Goal: Task Accomplishment & Management: Use online tool/utility

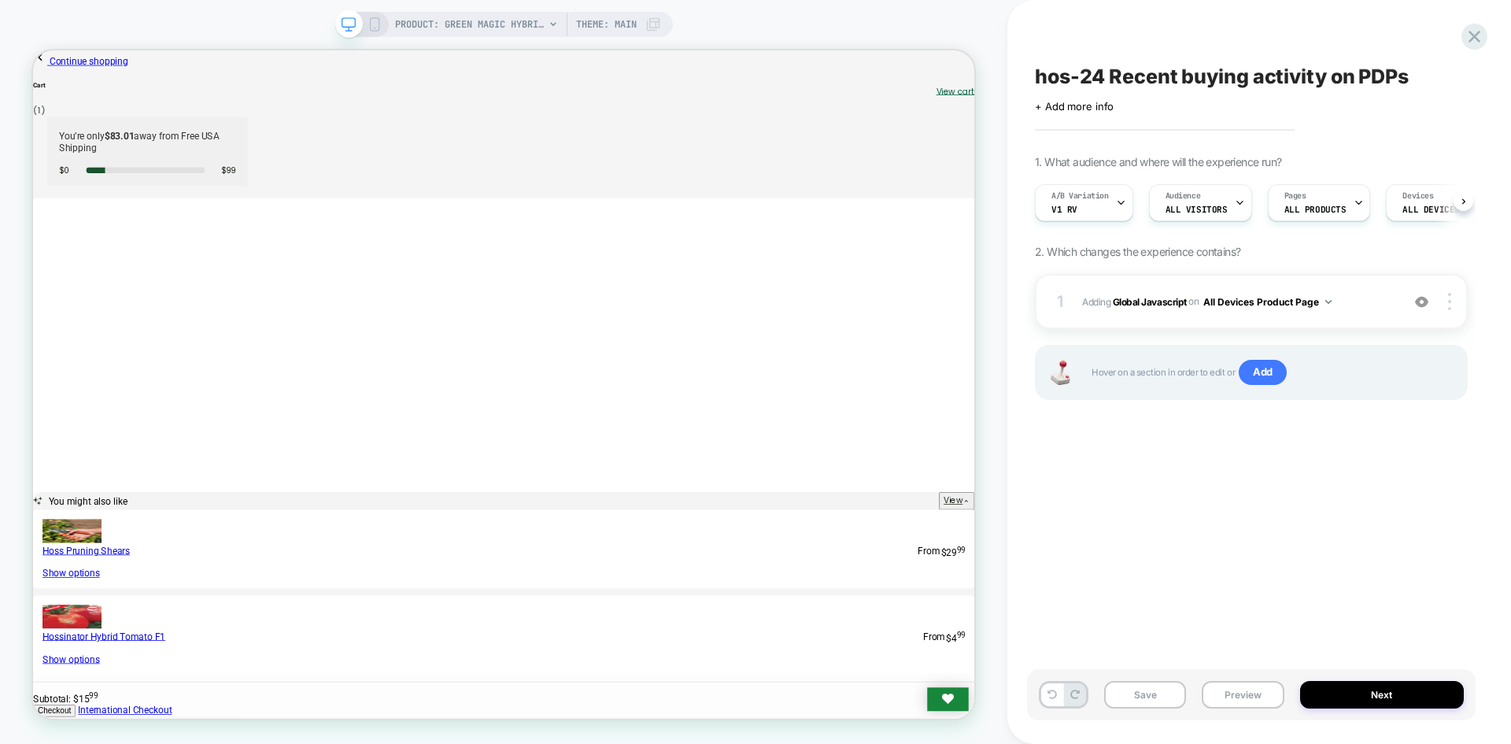
scroll to position [0, 1]
click at [1267, 701] on button "Preview" at bounding box center [1243, 695] width 82 height 28
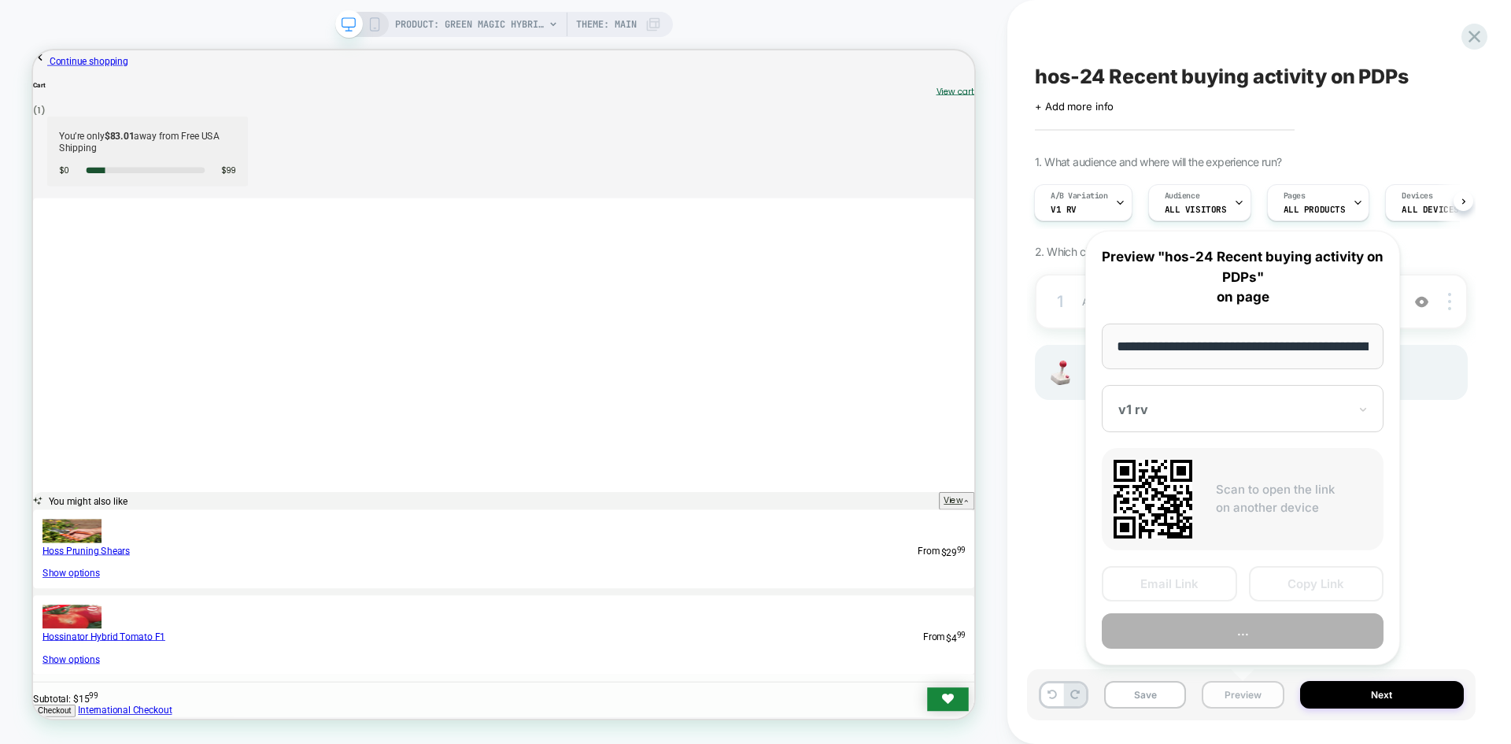
scroll to position [0, 208]
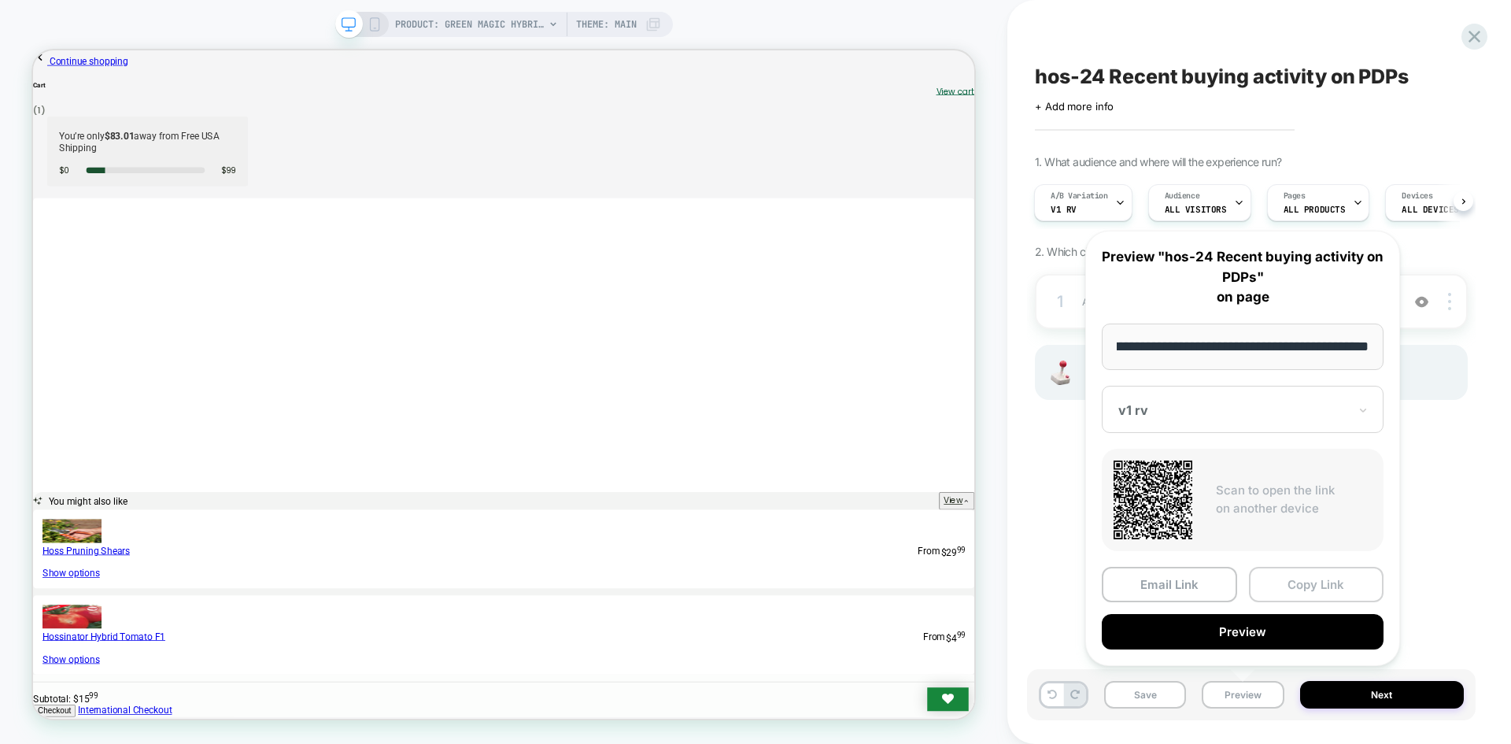
click at [1310, 595] on button "Copy Link" at bounding box center [1316, 584] width 135 height 35
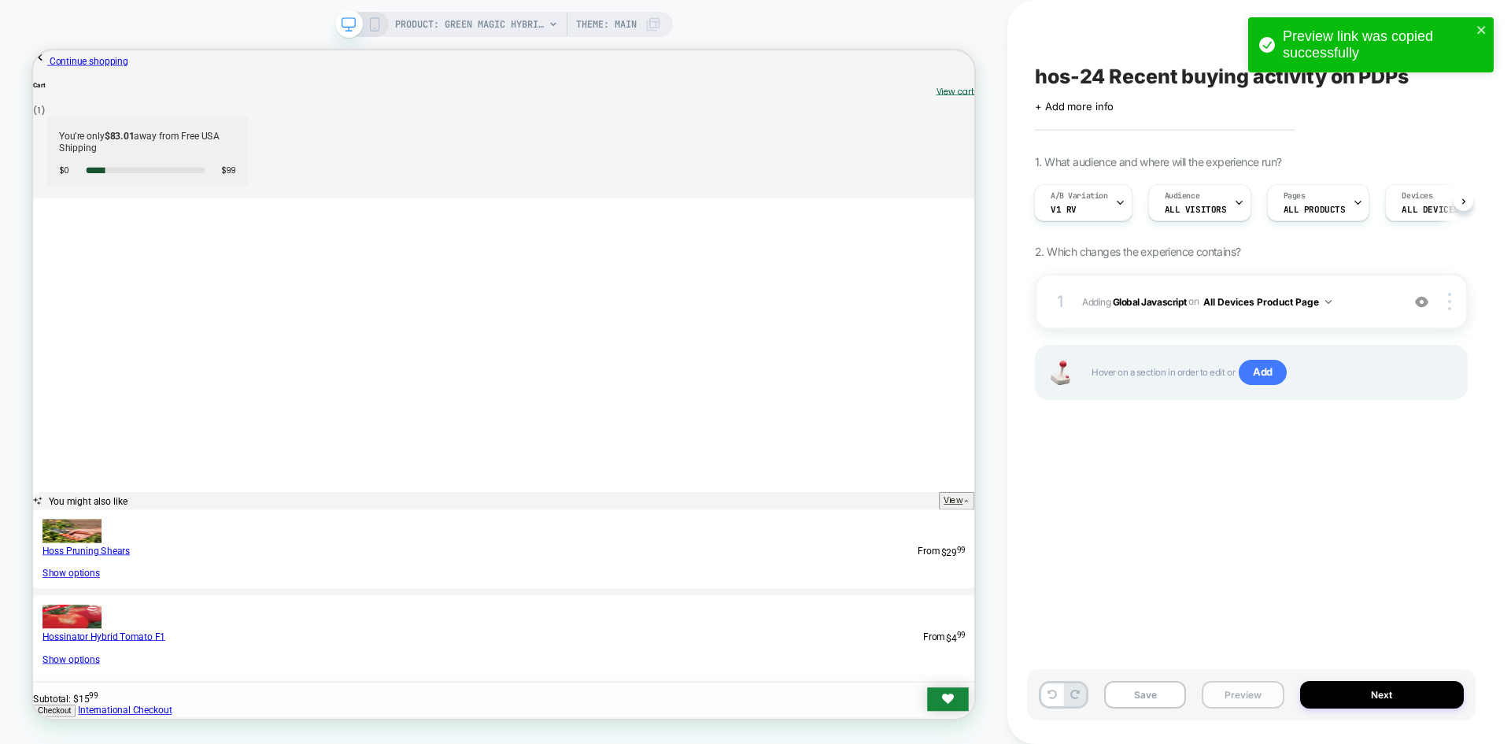
click at [1230, 688] on button "Preview" at bounding box center [1243, 695] width 82 height 28
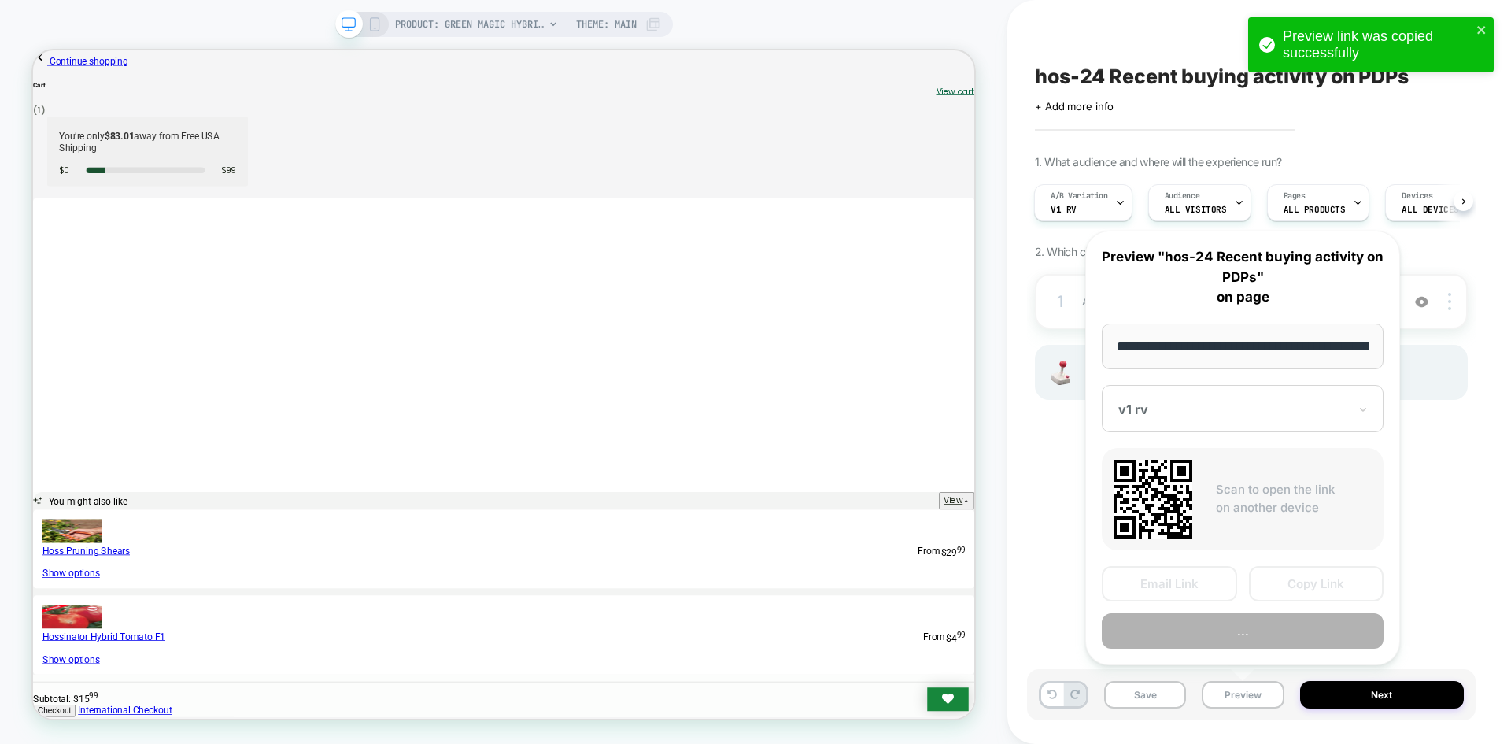
scroll to position [0, 208]
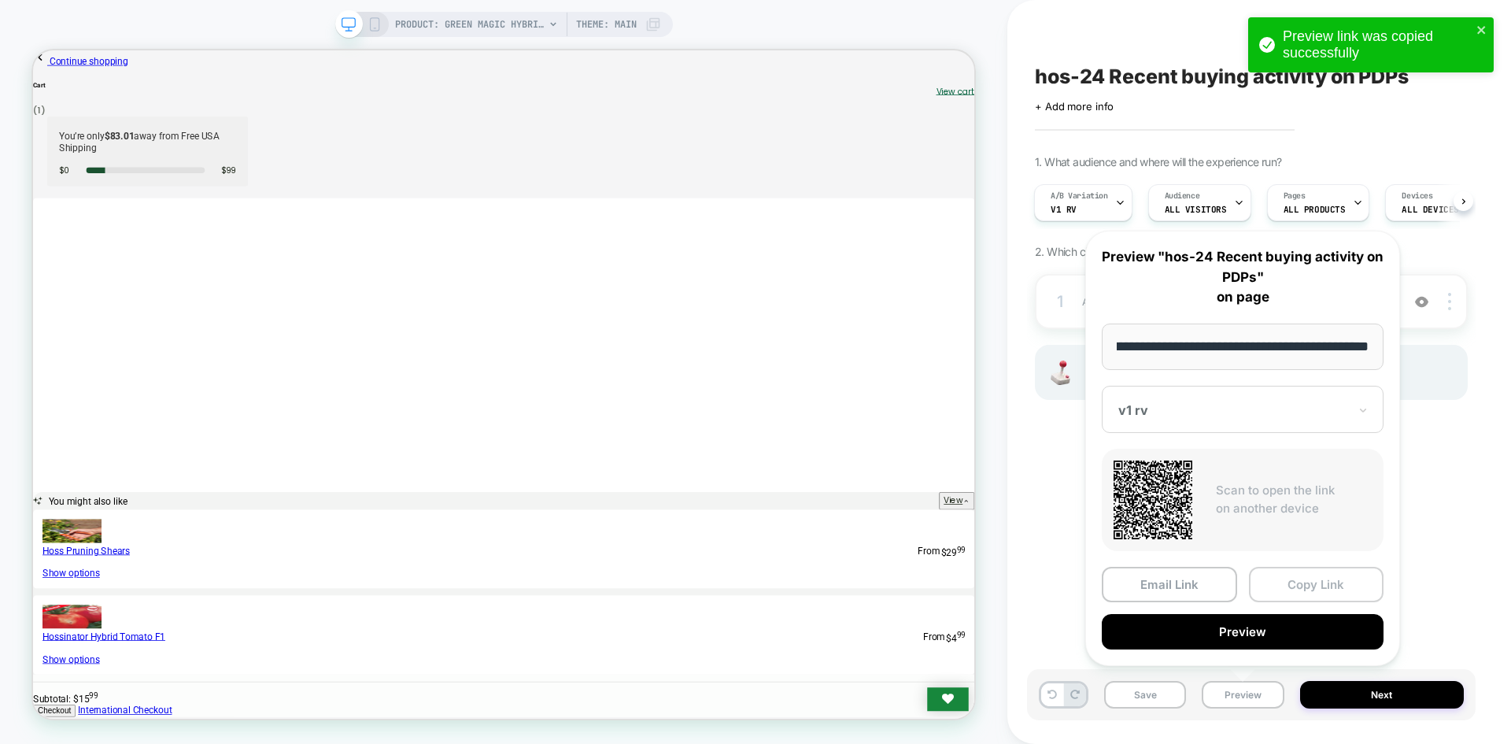
click at [1314, 578] on button "Copy Link" at bounding box center [1316, 584] width 135 height 35
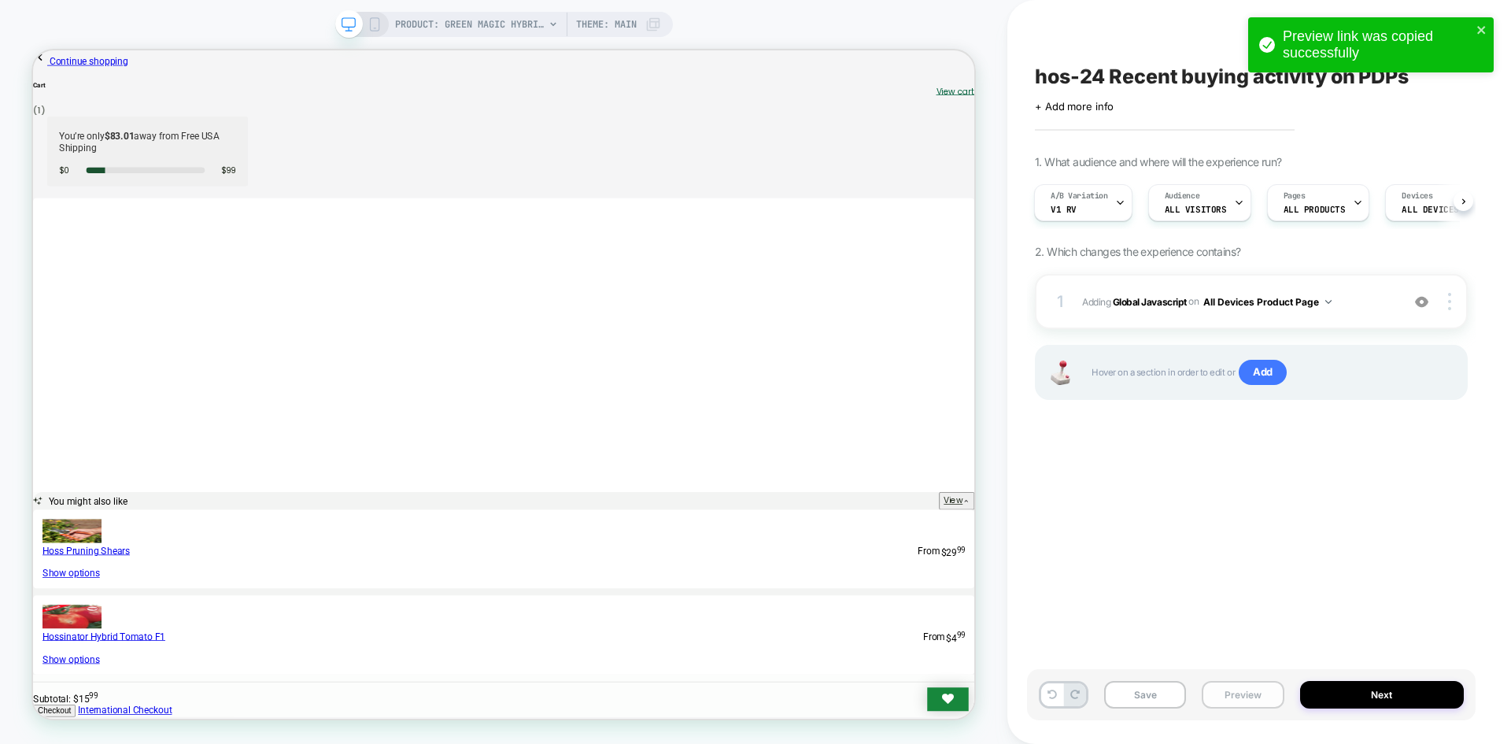
click at [1239, 701] on button "Preview" at bounding box center [1243, 695] width 82 height 28
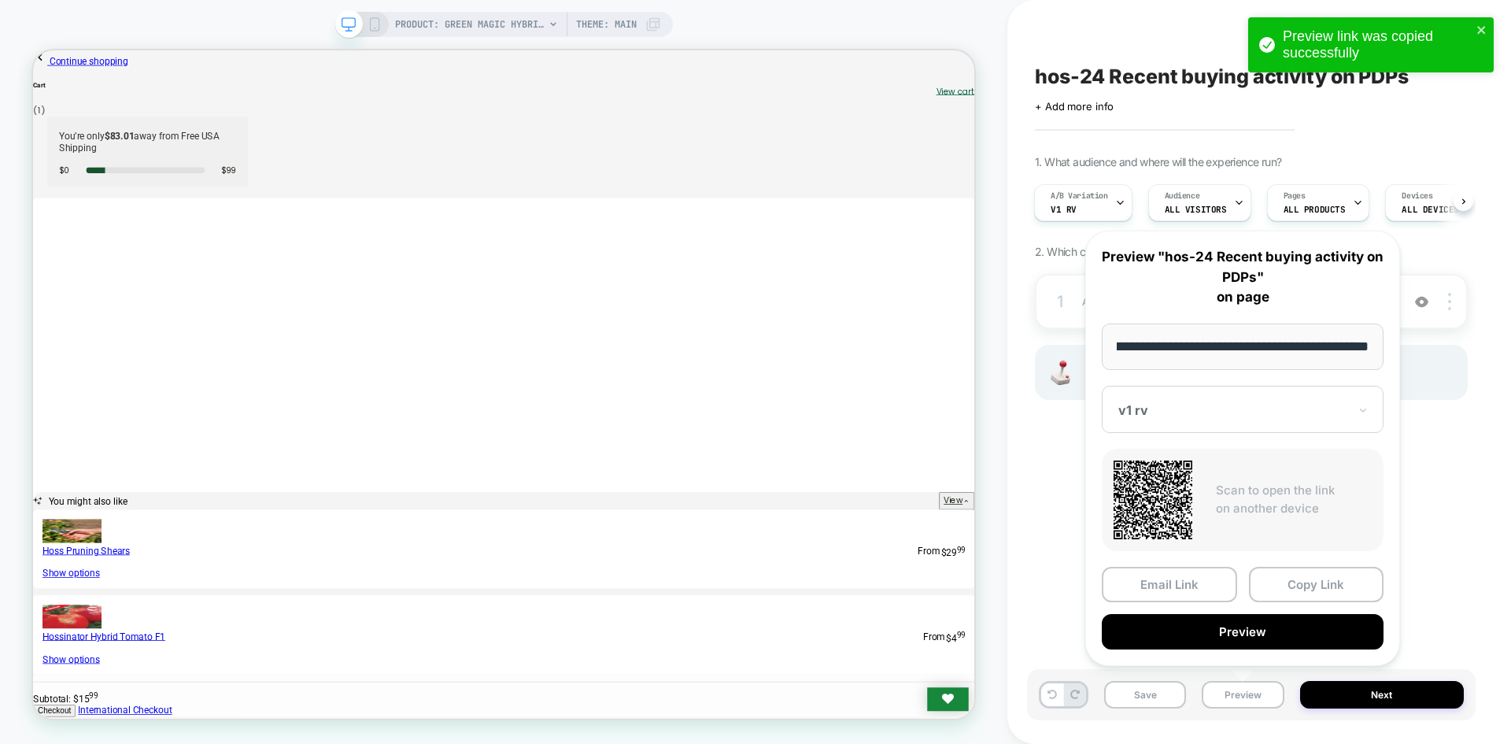
click at [1309, 603] on div "Email Link Copy Link Preview" at bounding box center [1243, 608] width 282 height 83
click at [1312, 596] on button "Copy Link" at bounding box center [1316, 584] width 135 height 35
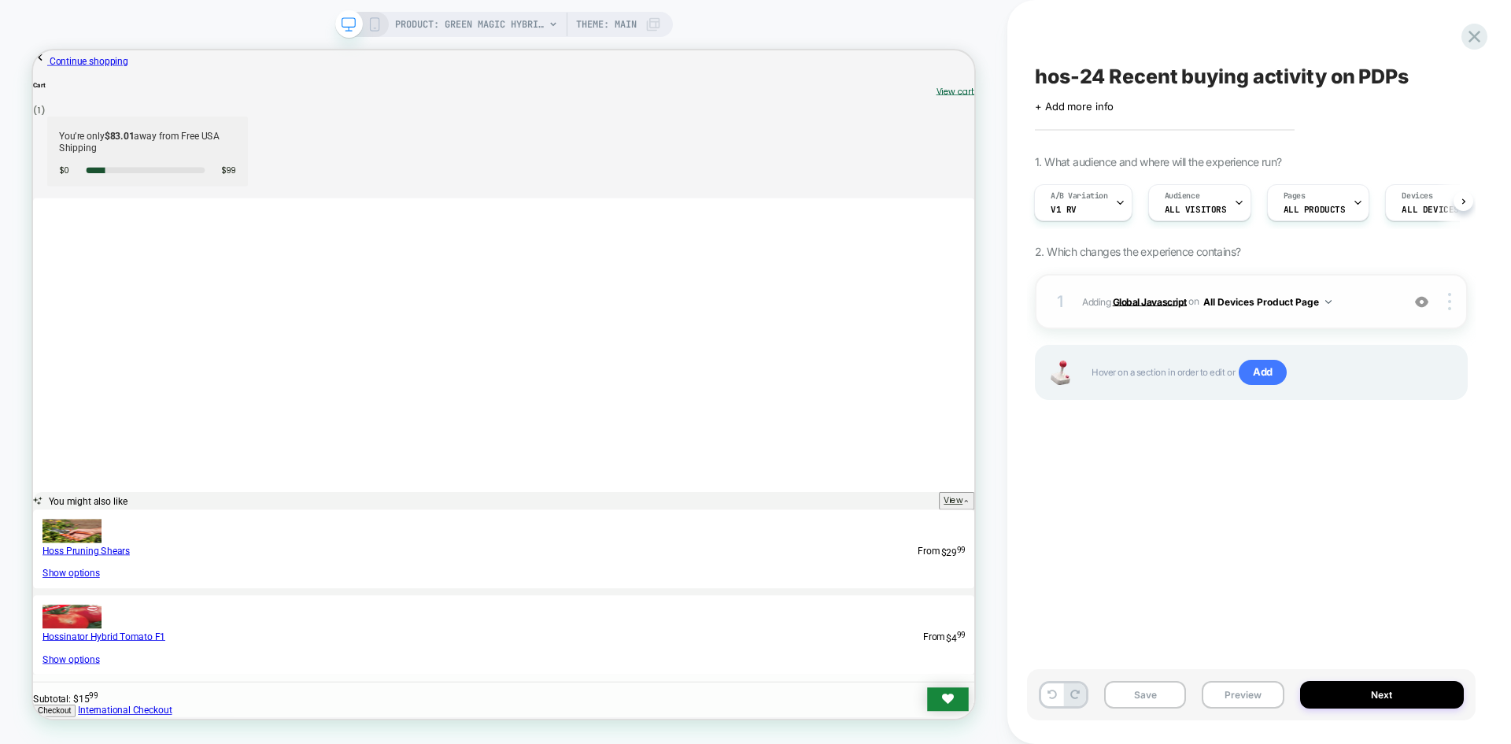
click at [1148, 304] on b "Global Javascript" at bounding box center [1150, 301] width 74 height 12
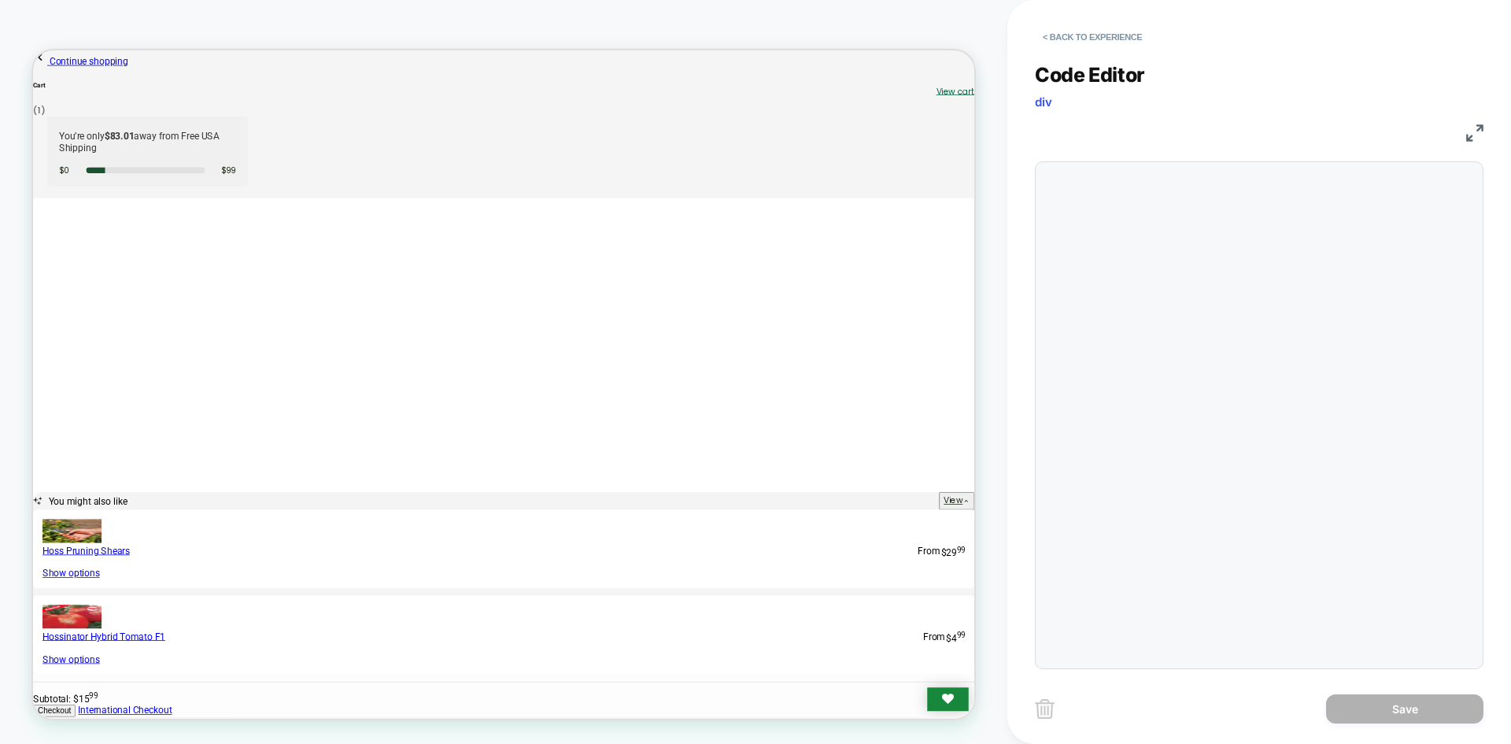
click at [1243, 338] on div at bounding box center [1259, 415] width 449 height 508
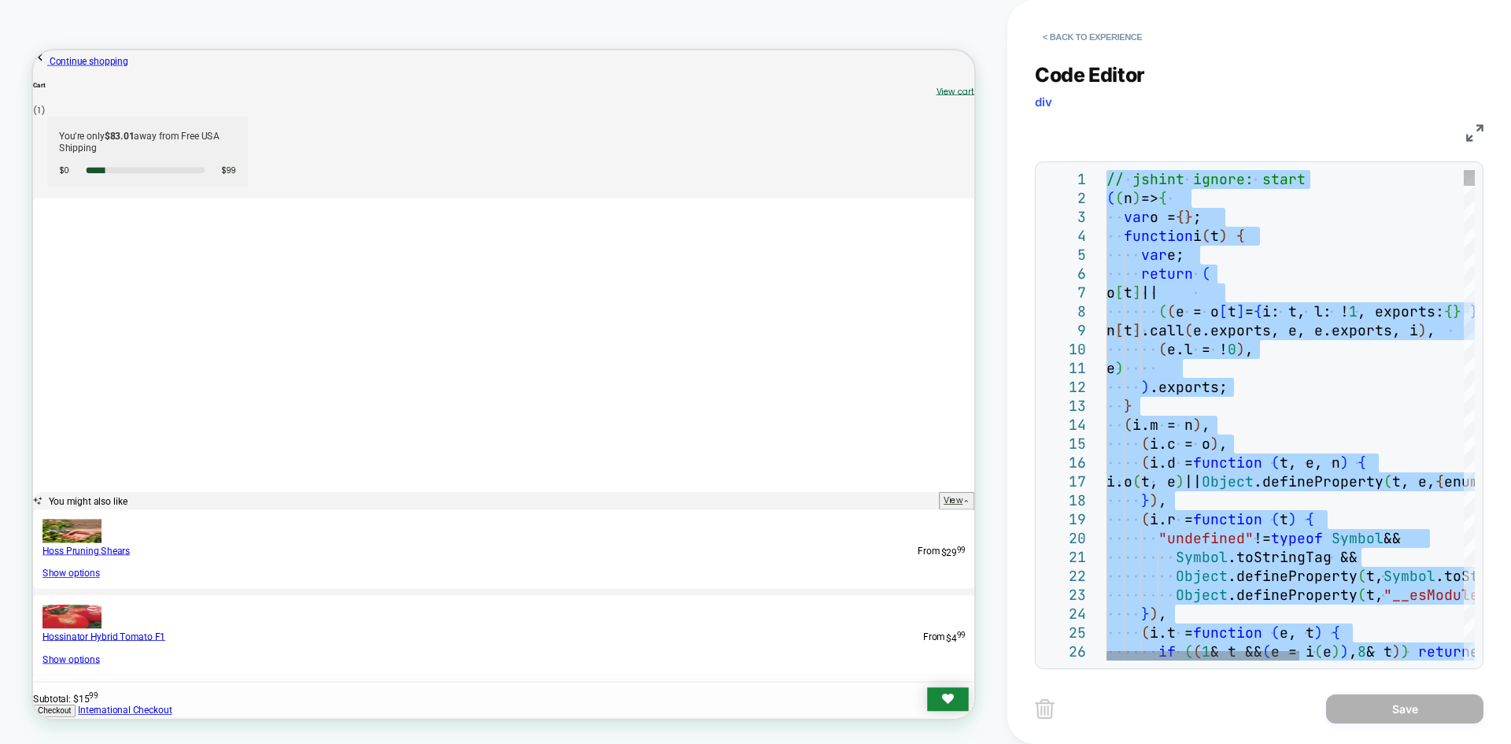
type textarea "**********"
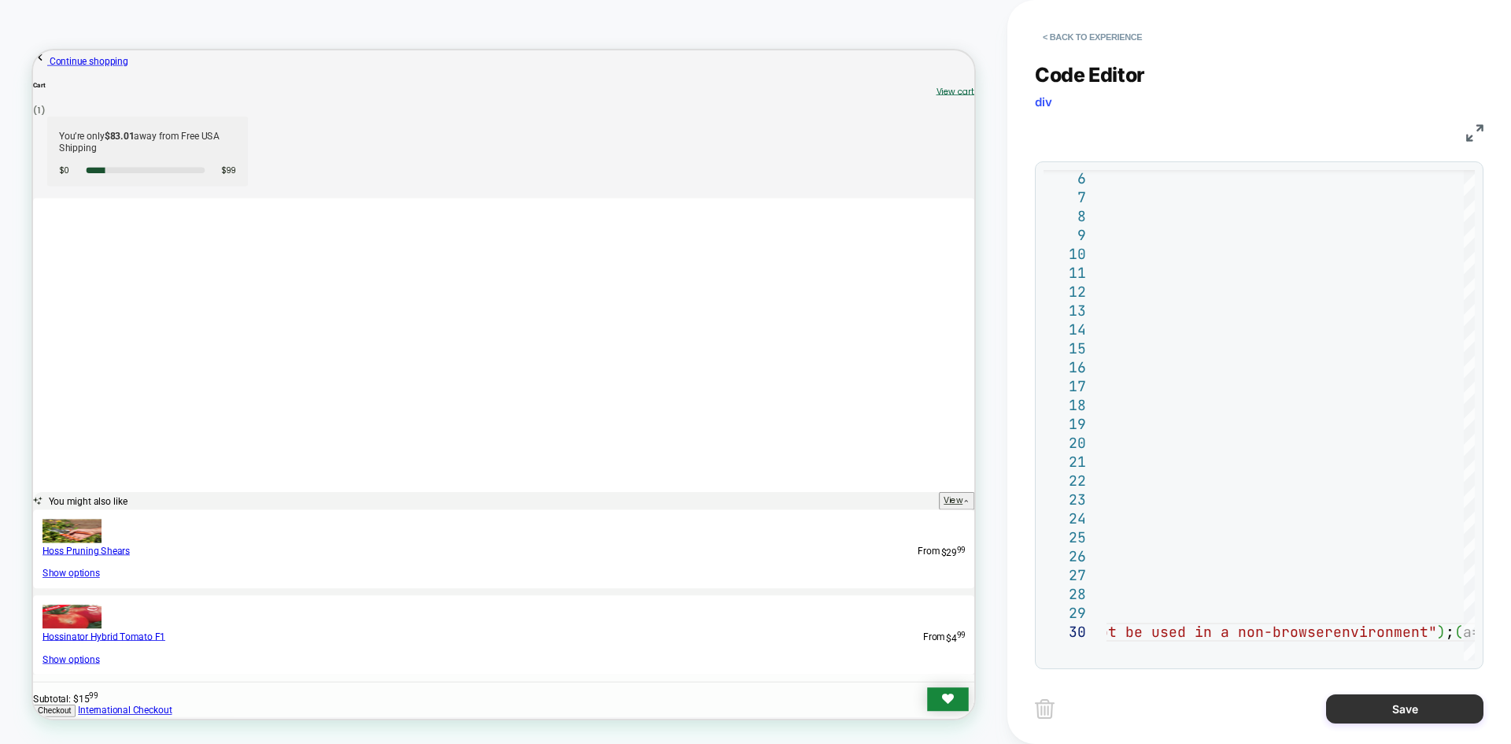
click at [1385, 714] on button "Save" at bounding box center [1404, 708] width 157 height 29
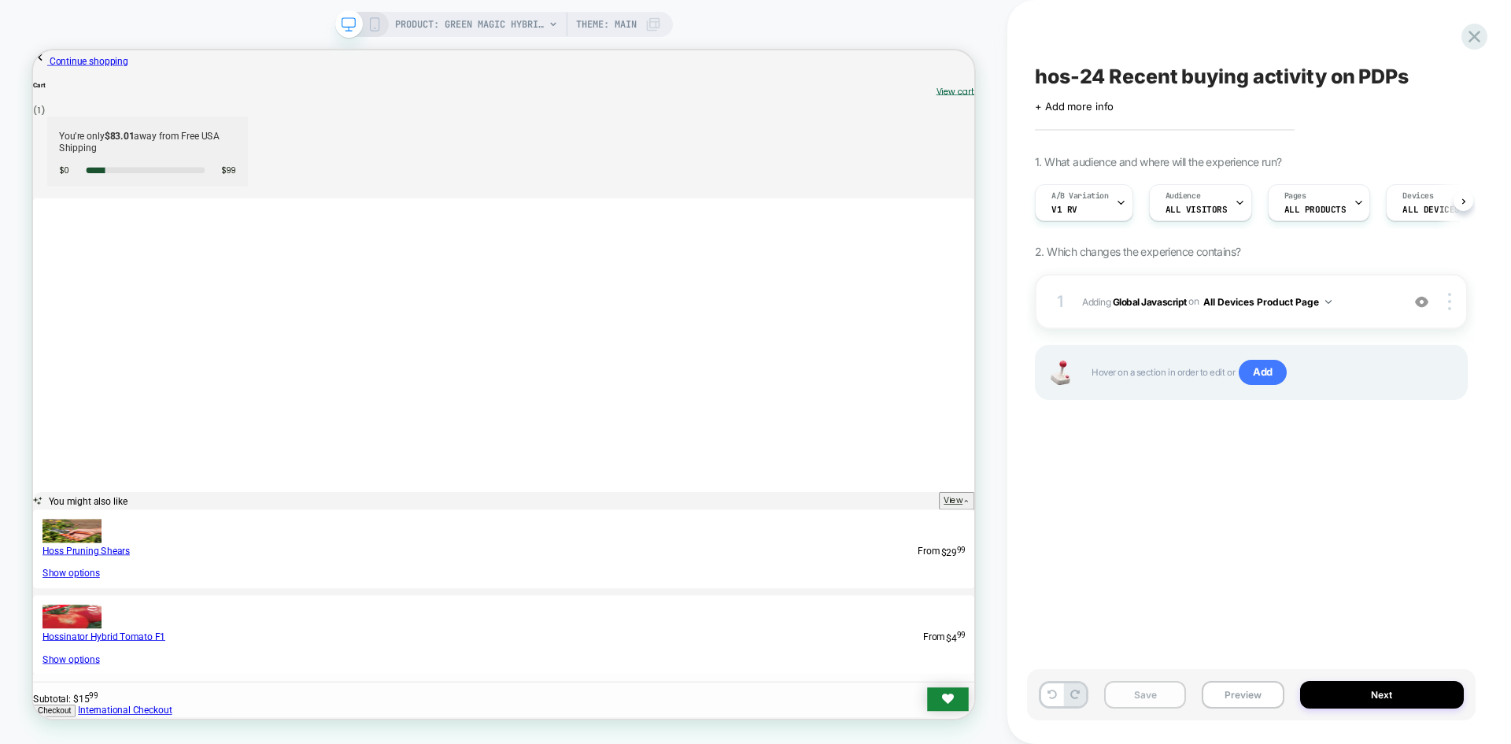
scroll to position [0, 1]
click at [1145, 705] on button "Save" at bounding box center [1145, 695] width 82 height 28
click at [1231, 694] on button "Preview" at bounding box center [1243, 695] width 82 height 28
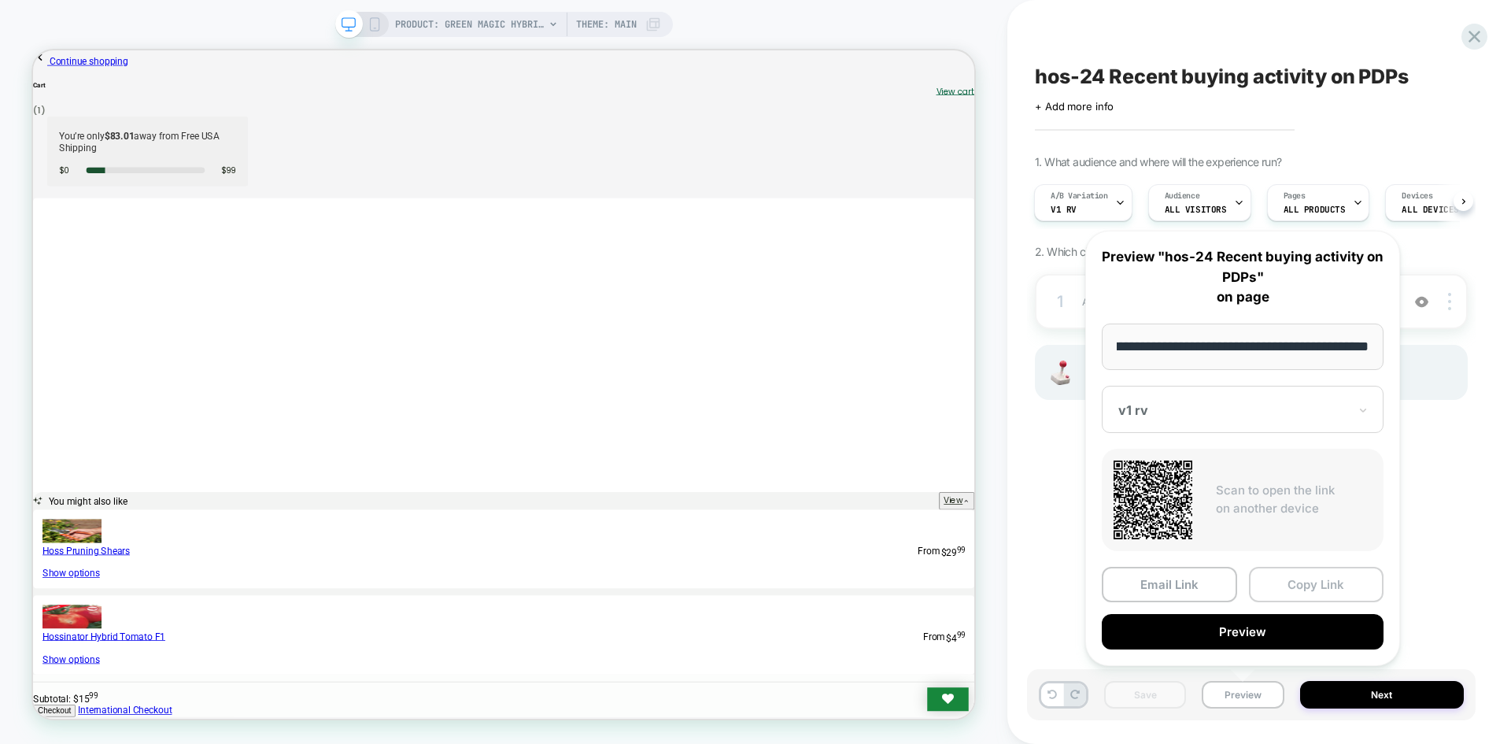
scroll to position [0, 0]
click at [1297, 572] on button "Copy Link" at bounding box center [1316, 584] width 135 height 35
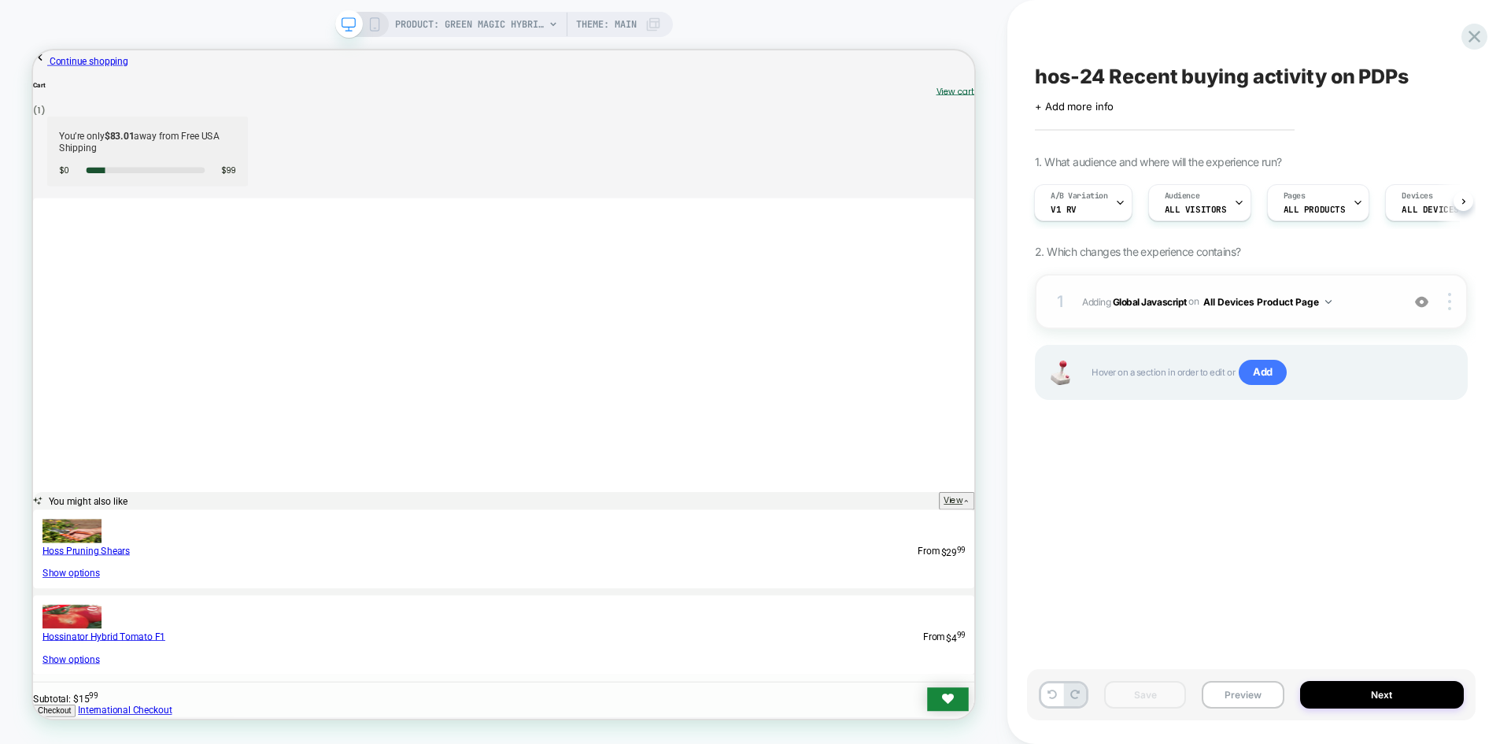
drag, startPoint x: 1157, startPoint y: 309, endPoint x: 1030, endPoint y: 498, distance: 227.9
click at [1157, 309] on span "Adding Global Javascript on All Devices Product Page" at bounding box center [1237, 302] width 311 height 20
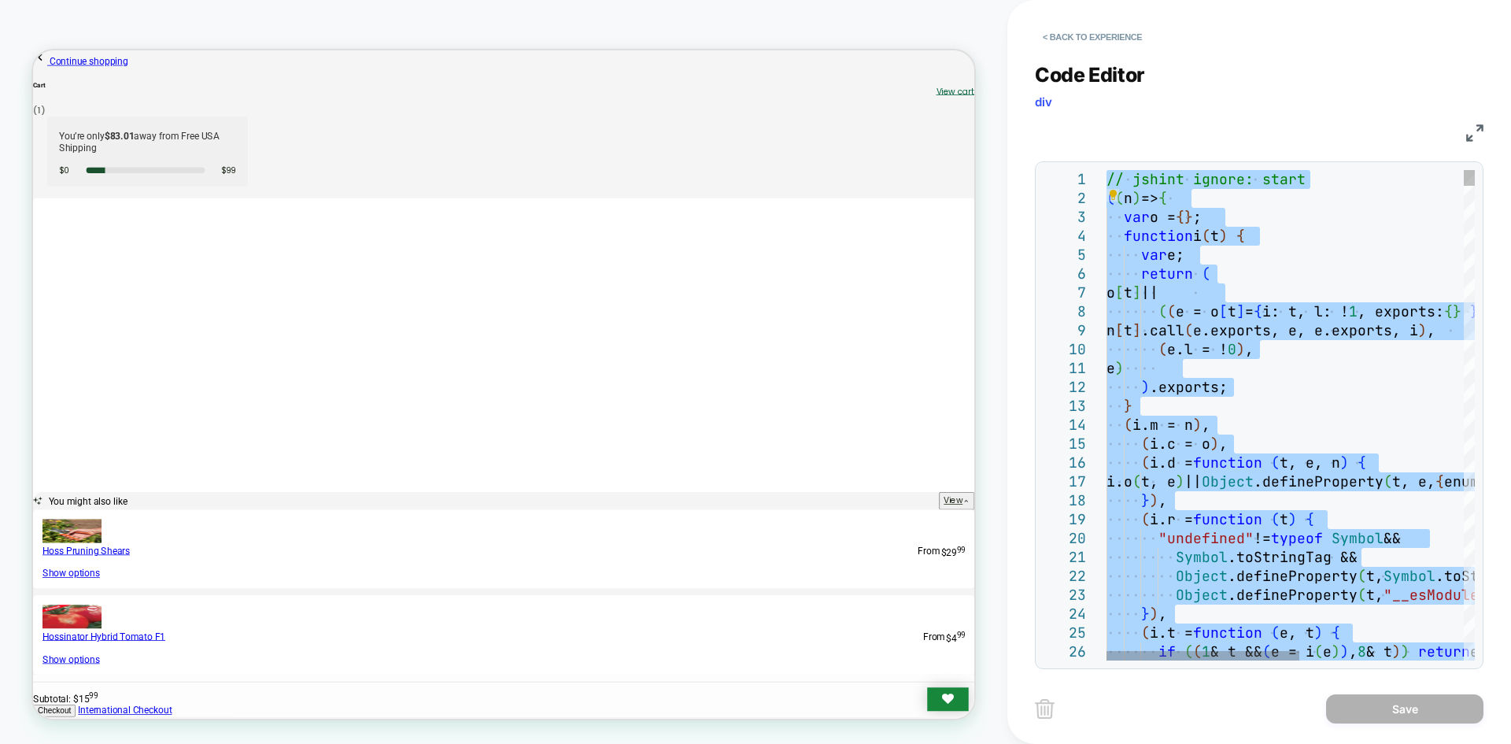
type textarea "**********"
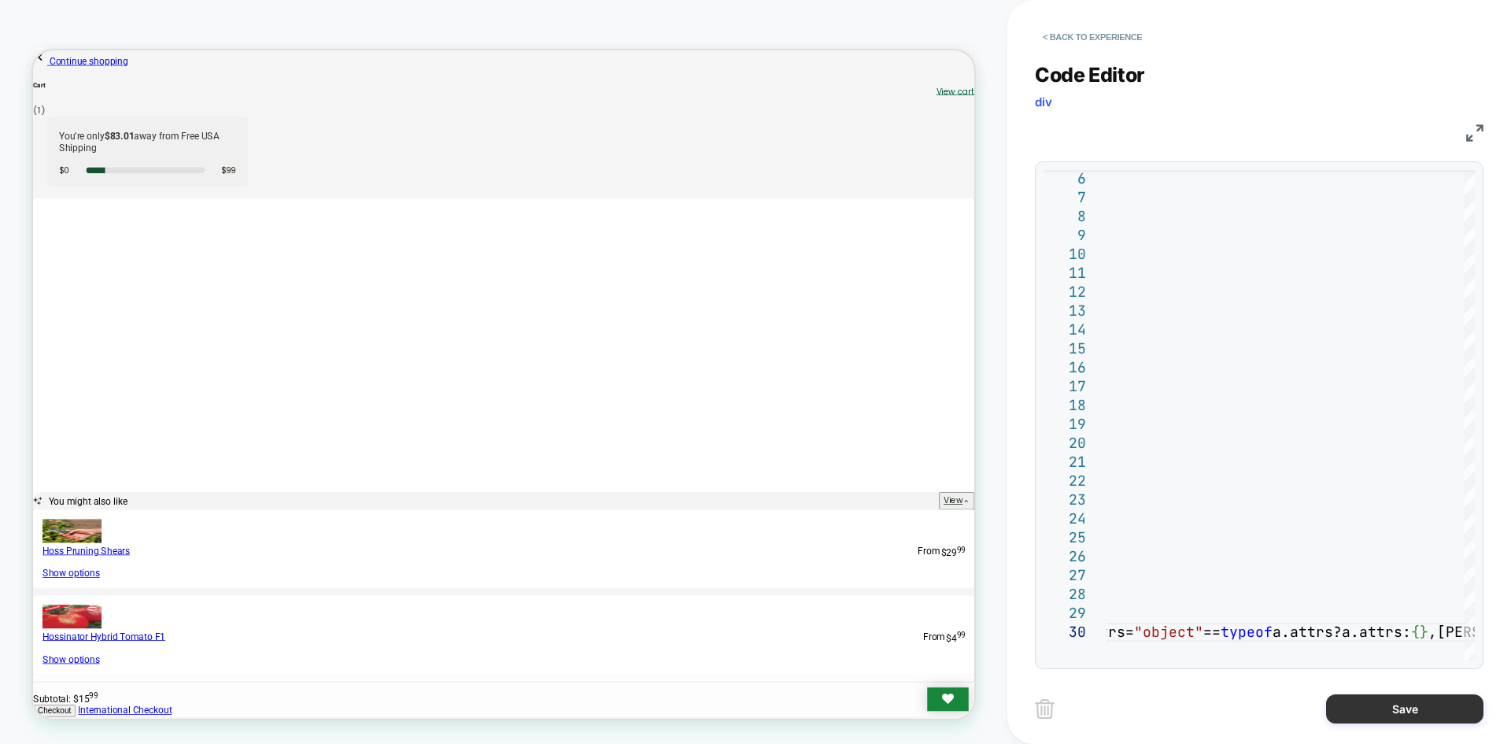
click at [1425, 717] on button "Save" at bounding box center [1404, 708] width 157 height 29
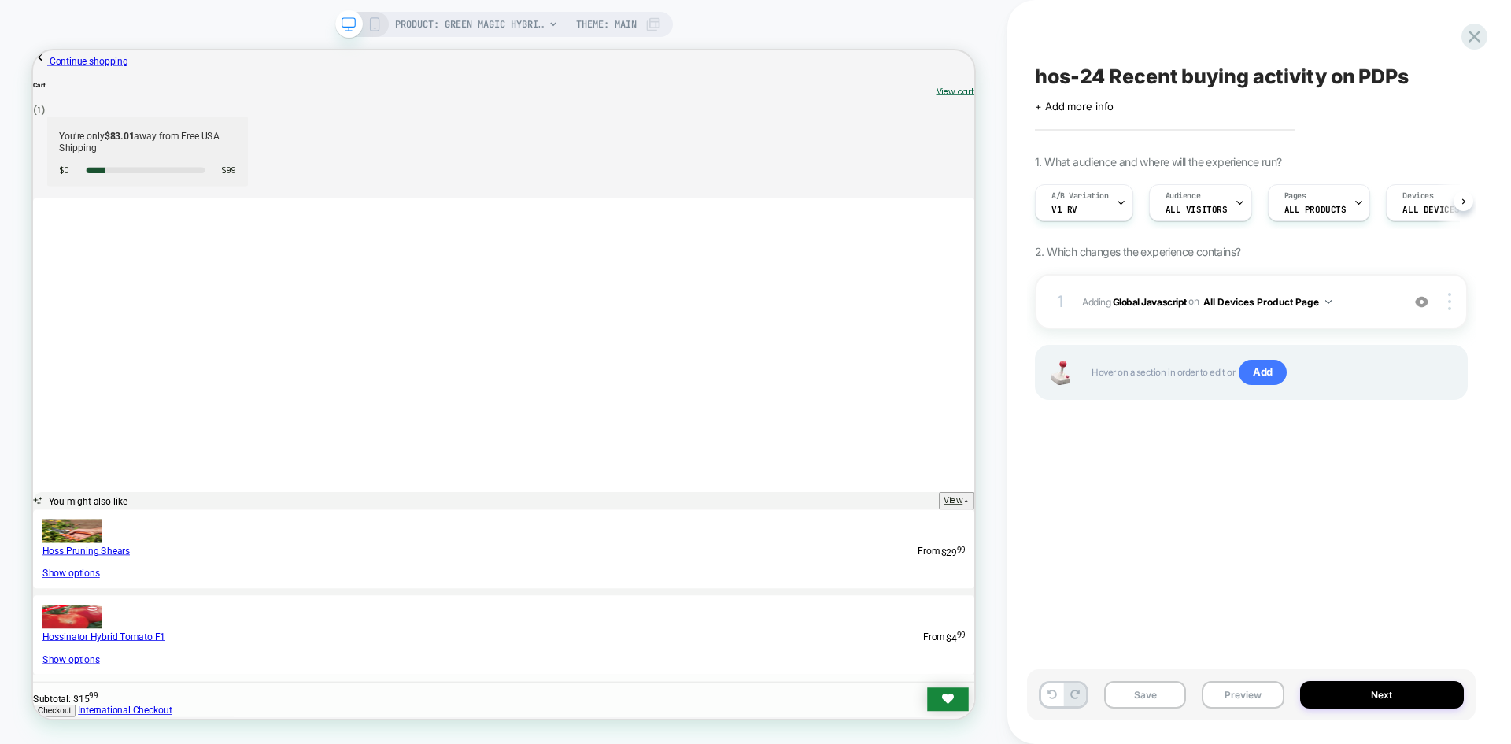
scroll to position [0, 1]
click at [1152, 699] on button "Save" at bounding box center [1145, 695] width 82 height 28
click at [1251, 704] on button "Preview" at bounding box center [1243, 695] width 82 height 28
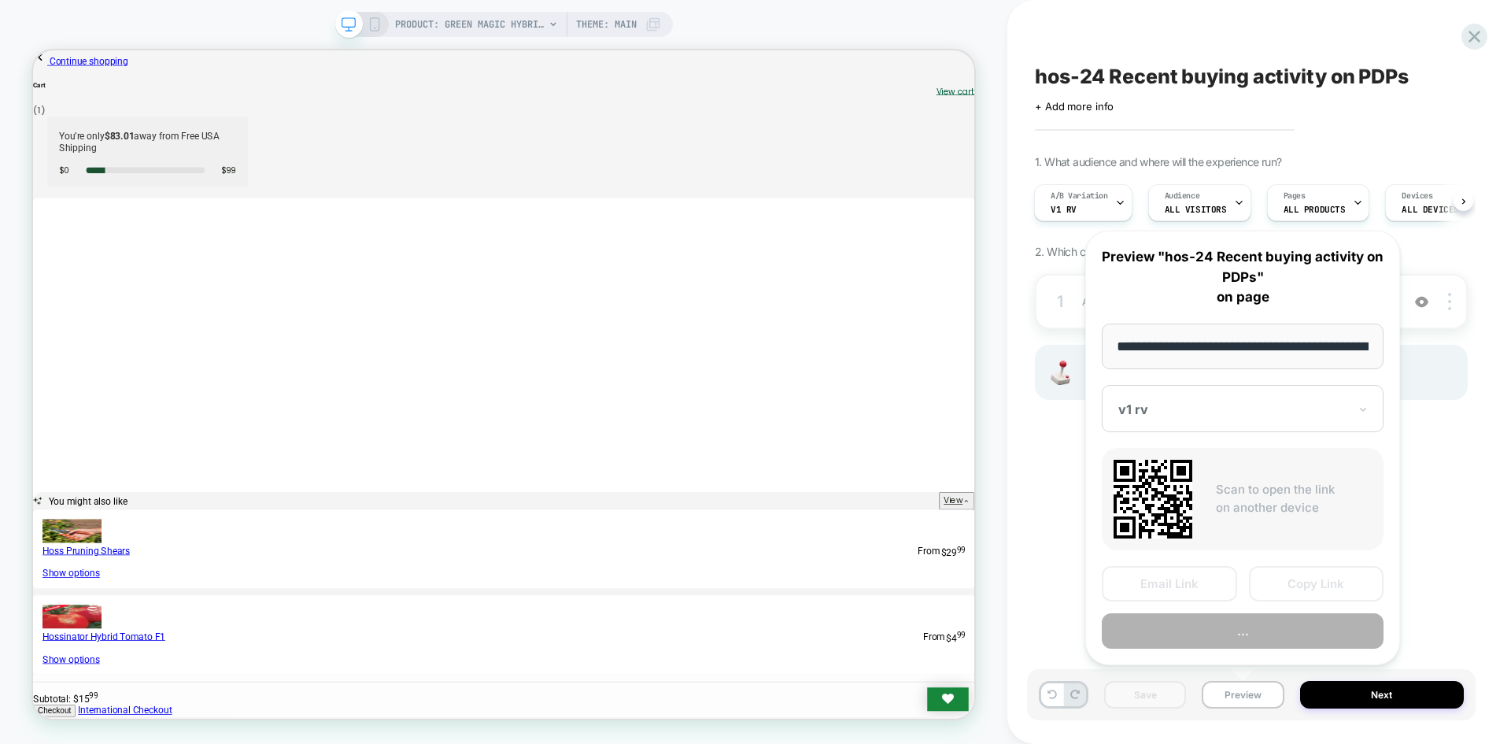
scroll to position [0, 208]
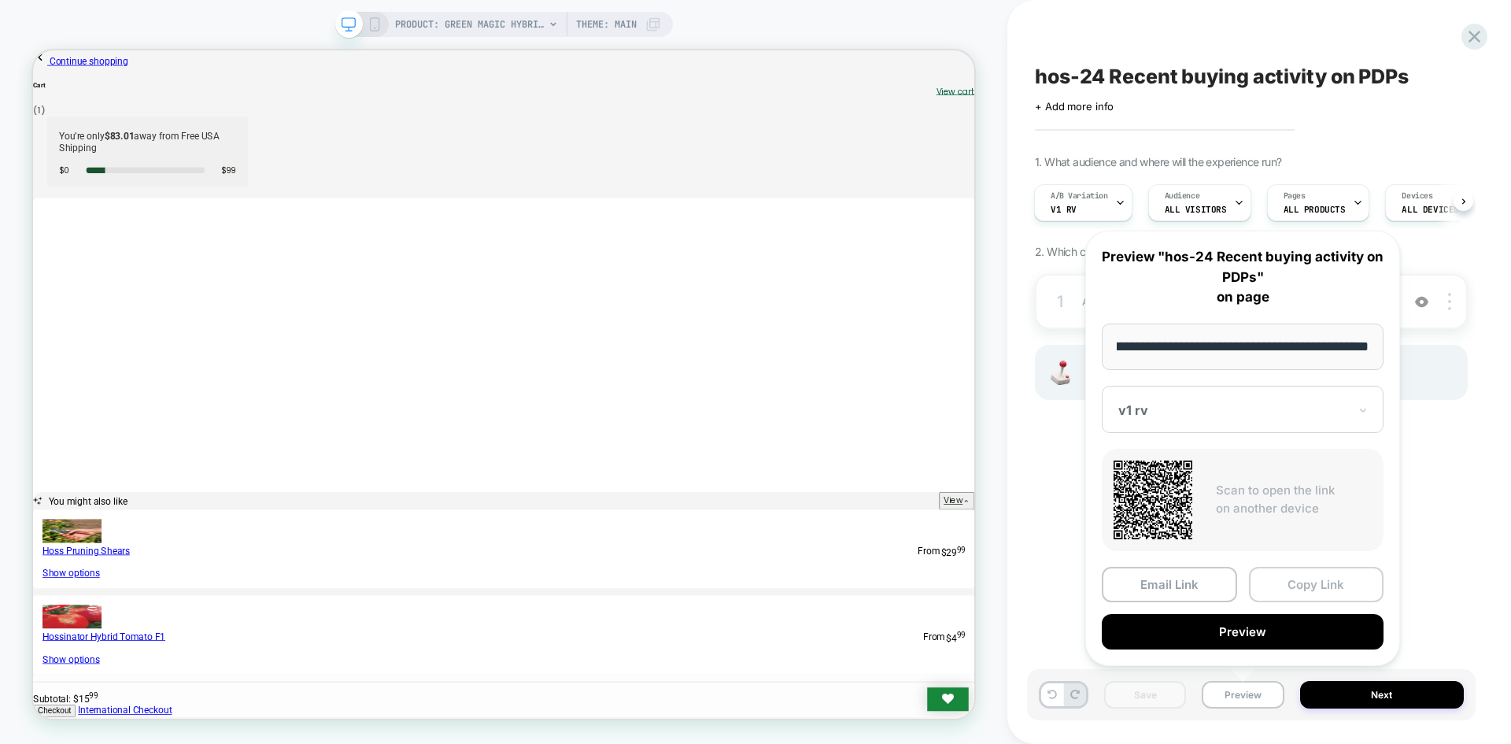
click at [1308, 585] on button "Copy Link" at bounding box center [1316, 584] width 135 height 35
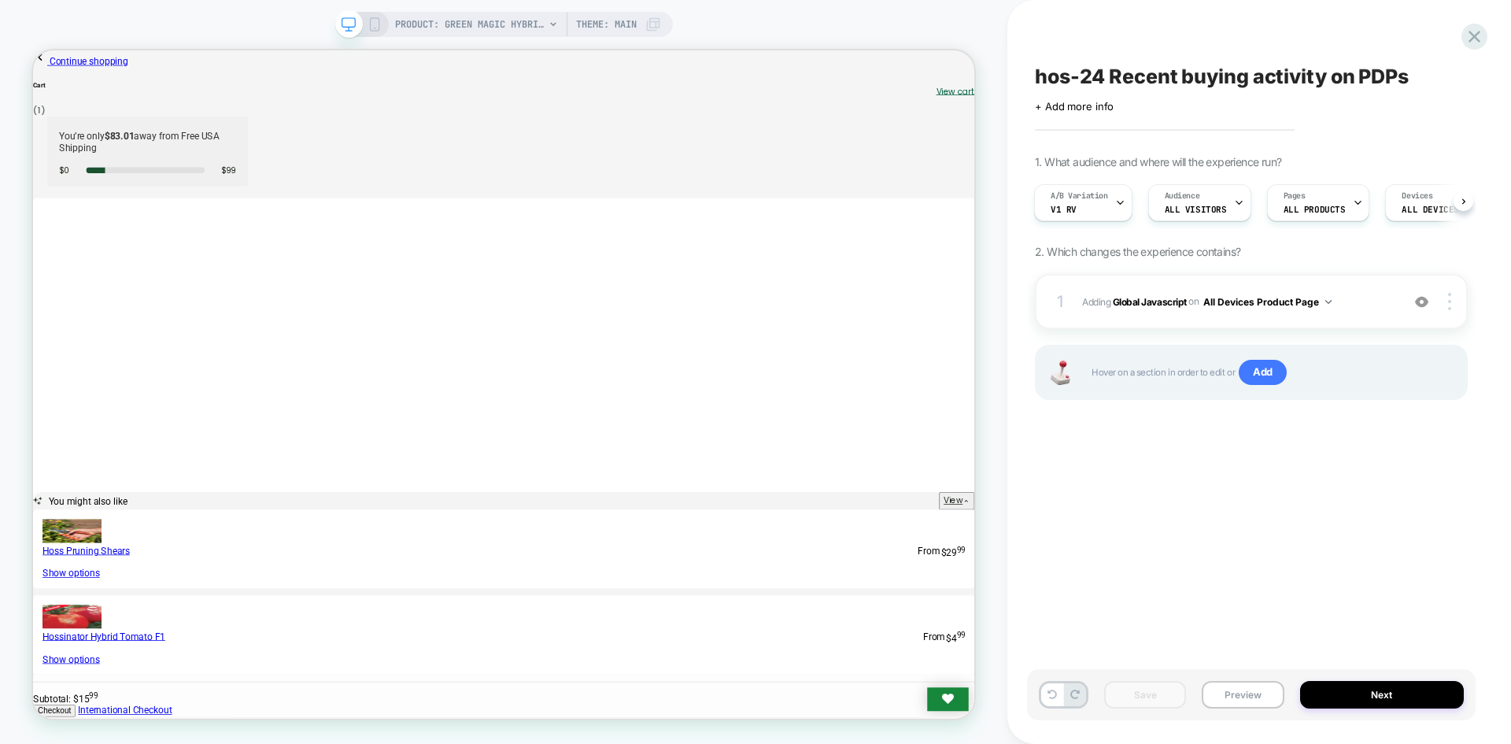
click at [1394, 559] on div "hos-24 Recent buying activity on PDPs Click to edit experience details + Add mo…" at bounding box center [1251, 372] width 449 height 712
click at [1112, 302] on span "Adding Global Javascript on All Devices Product Page" at bounding box center [1237, 302] width 311 height 20
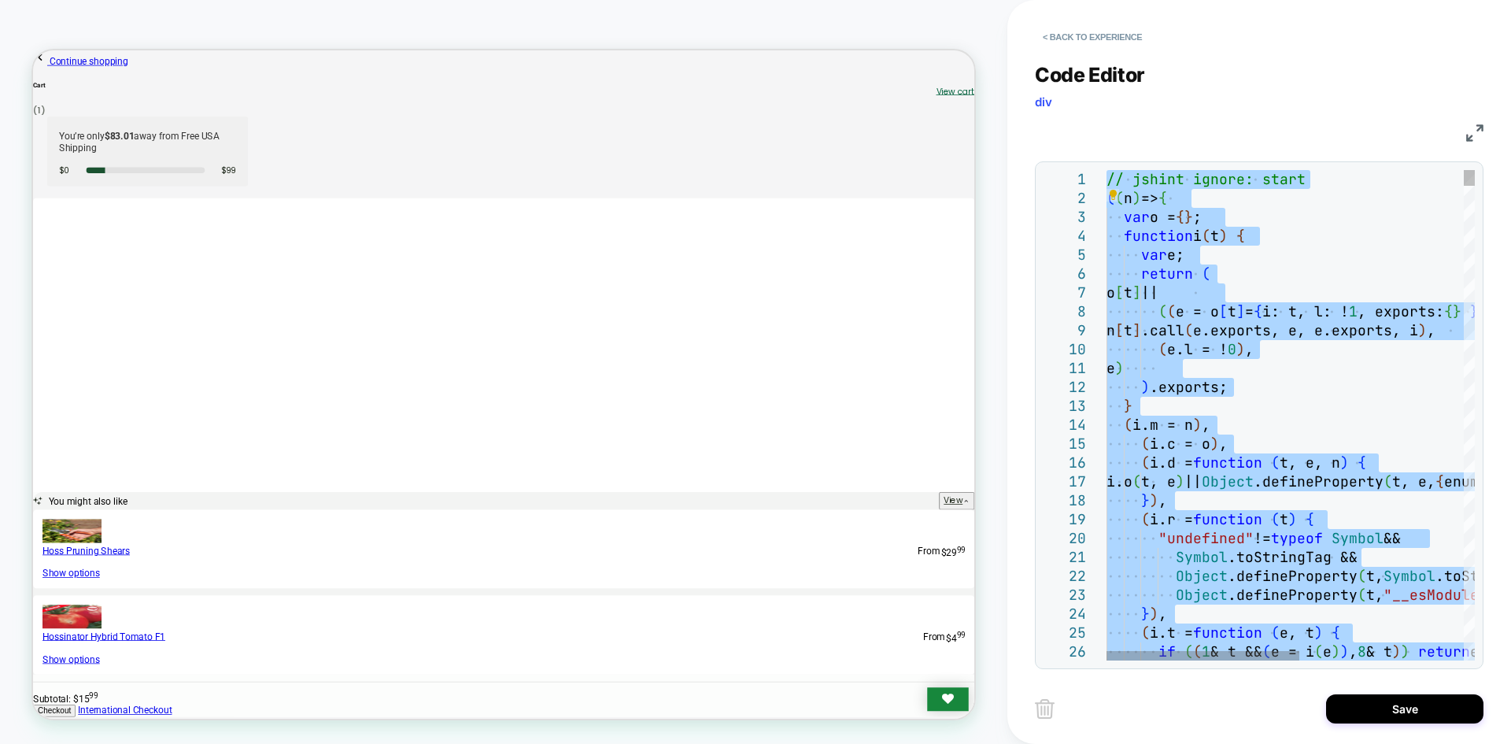
type textarea "**********"
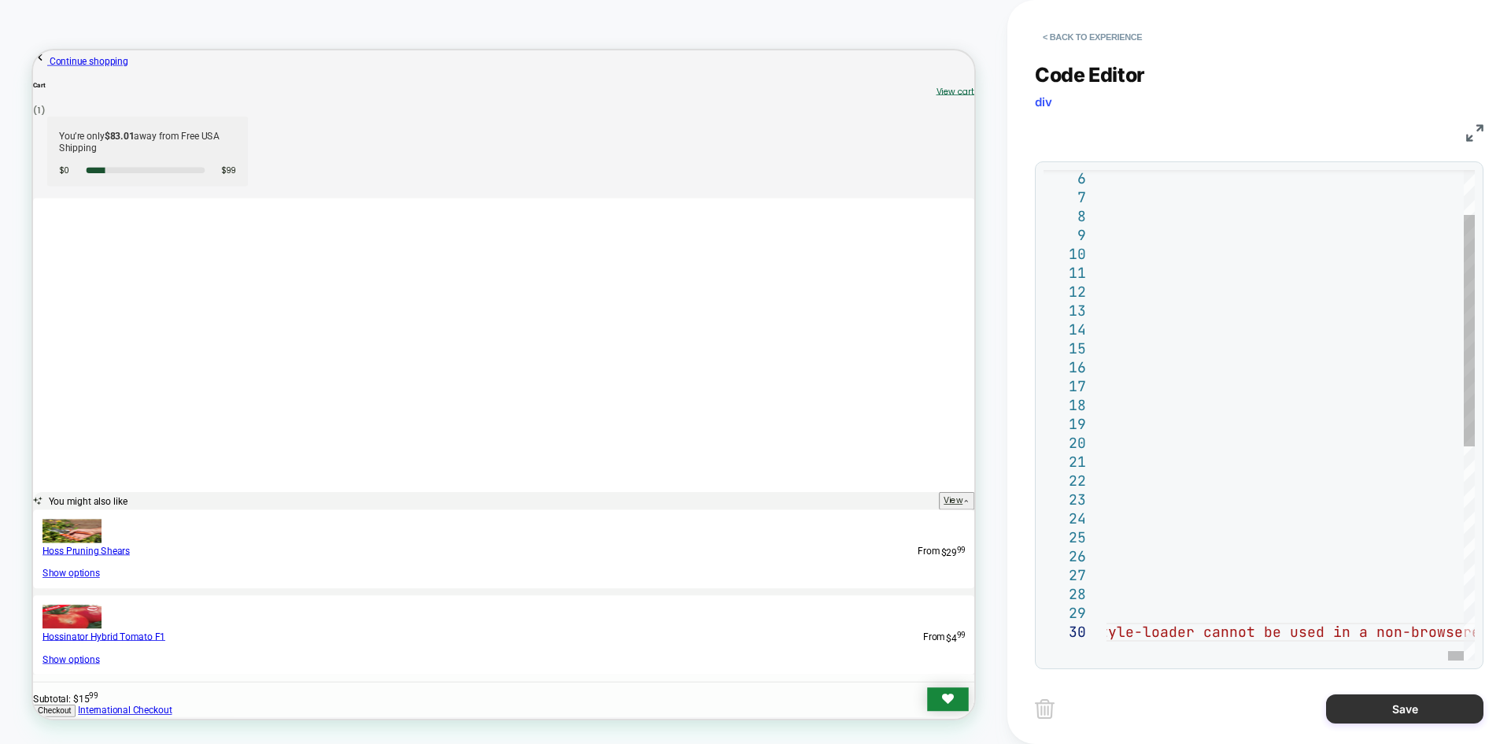
click at [1404, 706] on button "Save" at bounding box center [1404, 708] width 157 height 29
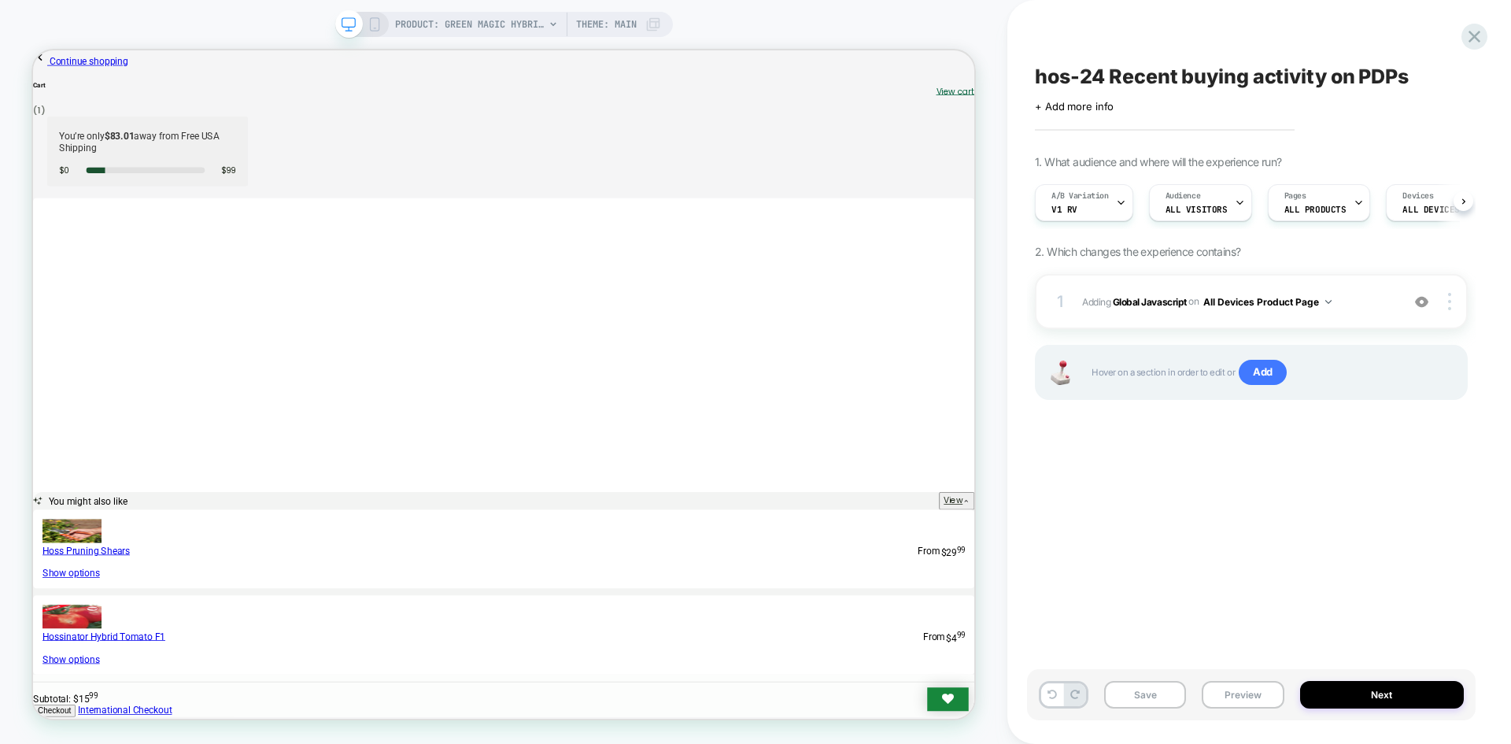
scroll to position [0, 1]
click at [1159, 695] on button "Save" at bounding box center [1145, 695] width 82 height 28
click at [1227, 700] on button "Preview" at bounding box center [1243, 695] width 82 height 28
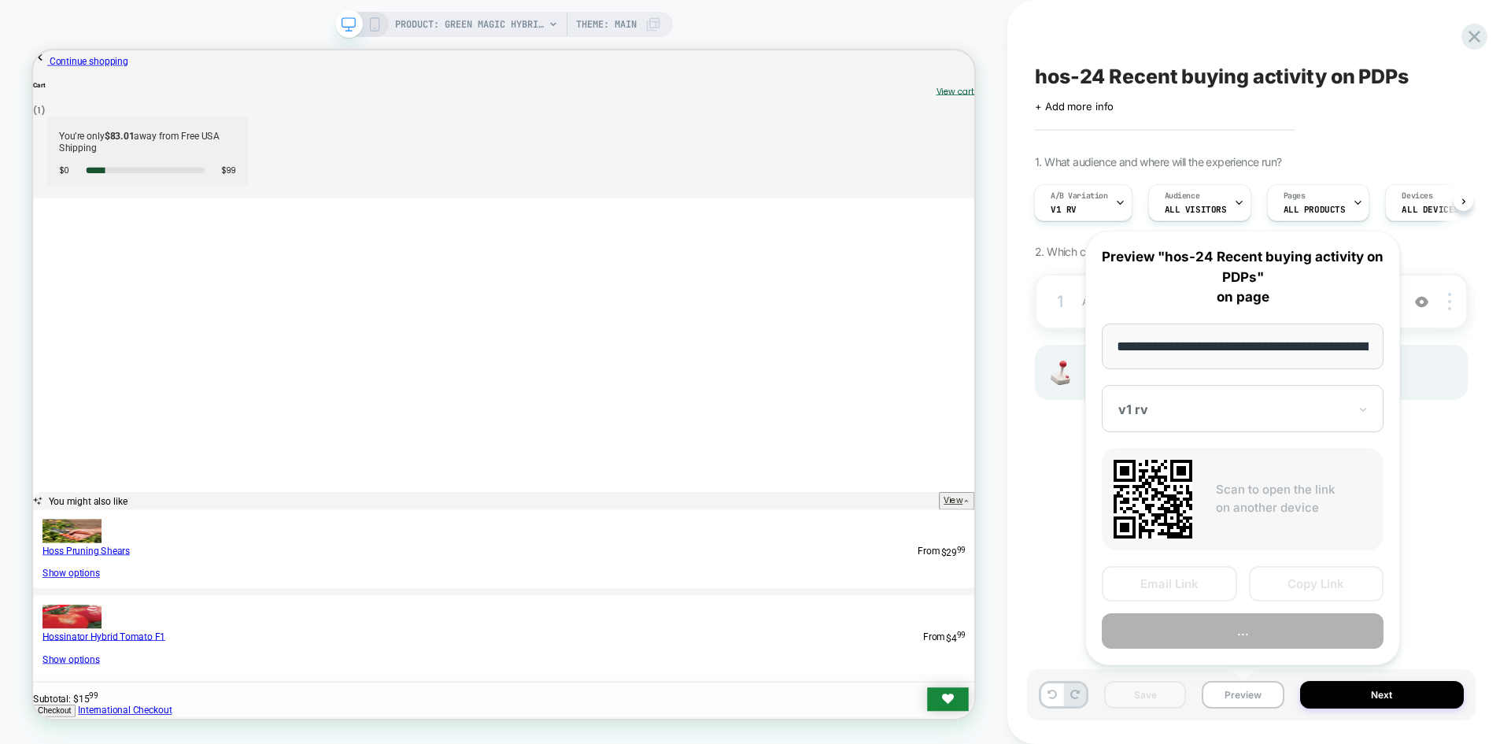
scroll to position [0, 208]
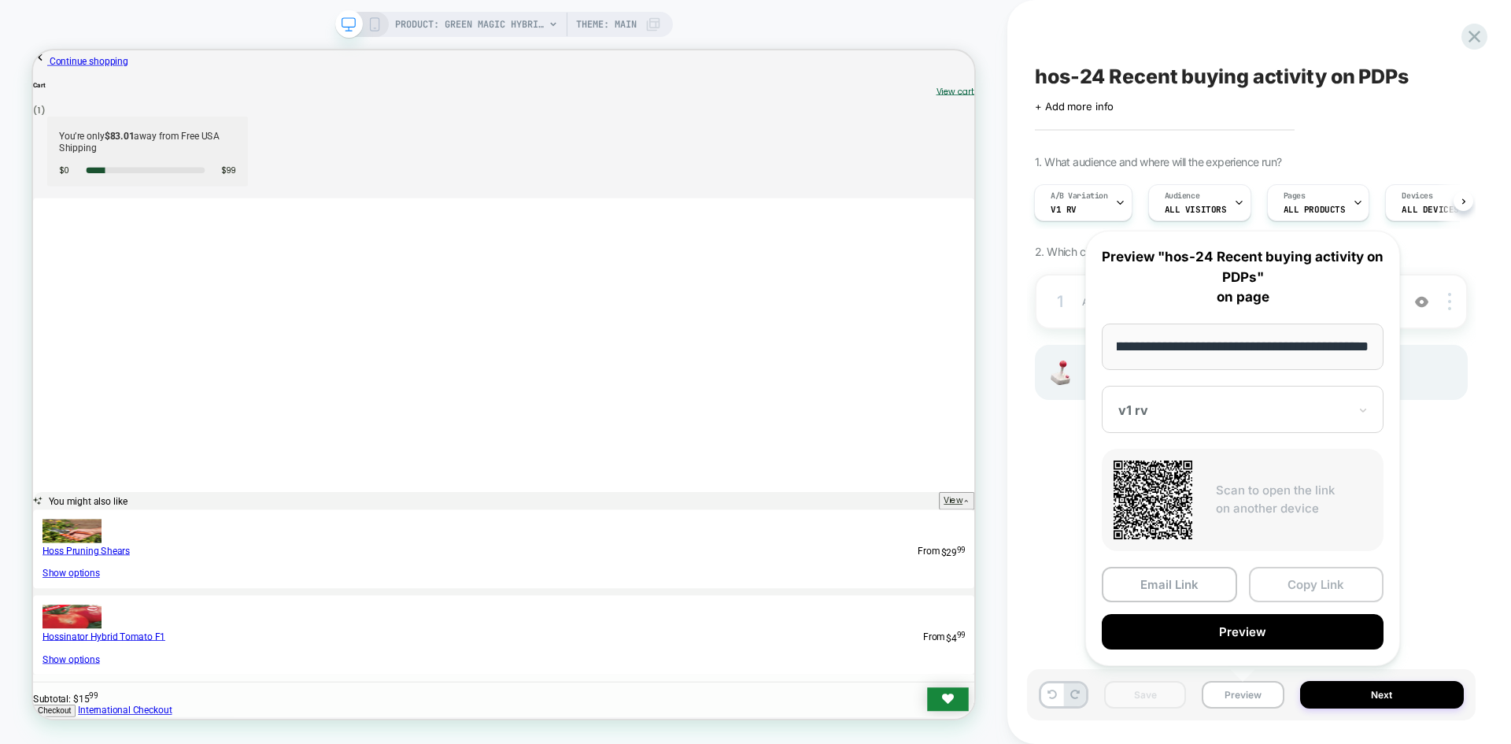
click at [1269, 586] on button "Copy Link" at bounding box center [1316, 584] width 135 height 35
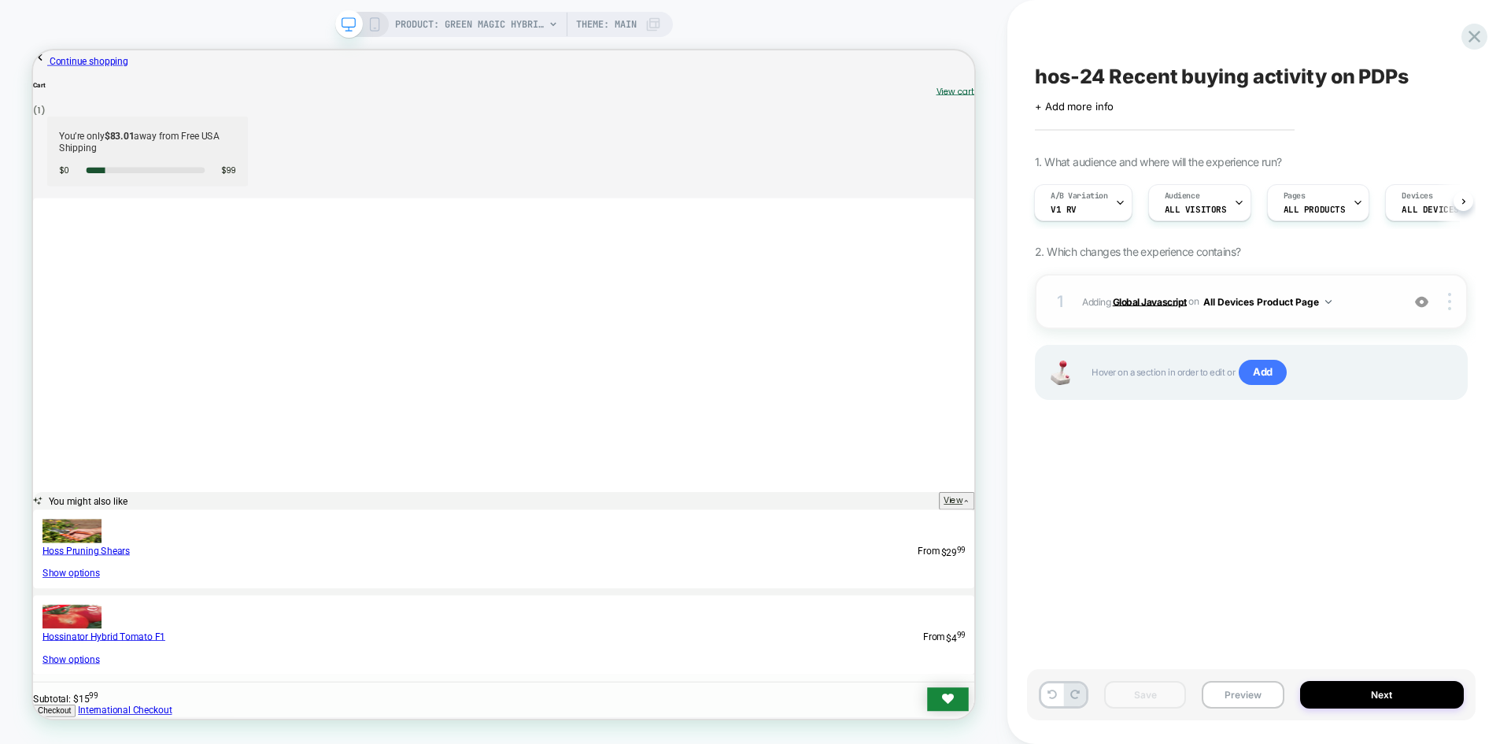
click at [1138, 299] on b "Global Javascript" at bounding box center [1150, 301] width 74 height 12
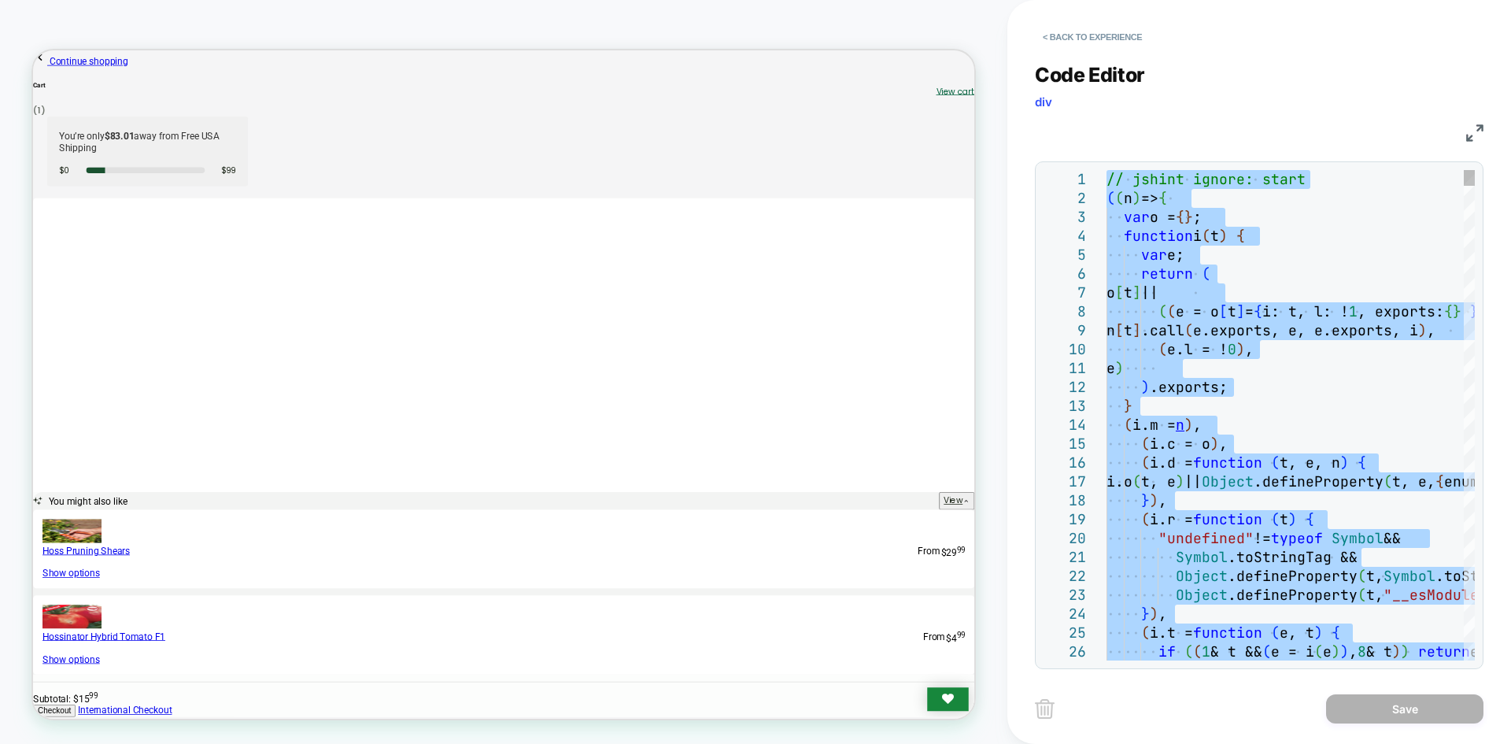
type textarea "**********"
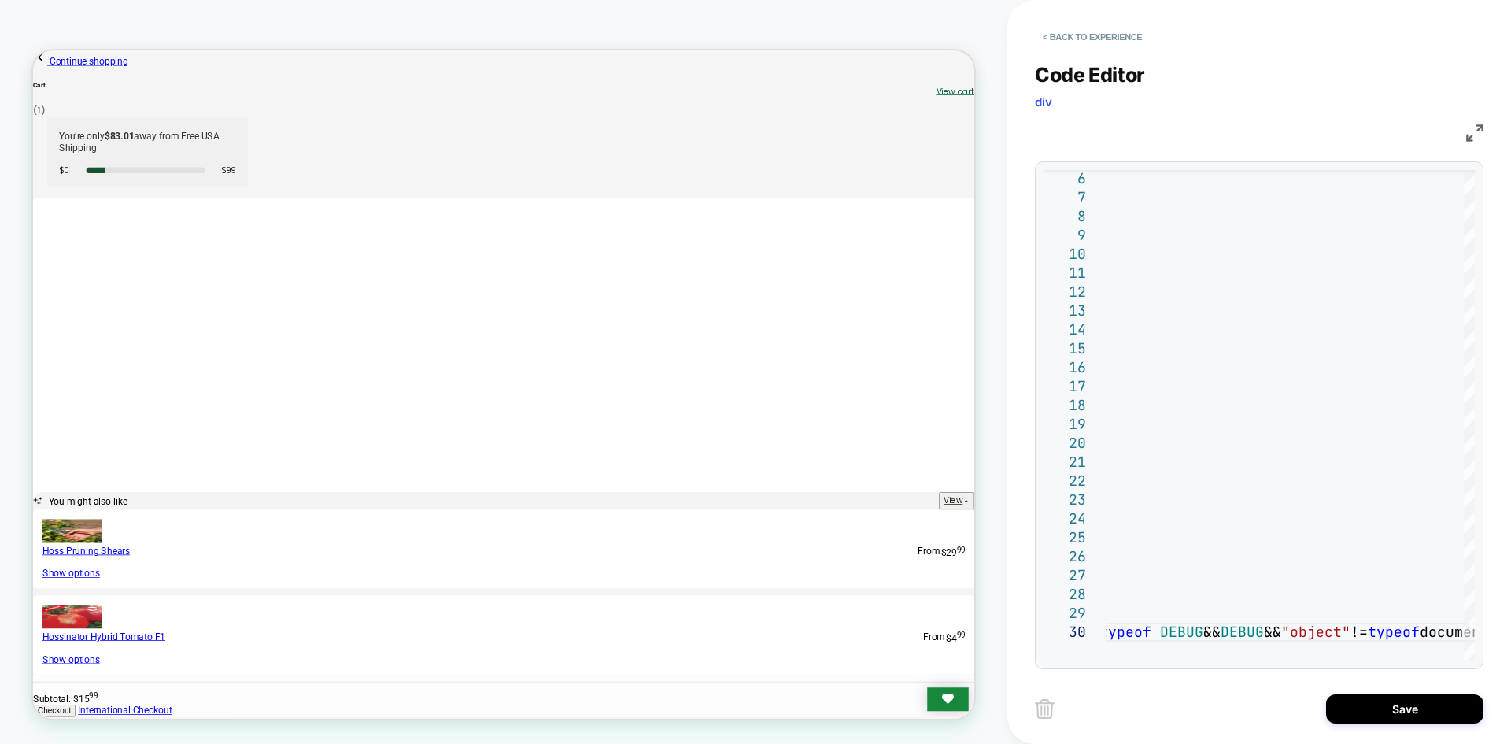
click at [1401, 726] on div "Save" at bounding box center [1259, 708] width 449 height 39
click at [1400, 713] on button "Save" at bounding box center [1404, 708] width 157 height 29
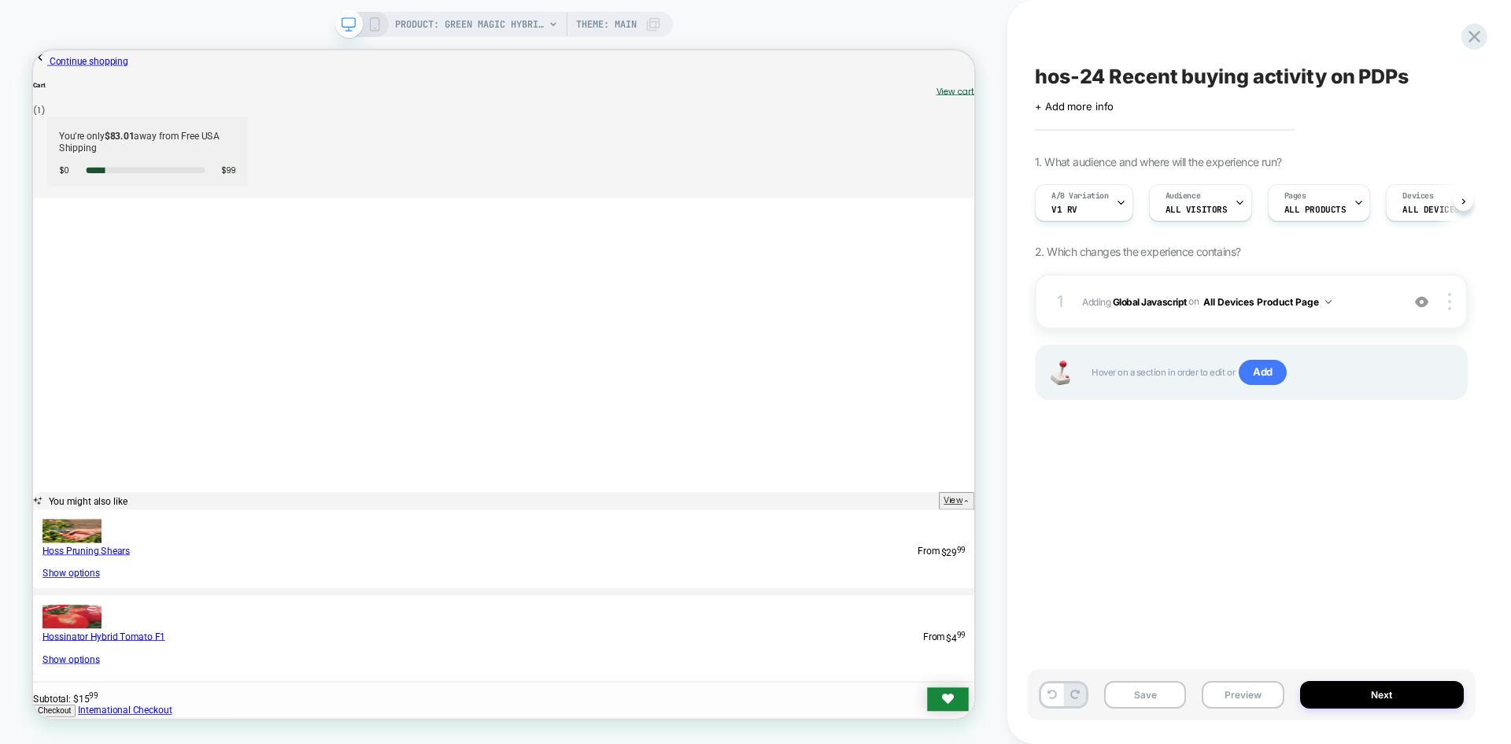
scroll to position [0, 1]
click at [1127, 703] on button "Save" at bounding box center [1145, 695] width 82 height 28
click at [1206, 696] on button "Preview" at bounding box center [1243, 695] width 82 height 28
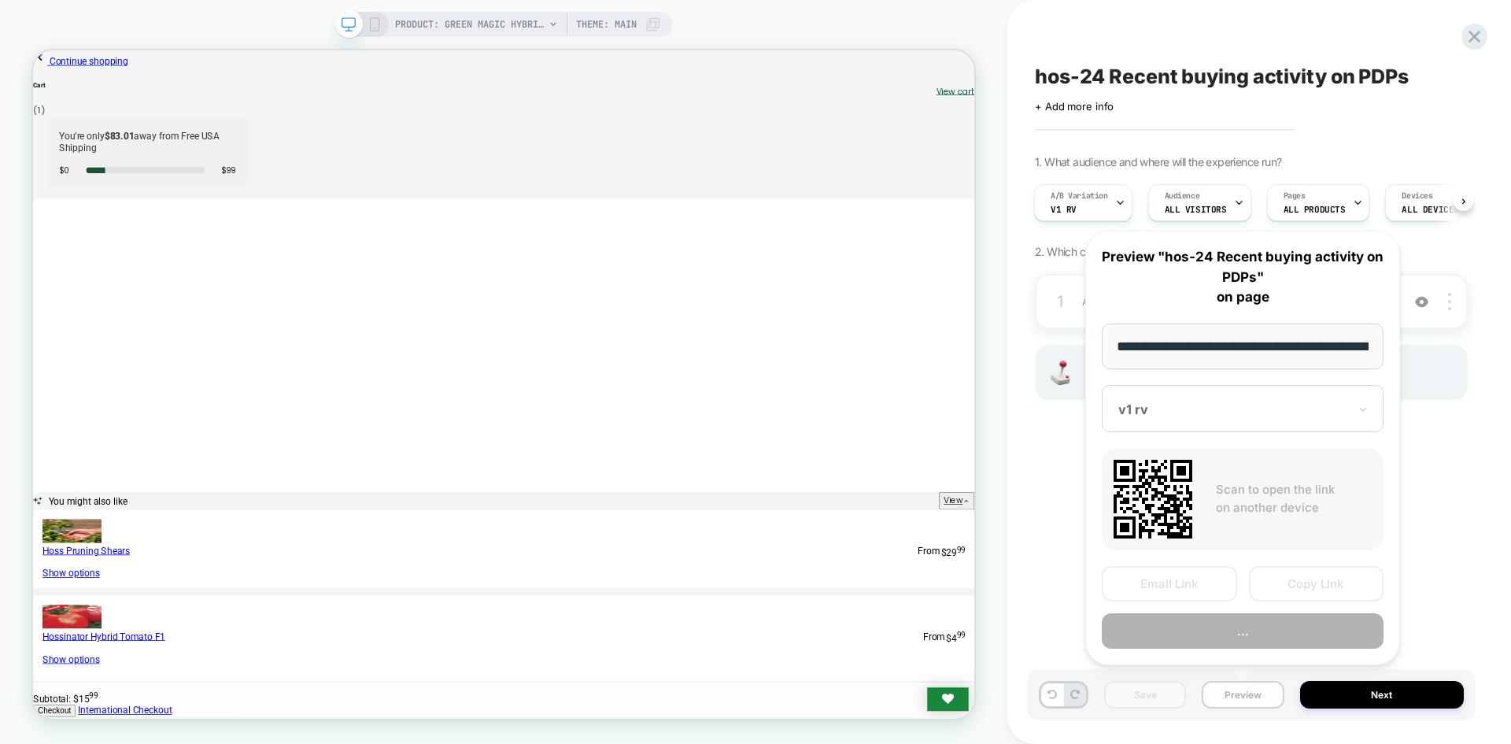
scroll to position [0, 208]
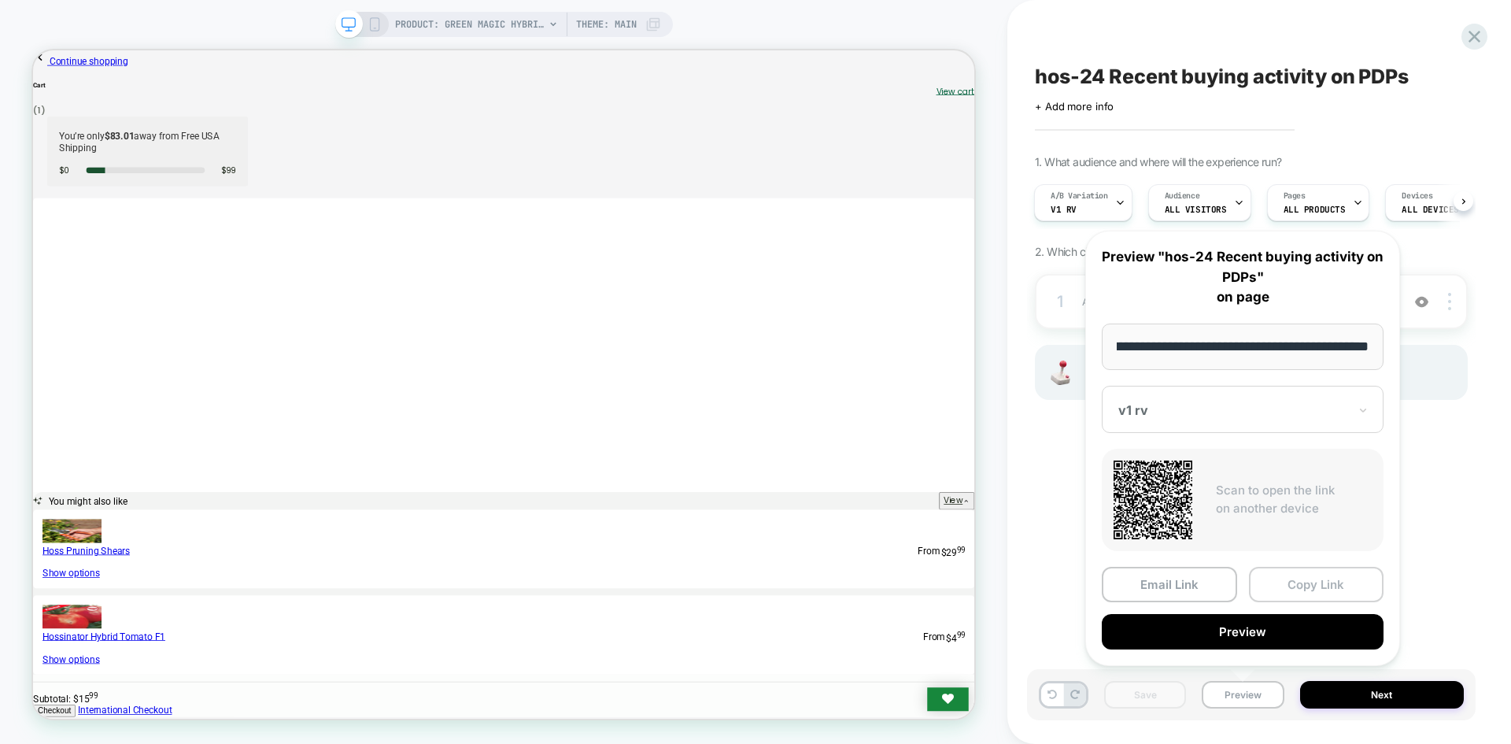
click at [1283, 576] on button "Copy Link" at bounding box center [1316, 584] width 135 height 35
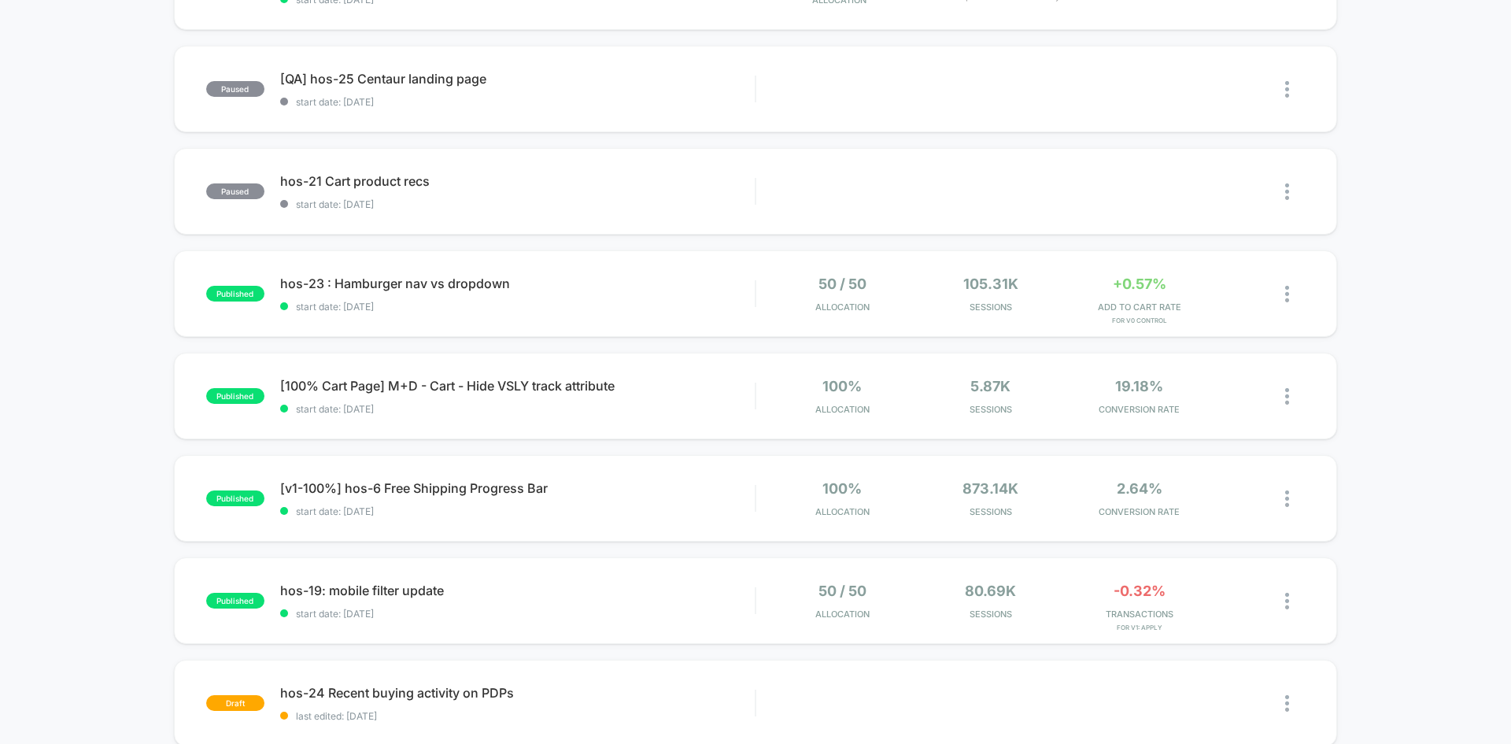
scroll to position [551, 0]
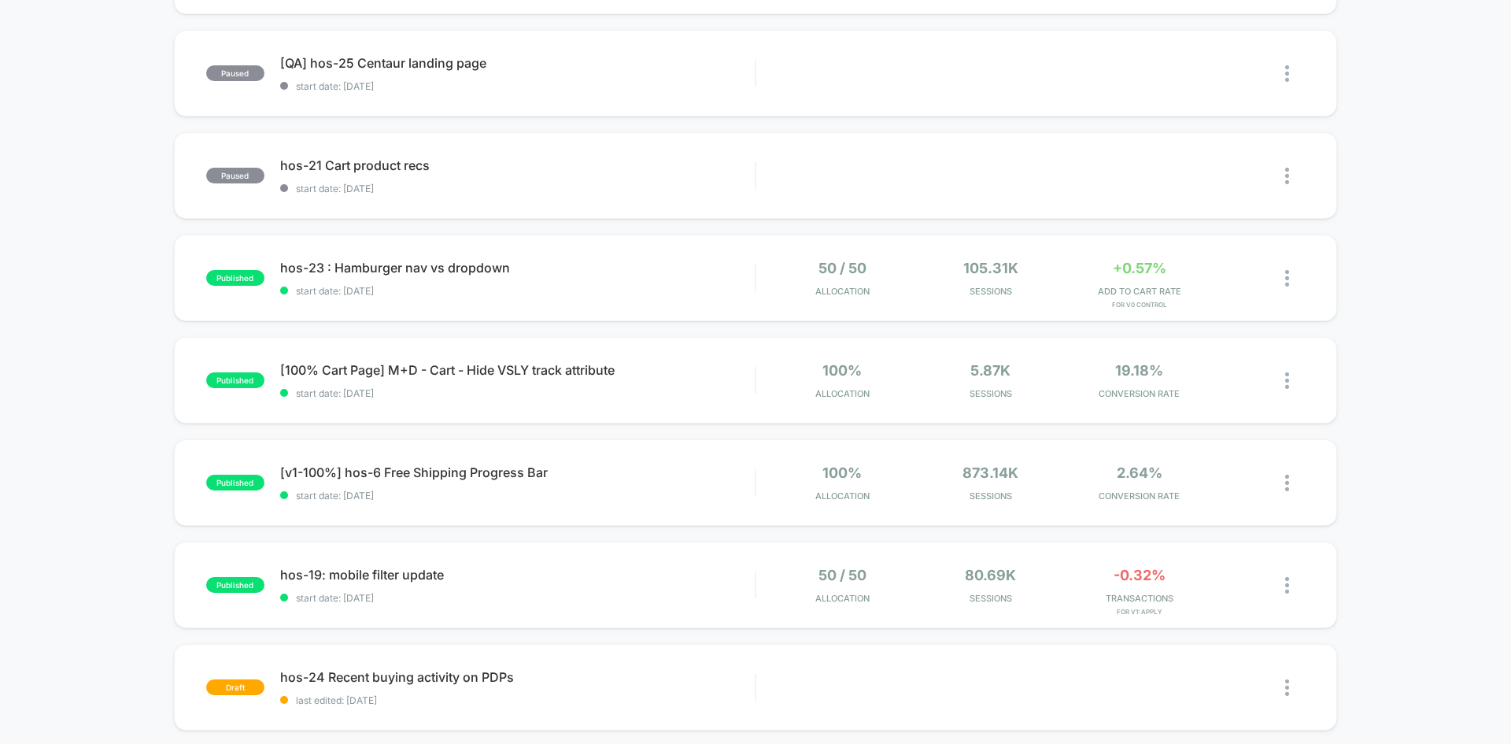
click at [92, 480] on div "published hos-21-1 Cart product recs start date: 8/6/2025 50 / 50 Allocation 10…" at bounding box center [755, 266] width 1511 height 1291
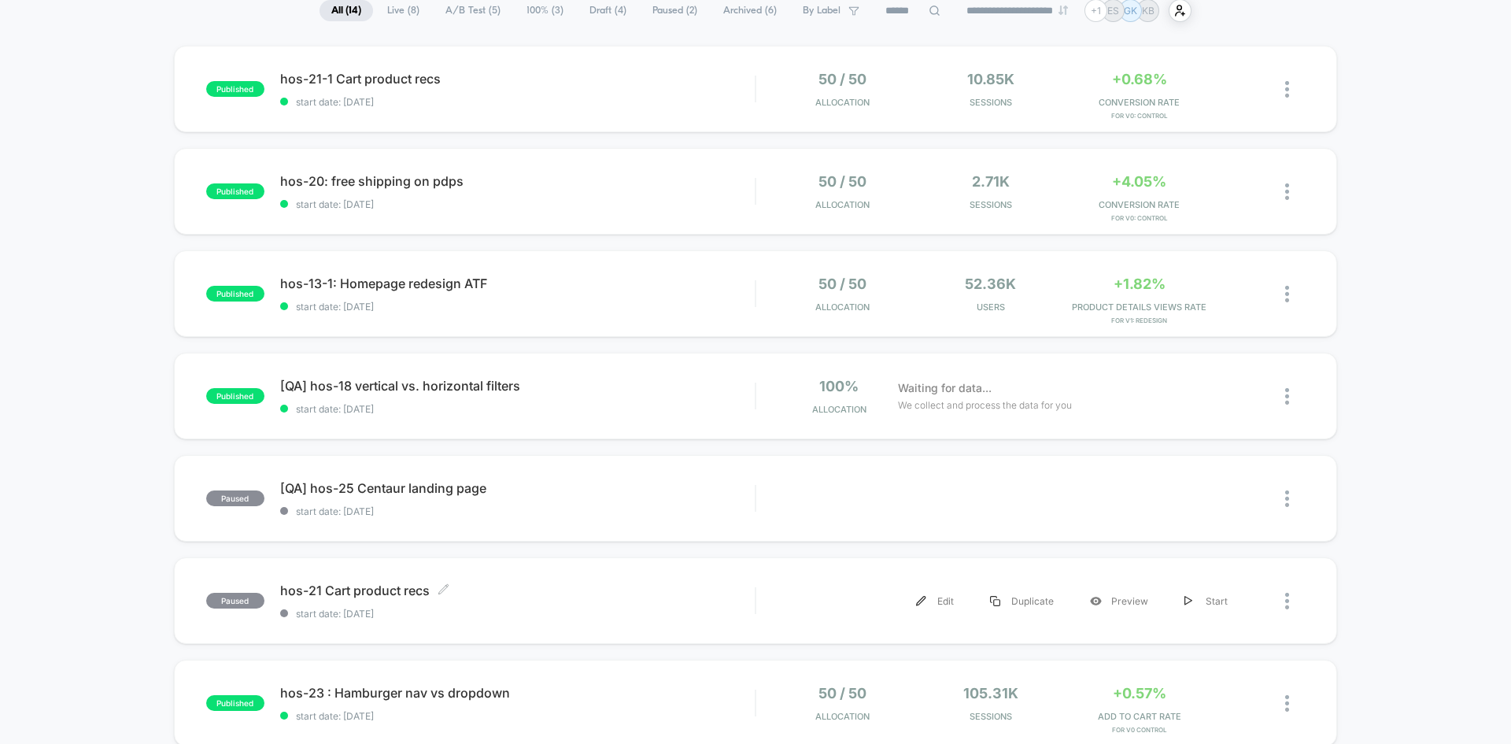
scroll to position [157, 0]
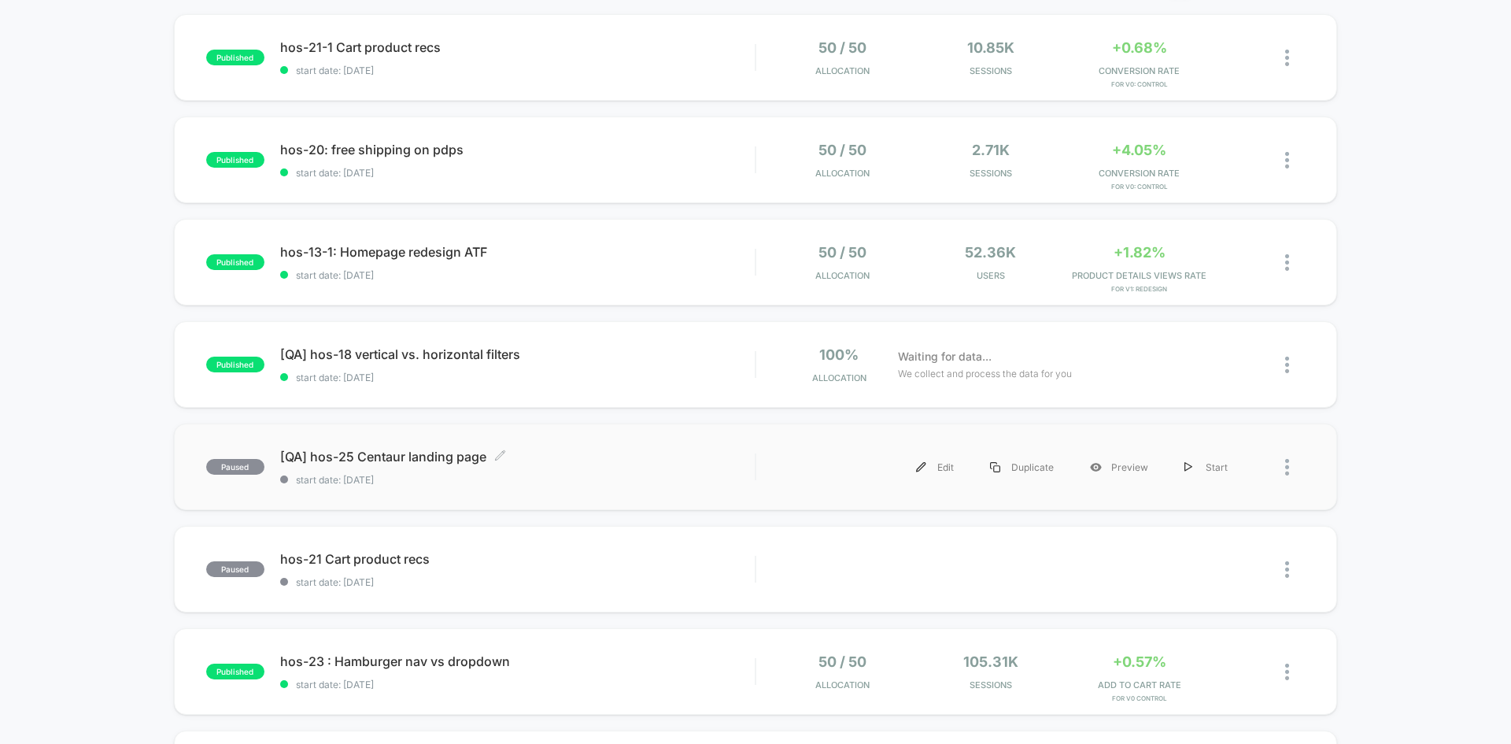
click at [434, 461] on span "[QA] hos-25 Centaur landing page Click to edit experience details" at bounding box center [517, 457] width 475 height 16
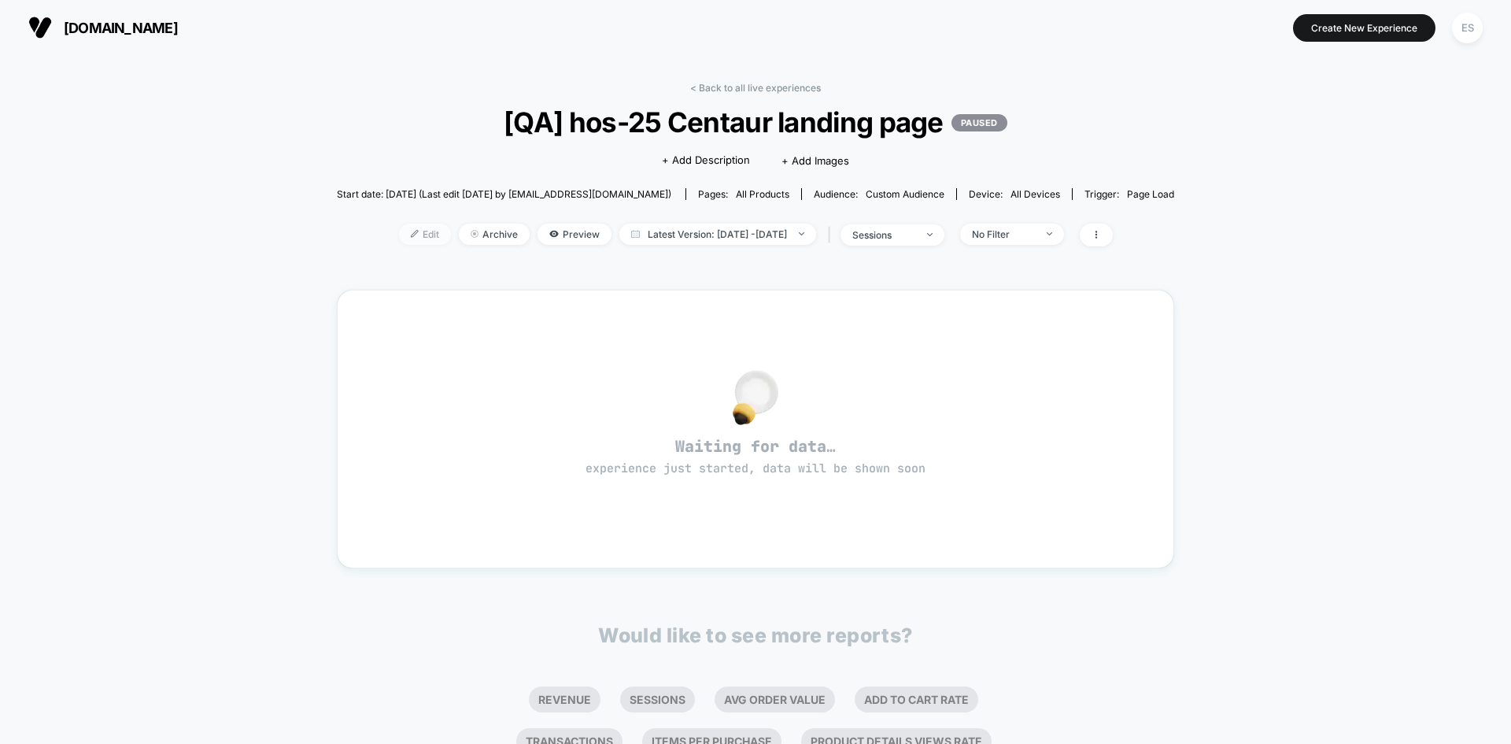
click at [418, 235] on span "Edit" at bounding box center [425, 234] width 52 height 21
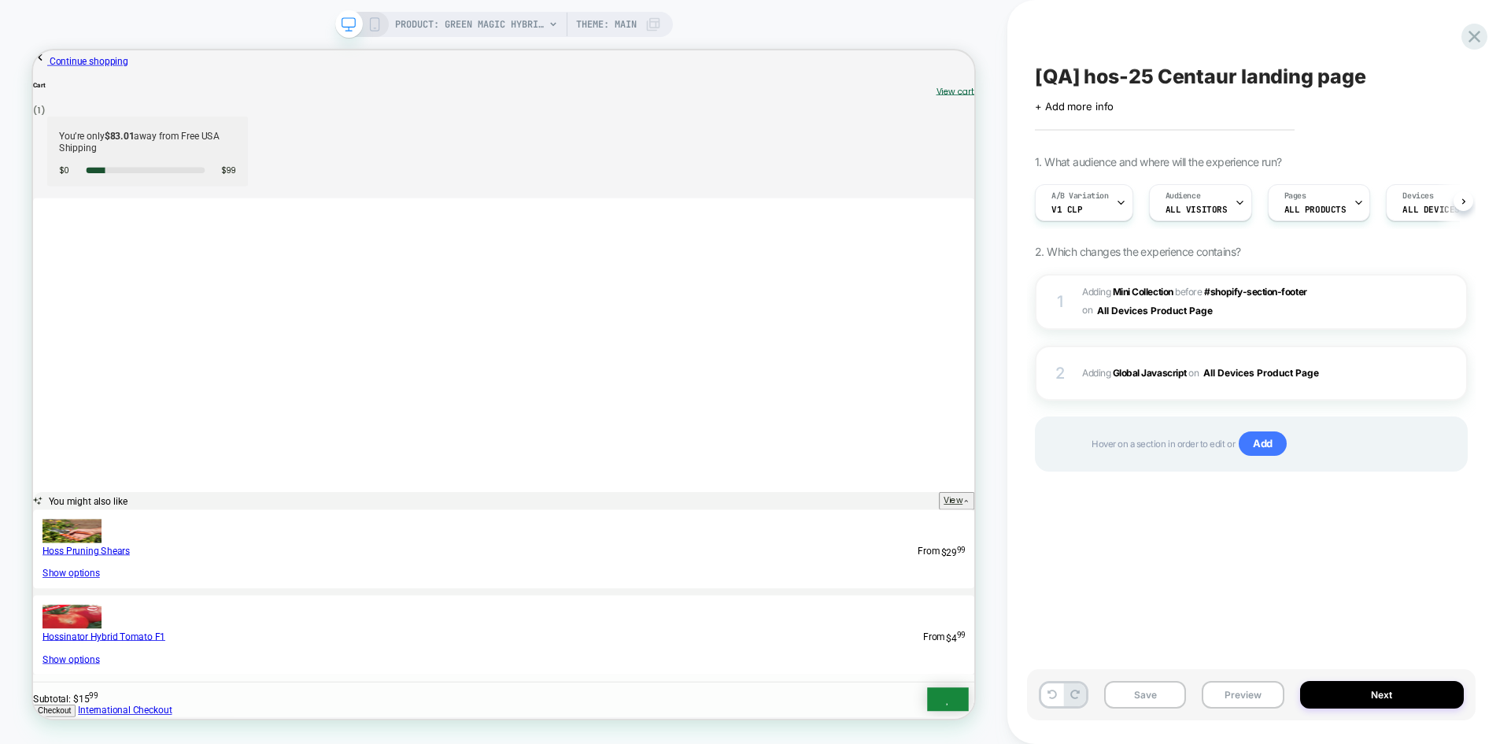
click at [1214, 696] on button "Preview" at bounding box center [1243, 695] width 82 height 28
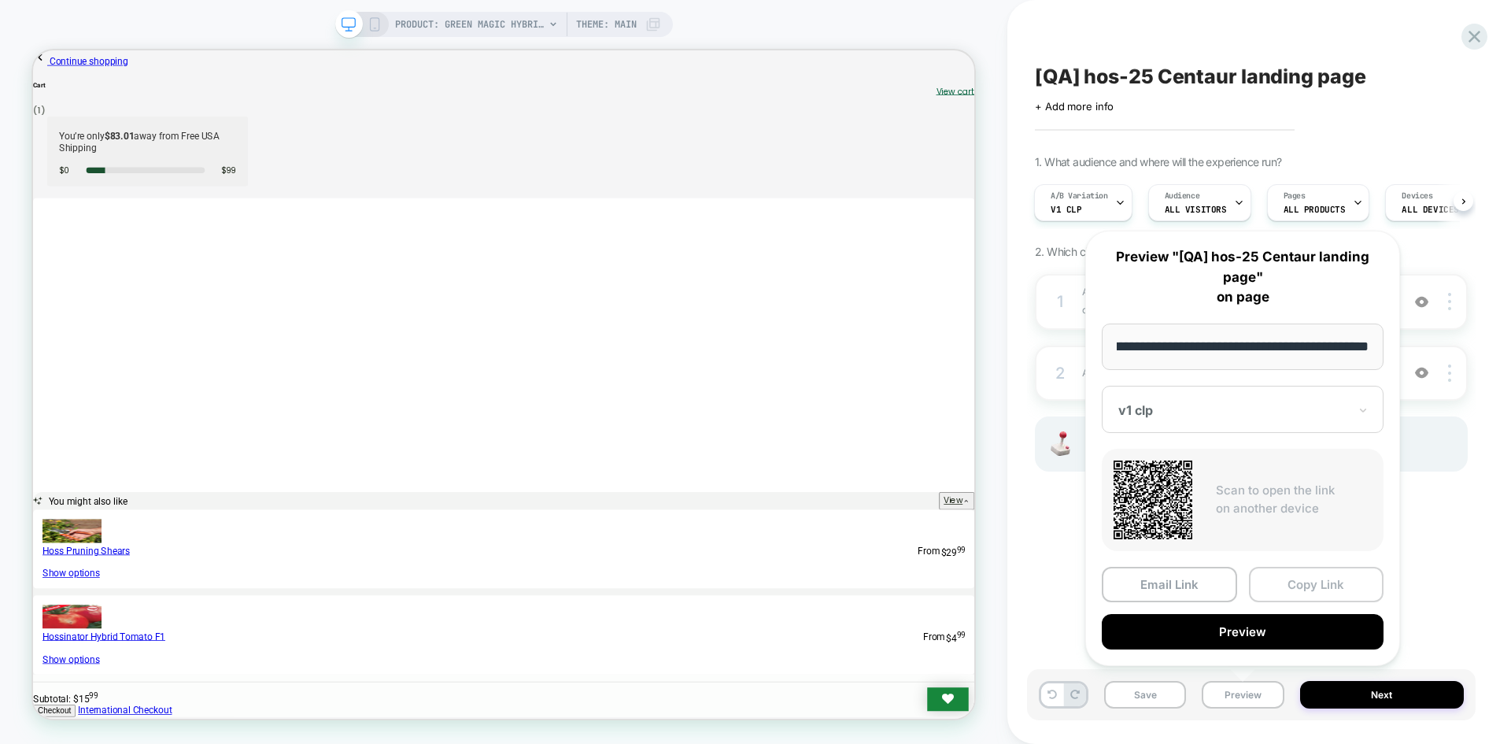
click at [1284, 574] on button "Copy Link" at bounding box center [1316, 584] width 135 height 35
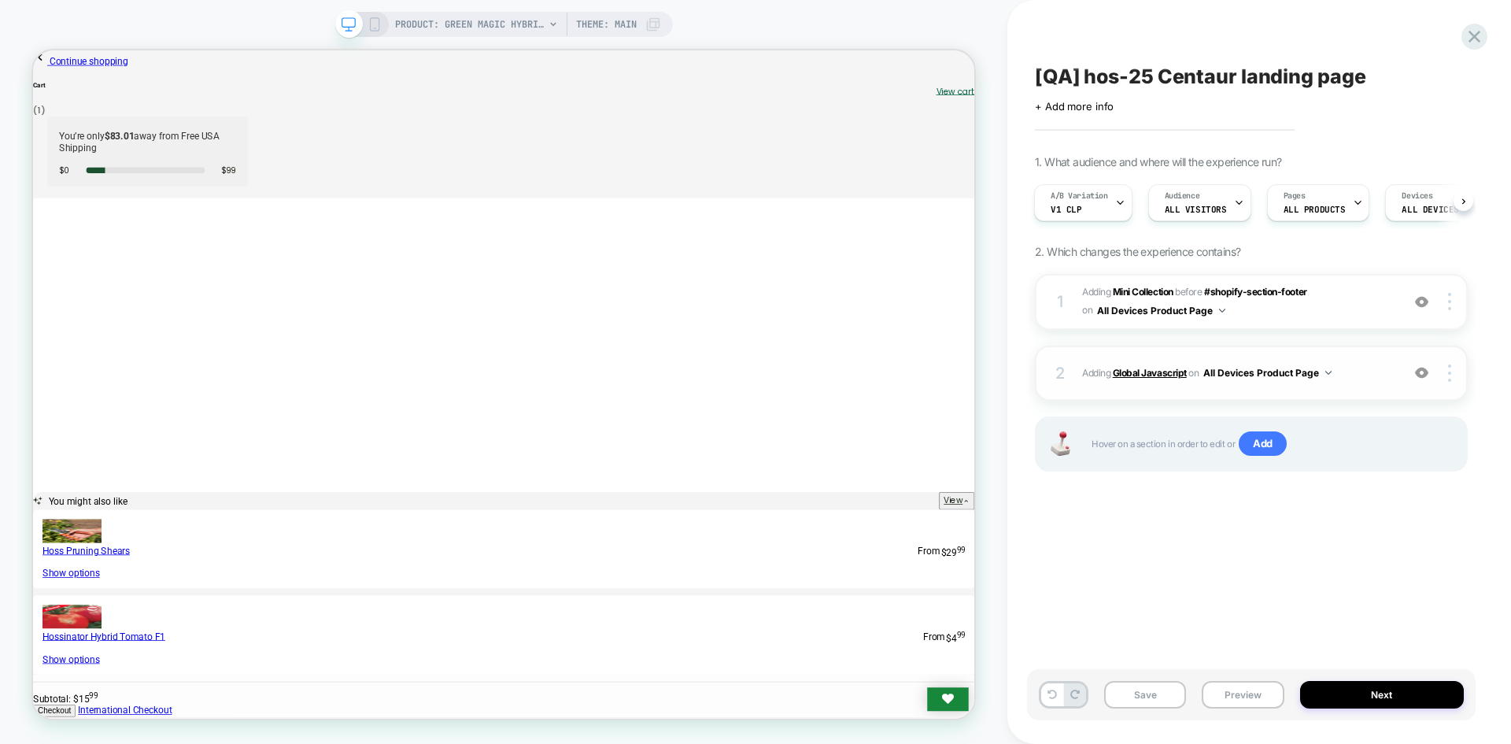
click at [1172, 368] on b "Global Javascript" at bounding box center [1150, 373] width 74 height 12
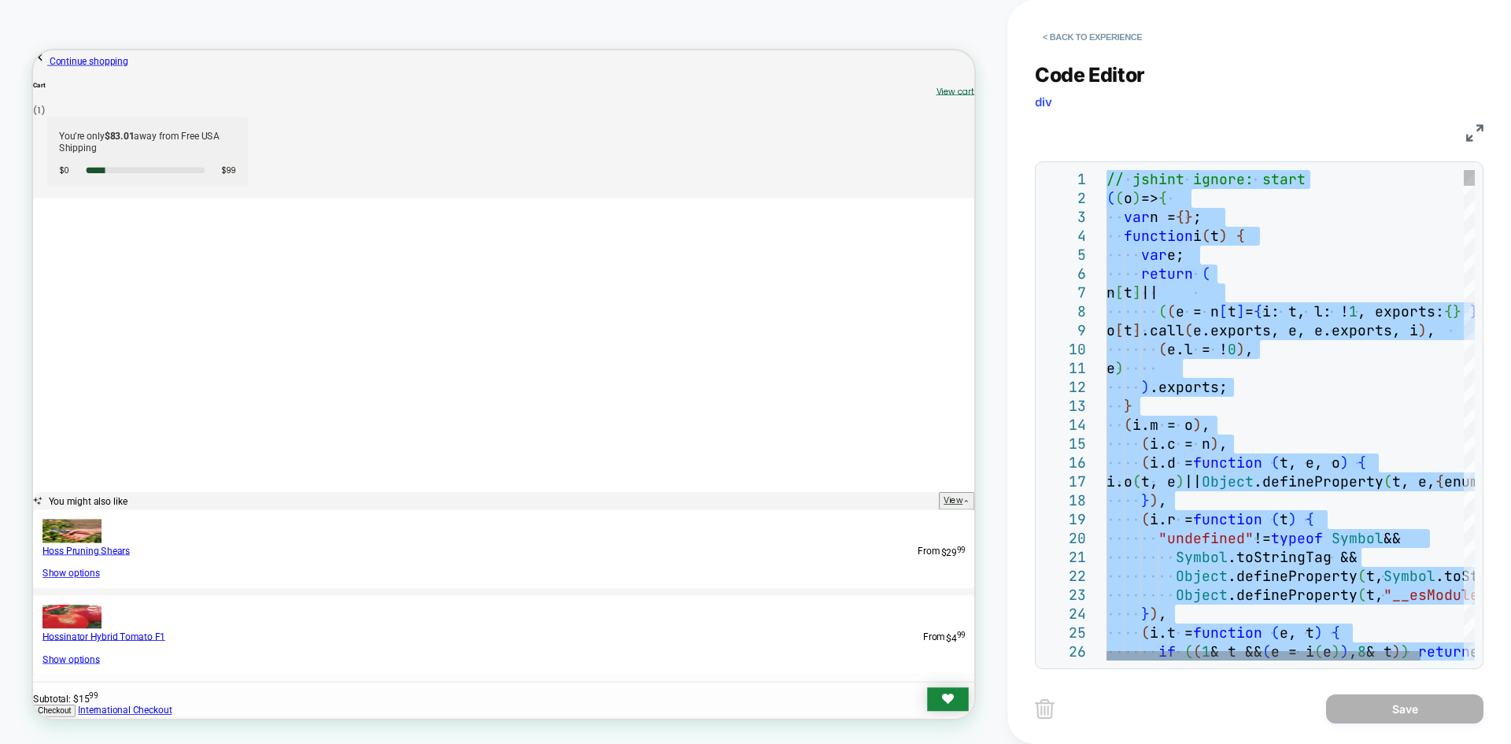
type textarea "**********"
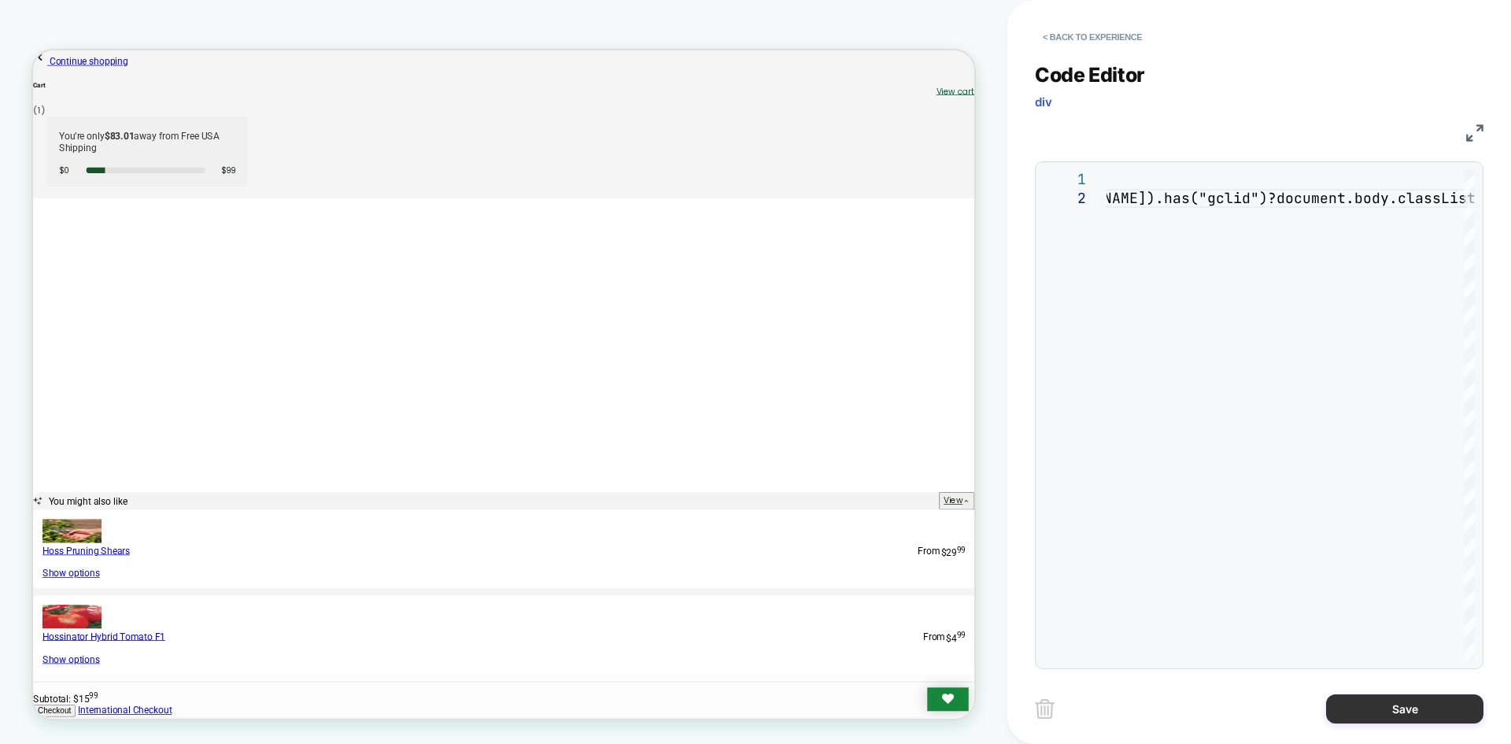
click at [1371, 711] on button "Save" at bounding box center [1404, 708] width 157 height 29
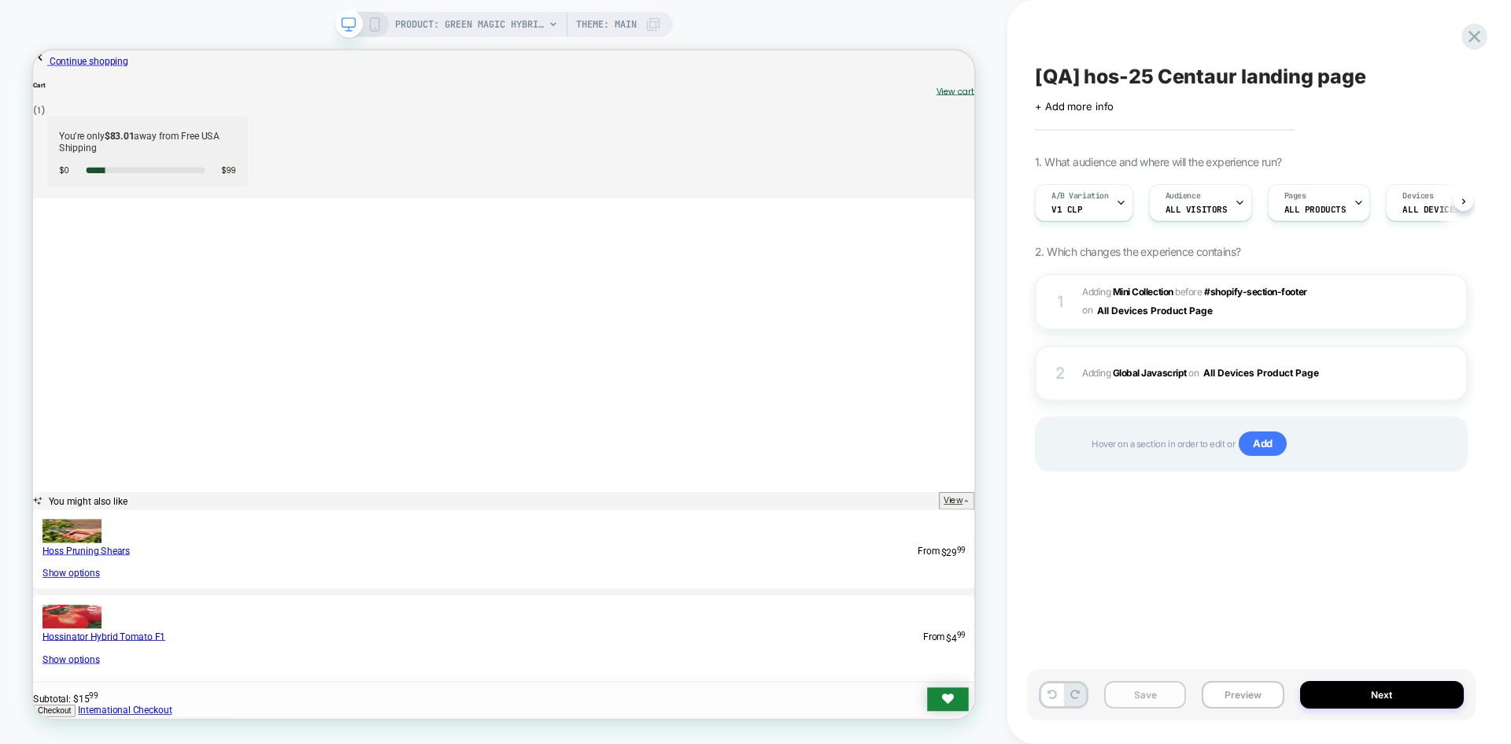
click at [1161, 701] on button "Save" at bounding box center [1145, 695] width 82 height 28
click at [1224, 695] on button "Preview" at bounding box center [1243, 695] width 82 height 28
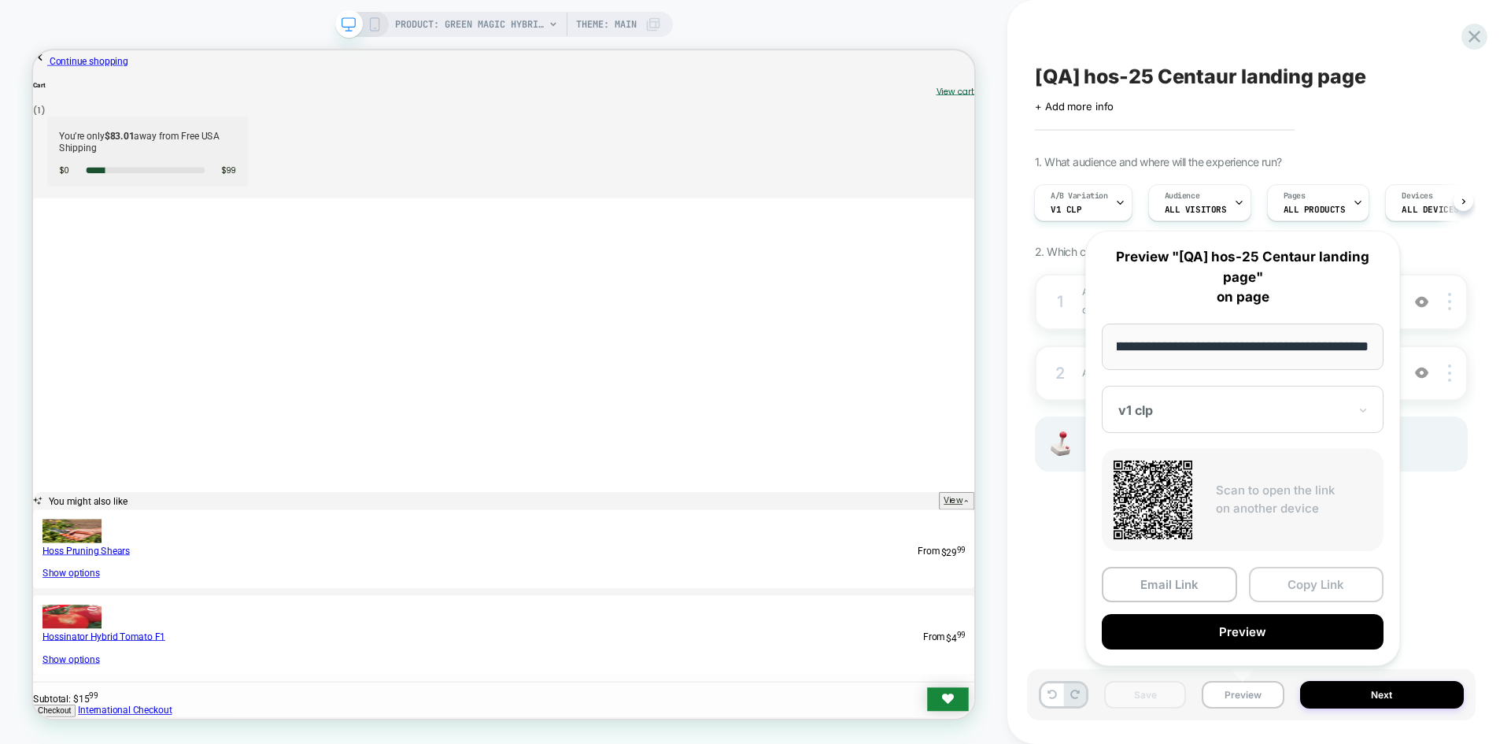
scroll to position [0, 0]
click at [1322, 586] on button "Copy Link" at bounding box center [1316, 584] width 135 height 35
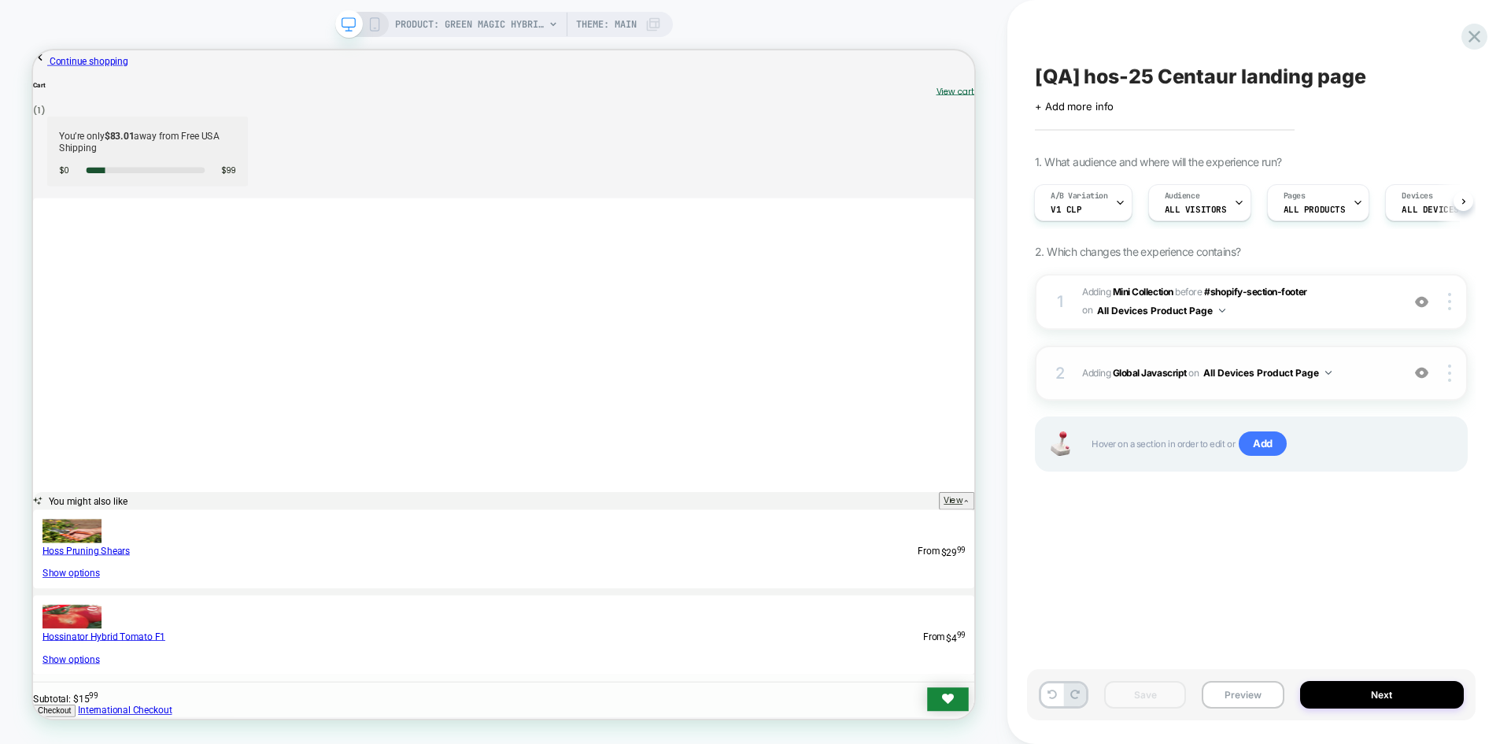
click at [1149, 364] on span "Adding Global Javascript on All Devices Product Page" at bounding box center [1237, 373] width 311 height 20
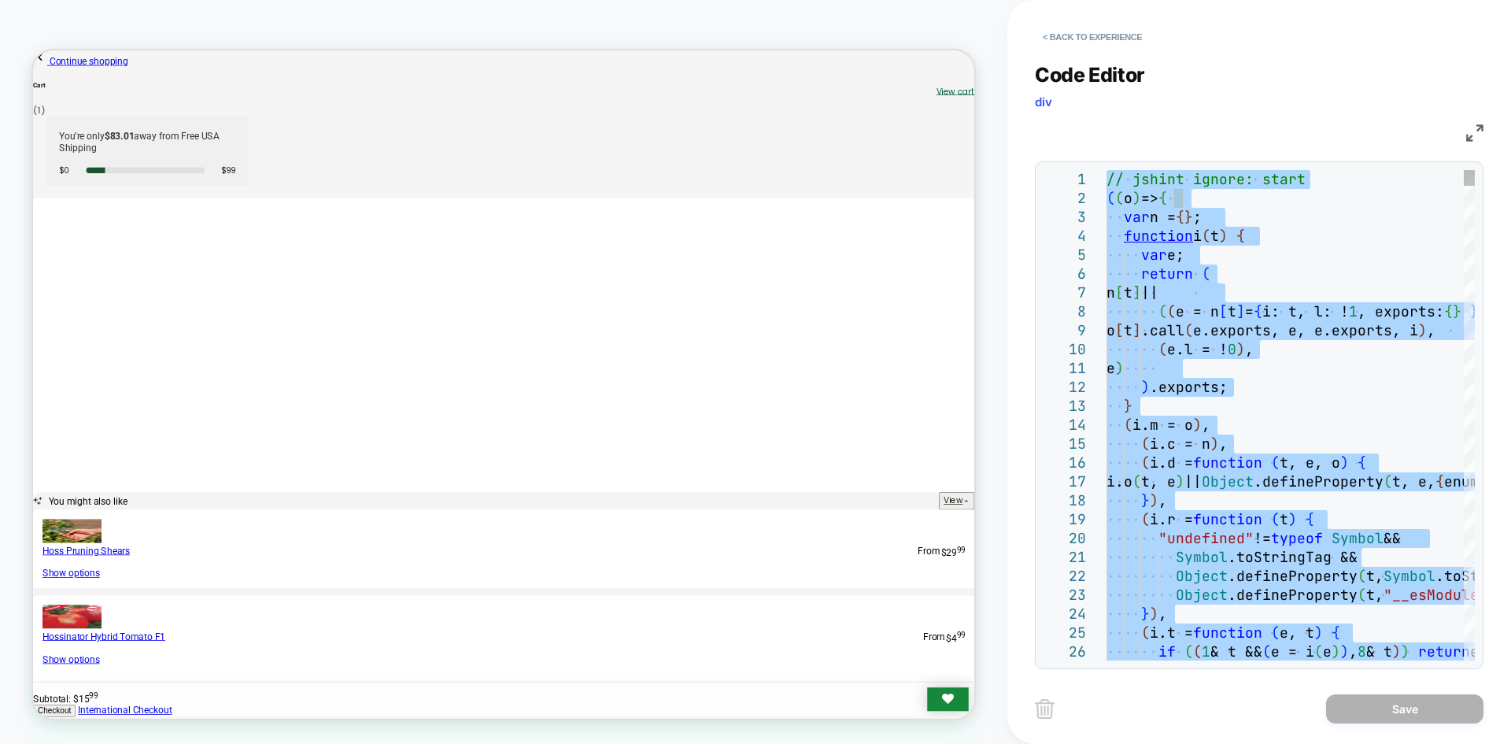
type textarea "**********"
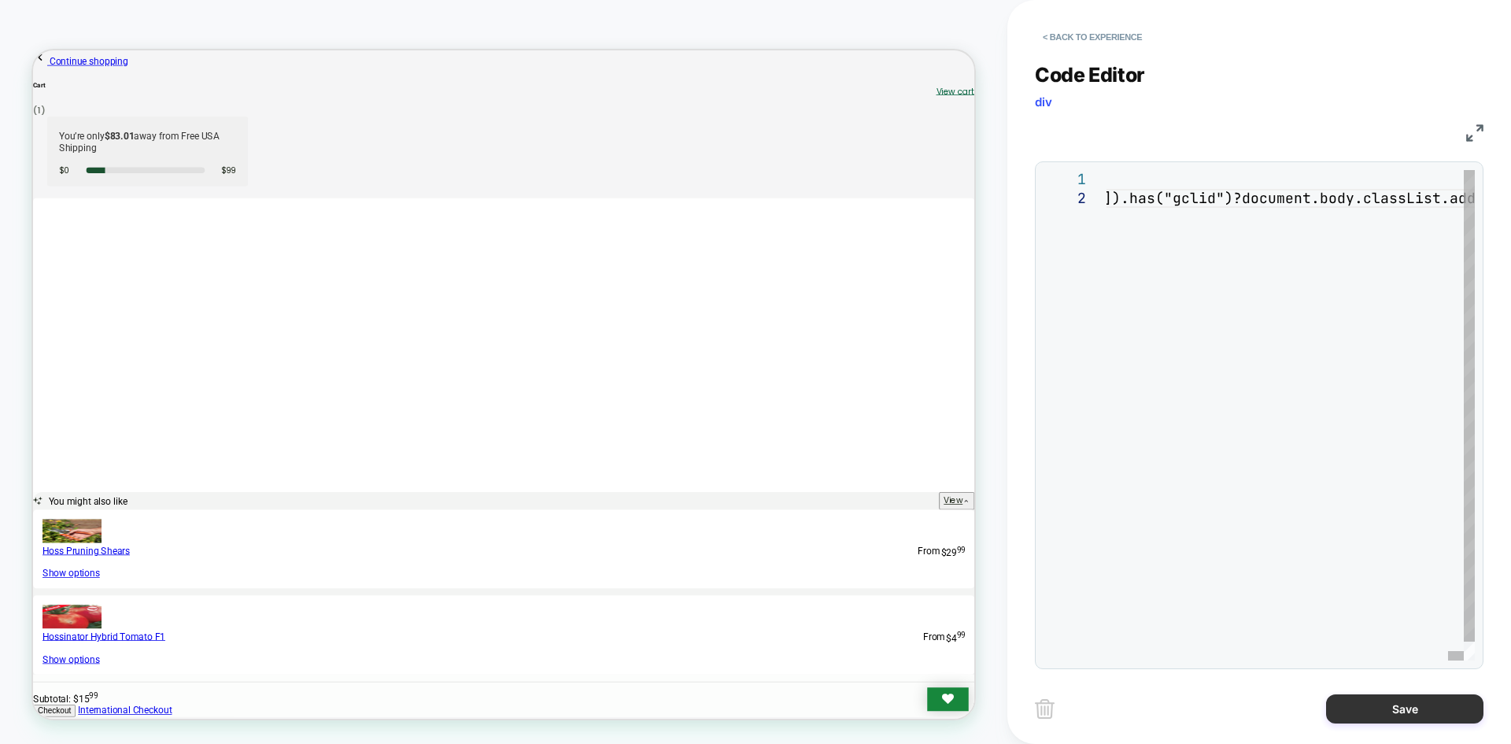
click at [1372, 719] on button "Save" at bounding box center [1404, 708] width 157 height 29
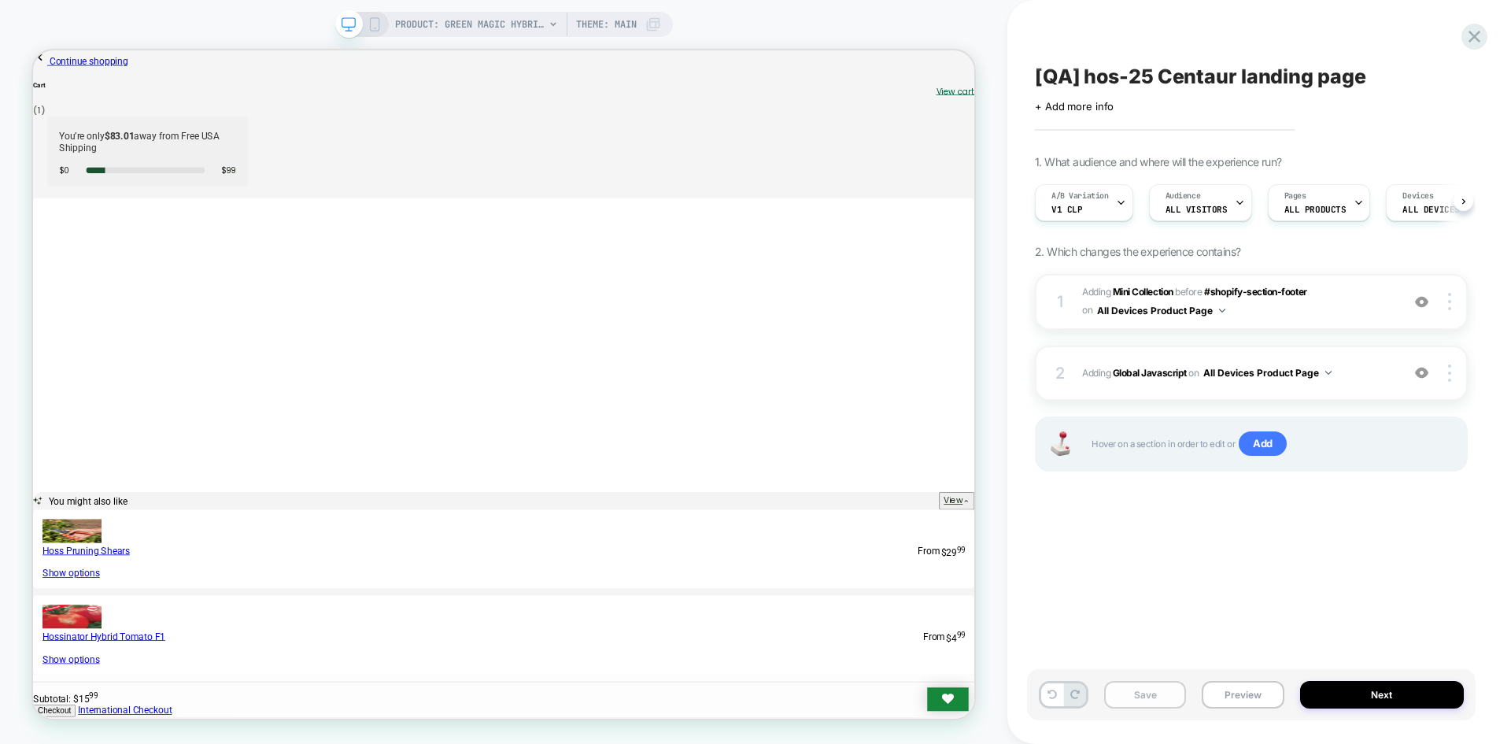
click at [1164, 700] on button "Save" at bounding box center [1145, 695] width 82 height 28
click at [1172, 700] on button "Save" at bounding box center [1145, 695] width 82 height 28
click at [1179, 702] on button "Save" at bounding box center [1145, 695] width 82 height 28
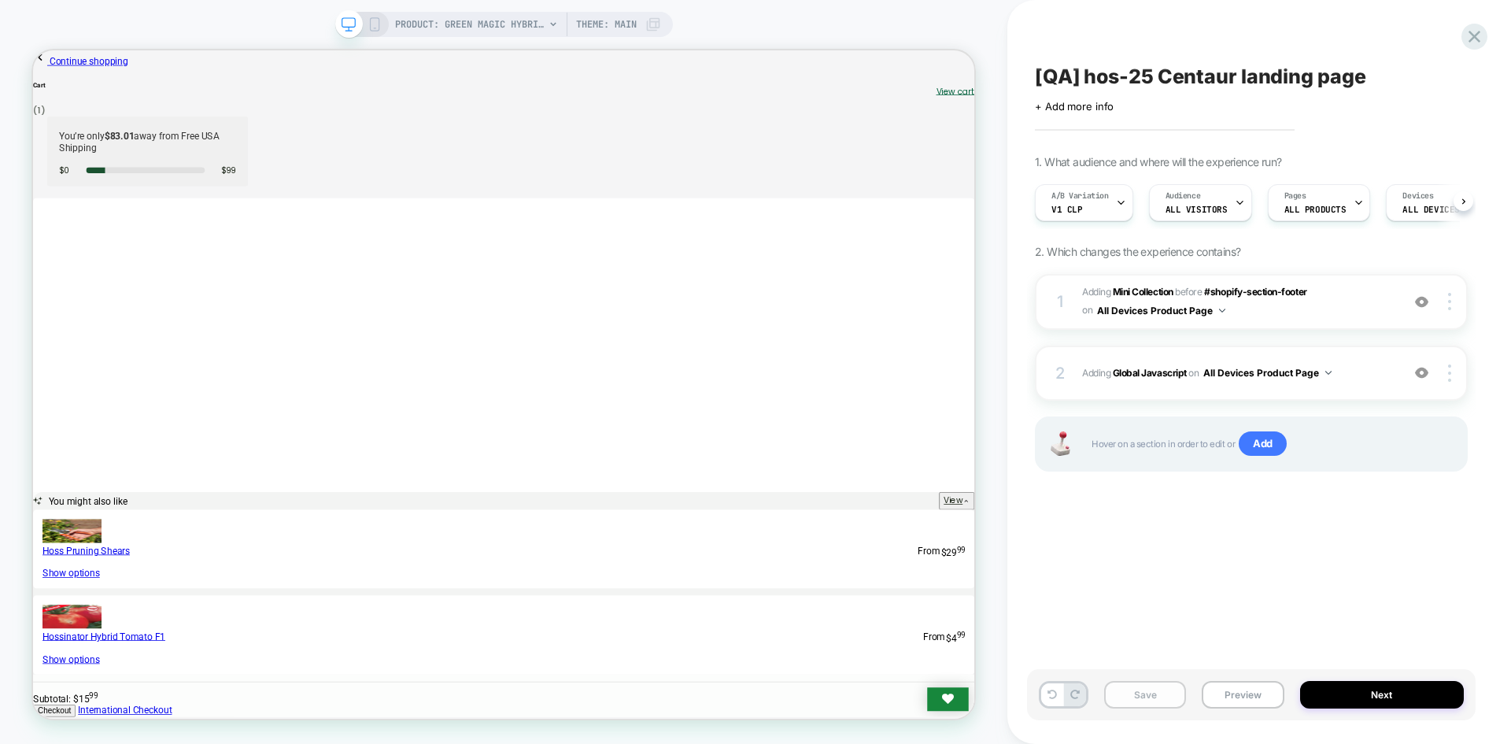
click at [1179, 702] on button "Save" at bounding box center [1145, 695] width 82 height 28
click at [1167, 702] on button "Save" at bounding box center [1145, 695] width 82 height 28
click at [1226, 698] on button "Preview" at bounding box center [1243, 695] width 82 height 28
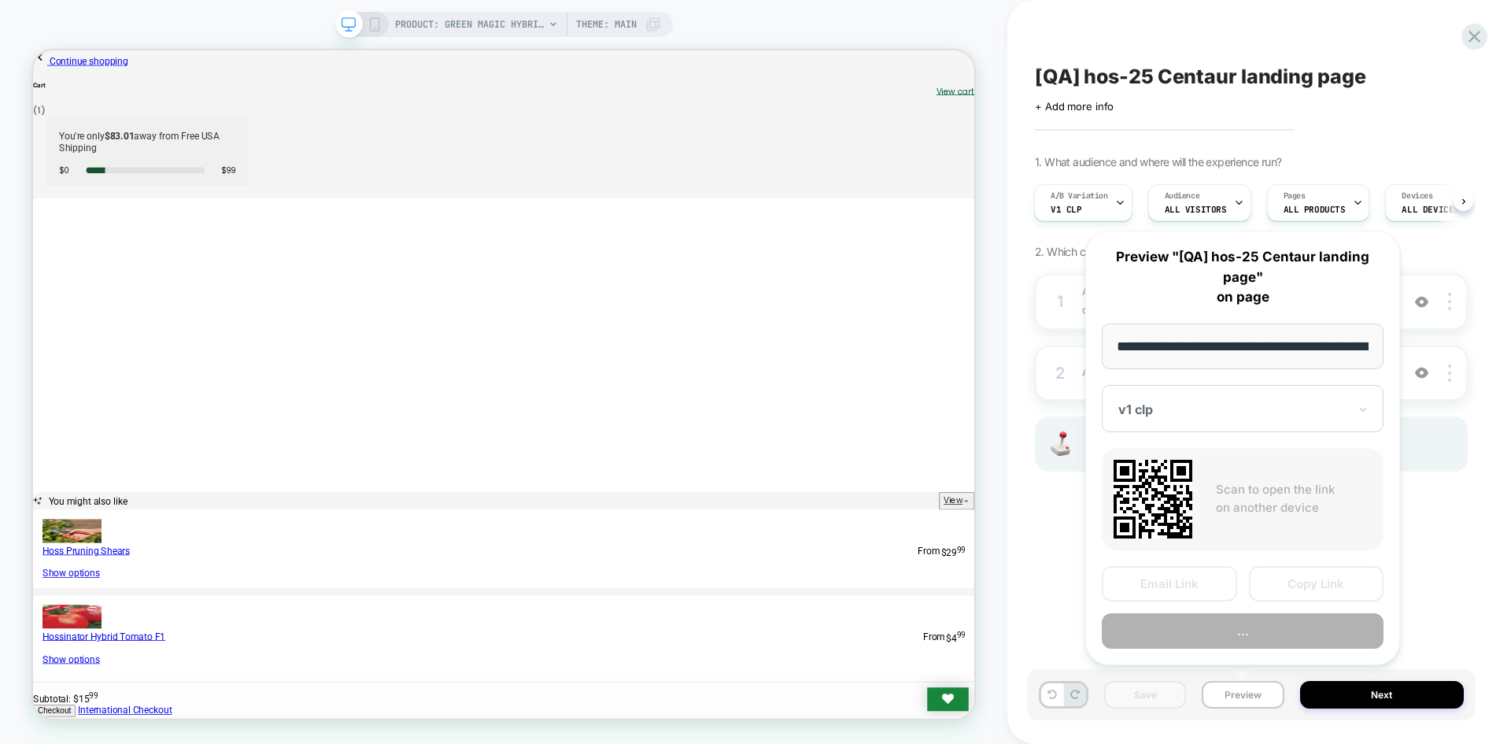
scroll to position [0, 208]
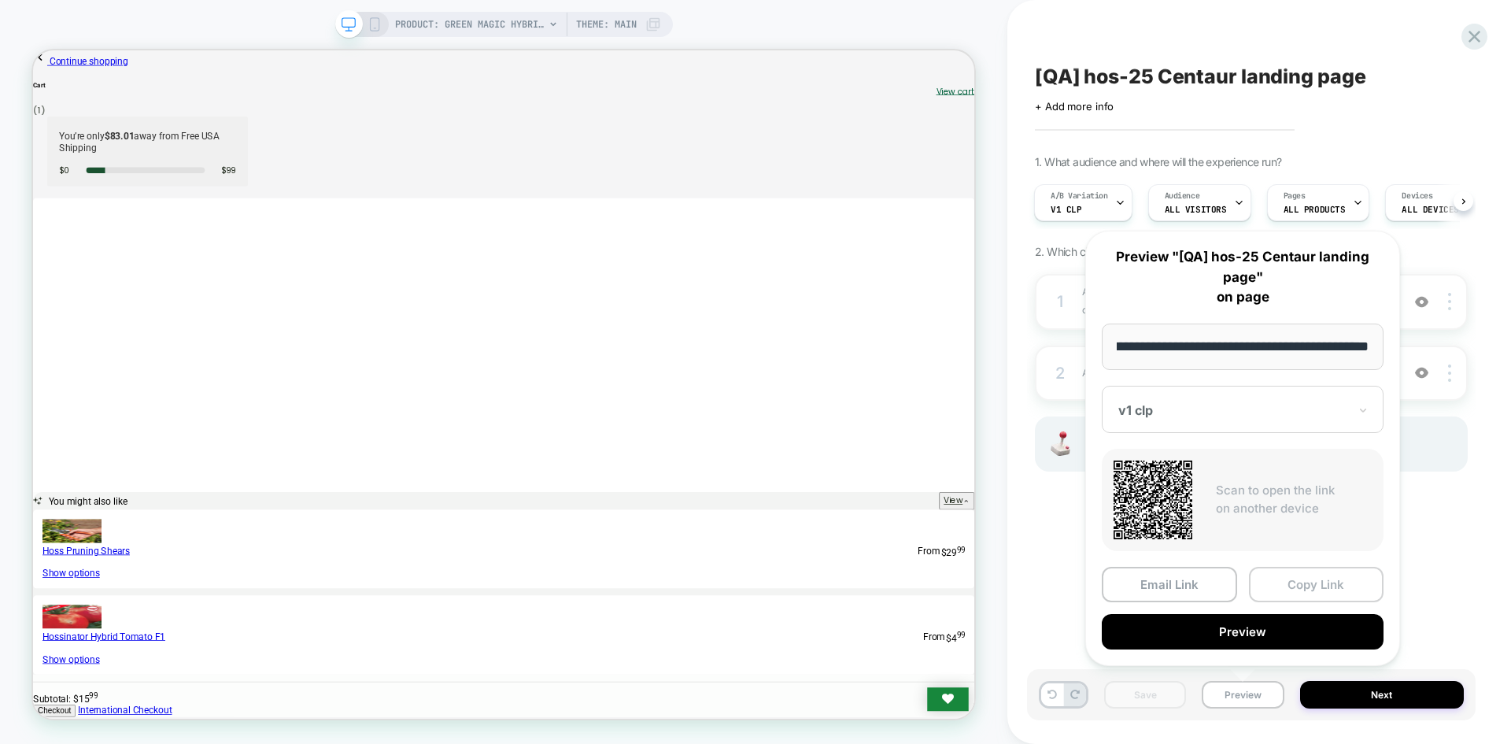
click at [1297, 582] on button "Copy Link" at bounding box center [1316, 584] width 135 height 35
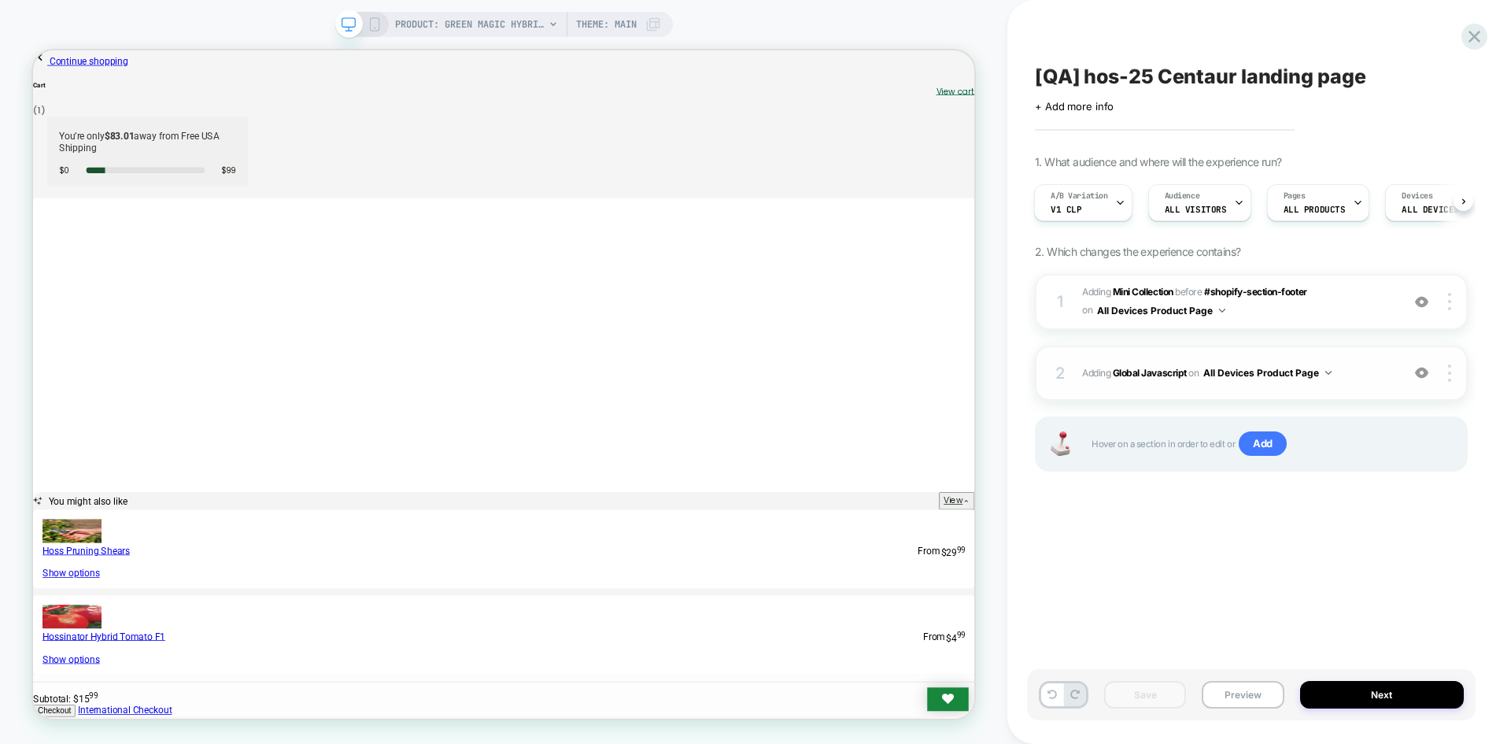
click at [1169, 383] on div "2 Adding Global Javascript on All Devices Product Page Add Before Add After Tar…" at bounding box center [1251, 373] width 433 height 55
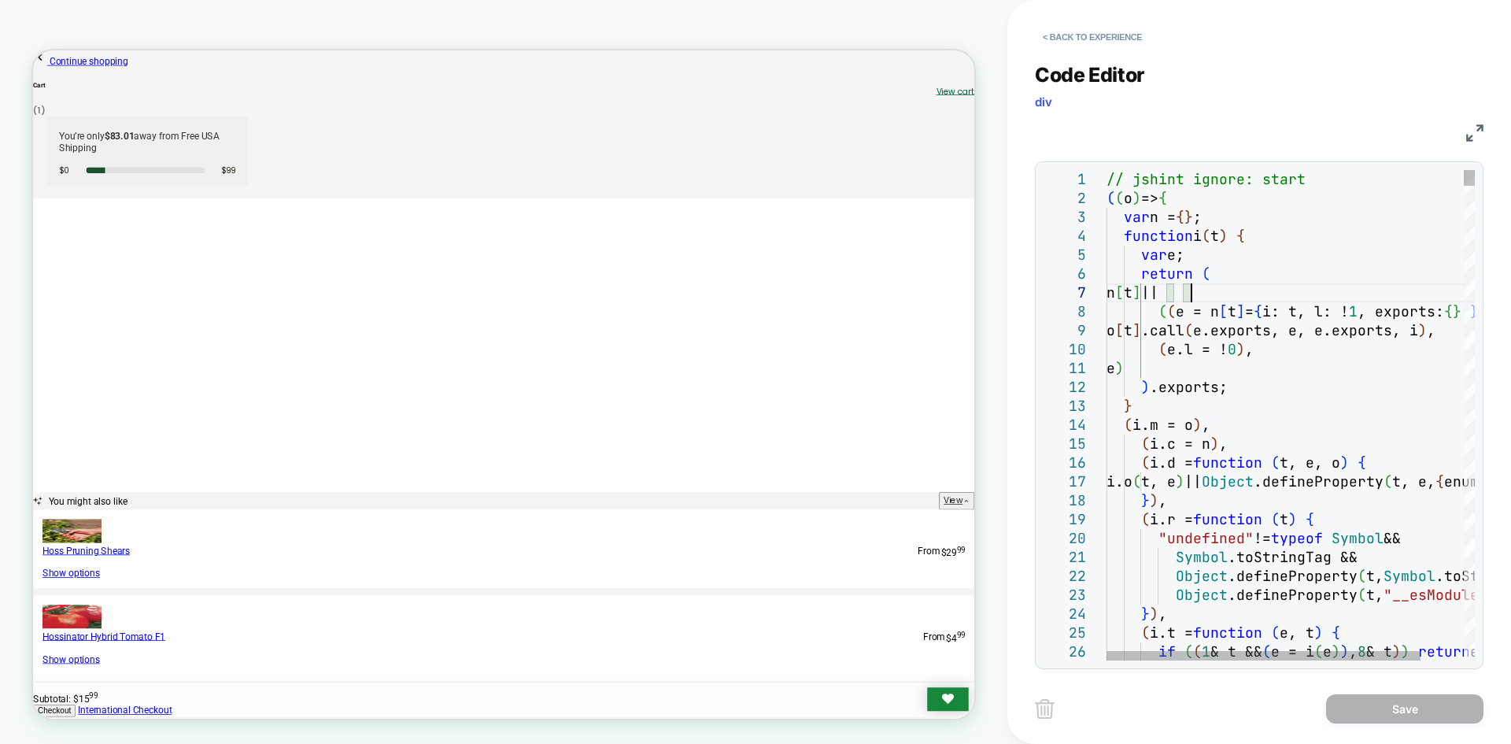
type textarea "**********"
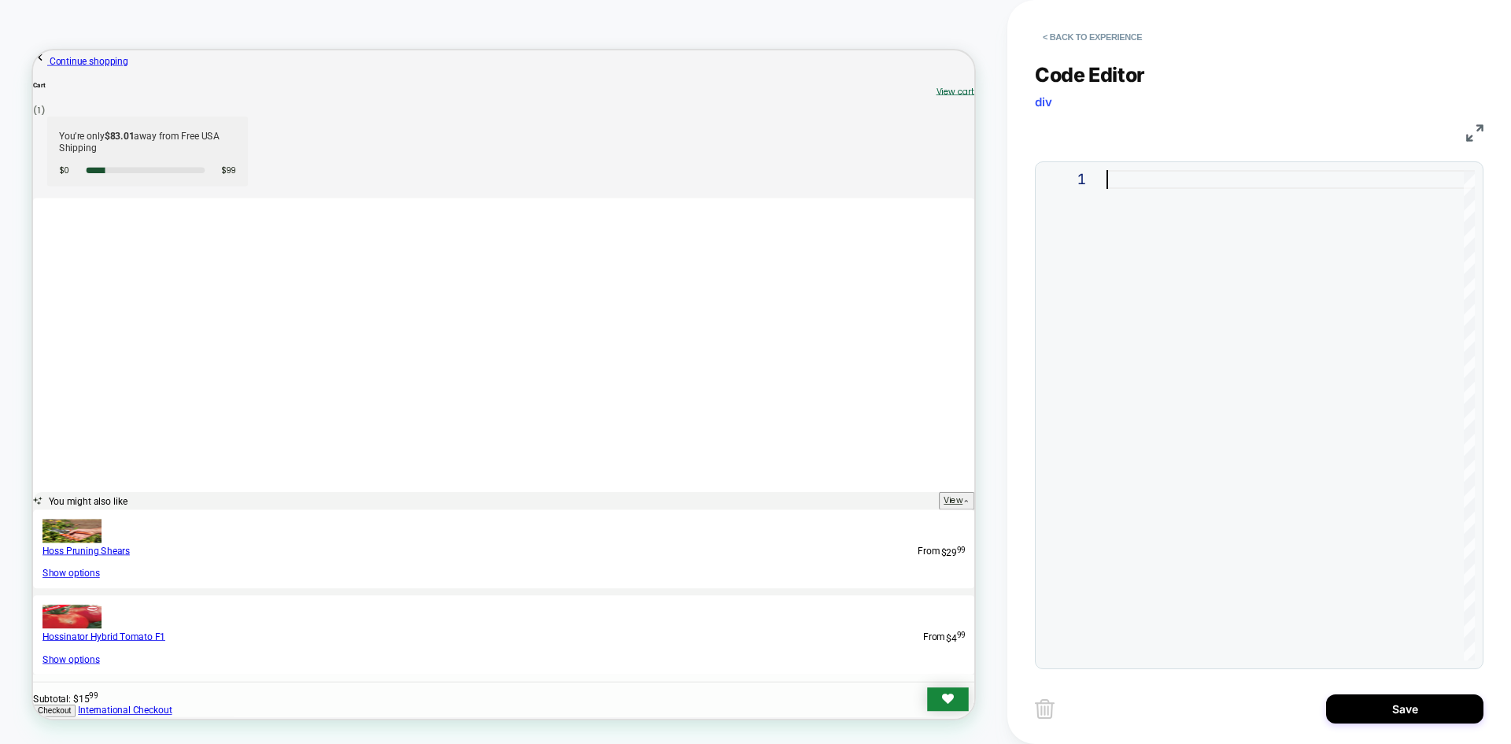
click at [1181, 187] on div at bounding box center [1448, 415] width 683 height 490
type textarea "**********"
click at [1380, 703] on button "Save" at bounding box center [1404, 708] width 157 height 29
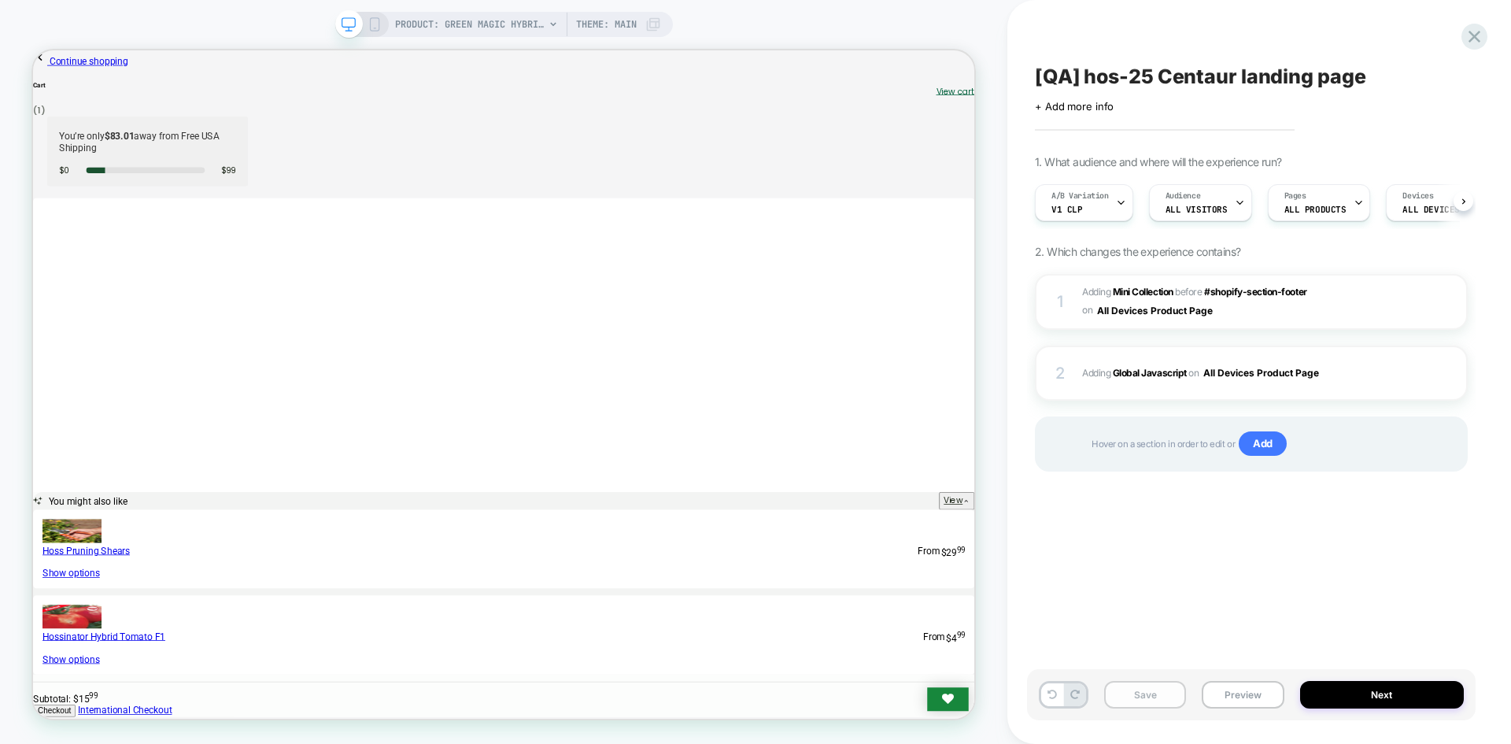
click at [1153, 694] on button "Save" at bounding box center [1145, 695] width 82 height 28
click at [1261, 697] on button "Preview" at bounding box center [1243, 695] width 82 height 28
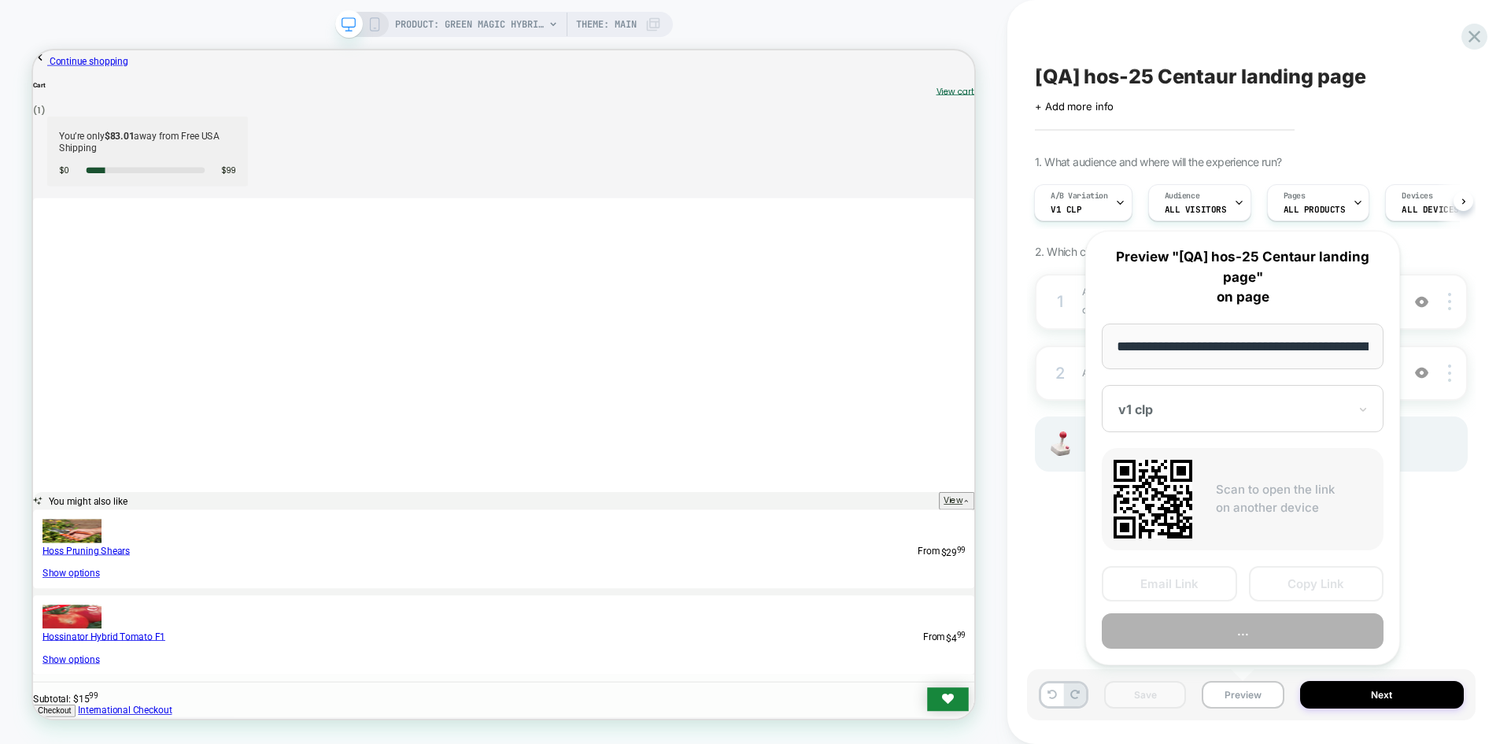
scroll to position [0, 208]
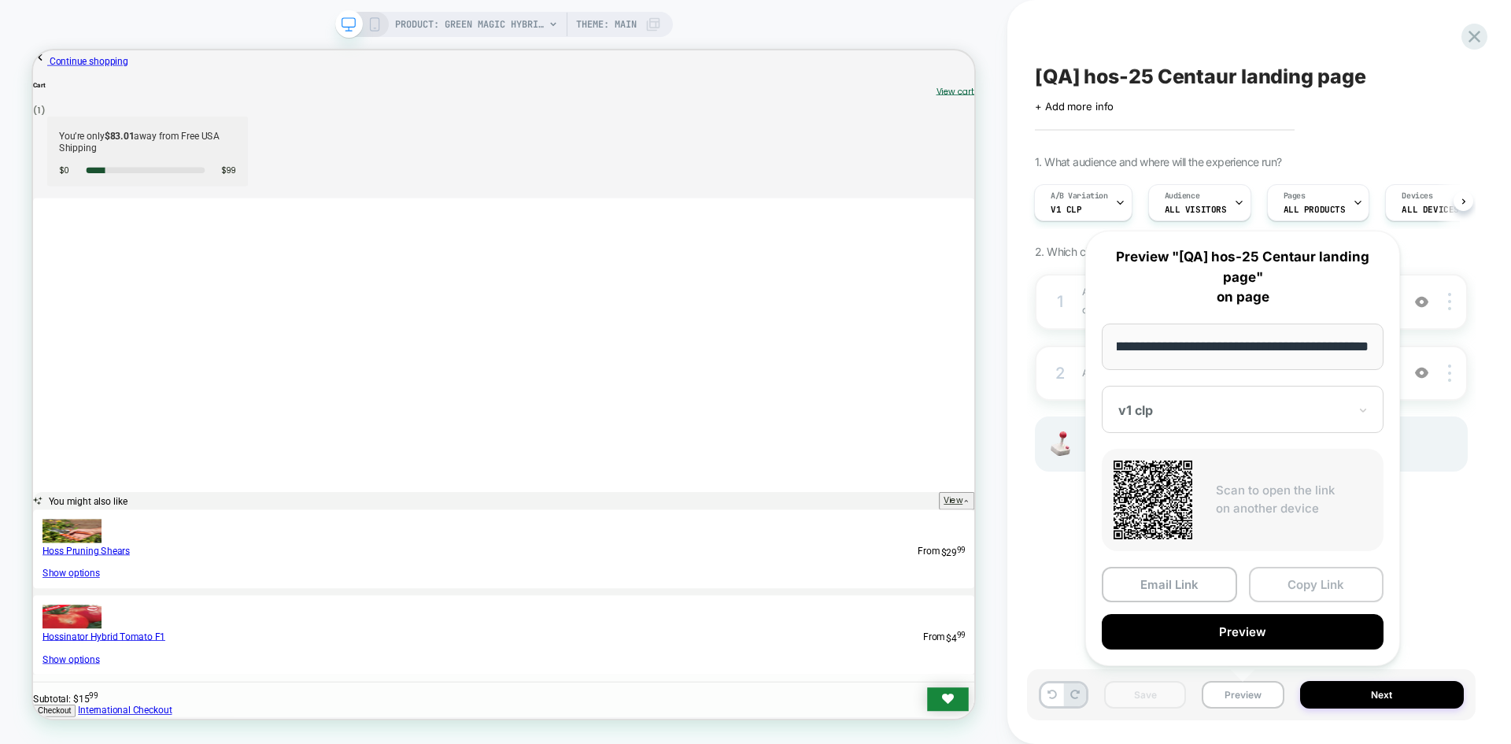
click at [1291, 579] on button "Copy Link" at bounding box center [1316, 584] width 135 height 35
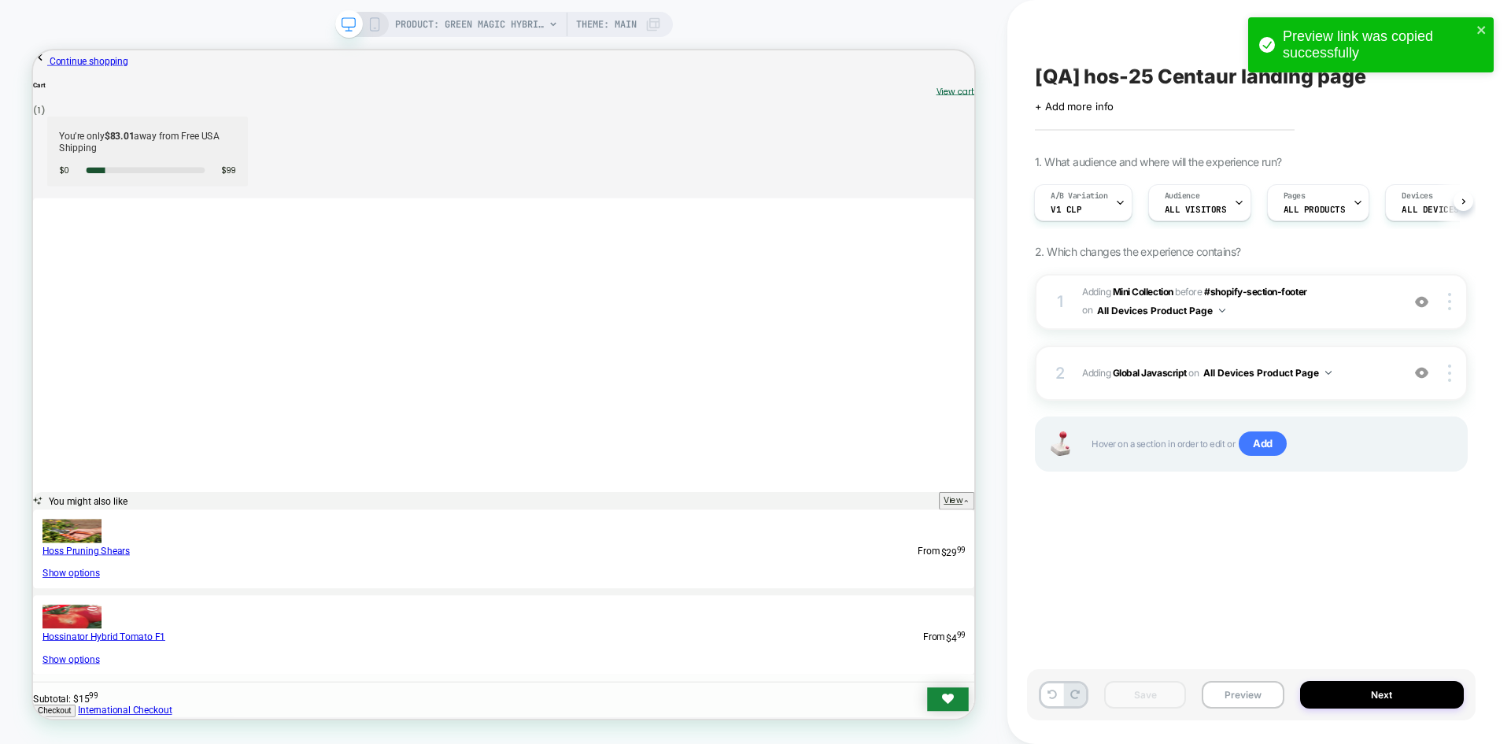
click at [599, 734] on div "PRODUCT: Green Magic Hybrid Broccoli F1 PRODUCT: Green Magic Hybrid Broccoli F1…" at bounding box center [504, 372] width 1008 height 744
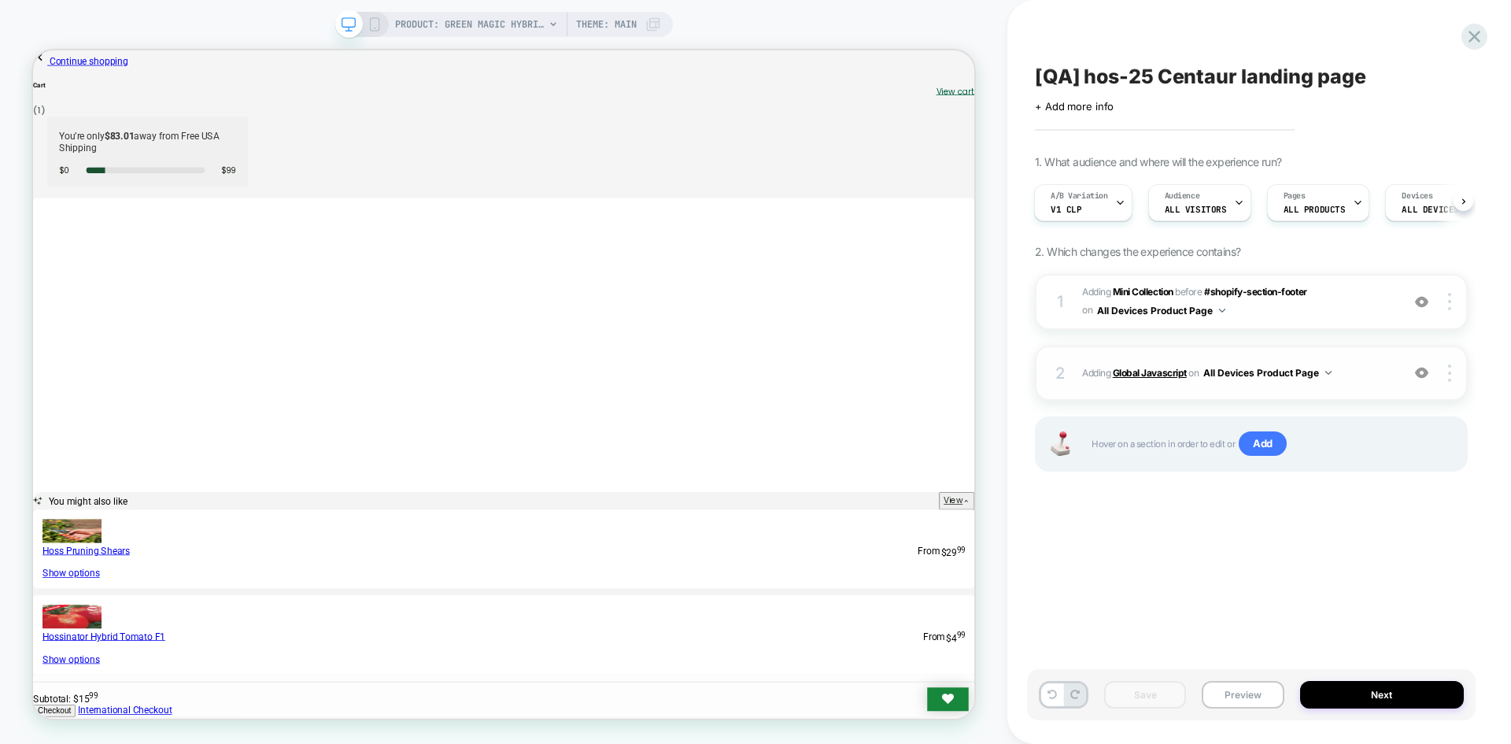
click at [1139, 372] on b "Global Javascript" at bounding box center [1150, 373] width 74 height 12
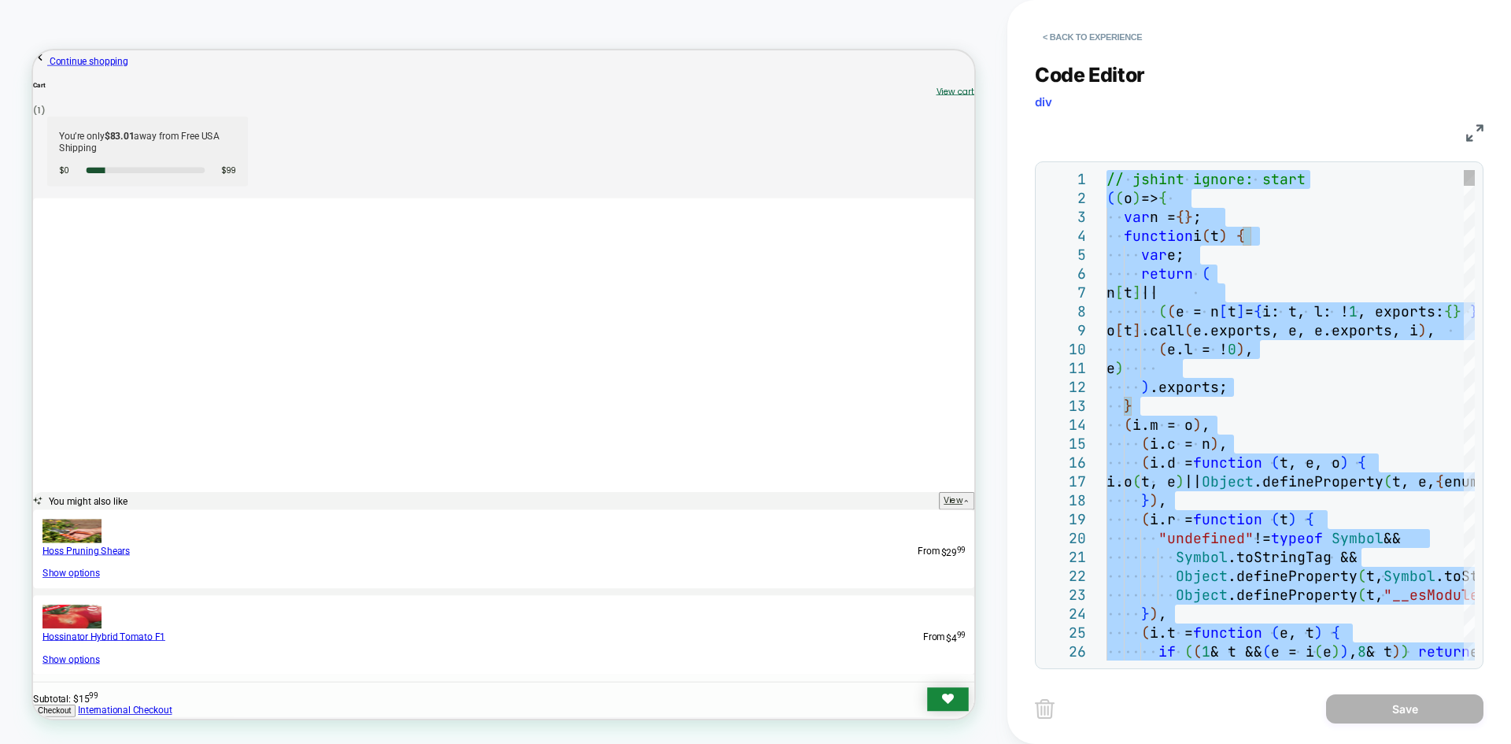
type textarea "**********"
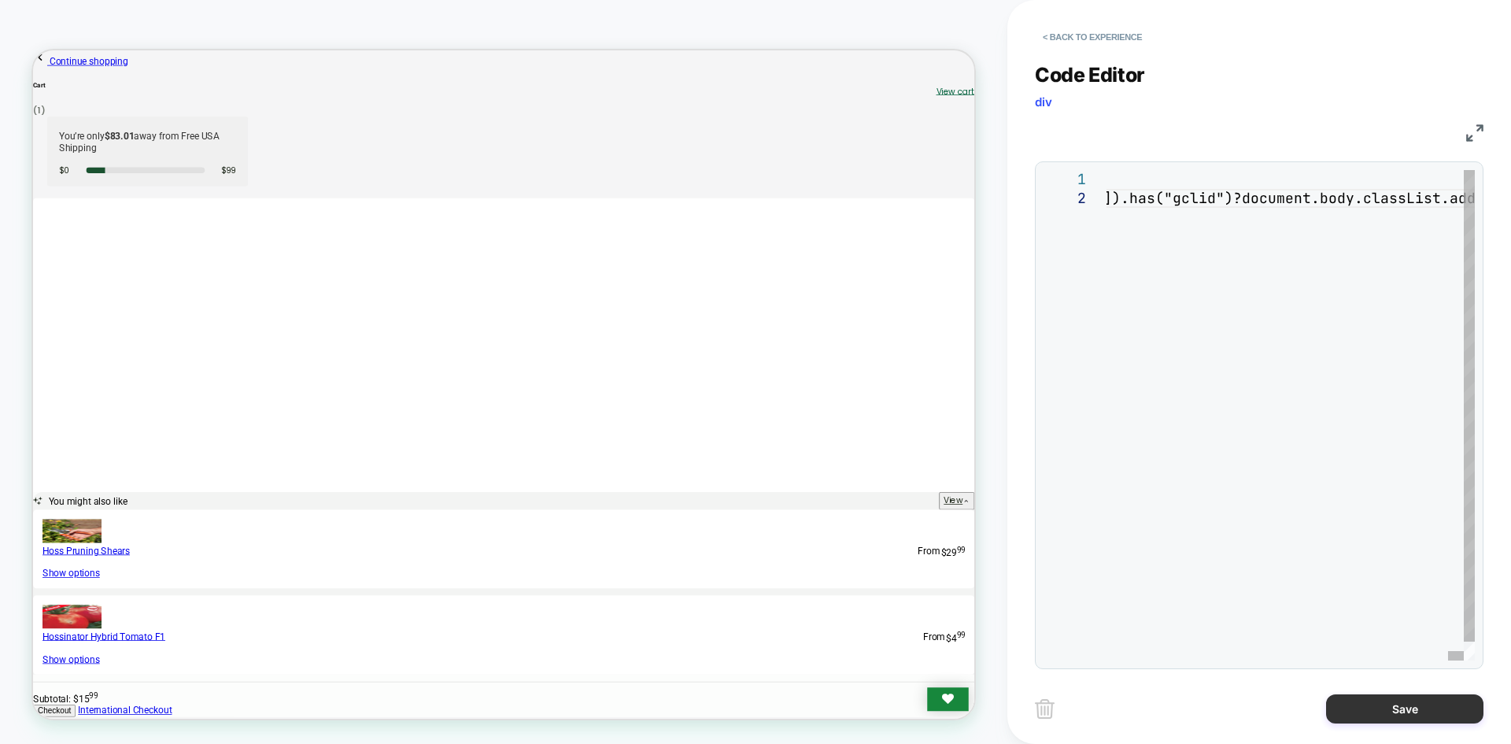
click at [1371, 697] on button "Save" at bounding box center [1404, 708] width 157 height 29
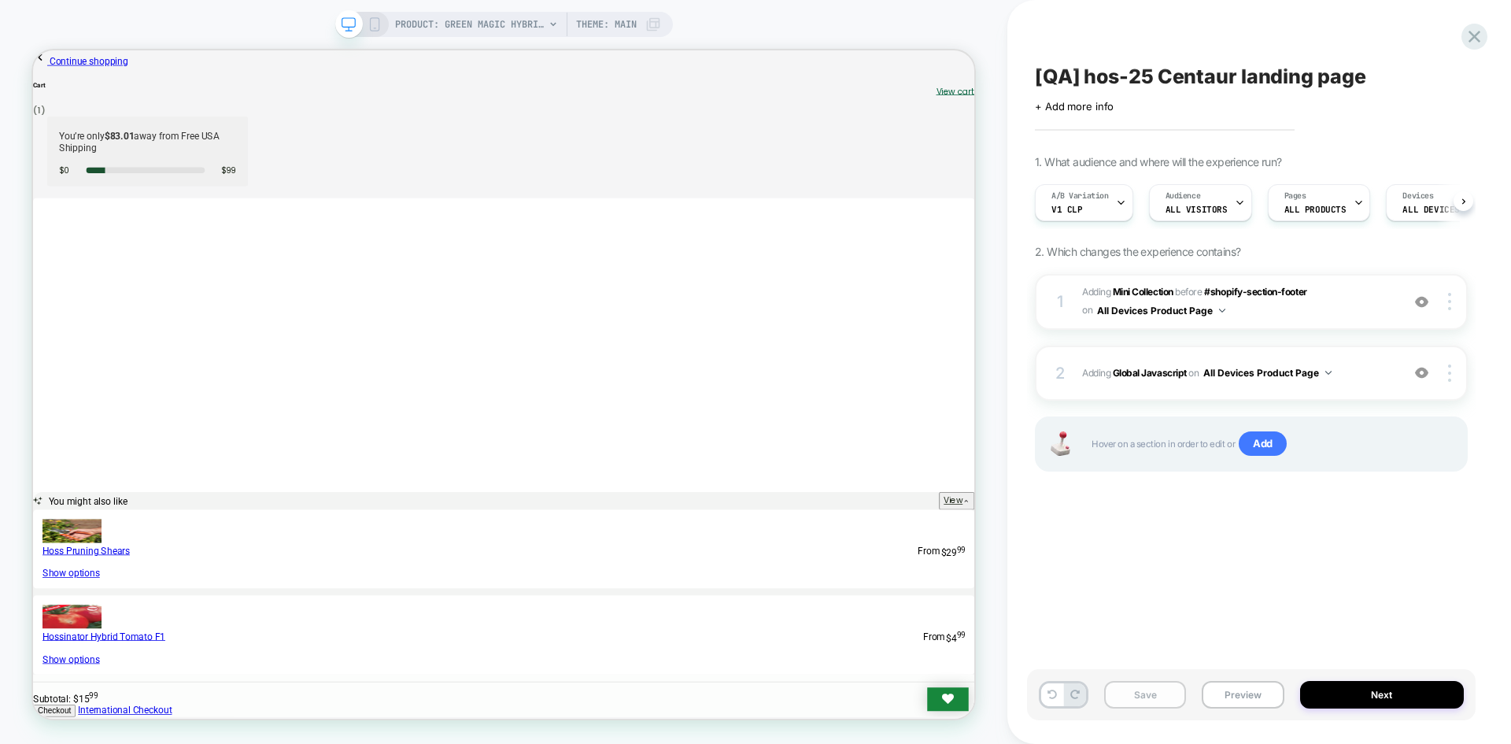
click at [1163, 699] on button "Save" at bounding box center [1145, 695] width 82 height 28
click at [1157, 694] on button "Save" at bounding box center [1145, 695] width 82 height 28
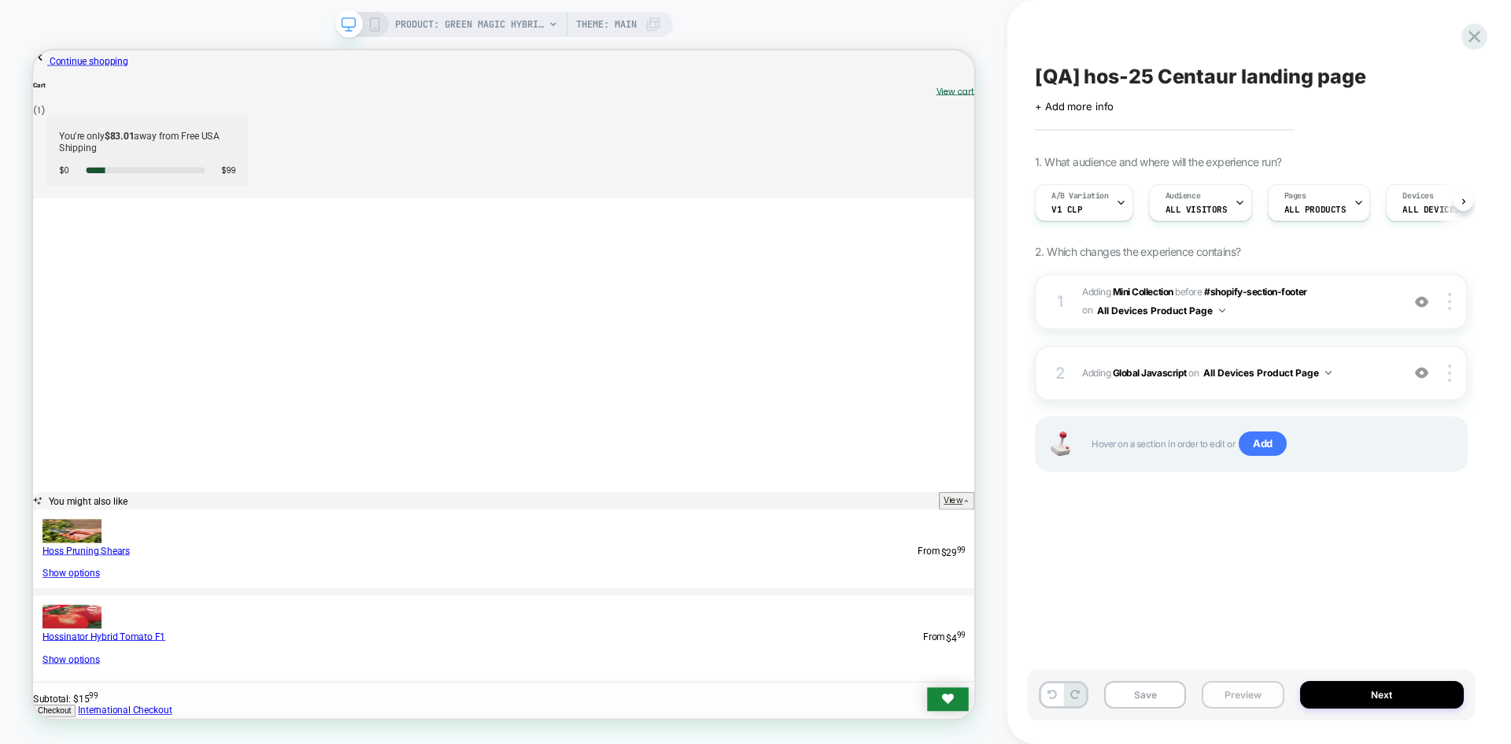
click at [1233, 695] on button "Preview" at bounding box center [1243, 695] width 82 height 28
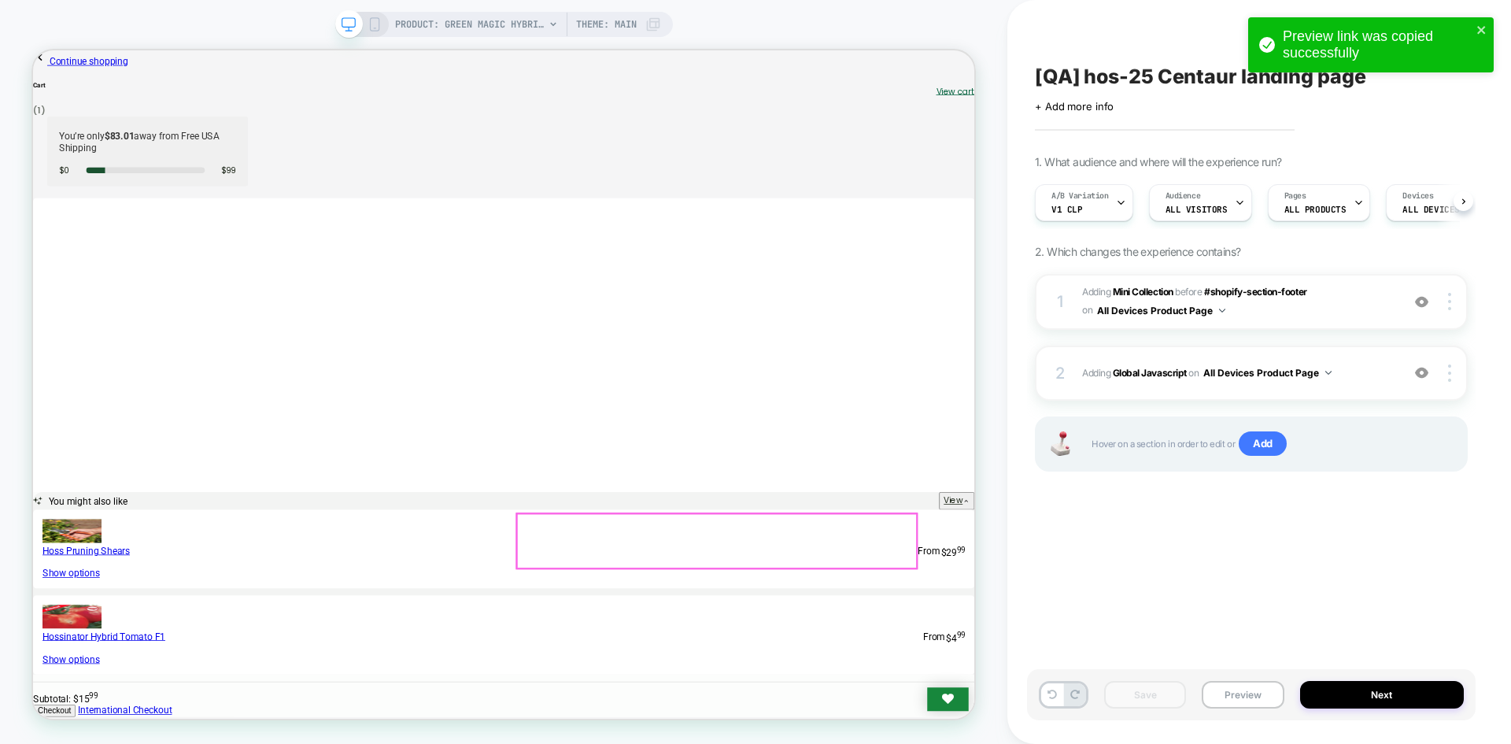
scroll to position [0, 1]
click at [1145, 364] on span "Adding Global Javascript on All Devices Product Page" at bounding box center [1237, 373] width 311 height 20
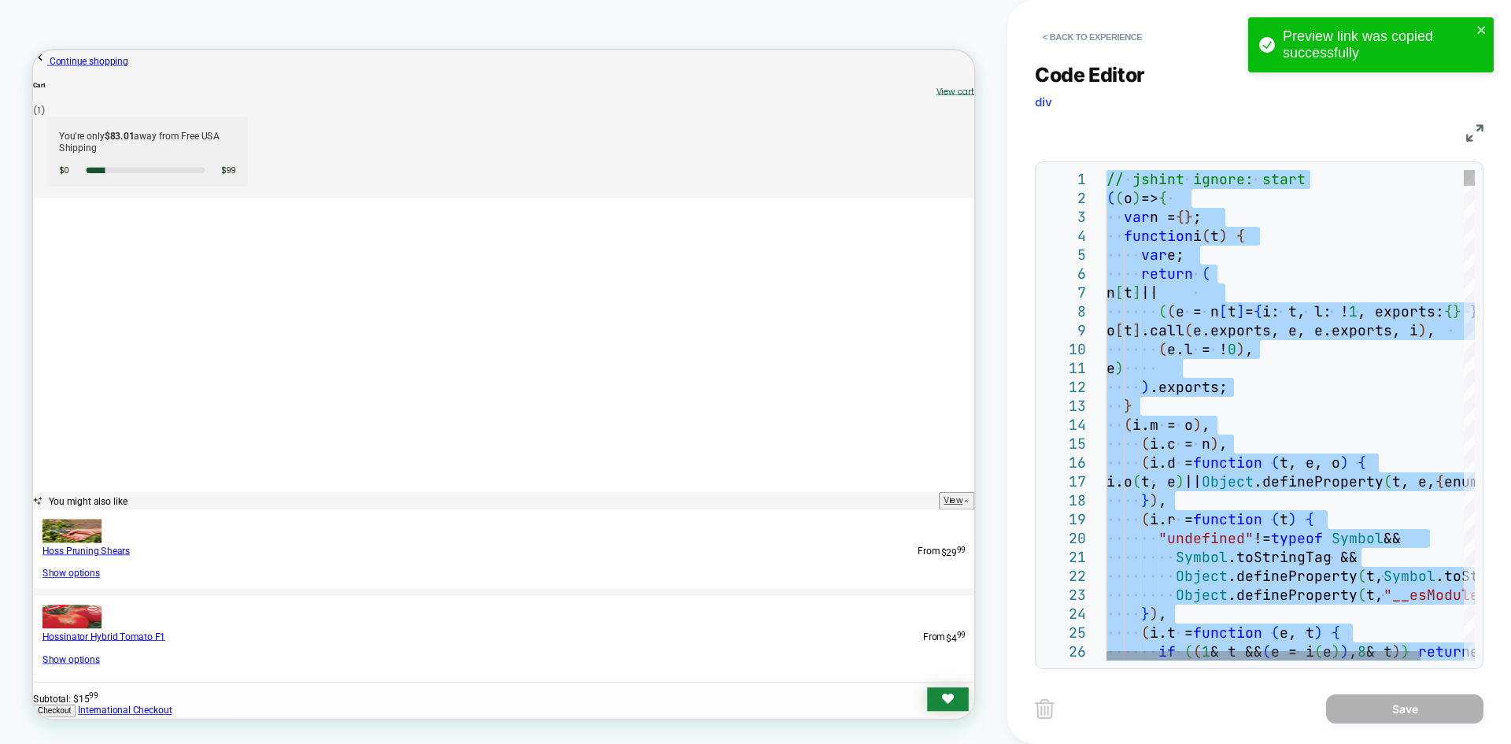
type textarea "**********"
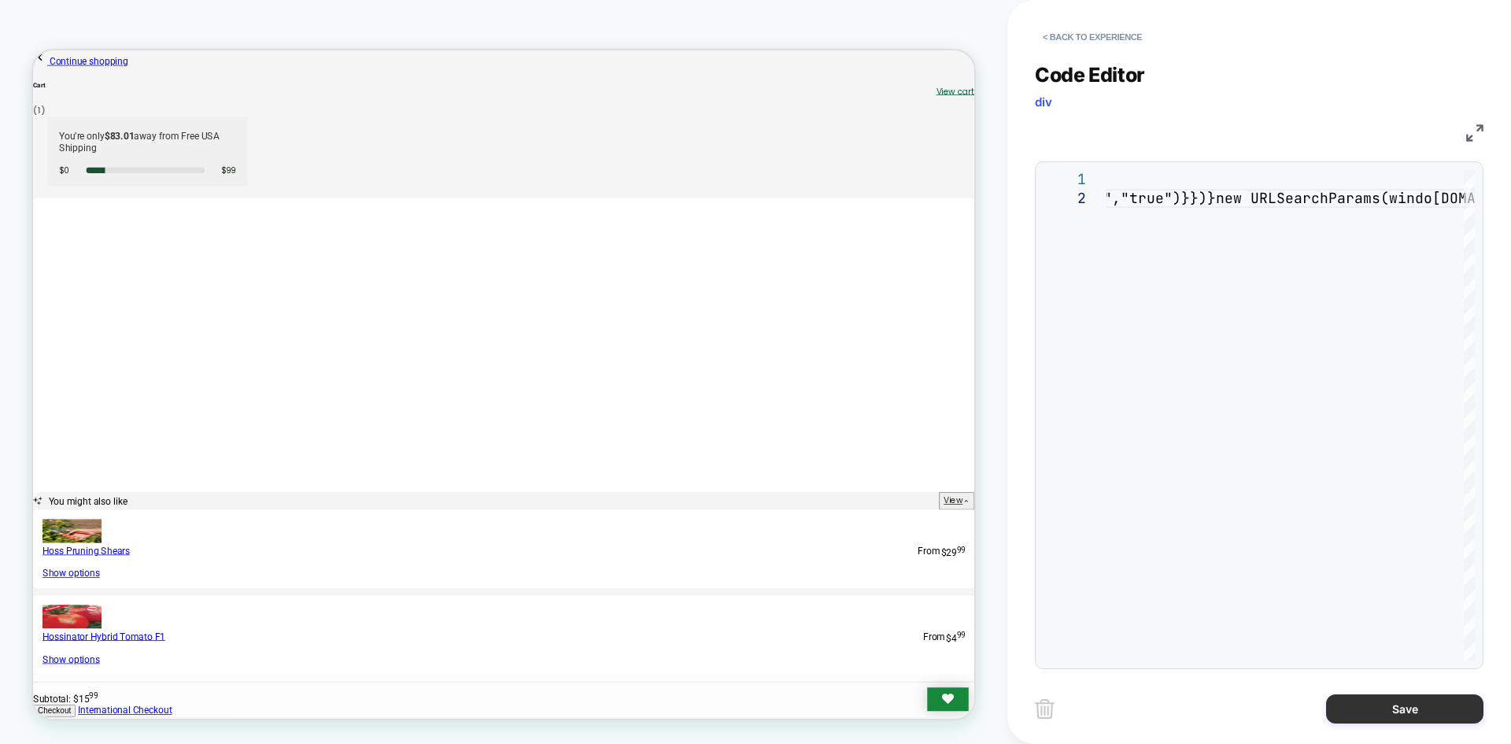
click at [1371, 708] on button "Save" at bounding box center [1404, 708] width 157 height 29
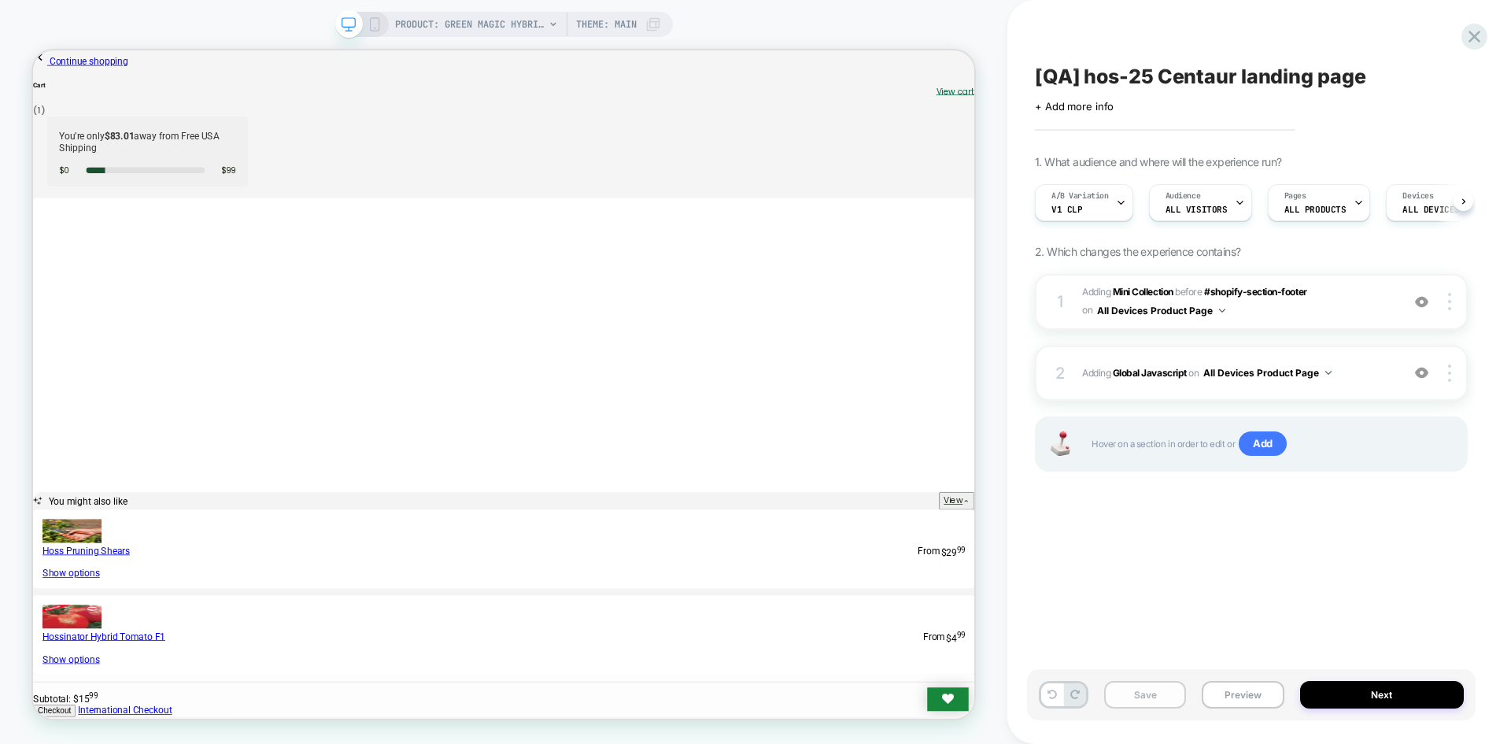
click at [1132, 705] on button "Save" at bounding box center [1145, 695] width 82 height 28
click at [1138, 696] on button "Save" at bounding box center [1145, 695] width 82 height 28
click at [1157, 694] on button "Save" at bounding box center [1145, 695] width 82 height 28
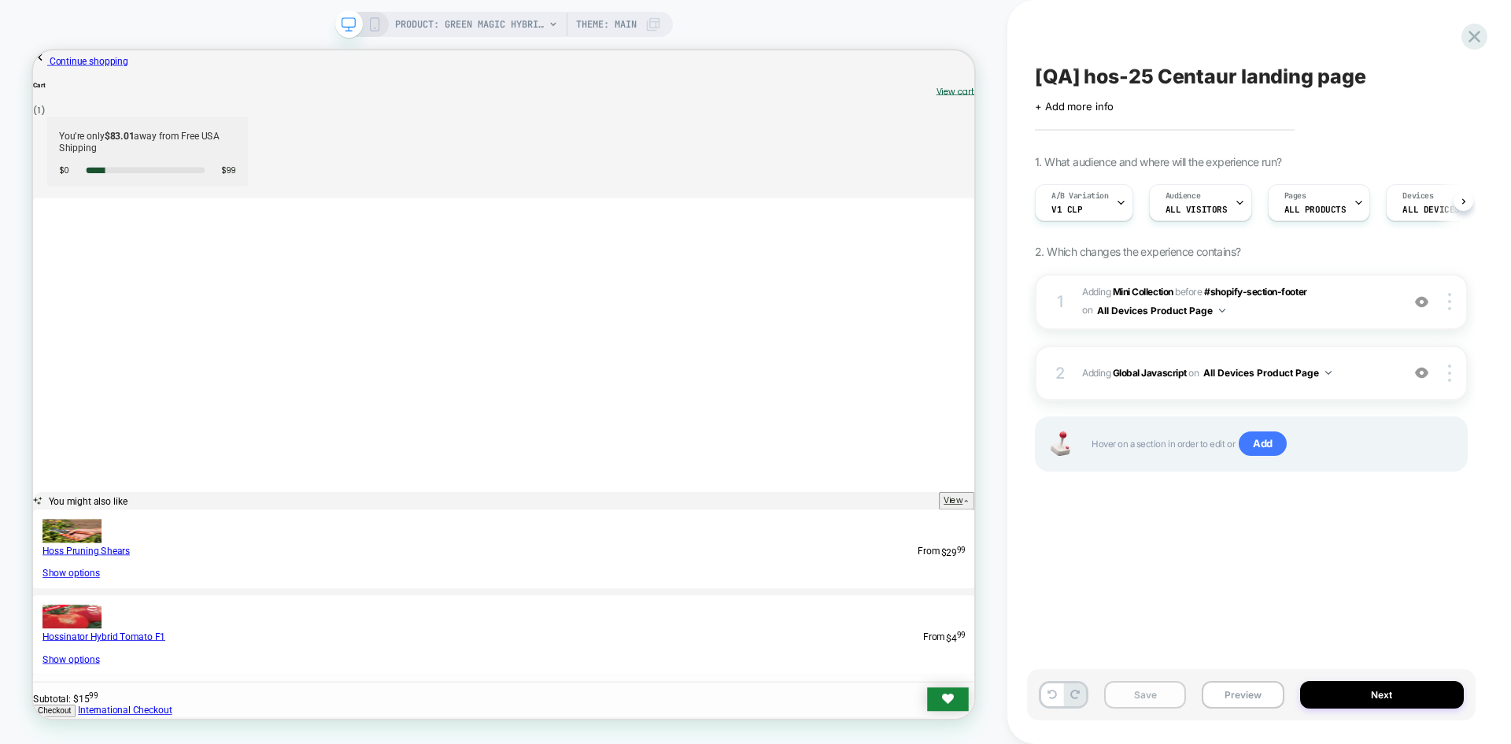
click at [1157, 694] on button "Save" at bounding box center [1145, 695] width 82 height 28
click at [1162, 698] on button "Save" at bounding box center [1145, 695] width 82 height 28
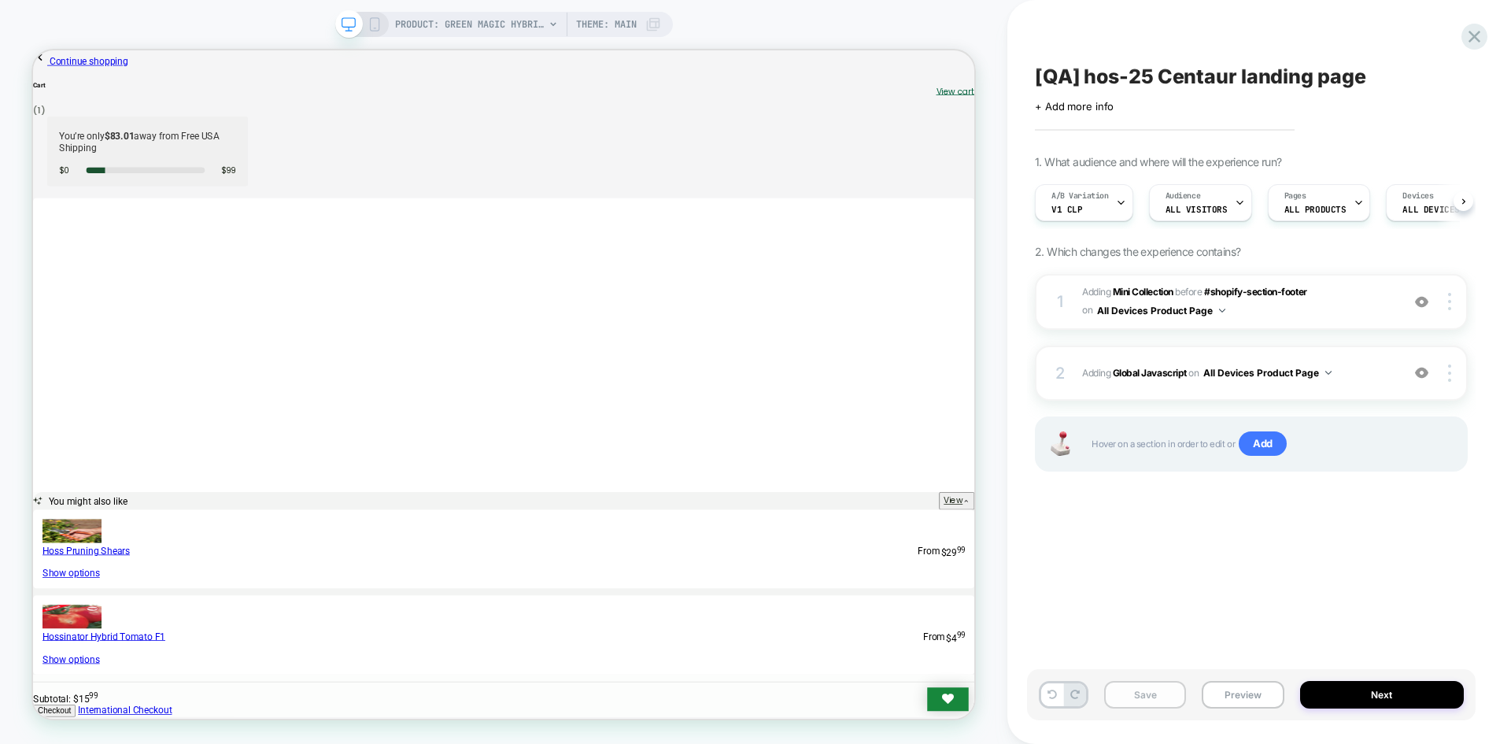
click at [1162, 698] on button "Save" at bounding box center [1145, 695] width 82 height 28
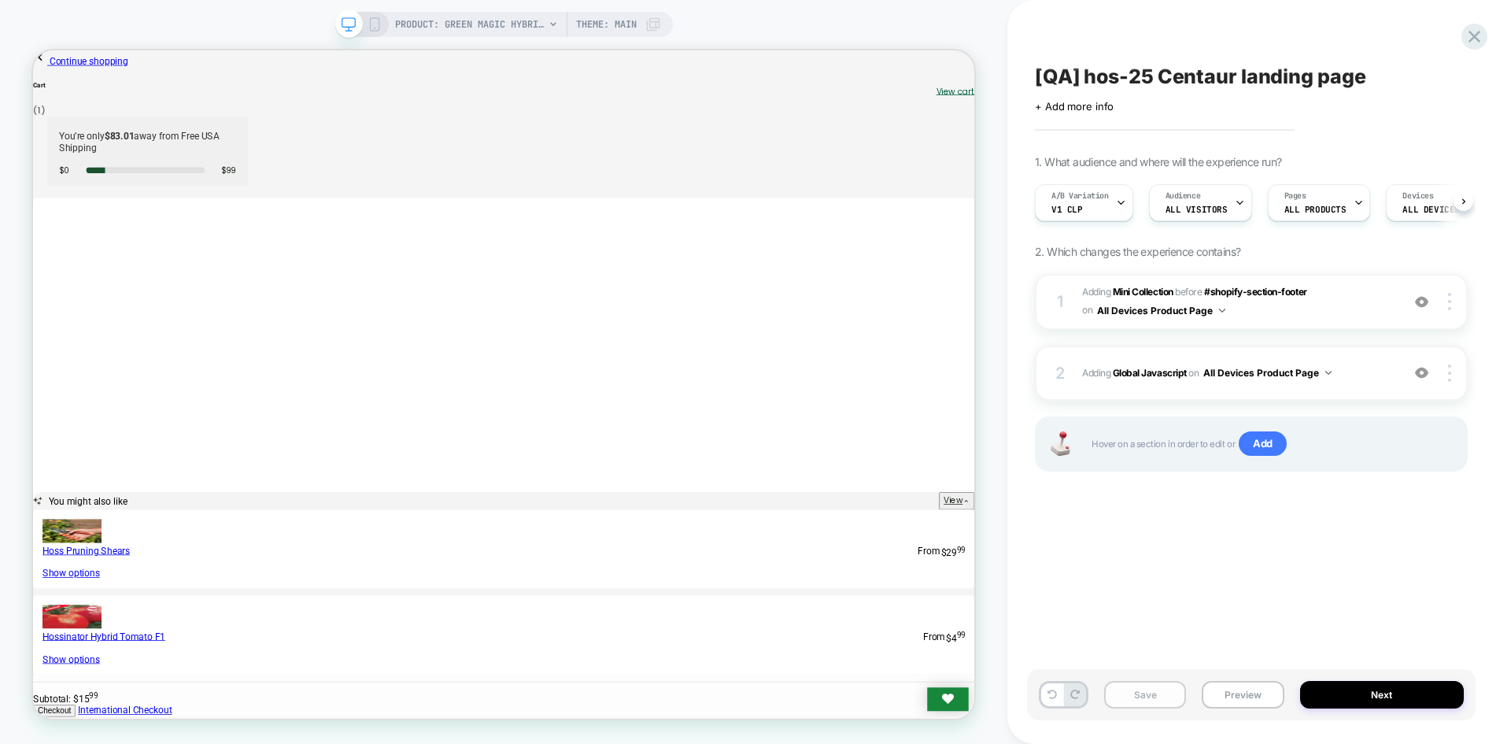
click at [1162, 698] on button "Save" at bounding box center [1145, 695] width 82 height 28
click at [1184, 642] on div "[QA] hos-25 Centaur landing page Click to edit experience details + Add more in…" at bounding box center [1251, 372] width 449 height 712
click at [1167, 701] on button "Save" at bounding box center [1145, 695] width 82 height 28
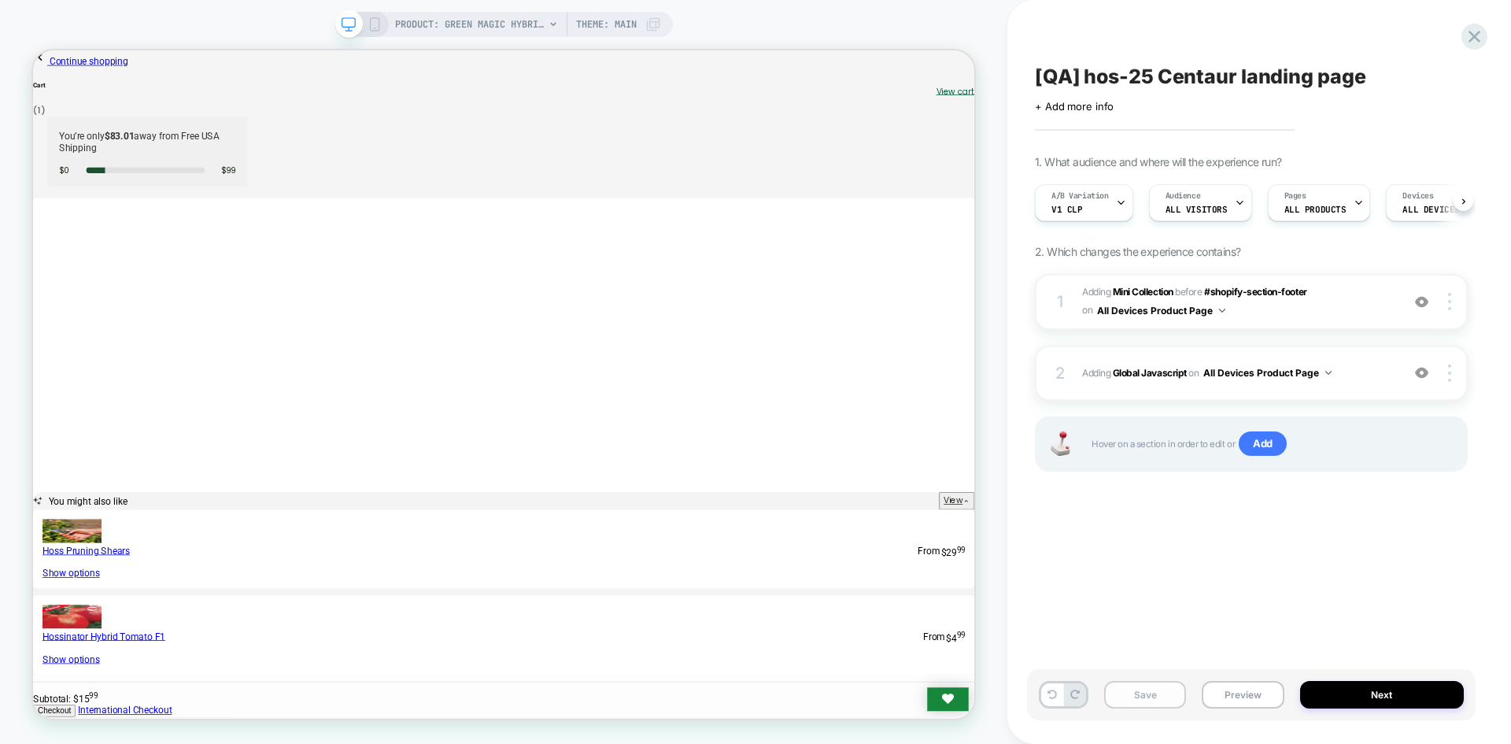
click at [1167, 701] on button "Save" at bounding box center [1145, 695] width 82 height 28
click at [1243, 695] on button "Preview" at bounding box center [1243, 695] width 82 height 28
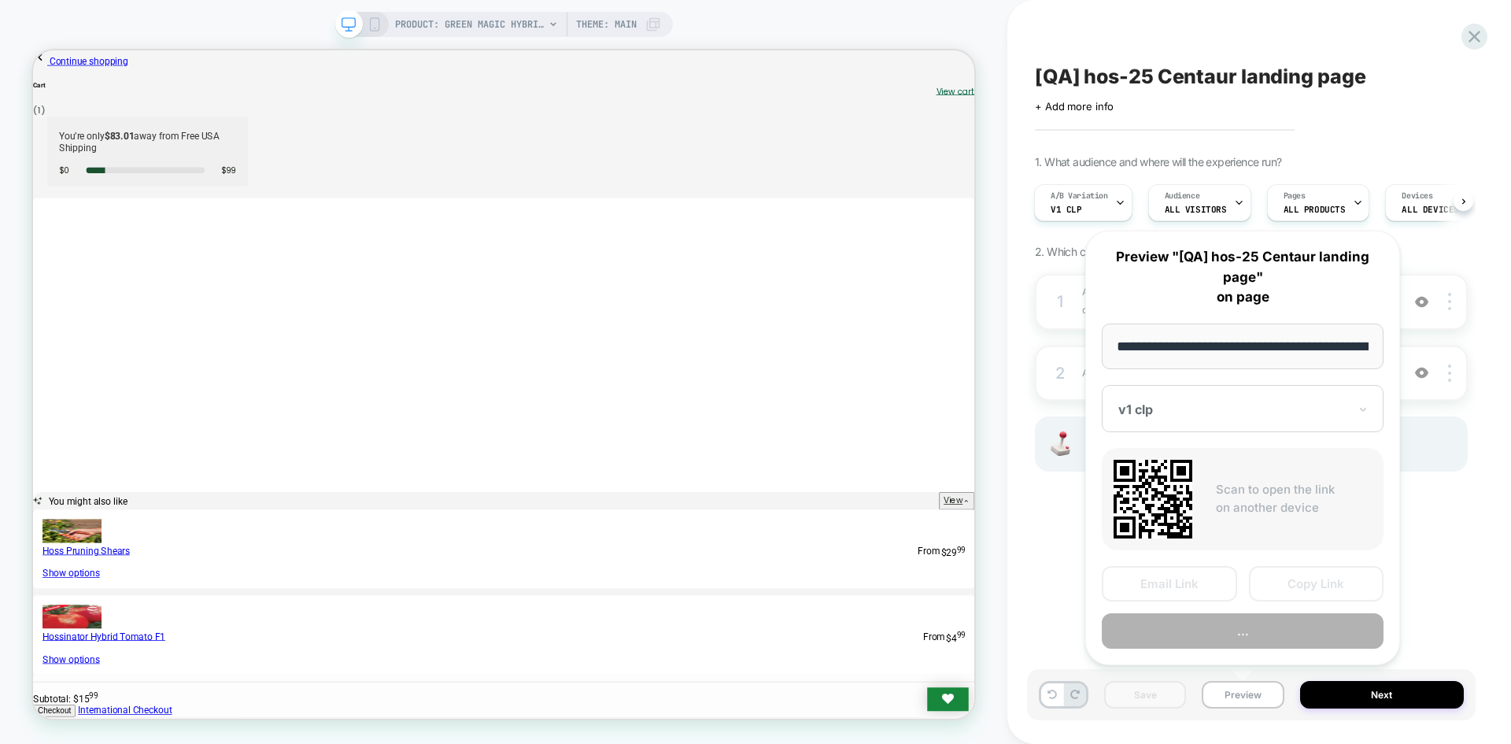
scroll to position [0, 208]
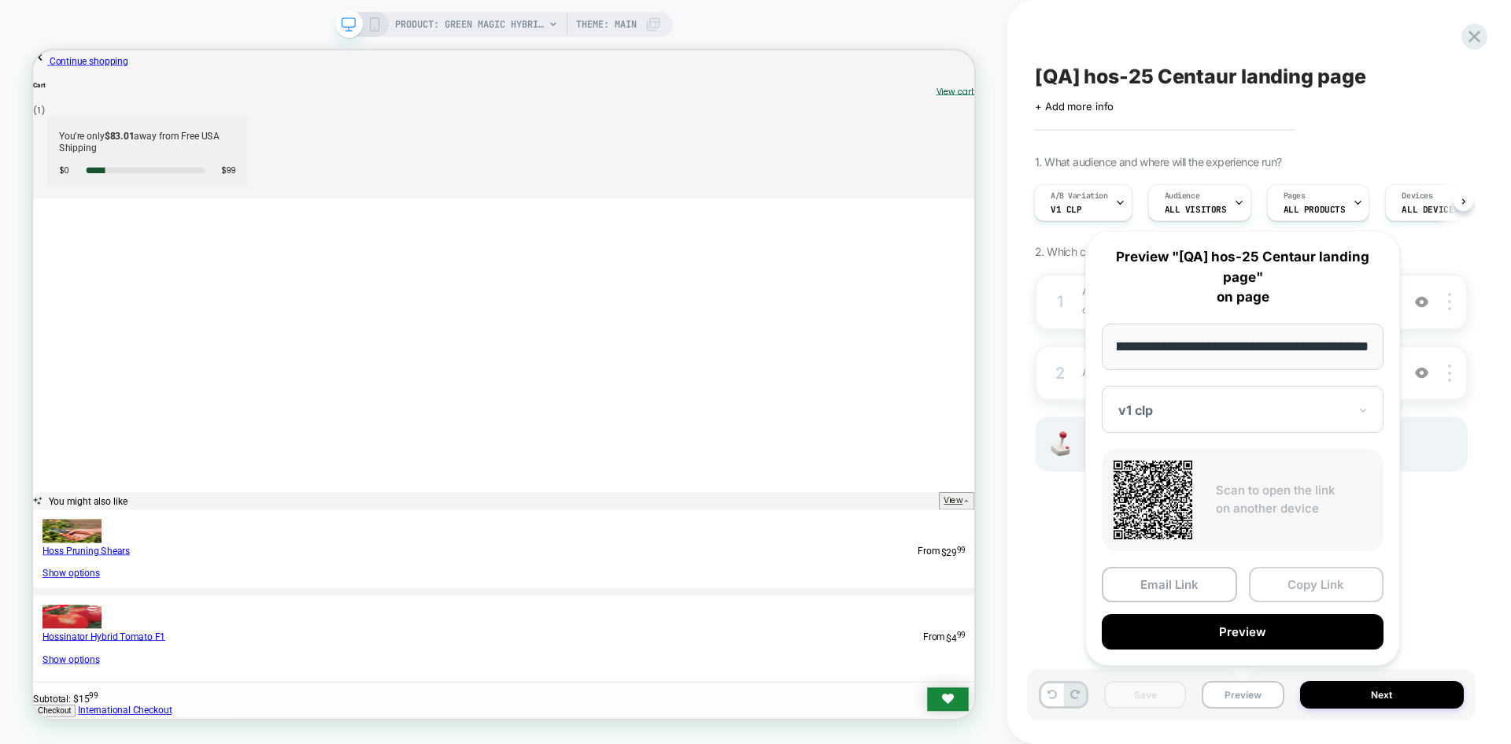
click at [1296, 583] on button "Copy Link" at bounding box center [1316, 584] width 135 height 35
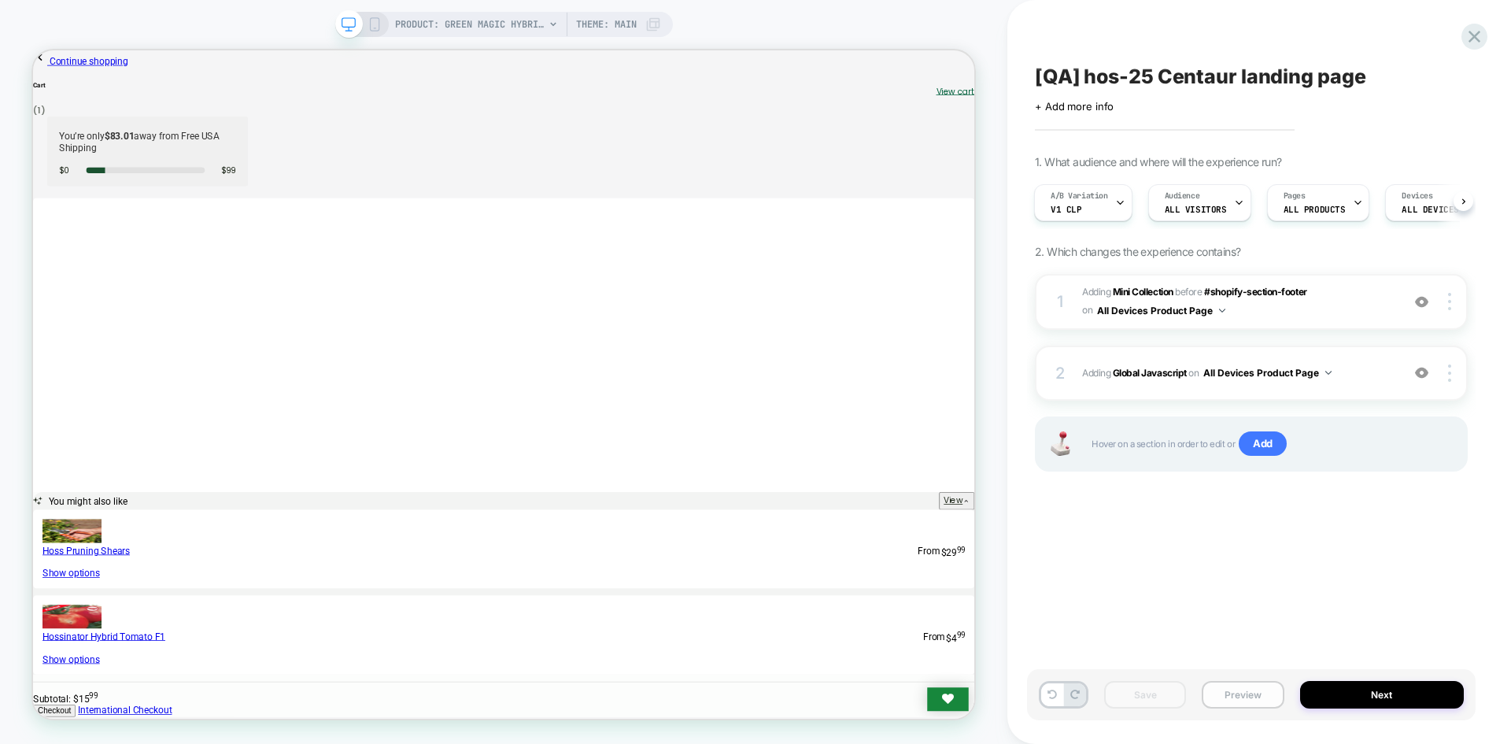
click at [1240, 695] on button "Preview" at bounding box center [1243, 695] width 82 height 28
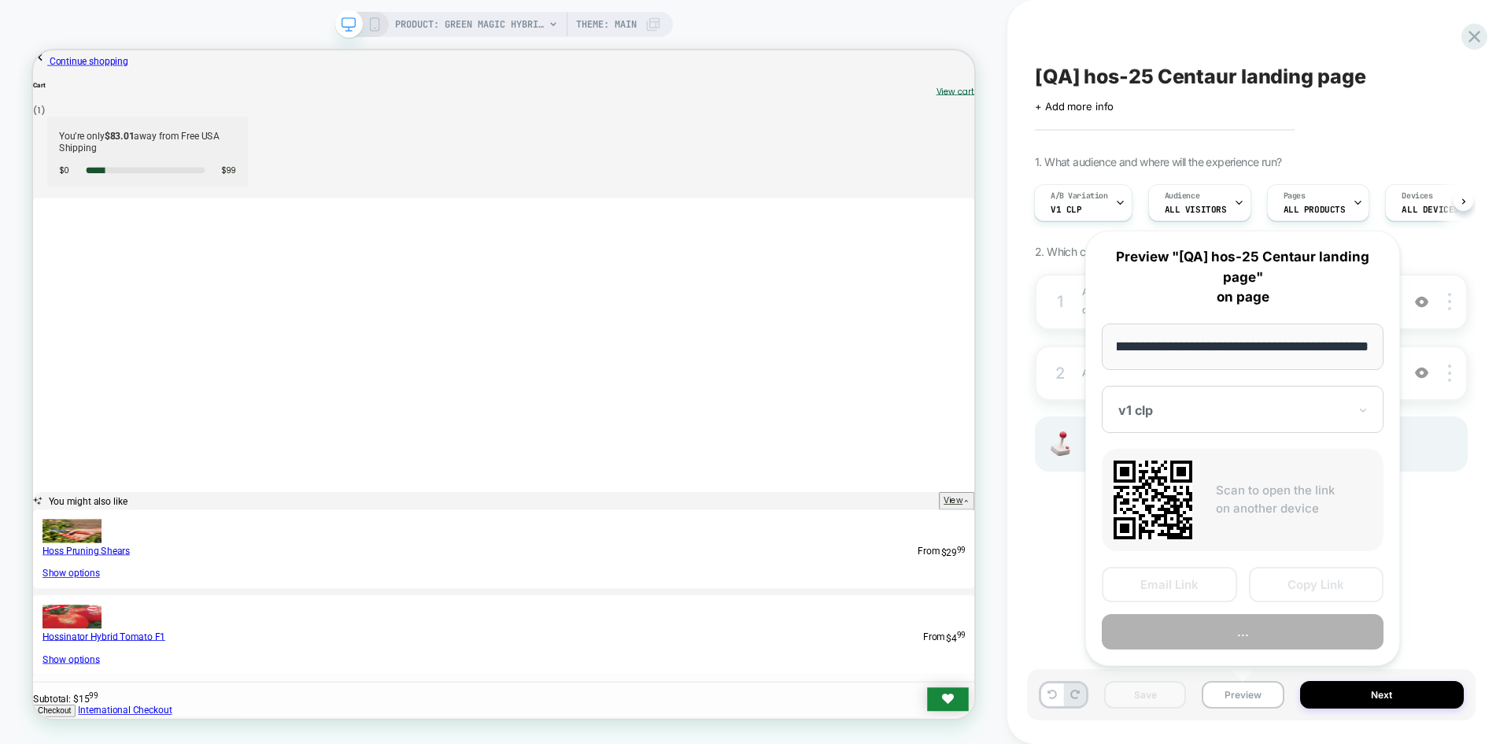
drag, startPoint x: 1291, startPoint y: 560, endPoint x: 1291, endPoint y: 581, distance: 20.5
click at [1291, 562] on div "**********" at bounding box center [1243, 448] width 315 height 435
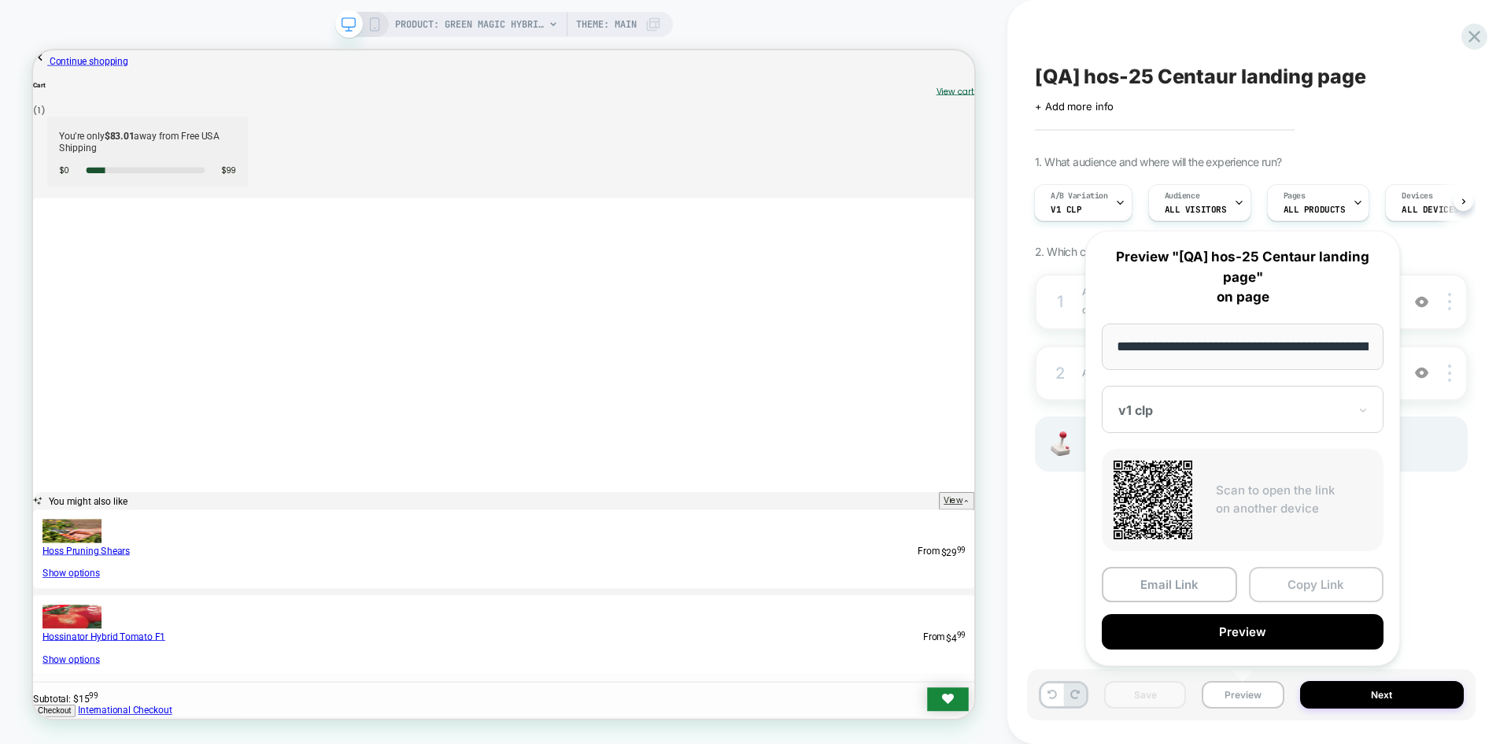
click at [1291, 581] on button "Copy Link" at bounding box center [1316, 584] width 135 height 35
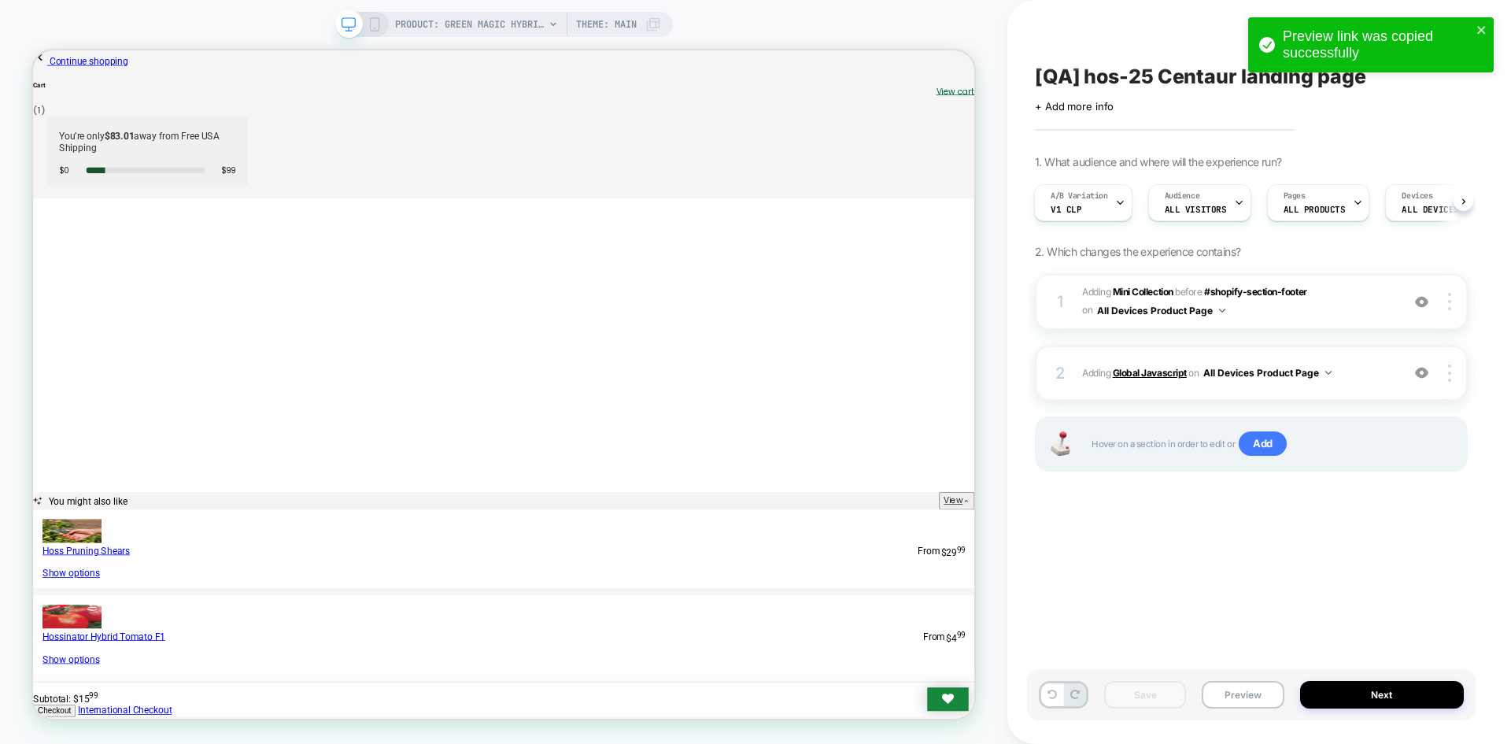
click at [1157, 372] on b "Global Javascript" at bounding box center [1150, 373] width 74 height 12
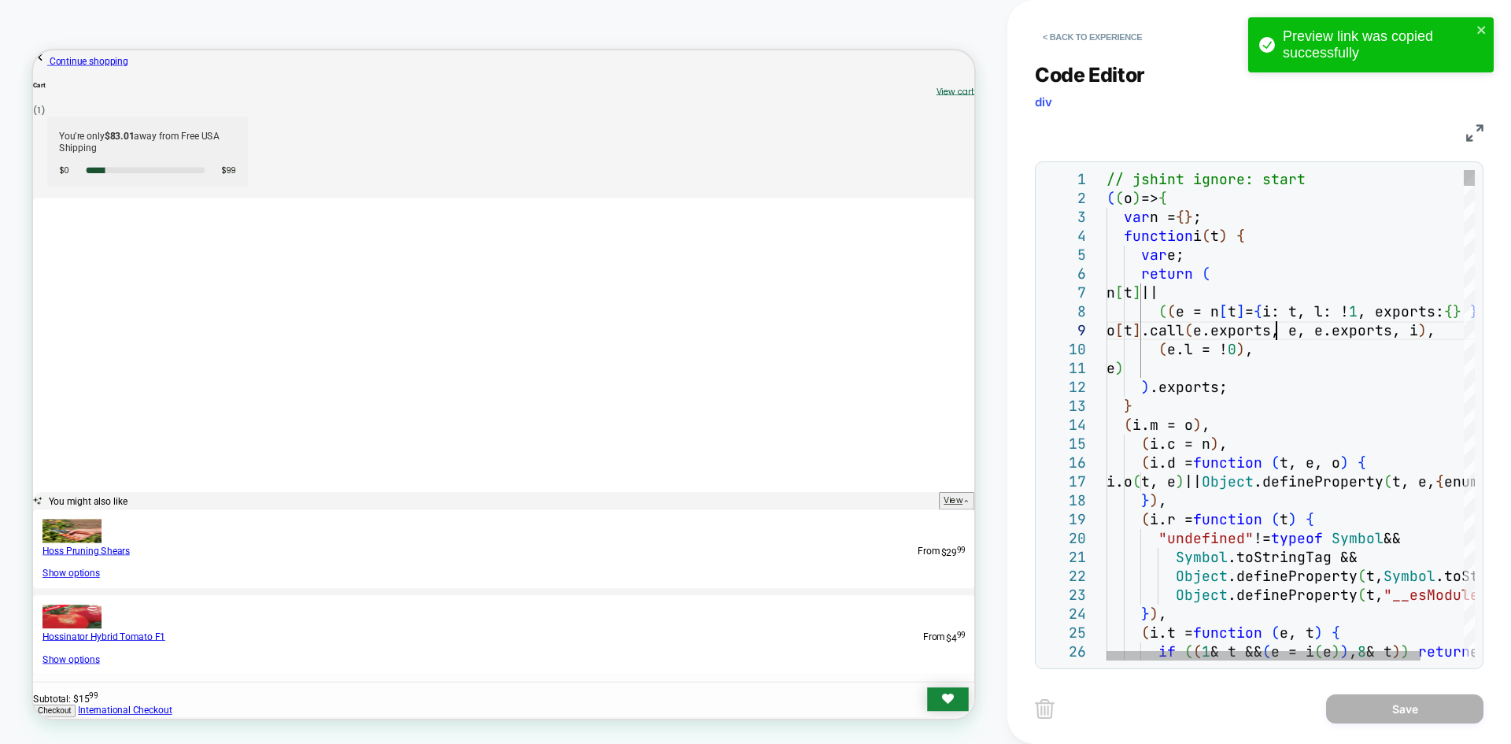
type textarea "**********"
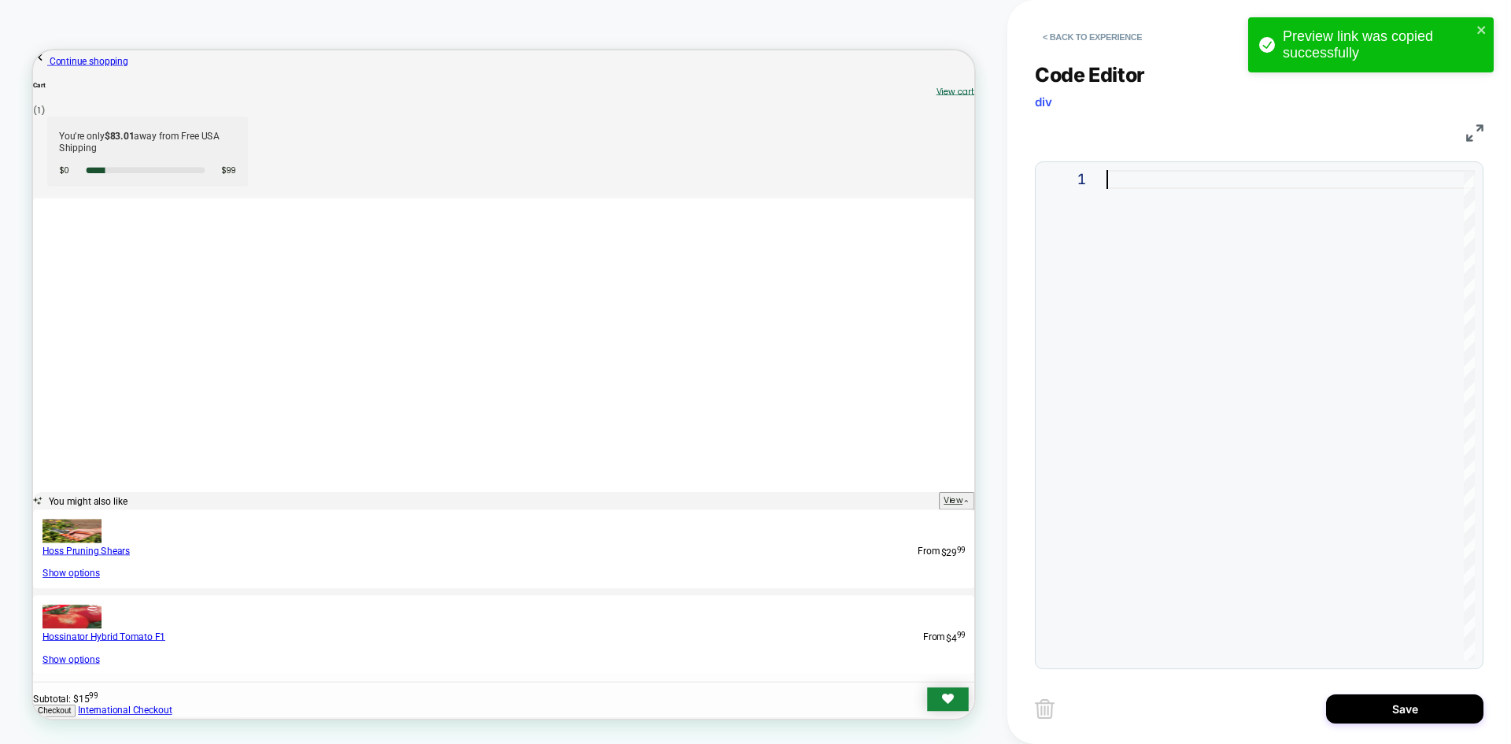
type textarea "**********"
click at [1413, 714] on button "Save" at bounding box center [1404, 708] width 157 height 29
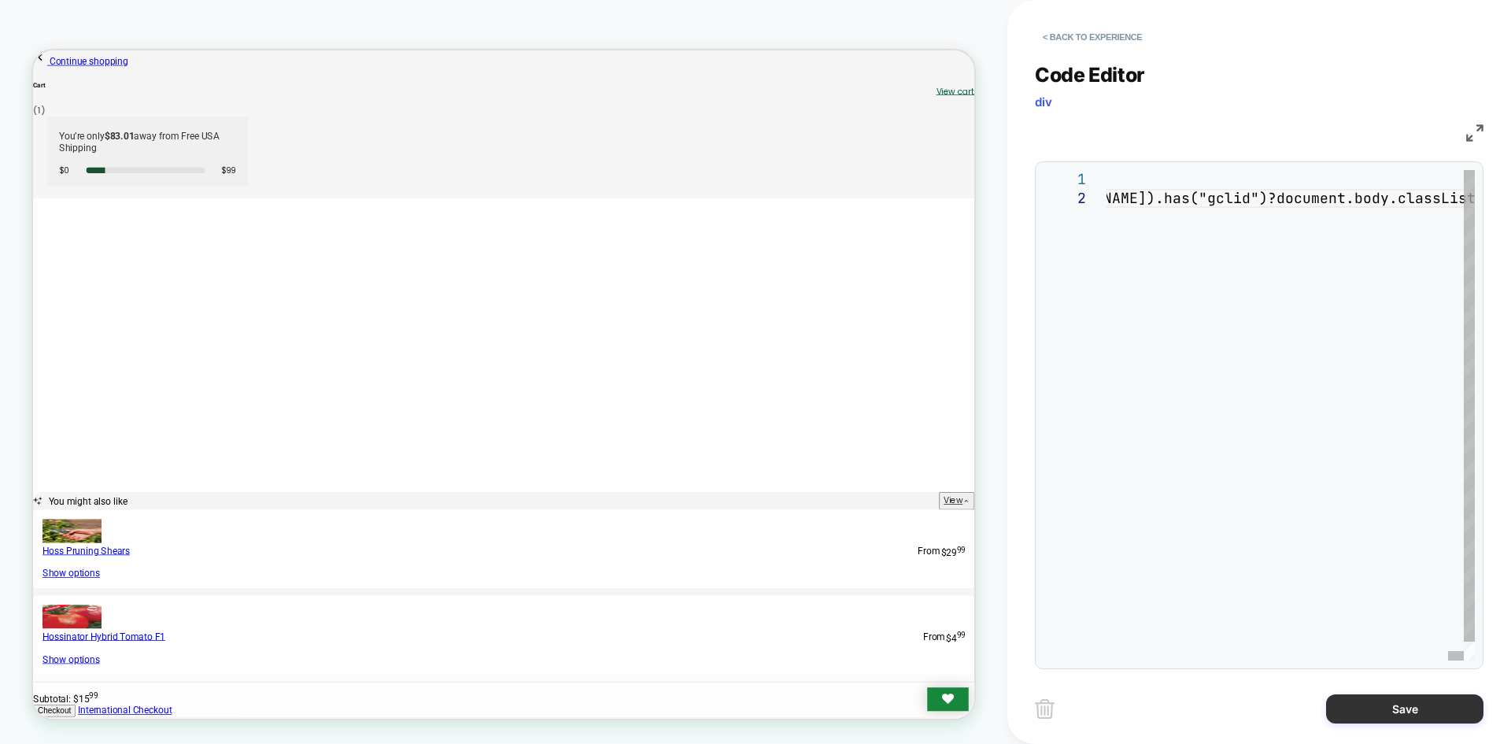
click at [1413, 714] on button "Save" at bounding box center [1404, 708] width 157 height 29
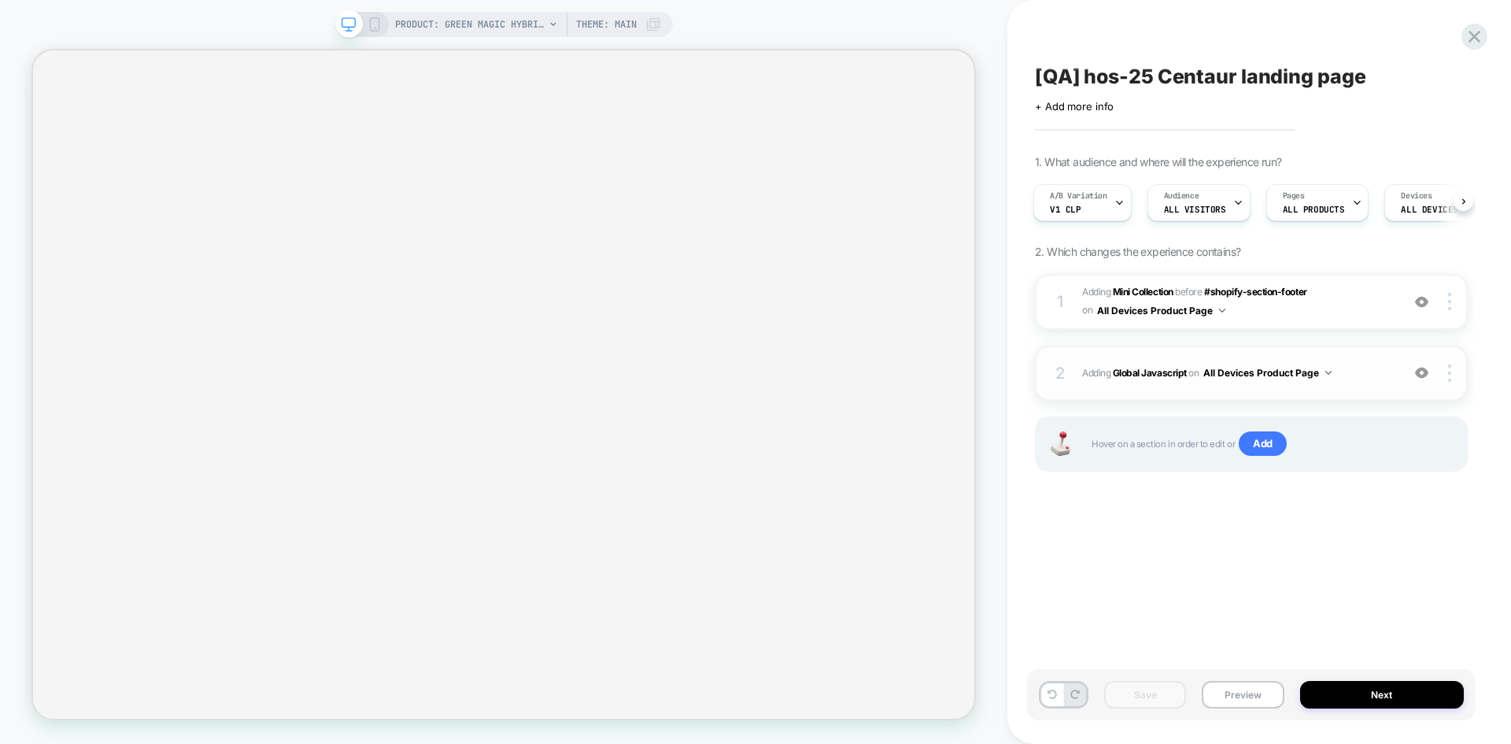
click at [1176, 361] on div "2 Adding Global Javascript on All Devices Product Page Add Before Add After Tar…" at bounding box center [1251, 373] width 433 height 55
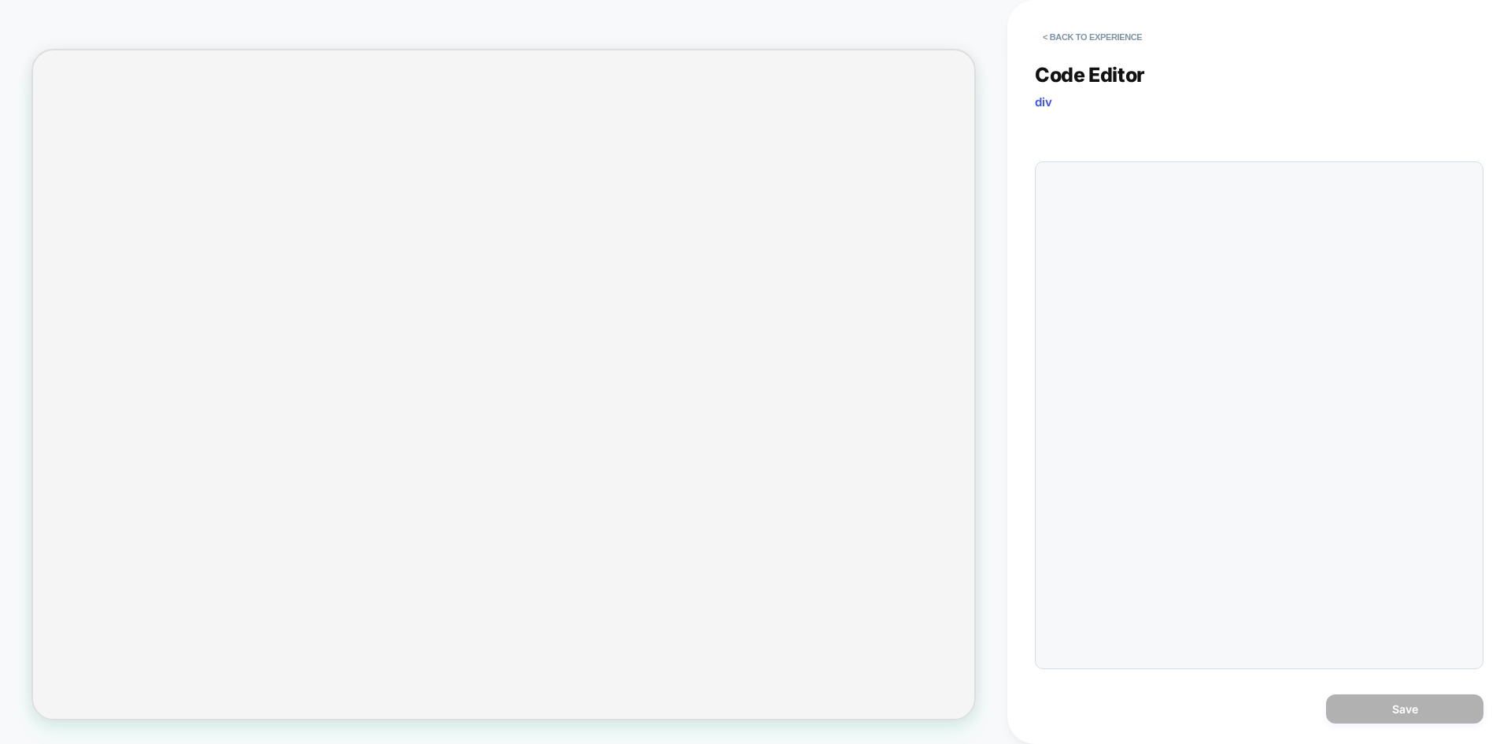
click at [1304, 351] on div "Code Editor div JS" at bounding box center [1259, 356] width 449 height 626
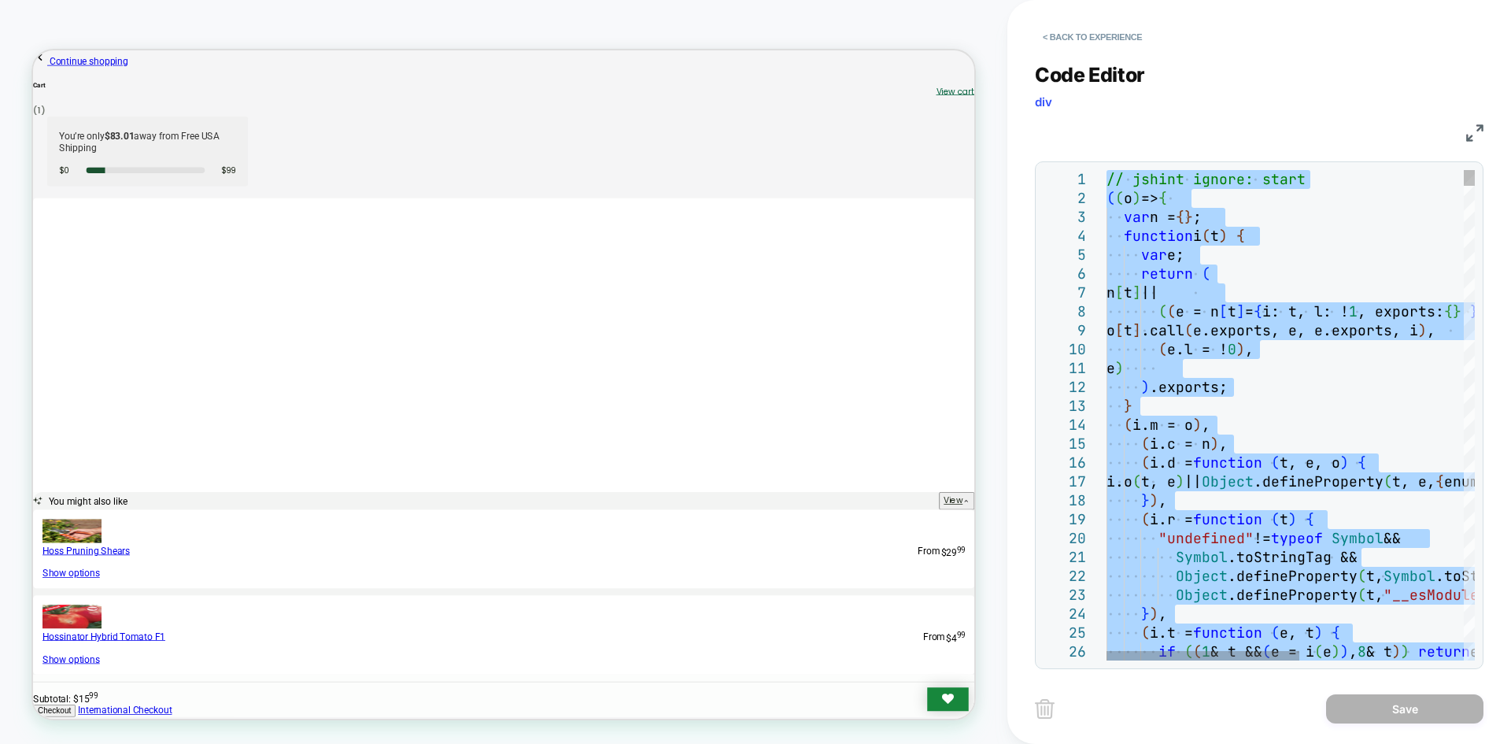
type textarea "**********"
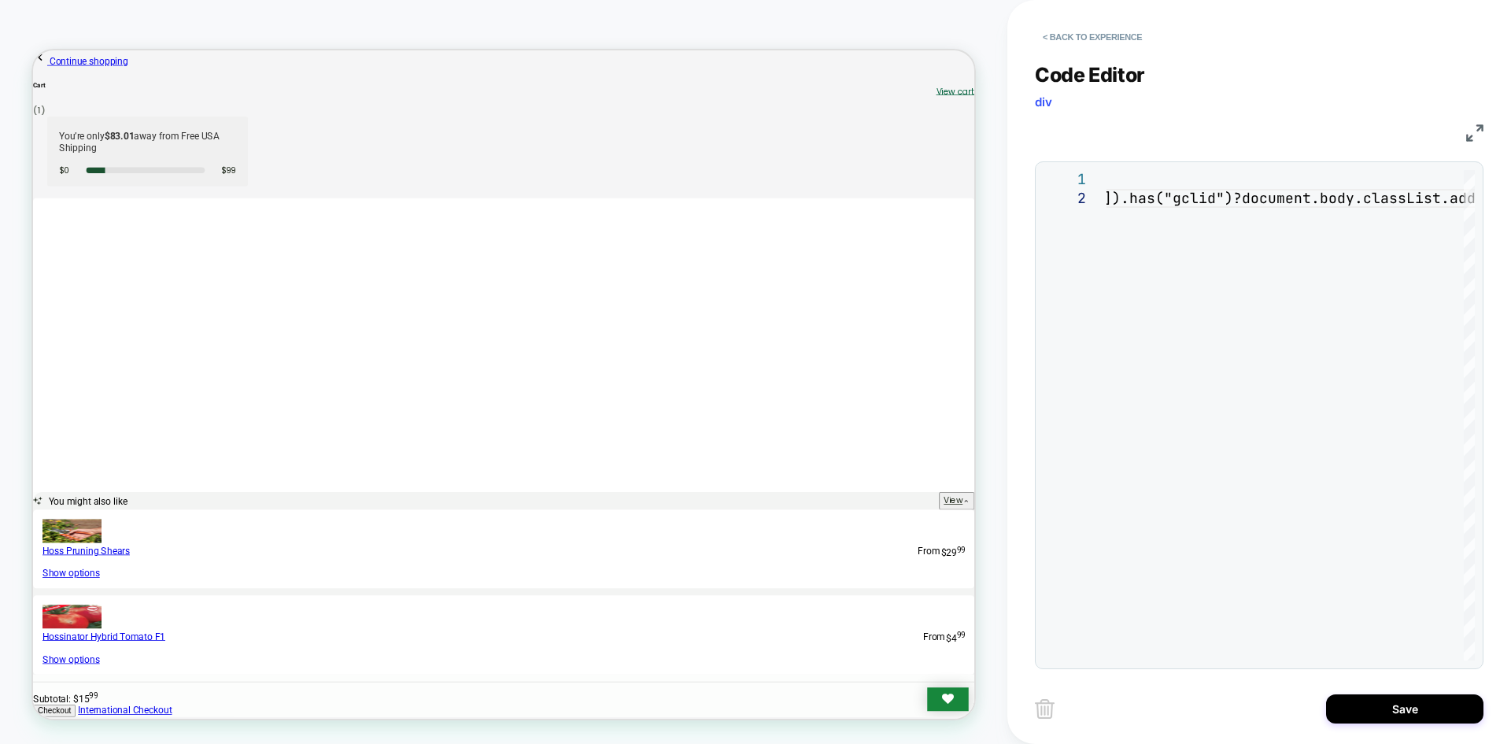
click at [1391, 711] on button "Save" at bounding box center [1404, 708] width 157 height 29
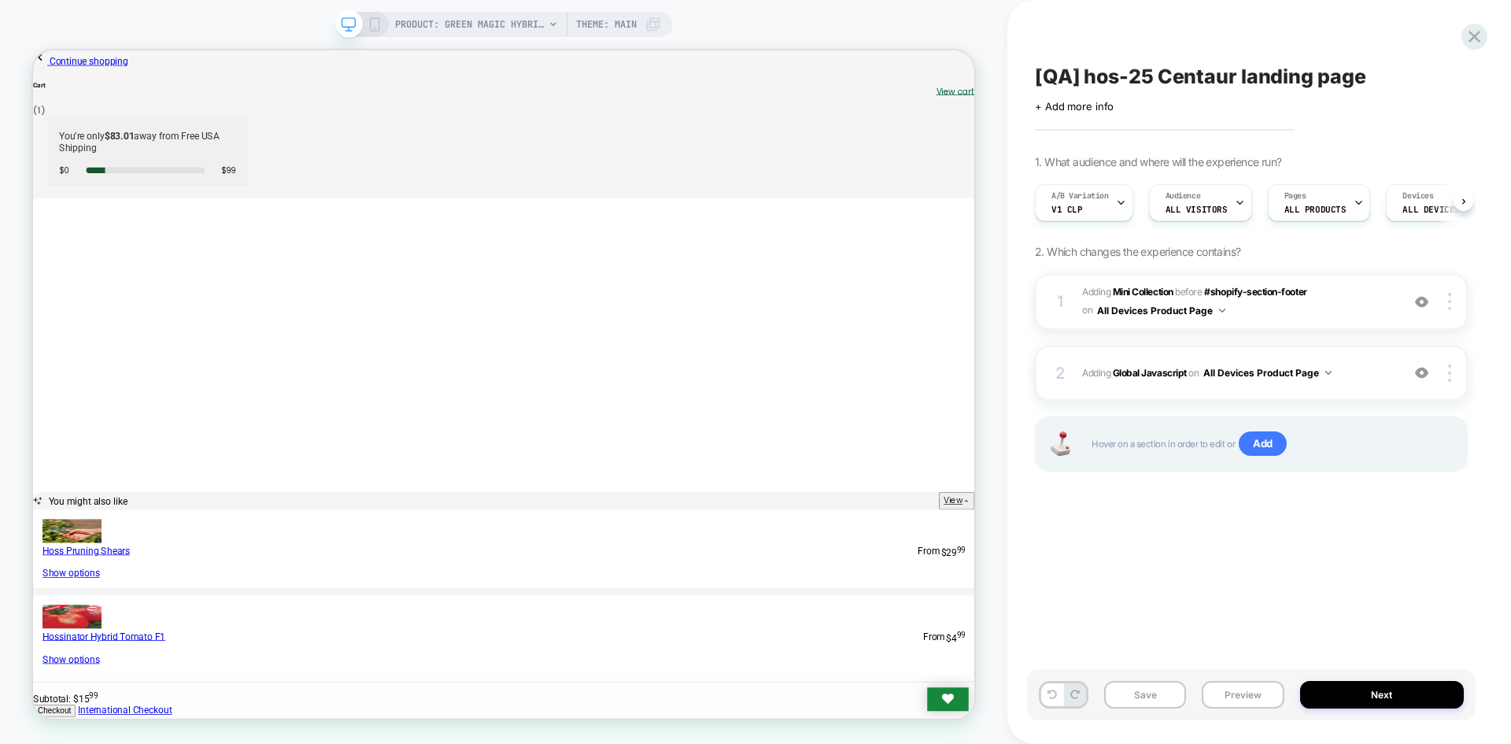
scroll to position [0, 1]
click at [1236, 694] on button "Preview" at bounding box center [1243, 695] width 82 height 28
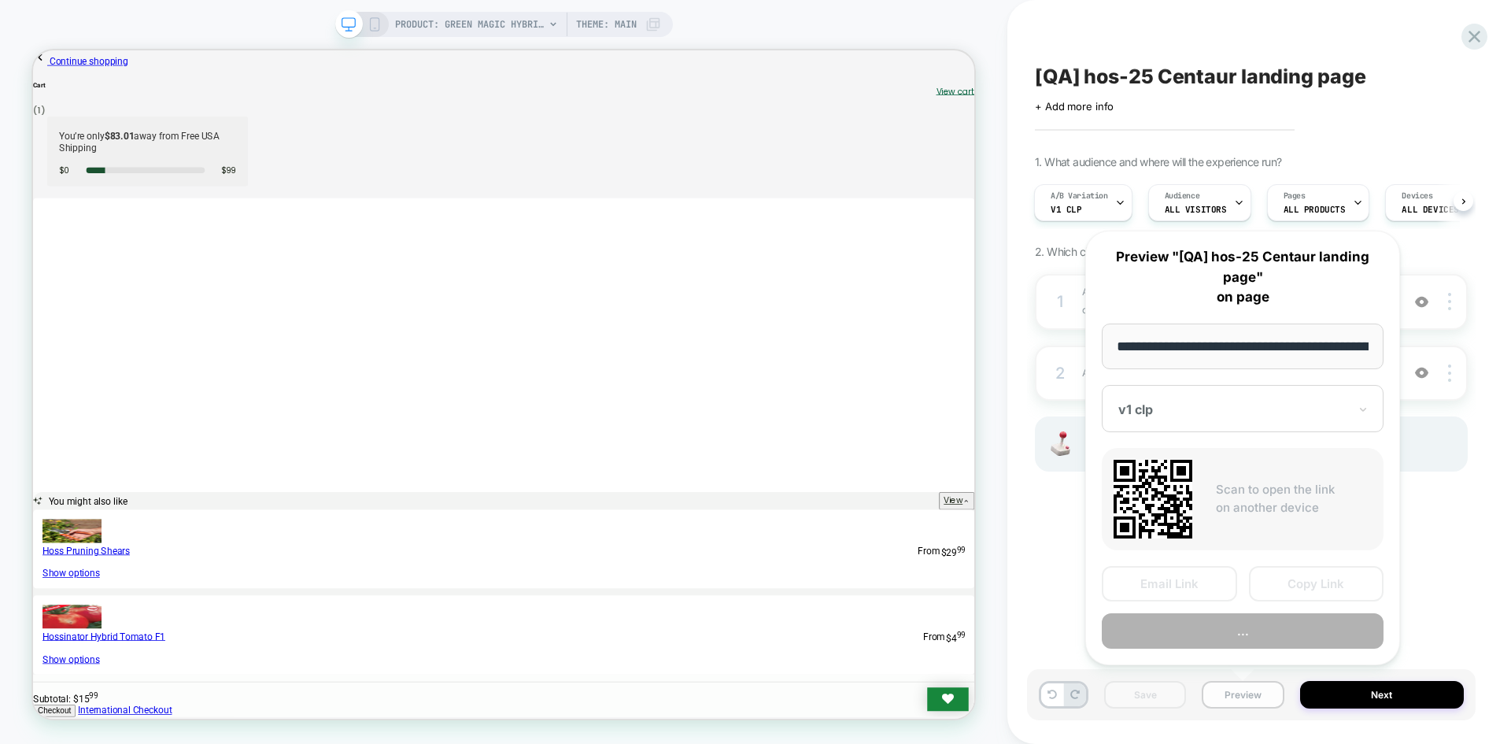
scroll to position [0, 208]
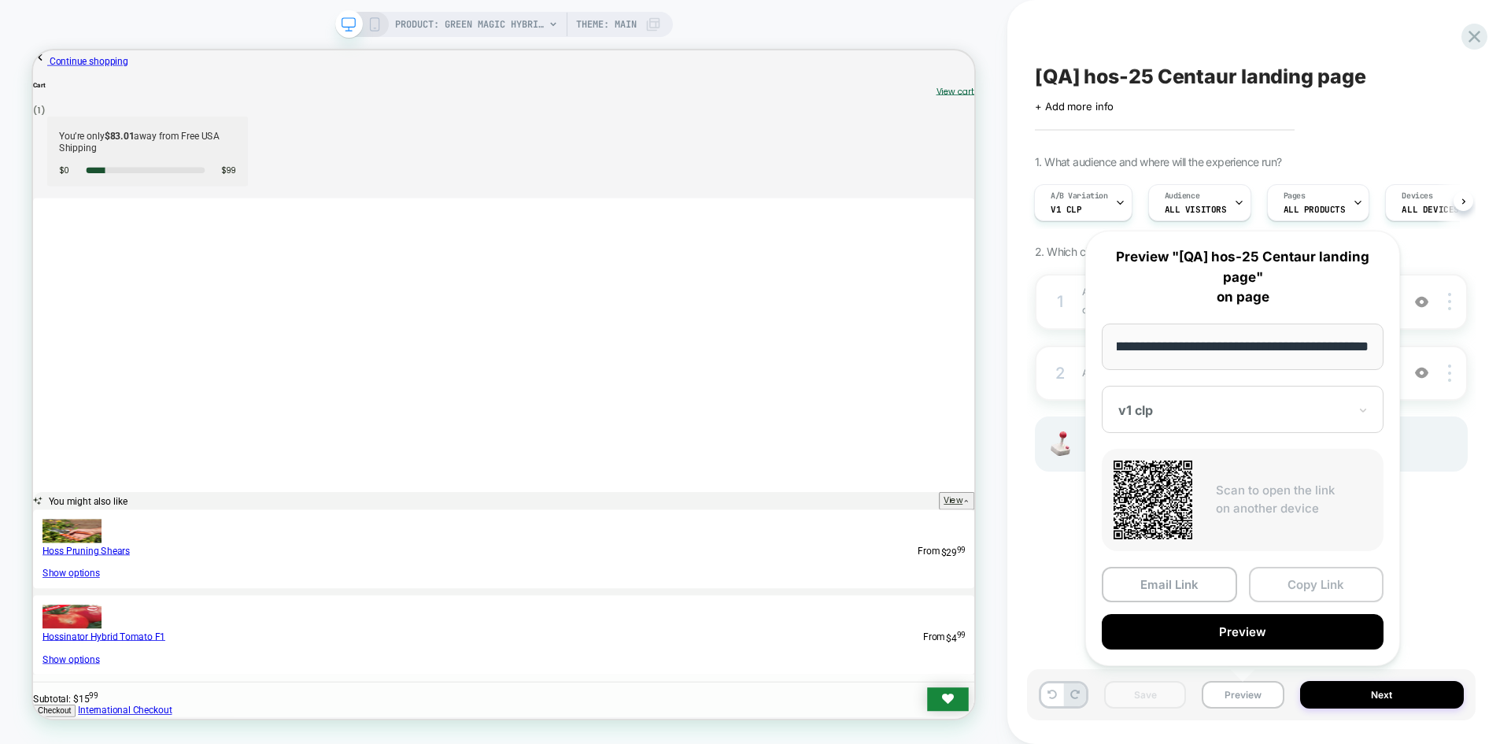
click at [1304, 575] on button "Copy Link" at bounding box center [1316, 584] width 135 height 35
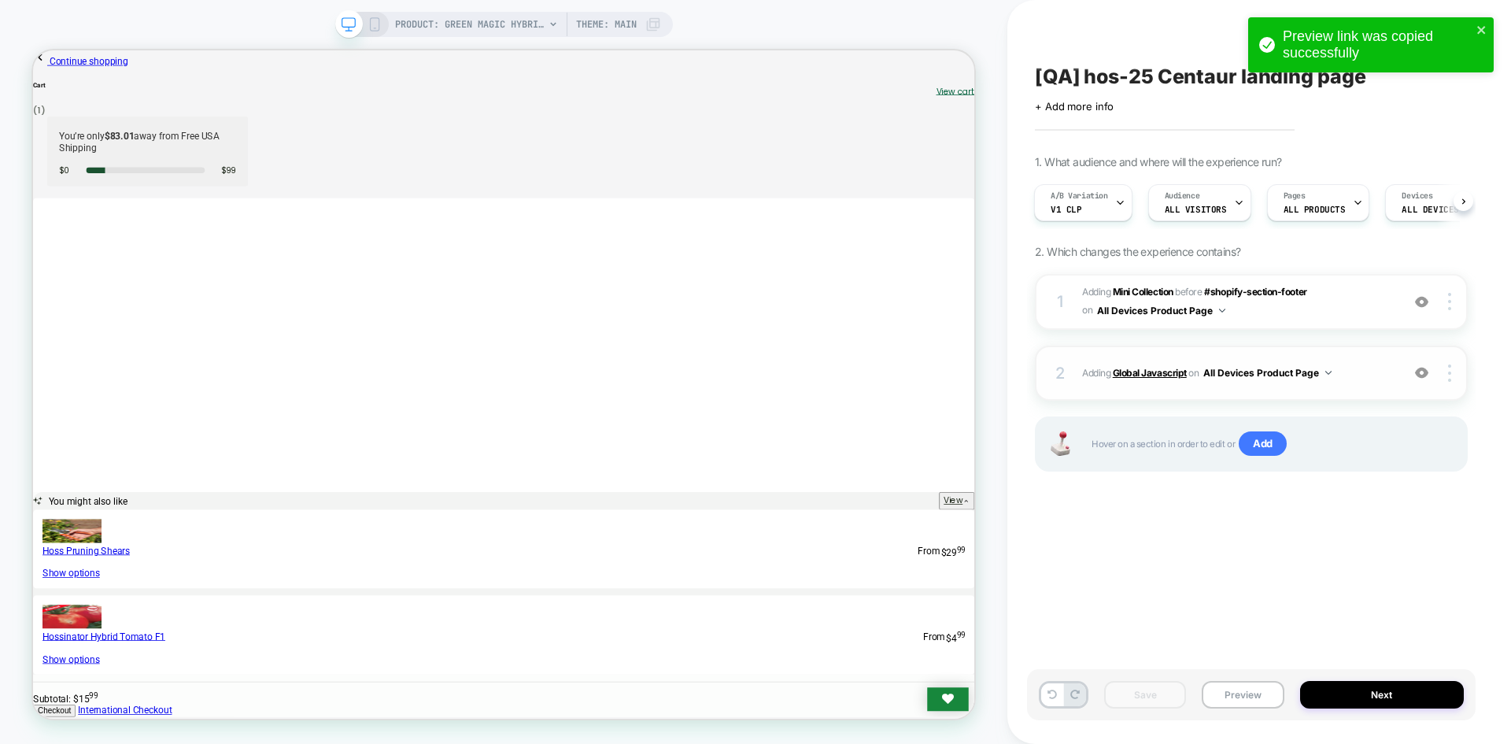
click at [1153, 372] on b "Global Javascript" at bounding box center [1150, 373] width 74 height 12
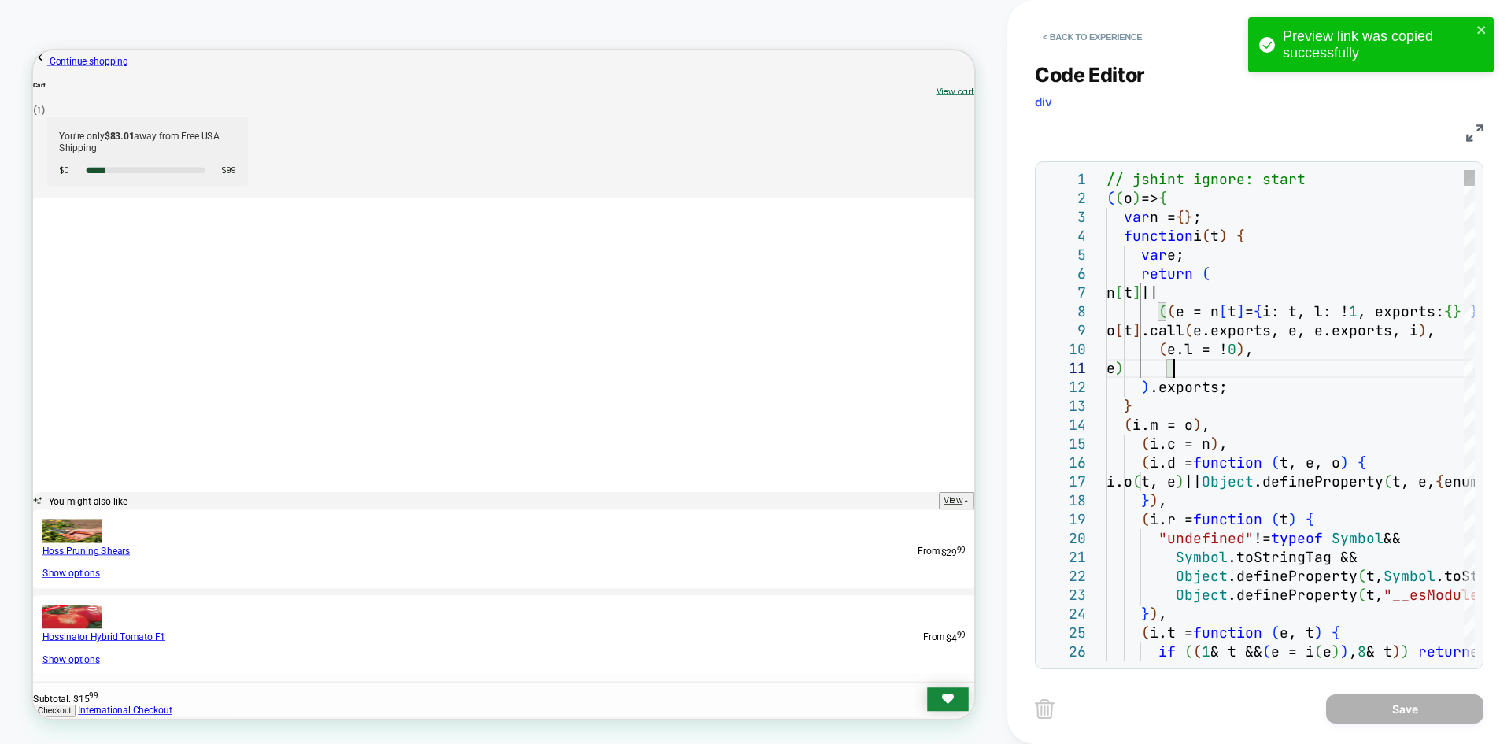
type textarea "**********"
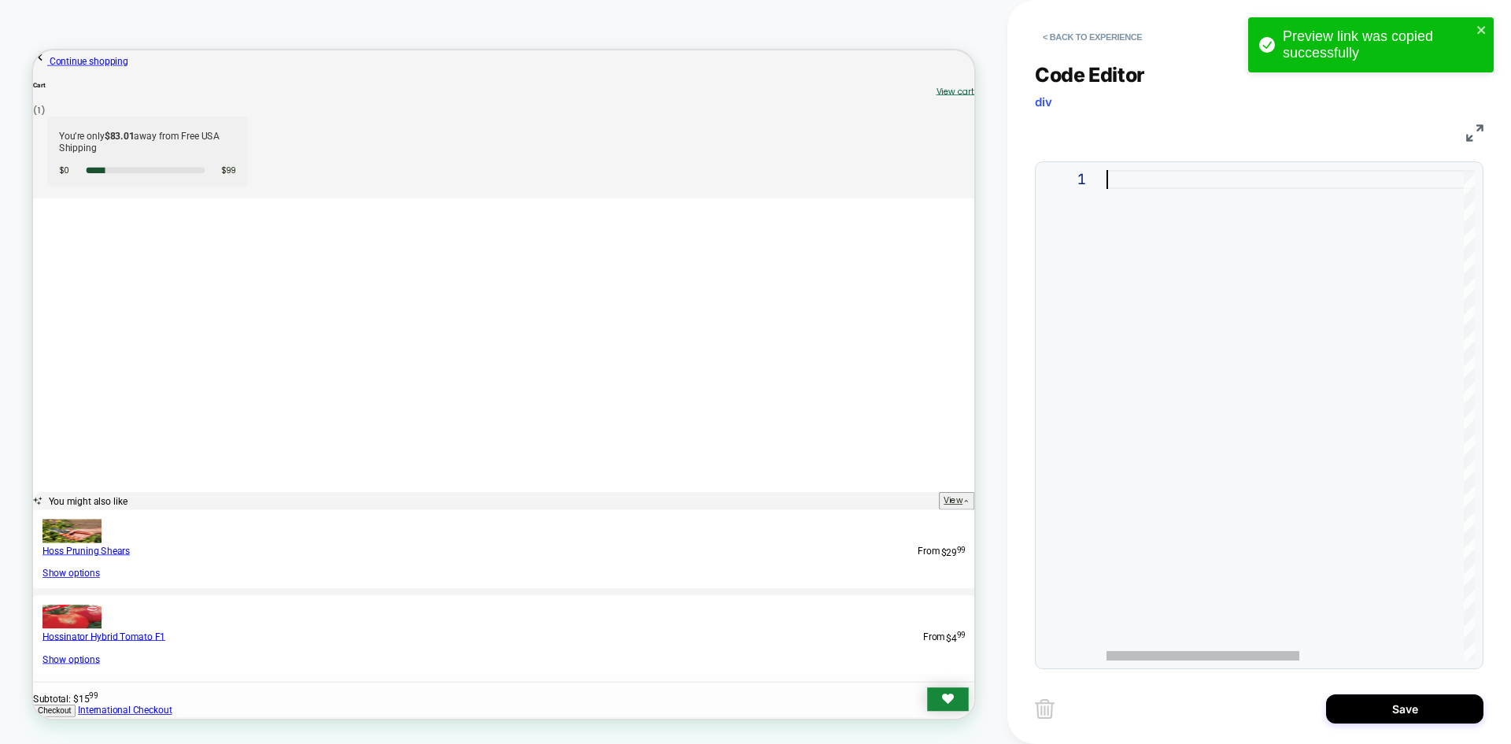
click at [1232, 337] on div at bounding box center [1448, 415] width 683 height 490
type textarea "**********"
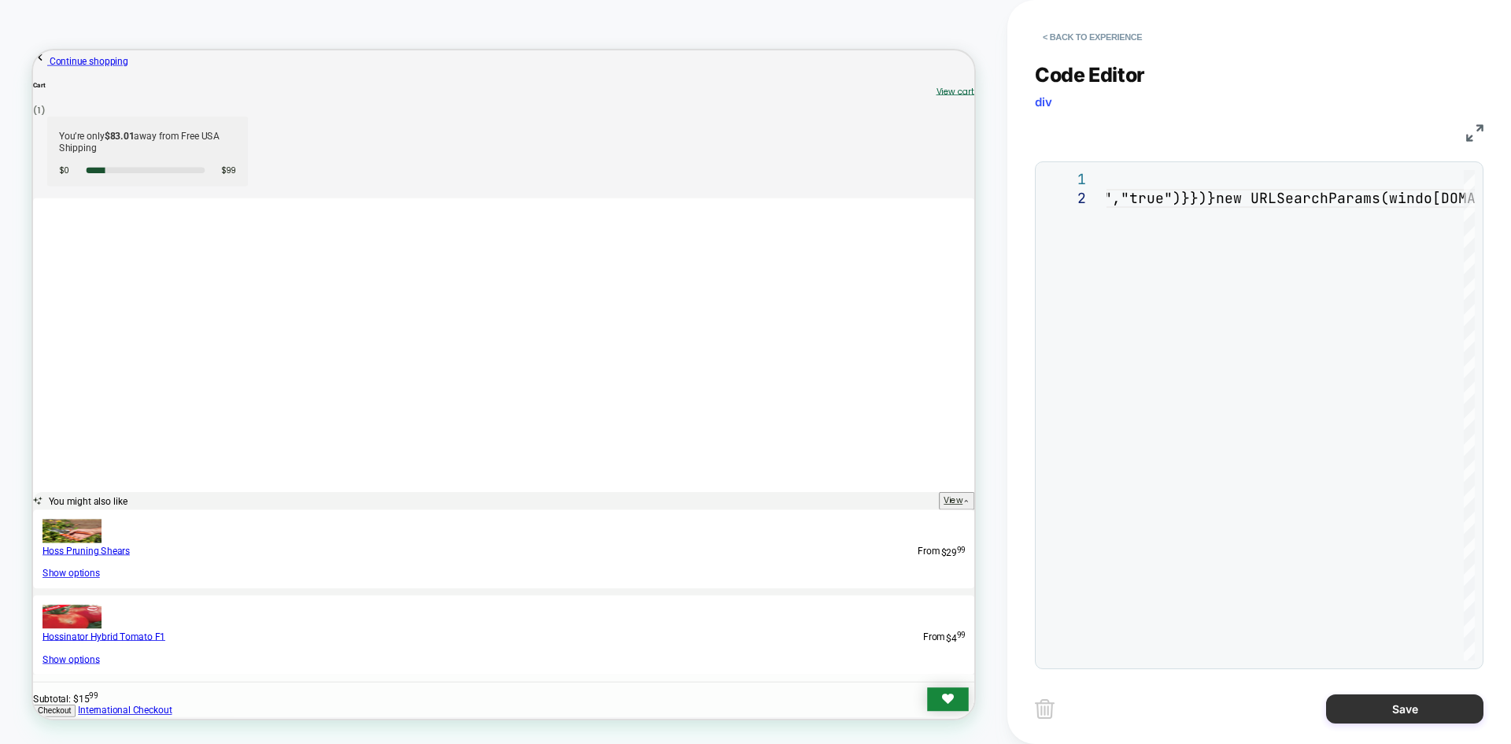
click at [1372, 713] on button "Save" at bounding box center [1404, 708] width 157 height 29
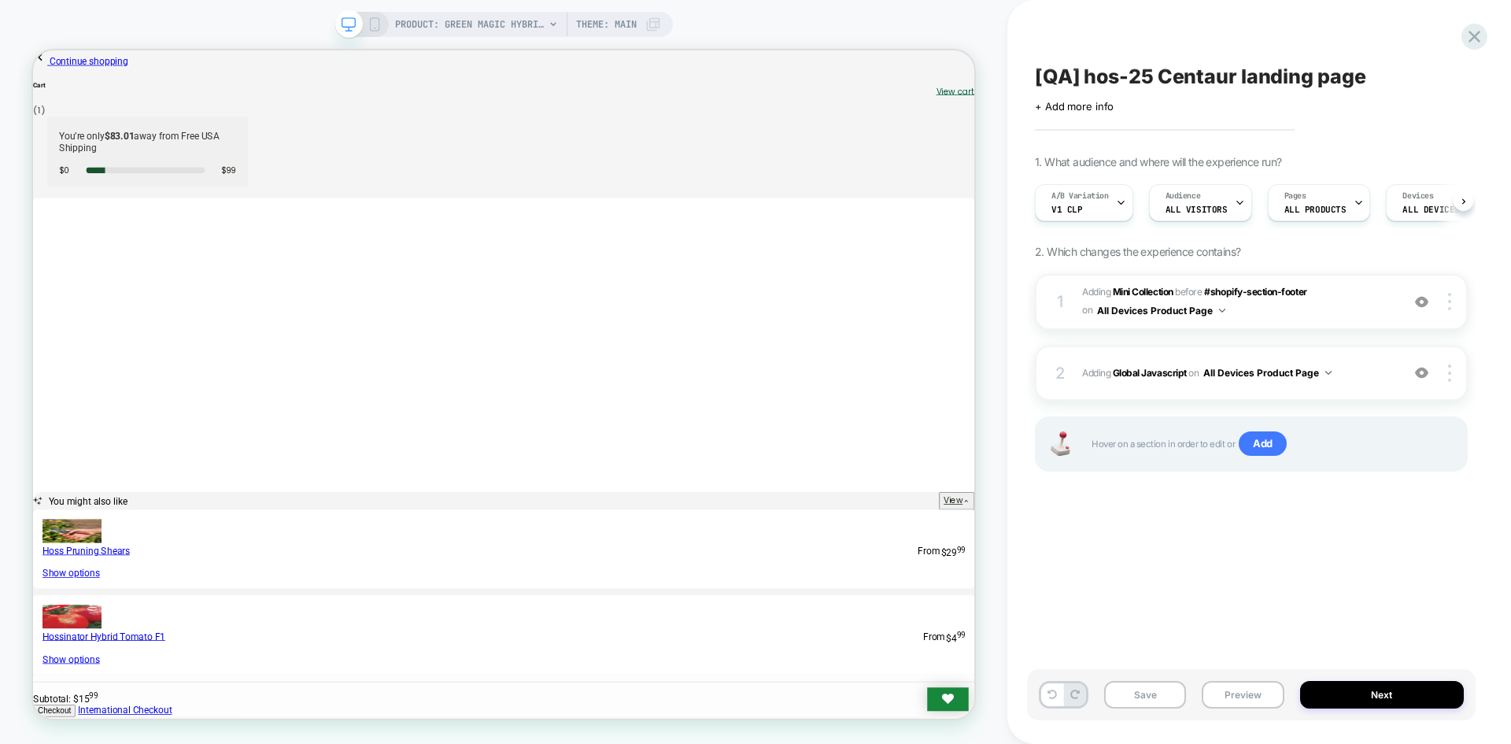
click at [1149, 695] on button "Save" at bounding box center [1145, 695] width 82 height 28
click at [1233, 690] on button "Preview" at bounding box center [1243, 695] width 82 height 28
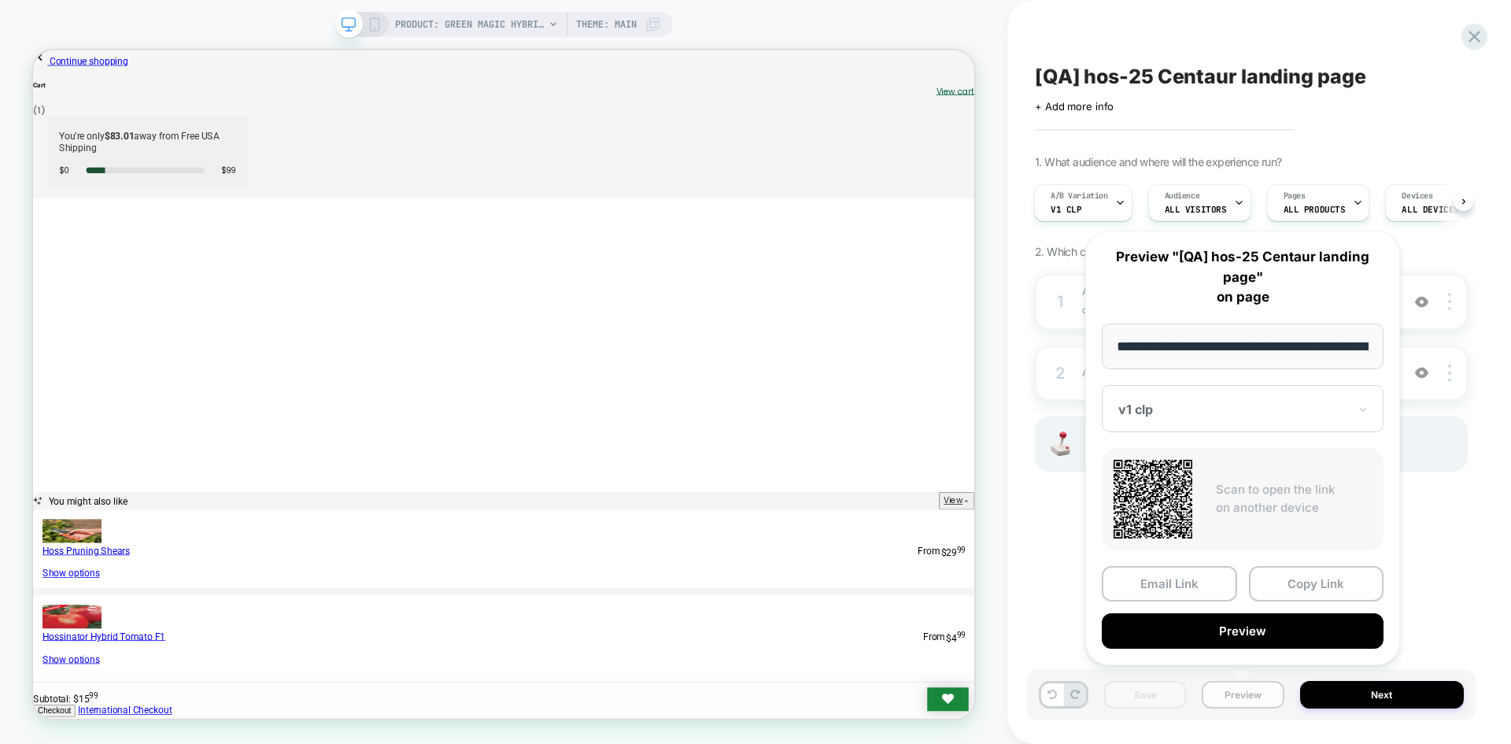
click at [1232, 697] on button "Preview" at bounding box center [1243, 695] width 82 height 28
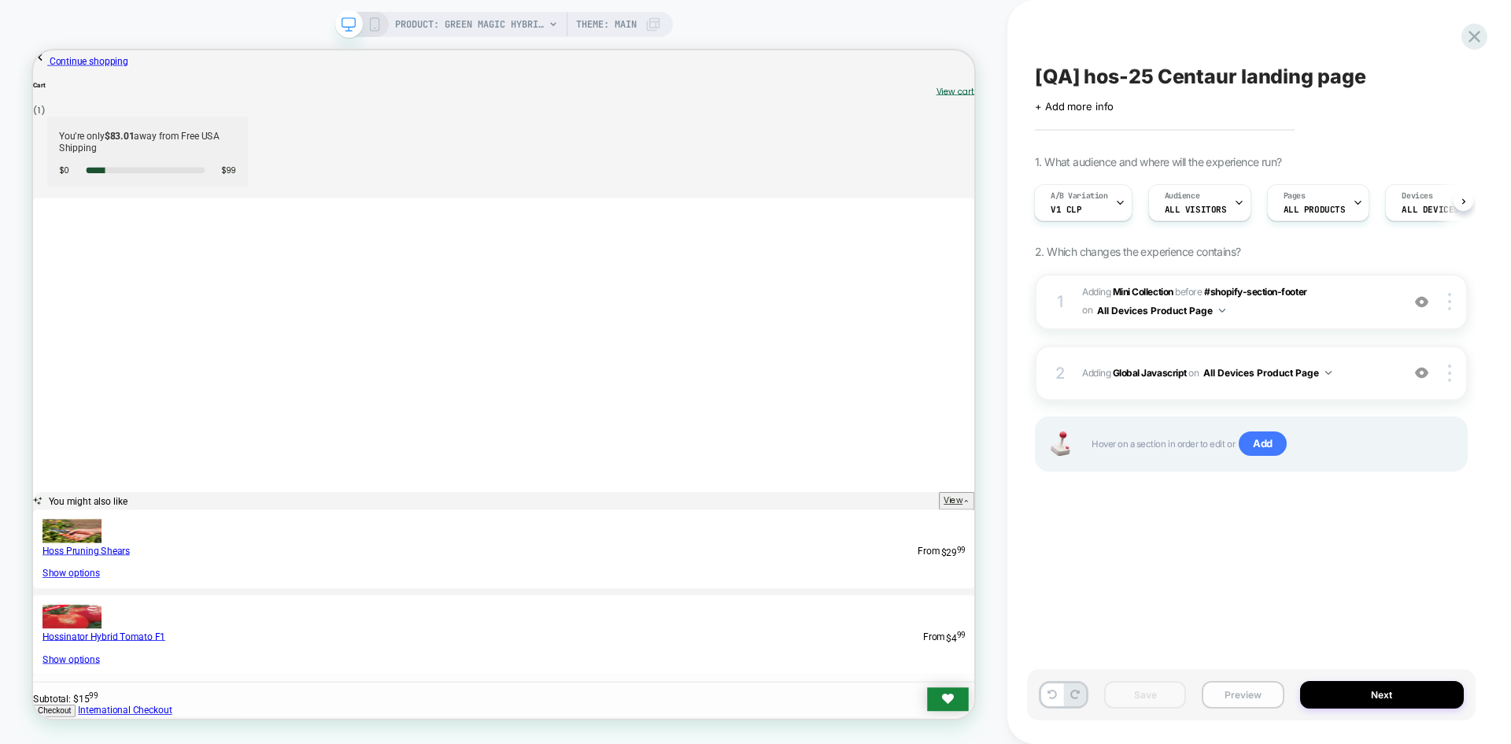
click at [1245, 698] on button "Preview" at bounding box center [1243, 695] width 82 height 28
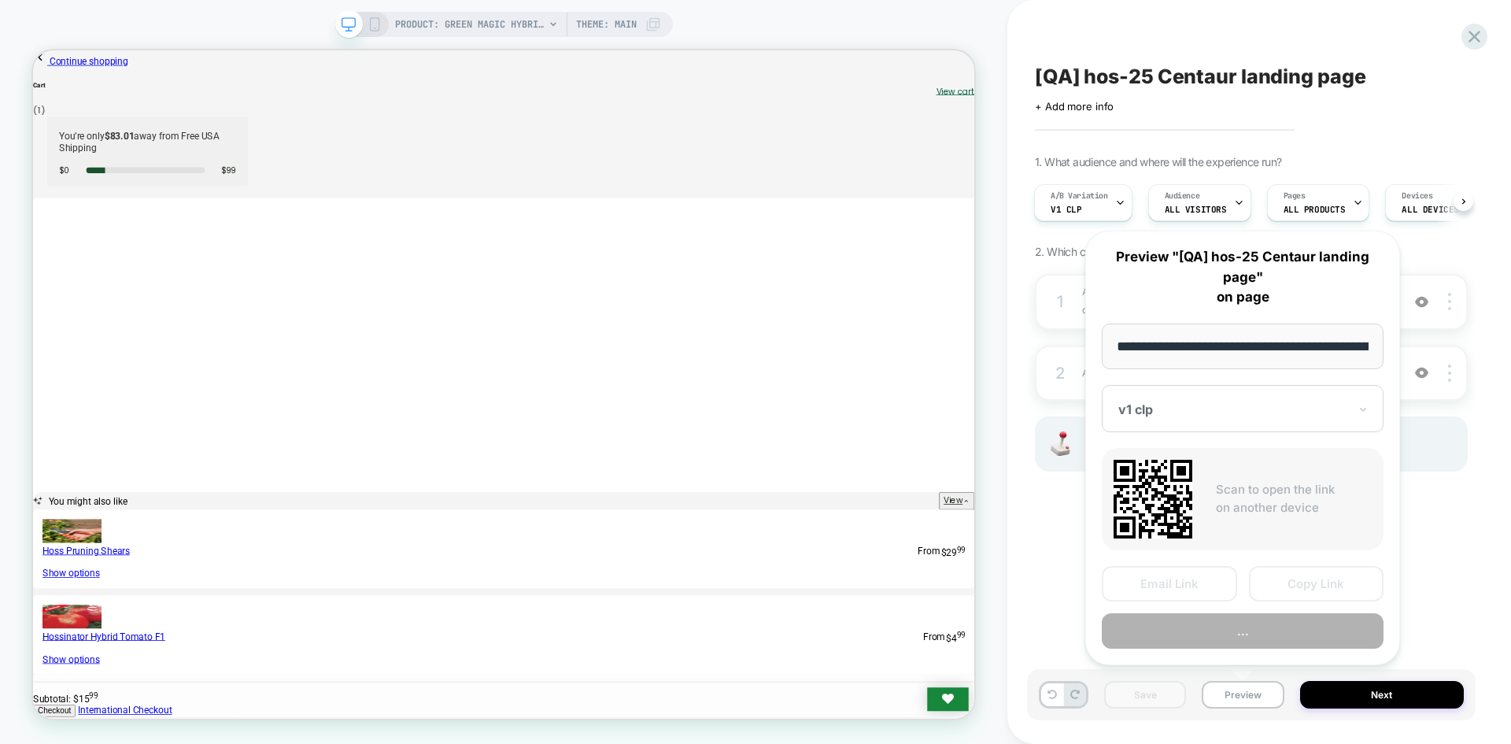
scroll to position [0, 208]
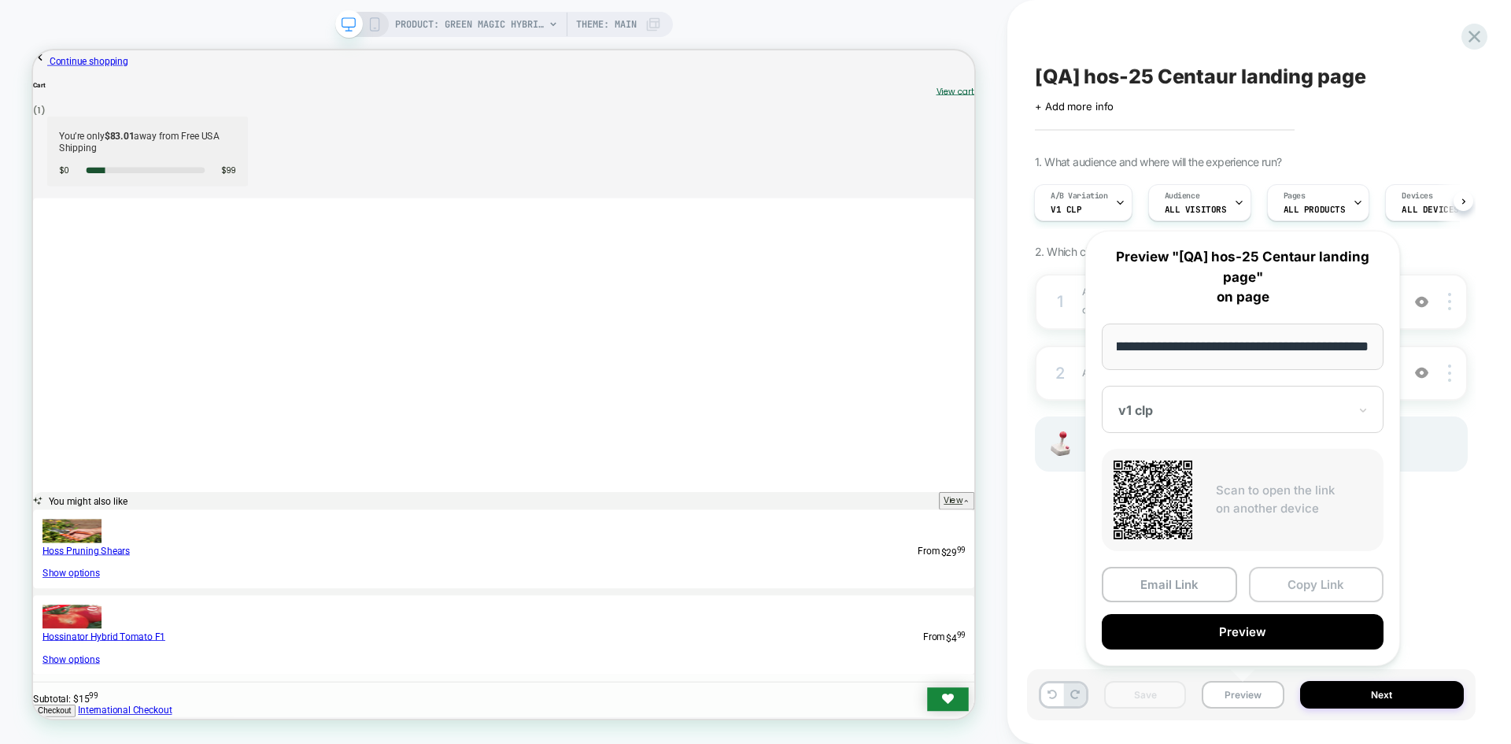
click at [1330, 583] on button "Copy Link" at bounding box center [1316, 584] width 135 height 35
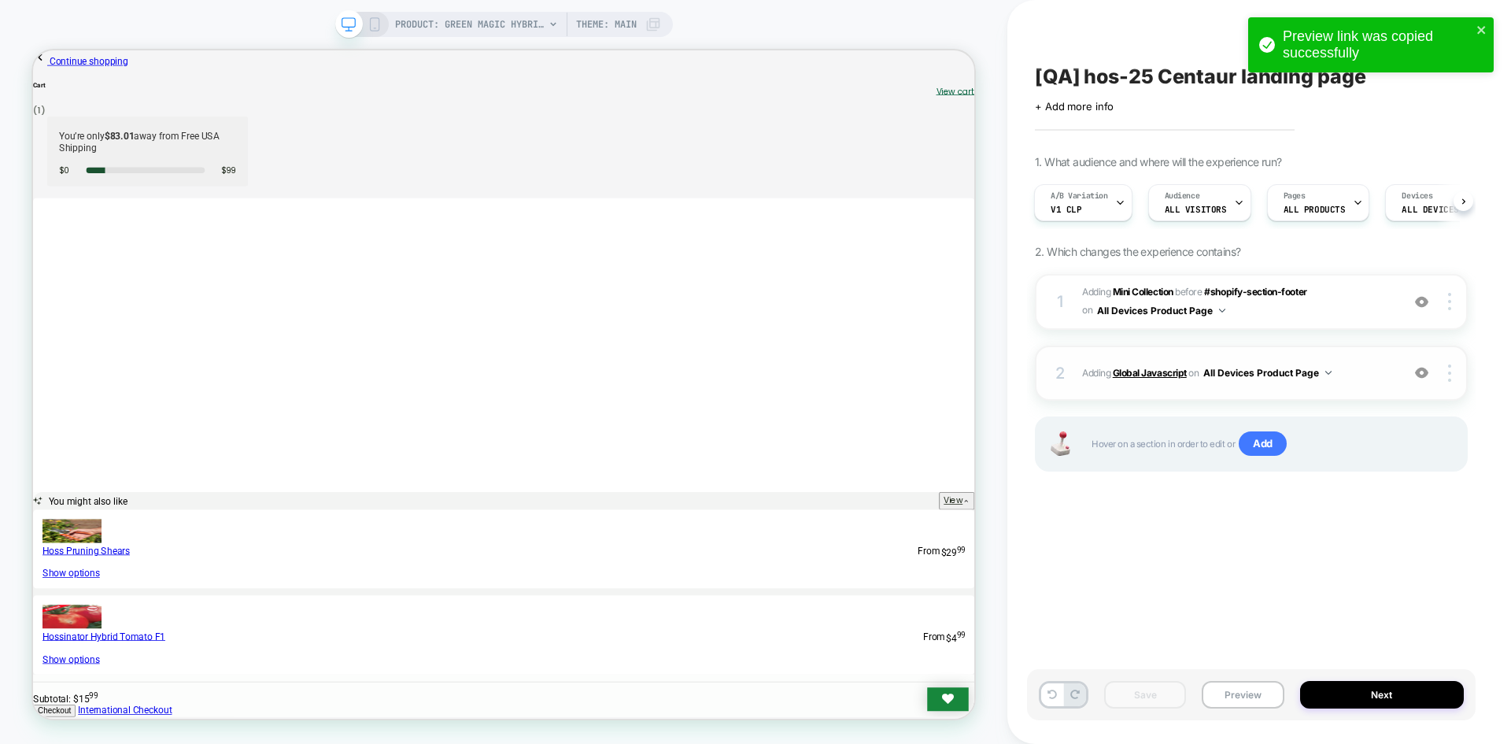
click at [1134, 377] on b "Global Javascript" at bounding box center [1150, 373] width 74 height 12
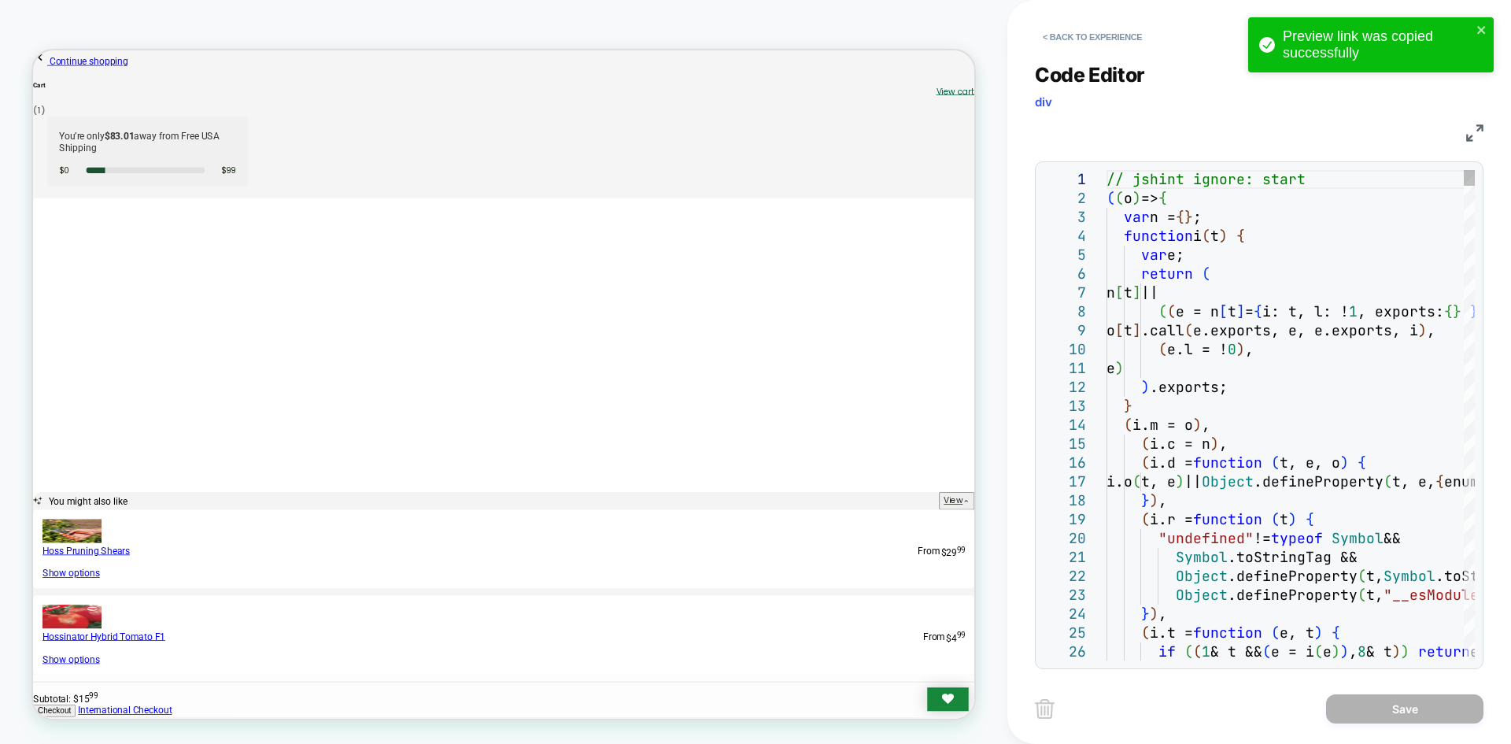
type textarea "**********"
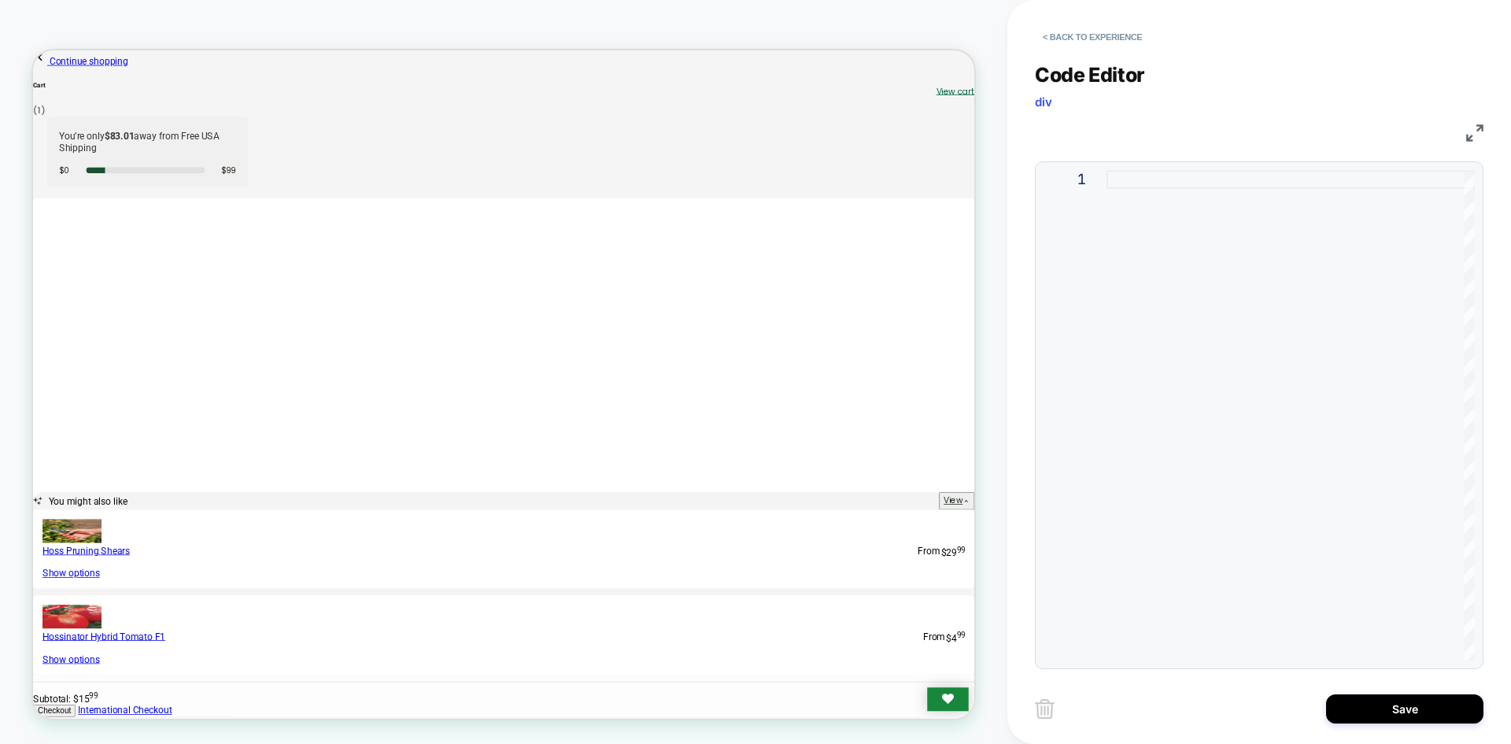
type textarea "**********"
click at [1337, 709] on button "Save" at bounding box center [1404, 708] width 157 height 29
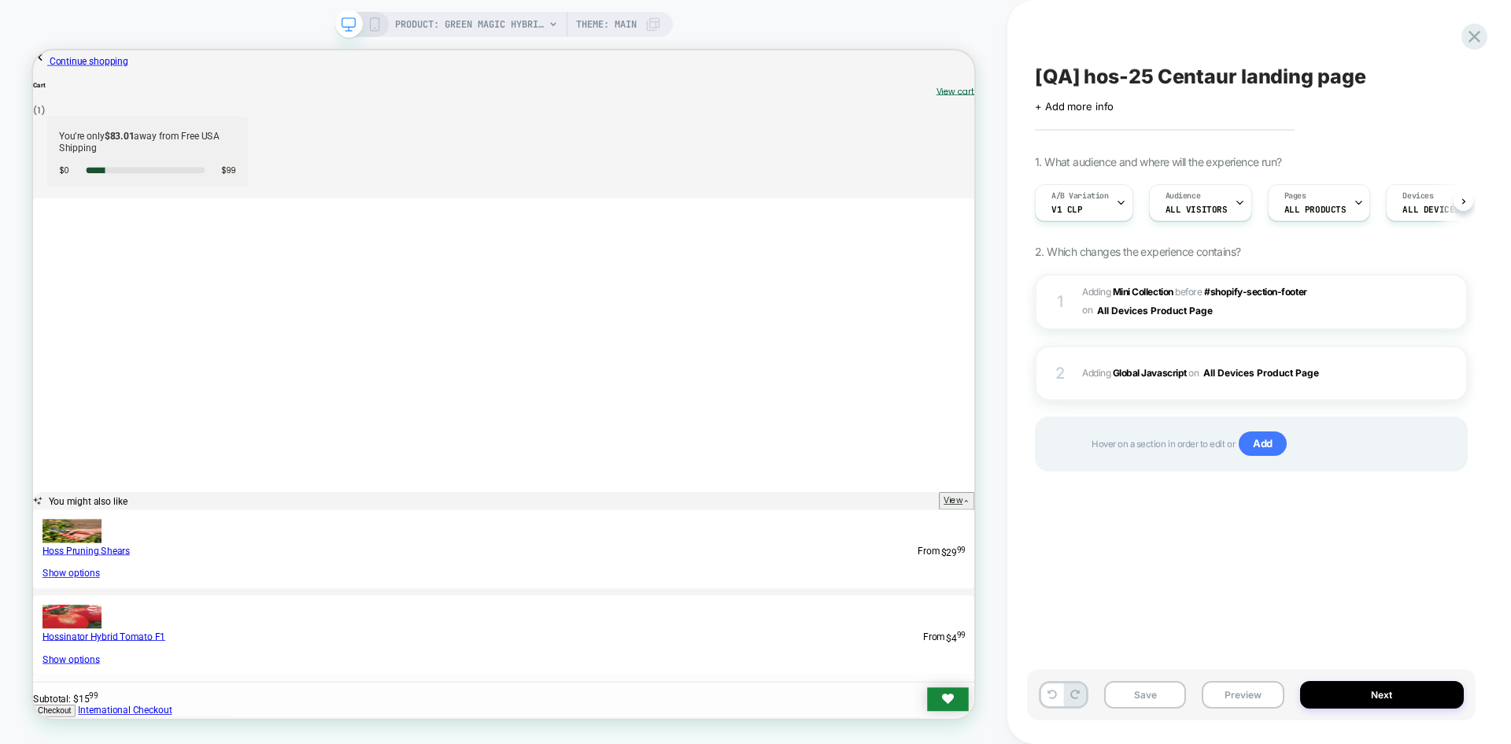
click at [1459, 711] on div "Save Preview Next" at bounding box center [1251, 694] width 449 height 51
click at [1136, 698] on button "Save" at bounding box center [1145, 695] width 82 height 28
click at [1227, 696] on button "Preview" at bounding box center [1243, 695] width 82 height 28
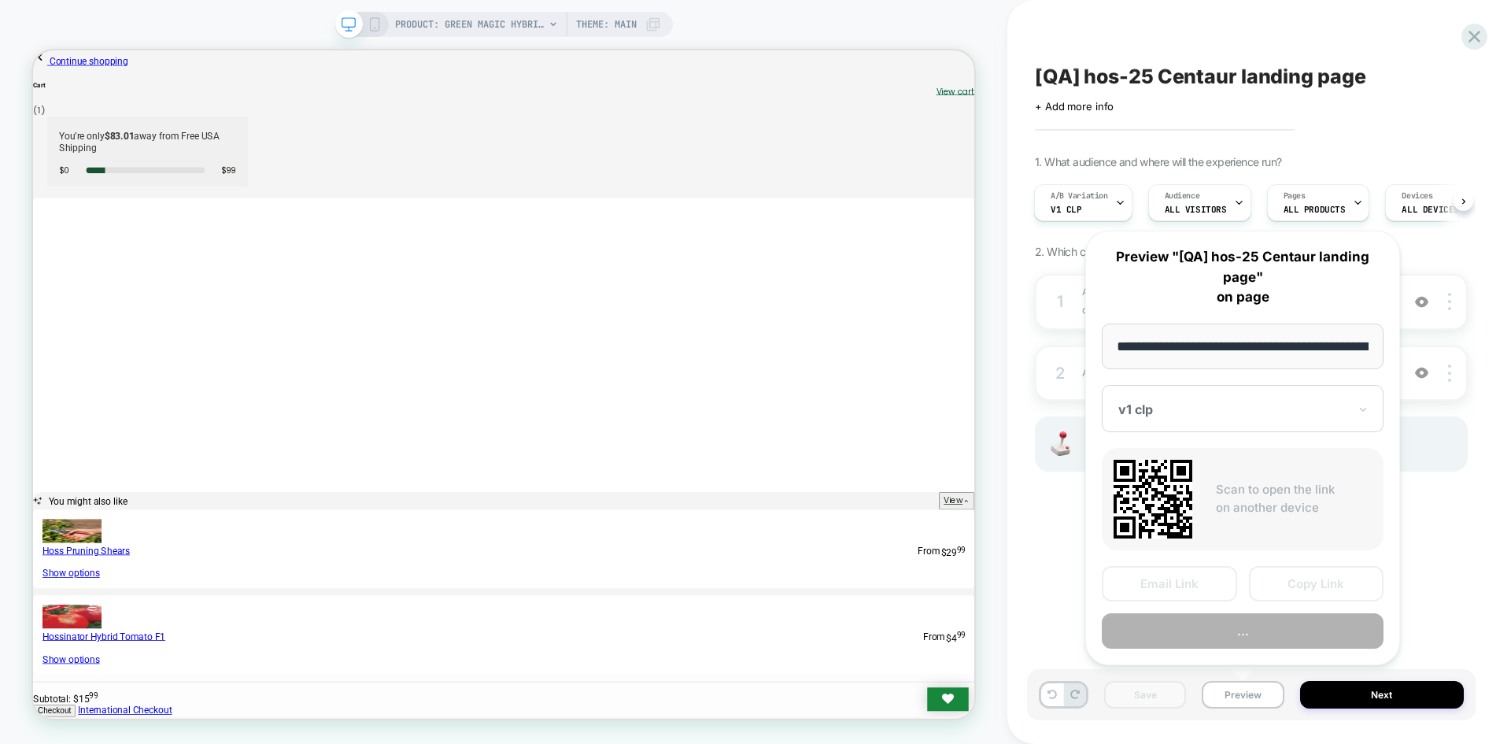
scroll to position [0, 208]
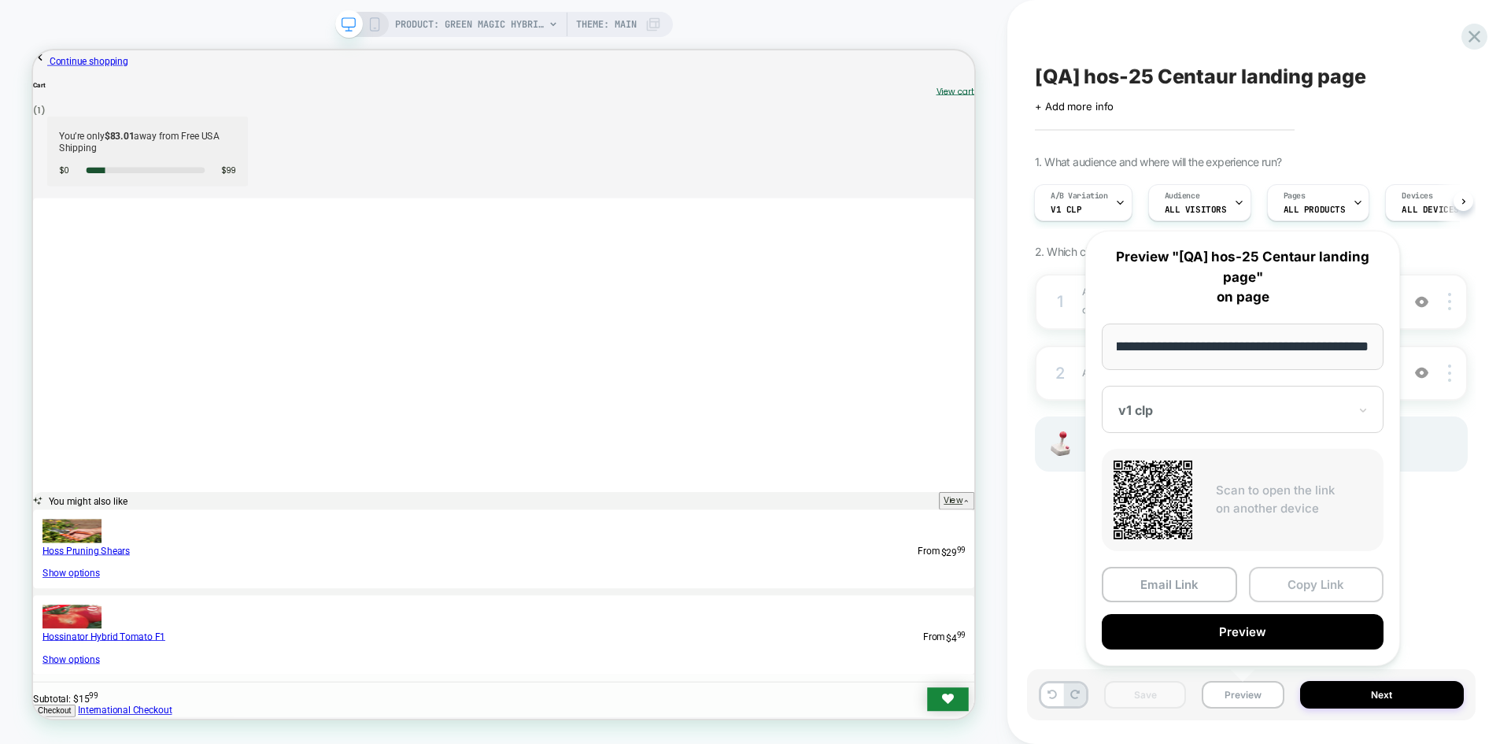
click at [1300, 570] on button "Copy Link" at bounding box center [1316, 584] width 135 height 35
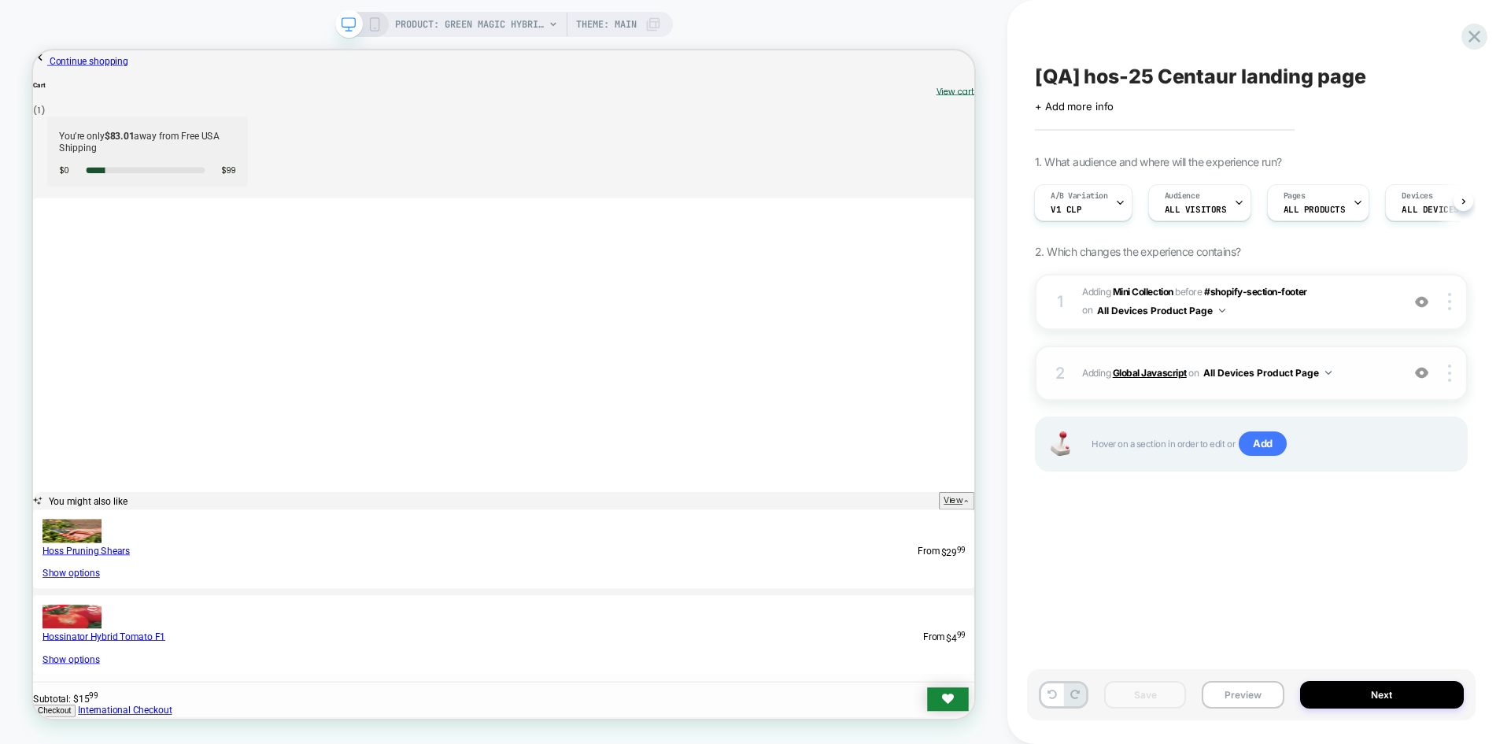
click at [1149, 369] on b "Global Javascript" at bounding box center [1150, 373] width 74 height 12
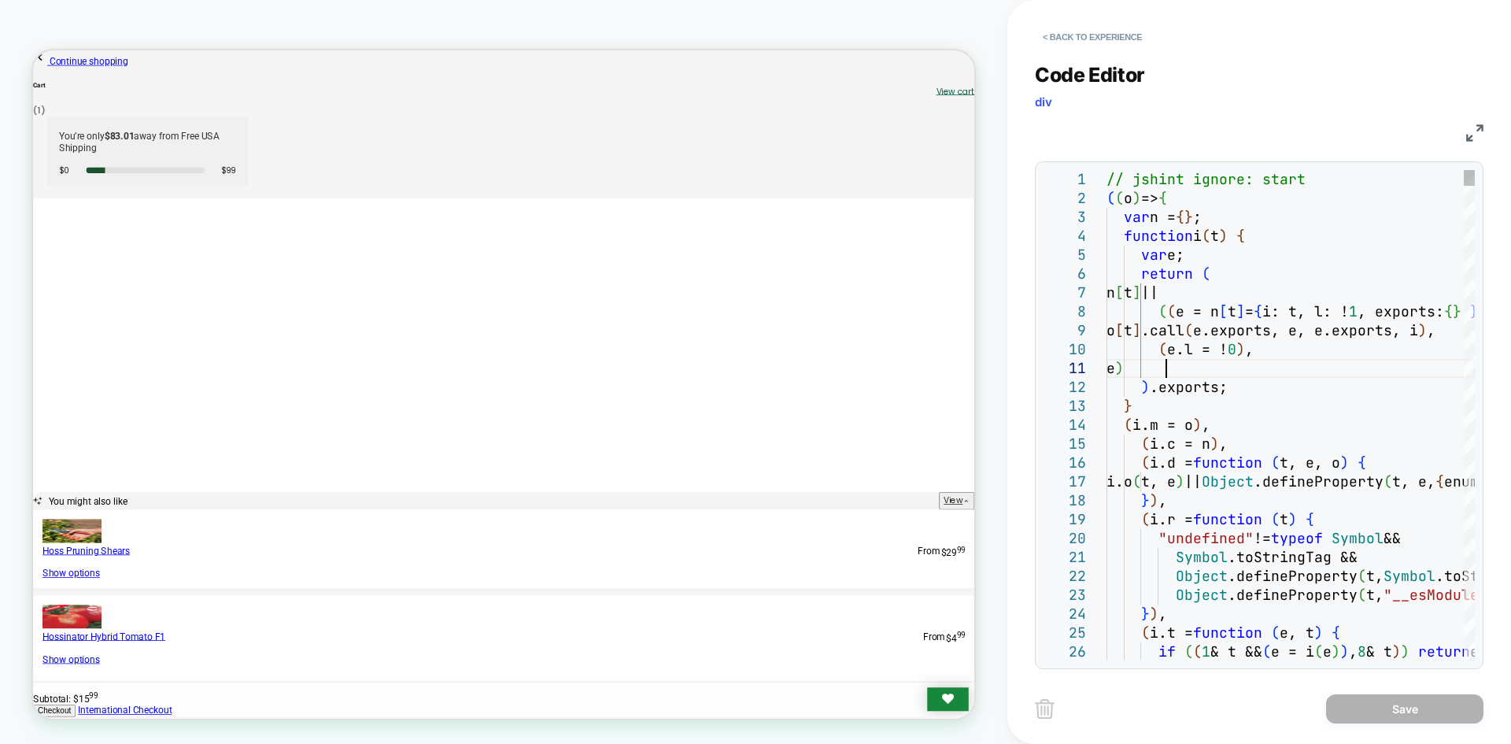
type textarea "**********"
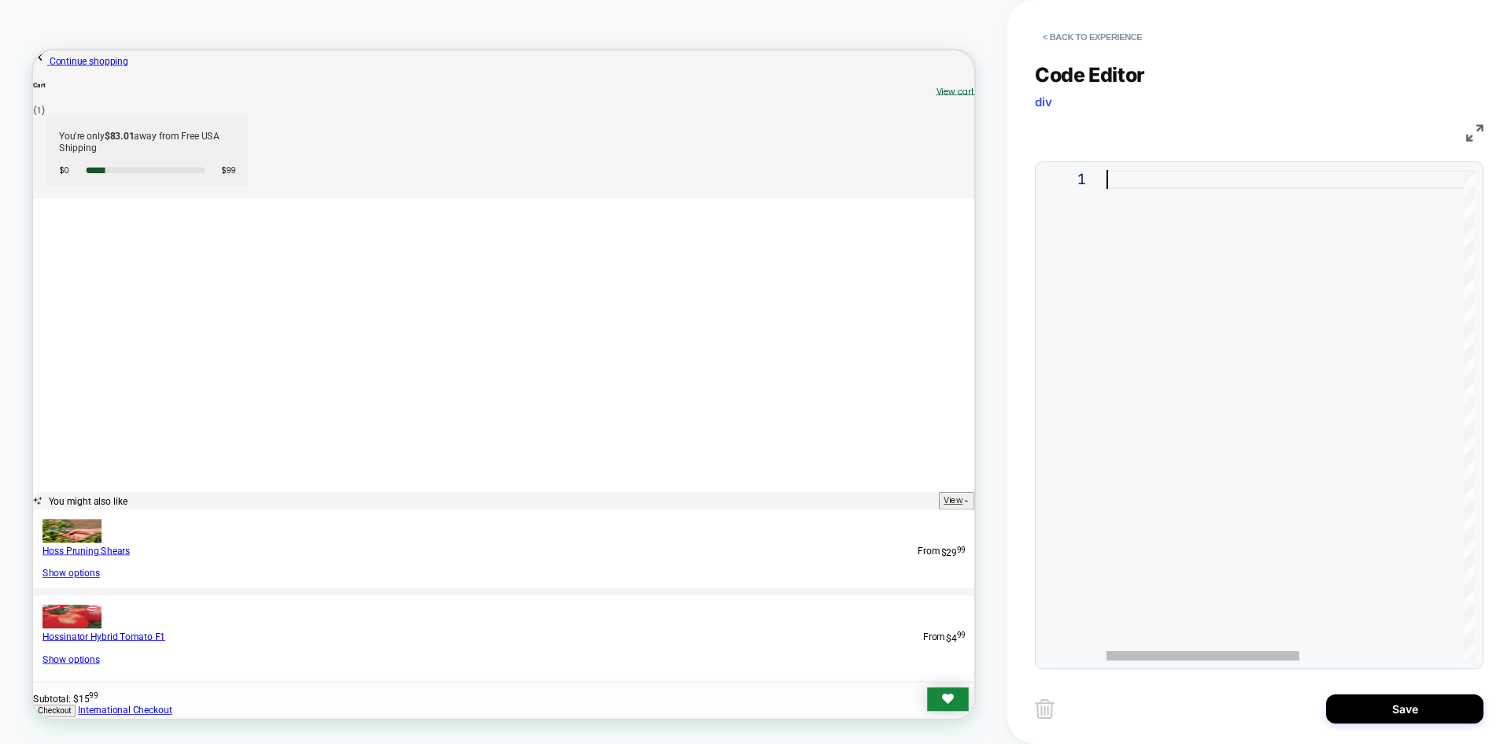
click at [1245, 197] on div at bounding box center [1448, 415] width 683 height 490
type textarea "**********"
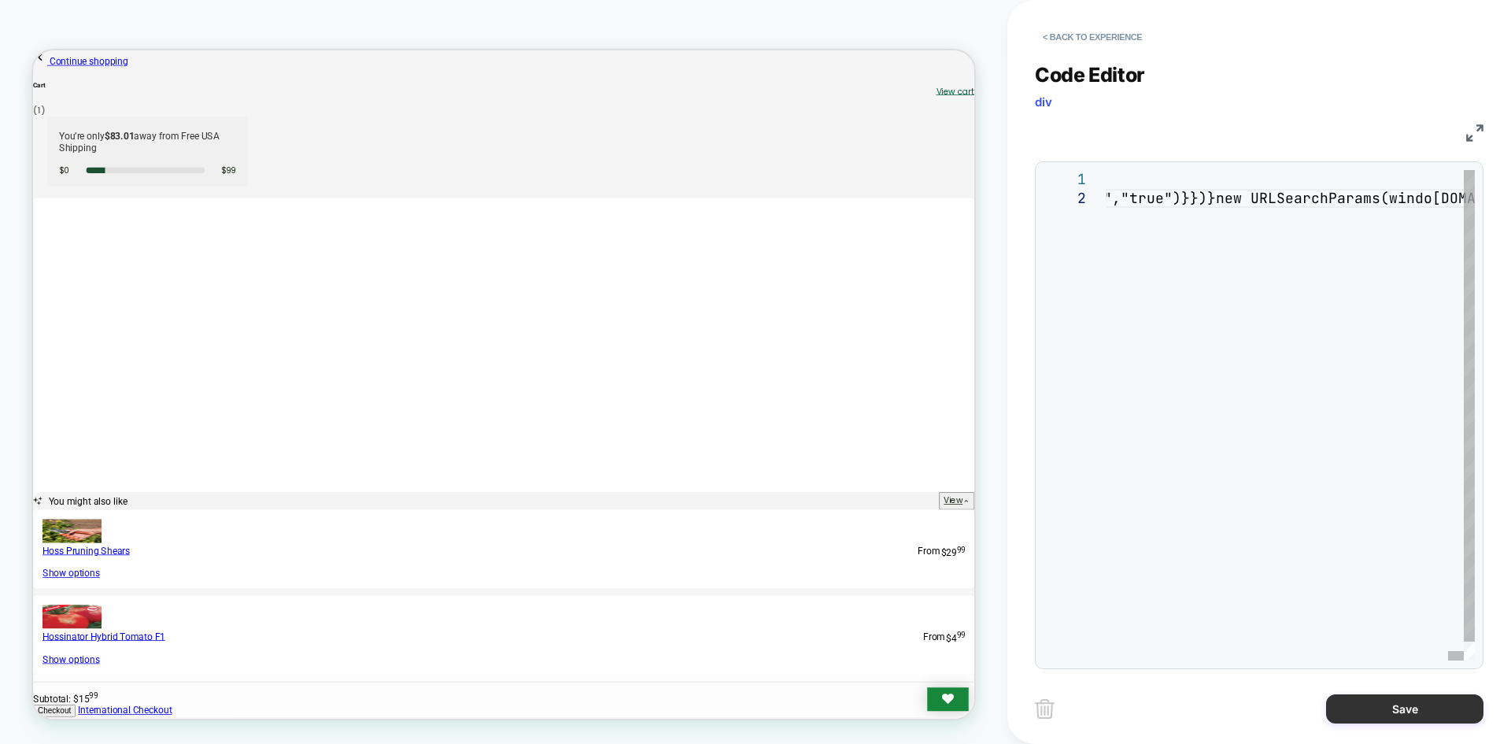
click at [1367, 716] on button "Save" at bounding box center [1404, 708] width 157 height 29
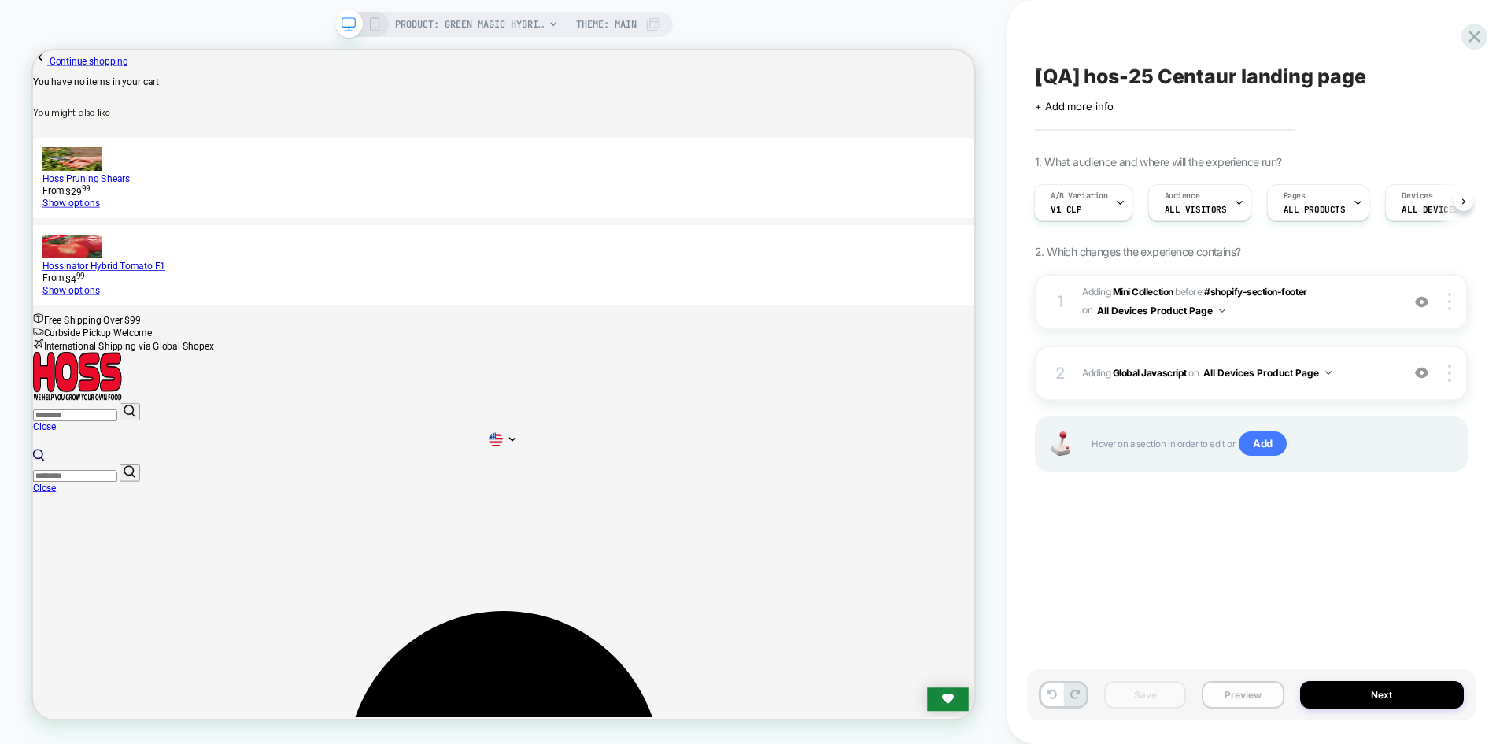
click at [1218, 706] on button "Preview" at bounding box center [1243, 695] width 82 height 28
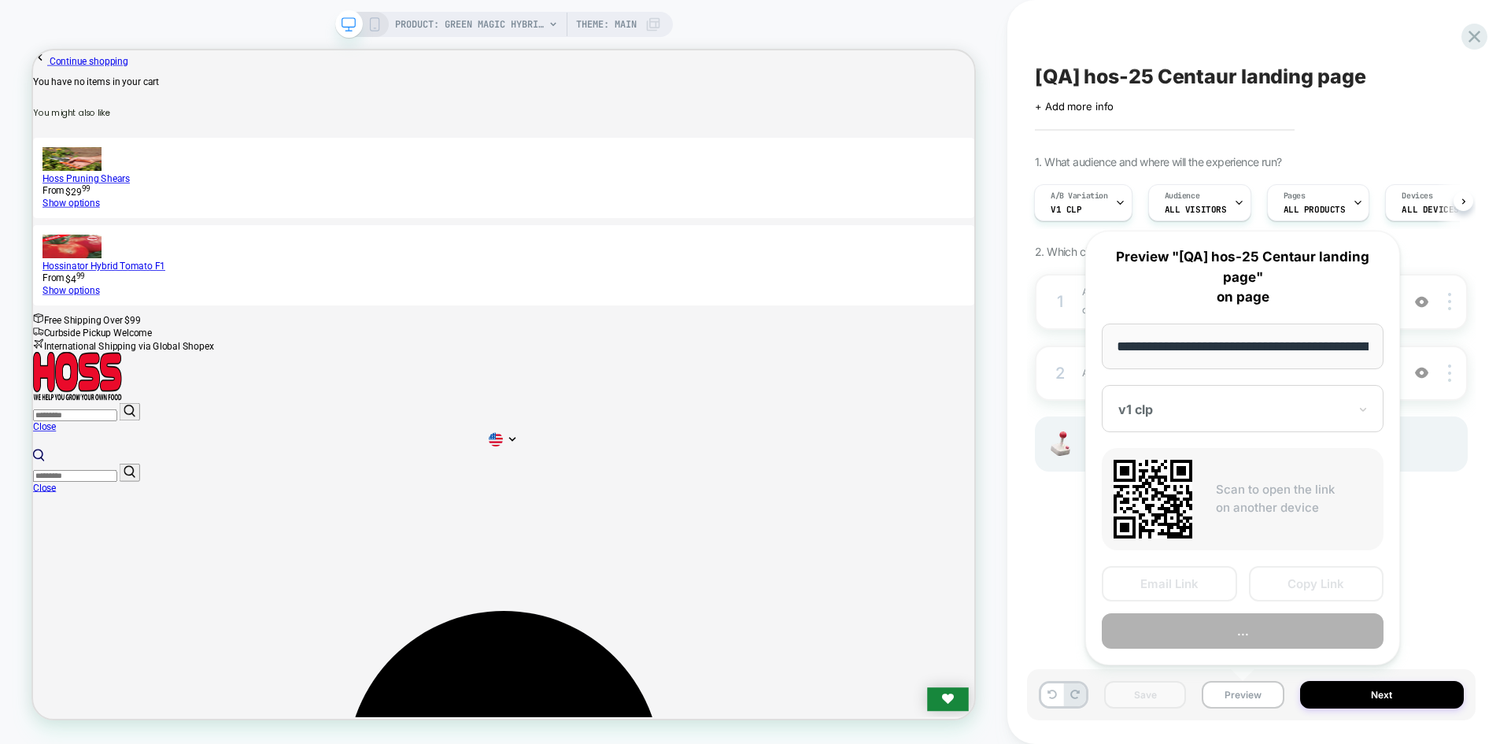
scroll to position [0, 208]
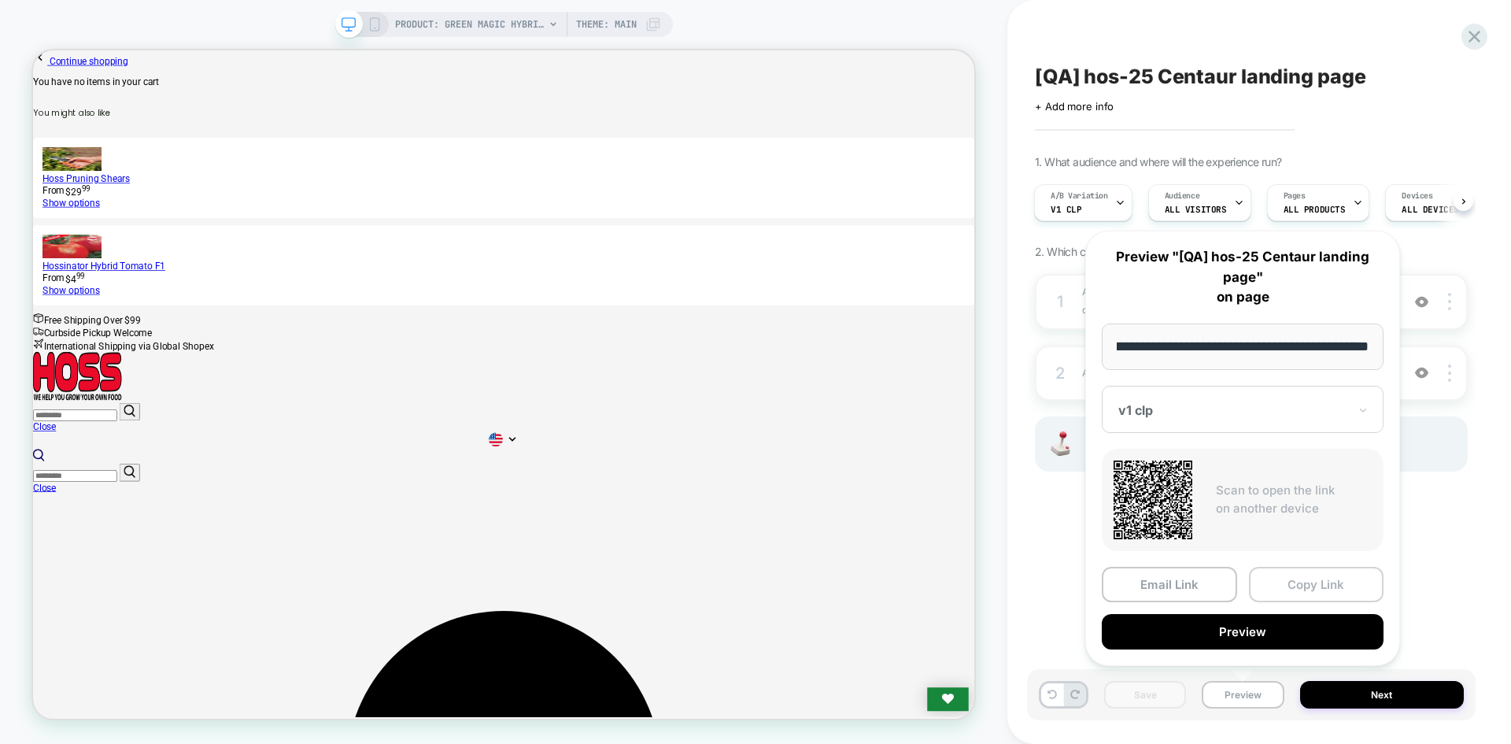
click at [1306, 586] on button "Copy Link" at bounding box center [1316, 584] width 135 height 35
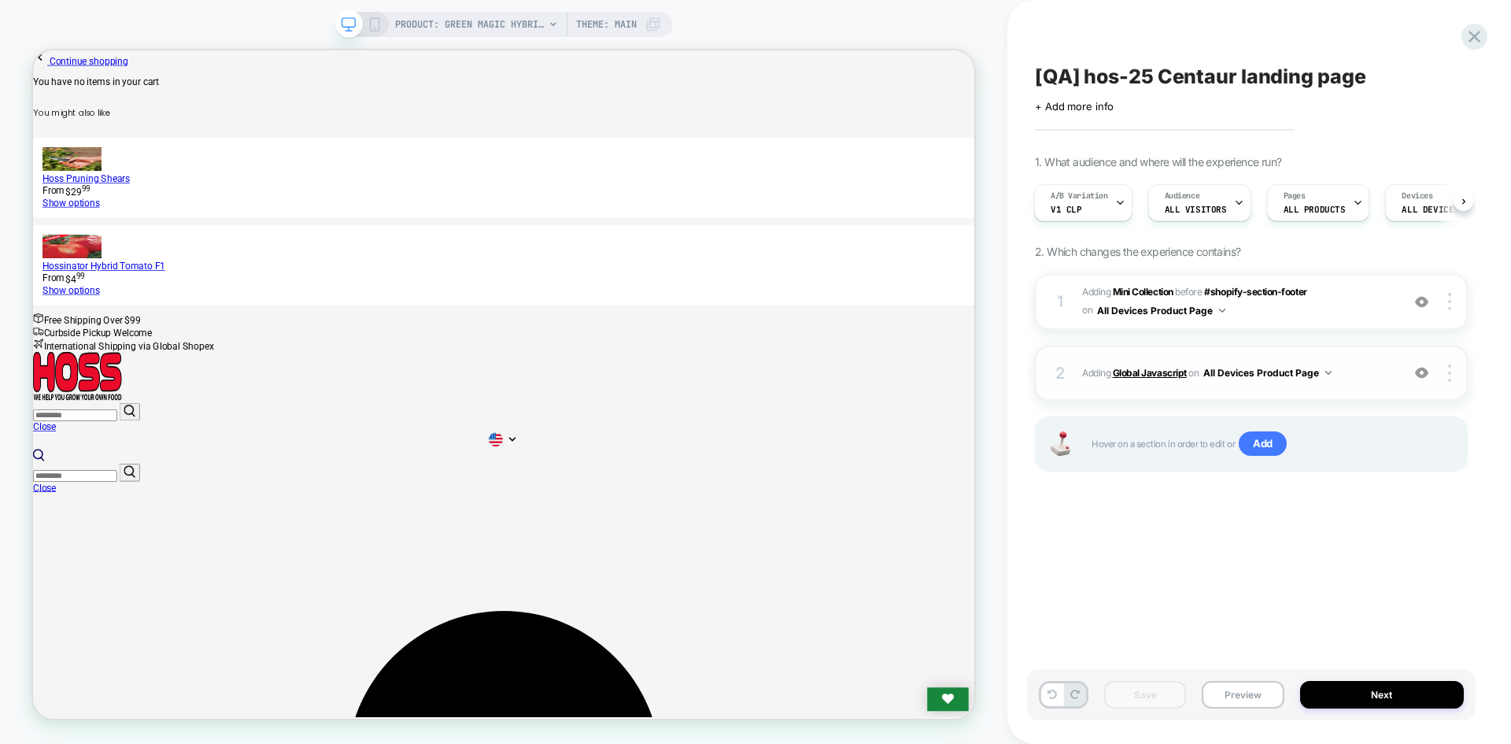
click at [1132, 373] on b "Global Javascript" at bounding box center [1150, 373] width 74 height 12
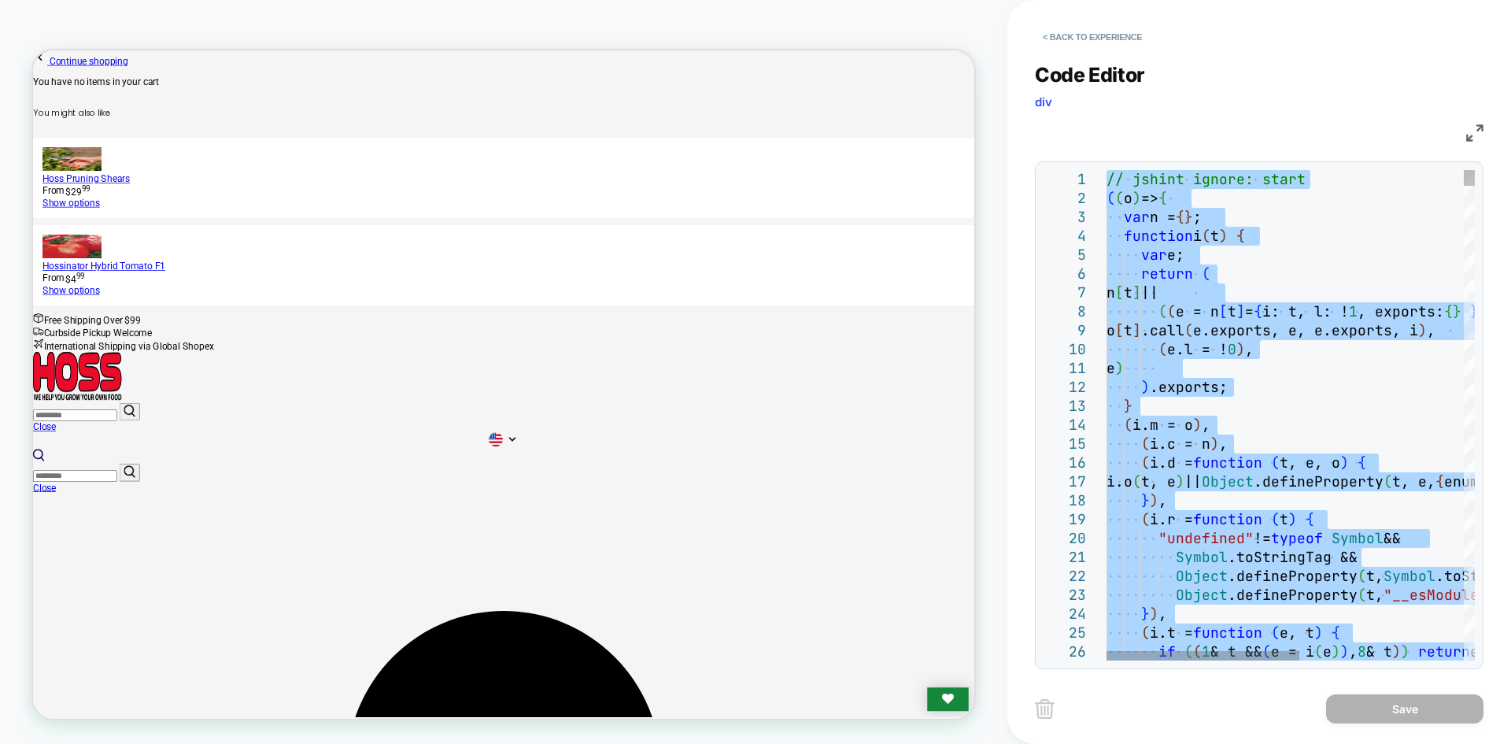
type textarea "**********"
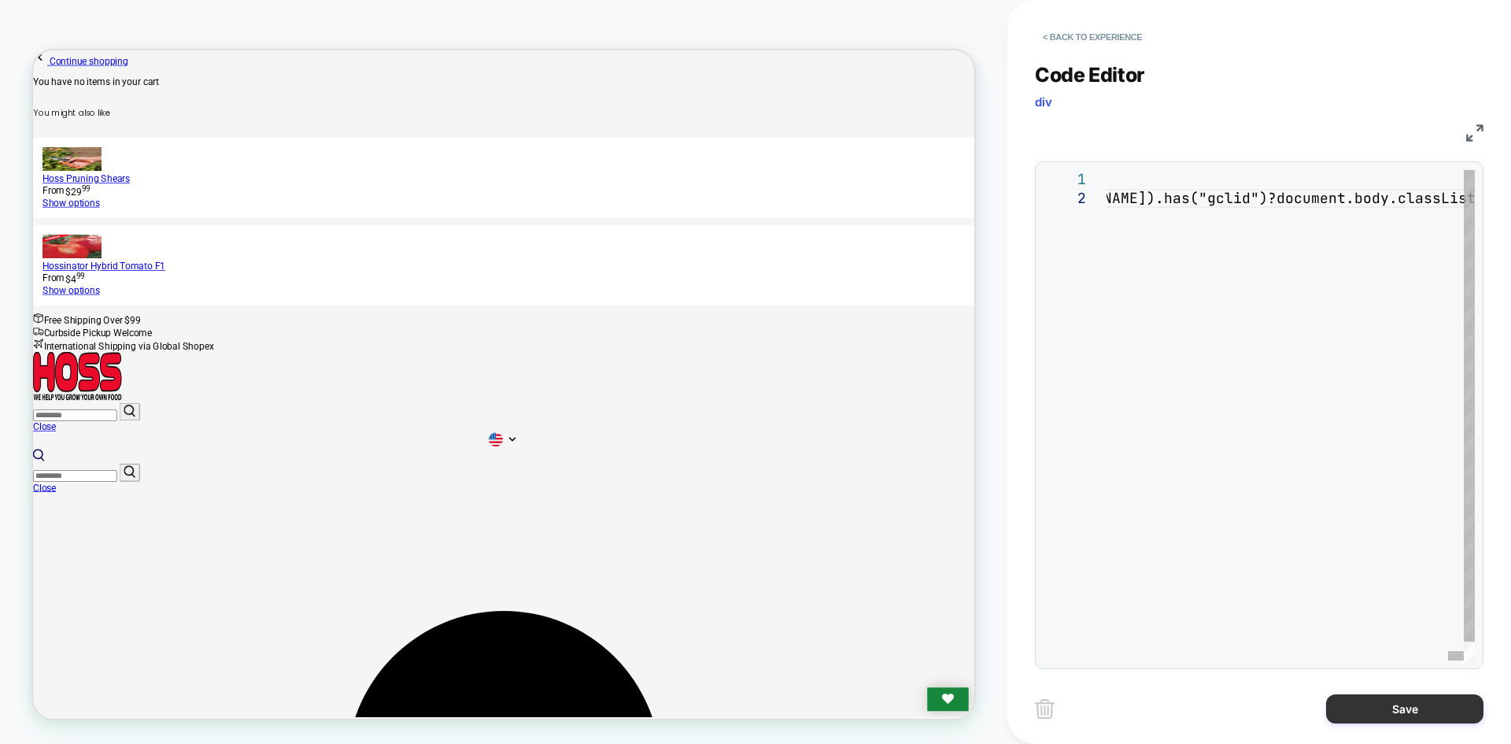
click at [1401, 714] on button "Save" at bounding box center [1404, 708] width 157 height 29
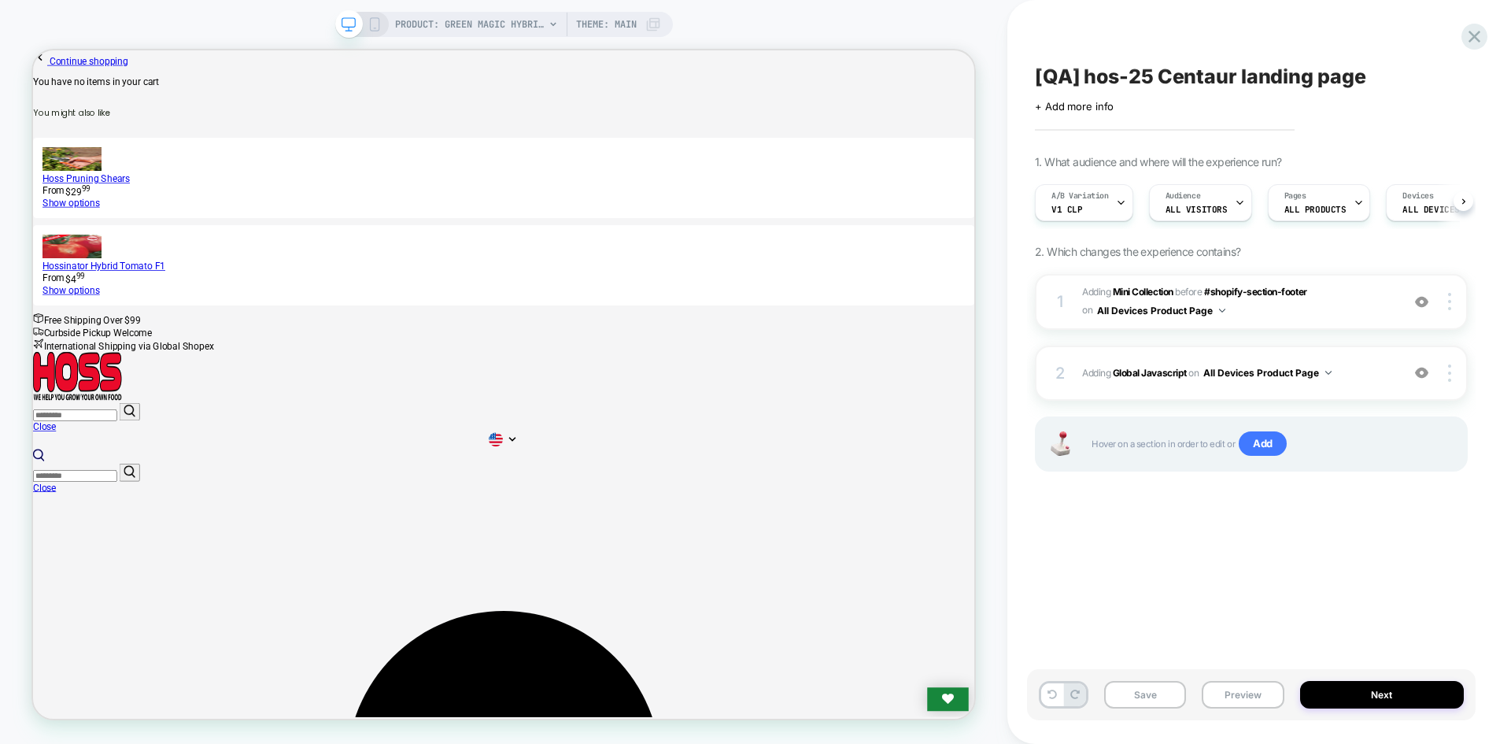
click at [1125, 694] on button "Save" at bounding box center [1145, 695] width 82 height 28
click at [1215, 698] on button "Preview" at bounding box center [1243, 695] width 82 height 28
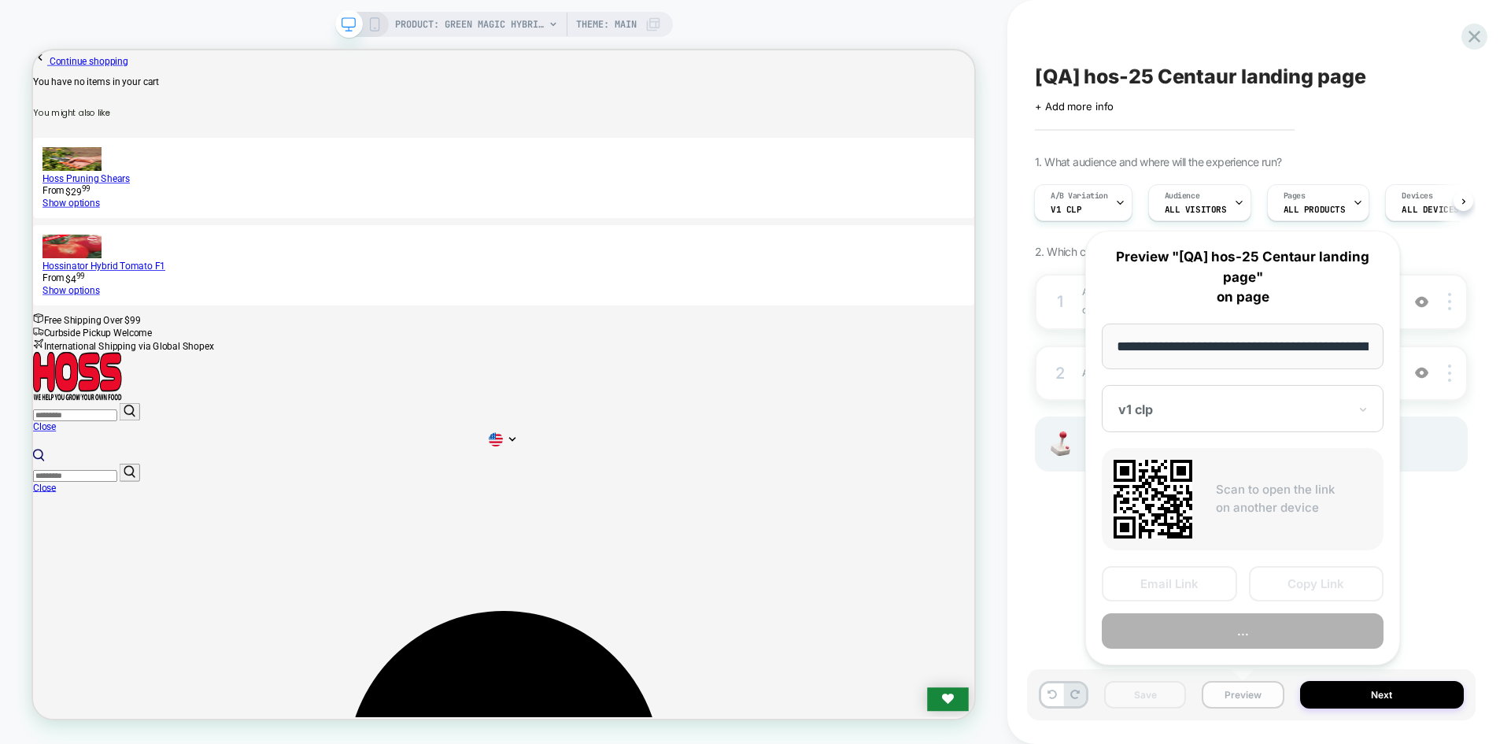
scroll to position [0, 208]
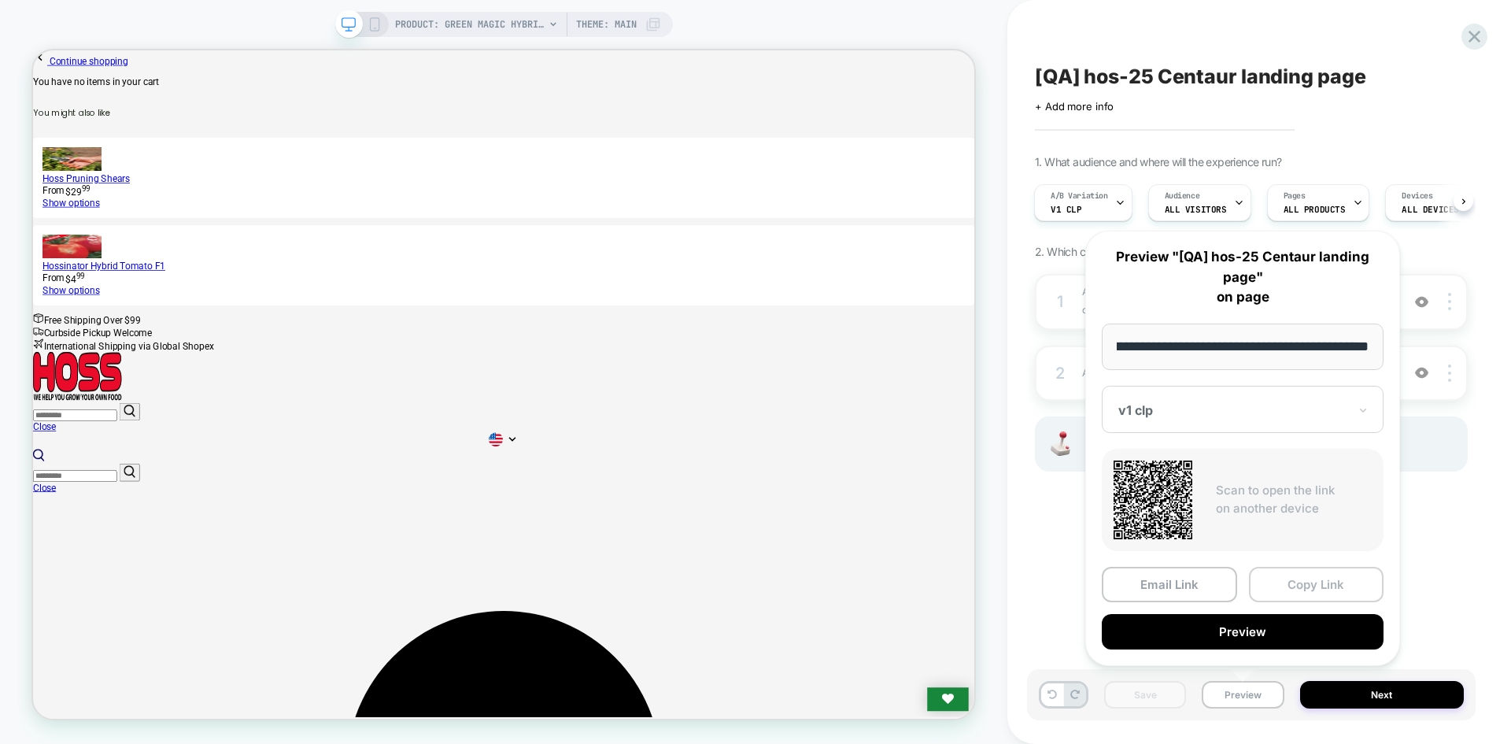
click at [1294, 590] on button "Copy Link" at bounding box center [1316, 584] width 135 height 35
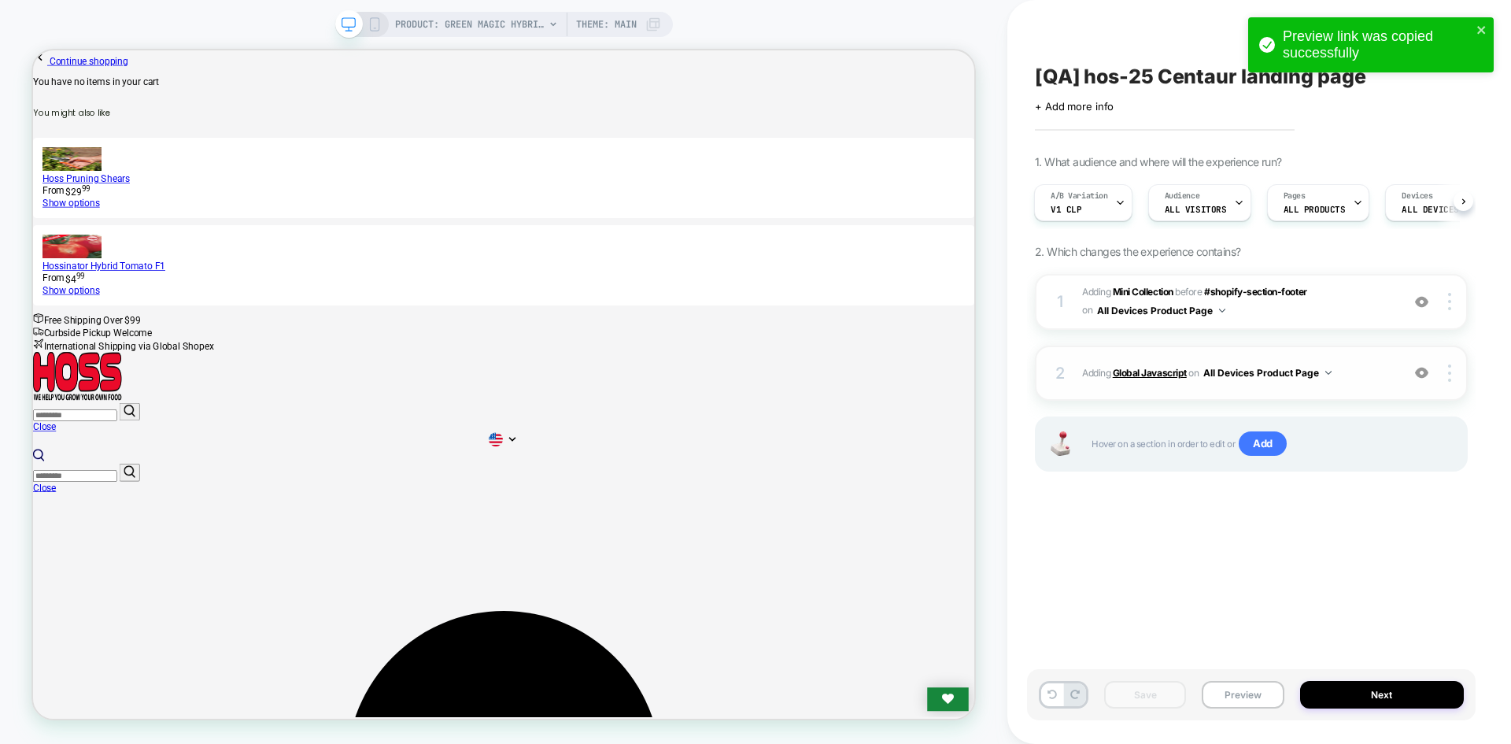
click at [1165, 368] on b "Global Javascript" at bounding box center [1150, 373] width 74 height 12
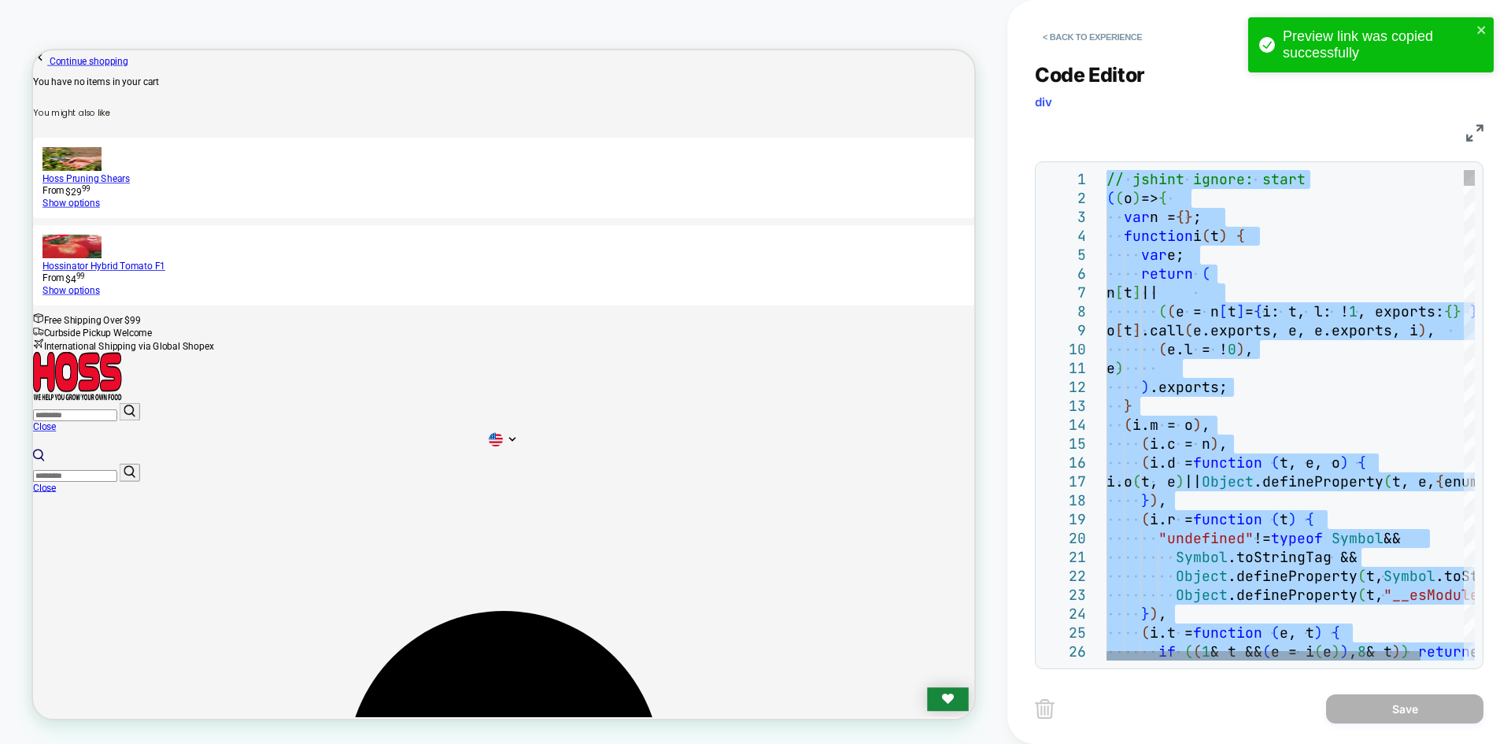
type textarea "**********"
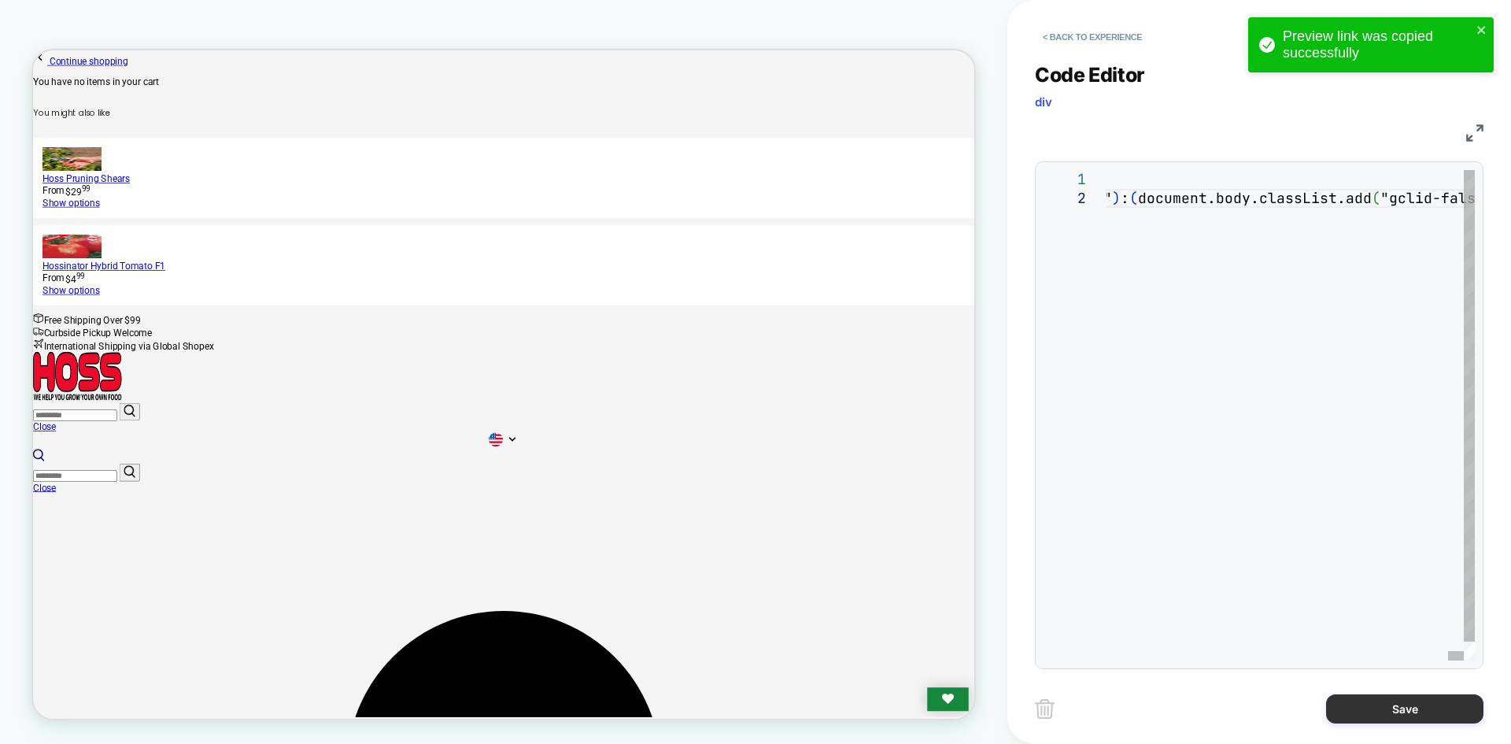
click at [1393, 712] on button "Save" at bounding box center [1404, 708] width 157 height 29
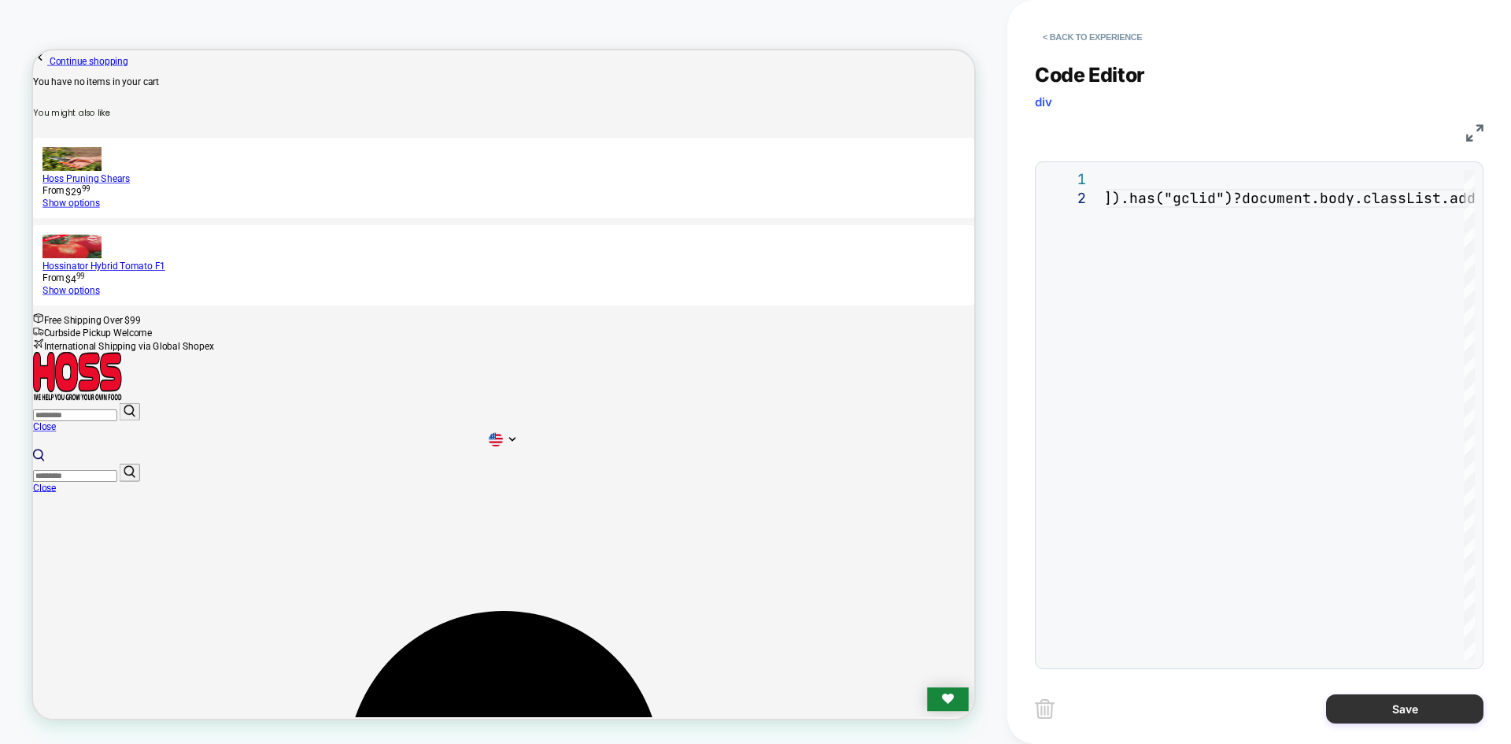
click at [1393, 712] on button "Save" at bounding box center [1404, 708] width 157 height 29
click at [1400, 706] on button "Save" at bounding box center [1404, 708] width 157 height 29
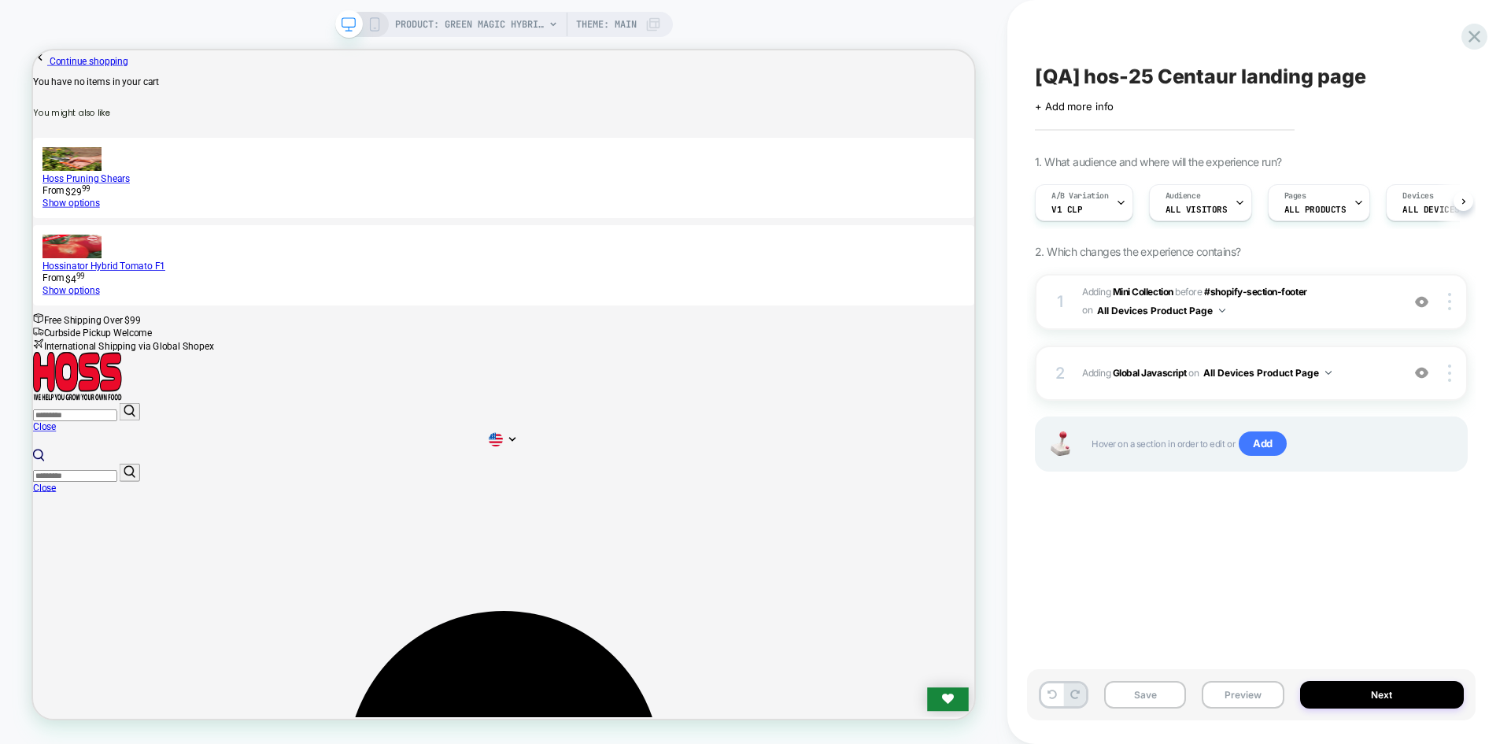
click at [1137, 688] on button "Save" at bounding box center [1145, 695] width 82 height 28
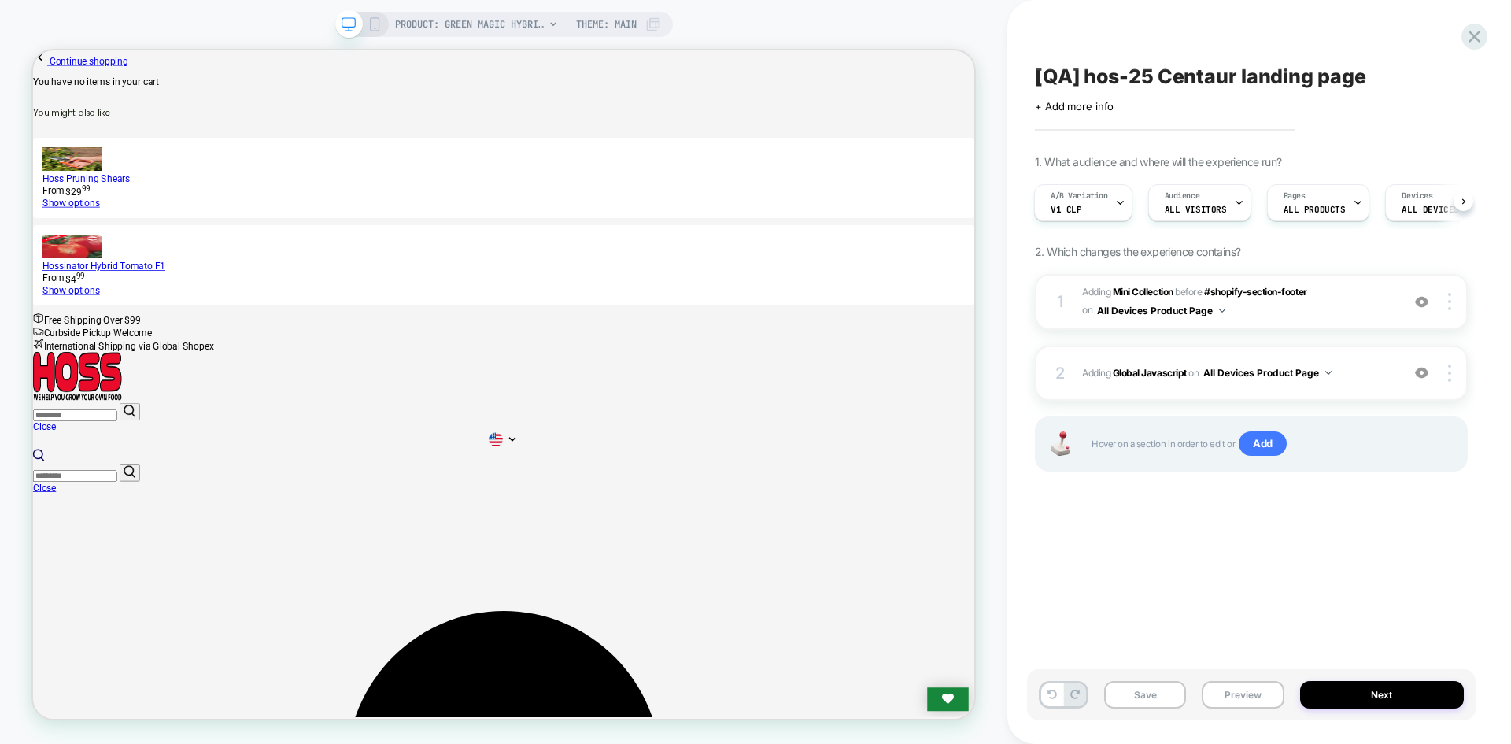
click at [1137, 688] on button "Save" at bounding box center [1145, 695] width 82 height 28
click at [1239, 693] on button "Preview" at bounding box center [1243, 695] width 82 height 28
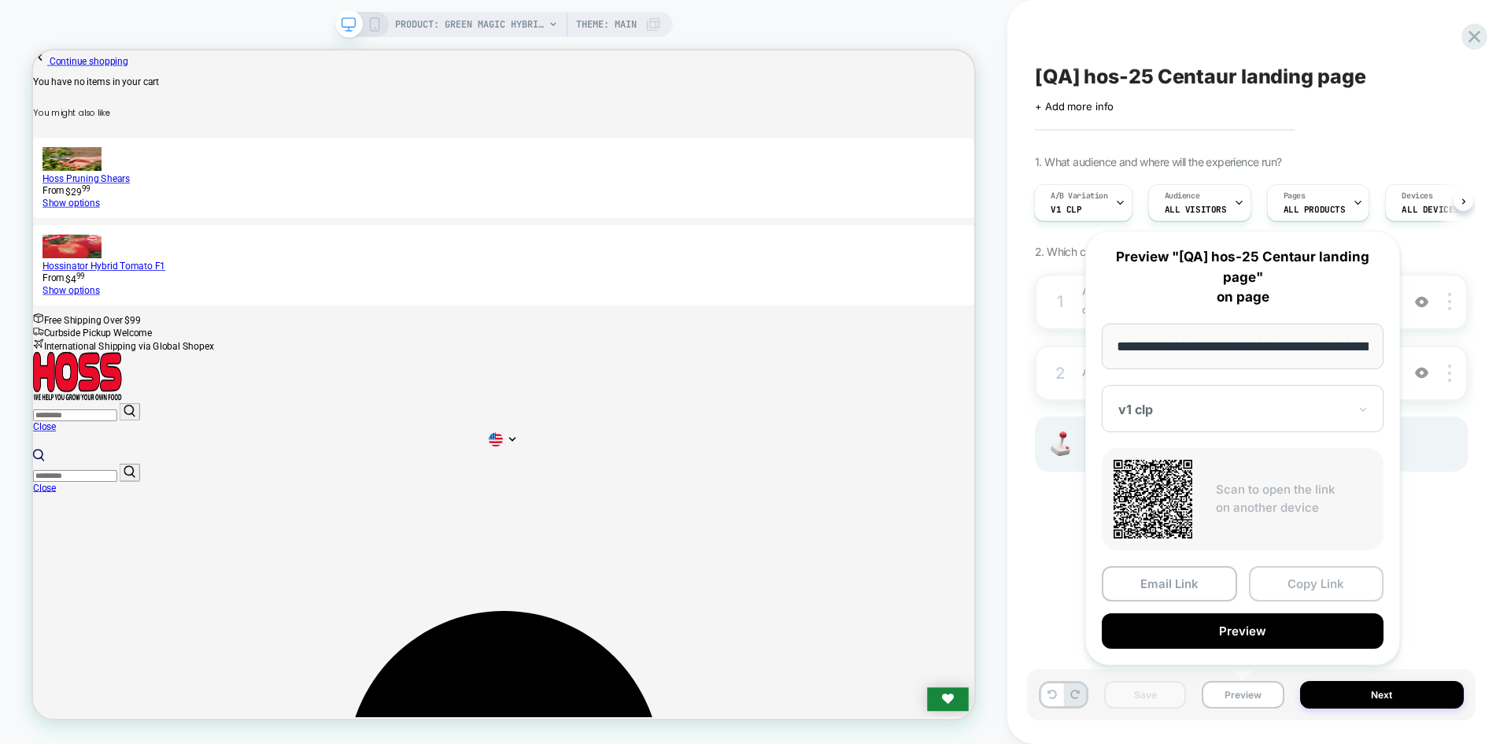
scroll to position [0, 208]
click at [1306, 590] on button "Copy Link" at bounding box center [1316, 584] width 135 height 35
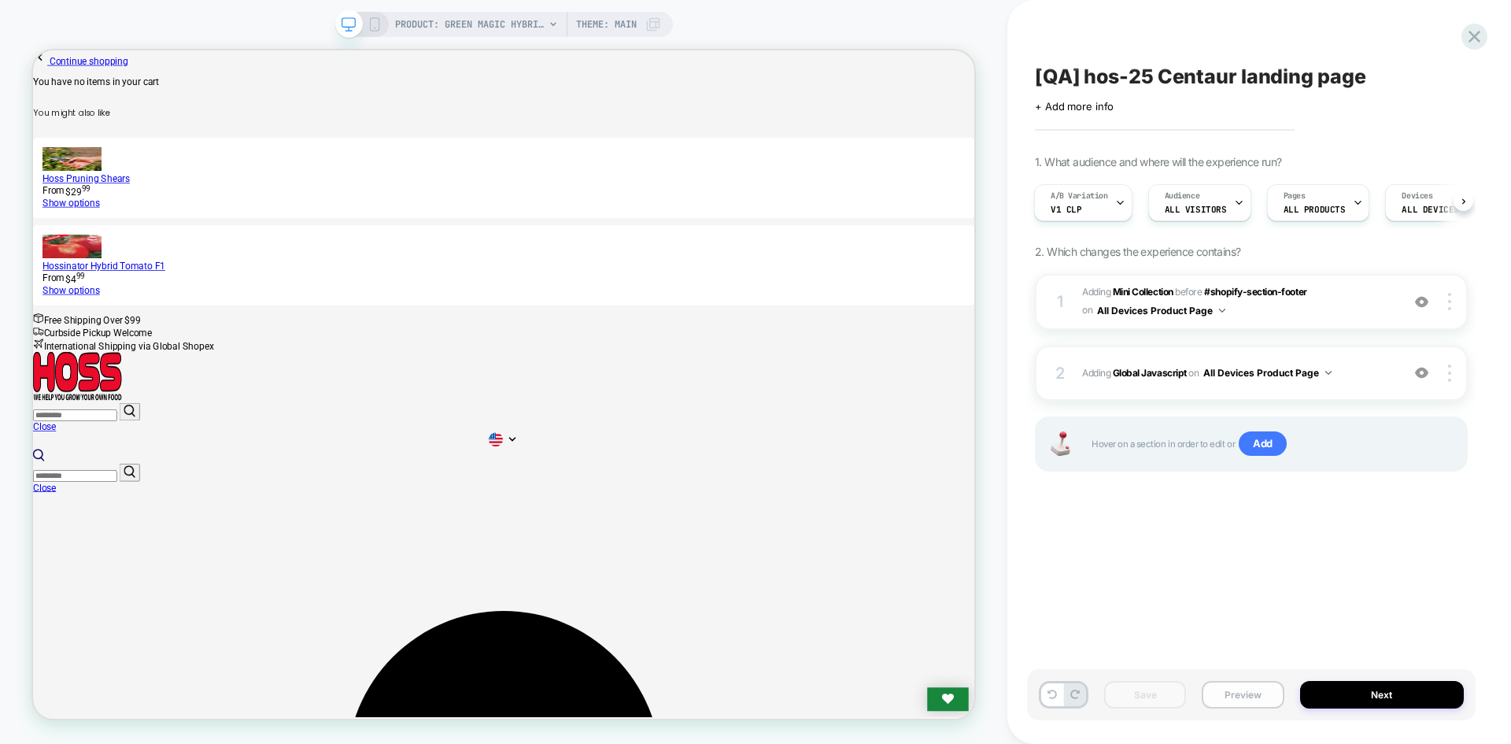
click at [1235, 694] on button "Preview" at bounding box center [1243, 695] width 82 height 28
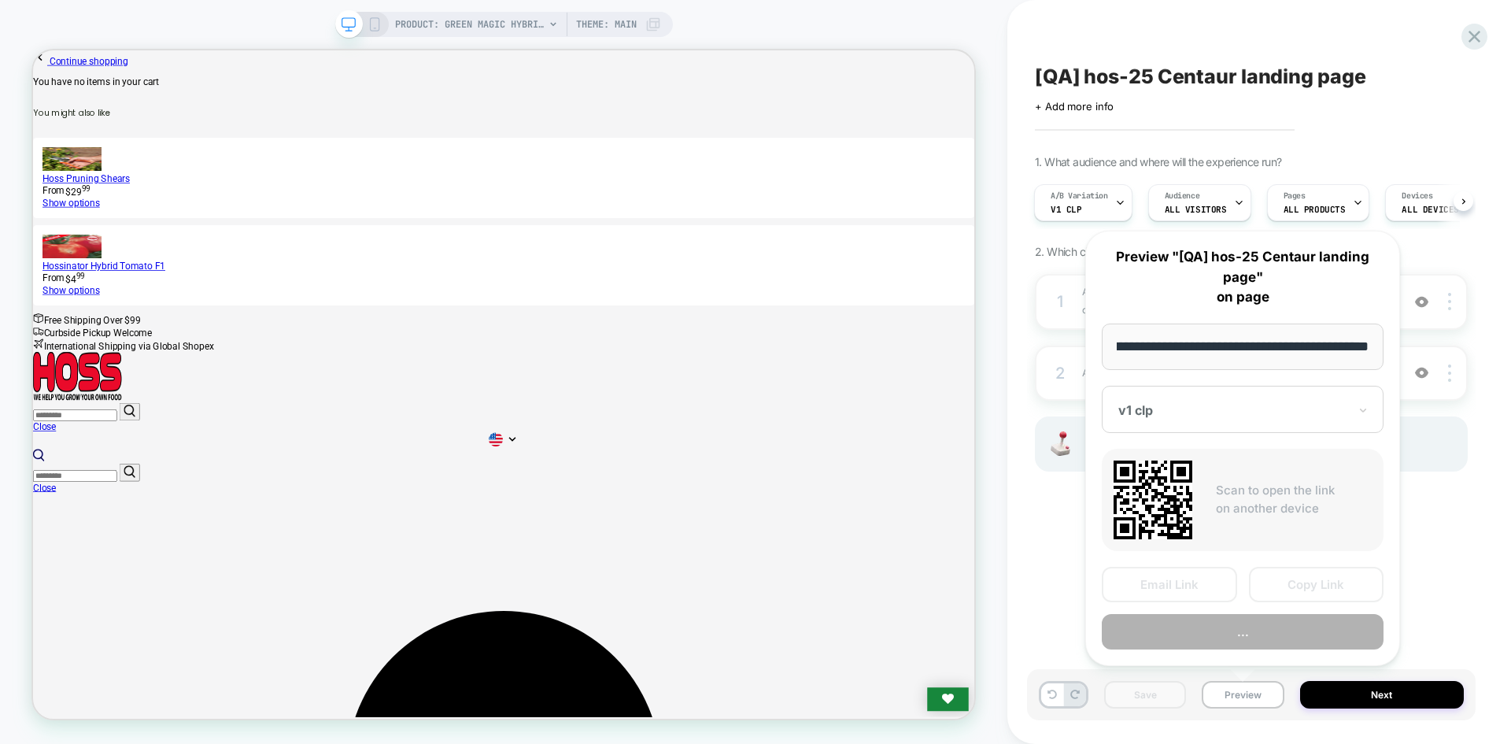
scroll to position [0, 0]
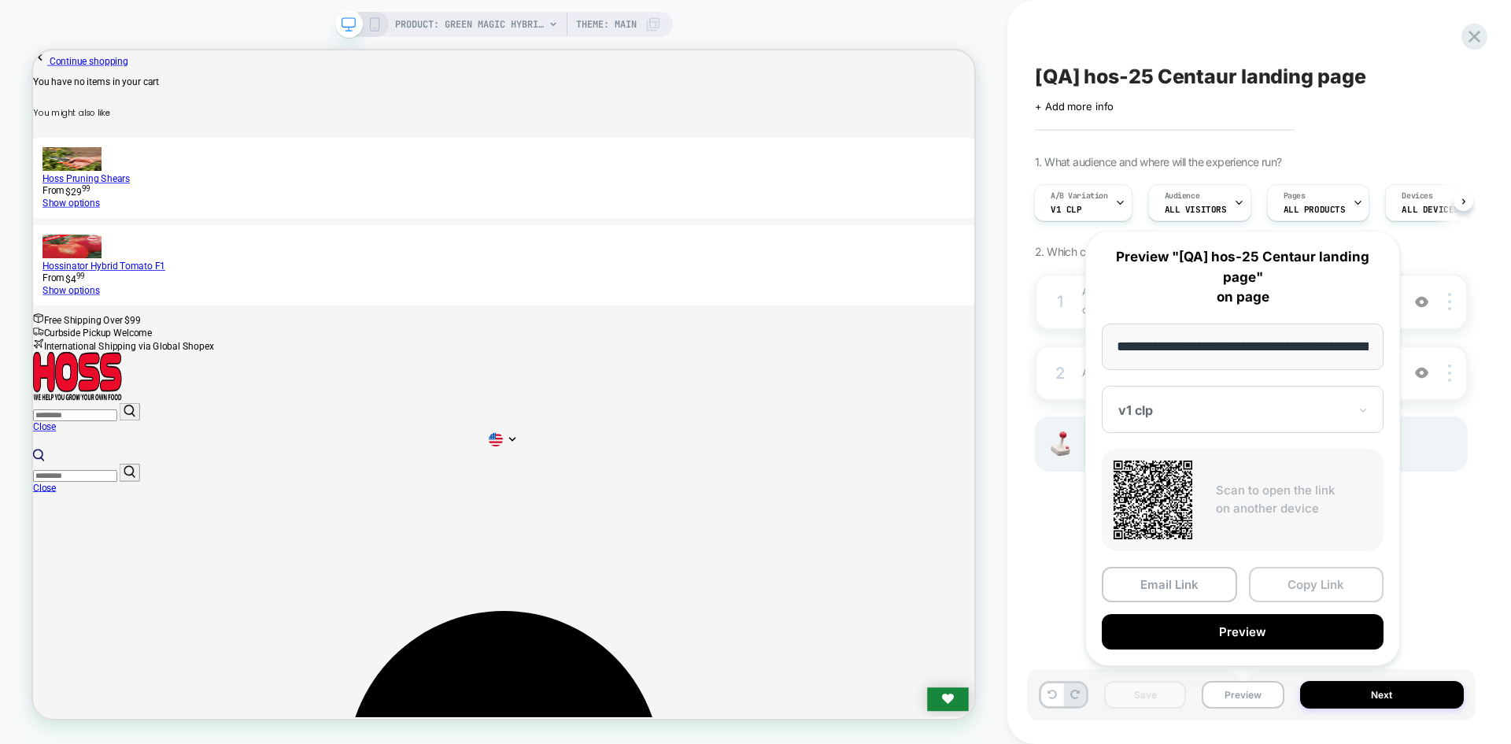
click at [1338, 579] on button "Copy Link" at bounding box center [1316, 584] width 135 height 35
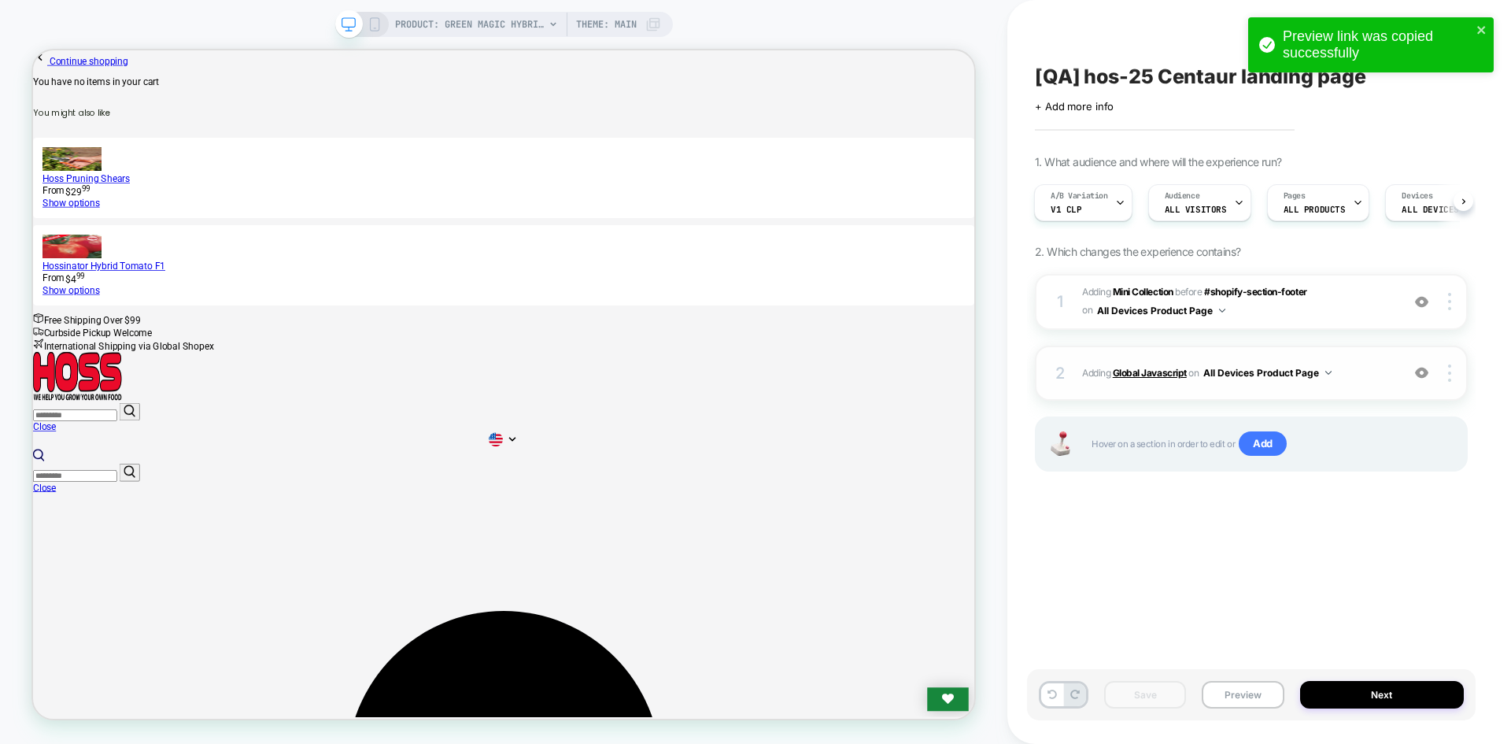
click at [1145, 378] on b "Global Javascript" at bounding box center [1150, 373] width 74 height 12
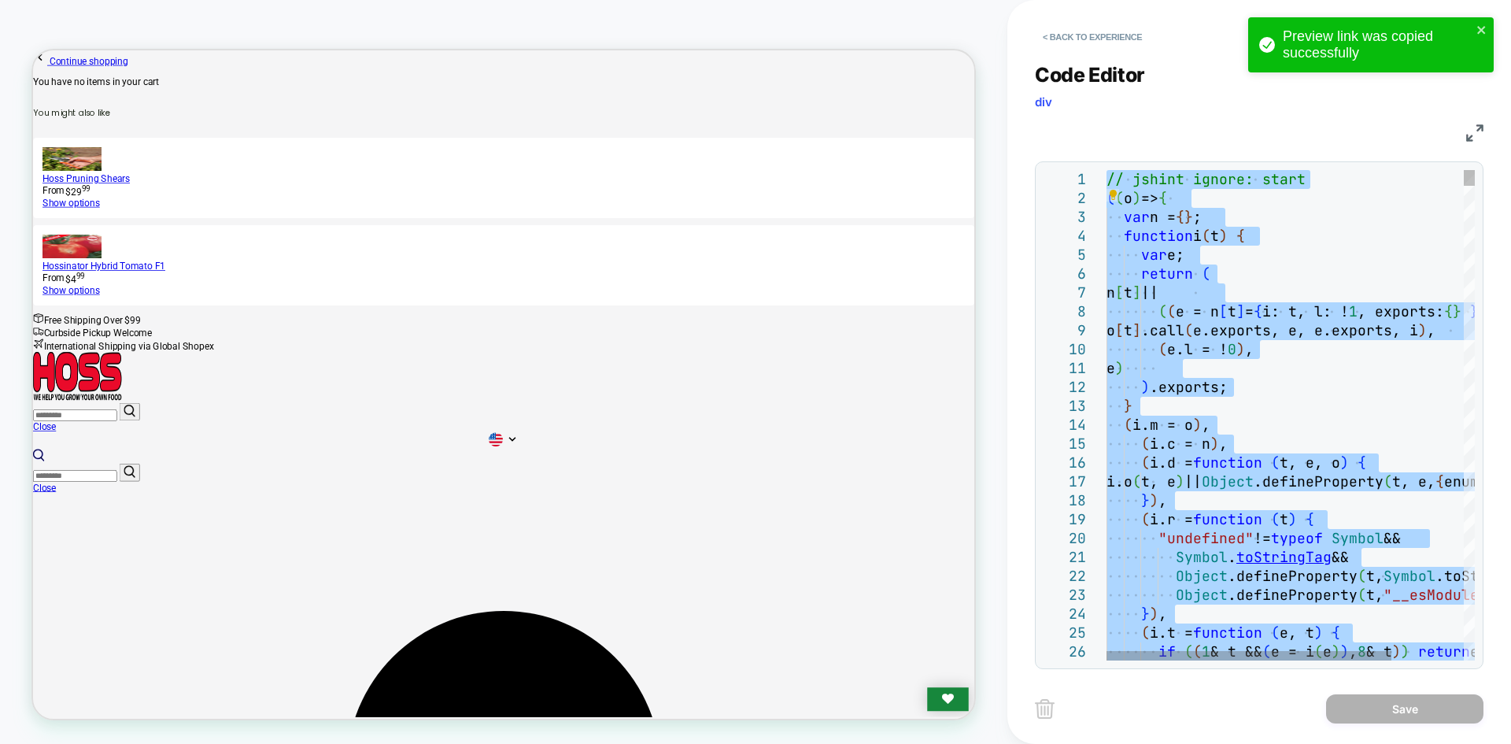
type textarea "**********"
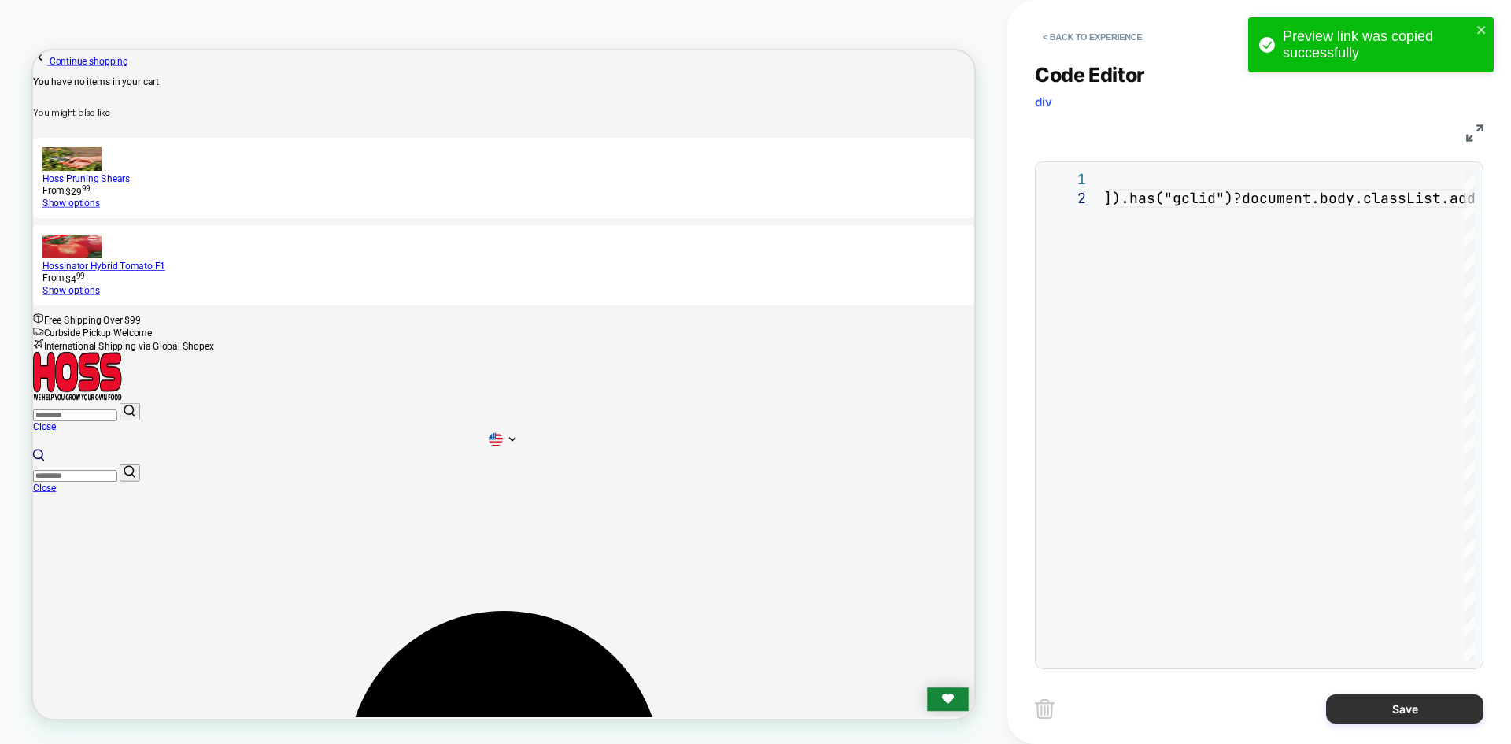
click at [1345, 701] on button "Save" at bounding box center [1404, 708] width 157 height 29
click at [1357, 701] on button "Save" at bounding box center [1404, 708] width 157 height 29
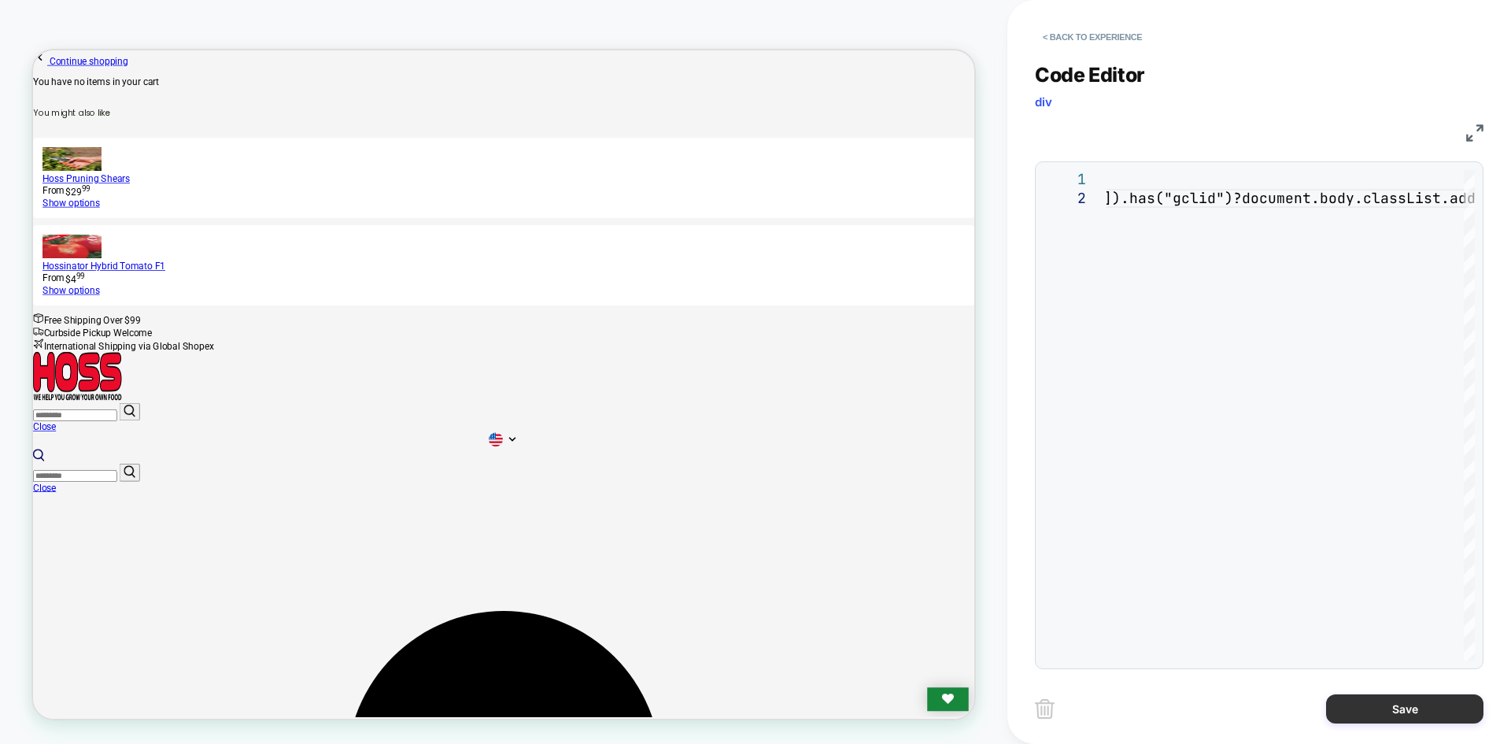
click at [1367, 715] on button "Save" at bounding box center [1404, 708] width 157 height 29
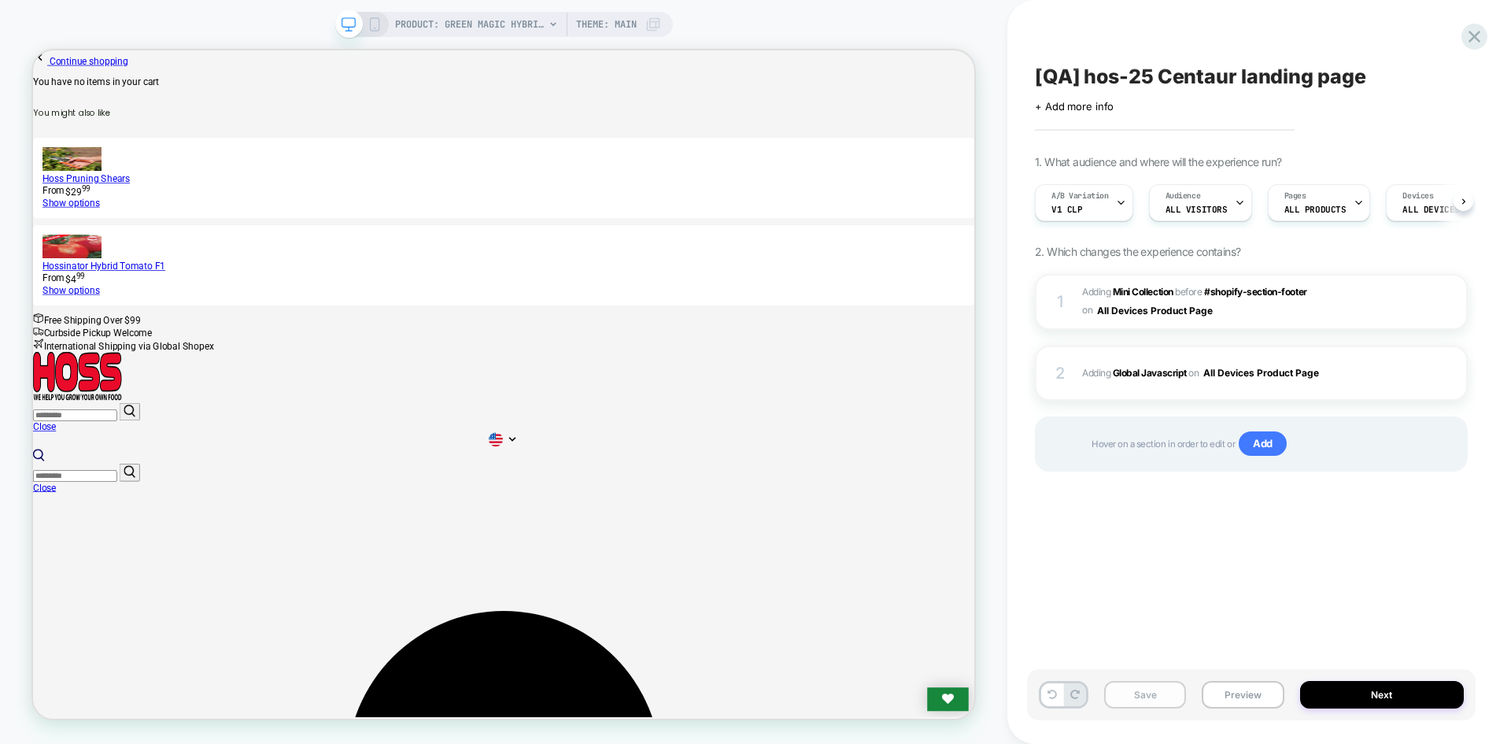
click at [1165, 704] on button "Save" at bounding box center [1145, 695] width 82 height 28
click at [1166, 702] on button "Save" at bounding box center [1145, 695] width 82 height 28
click at [1237, 701] on button "Preview" at bounding box center [1243, 695] width 82 height 28
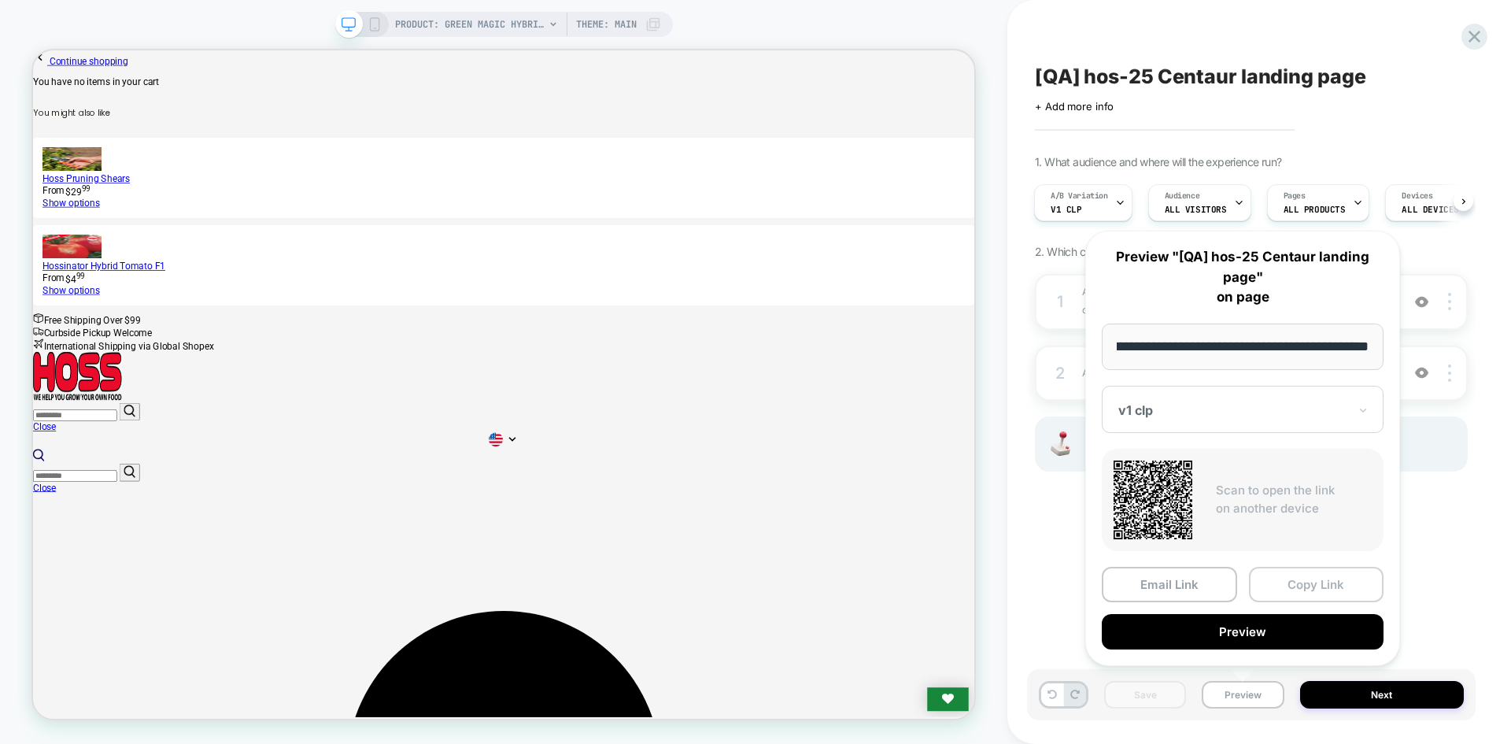
scroll to position [0, 0]
click at [1323, 571] on button "Copy Link" at bounding box center [1316, 584] width 135 height 35
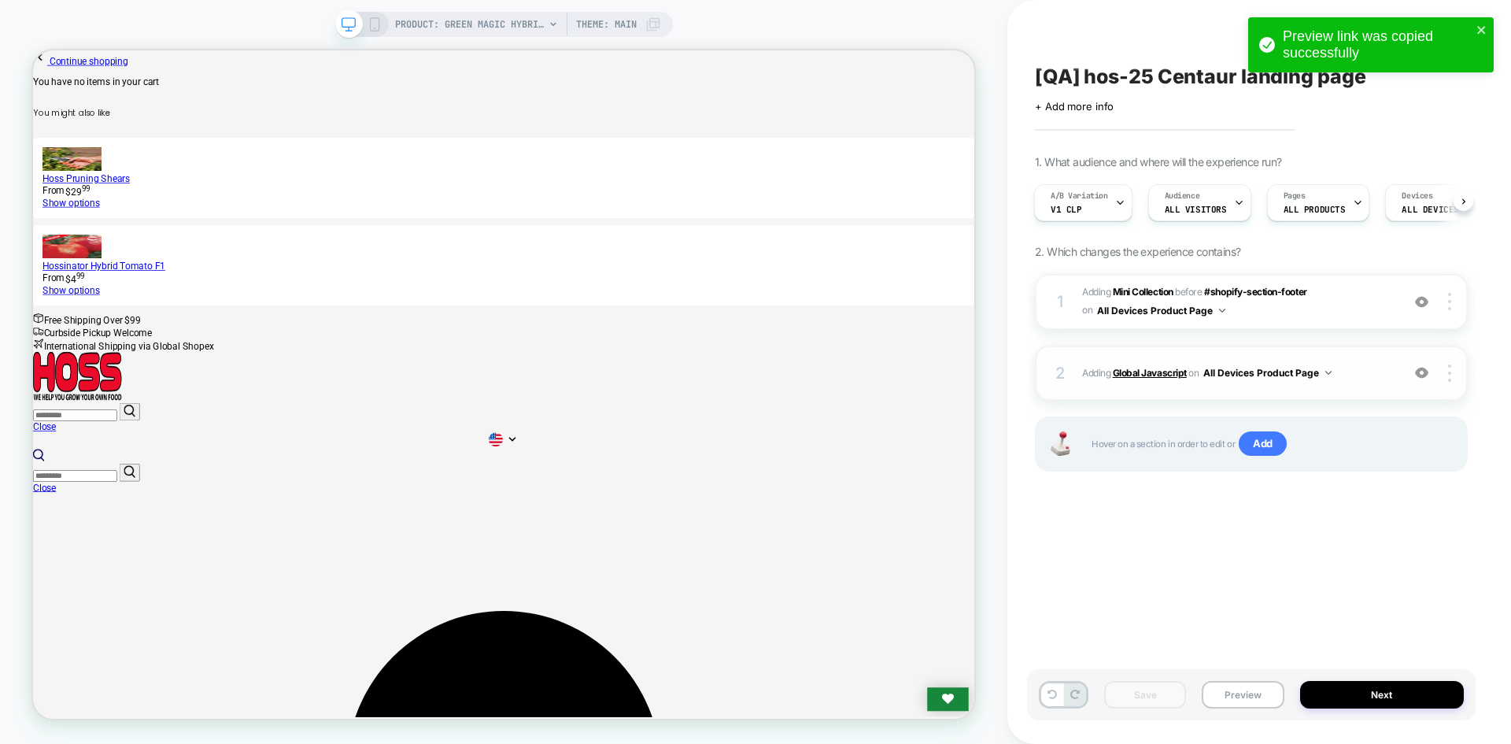
click at [1139, 372] on b "Global Javascript" at bounding box center [1150, 373] width 74 height 12
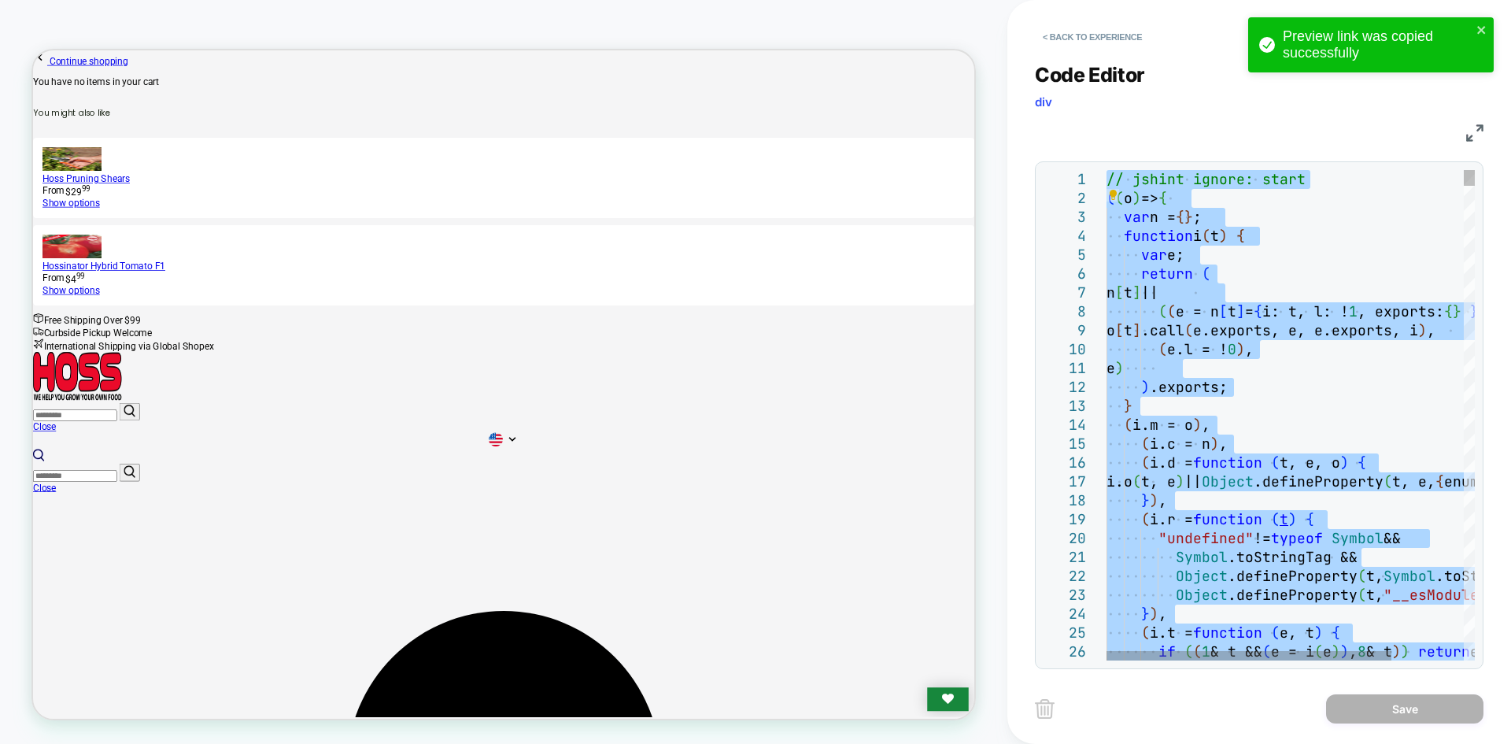
type textarea "**********"
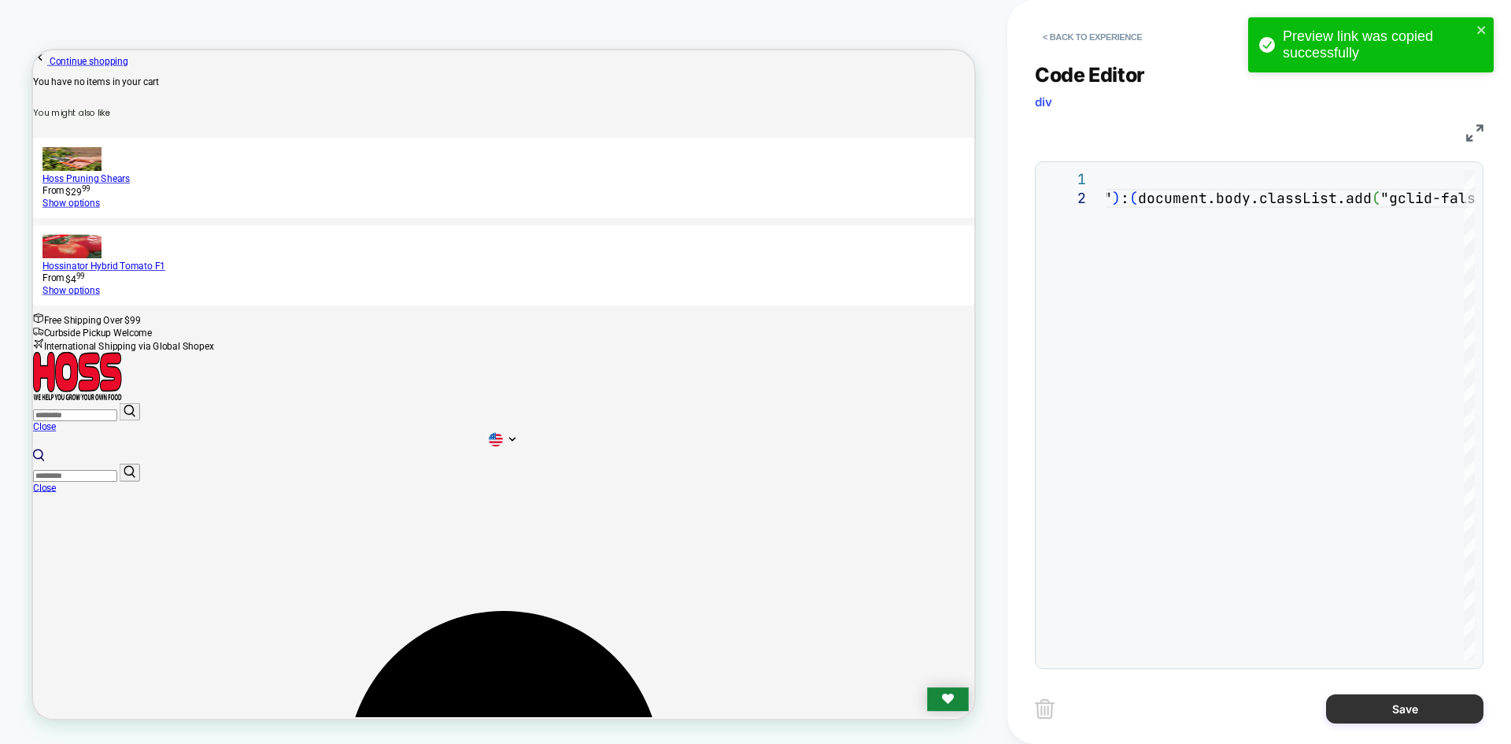
click at [1370, 719] on button "Save" at bounding box center [1404, 708] width 157 height 29
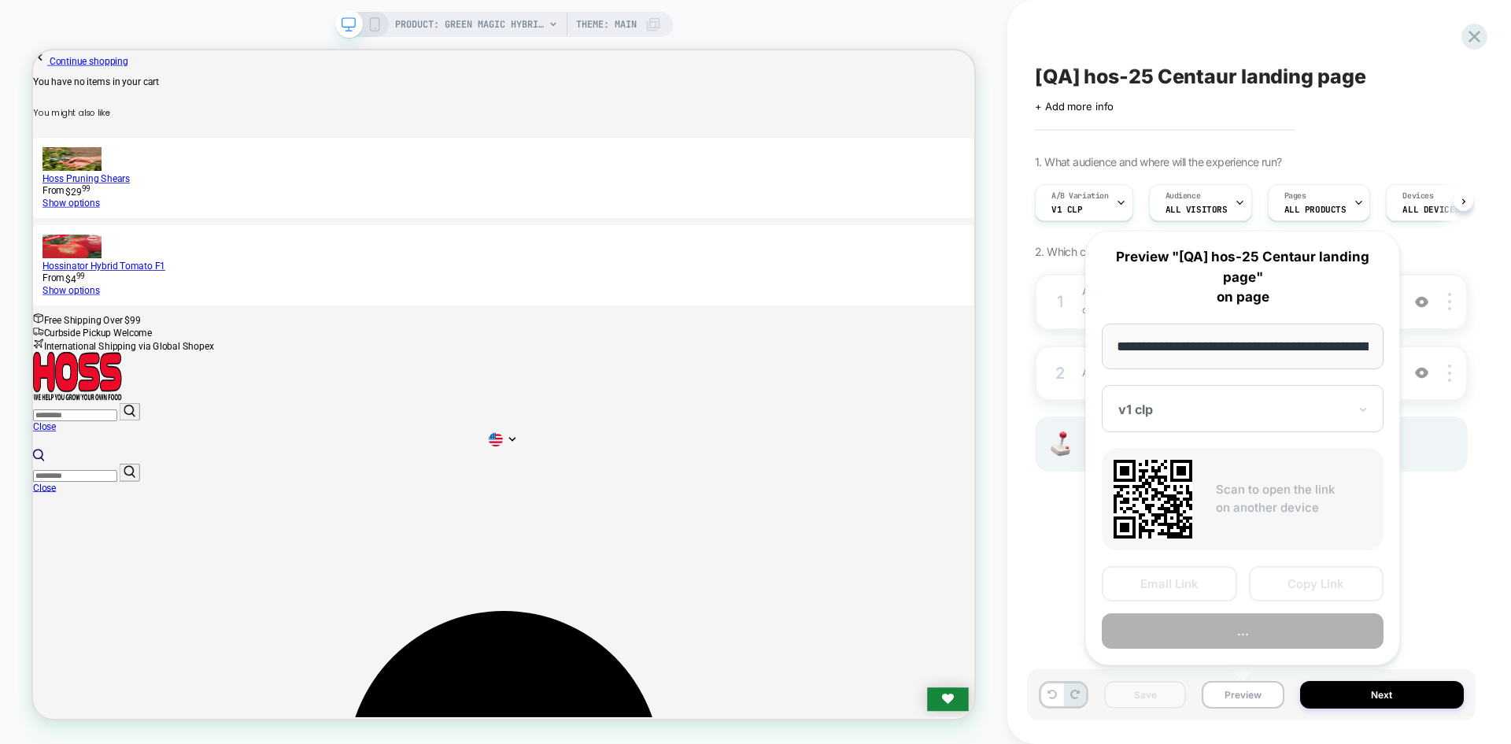
scroll to position [0, 208]
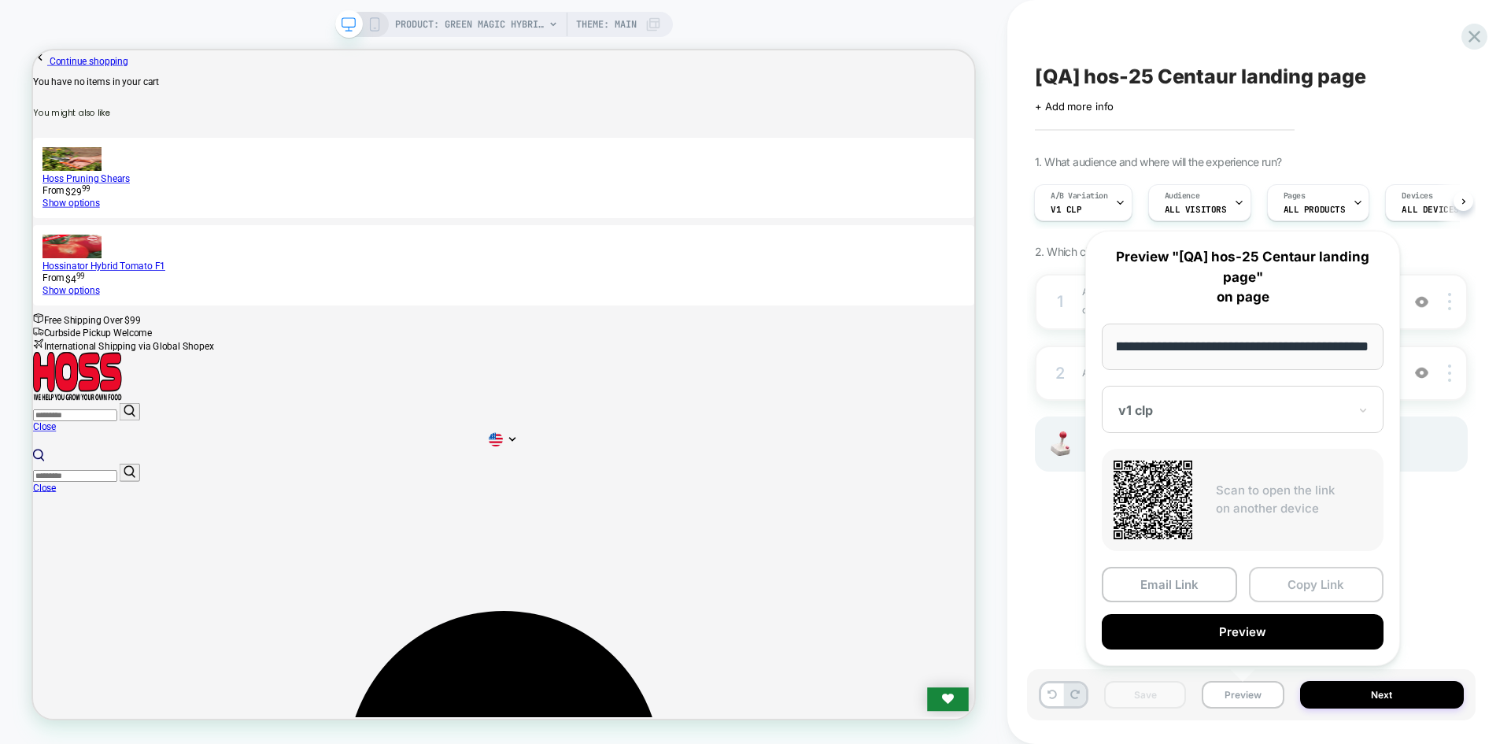
click at [1328, 578] on button "Copy Link" at bounding box center [1316, 584] width 135 height 35
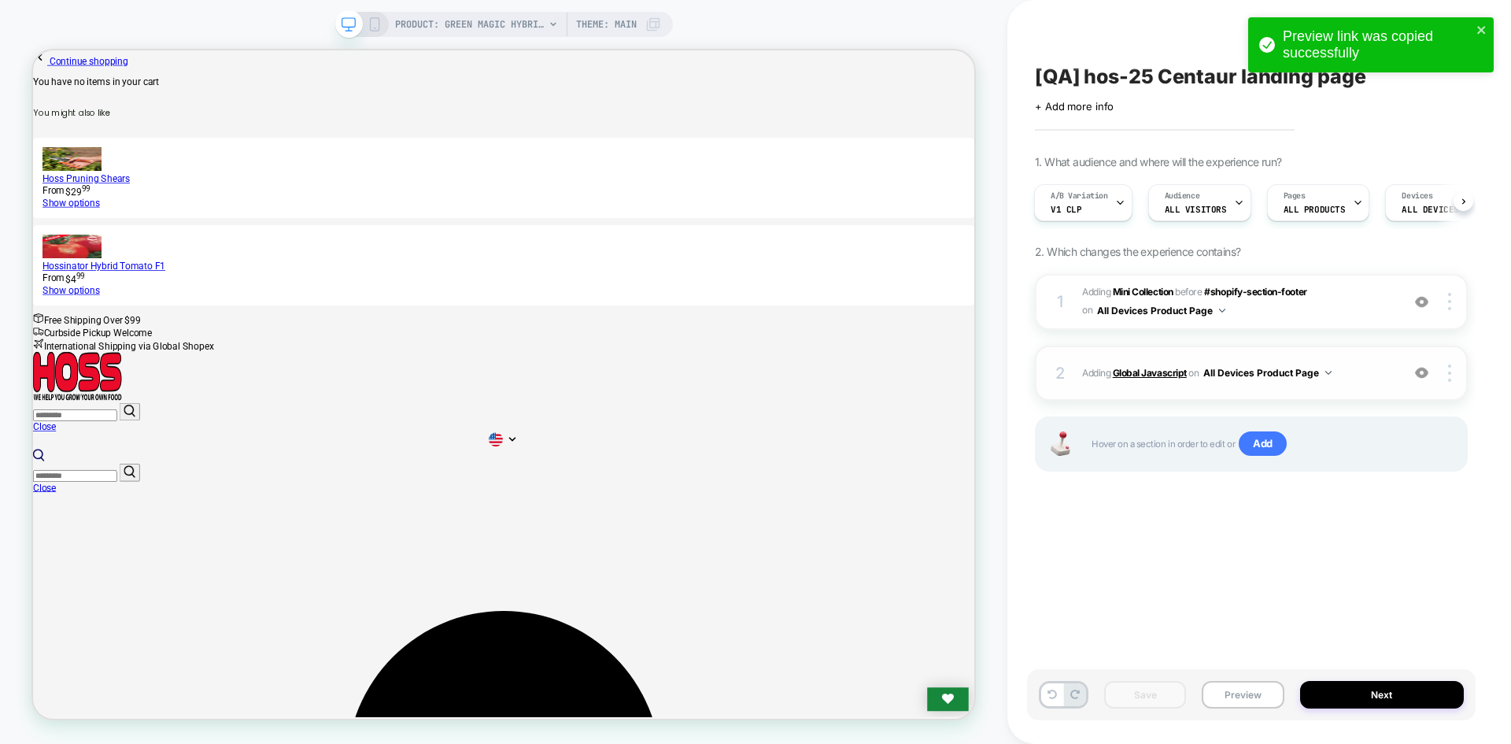
click at [1130, 376] on b "Global Javascript" at bounding box center [1150, 373] width 74 height 12
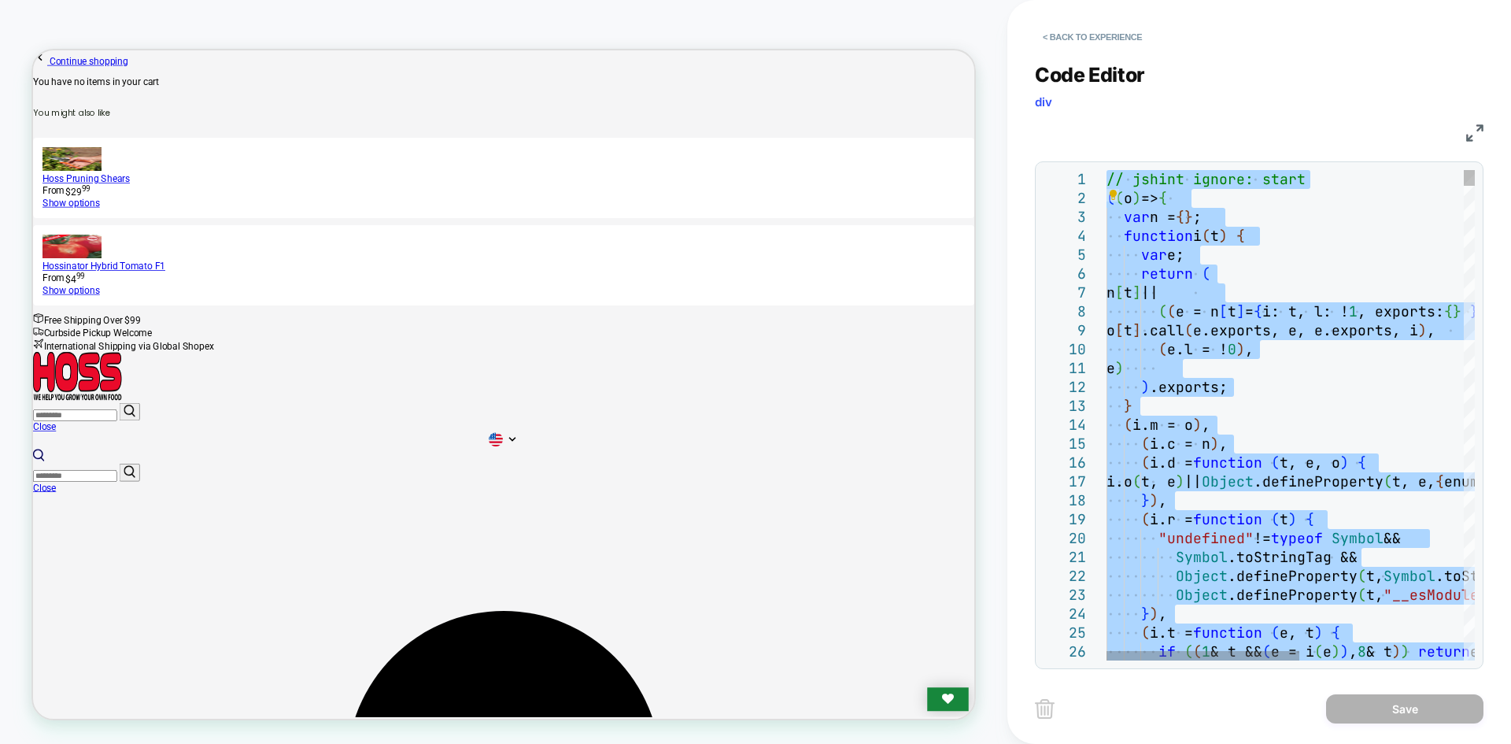
type textarea "**********"
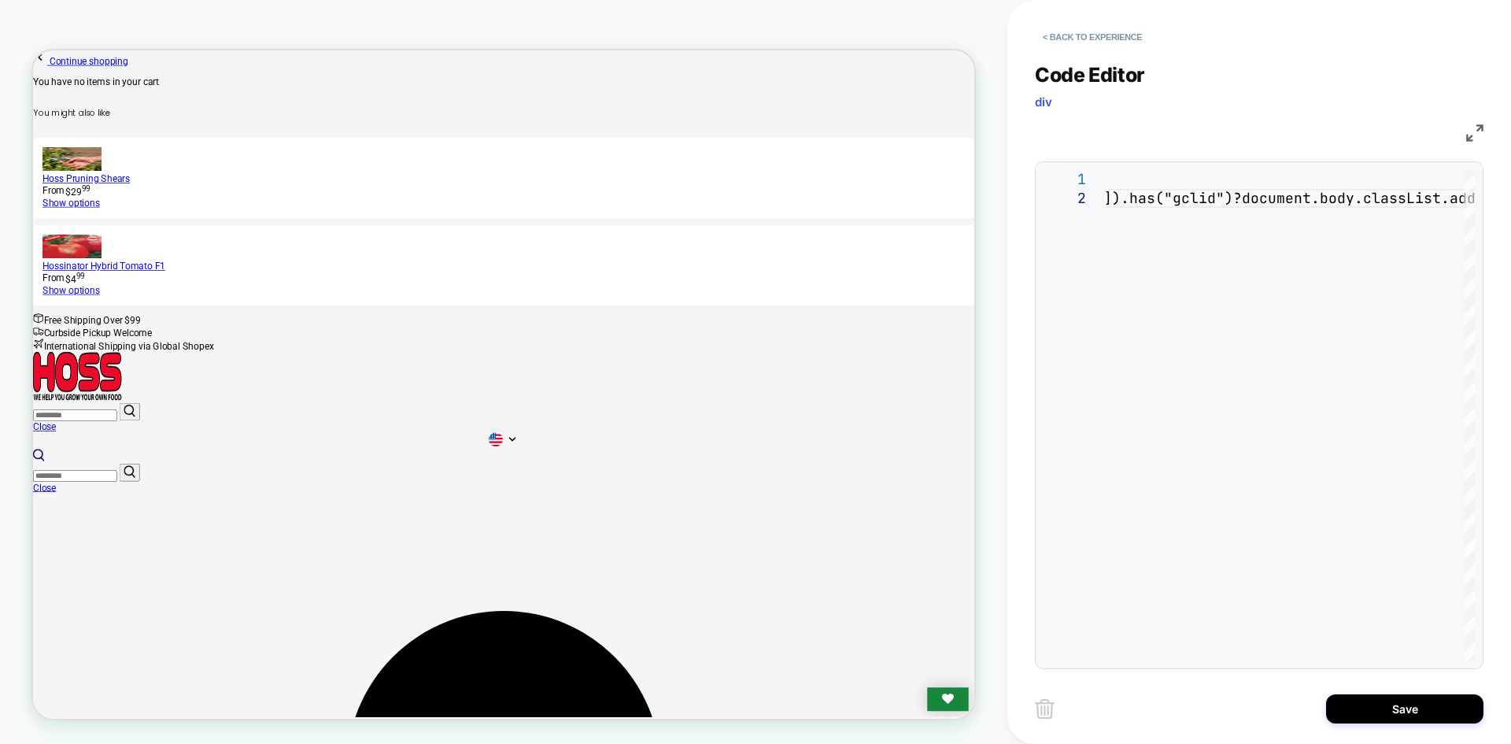
click at [1399, 714] on button "Save" at bounding box center [1404, 708] width 157 height 29
click at [1389, 716] on button "Save" at bounding box center [1404, 708] width 157 height 29
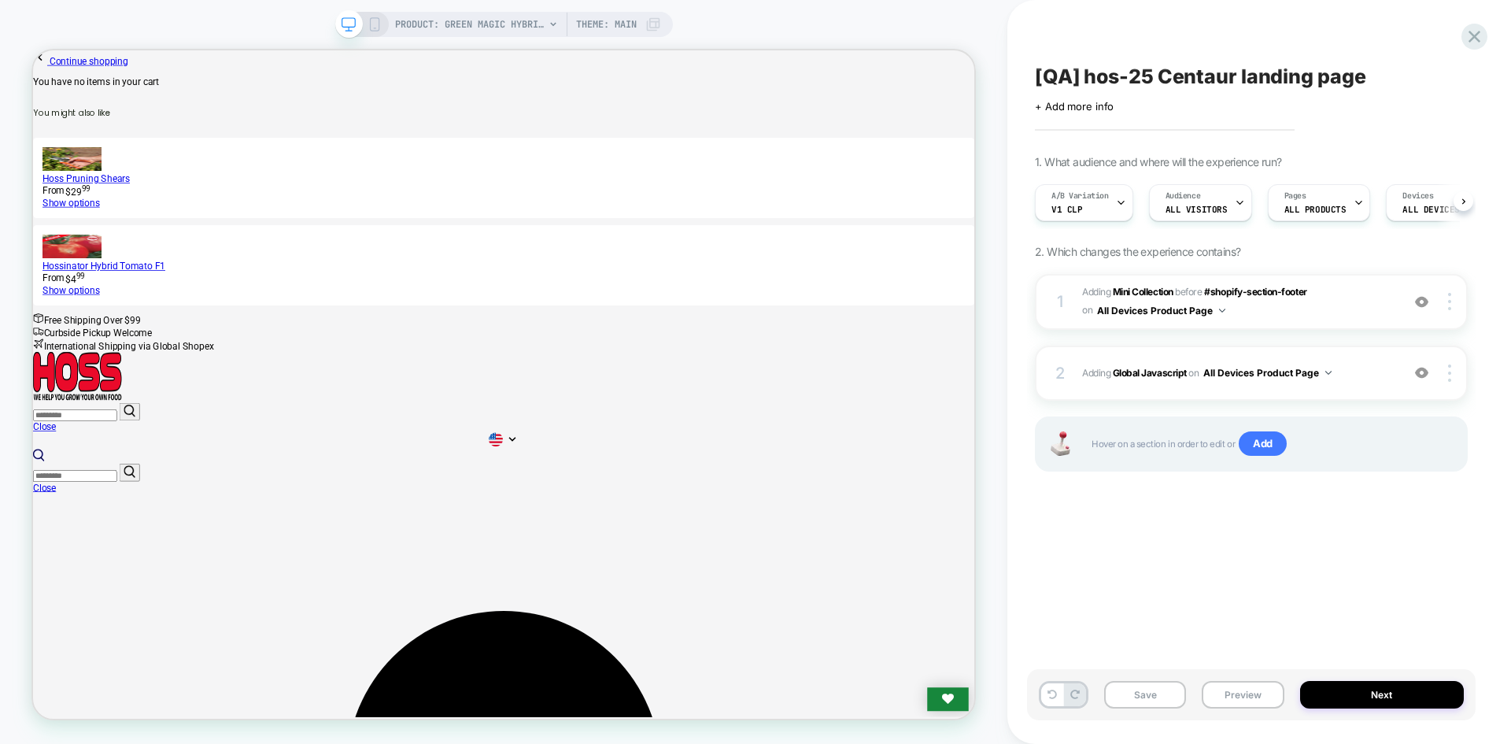
scroll to position [0, 1]
click at [1112, 697] on button "Save" at bounding box center [1145, 695] width 82 height 28
click at [1229, 694] on button "Preview" at bounding box center [1243, 695] width 82 height 28
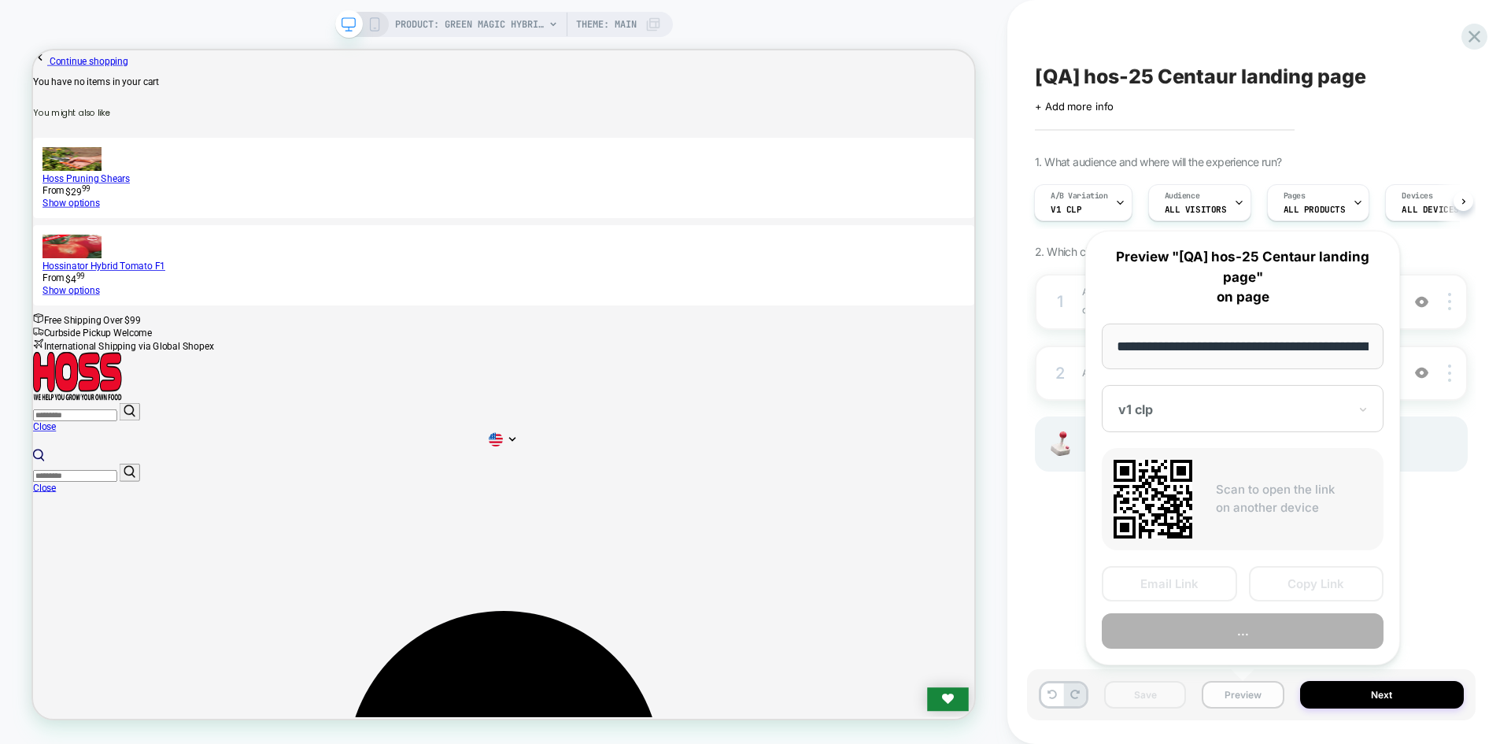
scroll to position [0, 208]
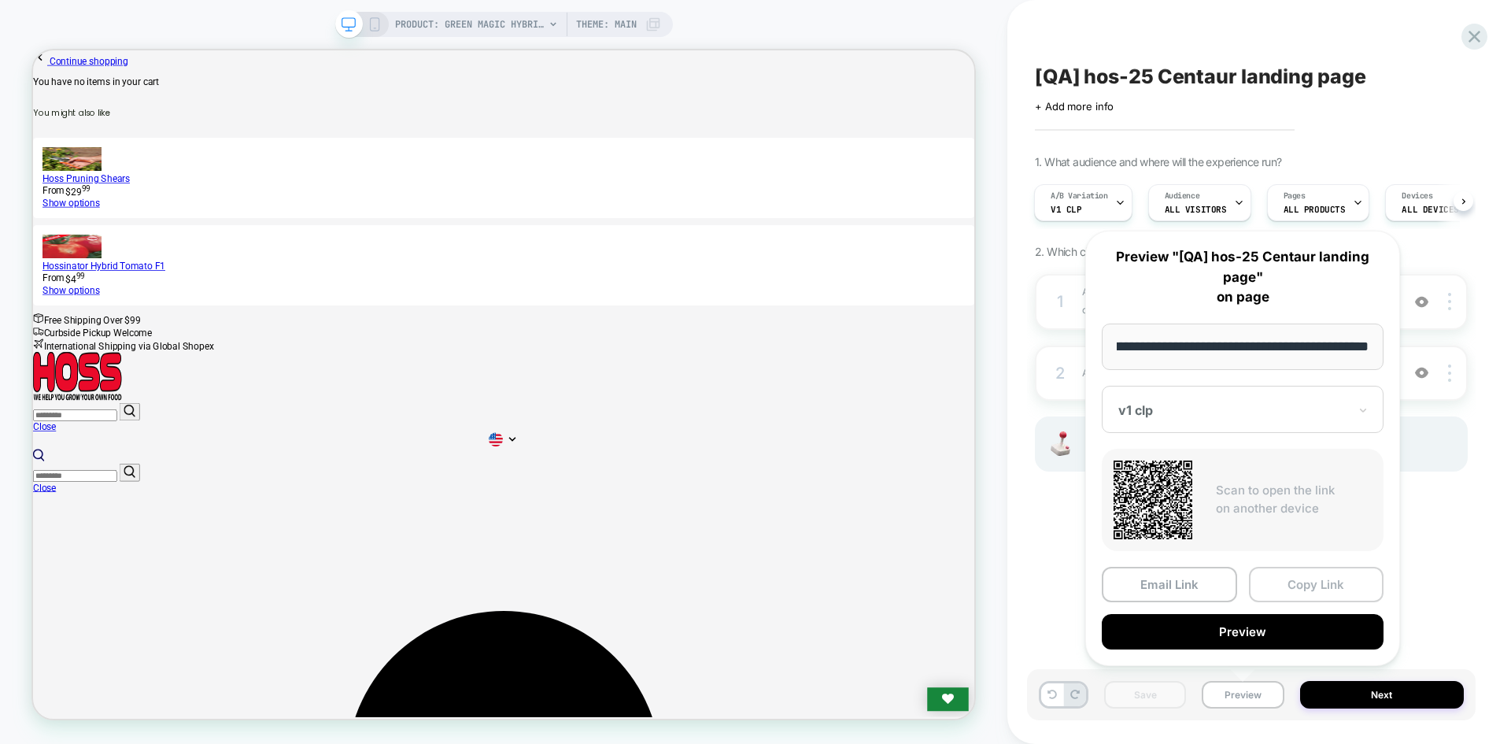
click at [1299, 586] on button "Copy Link" at bounding box center [1316, 584] width 135 height 35
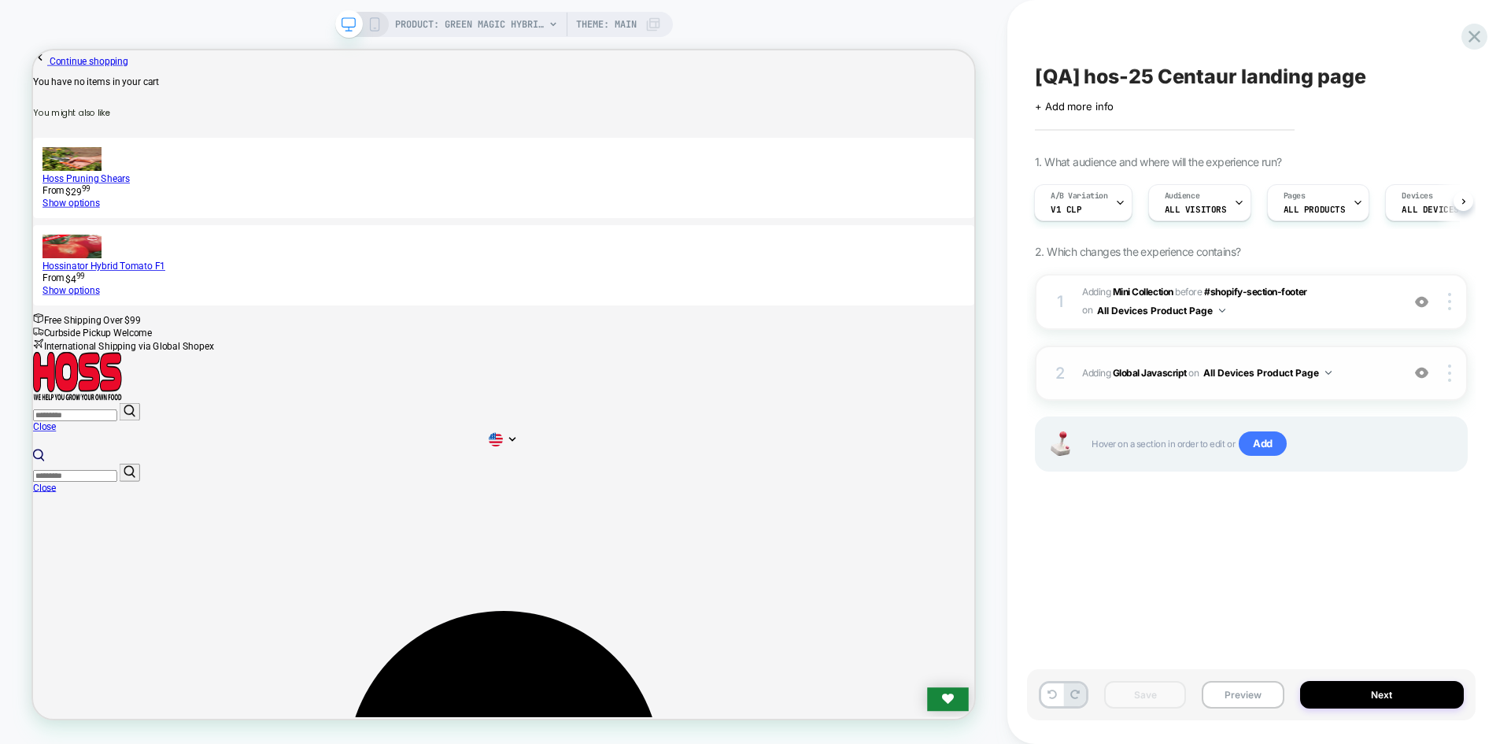
click at [1141, 365] on span "Adding Global Javascript on All Devices Product Page" at bounding box center [1237, 373] width 311 height 20
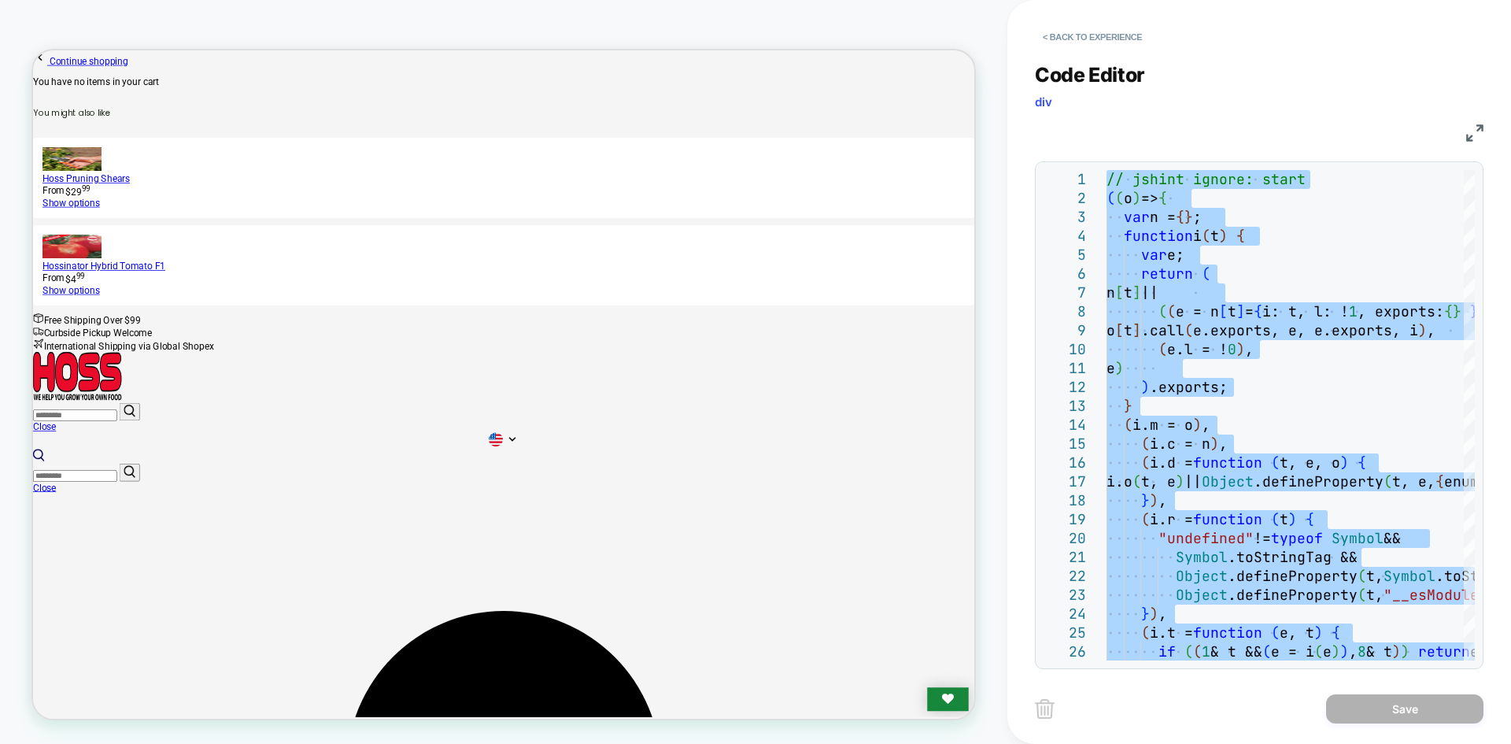
type textarea "**********"
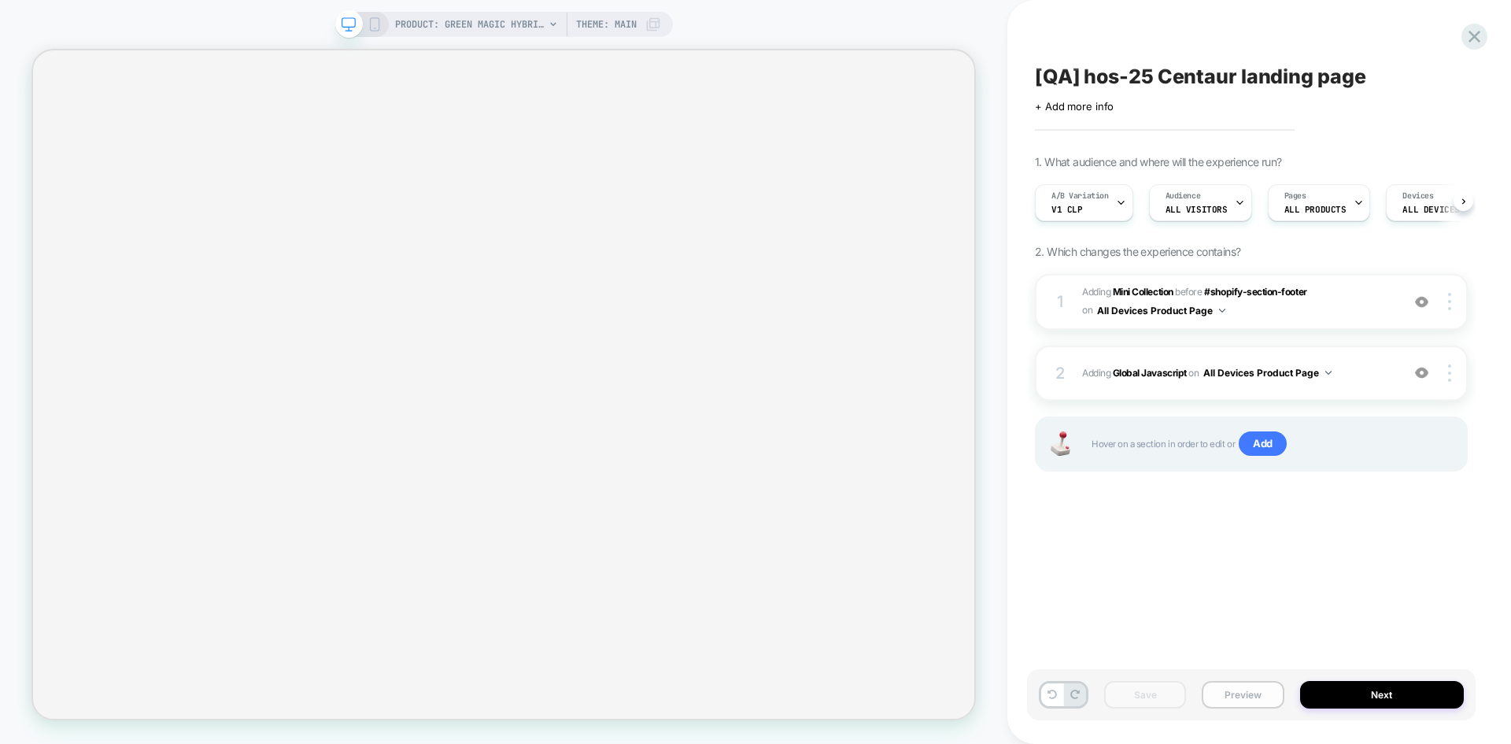
click at [1245, 699] on button "Preview" at bounding box center [1243, 695] width 82 height 28
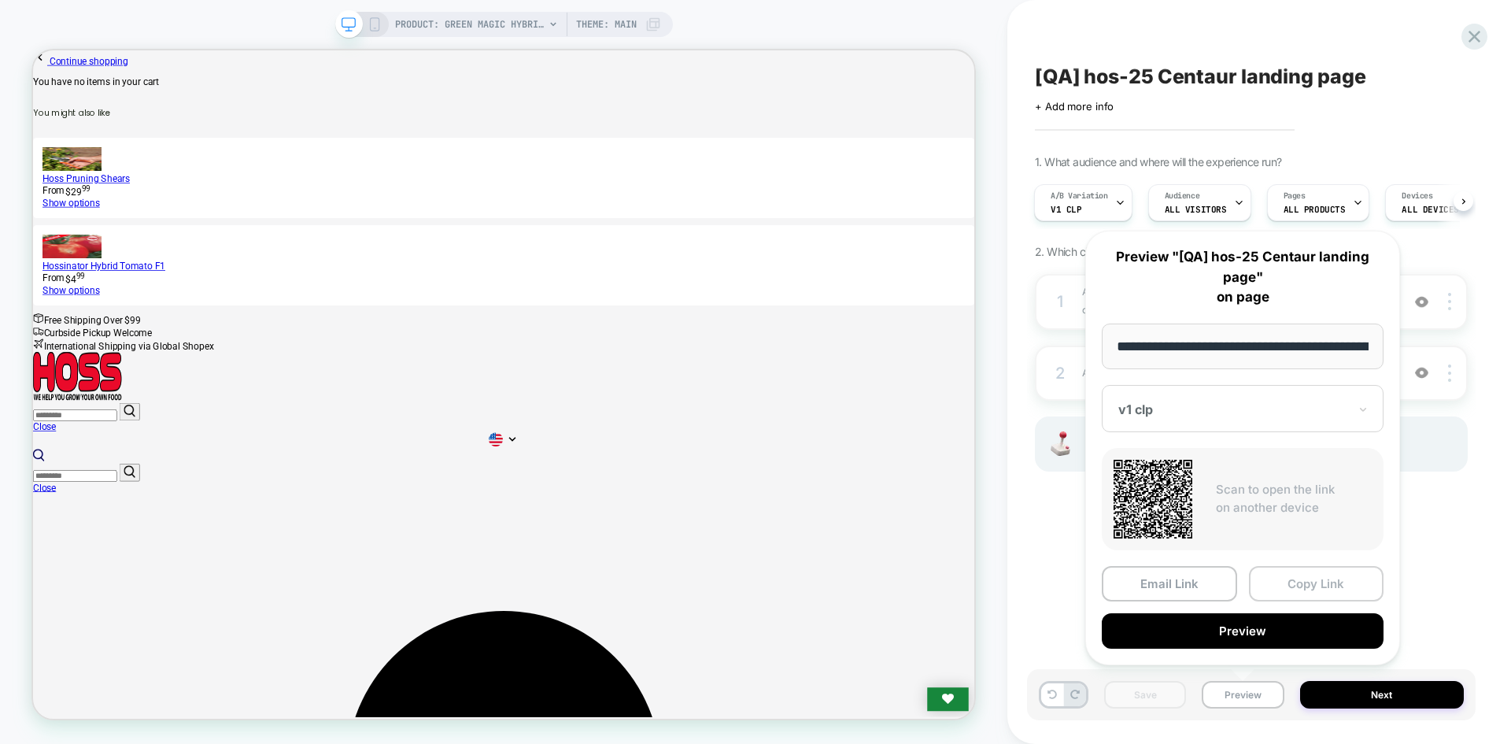
scroll to position [0, 208]
click at [1297, 588] on button "Copy Link" at bounding box center [1316, 584] width 135 height 35
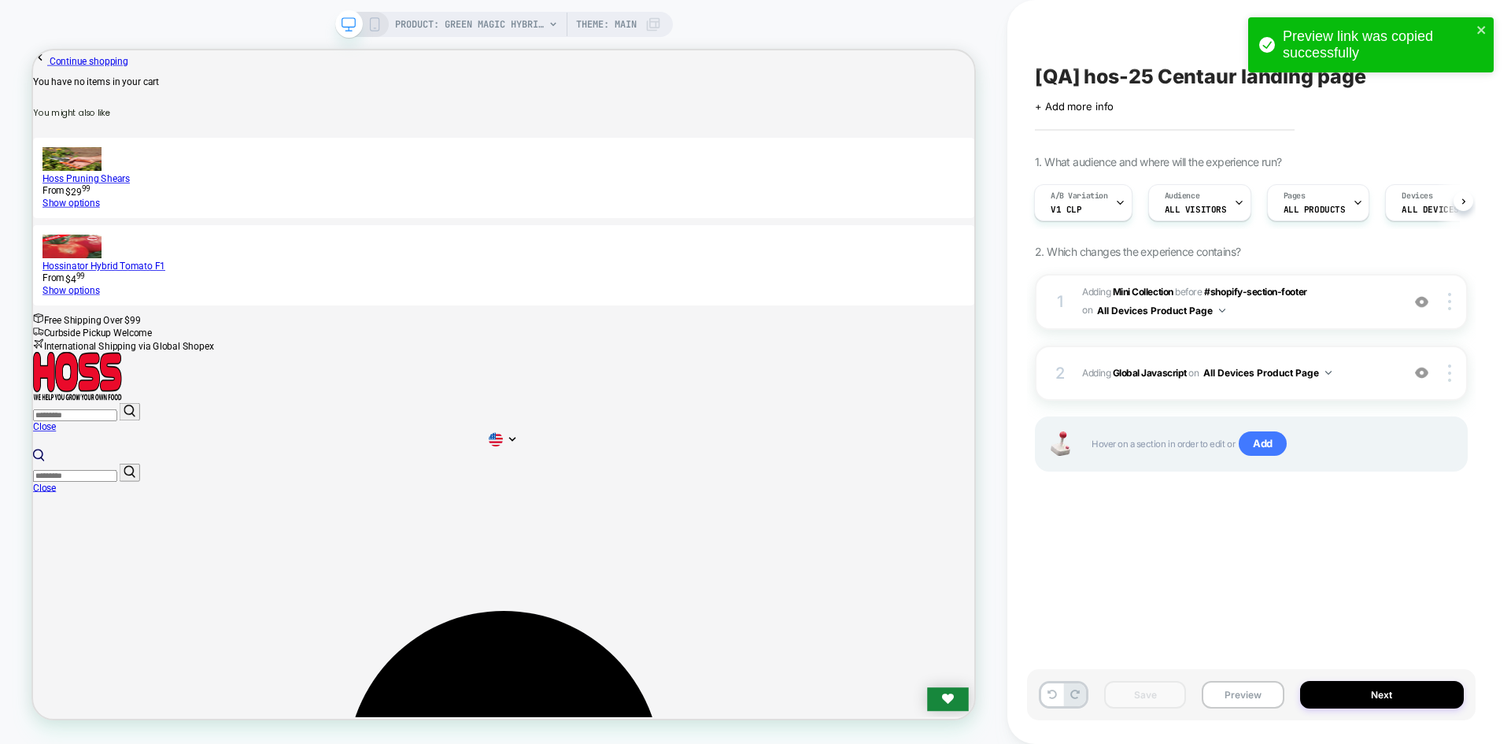
click at [1279, 716] on div "Save Preview Next" at bounding box center [1251, 694] width 449 height 51
click at [1268, 690] on button "Preview" at bounding box center [1243, 695] width 82 height 28
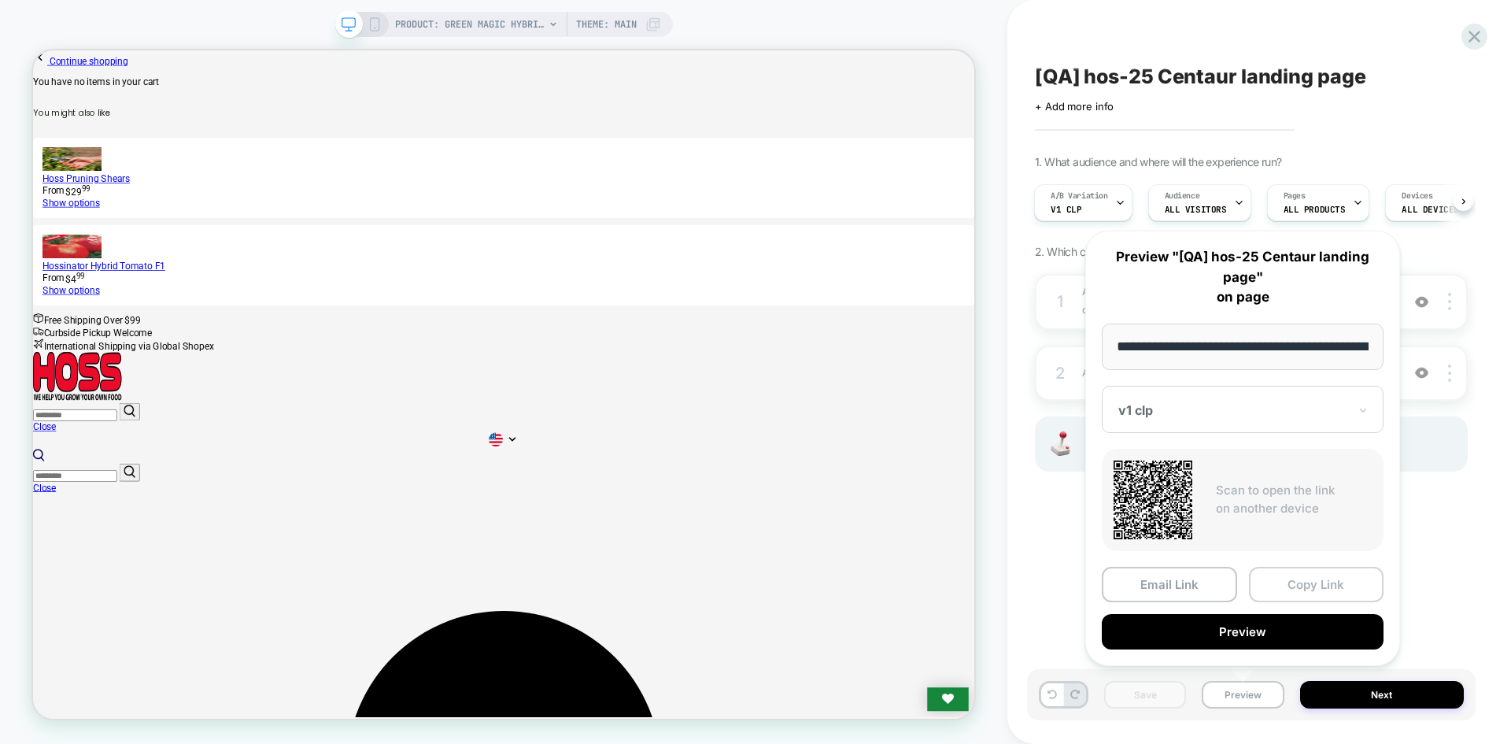
click at [1278, 580] on button "Copy Link" at bounding box center [1316, 584] width 135 height 35
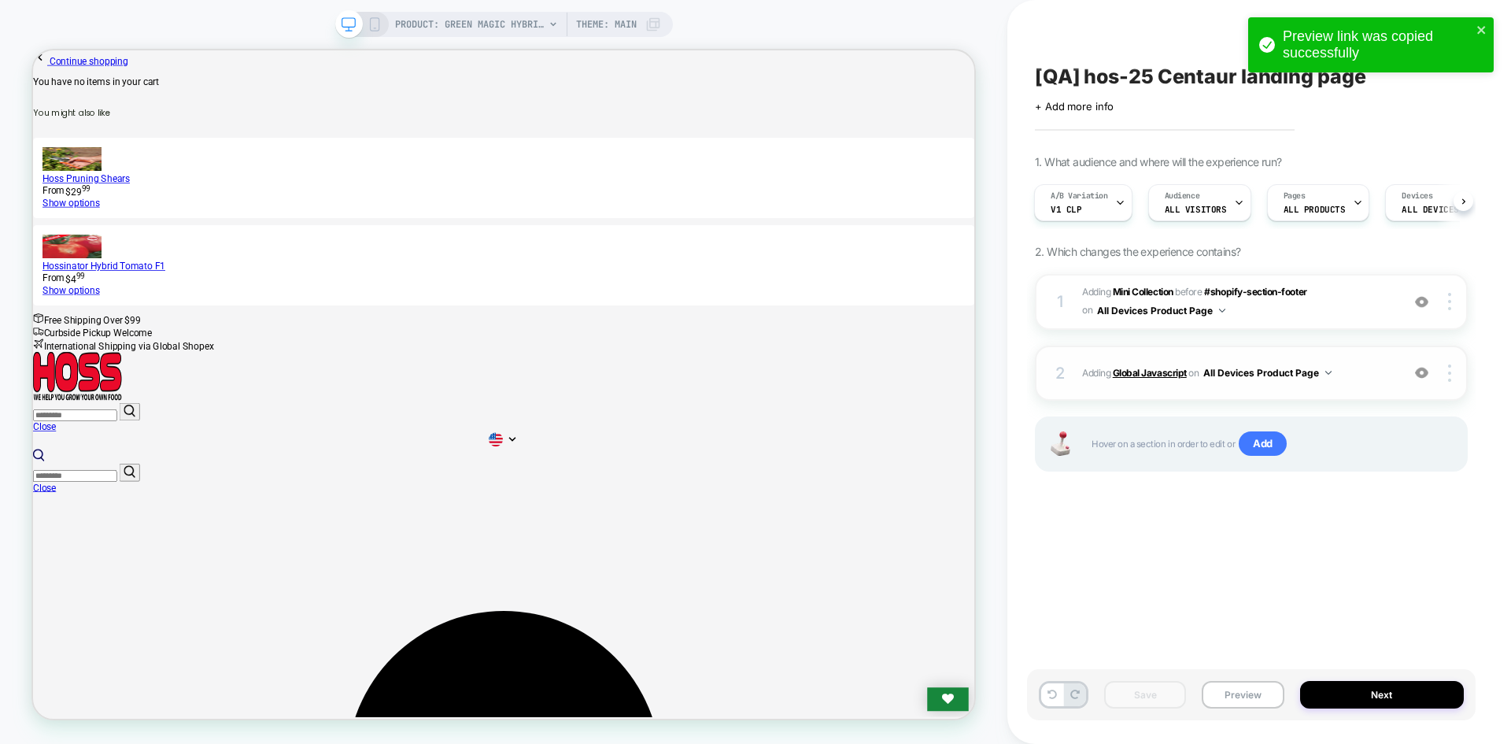
click at [1138, 367] on b "Global Javascript" at bounding box center [1150, 373] width 74 height 12
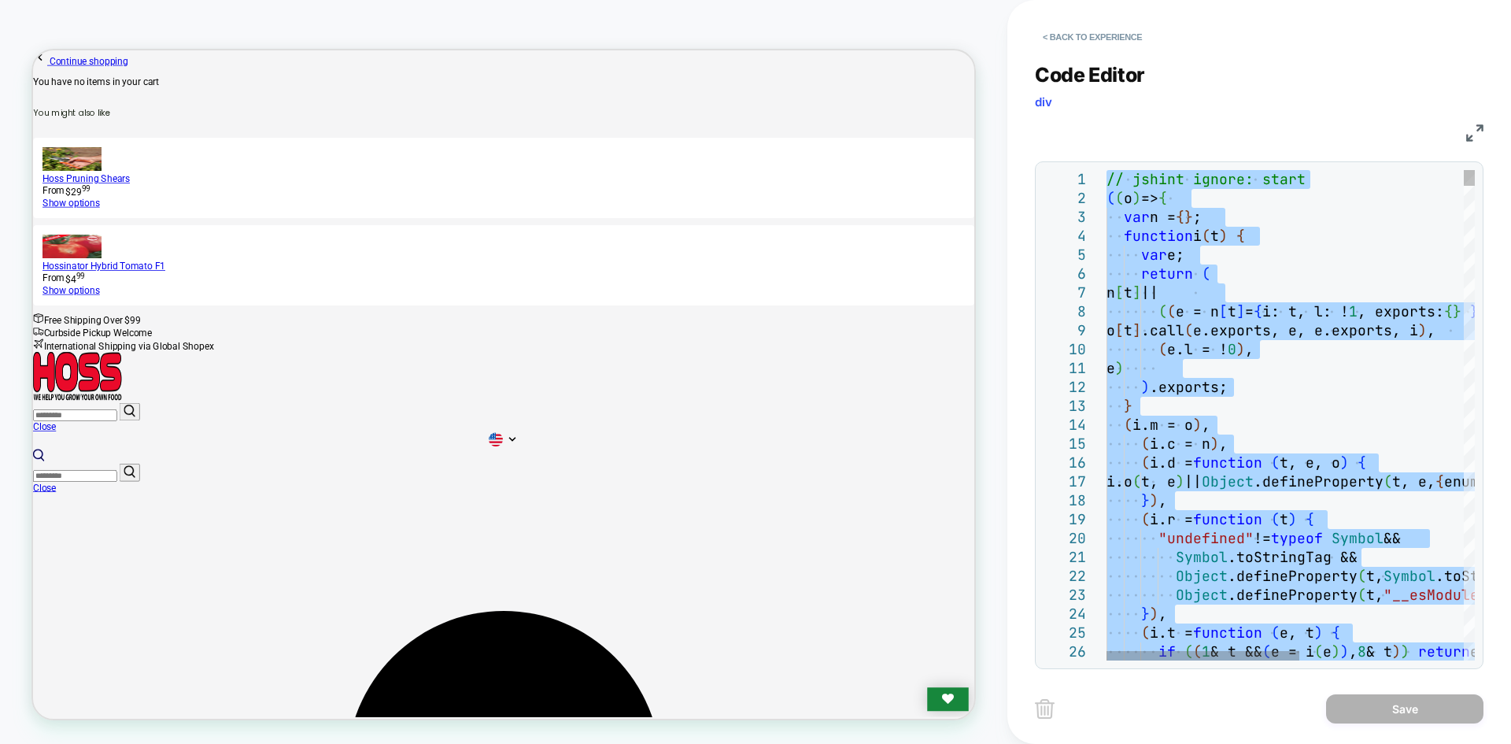
type textarea "**********"
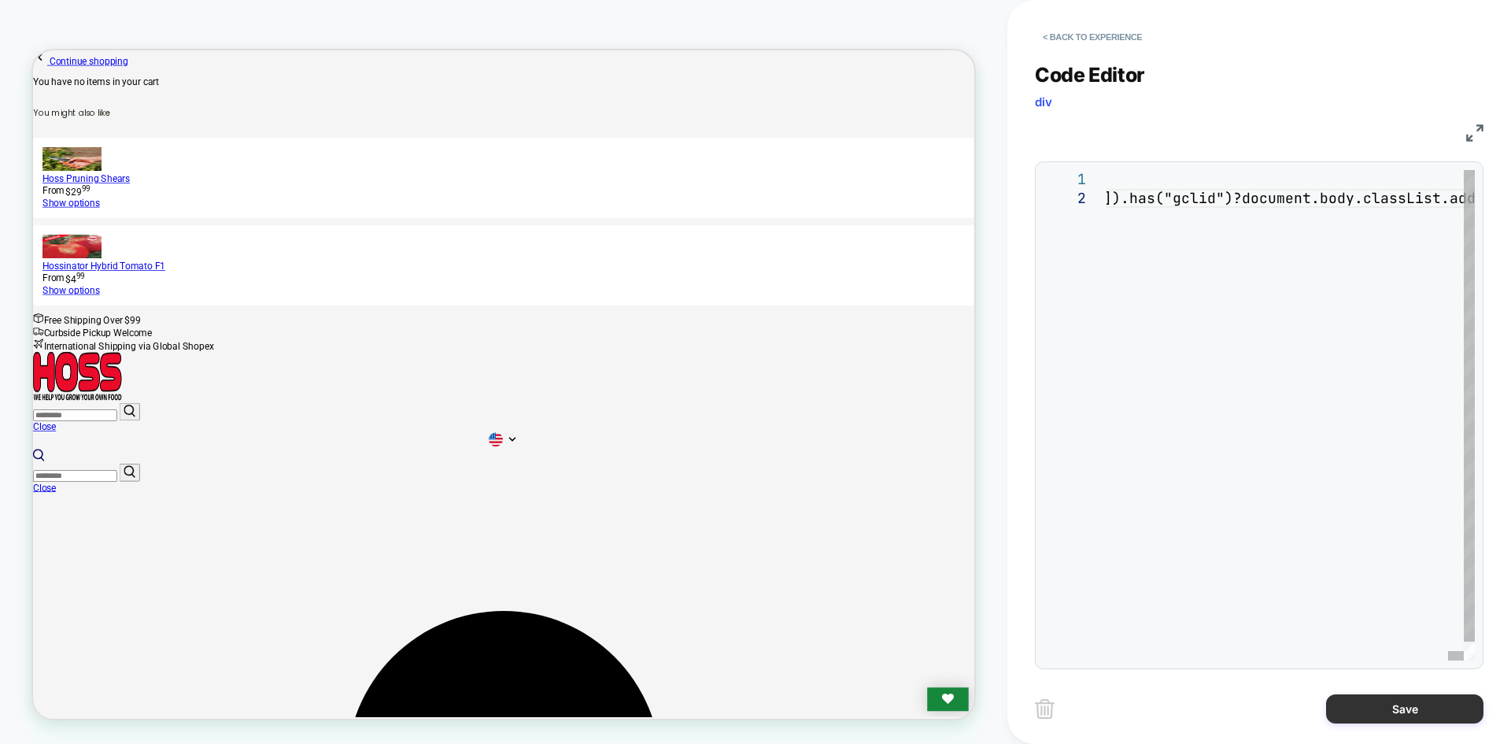
click at [1406, 706] on button "Save" at bounding box center [1404, 708] width 157 height 29
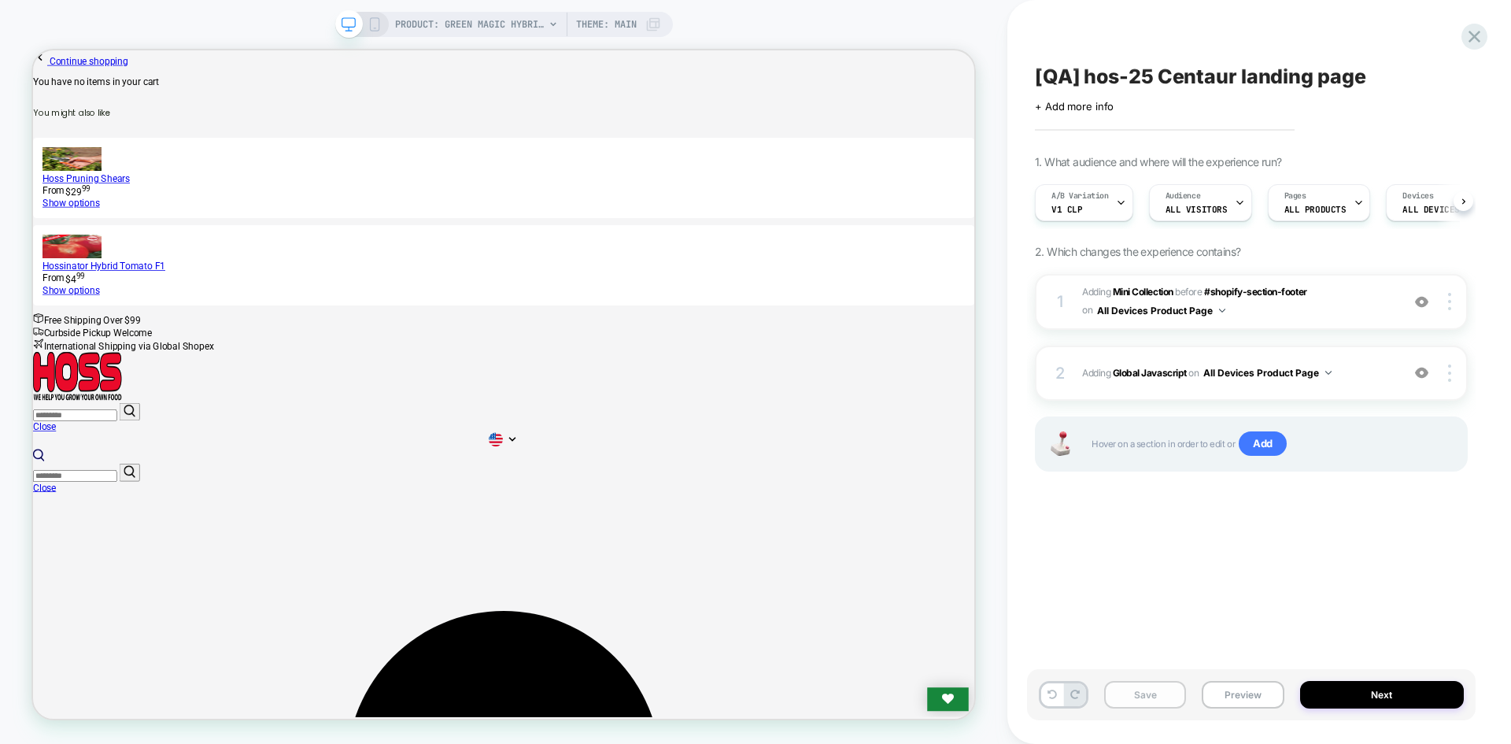
click at [1129, 702] on button "Save" at bounding box center [1145, 695] width 82 height 28
click at [1147, 691] on button "Save" at bounding box center [1145, 695] width 82 height 28
click at [1149, 696] on button "Save" at bounding box center [1145, 695] width 82 height 28
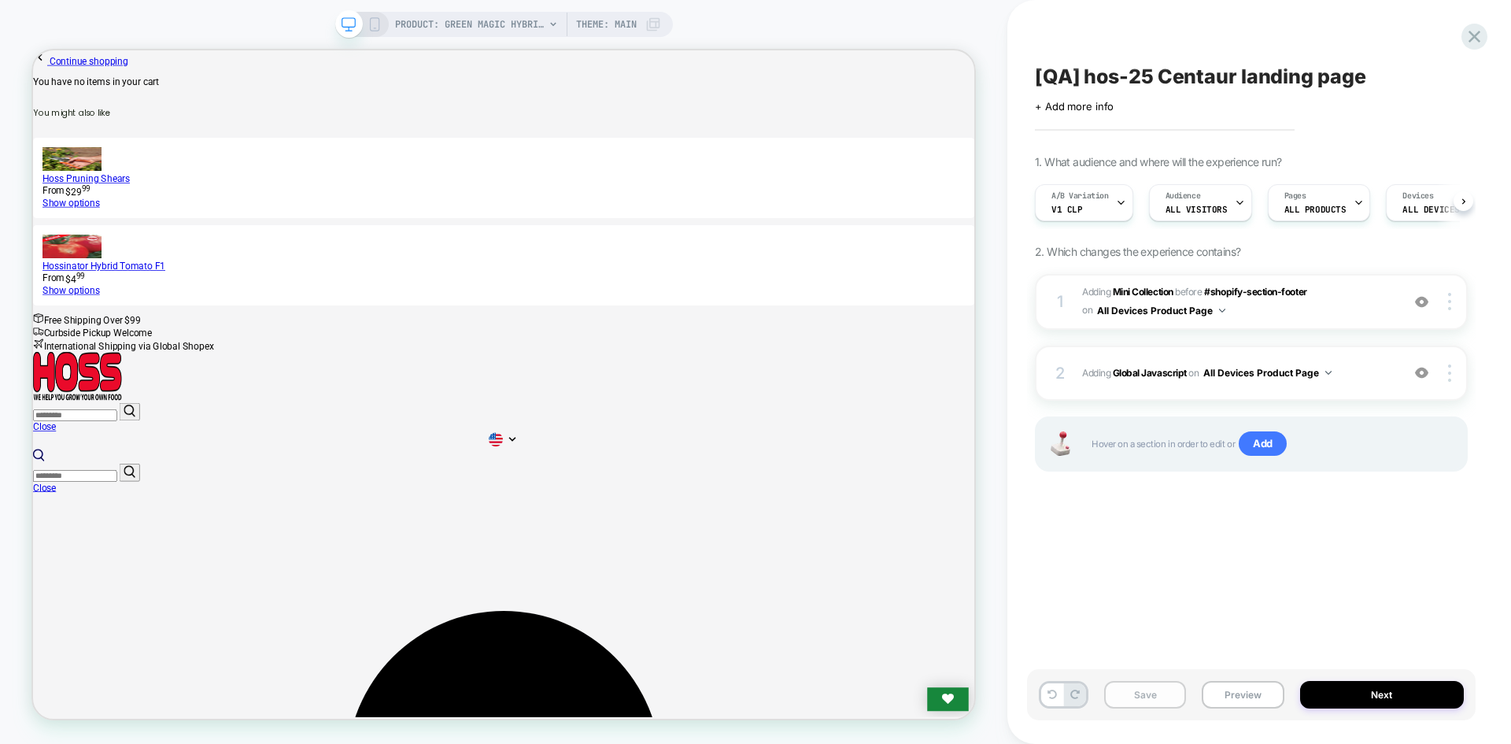
click at [1149, 696] on button "Save" at bounding box center [1145, 695] width 82 height 28
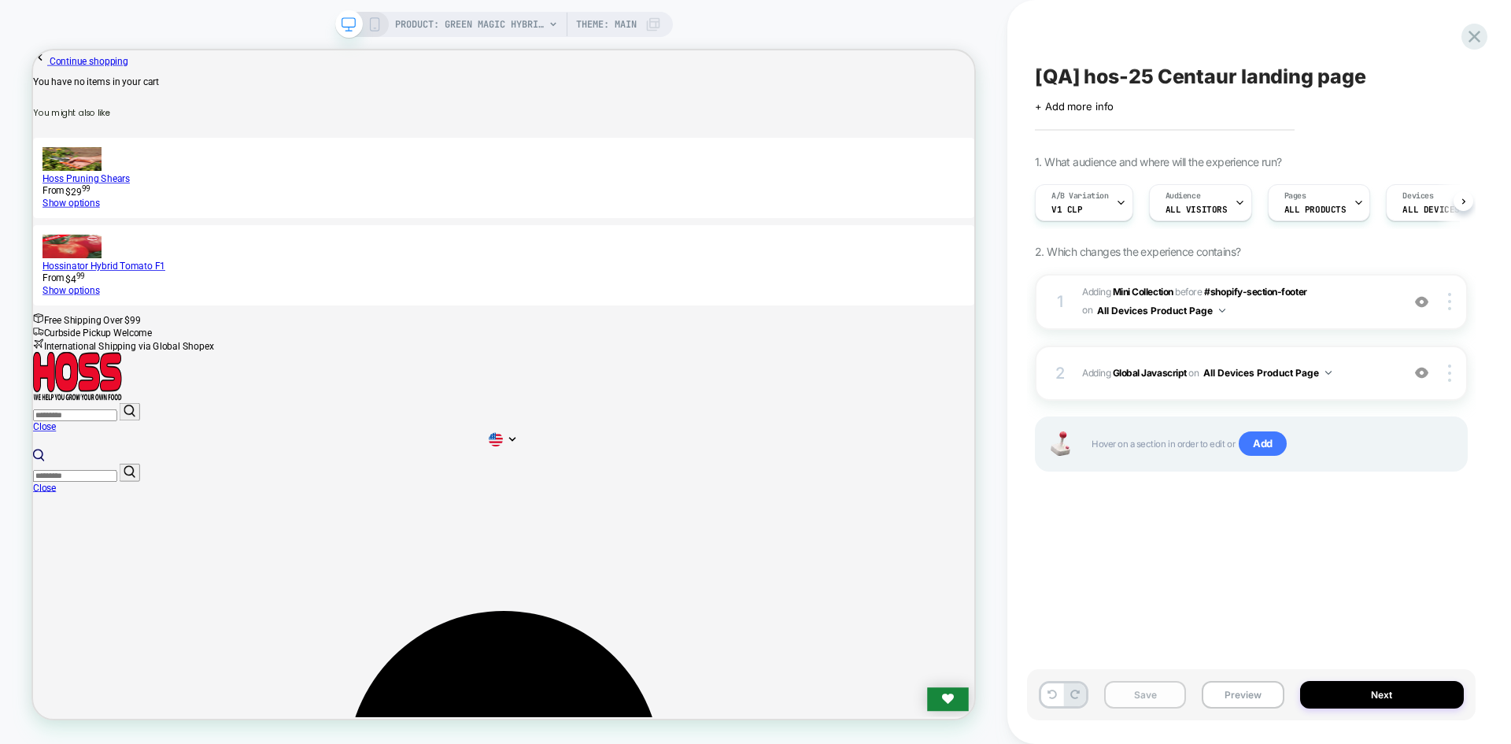
click at [1149, 696] on button "Save" at bounding box center [1145, 695] width 82 height 28
click at [1219, 701] on button "Preview" at bounding box center [1243, 695] width 82 height 28
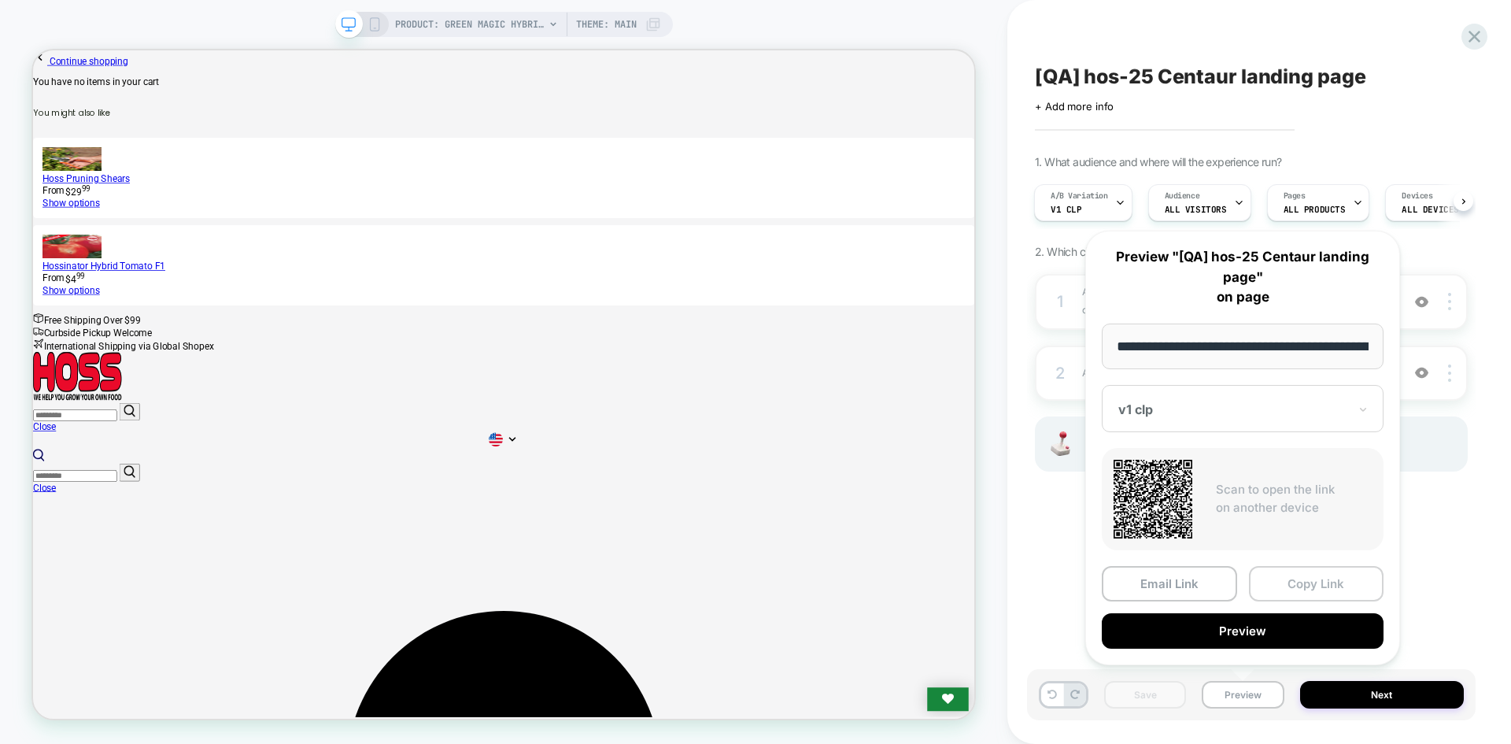
scroll to position [0, 0]
click at [1295, 579] on button "Copy Link" at bounding box center [1316, 584] width 135 height 35
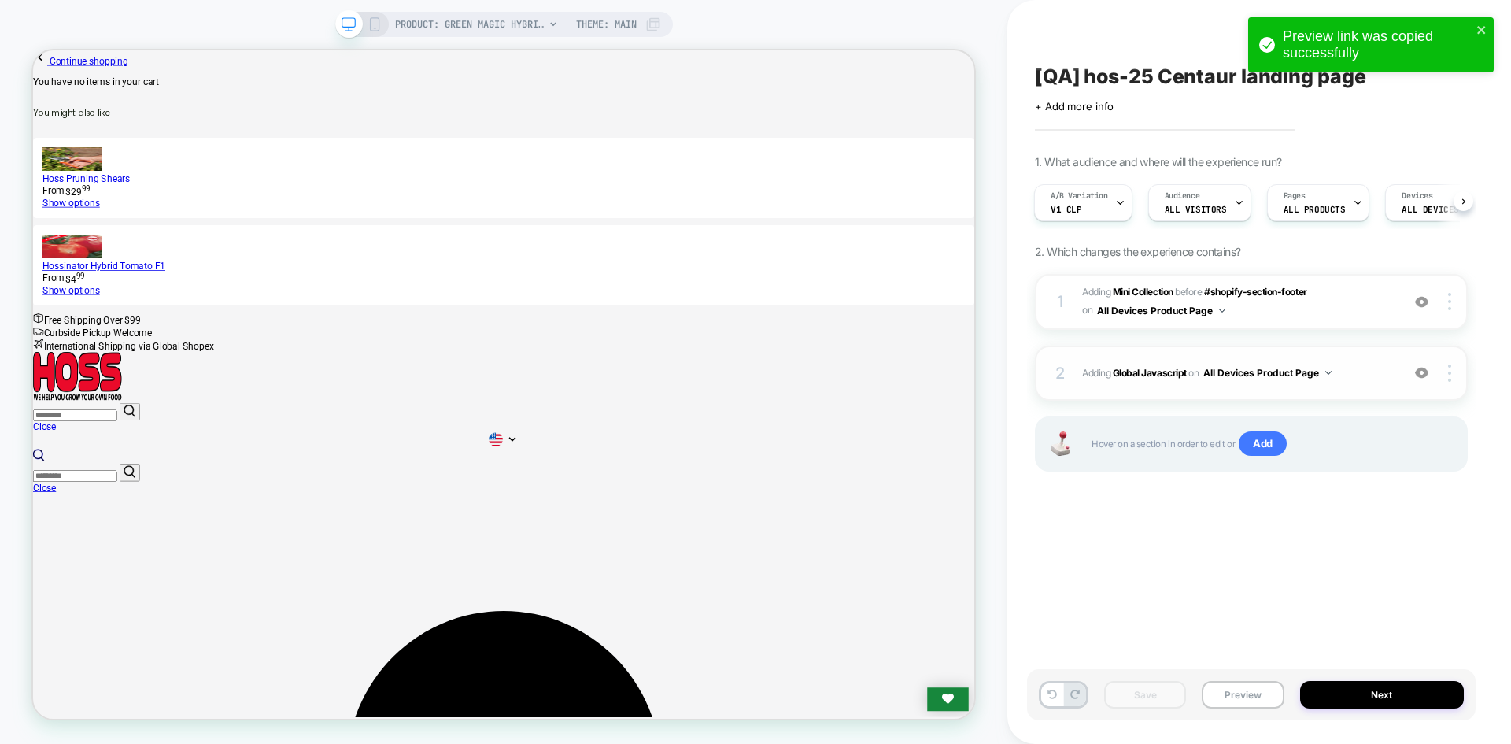
click at [1130, 361] on div "2 Adding Global Javascript on All Devices Product Page Add Before Add After Tar…" at bounding box center [1251, 373] width 433 height 55
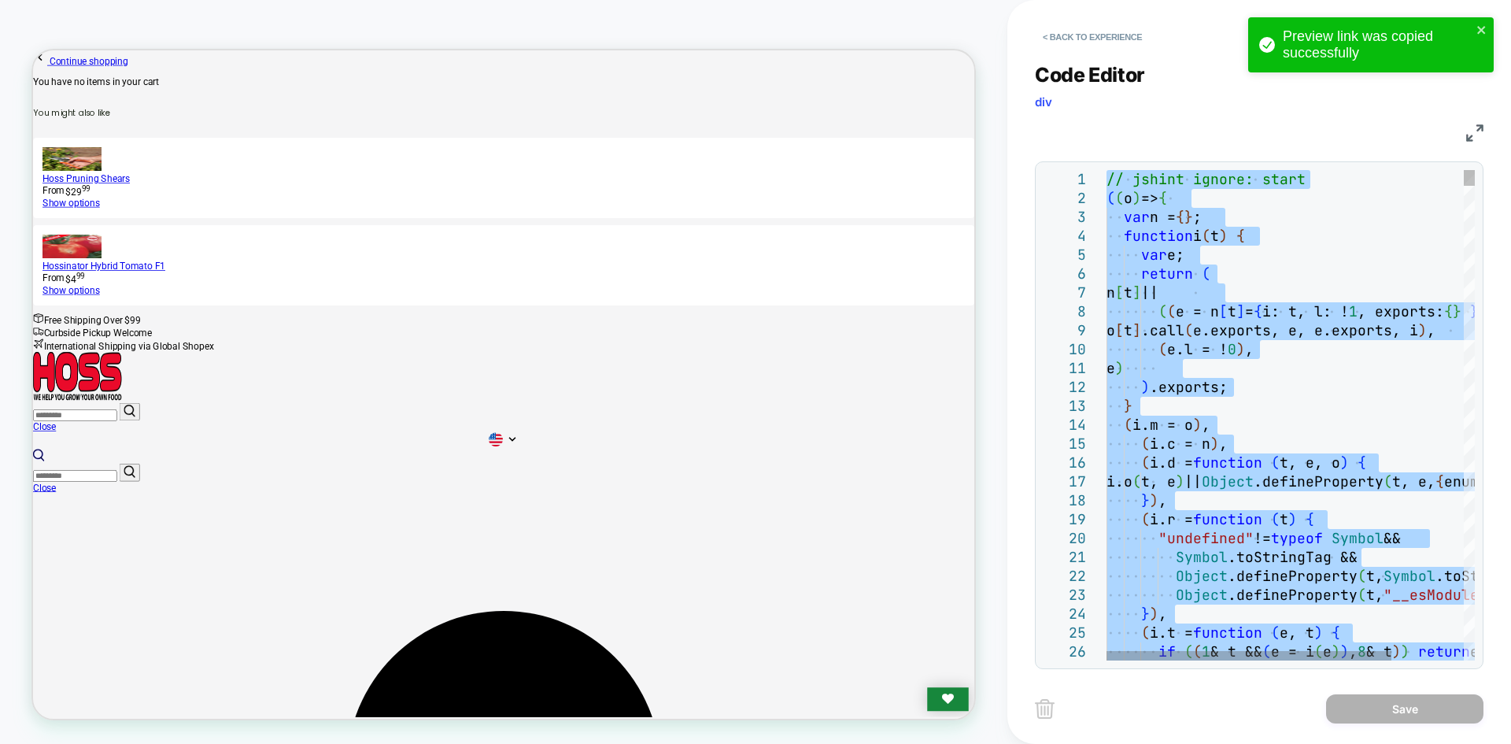
type textarea "**********"
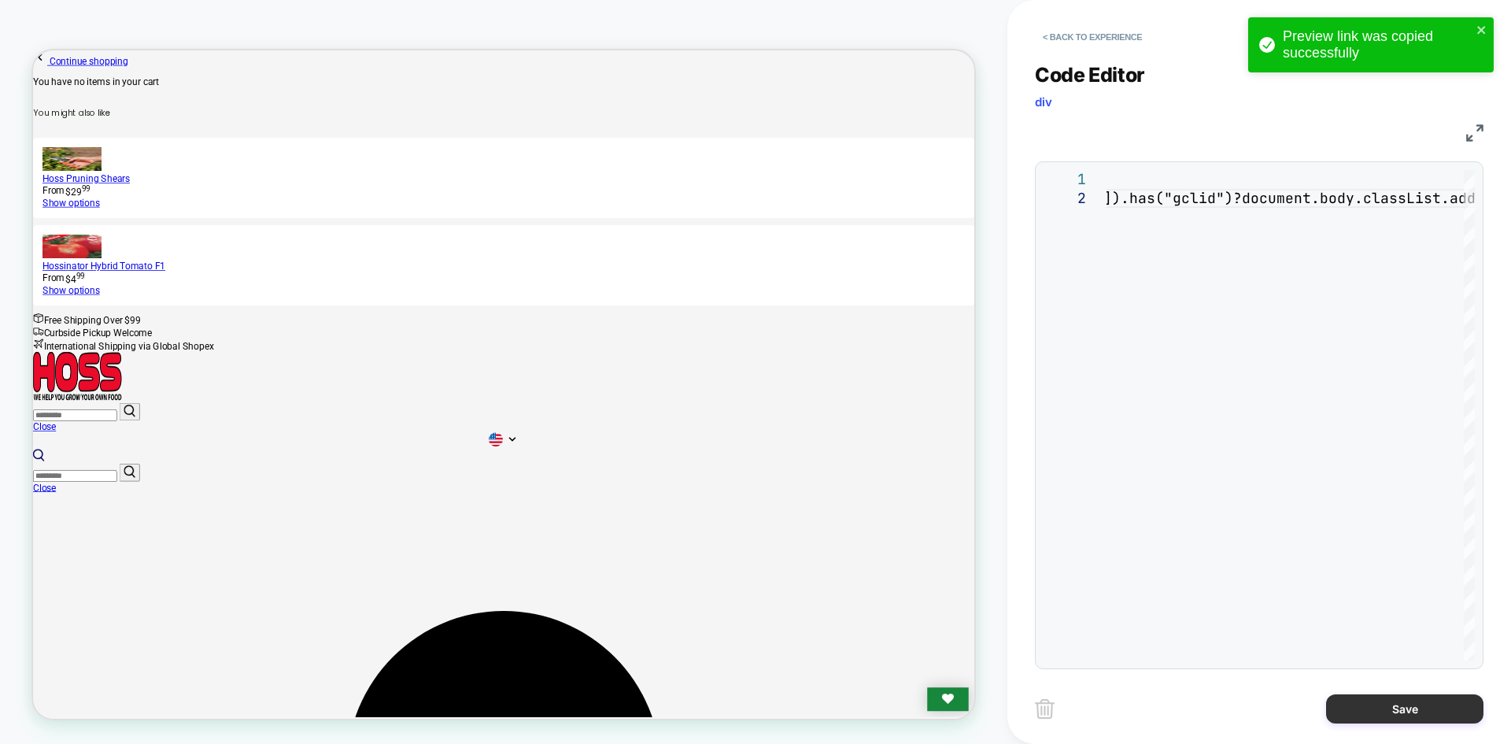
click at [1412, 716] on button "Save" at bounding box center [1404, 708] width 157 height 29
click at [1415, 706] on button "Save" at bounding box center [1404, 708] width 157 height 29
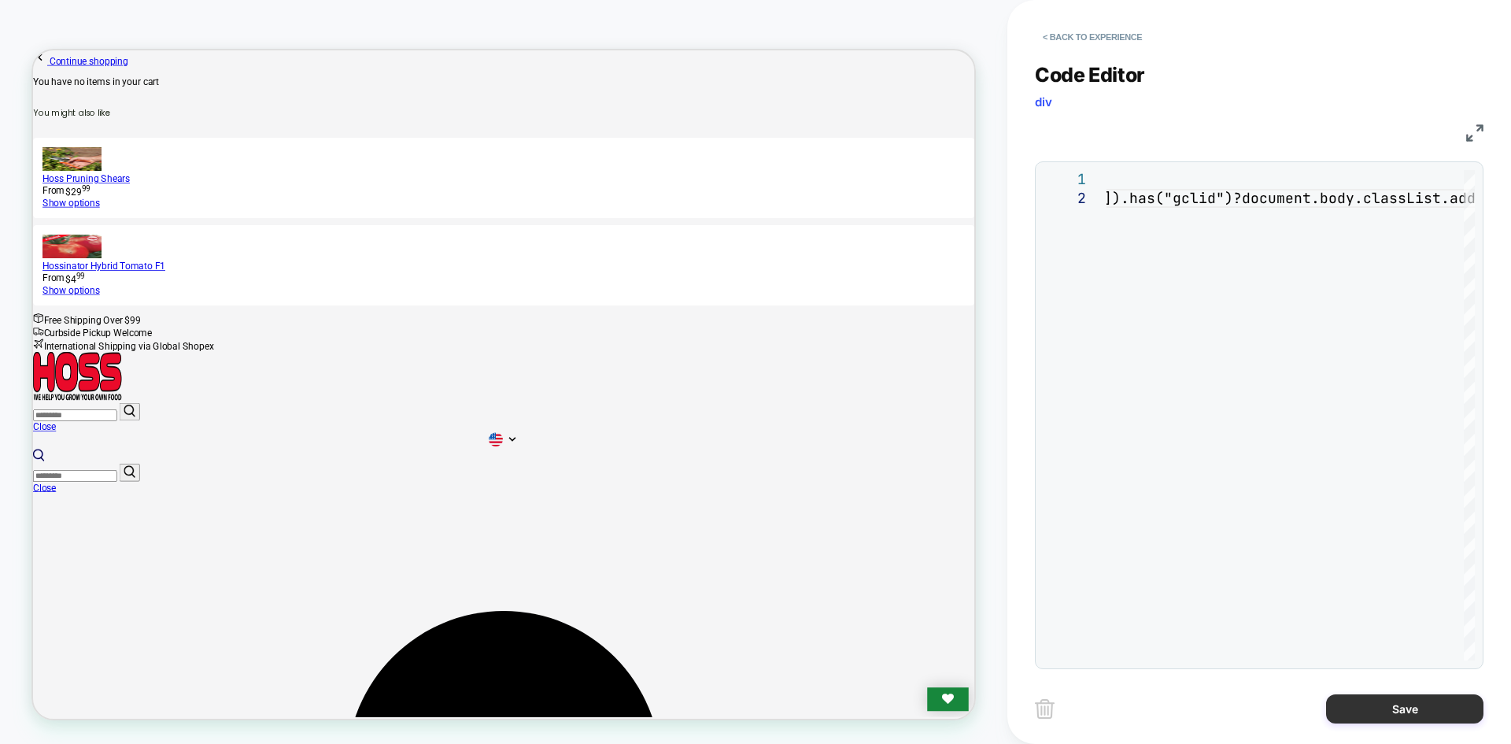
click at [1415, 706] on button "Save" at bounding box center [1404, 708] width 157 height 29
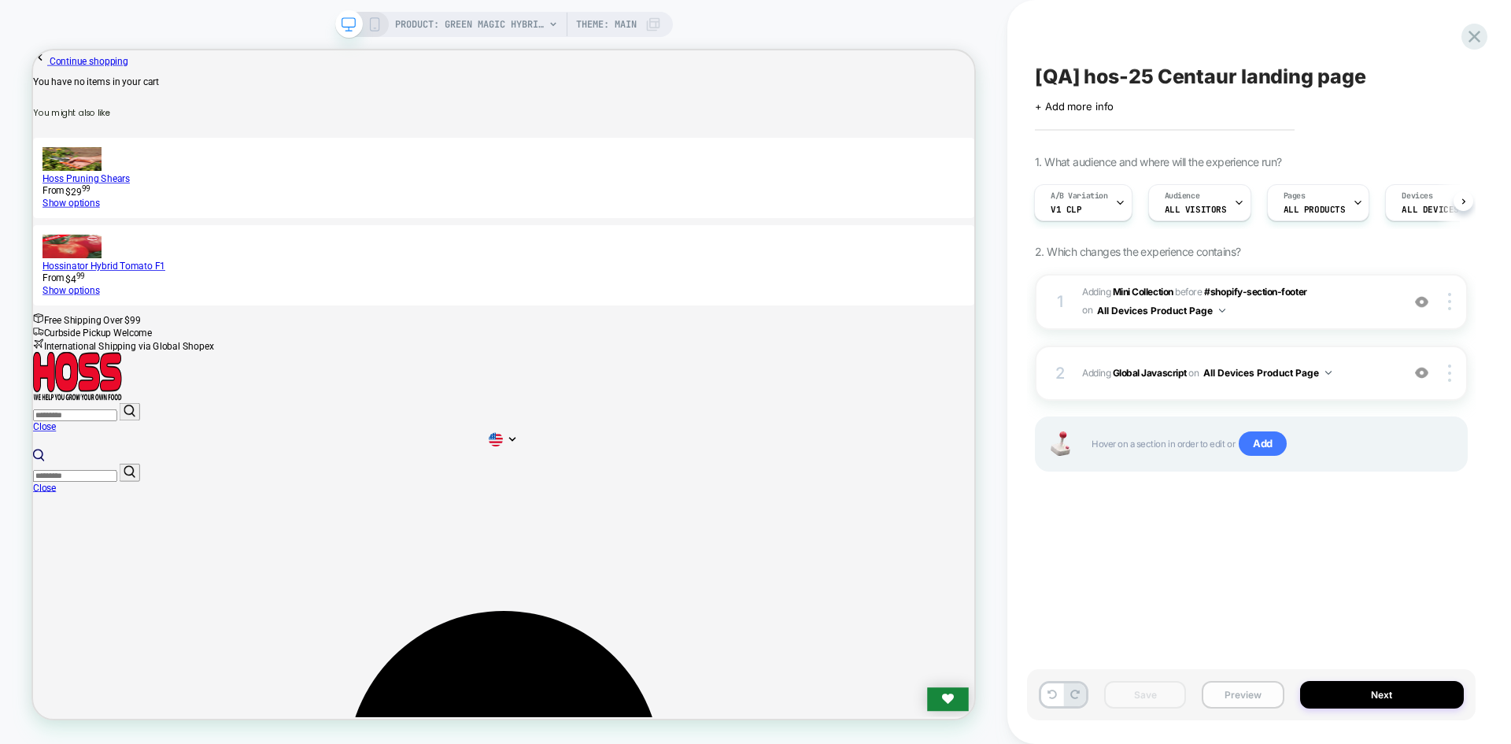
click at [1266, 702] on button "Preview" at bounding box center [1243, 695] width 82 height 28
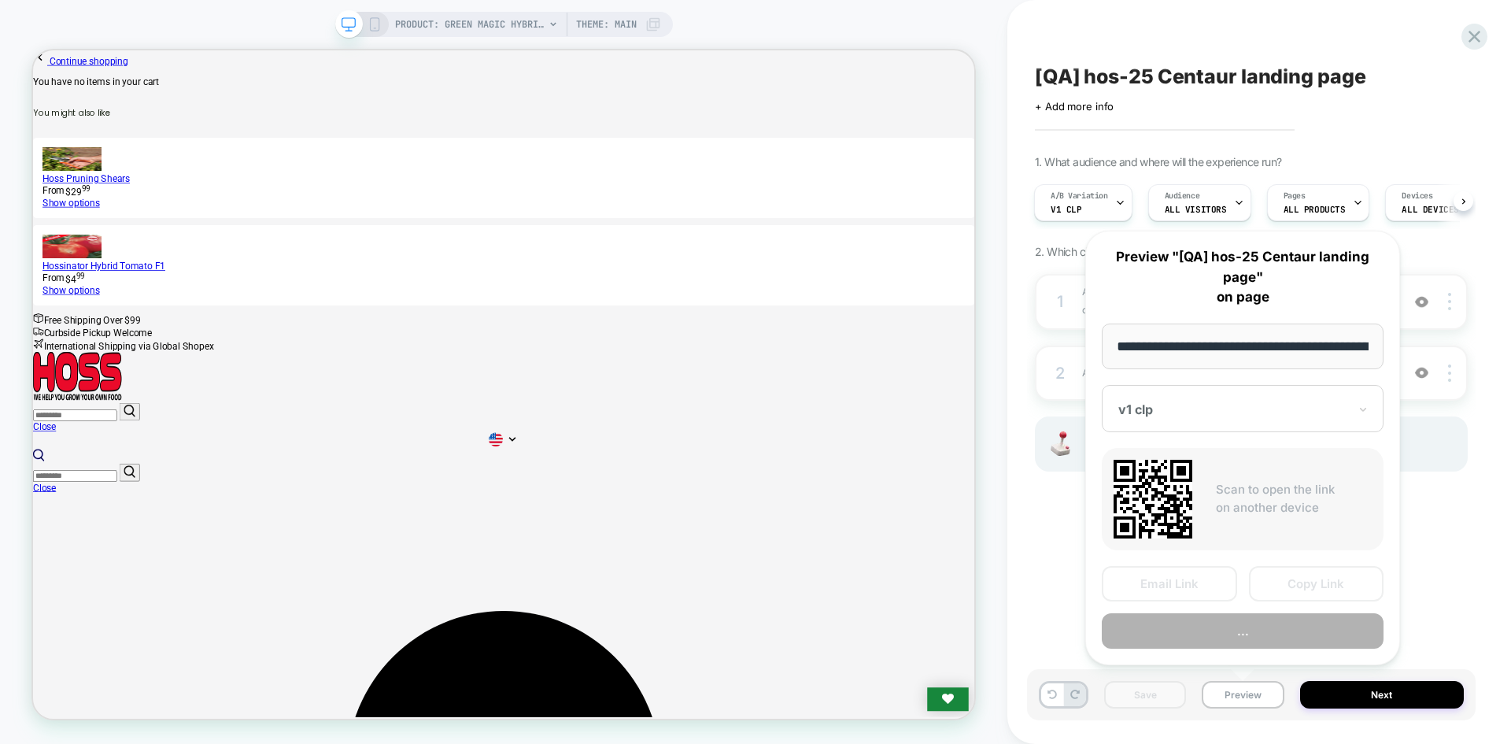
scroll to position [0, 208]
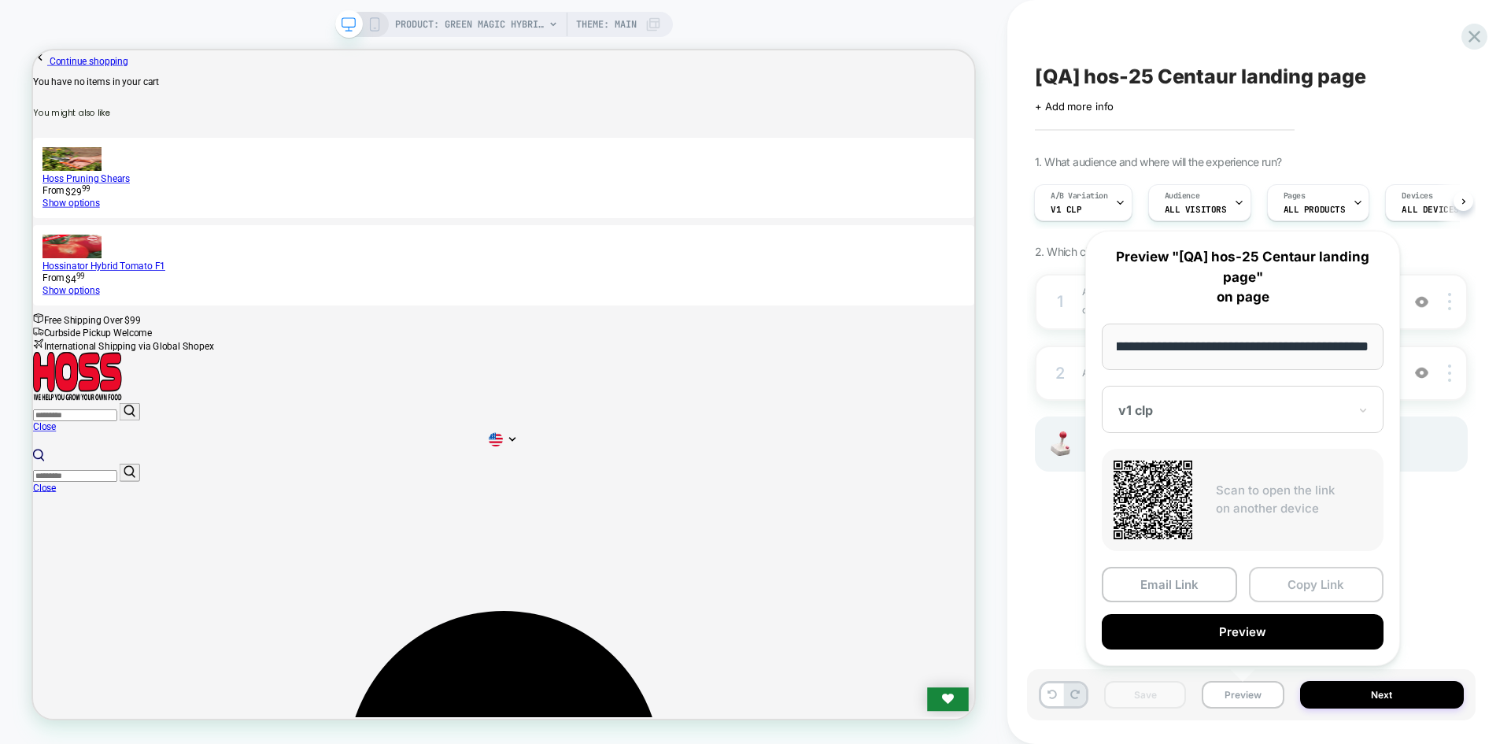
click at [1315, 600] on button "Copy Link" at bounding box center [1316, 584] width 135 height 35
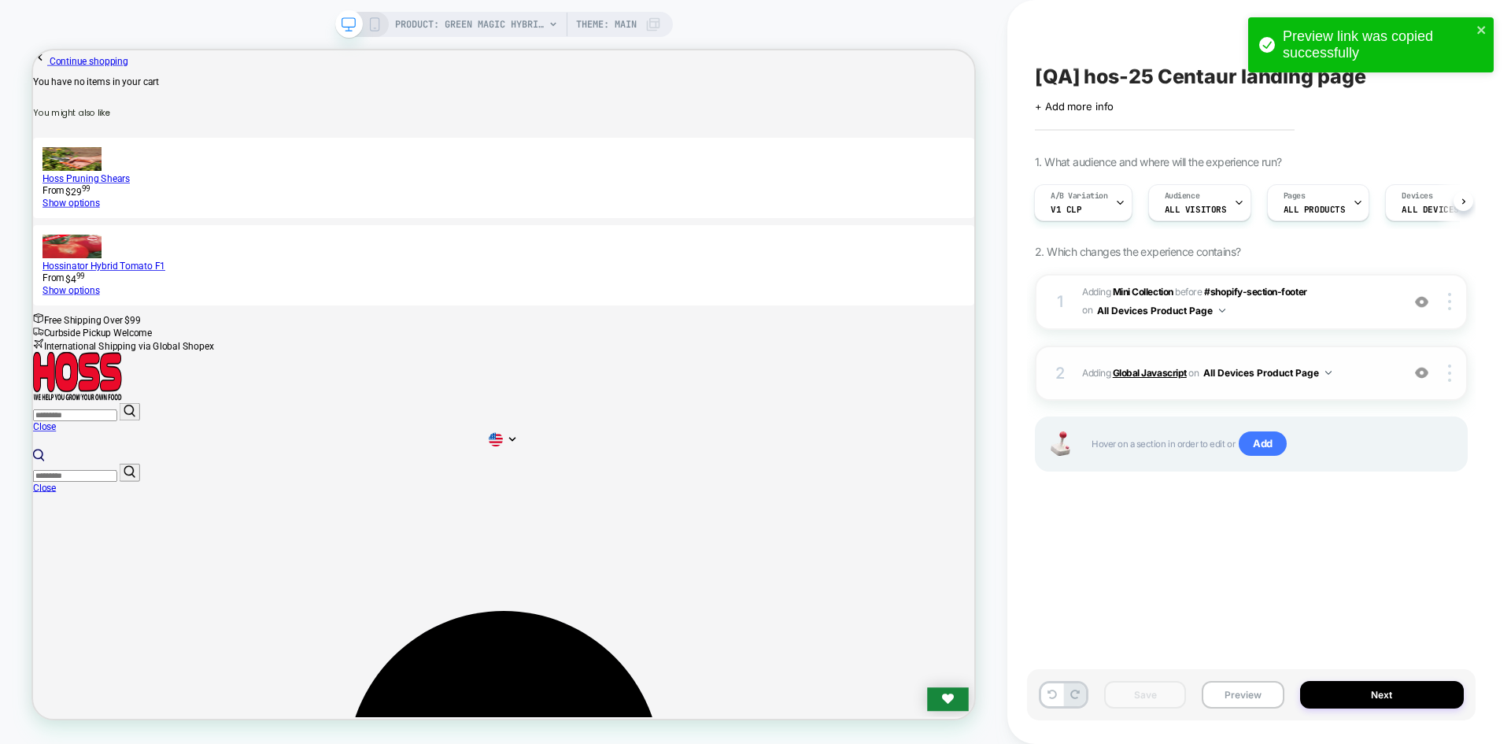
click at [1144, 368] on b "Global Javascript" at bounding box center [1150, 373] width 74 height 12
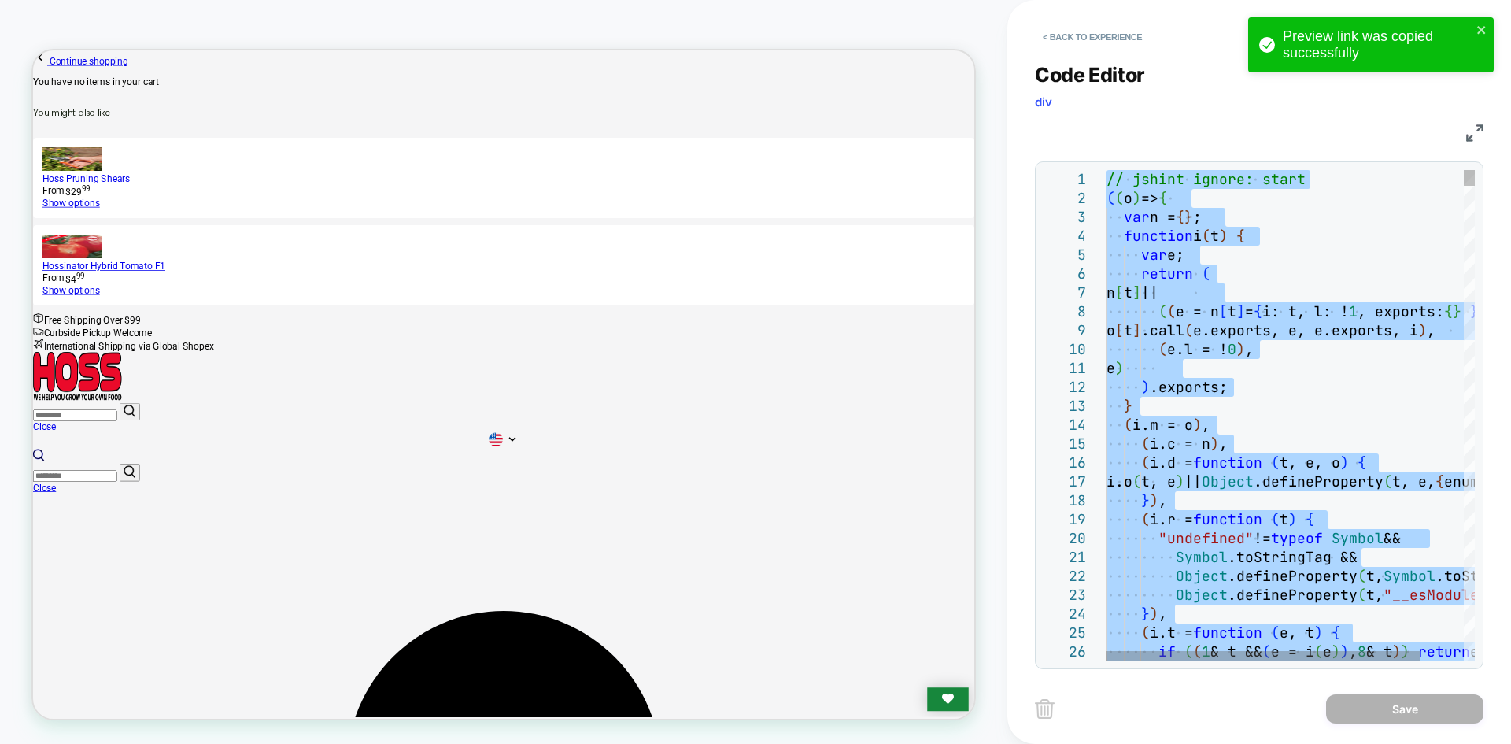
type textarea "**********"
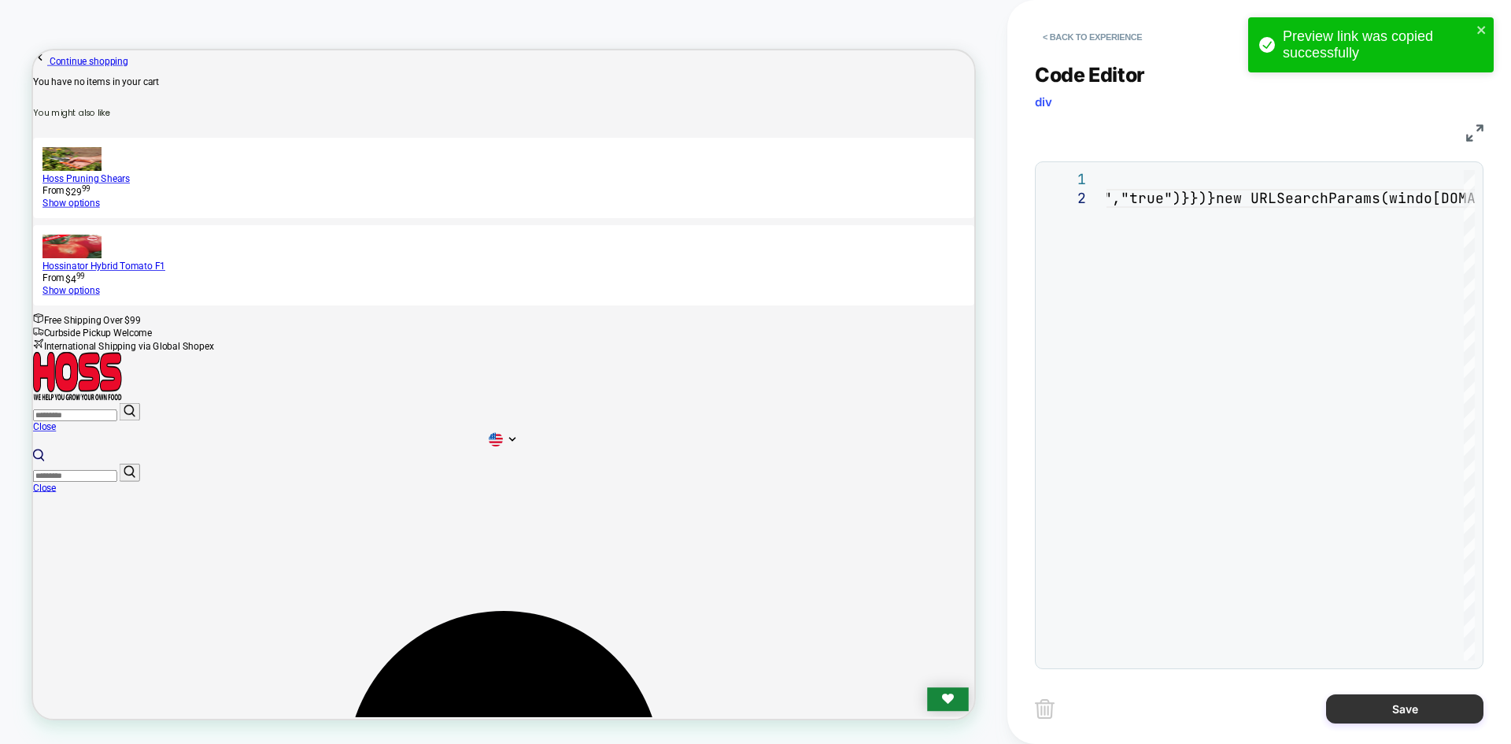
click at [1374, 720] on button "Save" at bounding box center [1404, 708] width 157 height 29
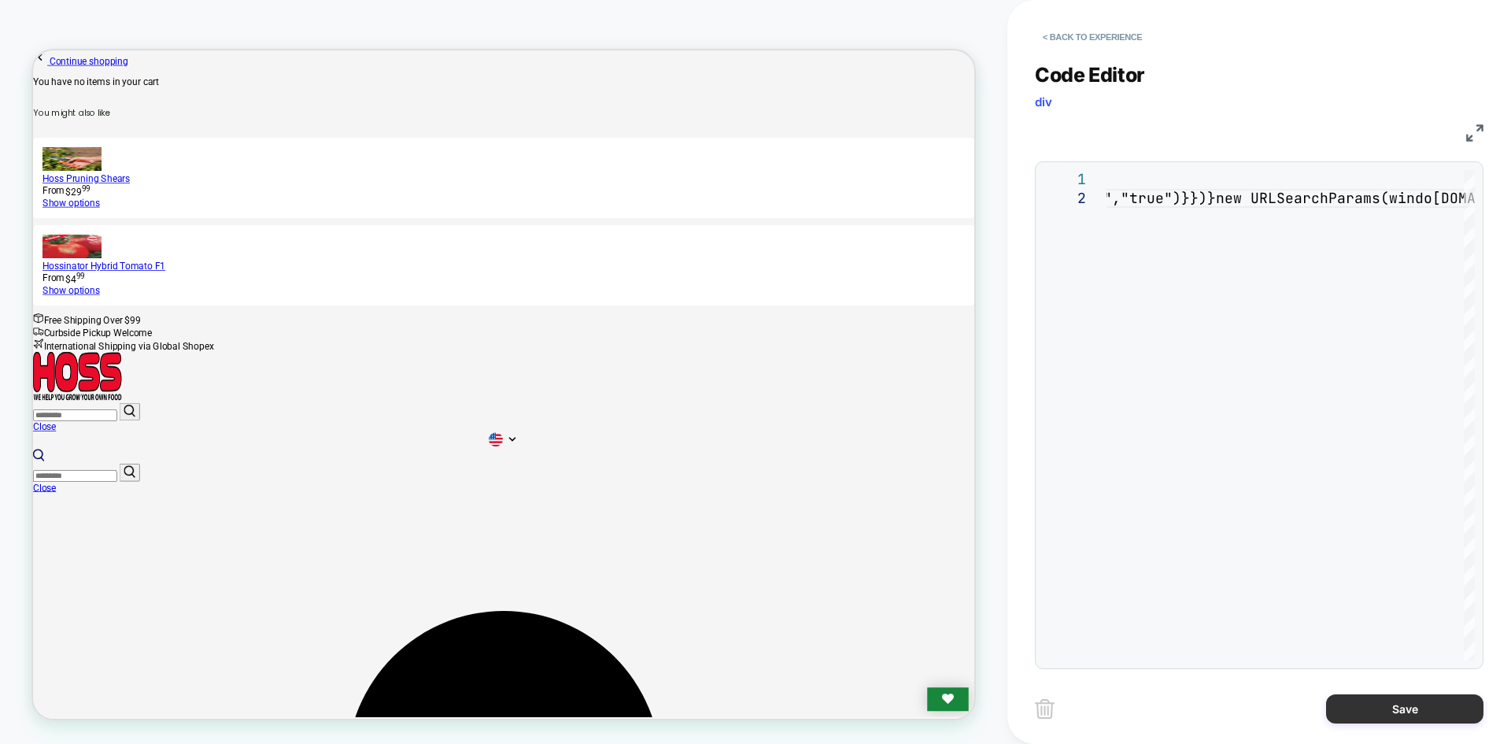
click at [1385, 705] on button "Save" at bounding box center [1404, 708] width 157 height 29
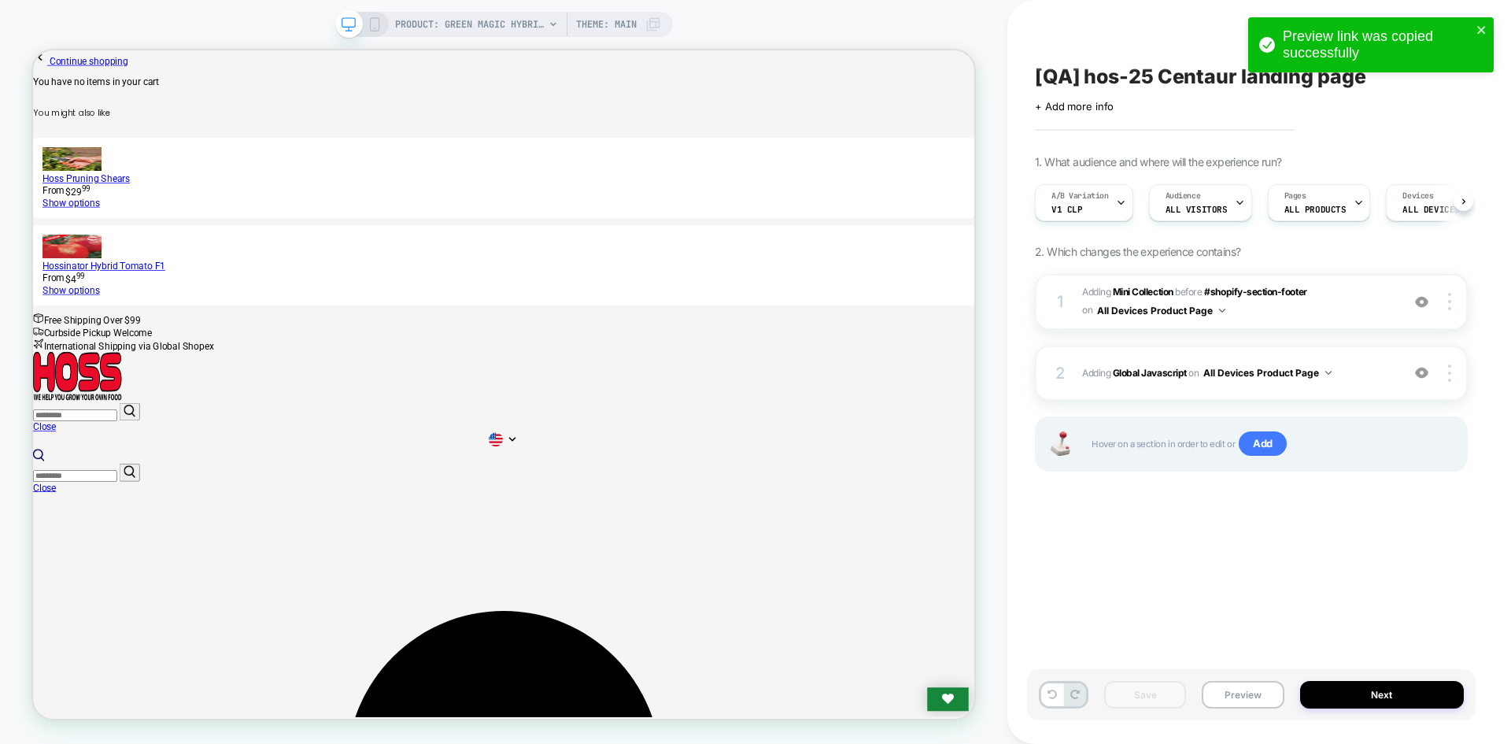
scroll to position [0, 1]
click at [1124, 372] on b "Global Javascript" at bounding box center [1150, 373] width 74 height 12
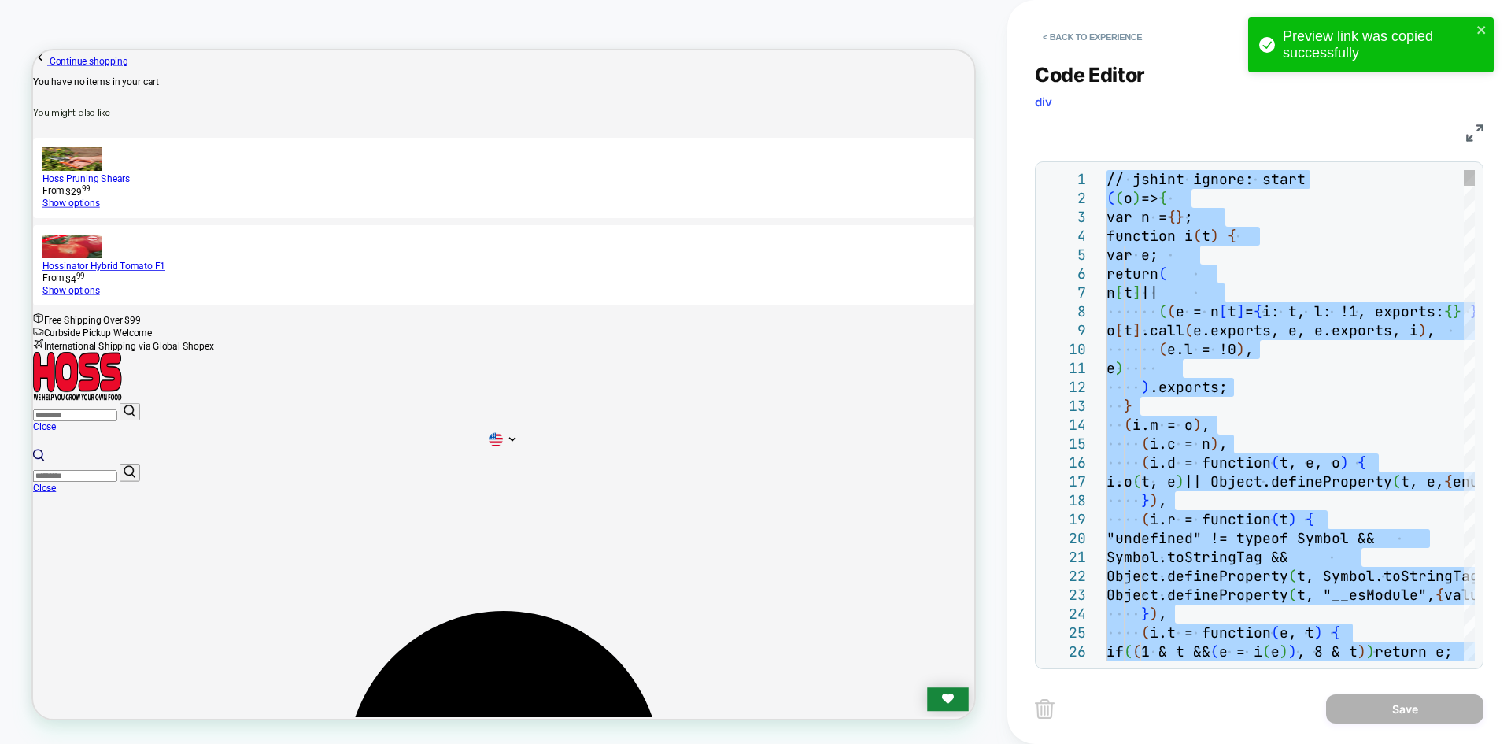
scroll to position [0, 0]
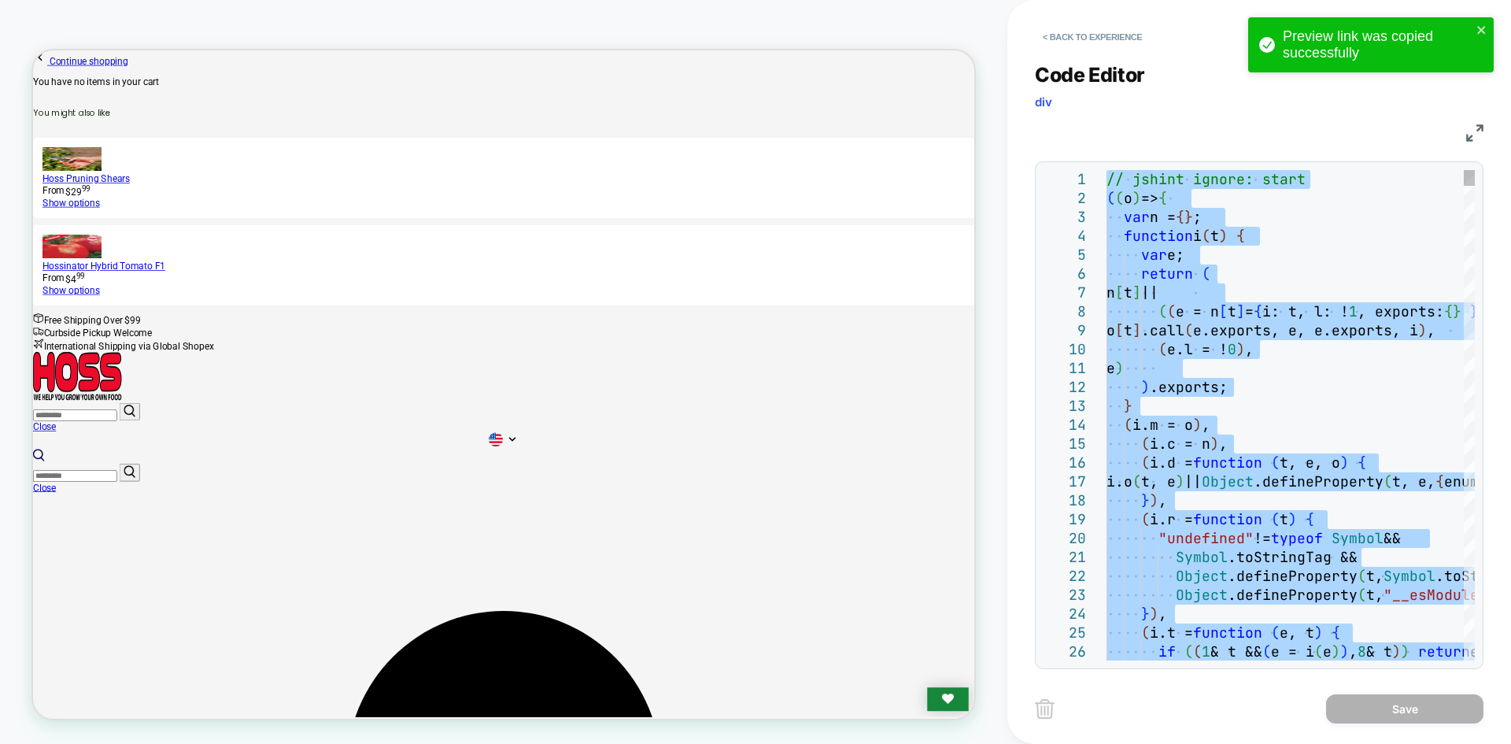
type textarea "**********"
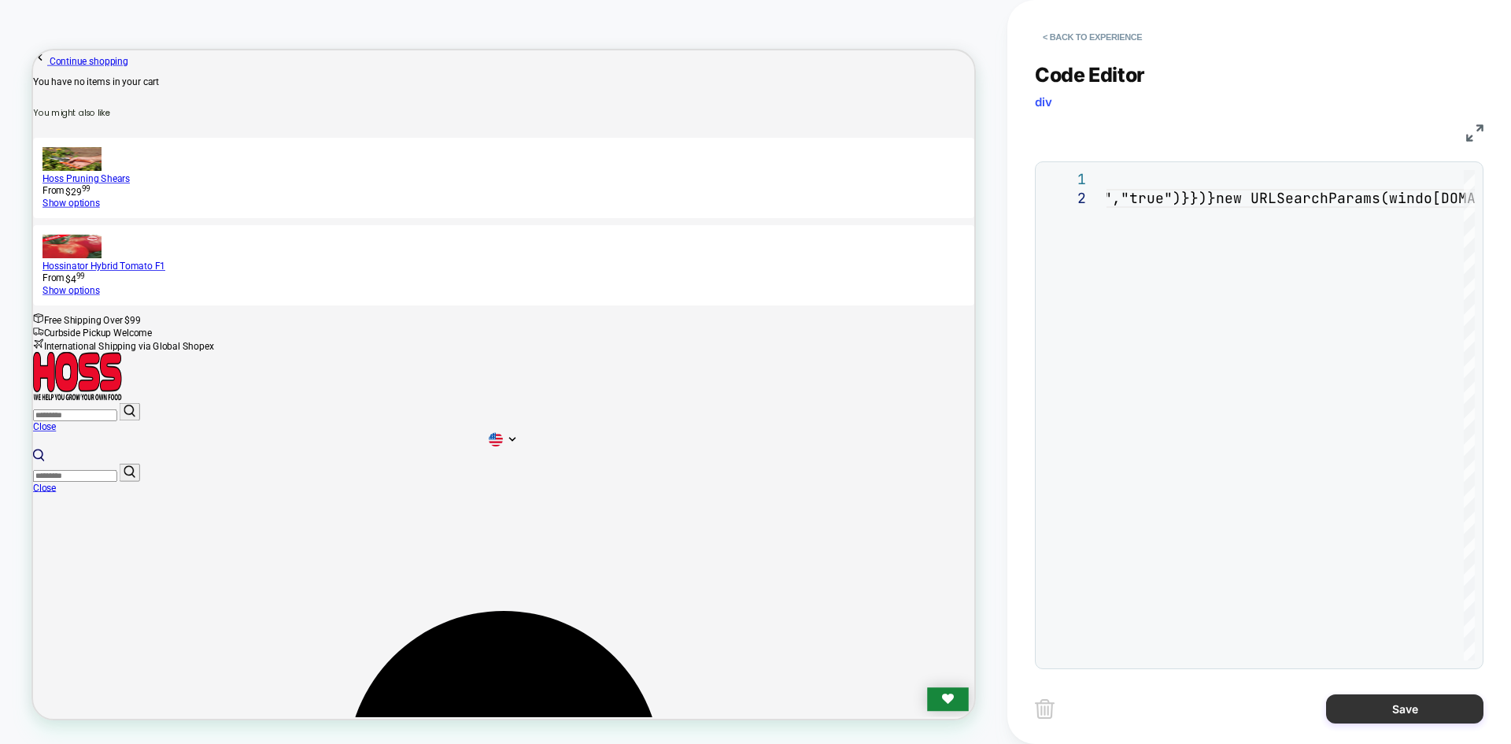
click at [1351, 699] on button "Save" at bounding box center [1404, 708] width 157 height 29
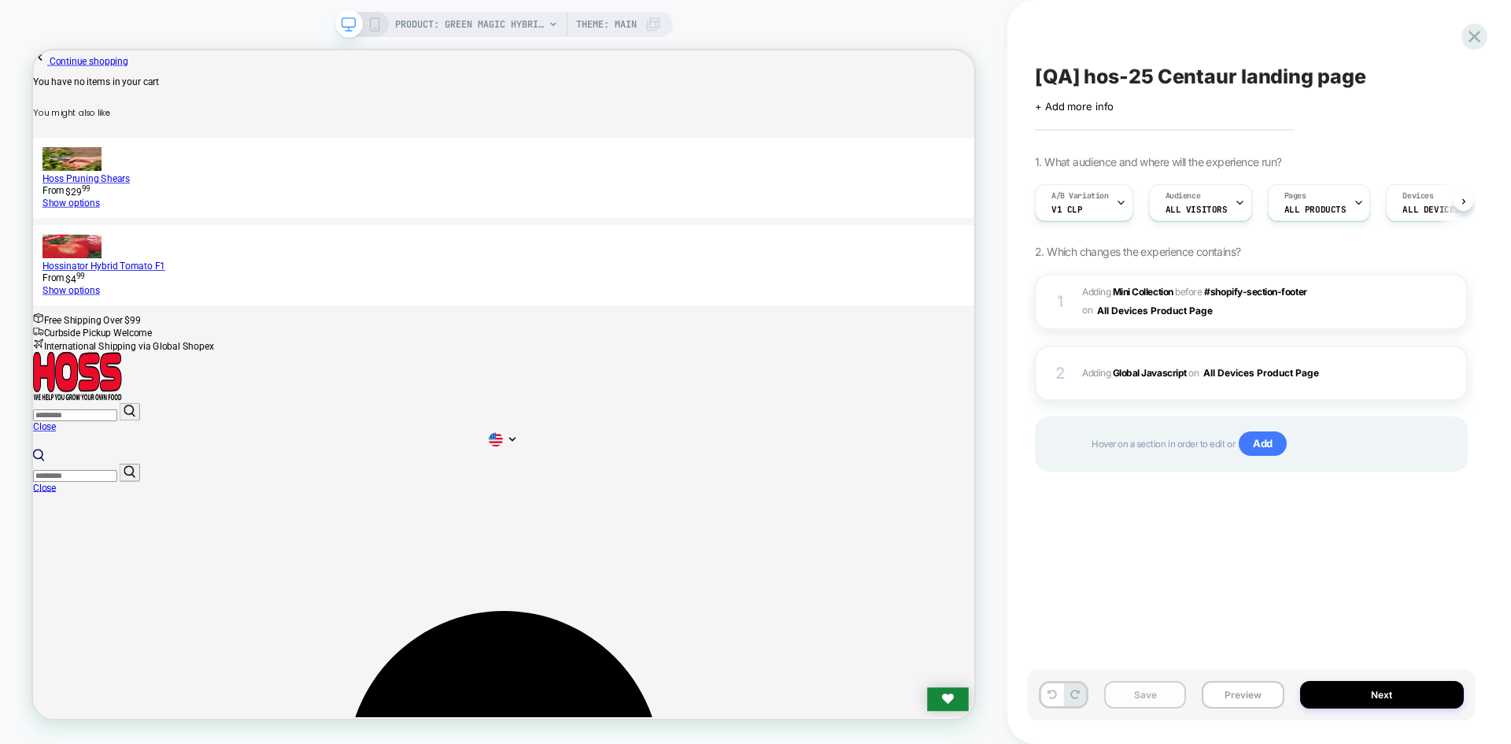
click at [1134, 679] on div "Save Preview Next" at bounding box center [1251, 694] width 449 height 51
click at [1140, 688] on button "Save" at bounding box center [1145, 695] width 82 height 28
click at [1137, 690] on button "Save" at bounding box center [1145, 695] width 82 height 28
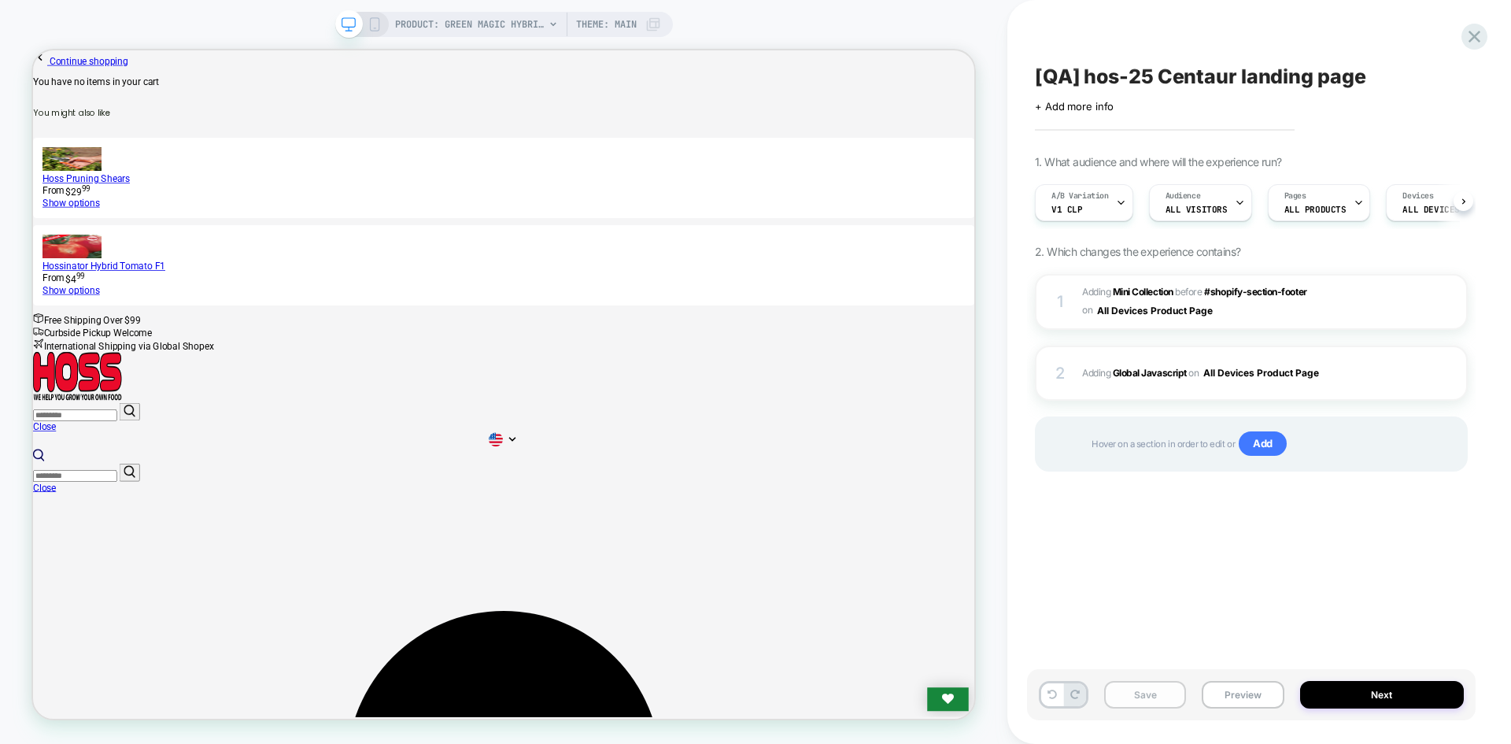
click at [1137, 690] on button "Save" at bounding box center [1145, 695] width 82 height 28
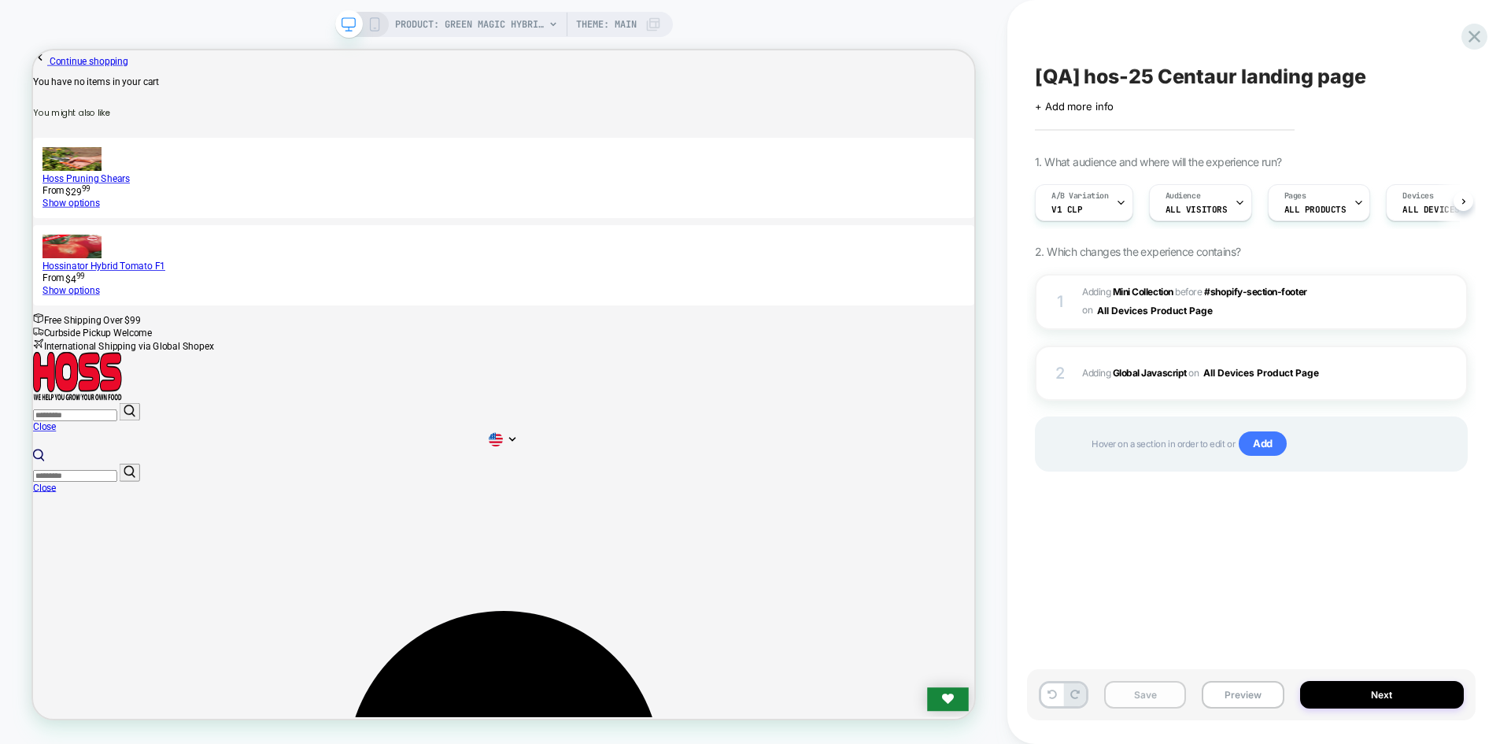
click at [1136, 698] on button "Save" at bounding box center [1145, 695] width 82 height 28
click at [1135, 698] on button "Save" at bounding box center [1145, 695] width 82 height 28
click at [1211, 690] on button "Preview" at bounding box center [1243, 695] width 82 height 28
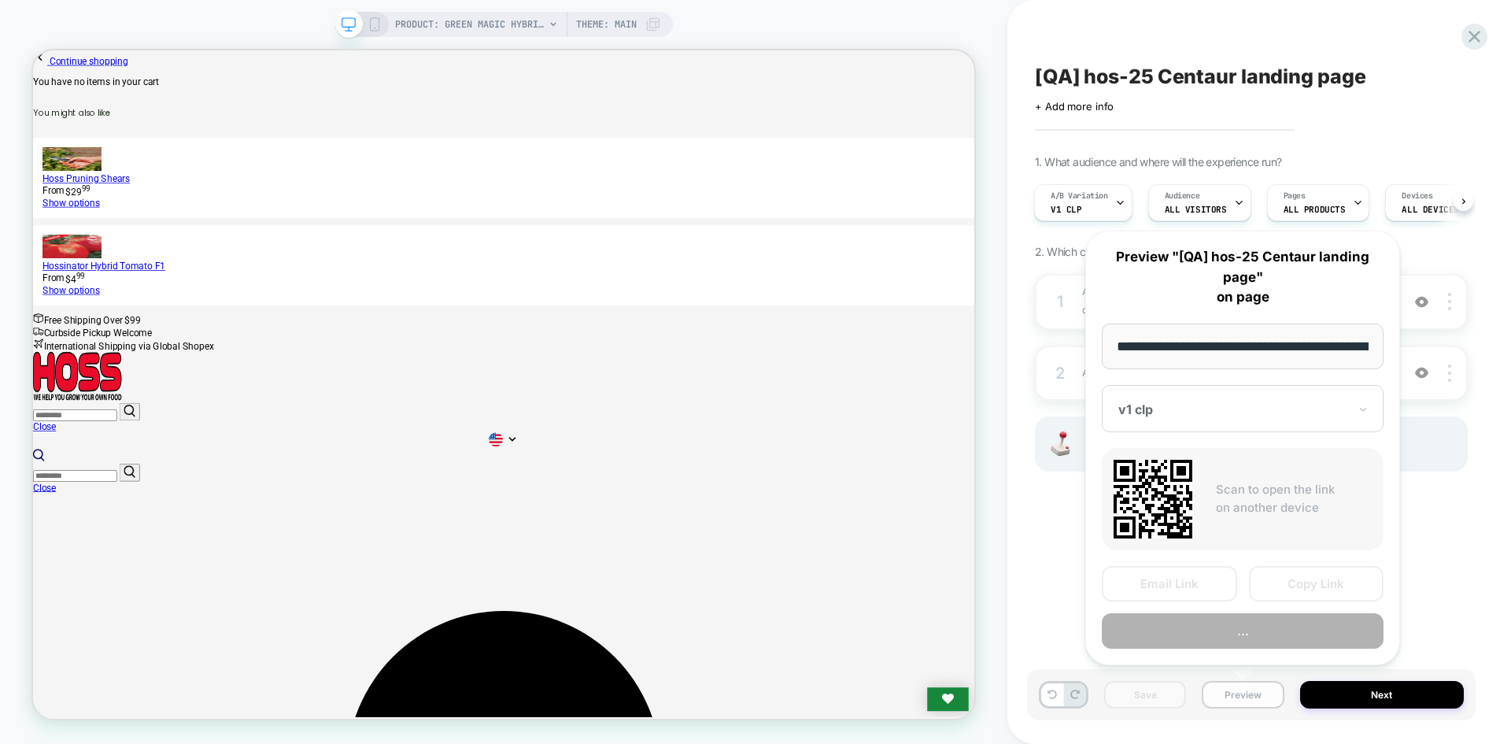
scroll to position [0, 208]
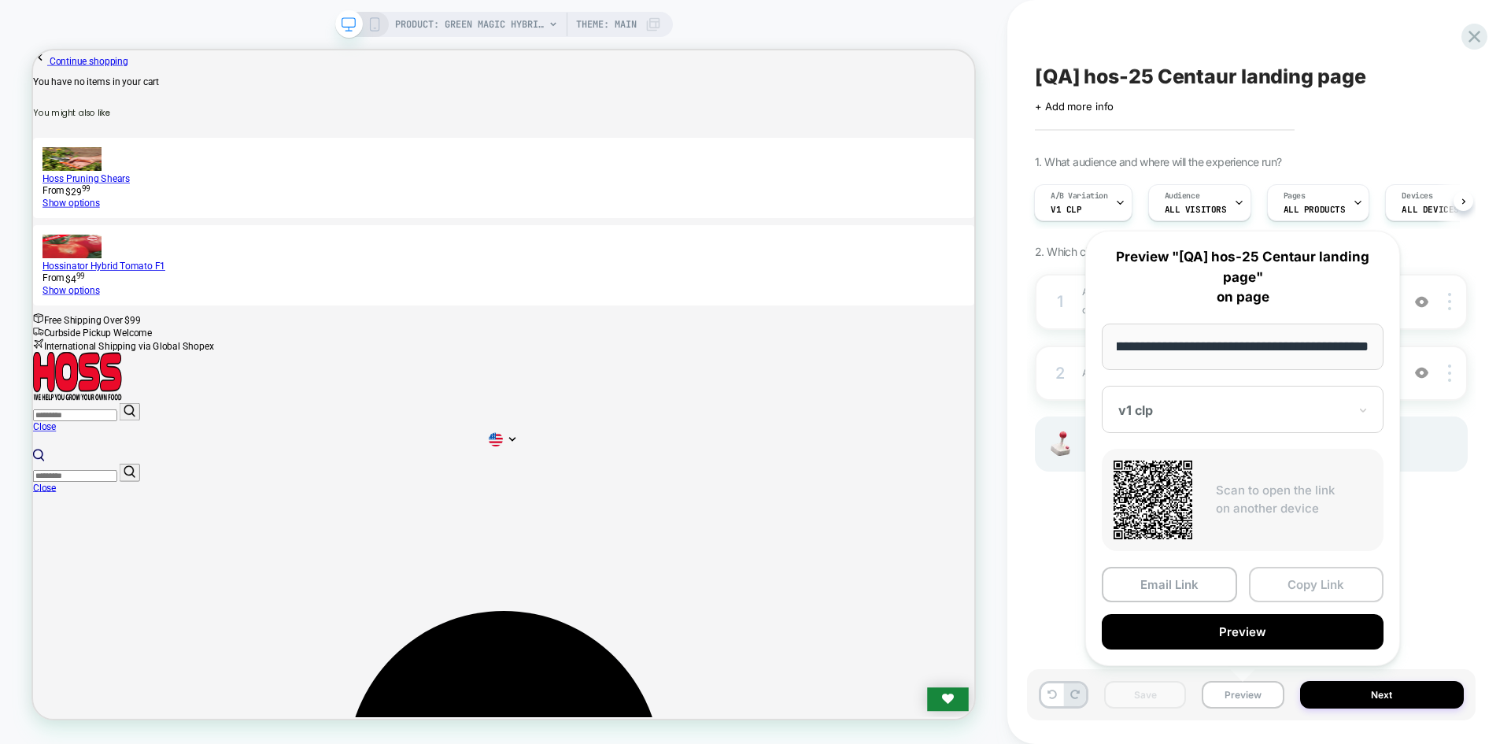
click at [1285, 579] on button "Copy Link" at bounding box center [1316, 584] width 135 height 35
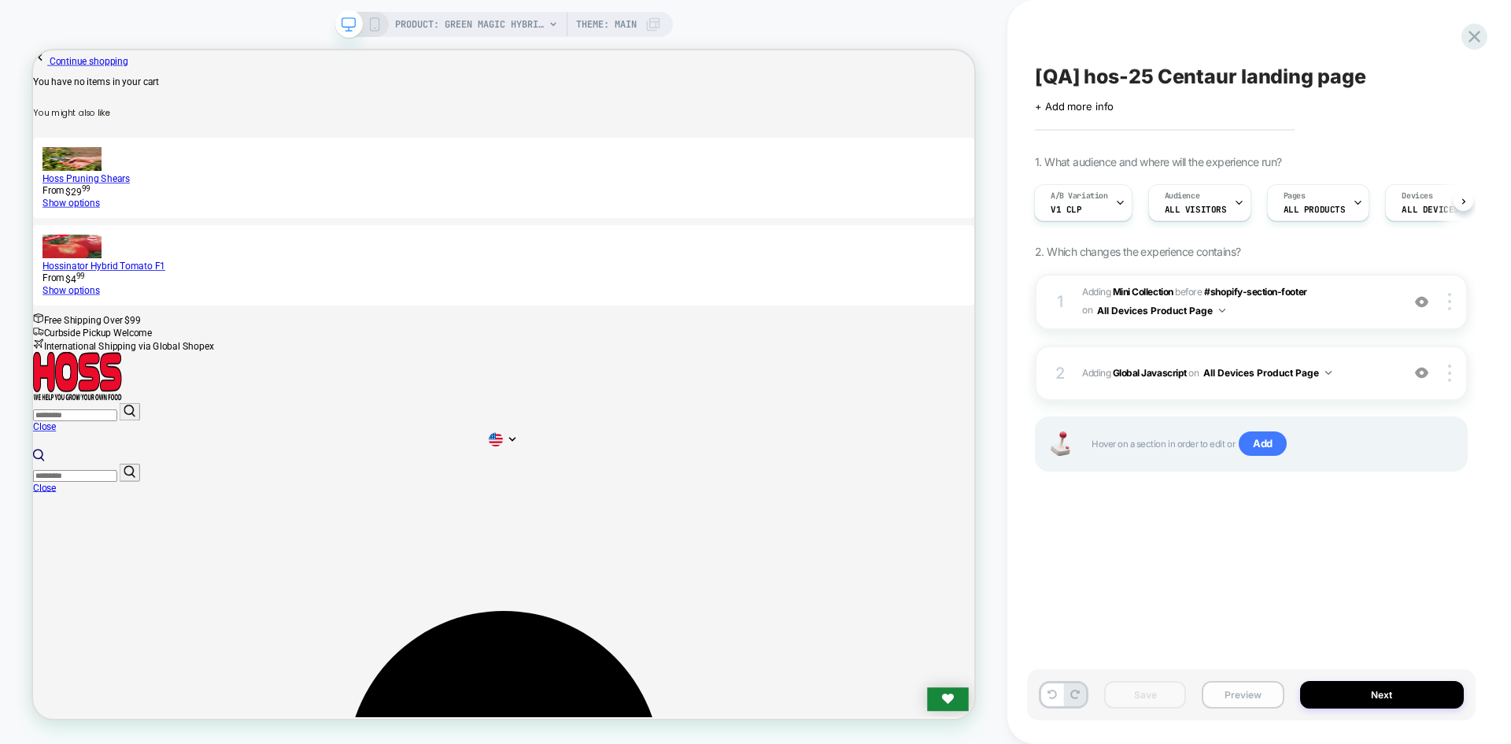
click at [1276, 701] on button "Preview" at bounding box center [1243, 695] width 82 height 28
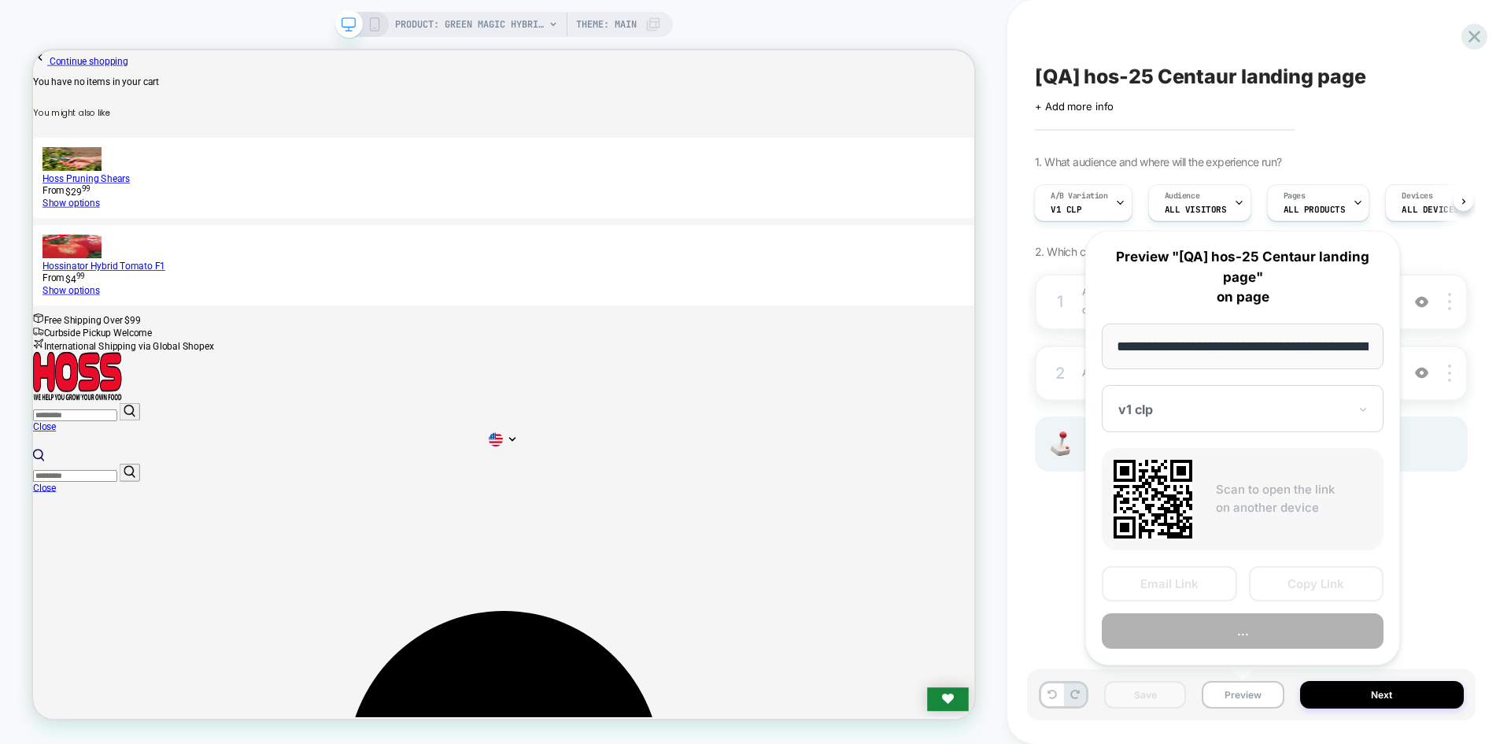
scroll to position [0, 208]
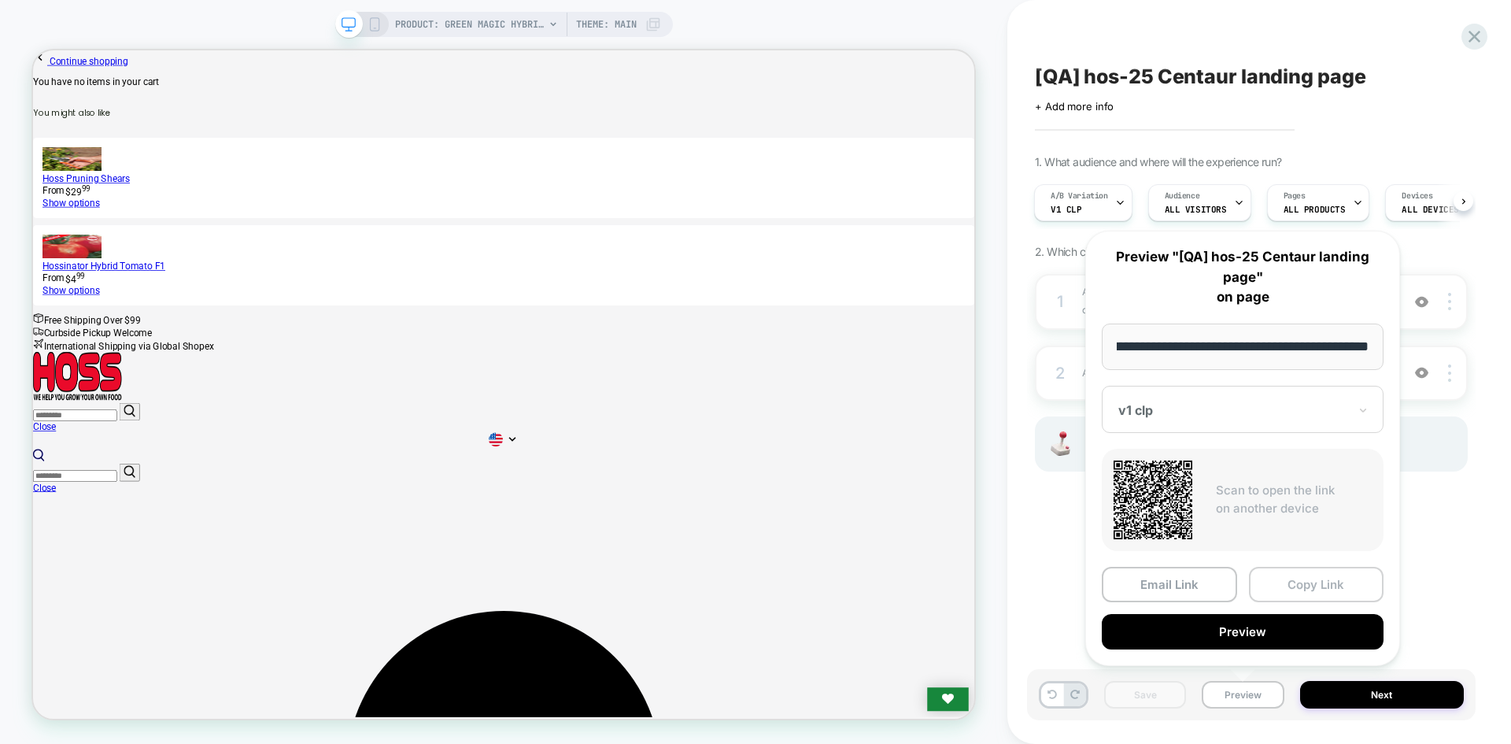
click at [1313, 586] on button "Copy Link" at bounding box center [1316, 584] width 135 height 35
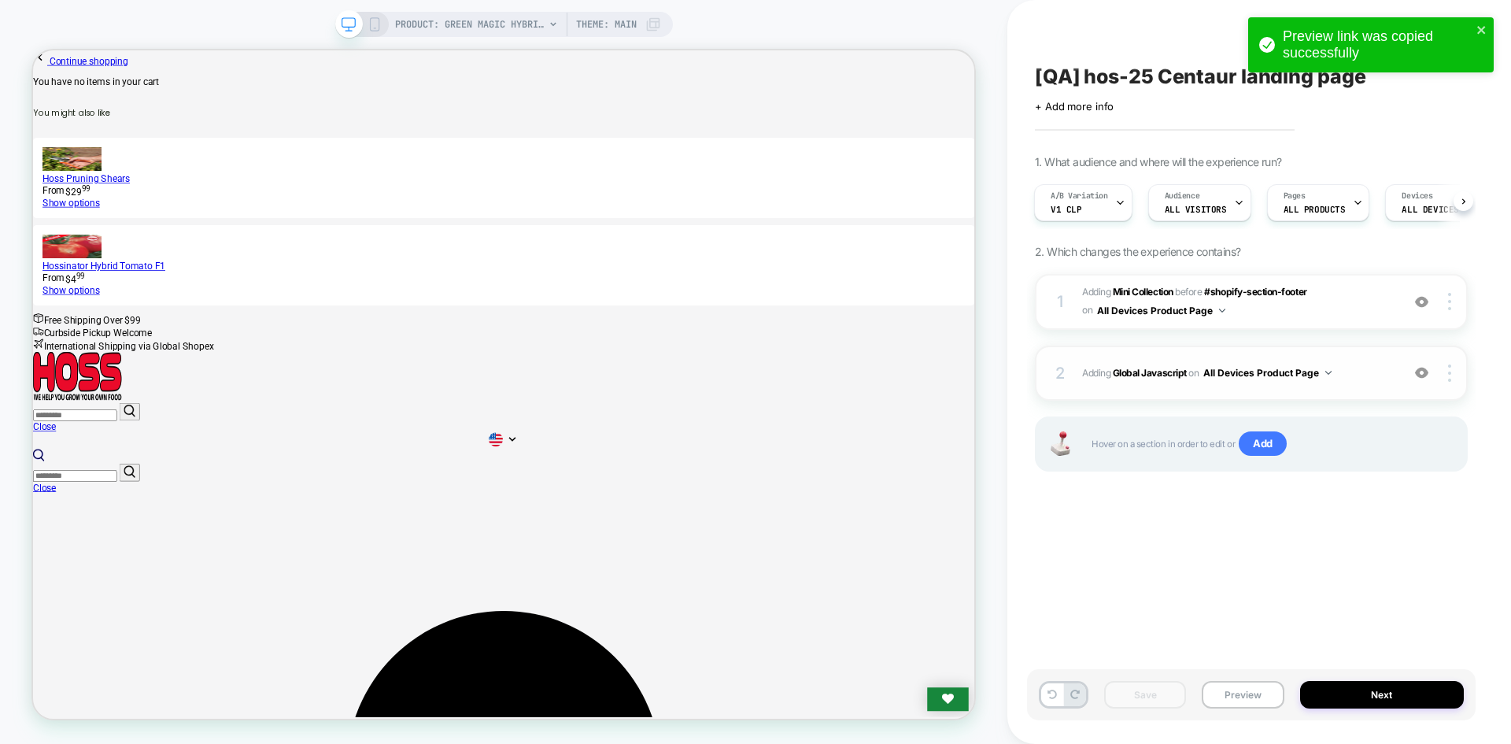
click at [1149, 380] on span "Adding Global Javascript on All Devices Product Page" at bounding box center [1237, 373] width 311 height 20
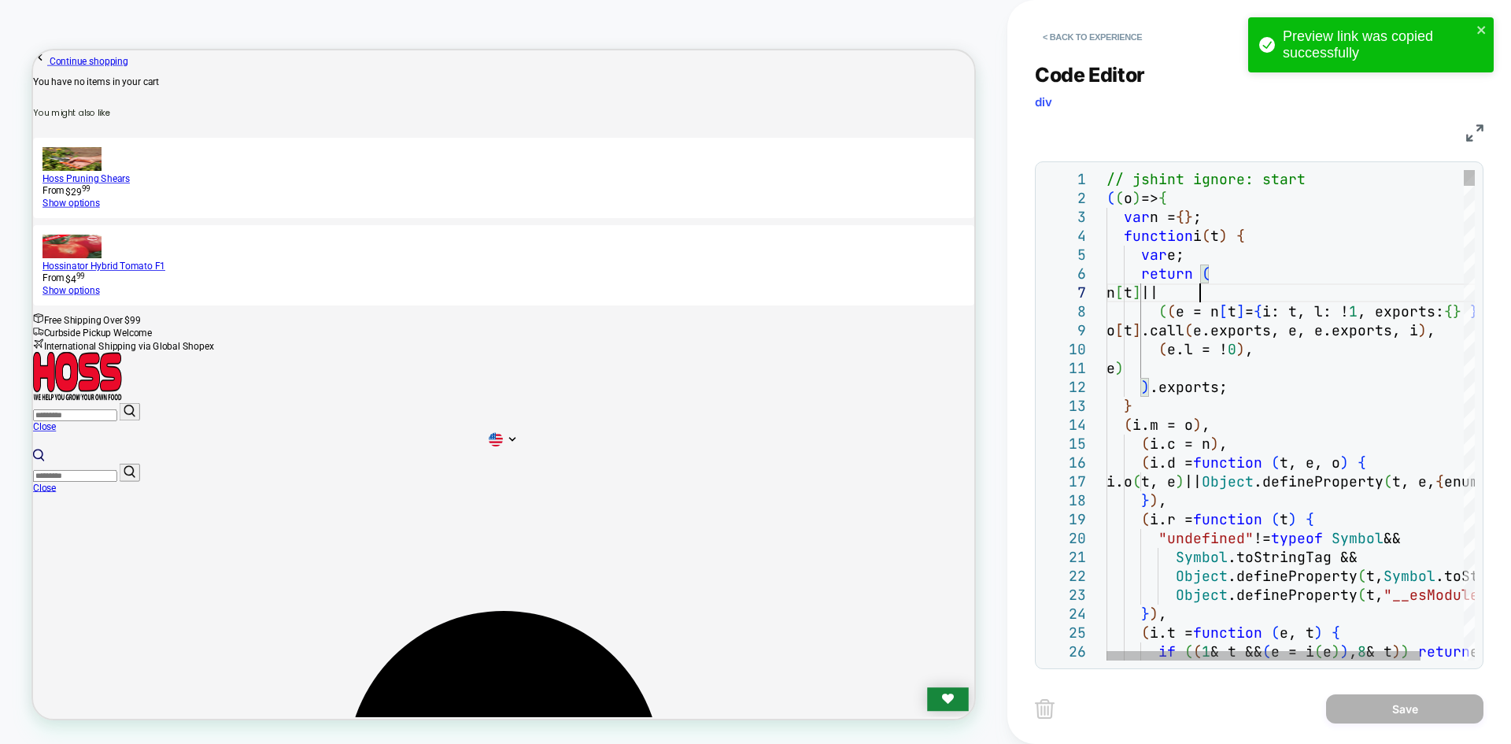
type textarea "**********"
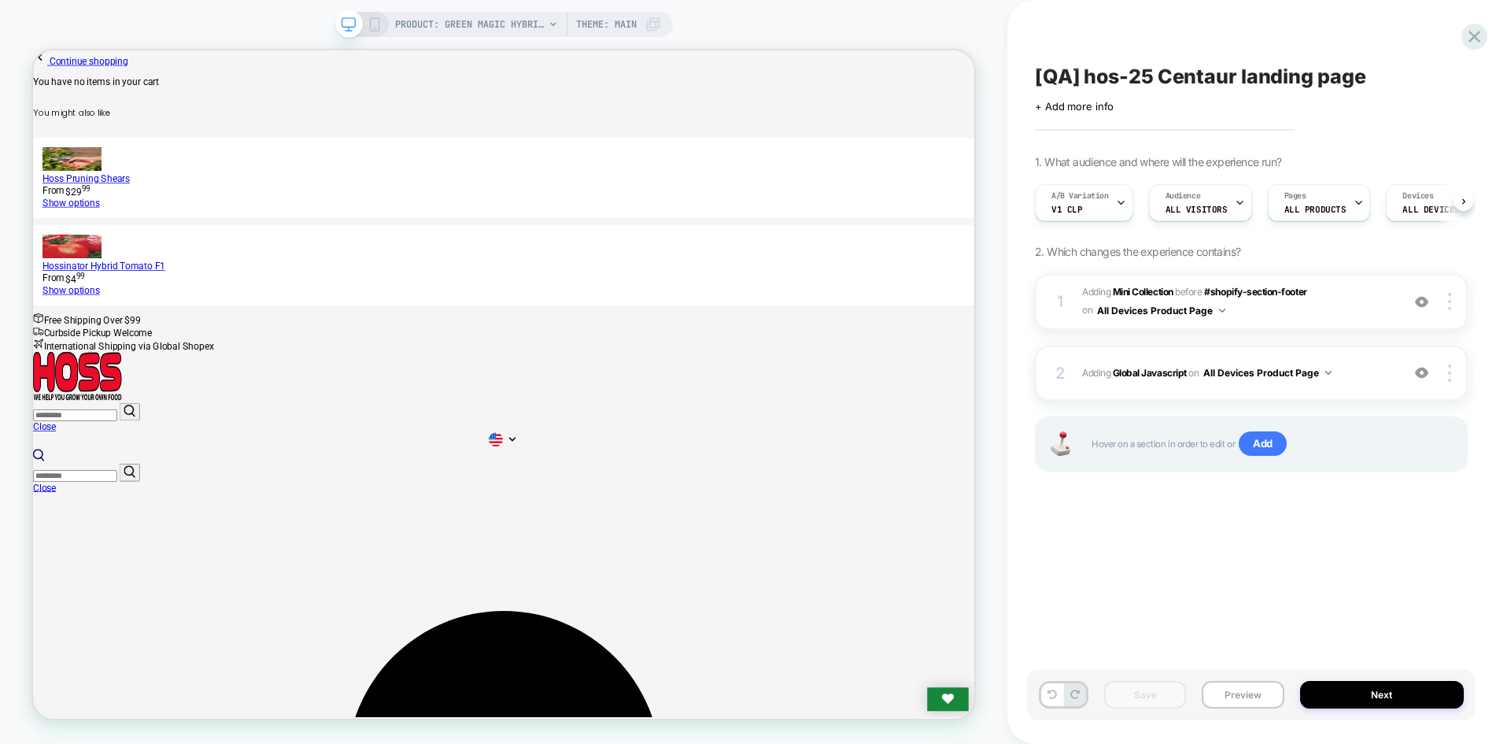
scroll to position [0, 1]
click at [1164, 368] on b "Global Javascript" at bounding box center [1150, 373] width 74 height 12
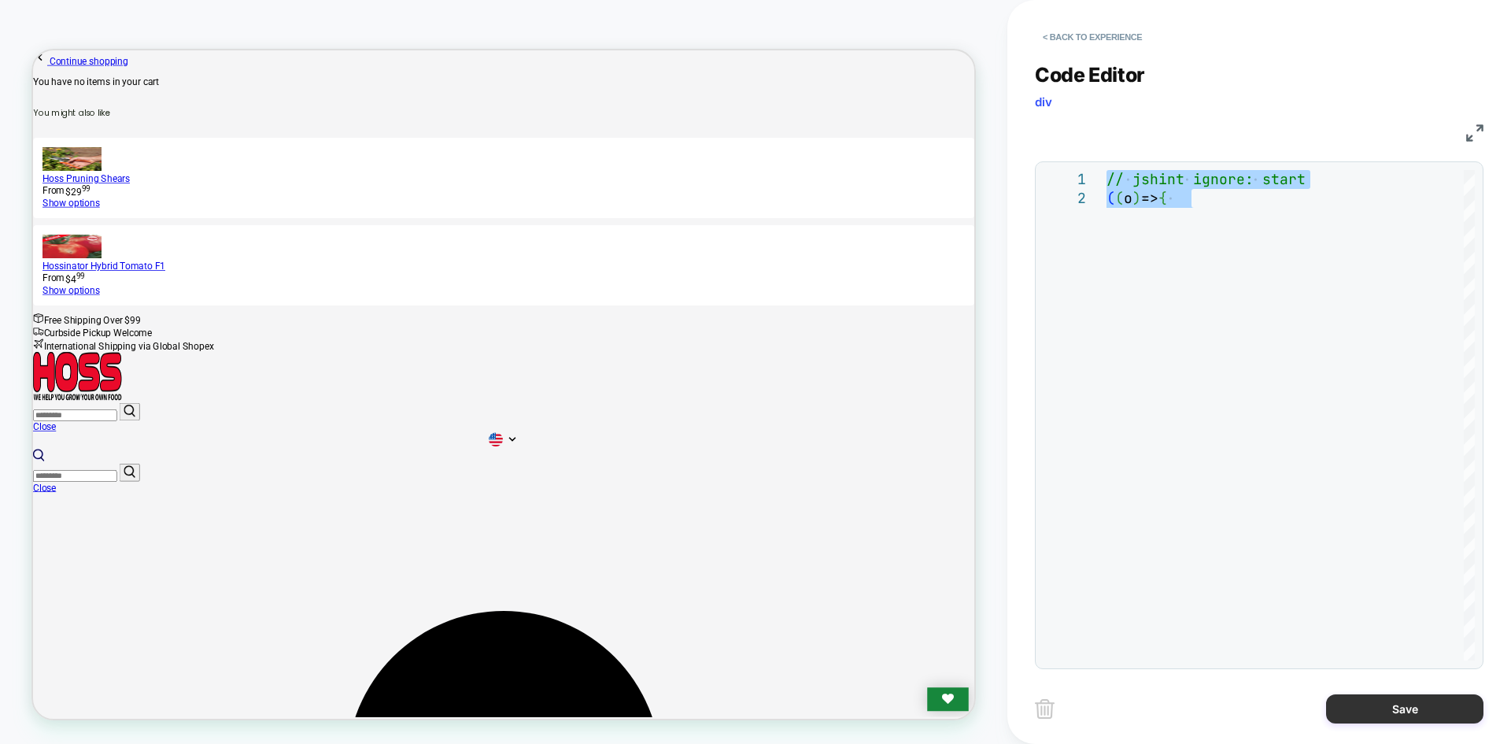
type textarea "**********"
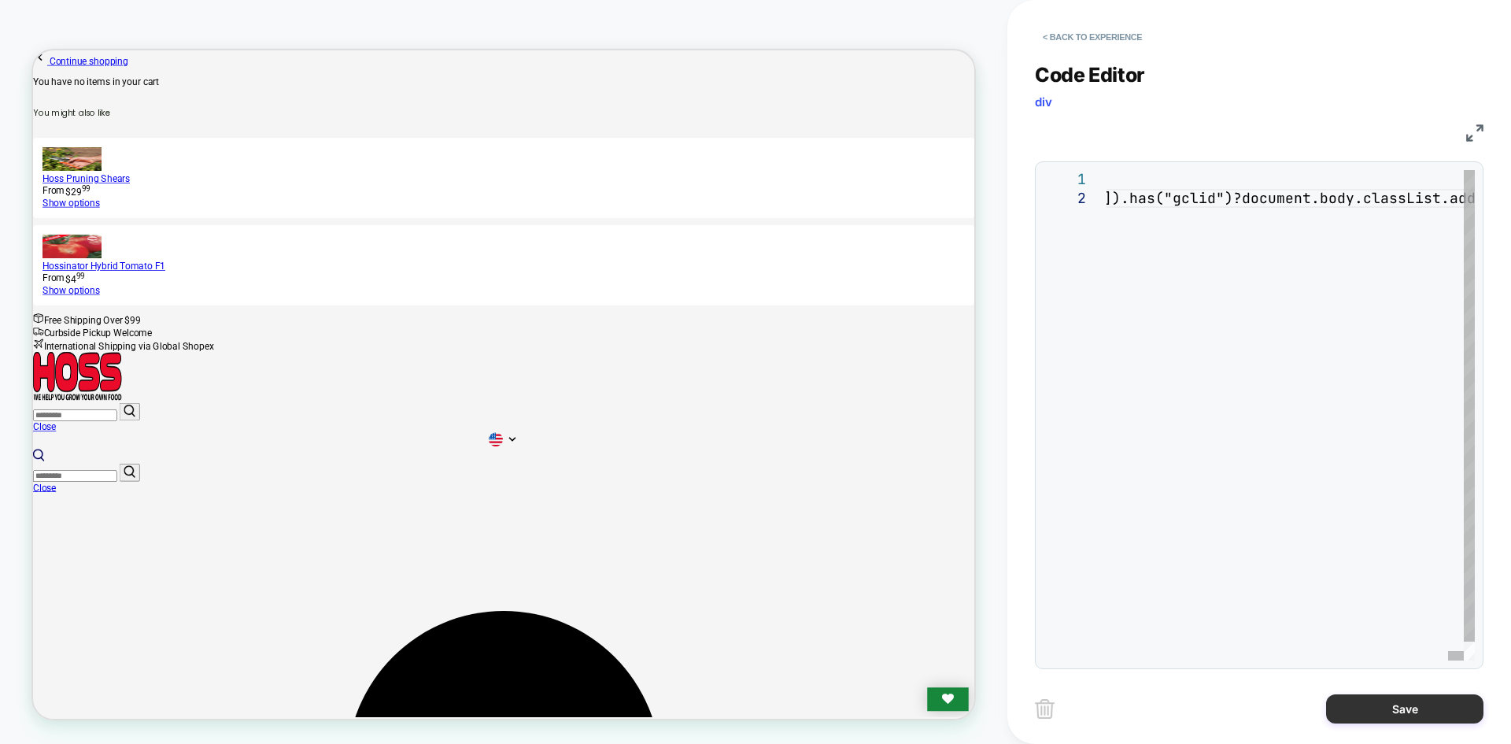
click at [1367, 718] on button "Save" at bounding box center [1404, 708] width 157 height 29
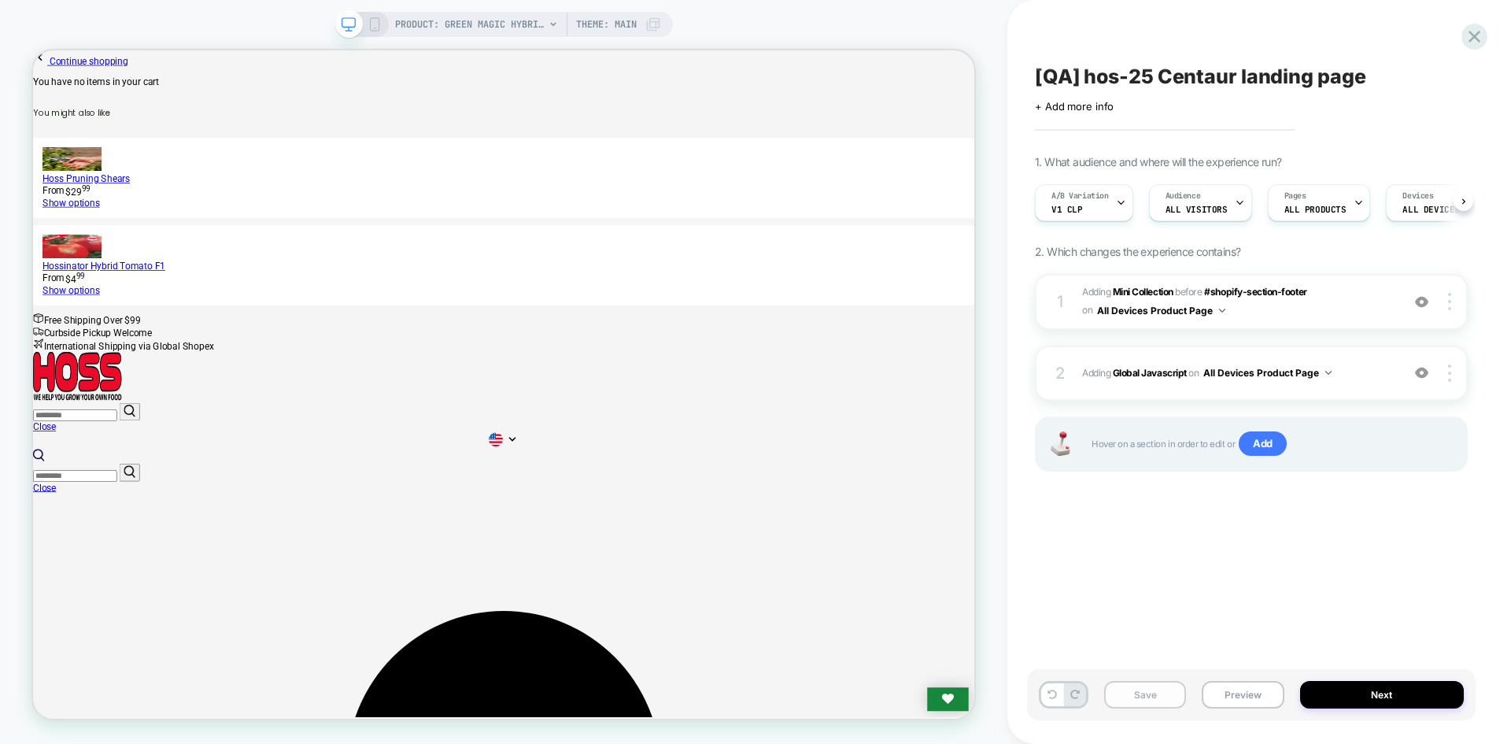
scroll to position [0, 1]
click at [1145, 701] on button "Save" at bounding box center [1145, 695] width 82 height 28
click at [1249, 695] on button "Preview" at bounding box center [1243, 695] width 82 height 28
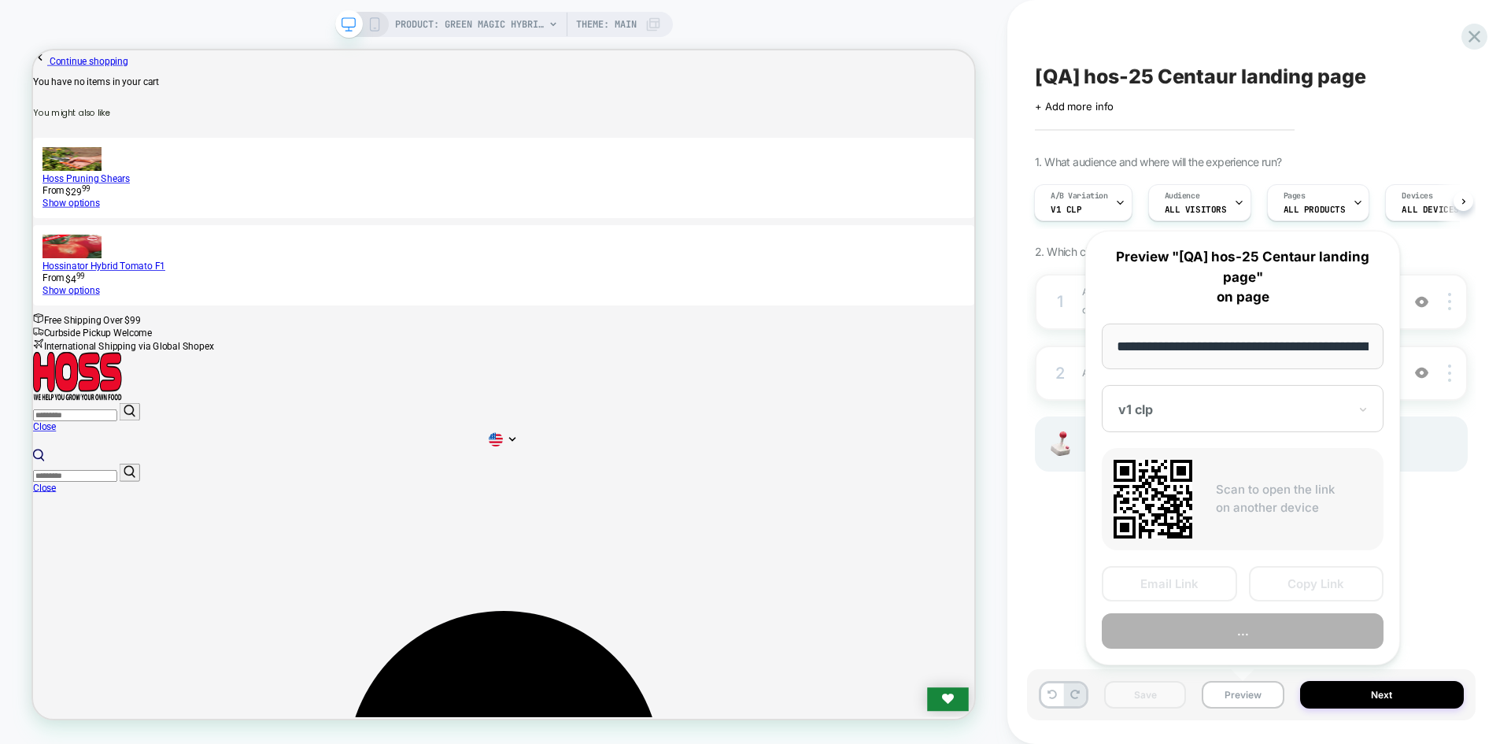
scroll to position [0, 208]
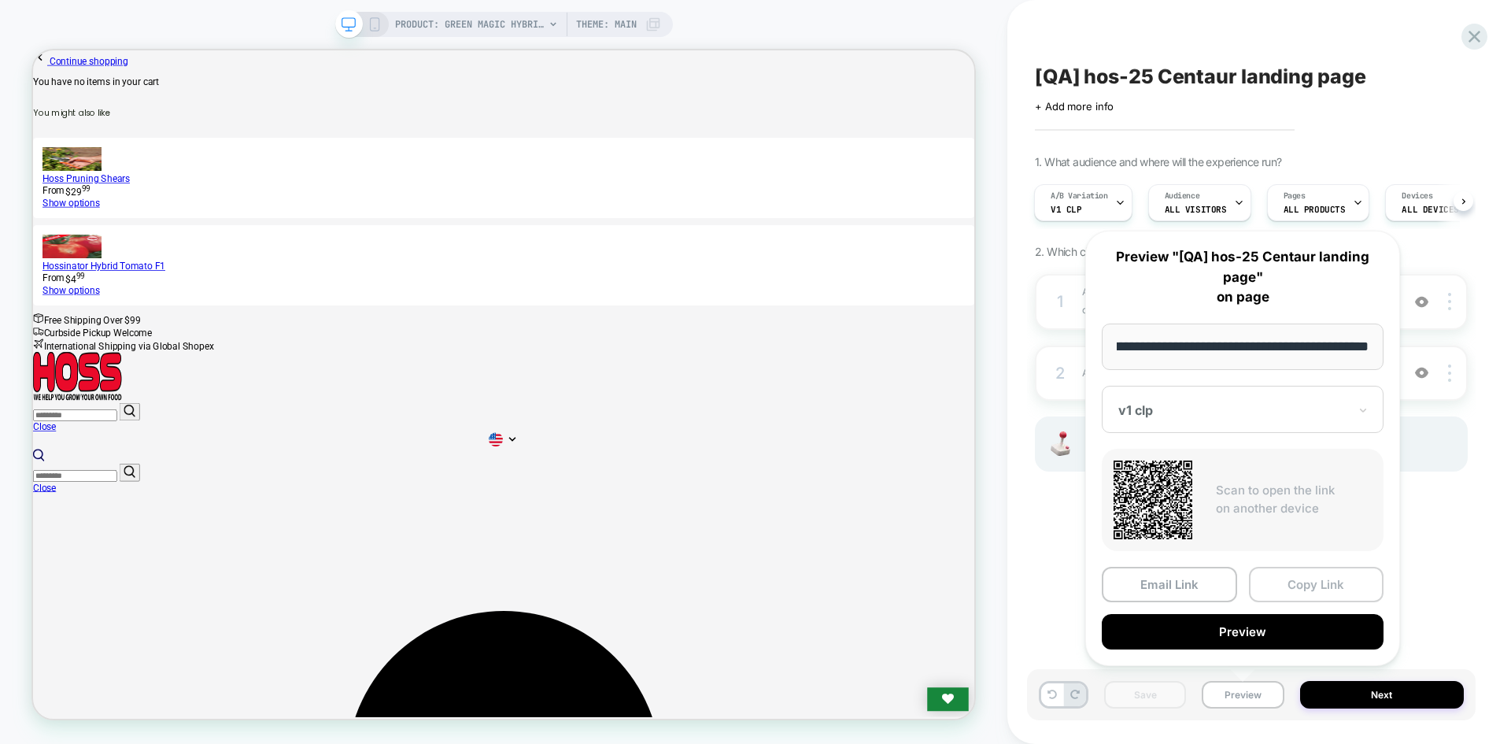
click at [1292, 585] on button "Copy Link" at bounding box center [1316, 584] width 135 height 35
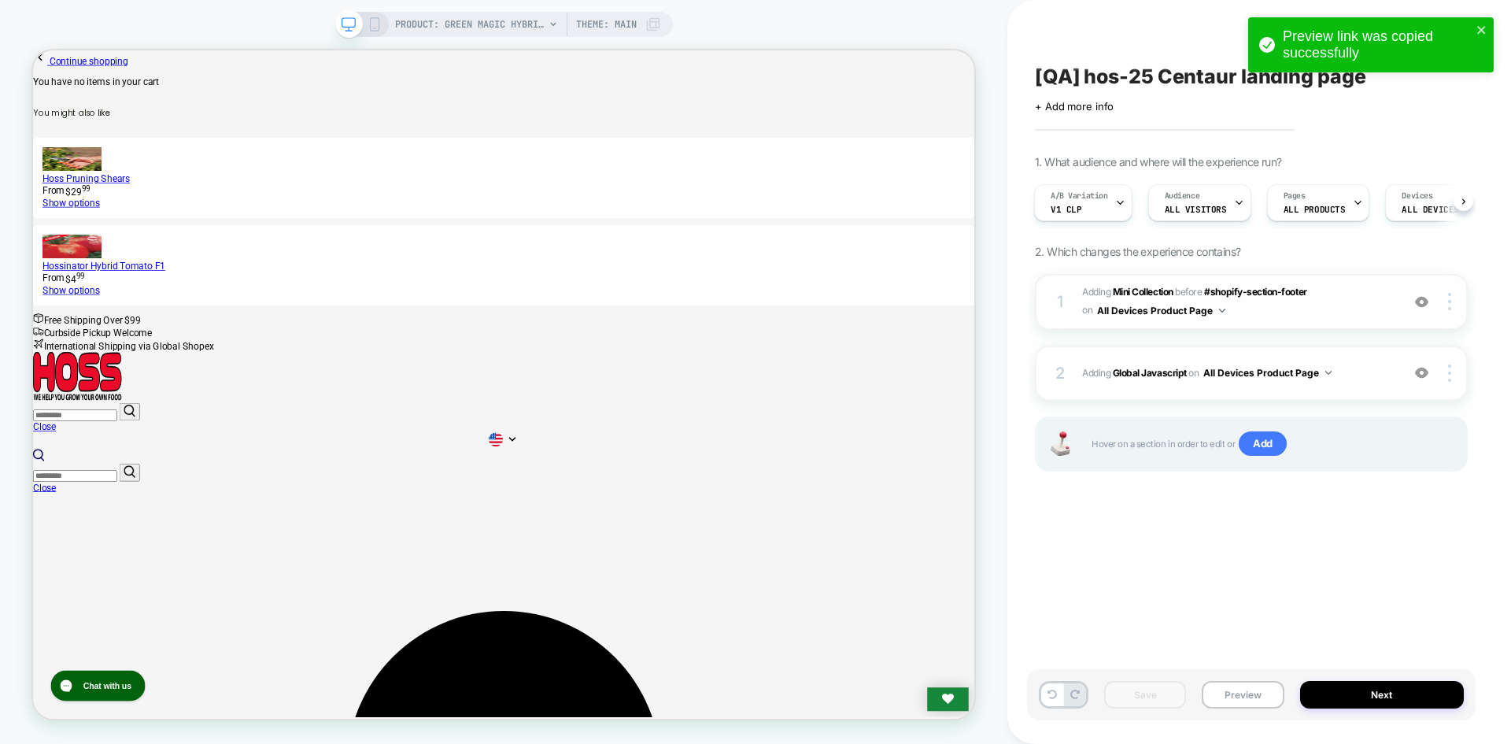
scroll to position [0, 0]
click at [1164, 375] on b "Global Javascript" at bounding box center [1150, 373] width 74 height 12
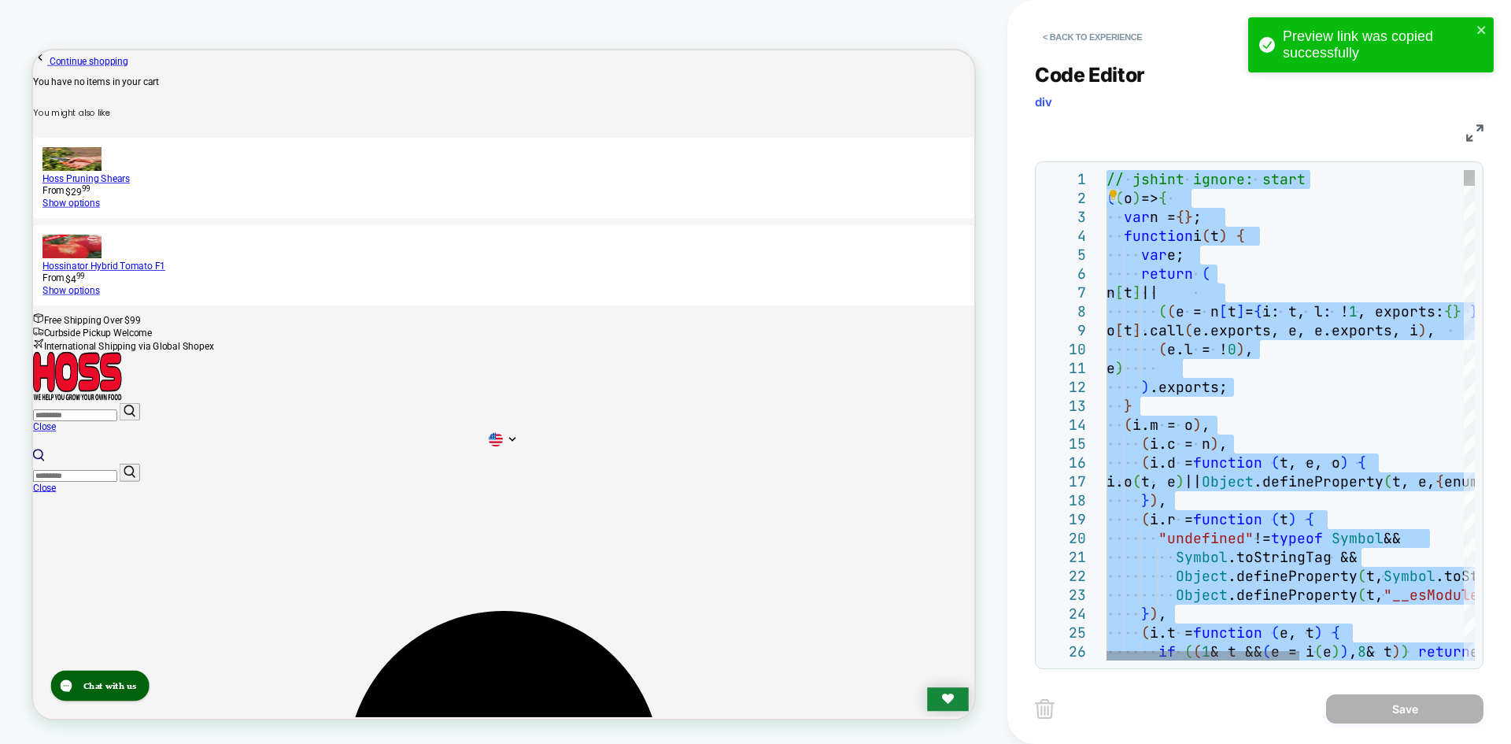
type textarea "**********"
click at [1393, 706] on button "Save" at bounding box center [1404, 708] width 157 height 29
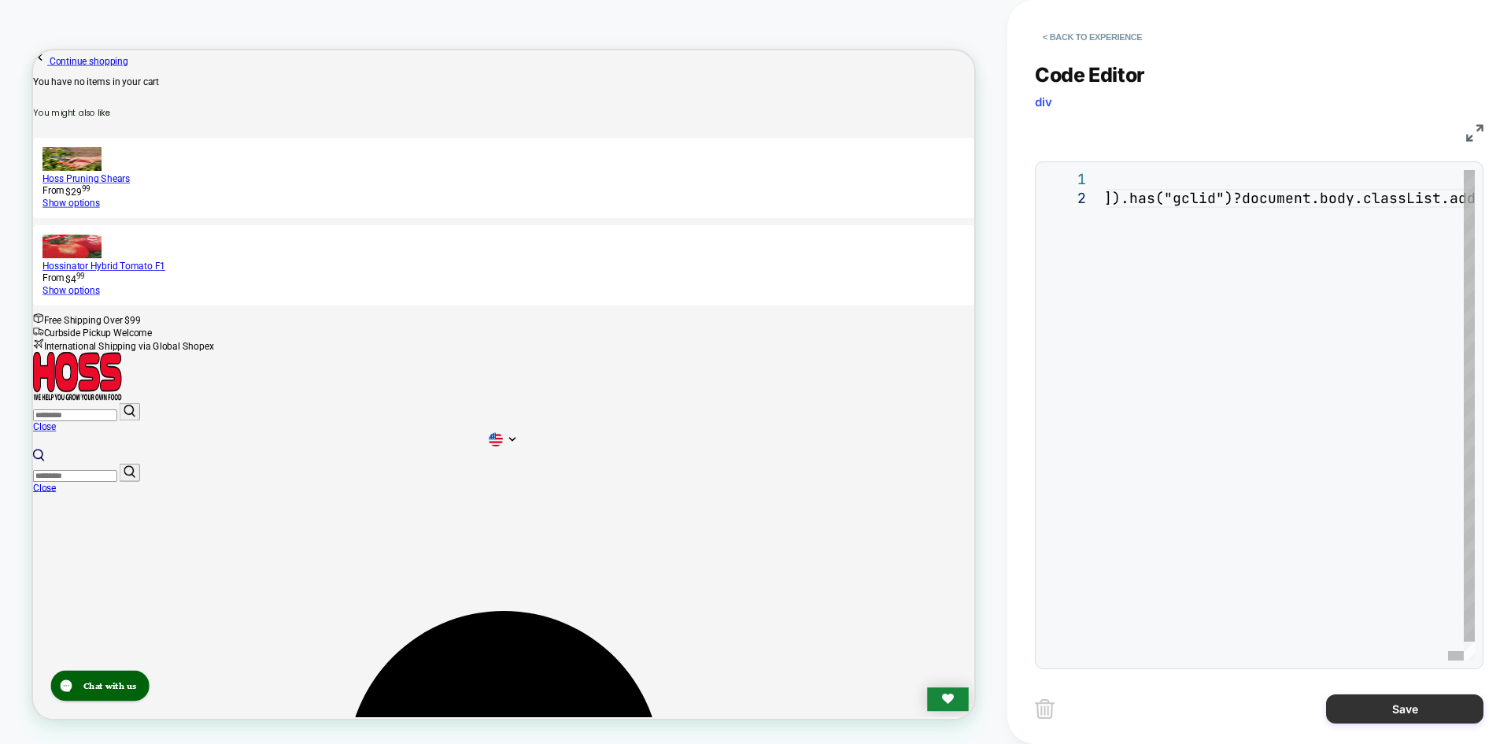
click at [1393, 706] on button "Save" at bounding box center [1404, 708] width 157 height 29
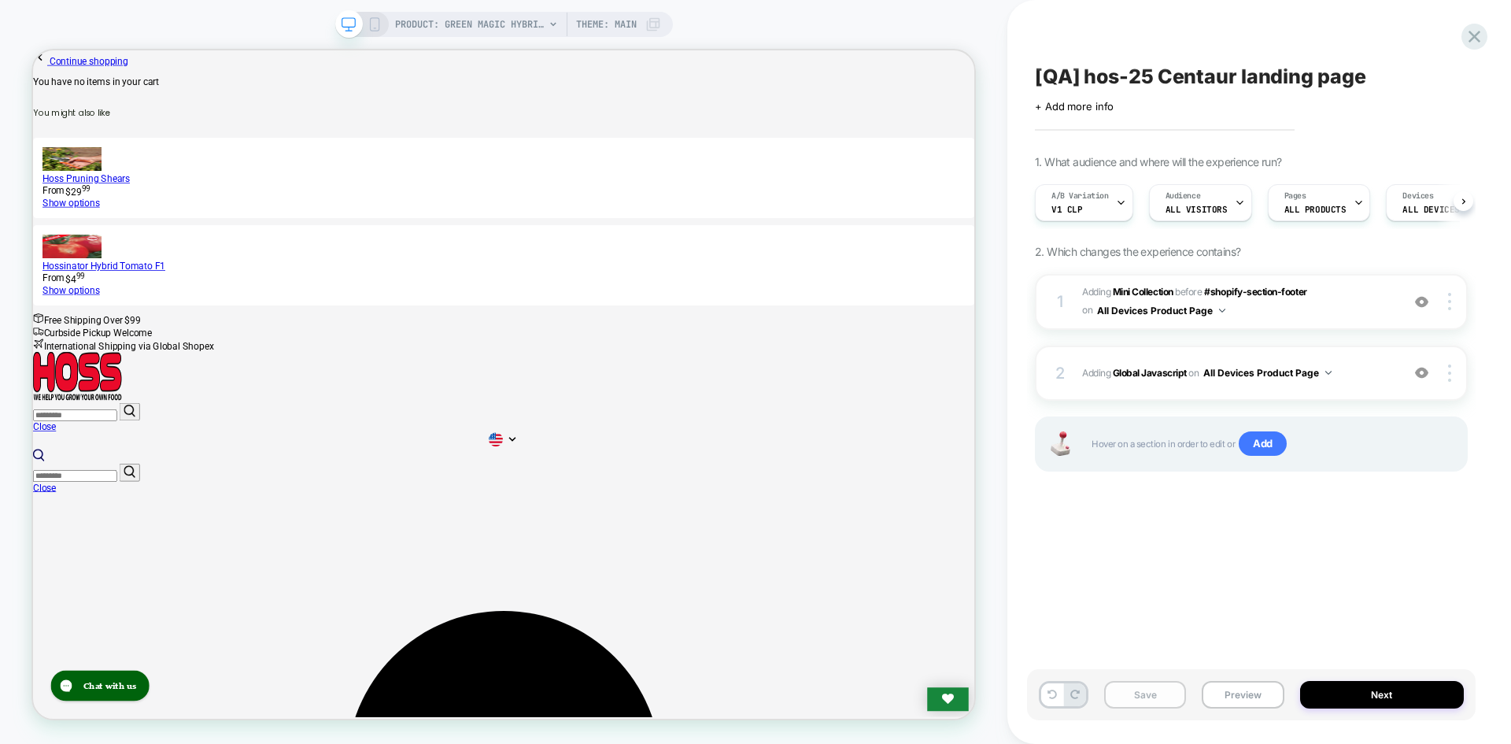
click at [1135, 693] on button "Save" at bounding box center [1145, 695] width 82 height 28
click at [1233, 704] on button "Preview" at bounding box center [1243, 695] width 82 height 28
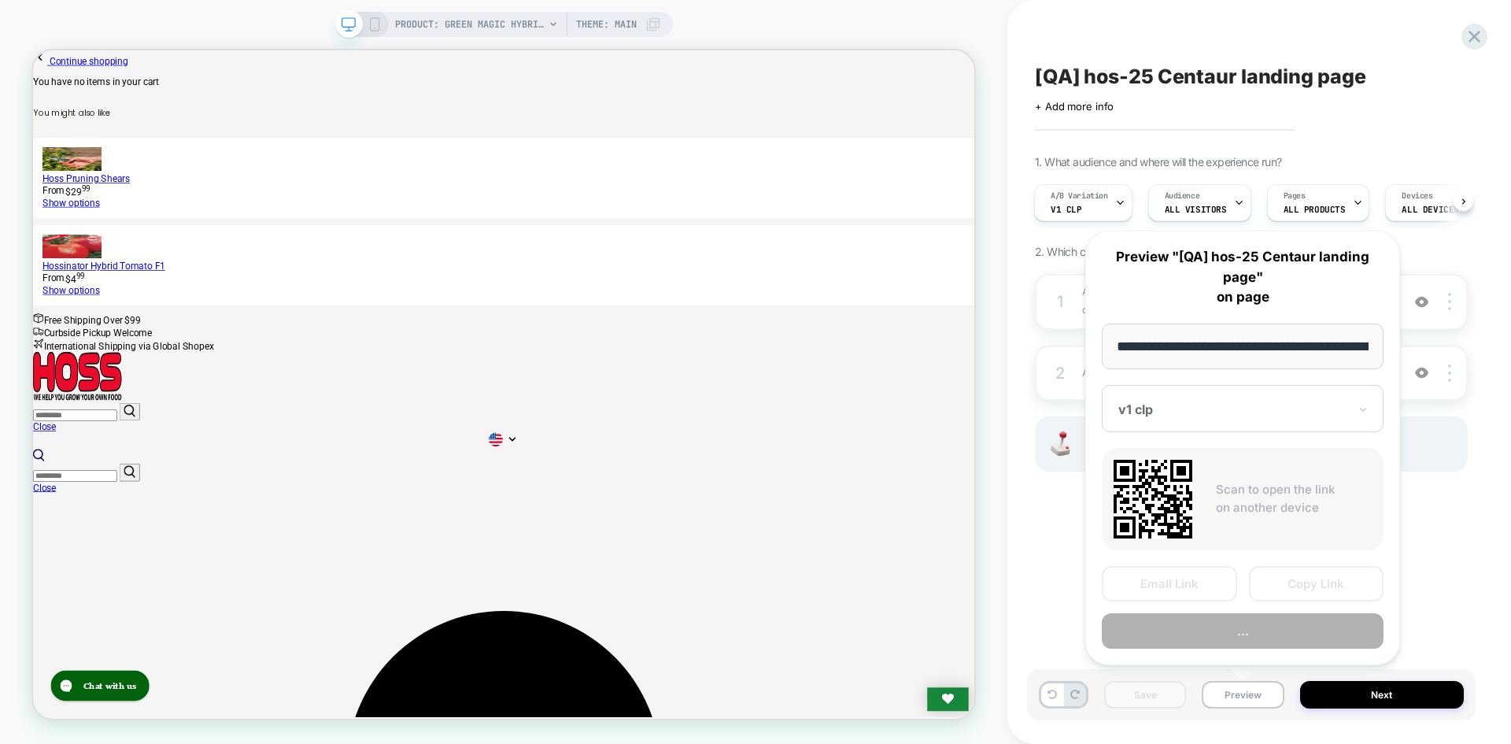
scroll to position [0, 208]
drag, startPoint x: 1288, startPoint y: 360, endPoint x: 1389, endPoint y: 356, distance: 100.8
click at [1389, 339] on div "**********" at bounding box center [1243, 448] width 315 height 435
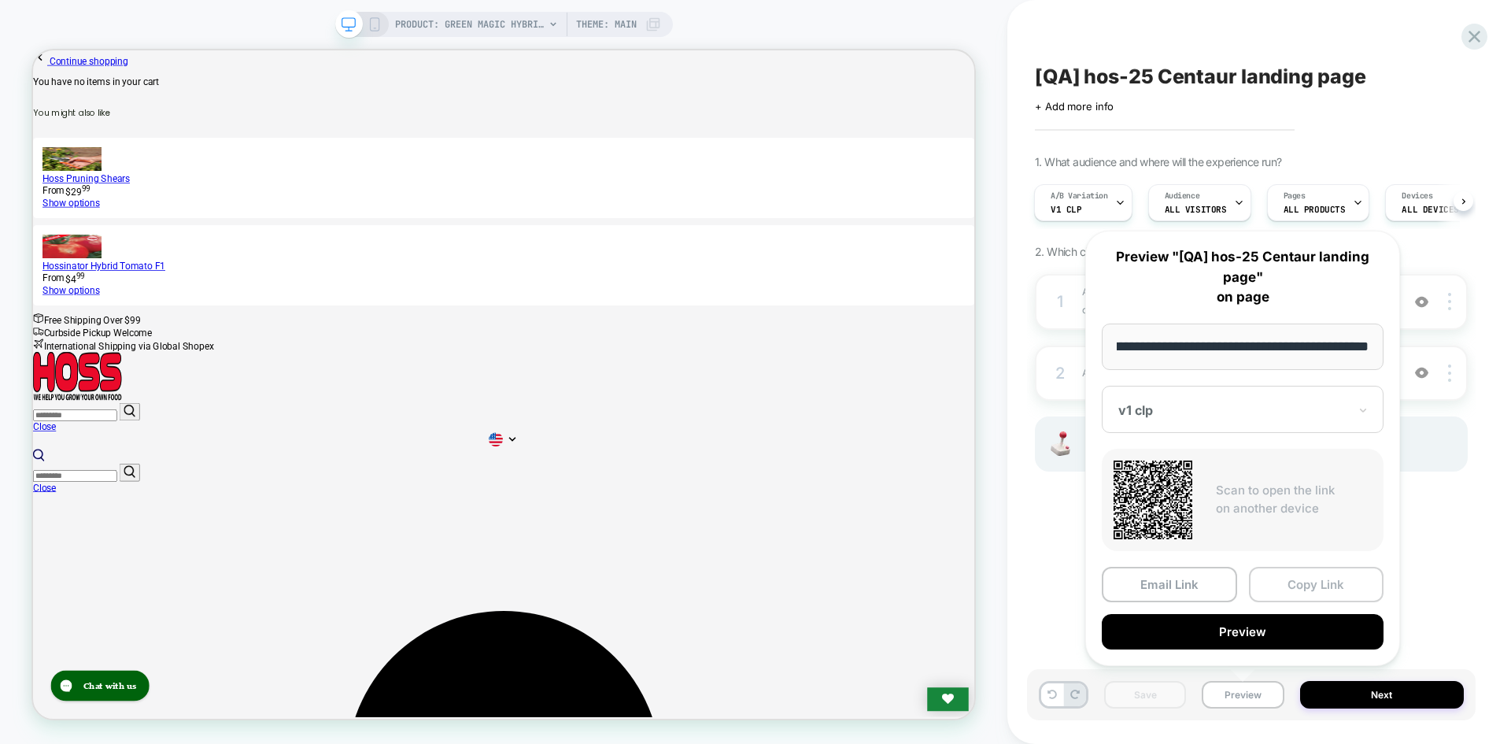
click at [1331, 574] on button "Copy Link" at bounding box center [1316, 584] width 135 height 35
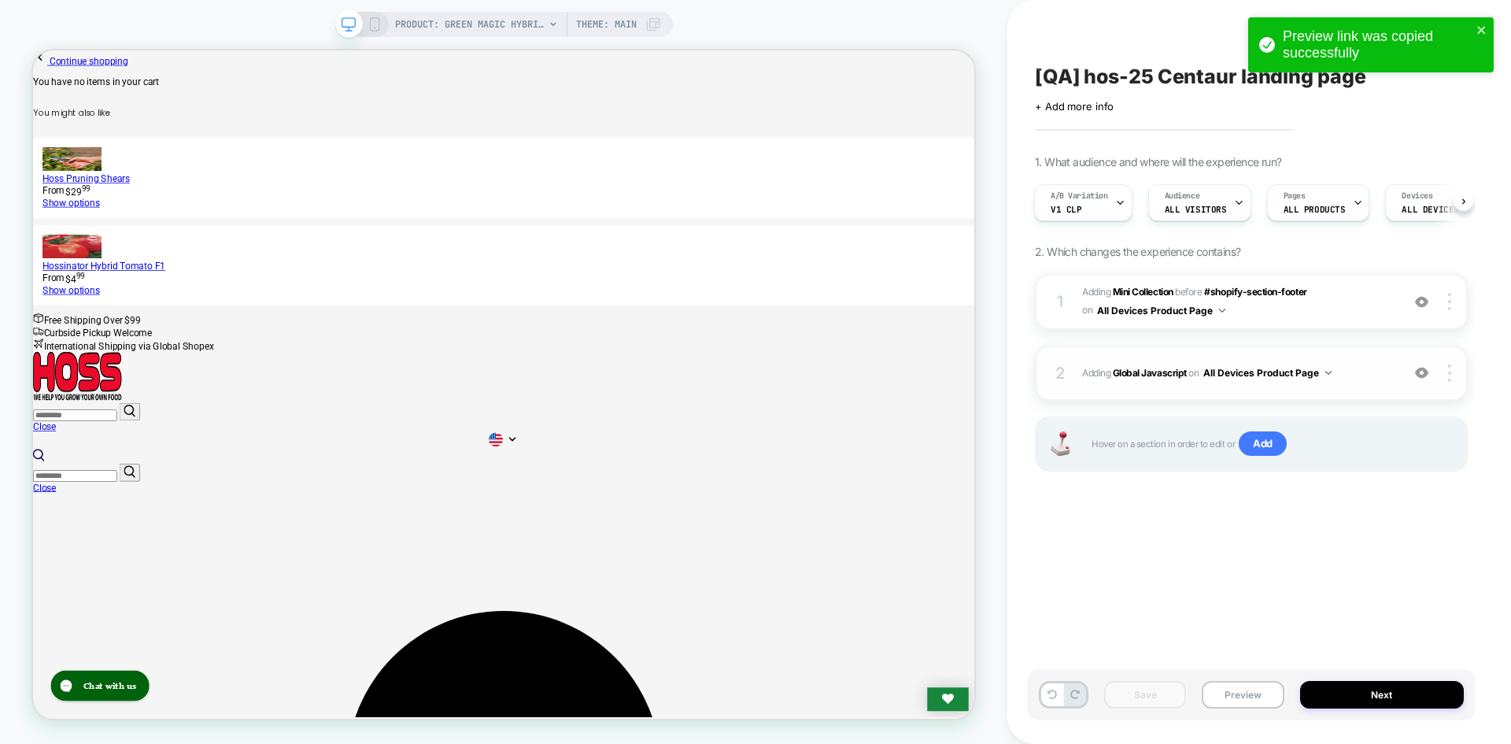
click at [1145, 359] on div "2 Adding Global Javascript on All Devices Product Page Add Before Add After Tar…" at bounding box center [1251, 373] width 433 height 55
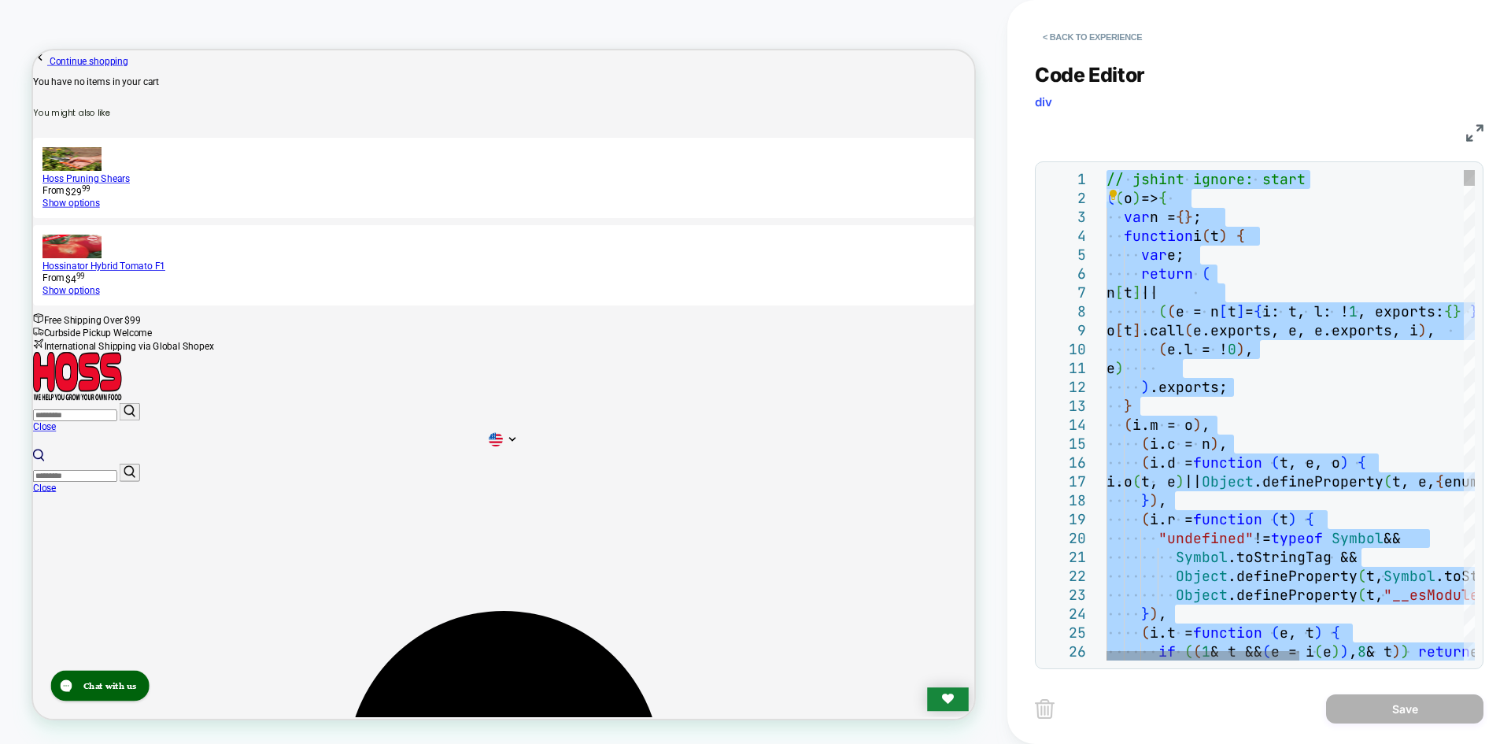
type textarea "**********"
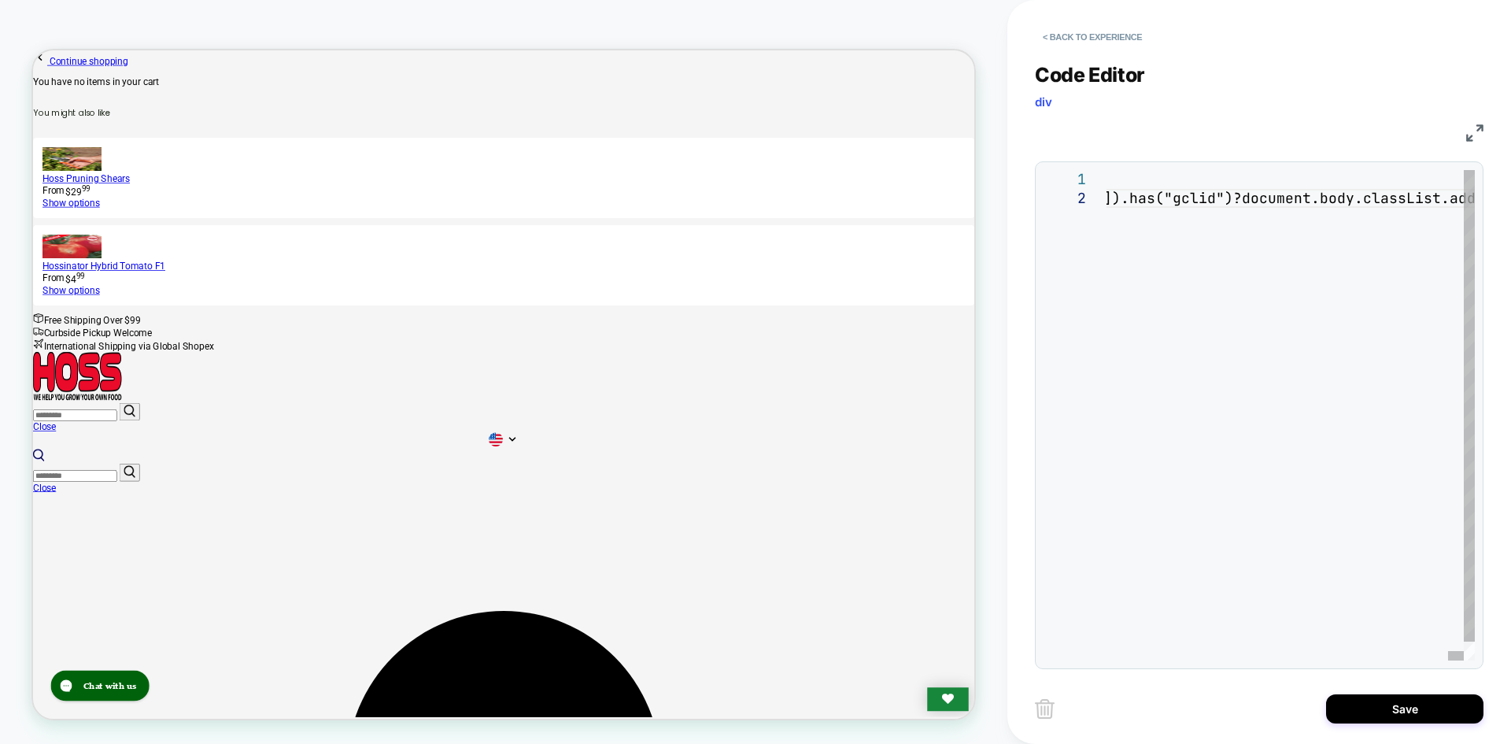
click at [1367, 725] on div "Save" at bounding box center [1259, 708] width 449 height 39
click at [1373, 705] on button "Save" at bounding box center [1404, 708] width 157 height 29
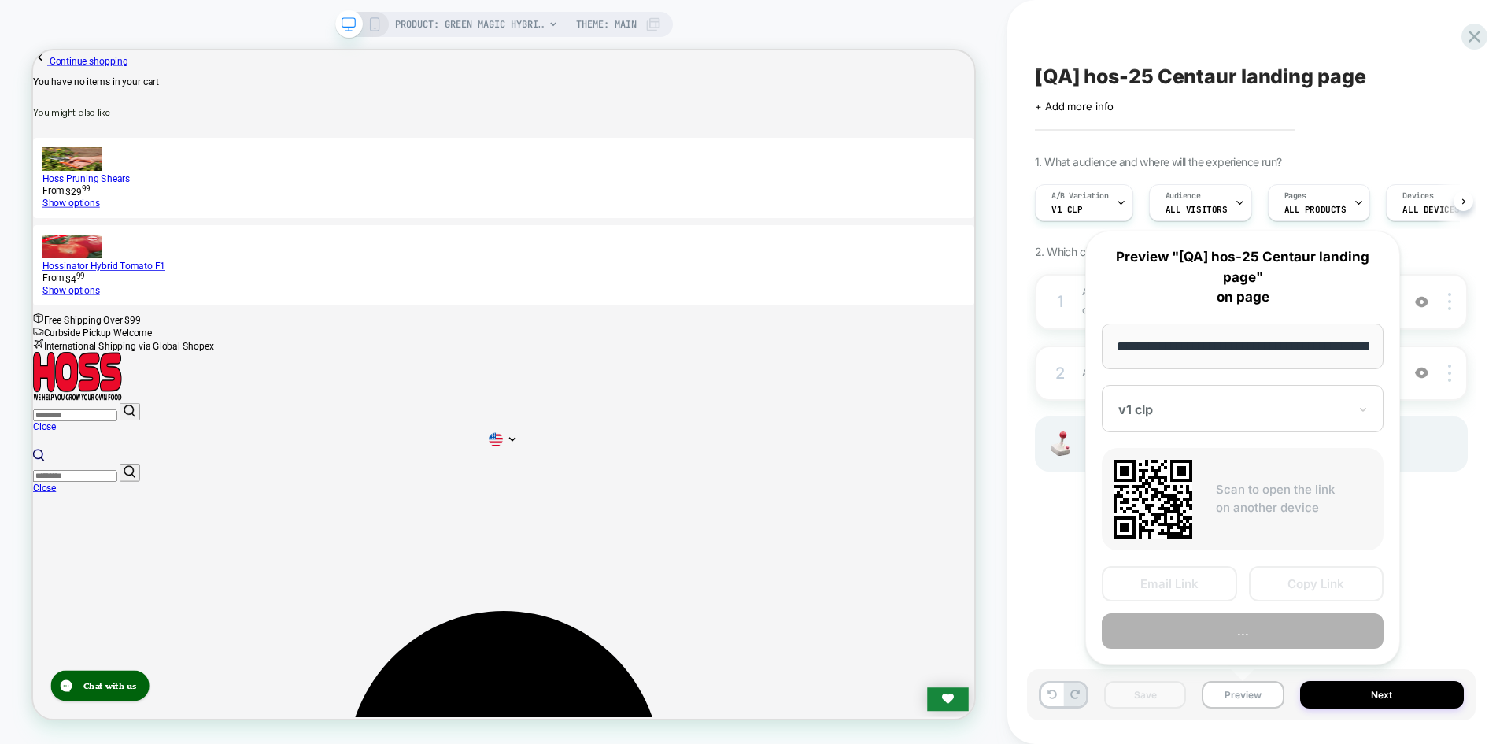
scroll to position [0, 1]
click at [1293, 588] on button "Copy Link" at bounding box center [1316, 583] width 135 height 35
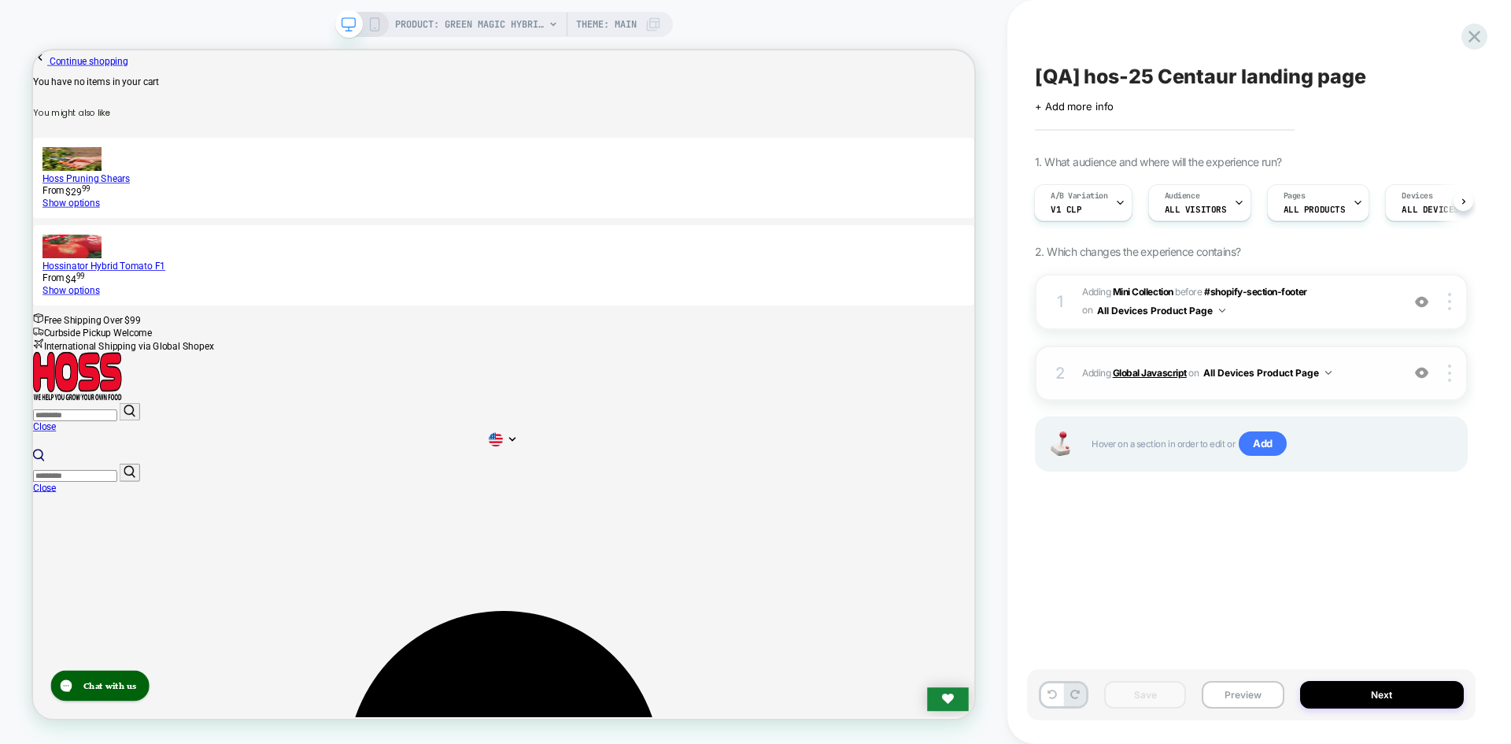
click at [1154, 369] on b "Global Javascript" at bounding box center [1150, 373] width 74 height 12
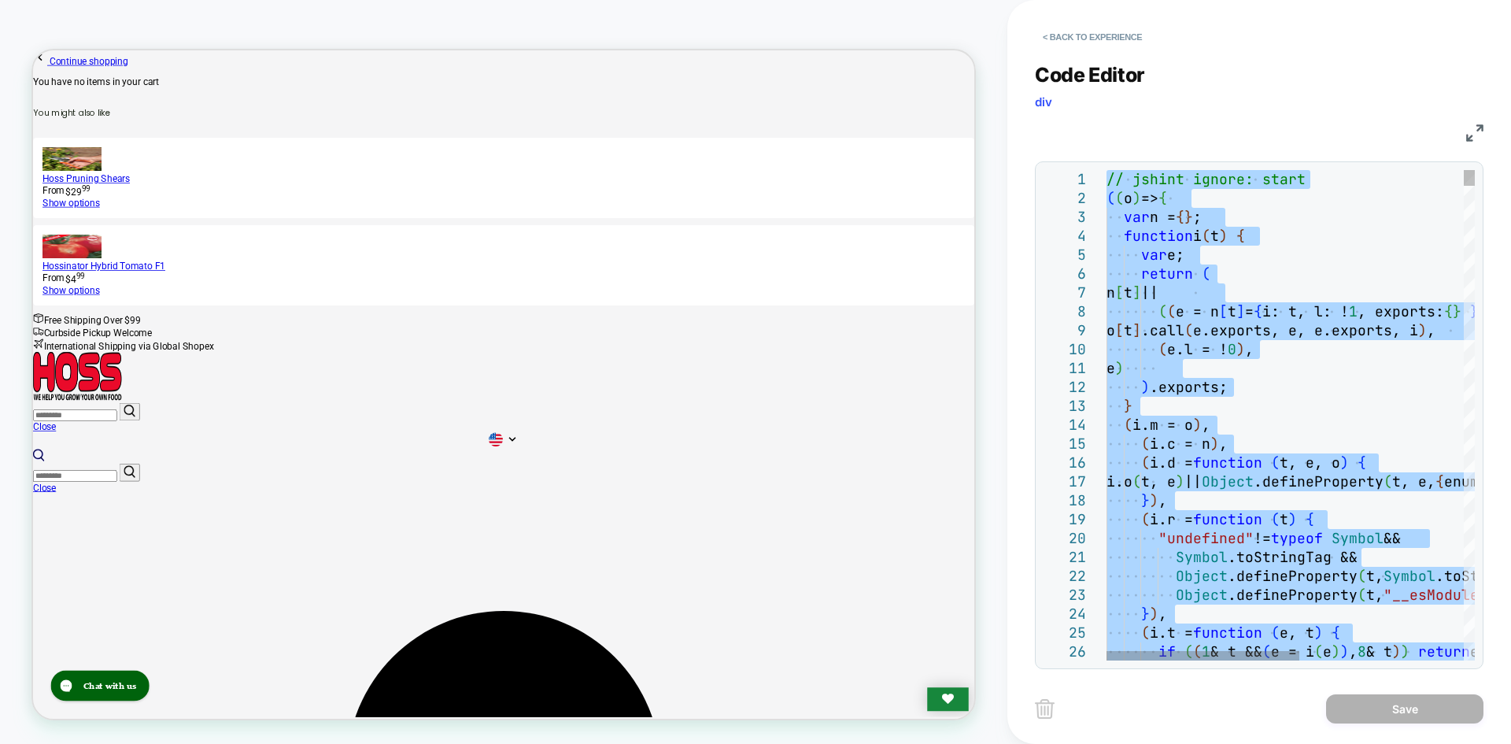
type textarea "**********"
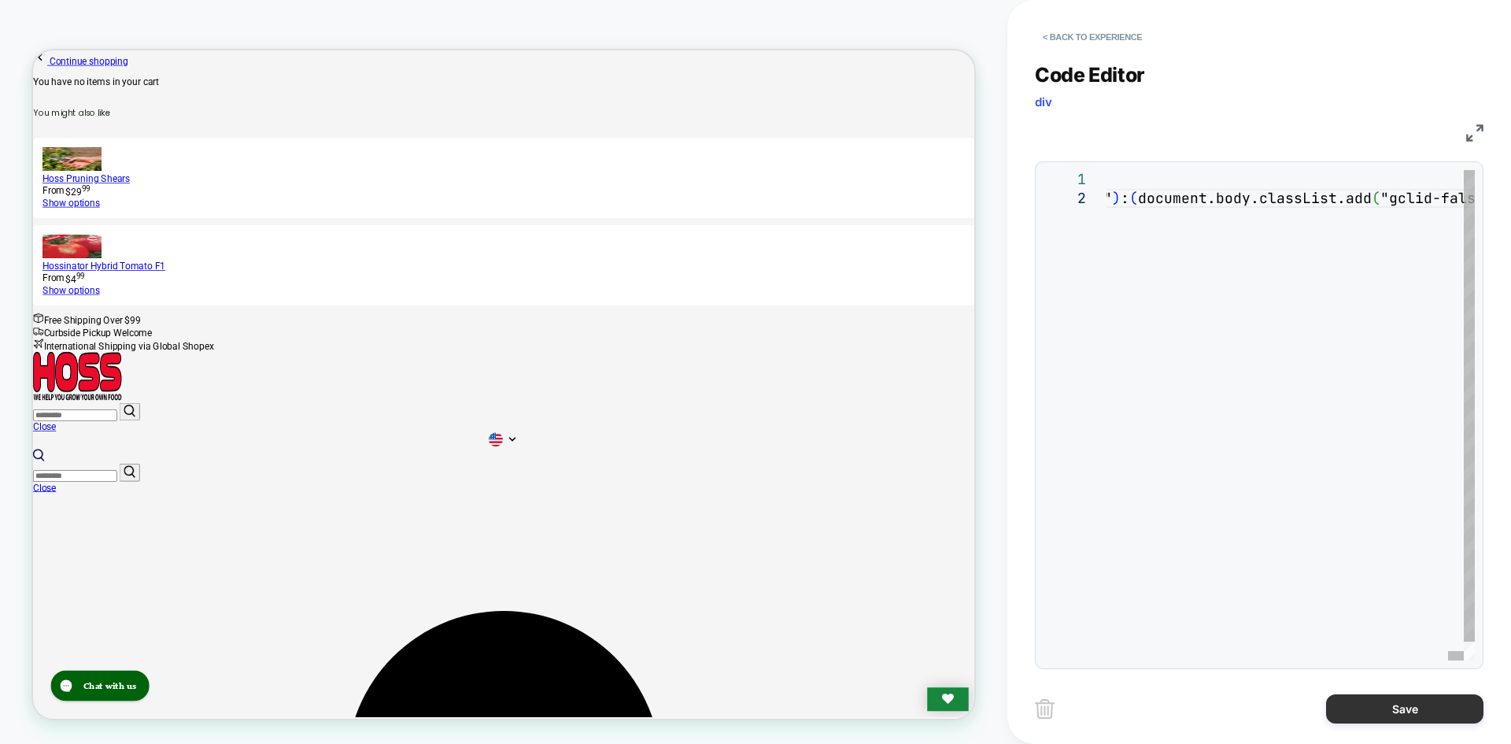
click at [1393, 707] on button "Save" at bounding box center [1404, 708] width 157 height 29
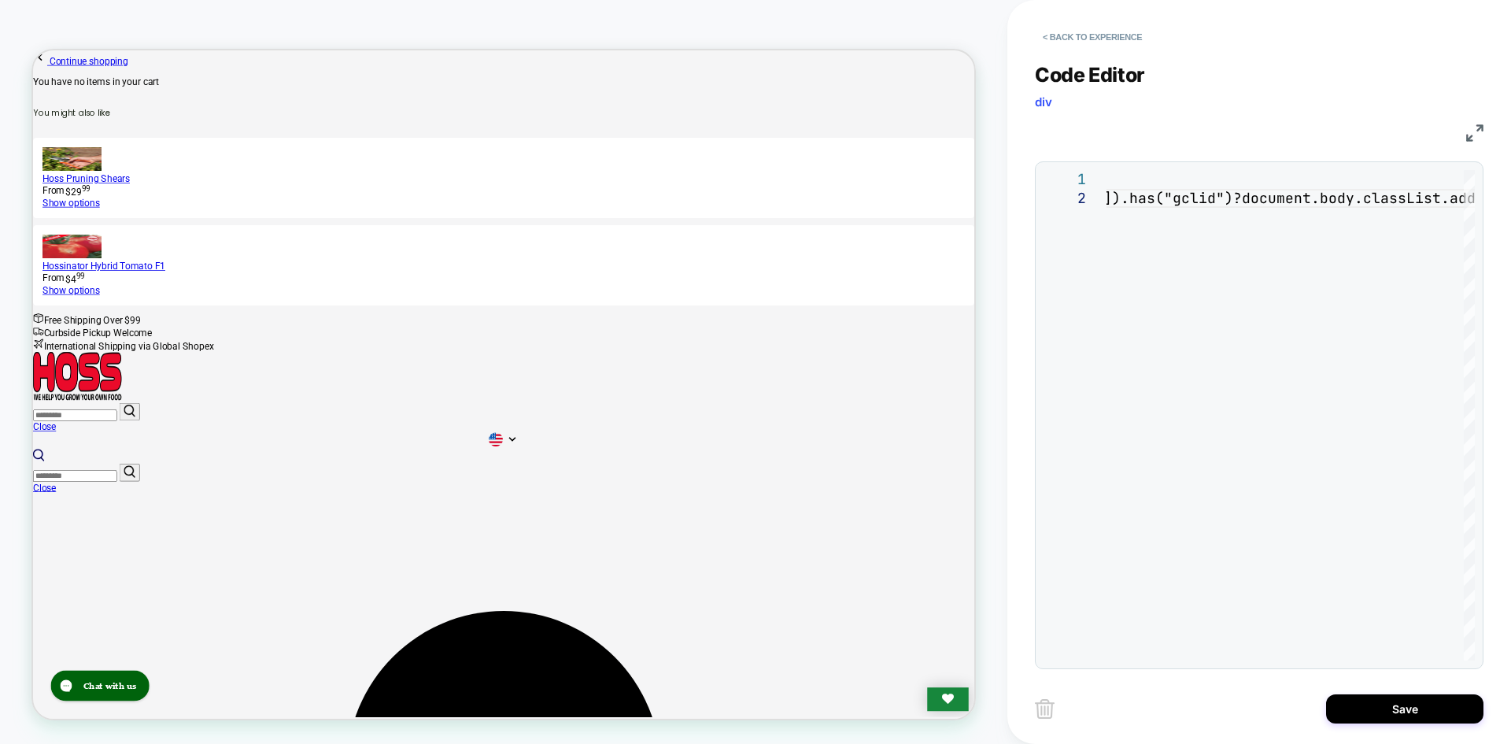
click at [1378, 712] on button "Save" at bounding box center [1404, 708] width 157 height 29
click at [1404, 708] on button "Save" at bounding box center [1404, 708] width 157 height 29
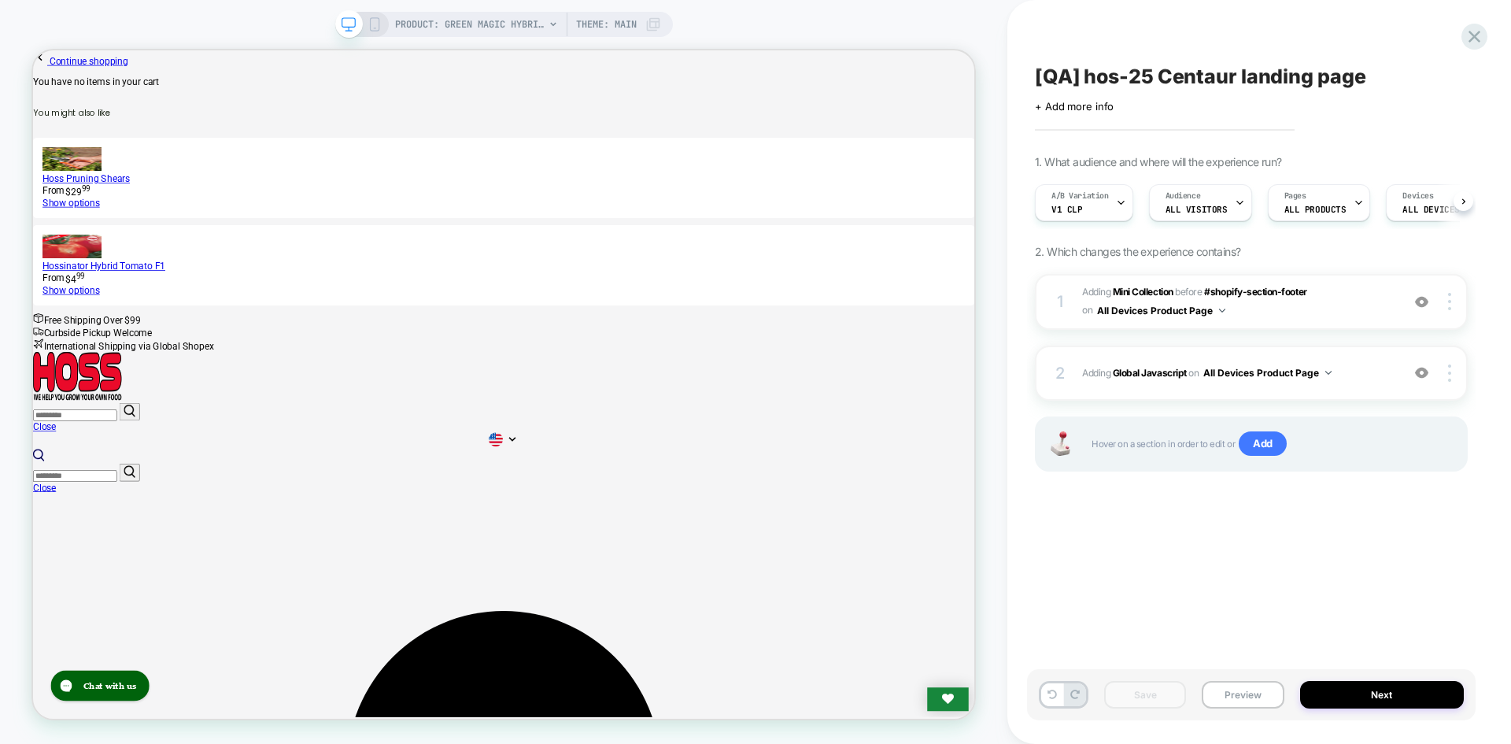
scroll to position [0, 1]
click at [1145, 372] on b "Global Javascript" at bounding box center [1150, 373] width 74 height 12
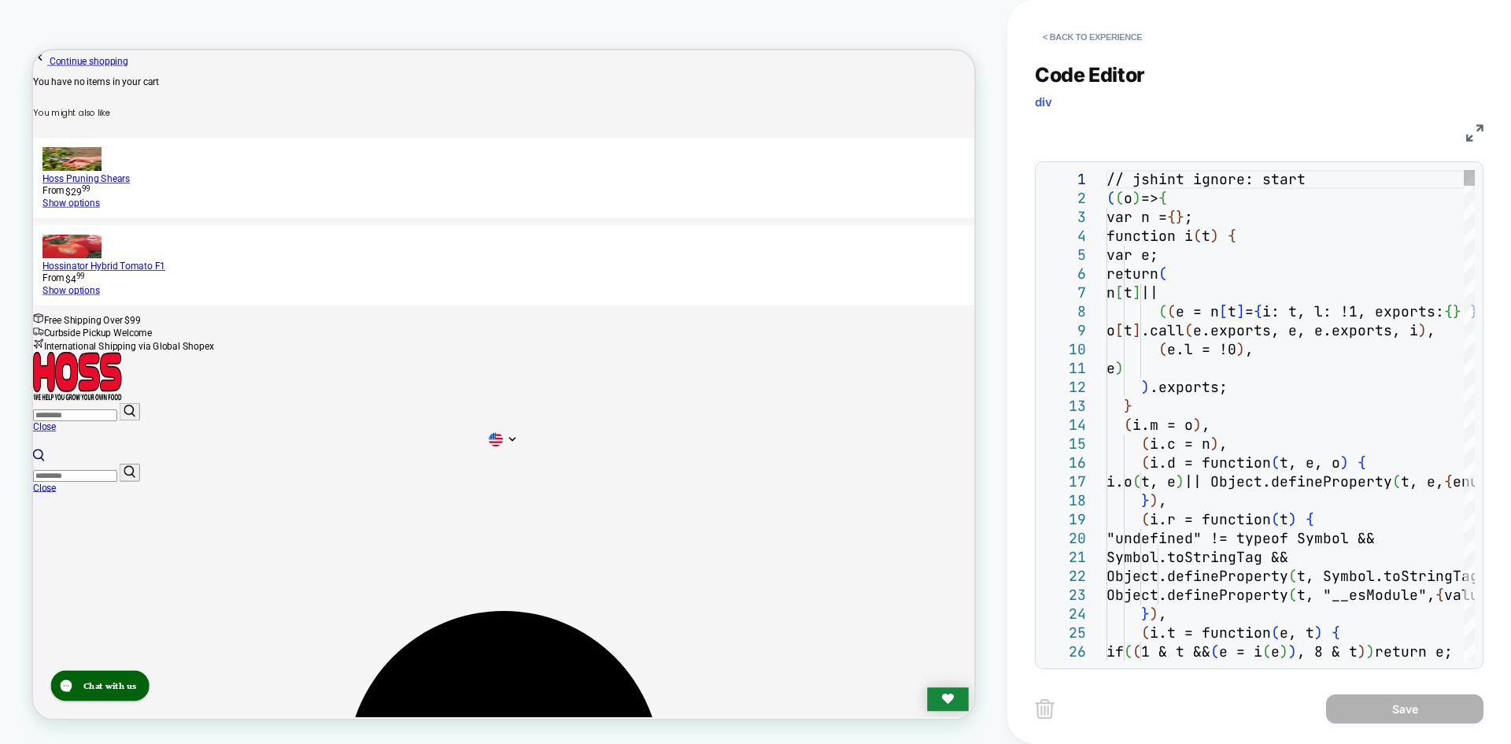
scroll to position [0, 0]
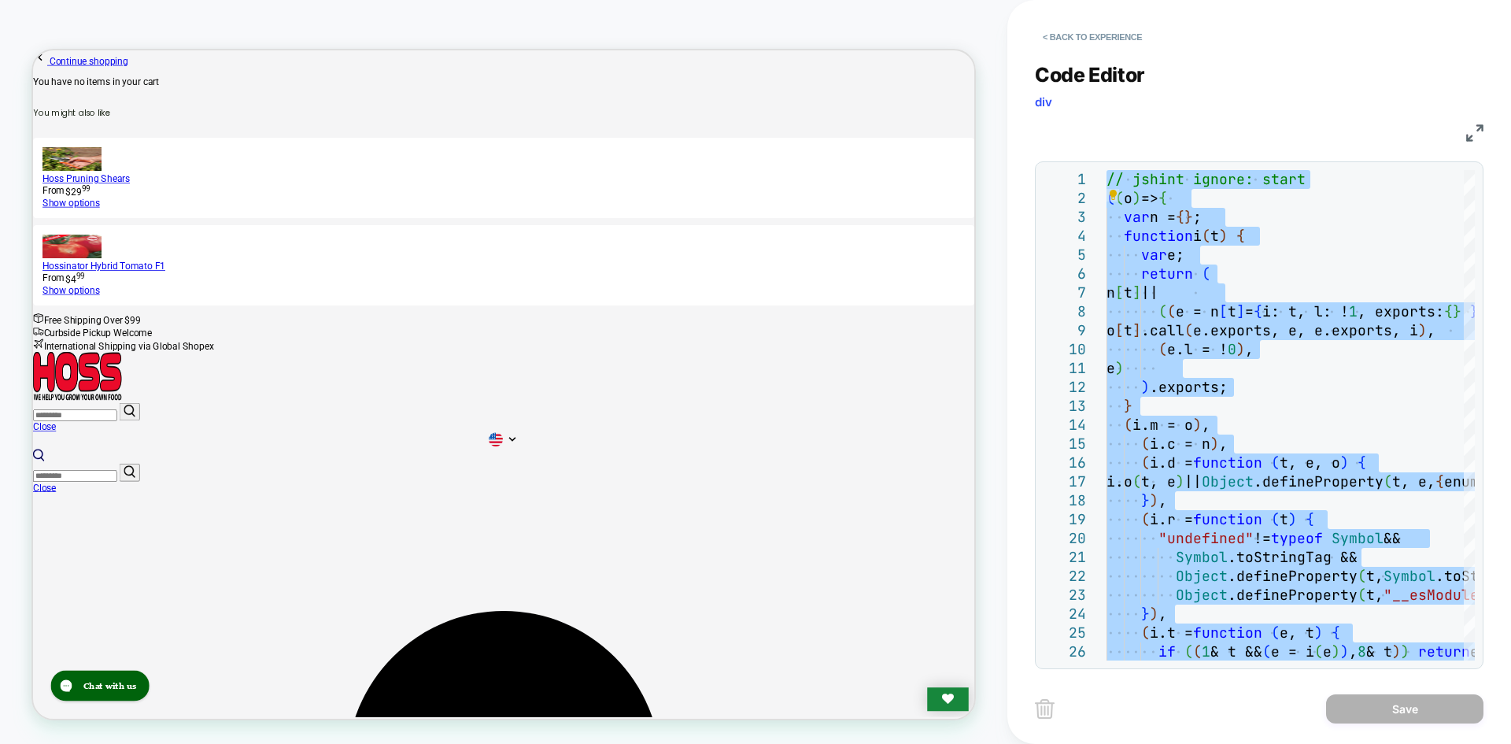
type textarea "**********"
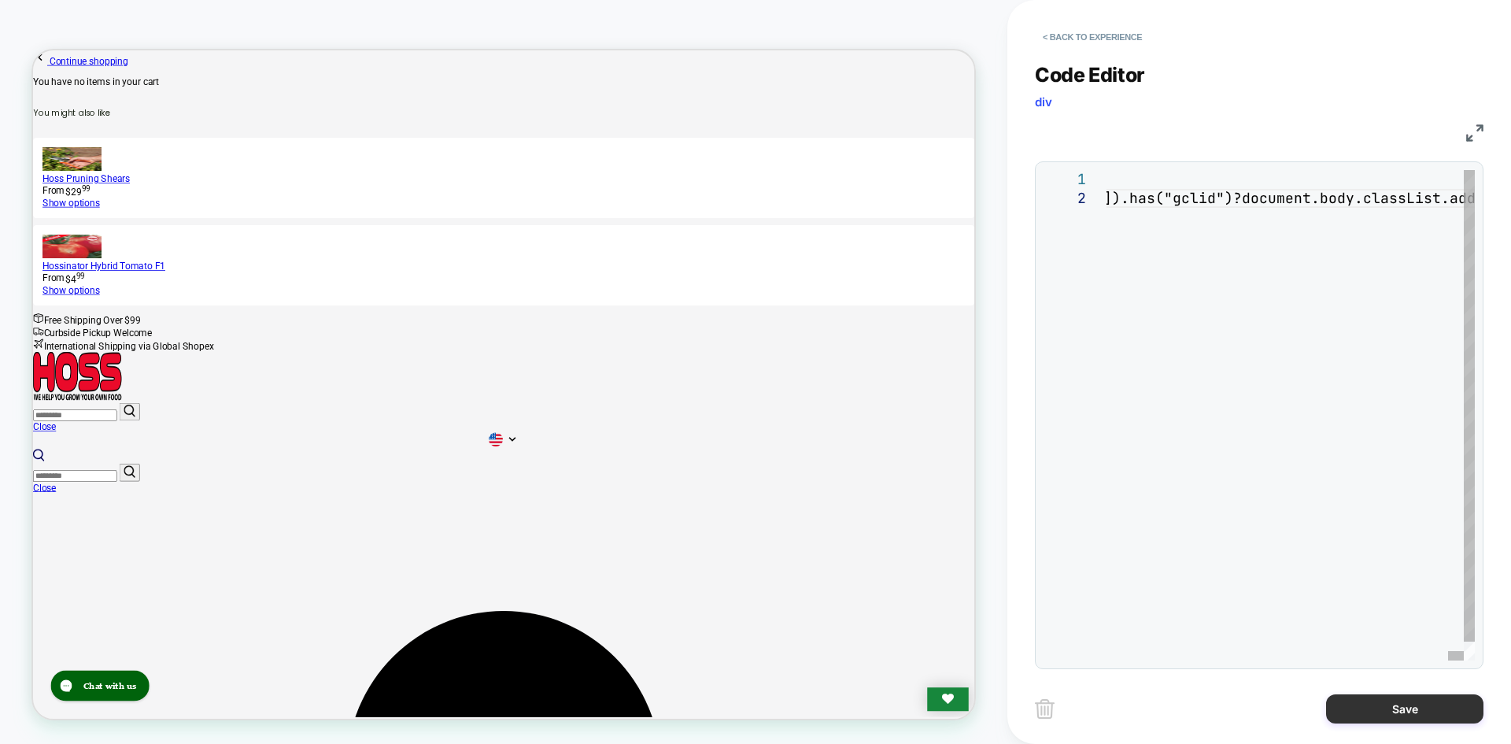
click at [1374, 715] on button "Save" at bounding box center [1404, 708] width 157 height 29
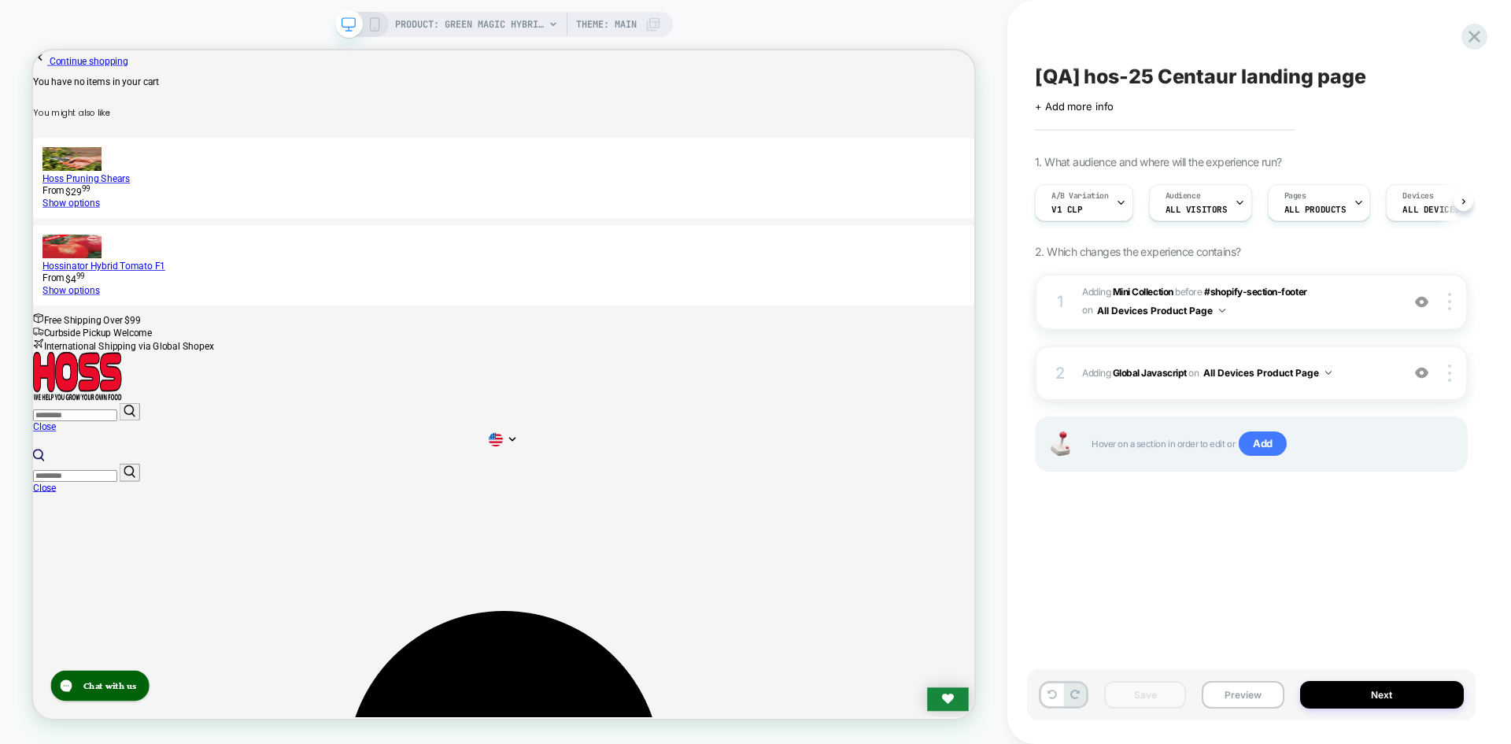
click at [1231, 698] on button "Preview" at bounding box center [1243, 695] width 82 height 28
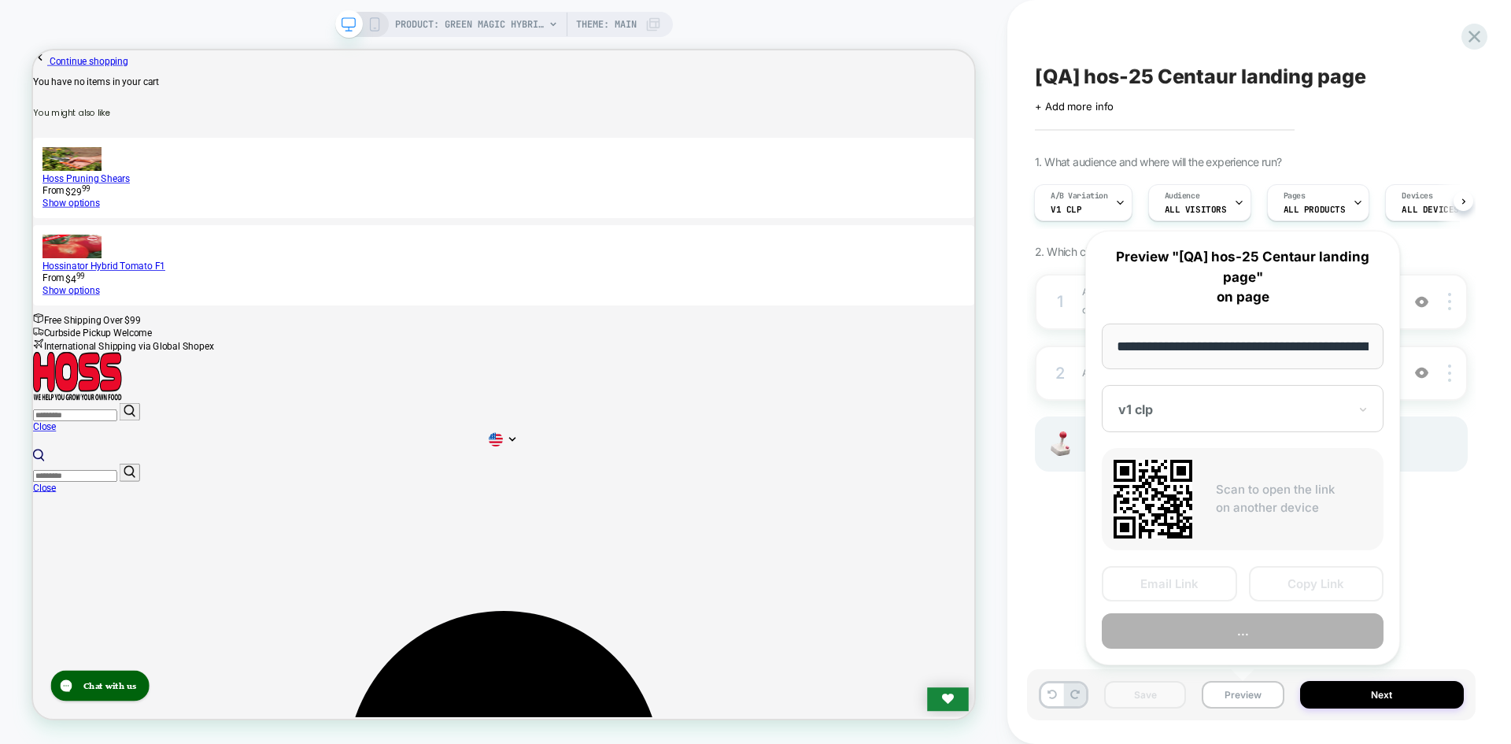
click at [1327, 584] on button "Copy Link" at bounding box center [1316, 583] width 135 height 35
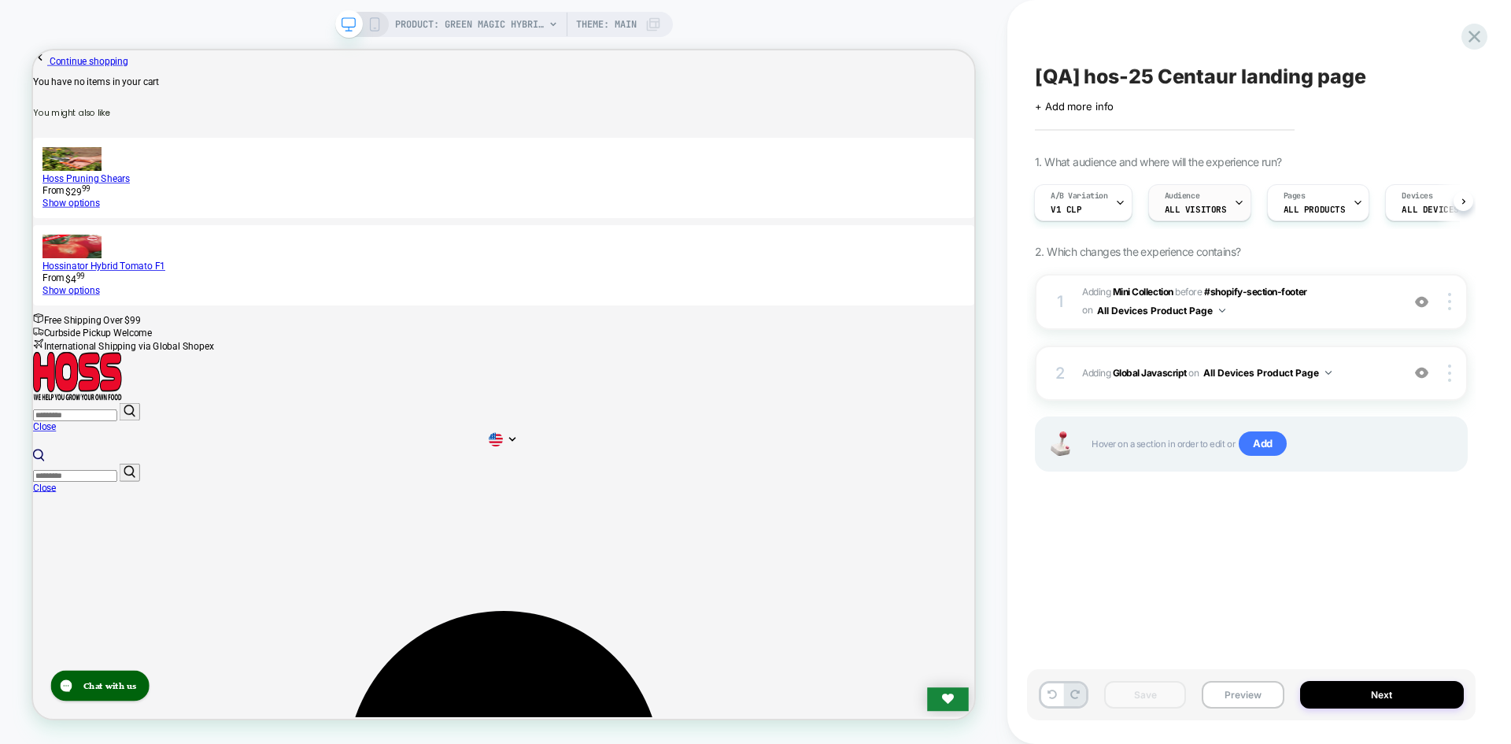
click at [1168, 213] on span "All Visitors" at bounding box center [1196, 209] width 62 height 11
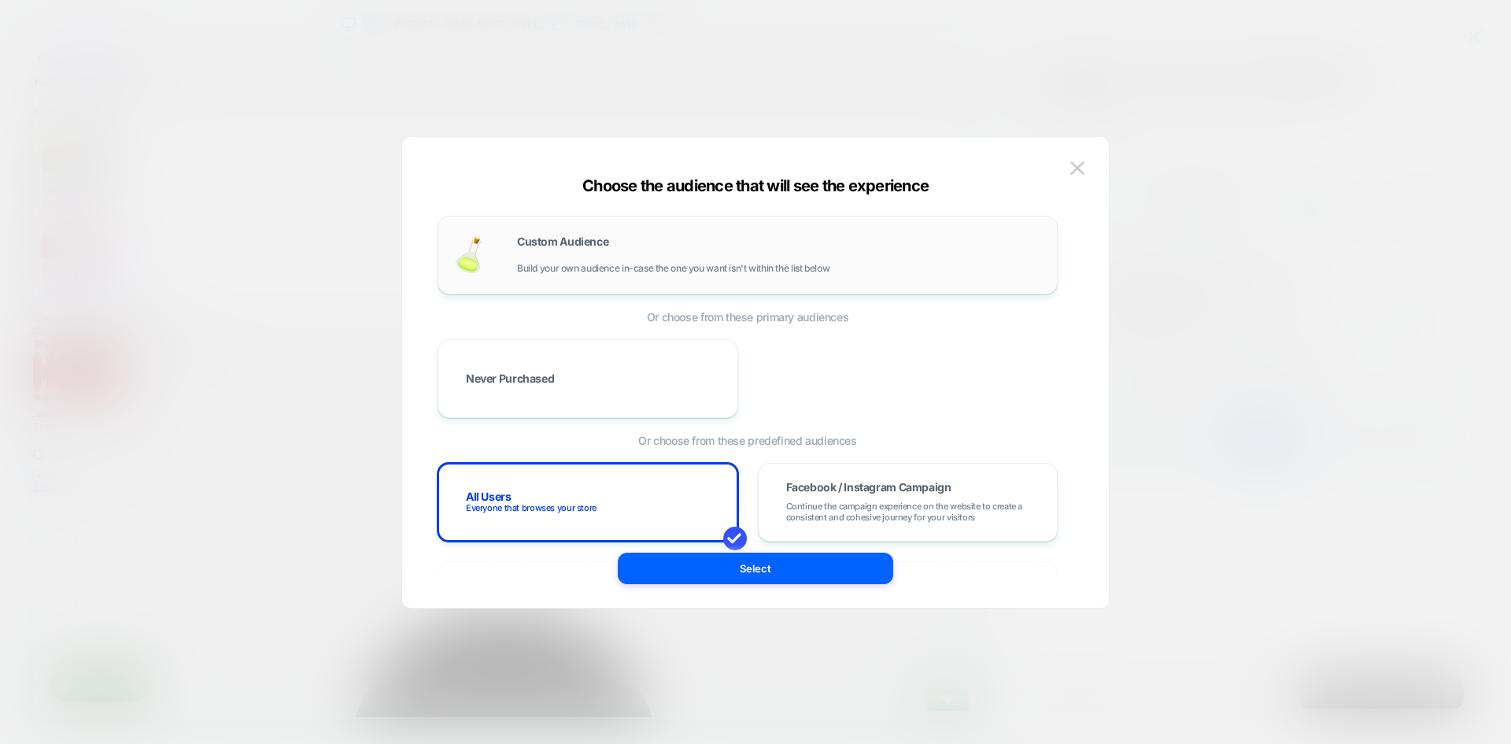
click at [666, 266] on span "Build your own audience in-case the one you want isn't within the list below" at bounding box center [673, 268] width 313 height 11
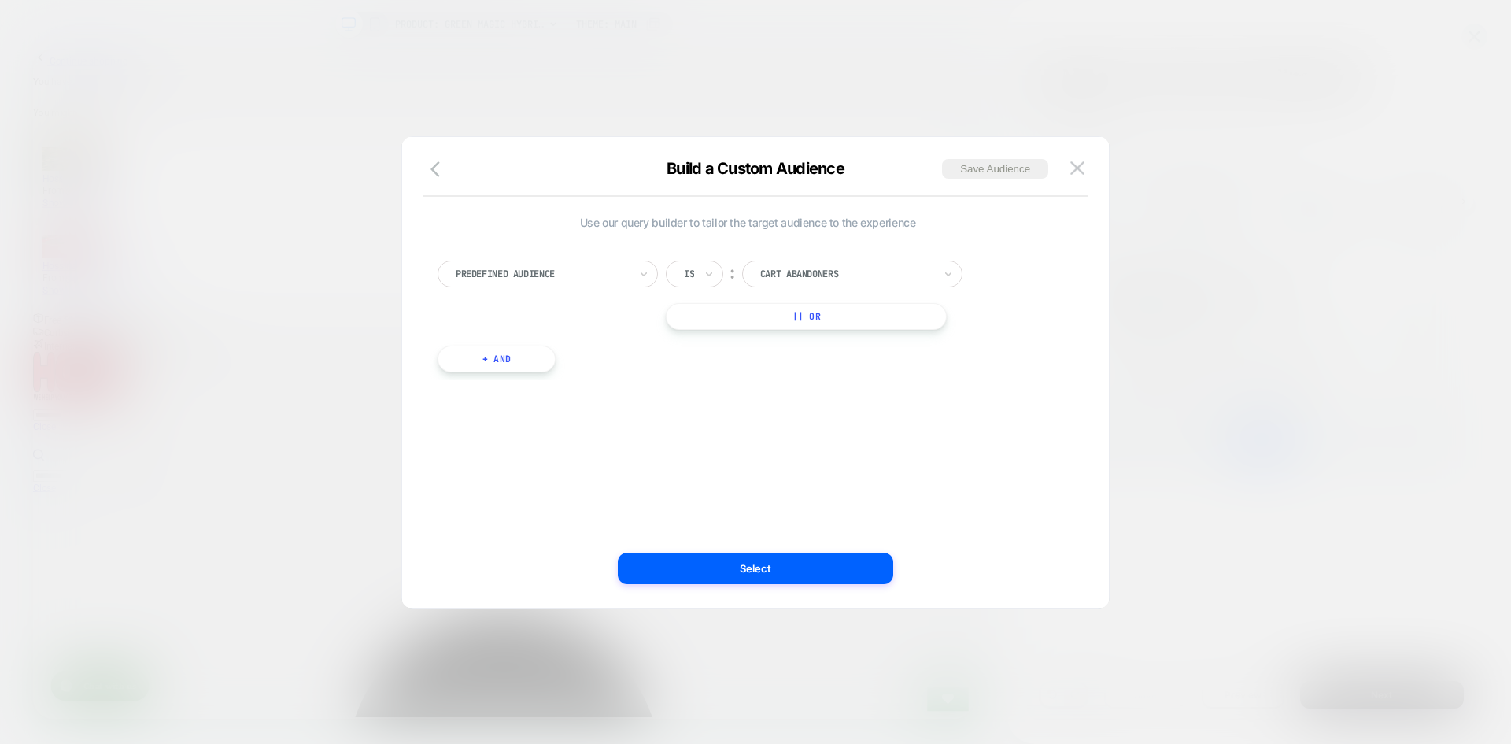
click at [601, 275] on div at bounding box center [542, 274] width 173 height 14
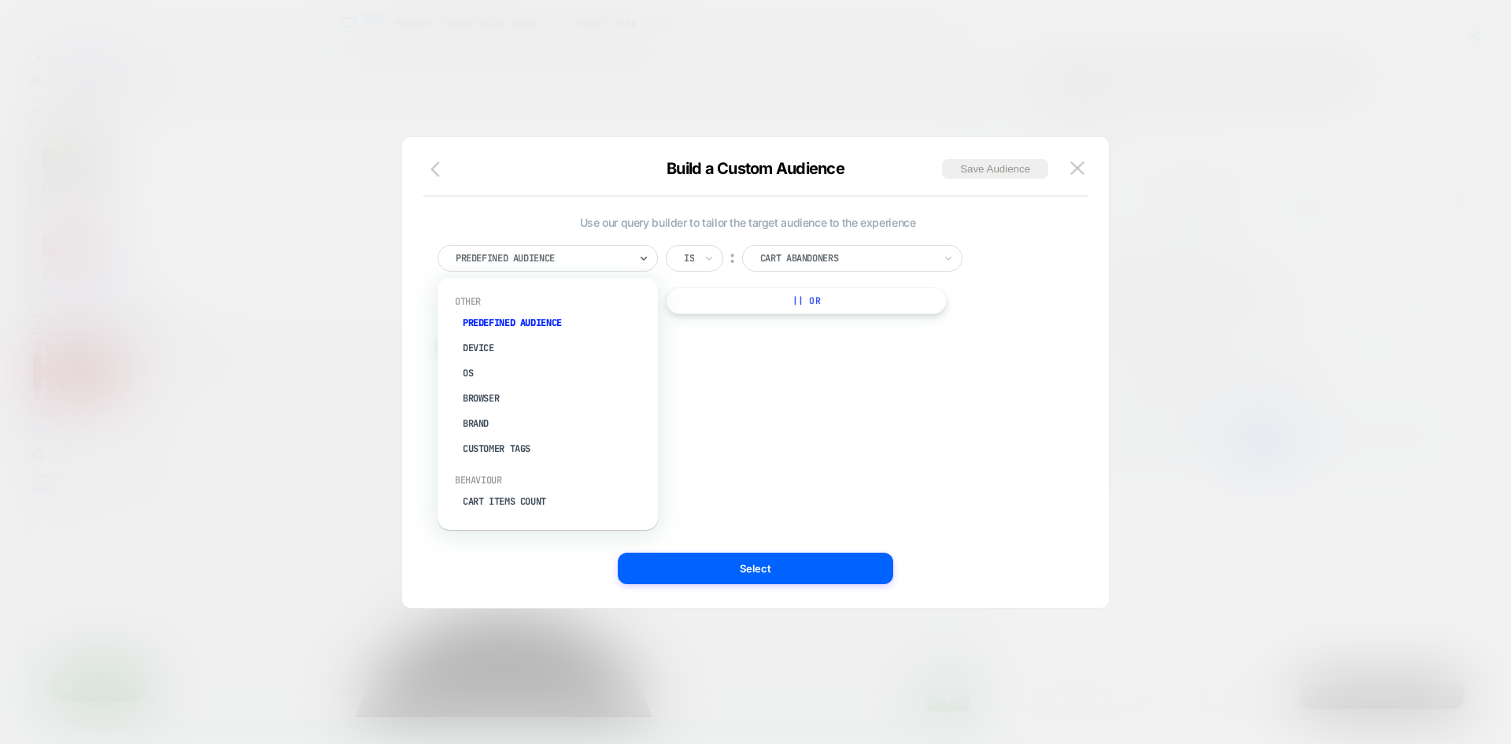
click at [443, 167] on icon "button" at bounding box center [440, 169] width 19 height 19
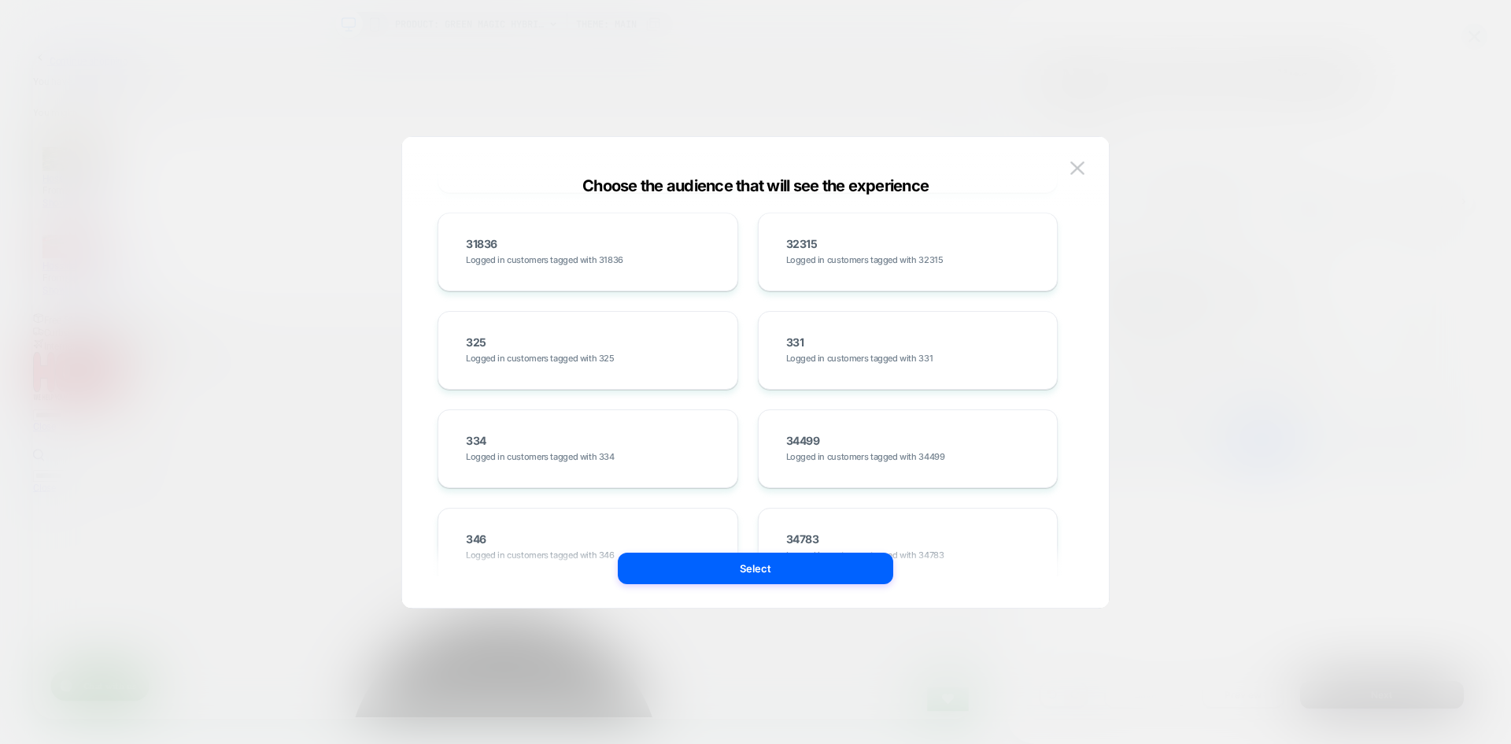
scroll to position [2125, 0]
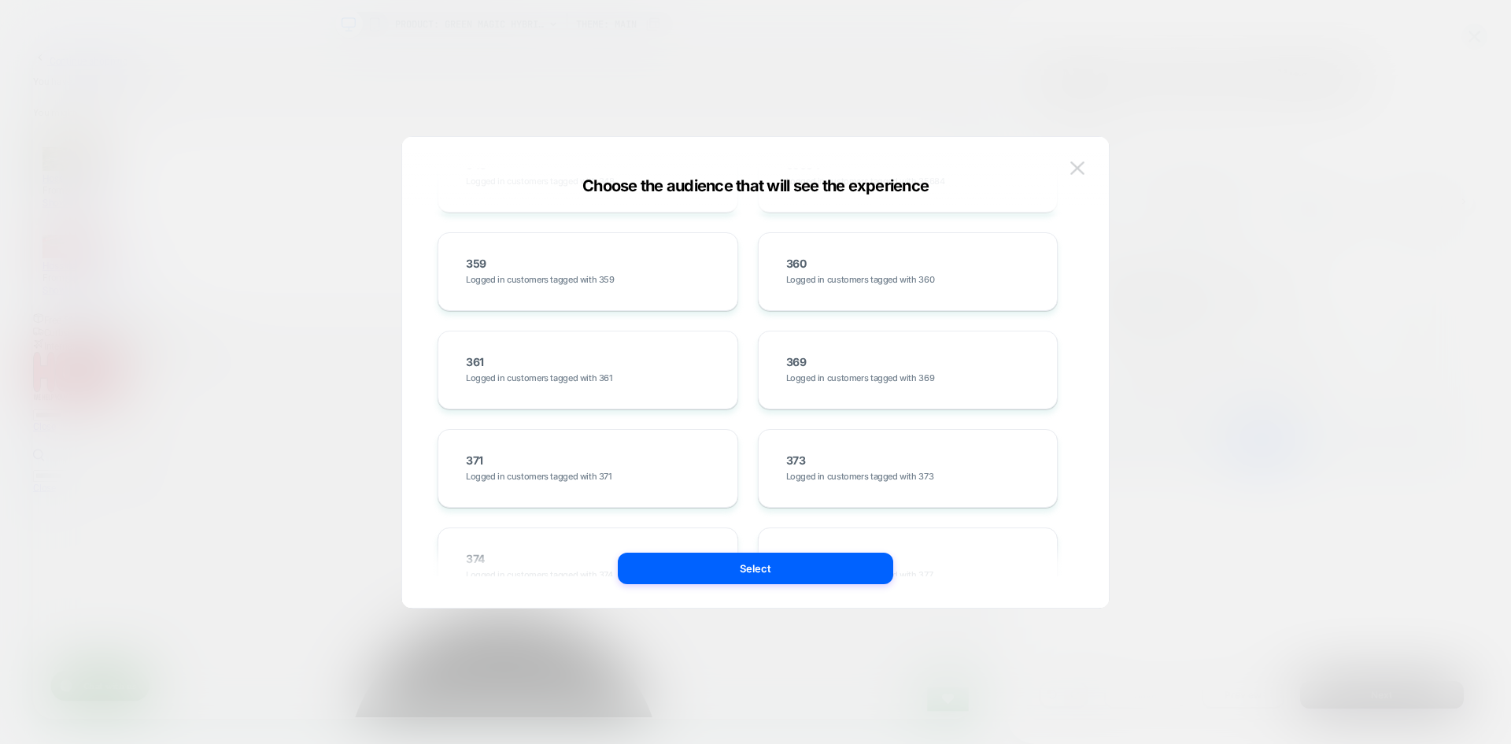
click at [1075, 167] on img at bounding box center [1078, 167] width 14 height 13
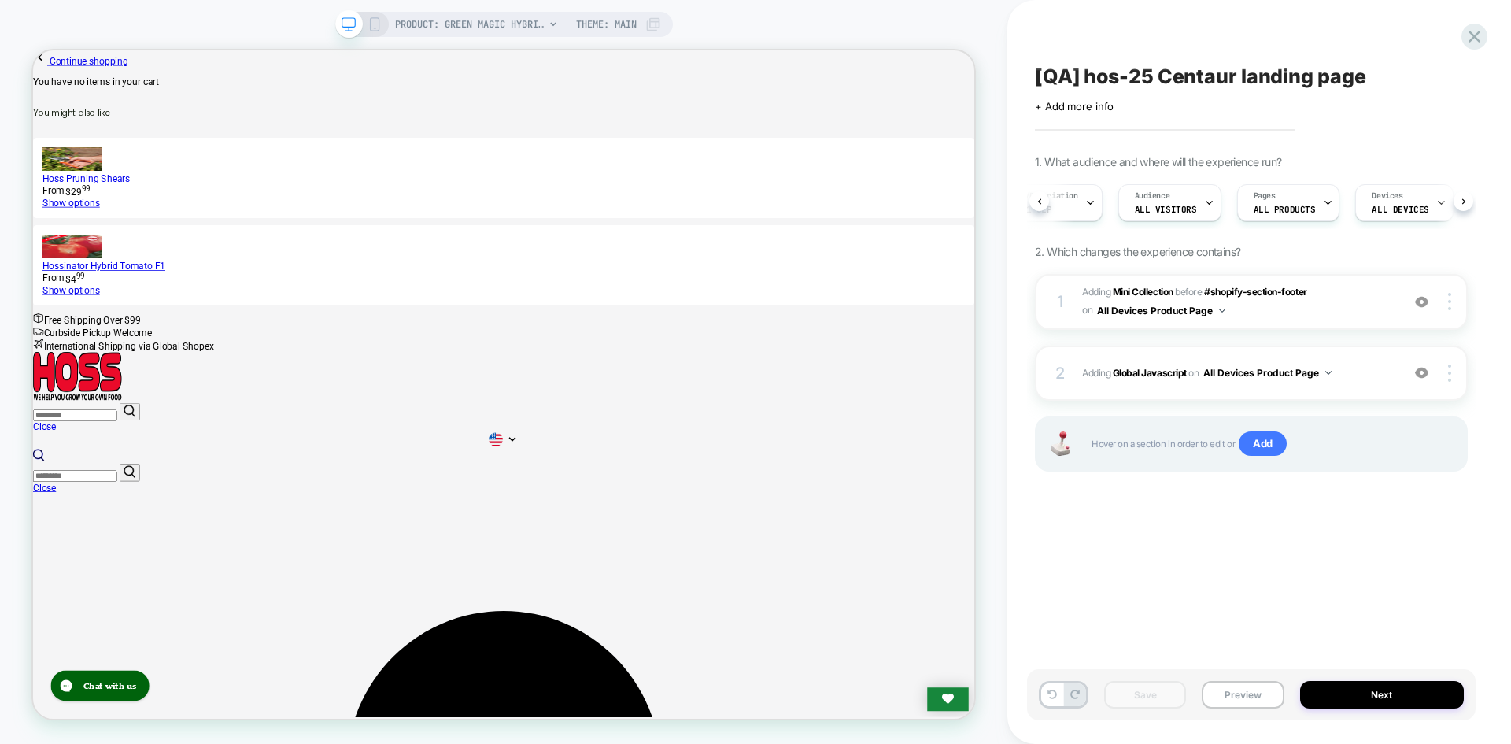
scroll to position [0, 32]
click at [1295, 208] on span "ALL PRODUCTS" at bounding box center [1283, 209] width 62 height 11
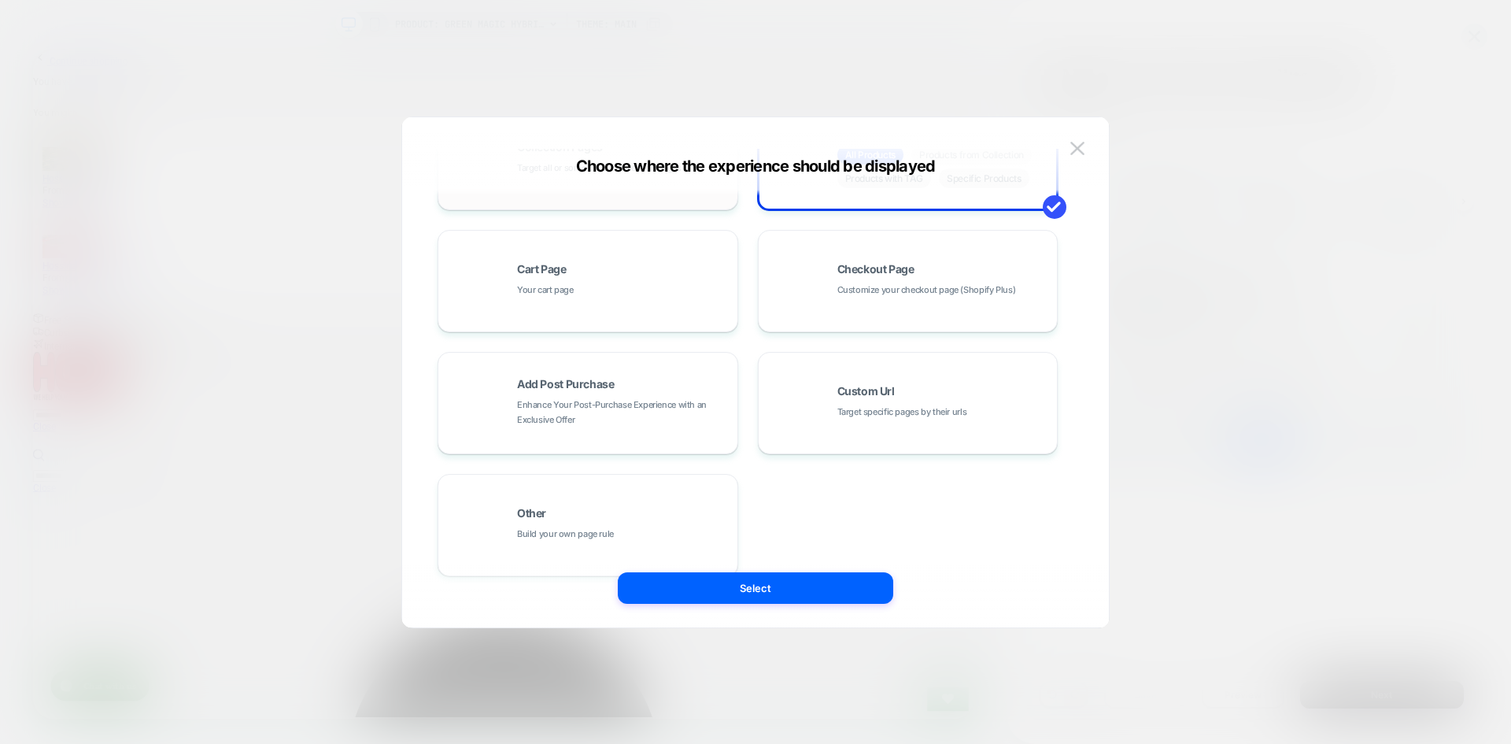
scroll to position [238, 0]
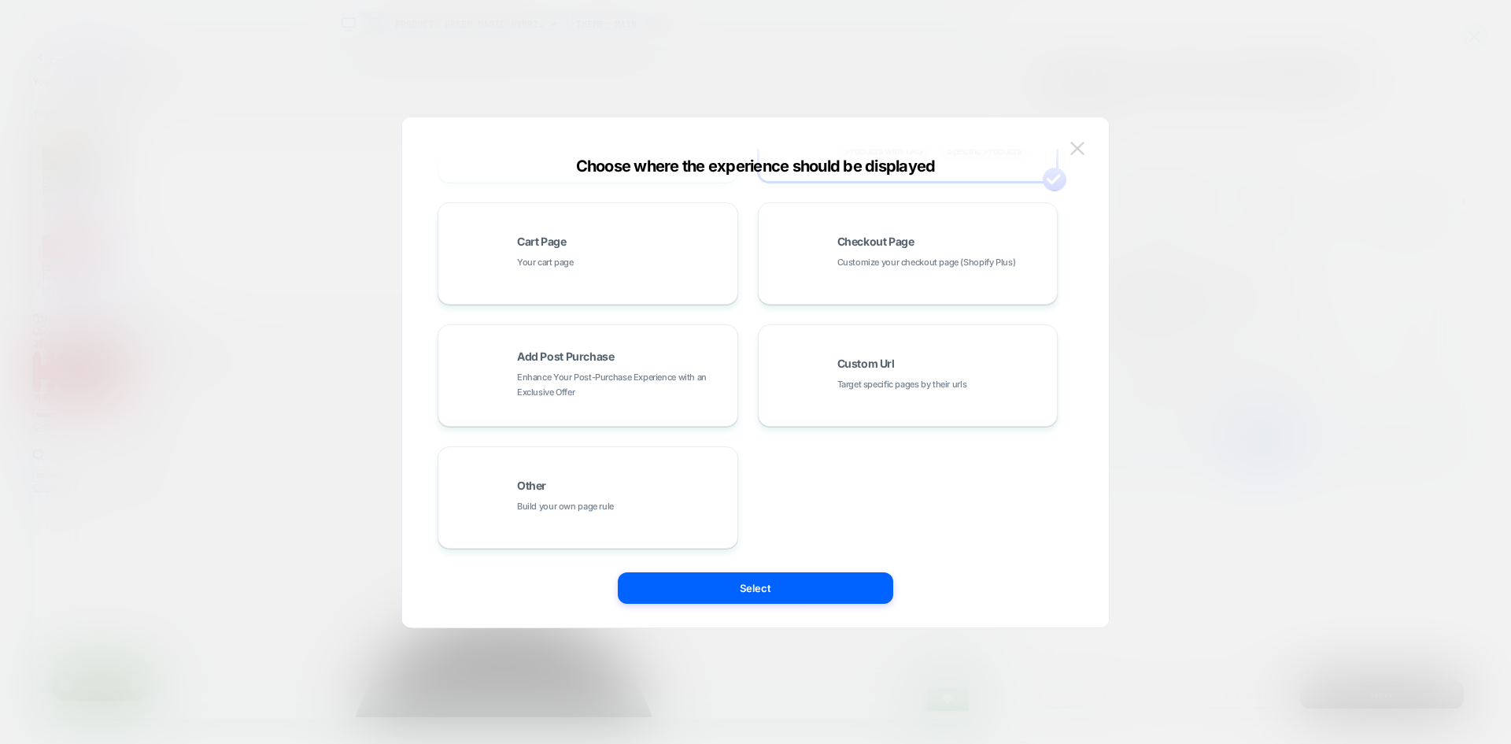
click at [1076, 150] on img at bounding box center [1078, 148] width 14 height 13
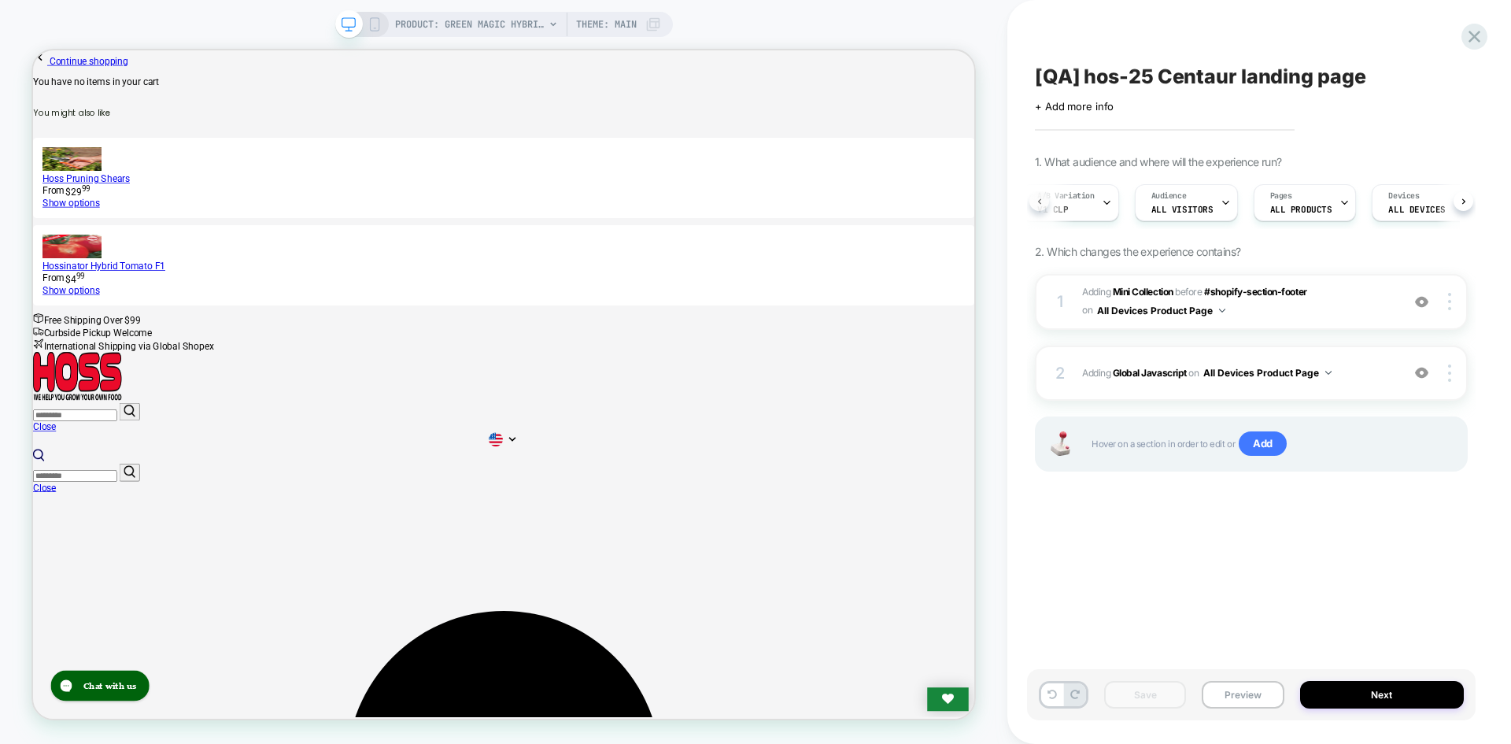
click at [1047, 201] on button at bounding box center [1040, 201] width 20 height 20
click at [1182, 208] on span "All Visitors" at bounding box center [1191, 209] width 62 height 11
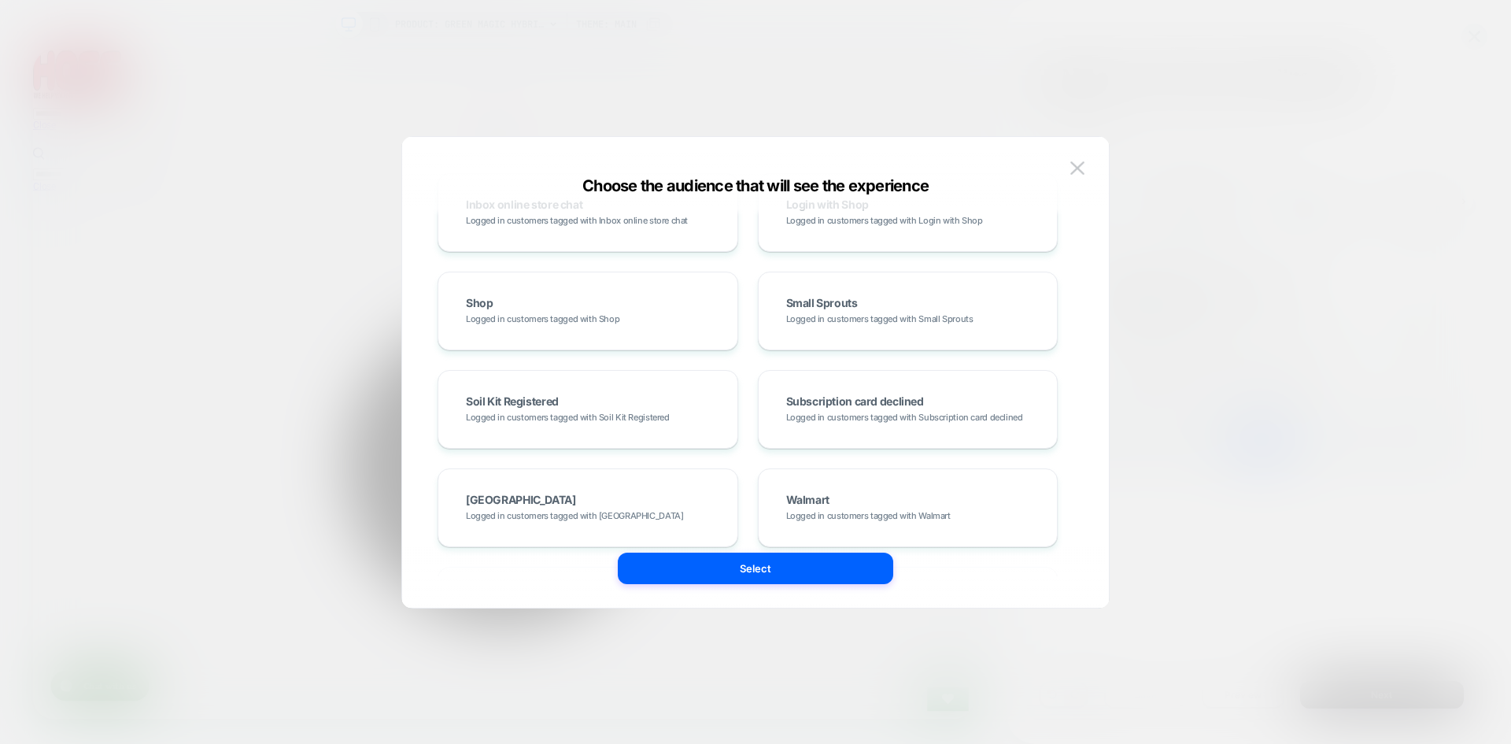
scroll to position [9484, 0]
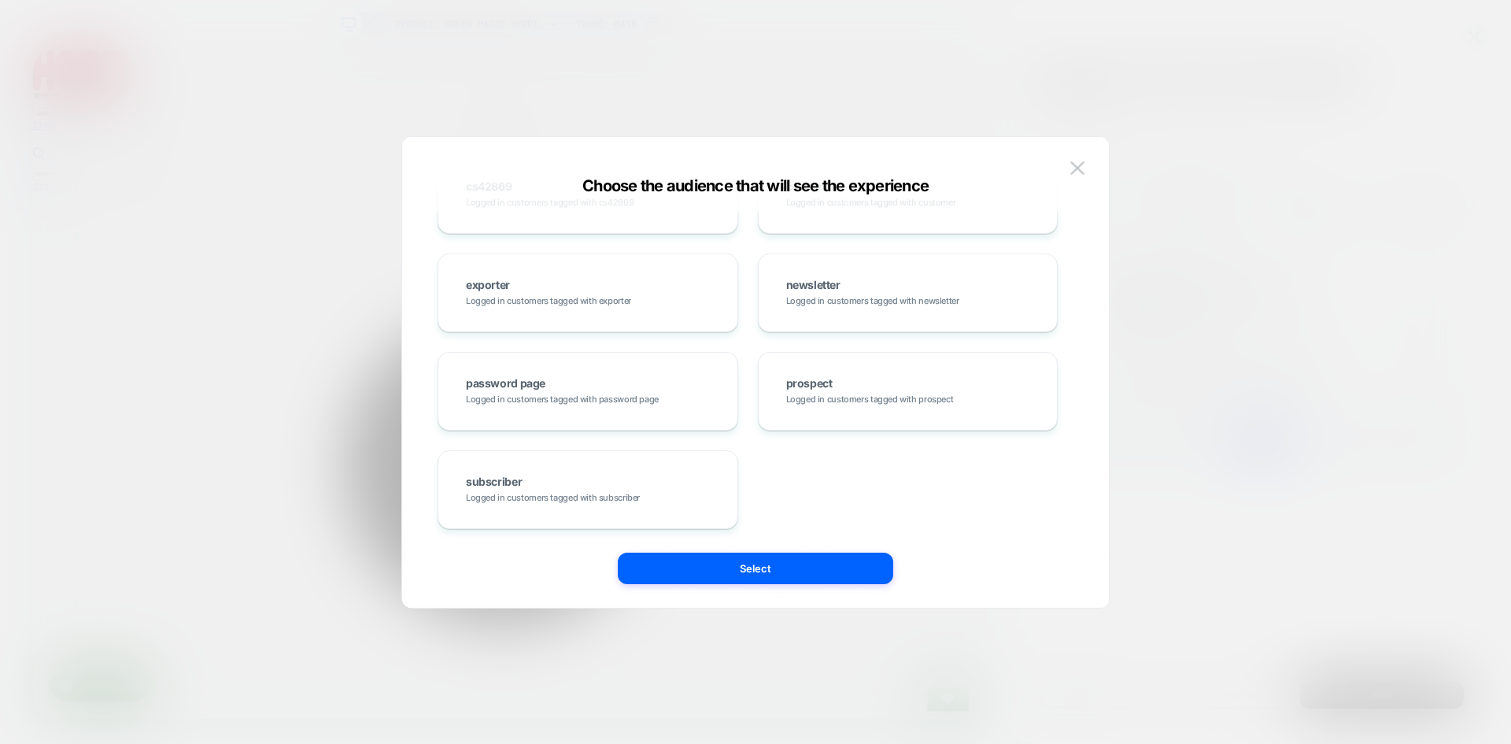
click at [1067, 183] on div "Choose the audience that will see the experience" at bounding box center [755, 185] width 707 height 19
click at [1073, 169] on img at bounding box center [1078, 167] width 14 height 13
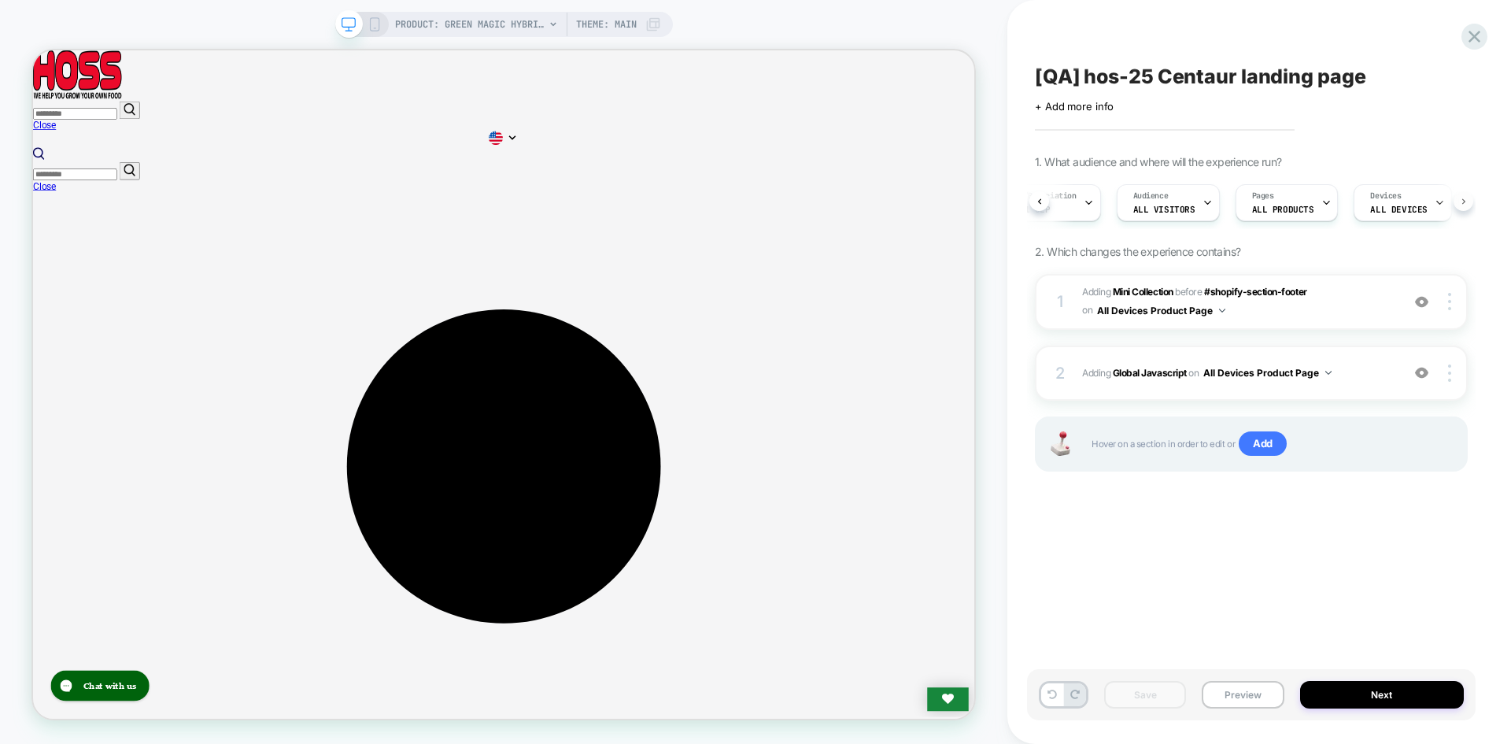
click at [1463, 202] on icon at bounding box center [1464, 201] width 6 height 6
click at [1464, 214] on span "Page Load" at bounding box center [1487, 209] width 46 height 11
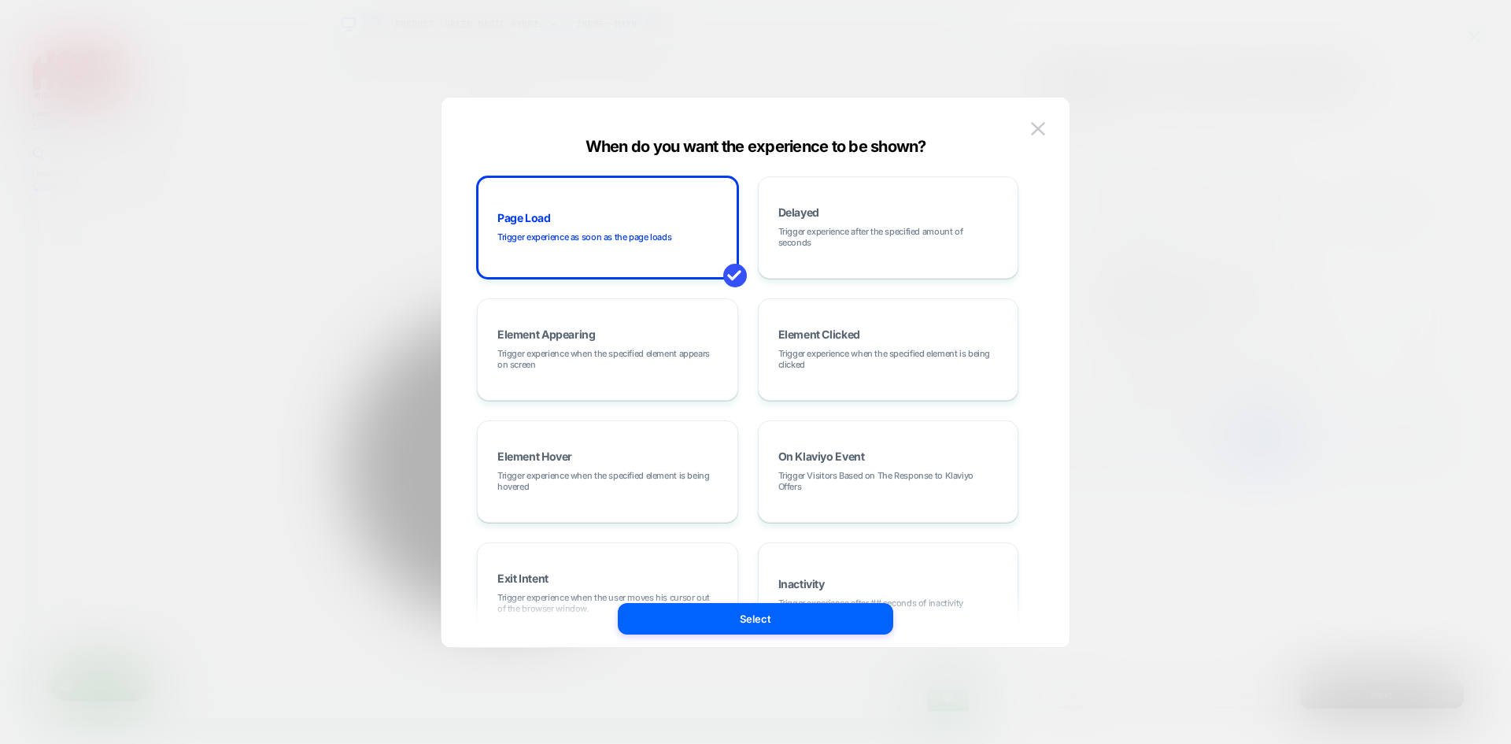
click at [1459, 209] on div at bounding box center [755, 372] width 1511 height 744
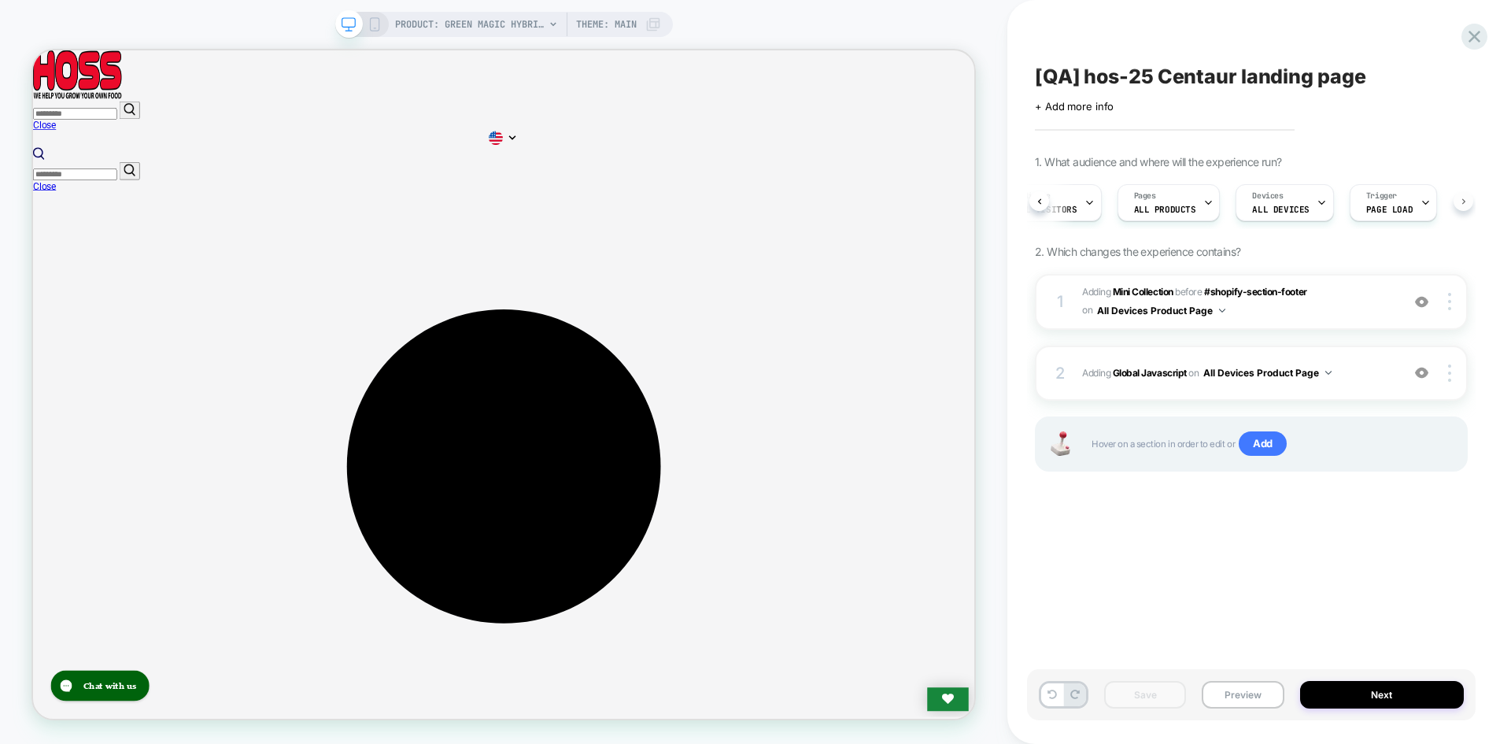
scroll to position [0, 155]
click at [1457, 205] on div "A/B Variation v1 clp Audience All Visitors Pages ALL PRODUCTS Devices ALL DEVIC…" at bounding box center [1243, 202] width 433 height 53
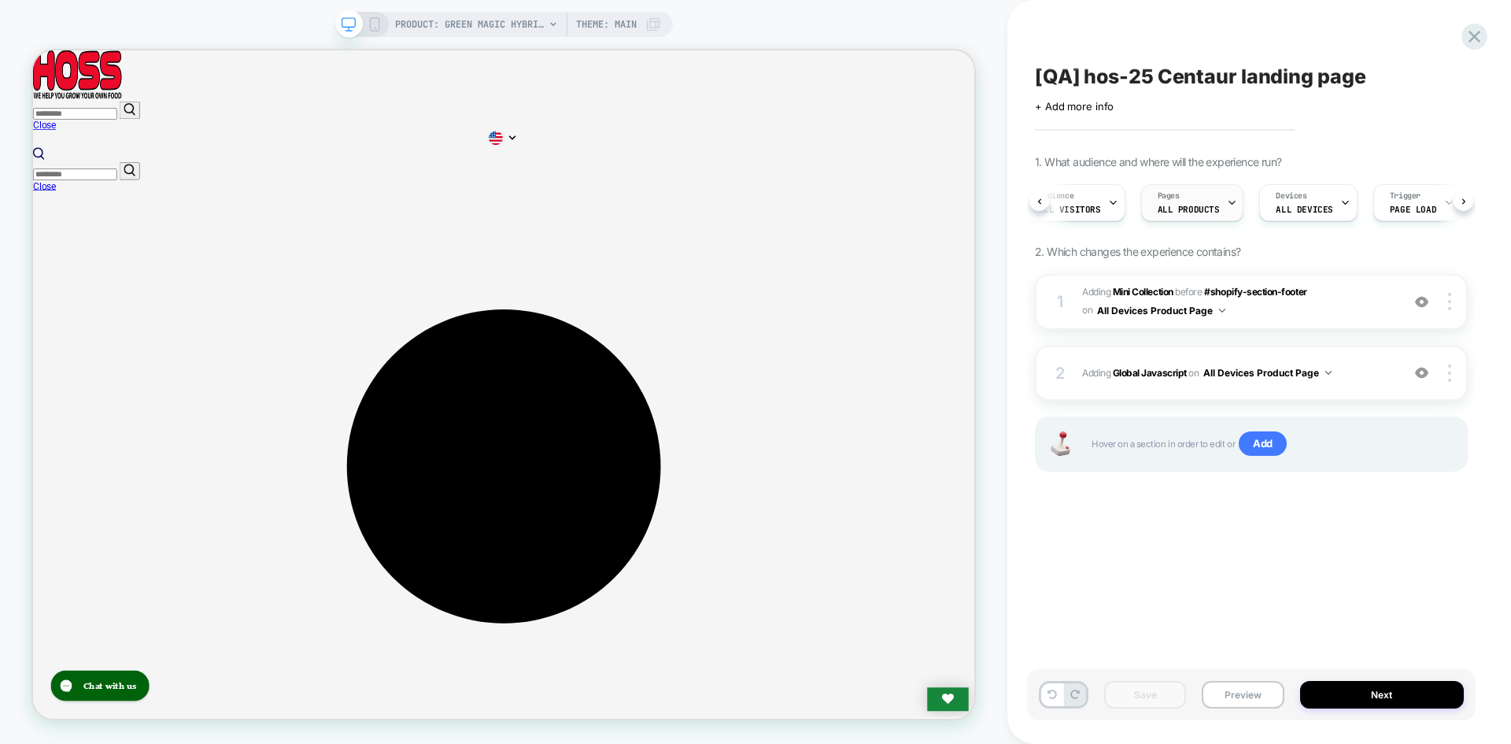
click at [1217, 204] on div "Pages ALL PRODUCTS" at bounding box center [1189, 202] width 94 height 35
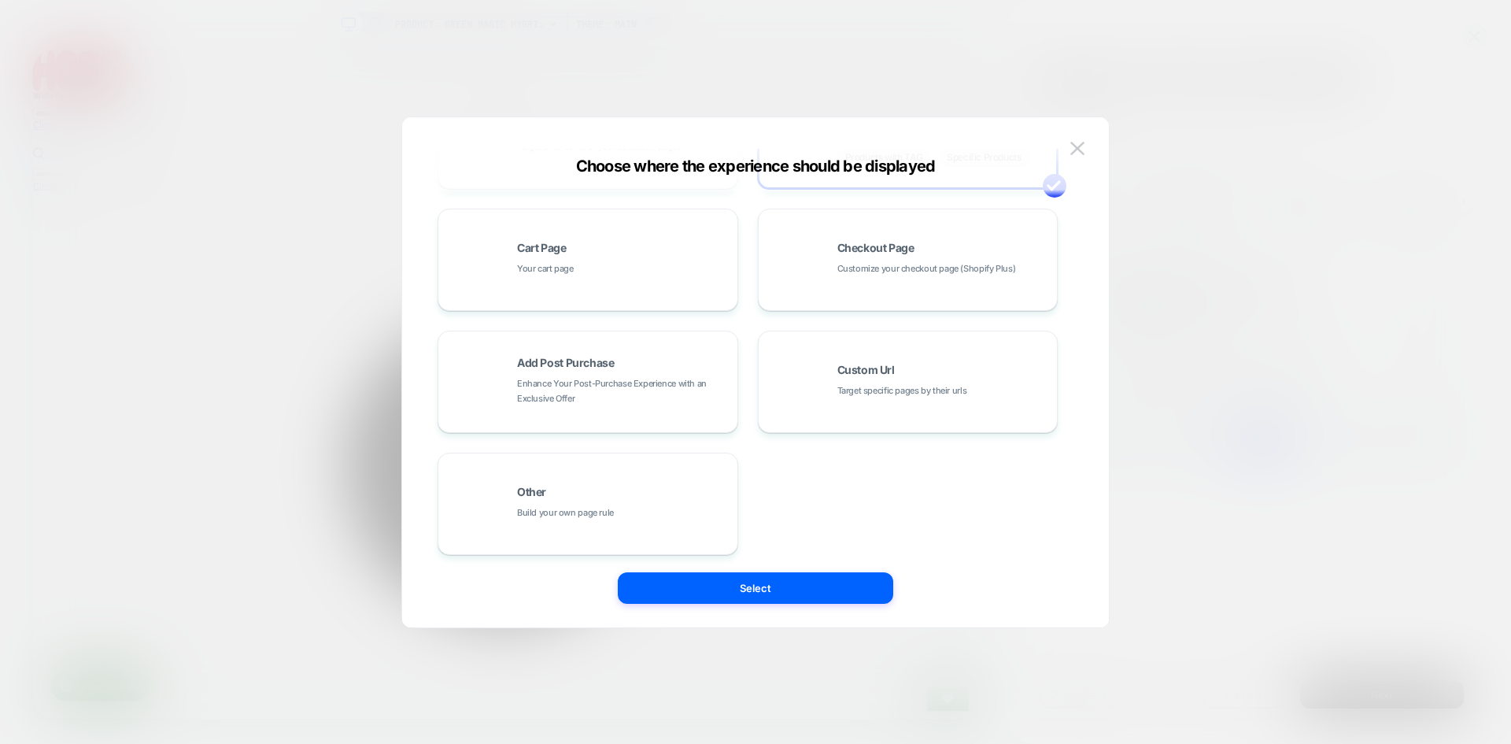
scroll to position [238, 0]
click at [914, 356] on div "Custom Url Target specific pages by their urls" at bounding box center [908, 375] width 283 height 87
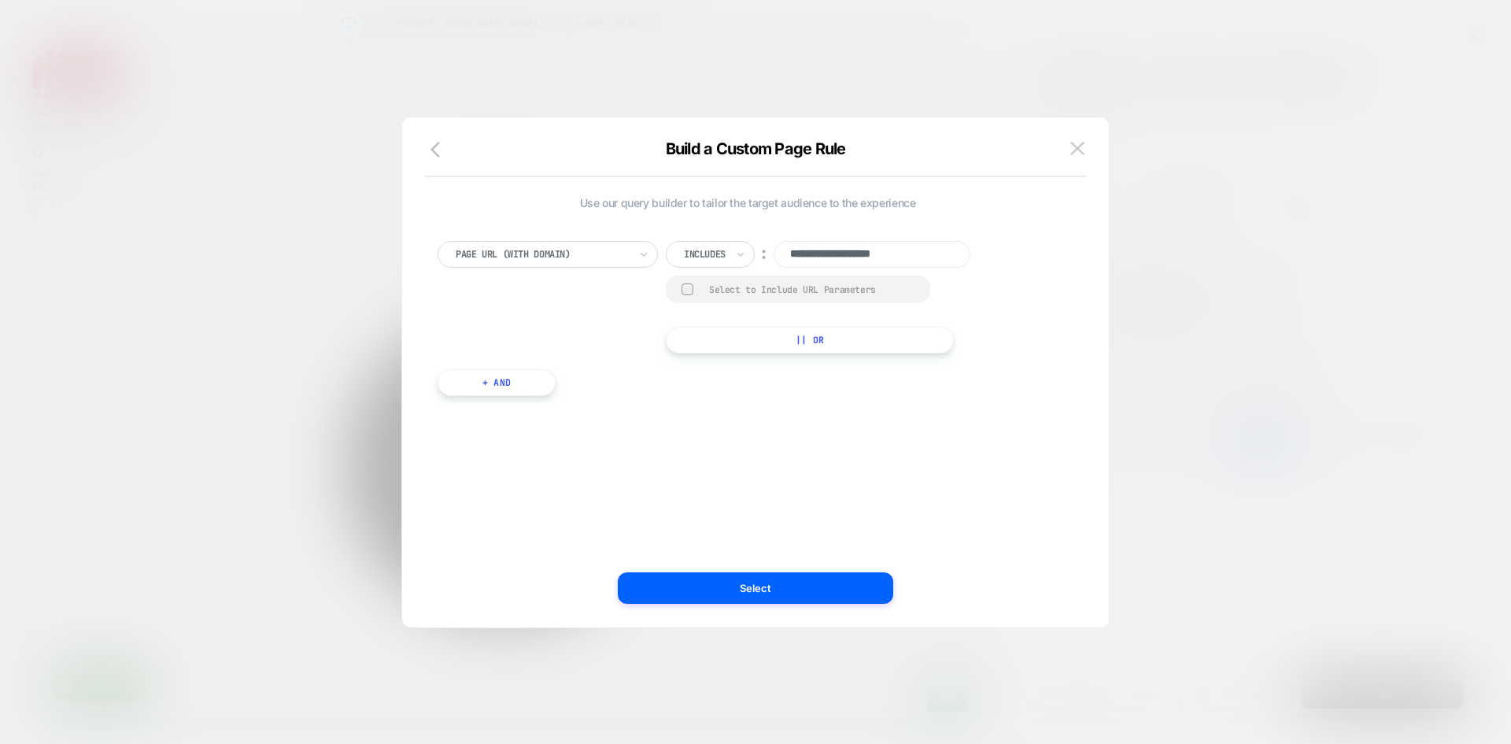
scroll to position [0, 0]
click at [734, 242] on div "Includes" at bounding box center [710, 254] width 89 height 27
click at [719, 347] on div "Includes" at bounding box center [733, 347] width 102 height 25
click at [879, 259] on input "**********" at bounding box center [872, 254] width 197 height 27
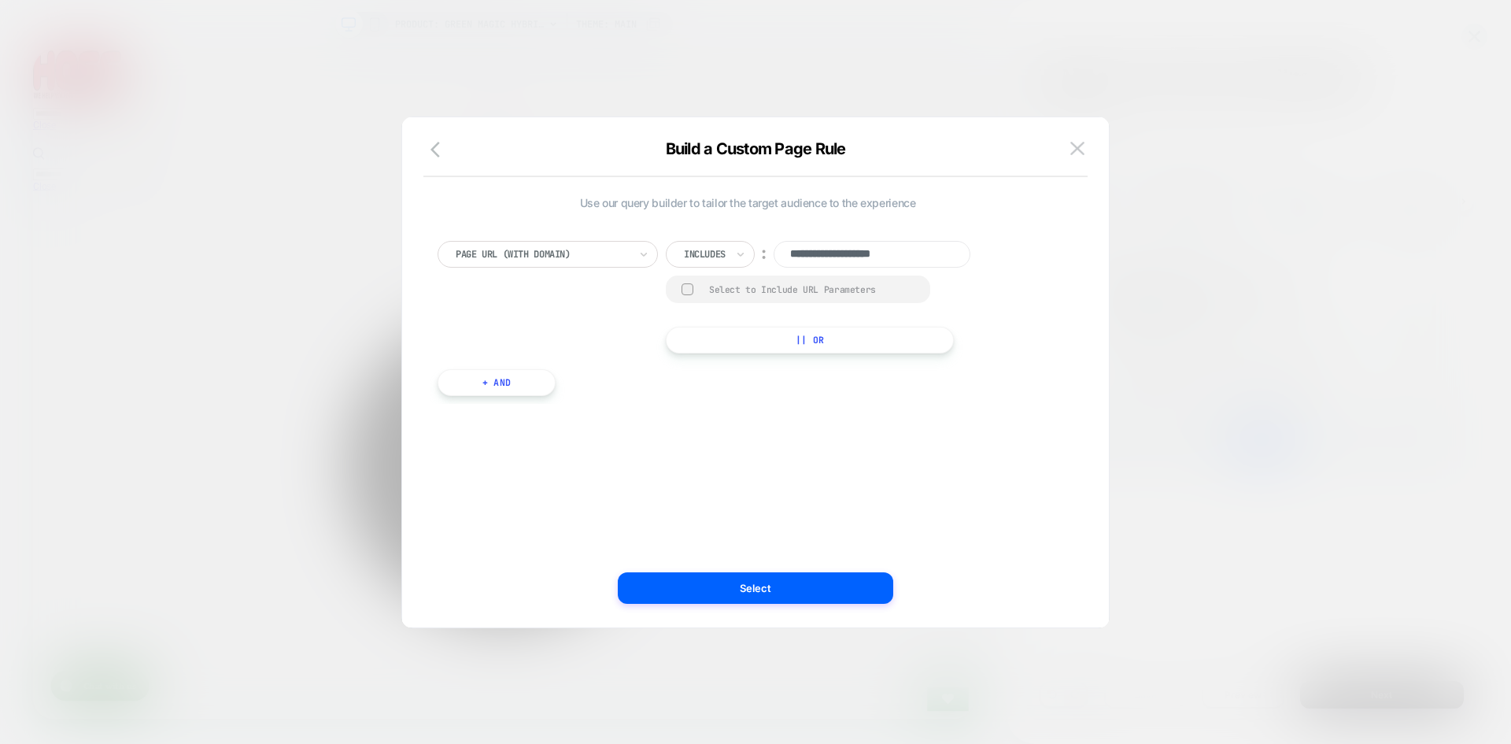
click at [879, 259] on input "**********" at bounding box center [872, 254] width 197 height 27
click at [934, 256] on input "**********" at bounding box center [872, 254] width 197 height 27
drag, startPoint x: 934, startPoint y: 256, endPoint x: 768, endPoint y: 256, distance: 165.3
click at [768, 256] on div "**********" at bounding box center [831, 254] width 331 height 27
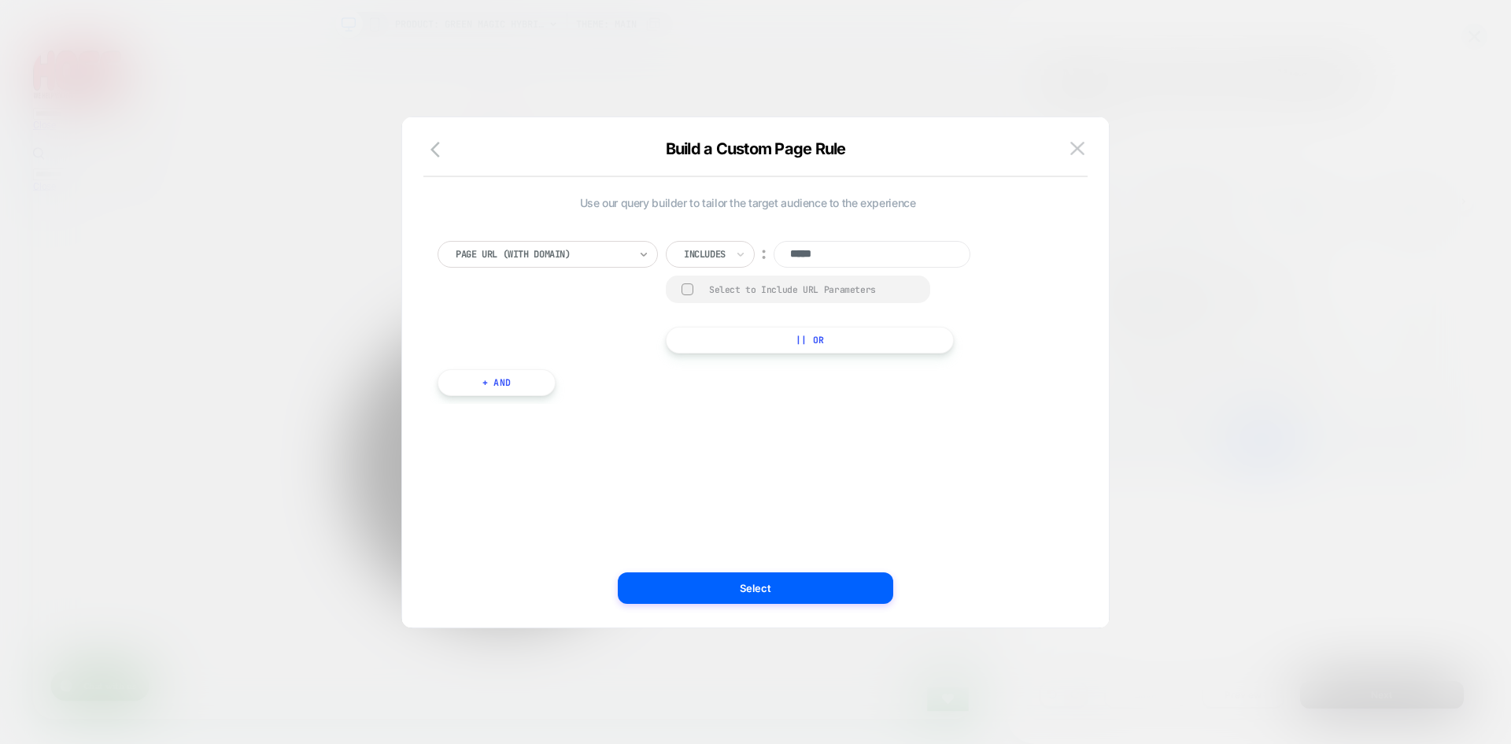
type input "*****"
click at [642, 257] on icon at bounding box center [643, 254] width 11 height 16
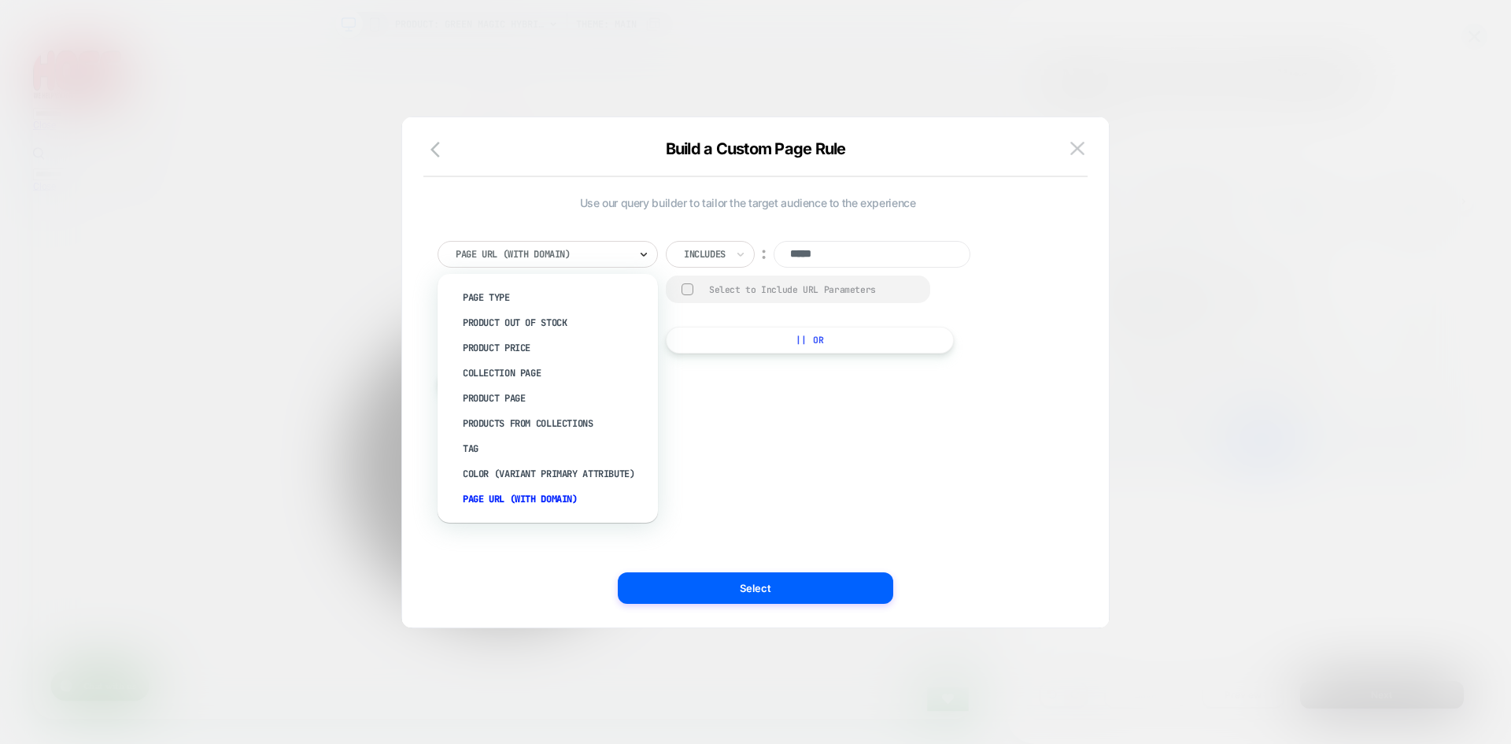
click at [642, 257] on icon at bounding box center [643, 254] width 11 height 16
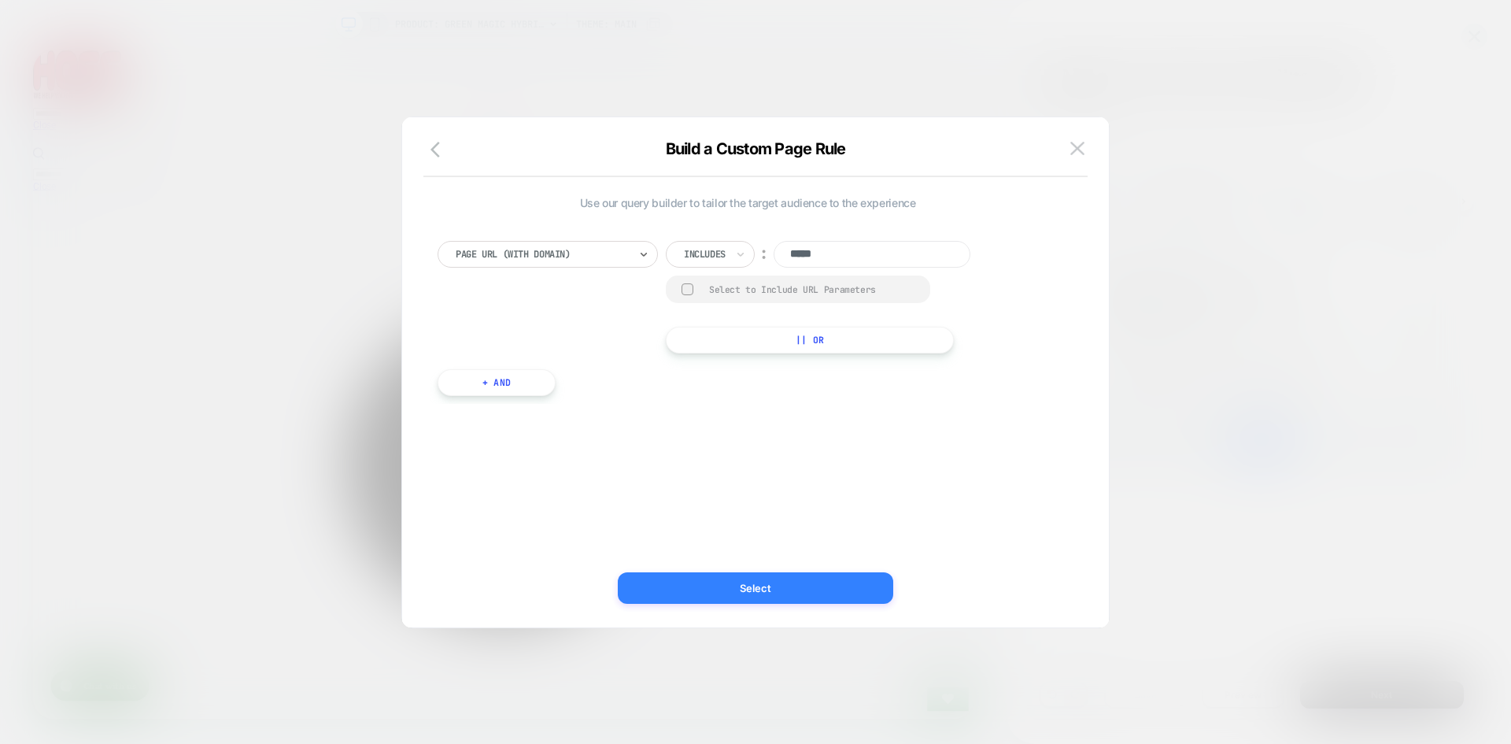
click at [771, 590] on button "Select" at bounding box center [756, 587] width 276 height 31
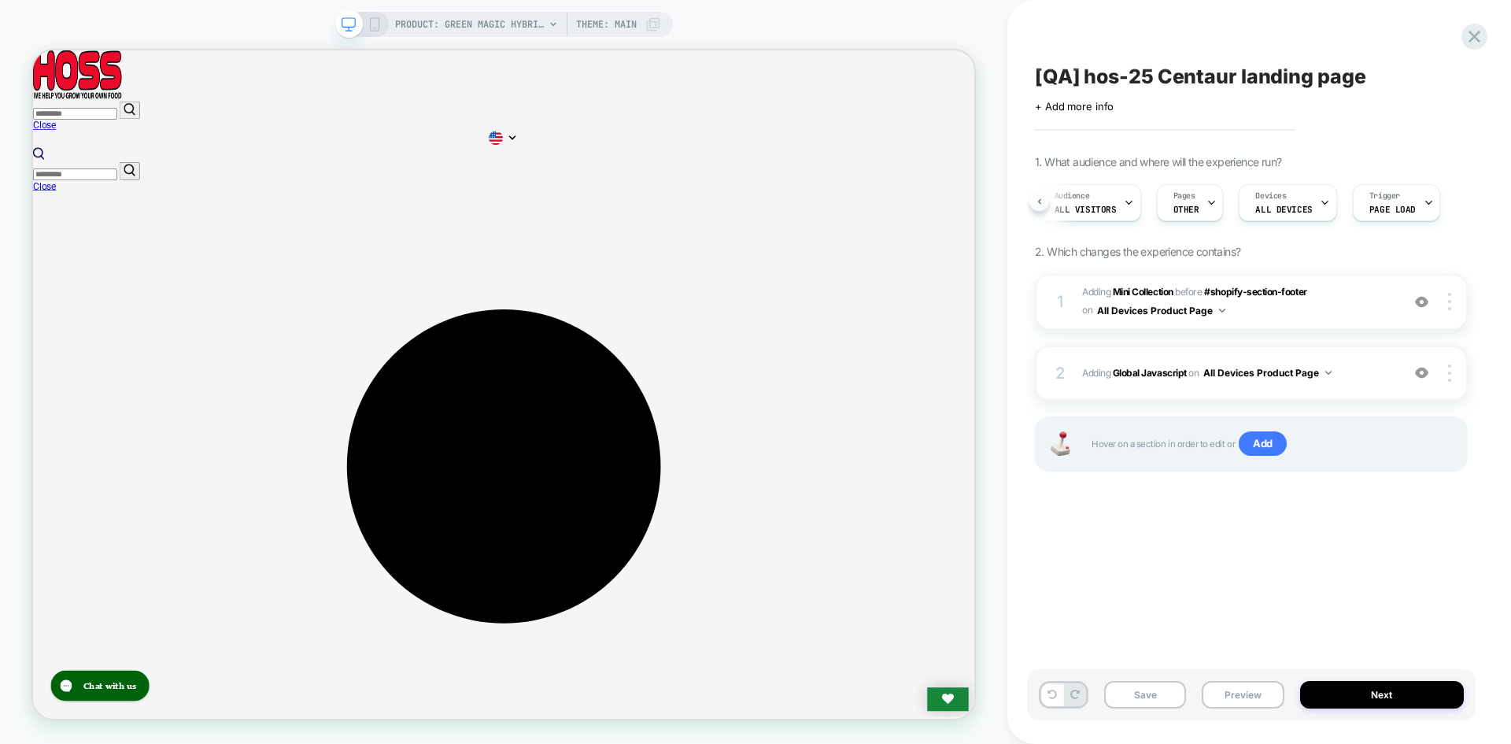
click at [1044, 209] on button at bounding box center [1040, 201] width 20 height 20
click at [1223, 685] on button "Preview" at bounding box center [1243, 695] width 82 height 28
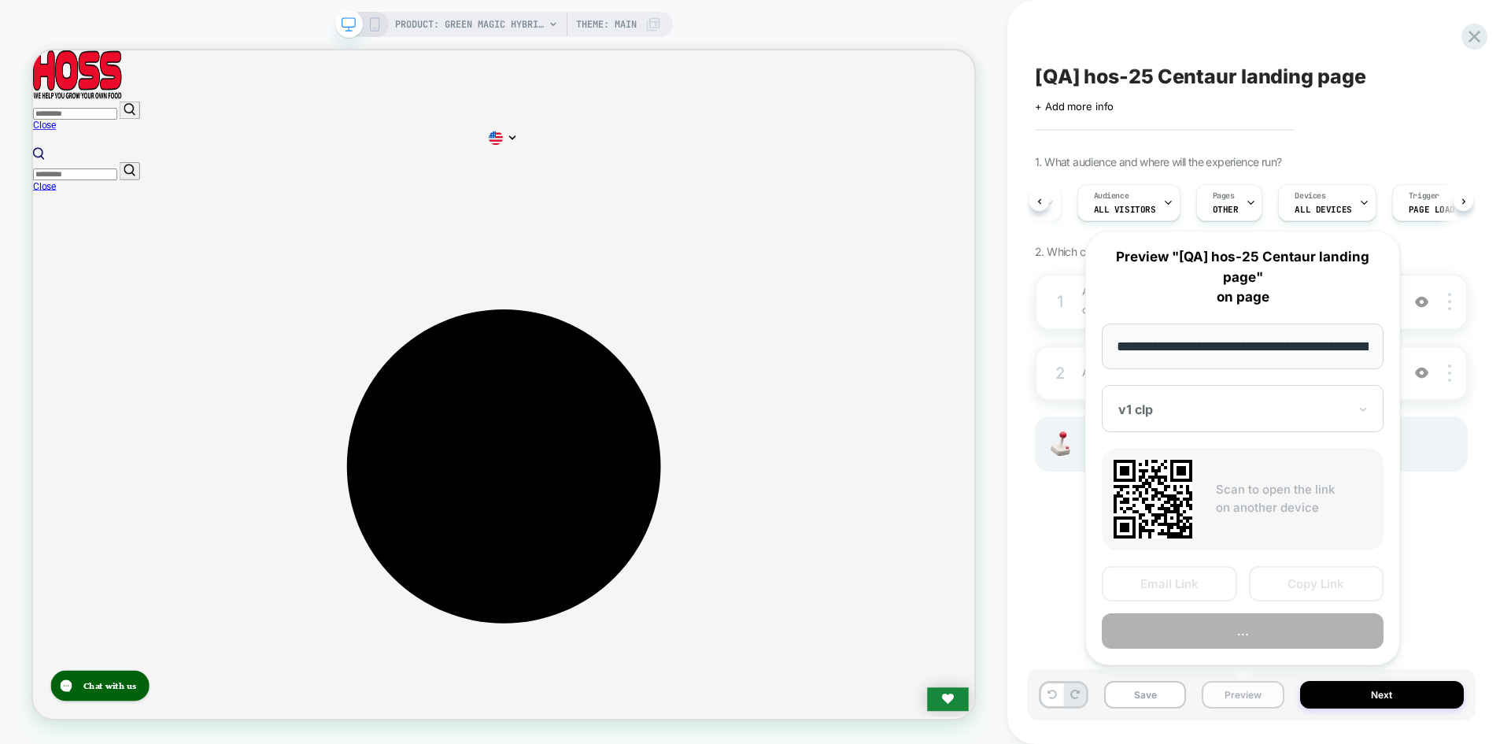
scroll to position [0, 208]
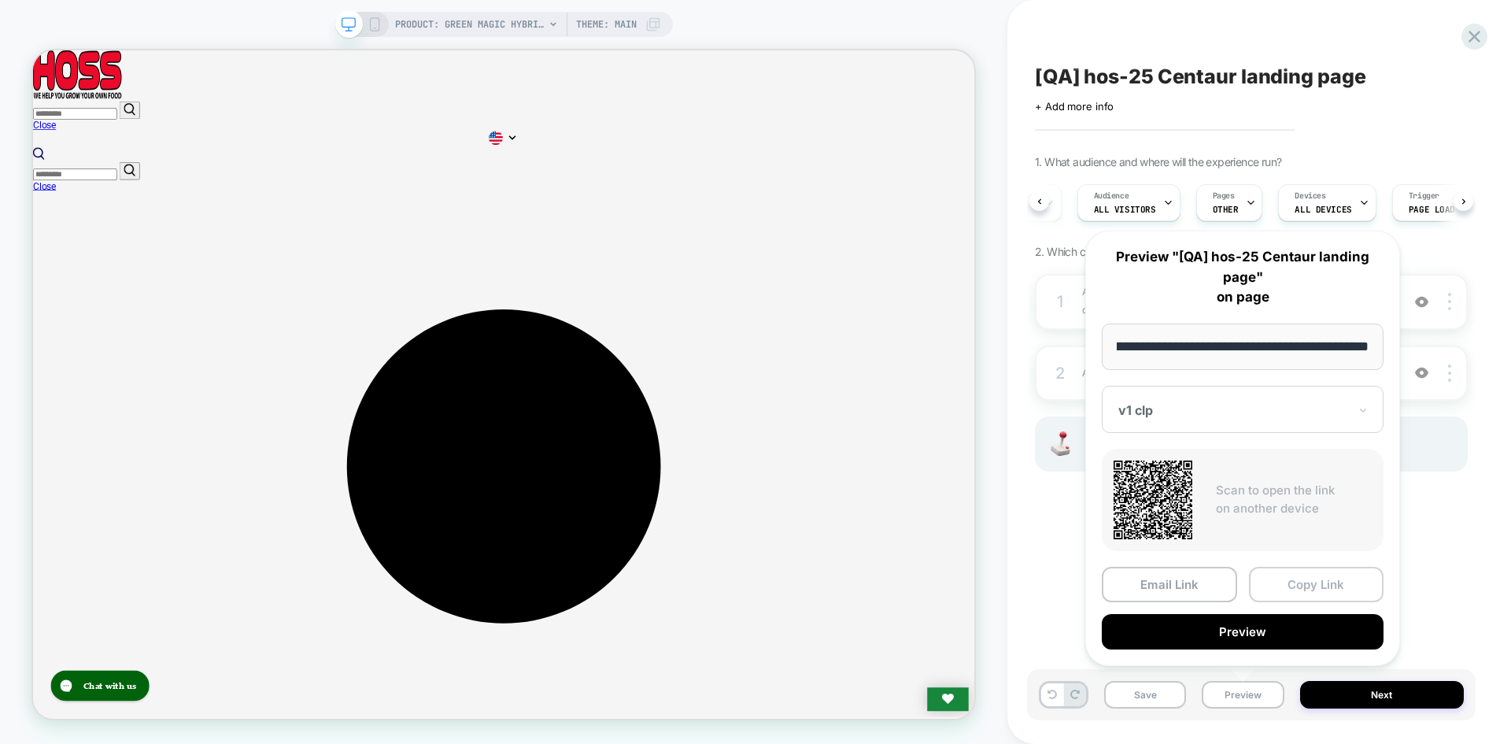
click at [1314, 589] on button "Copy Link" at bounding box center [1316, 584] width 135 height 35
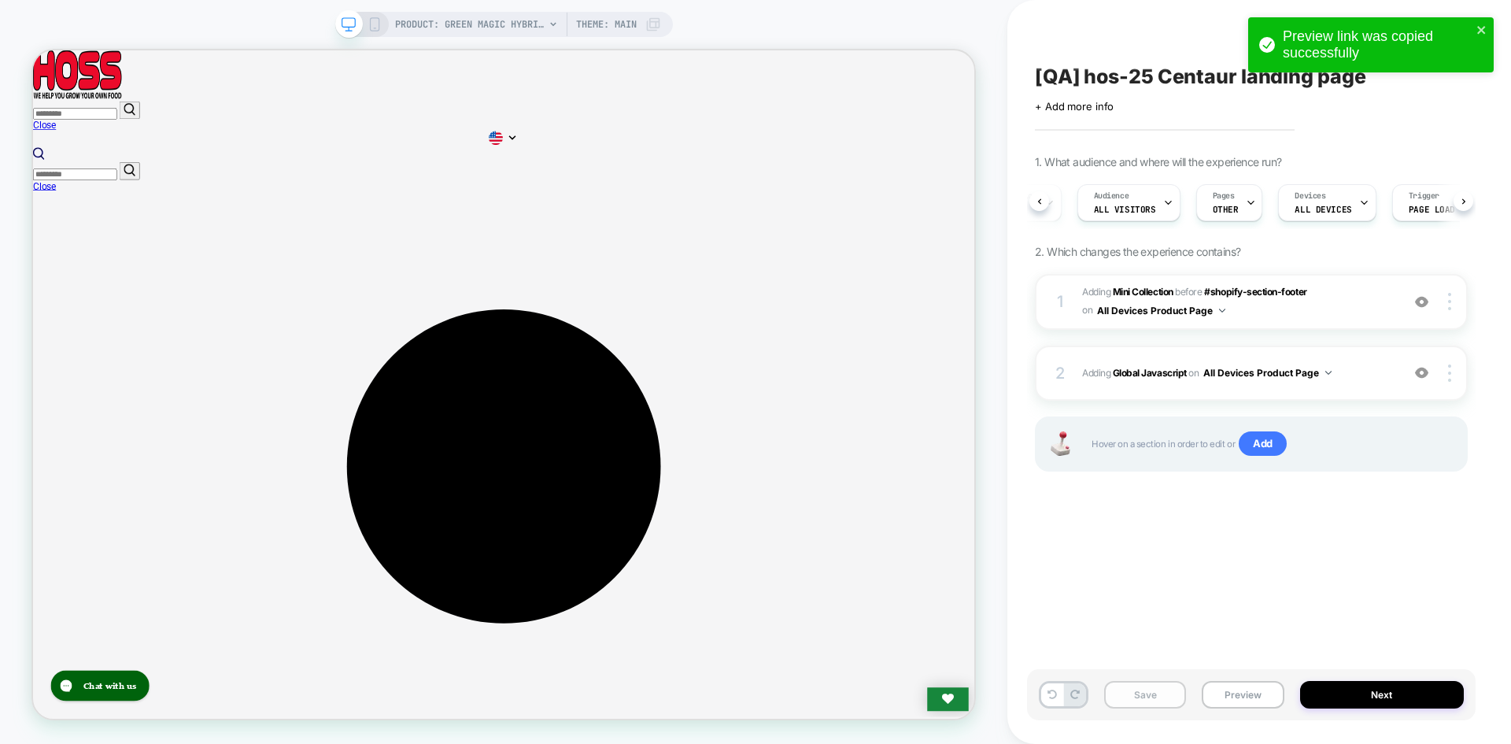
click at [1141, 694] on button "Save" at bounding box center [1145, 695] width 82 height 28
click at [1248, 690] on button "Preview" at bounding box center [1243, 695] width 82 height 28
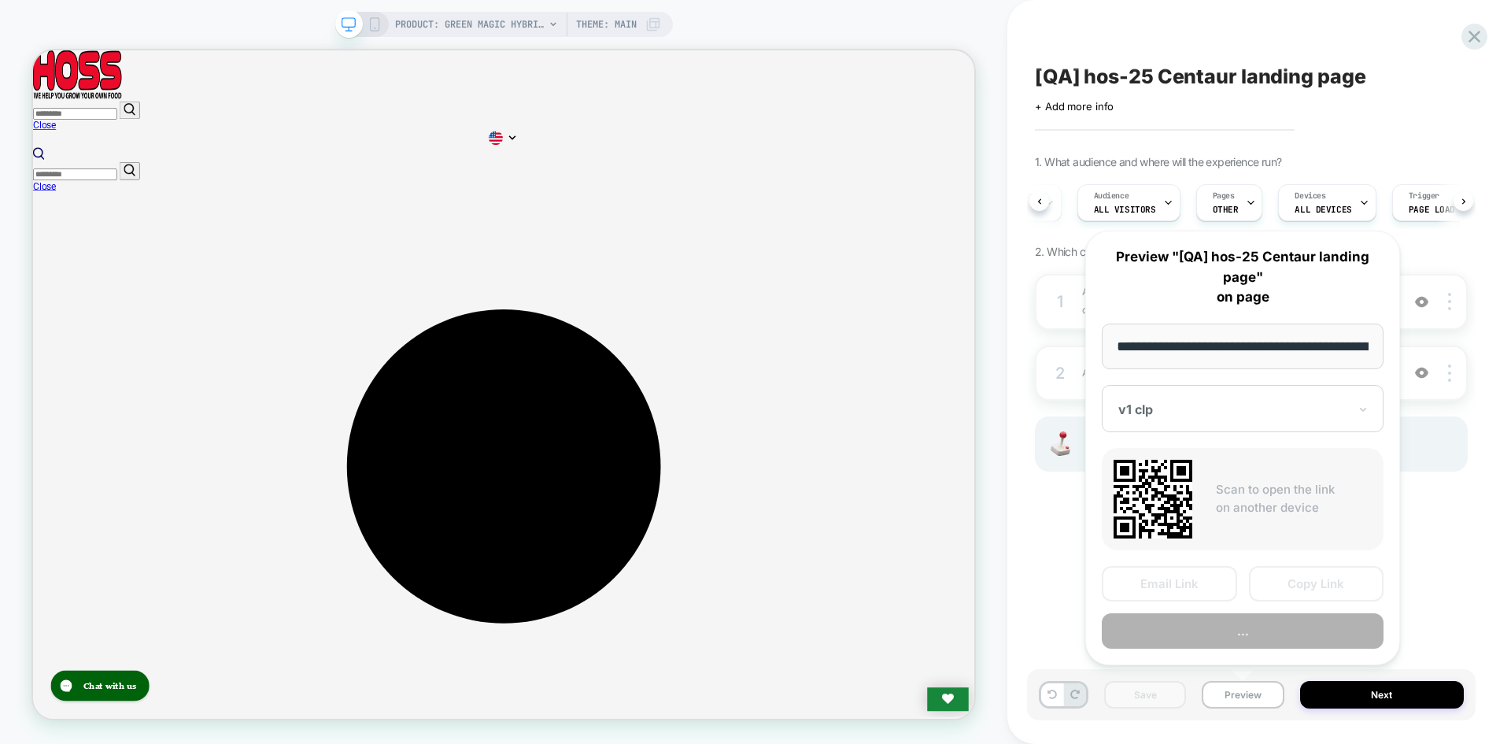
scroll to position [0, 208]
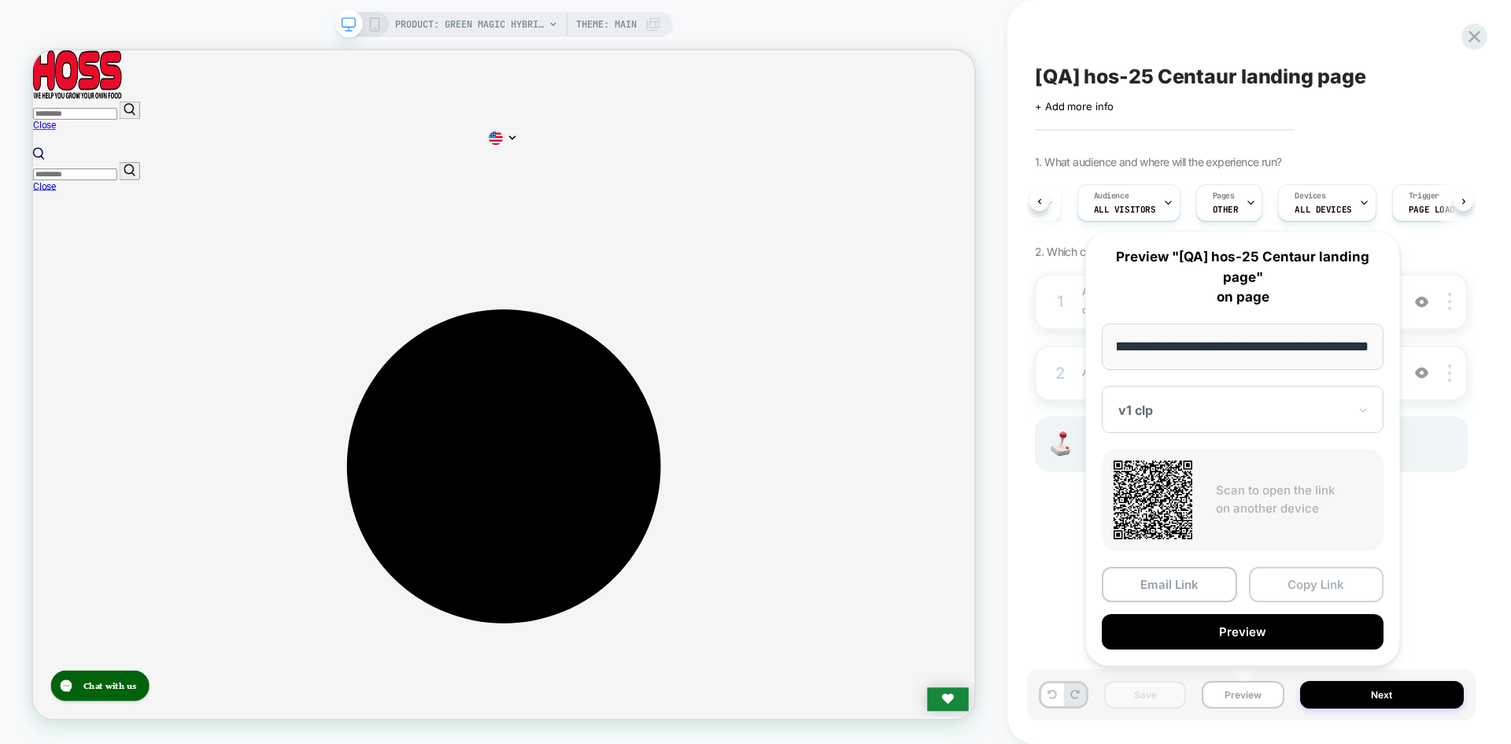
click at [1285, 575] on button "Copy Link" at bounding box center [1316, 584] width 135 height 35
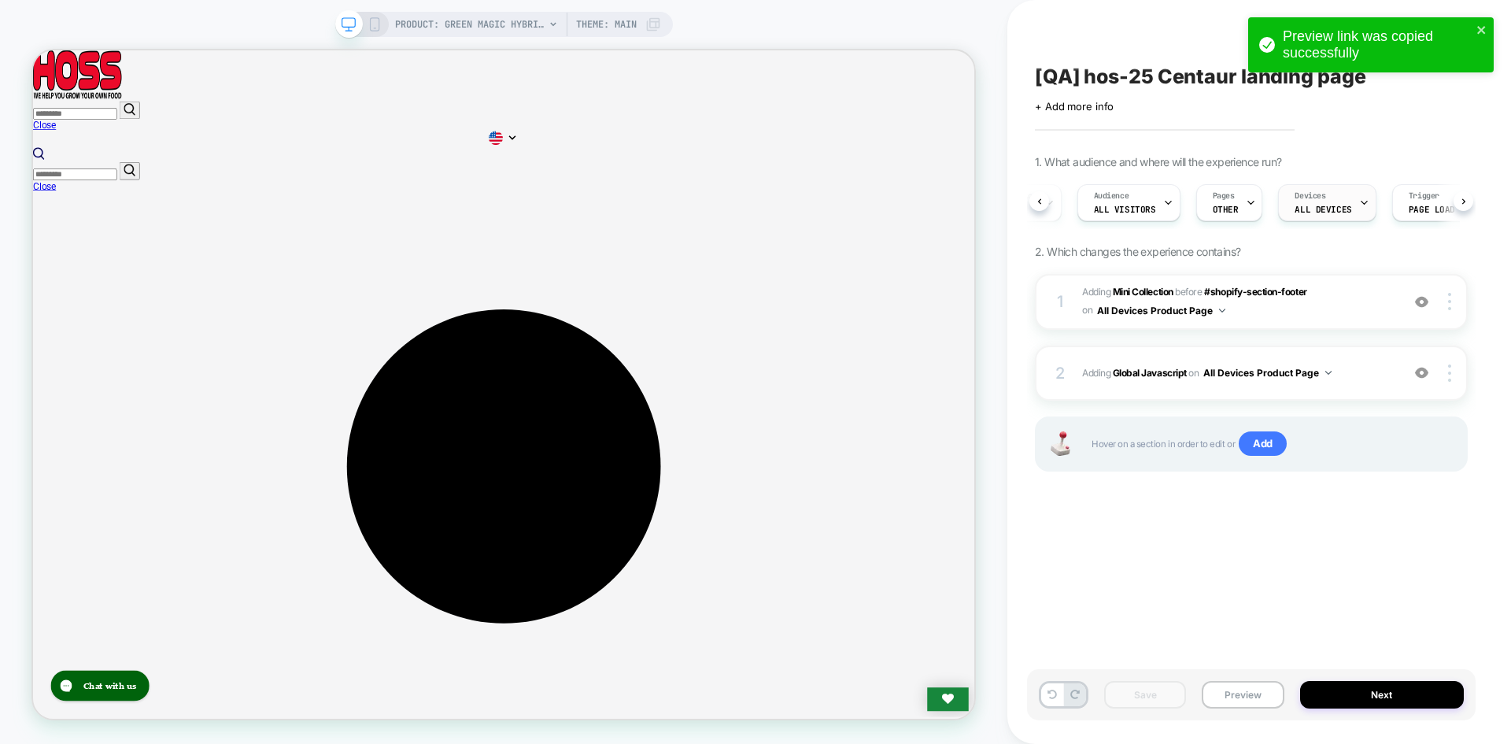
scroll to position [0, 73]
click at [1459, 208] on button at bounding box center [1464, 201] width 20 height 20
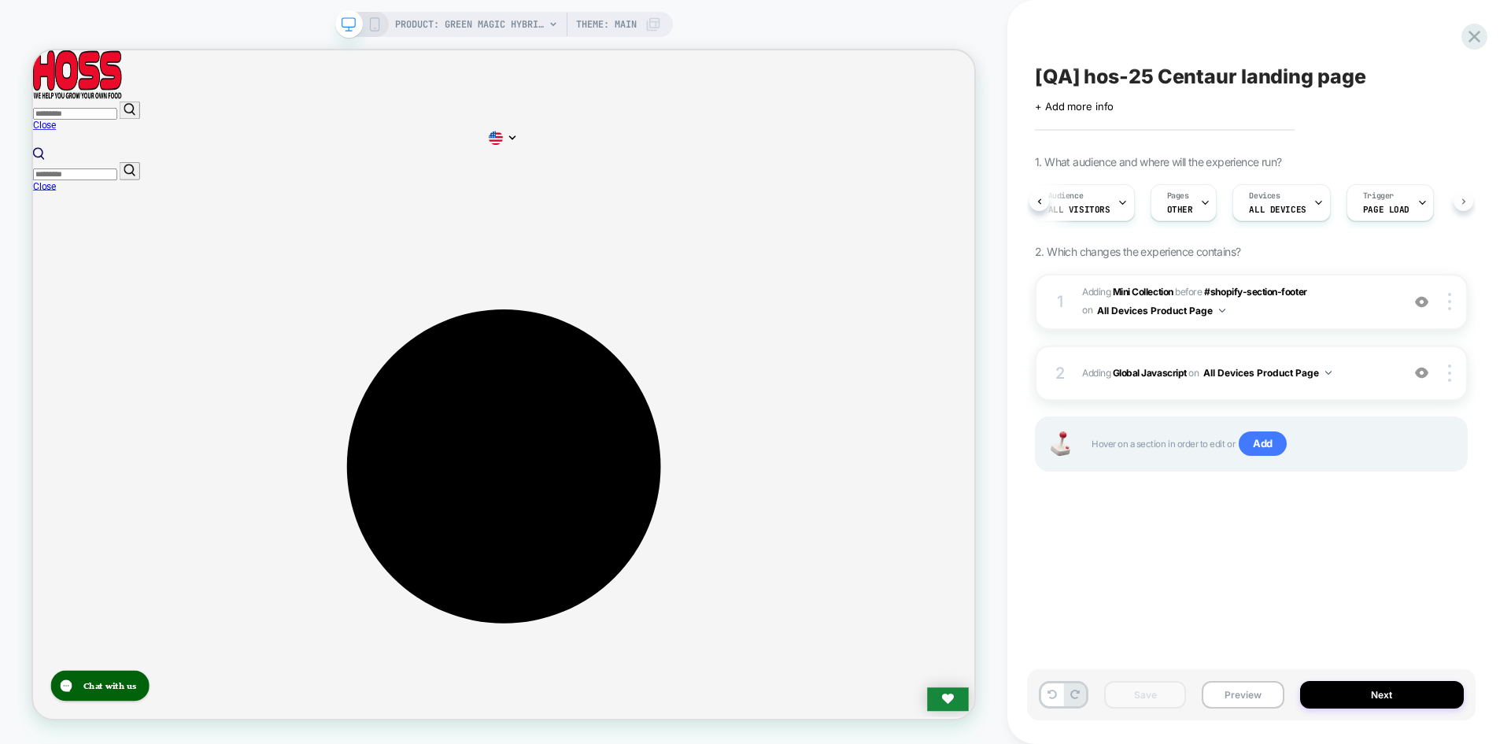
scroll to position [0, 119]
click at [1457, 200] on div "A/B Variation v1 clp Audience All Visitors Pages OTHER Devices ALL DEVICES Trig…" at bounding box center [1251, 202] width 433 height 53
click at [1177, 205] on span "OTHER" at bounding box center [1179, 209] width 26 height 11
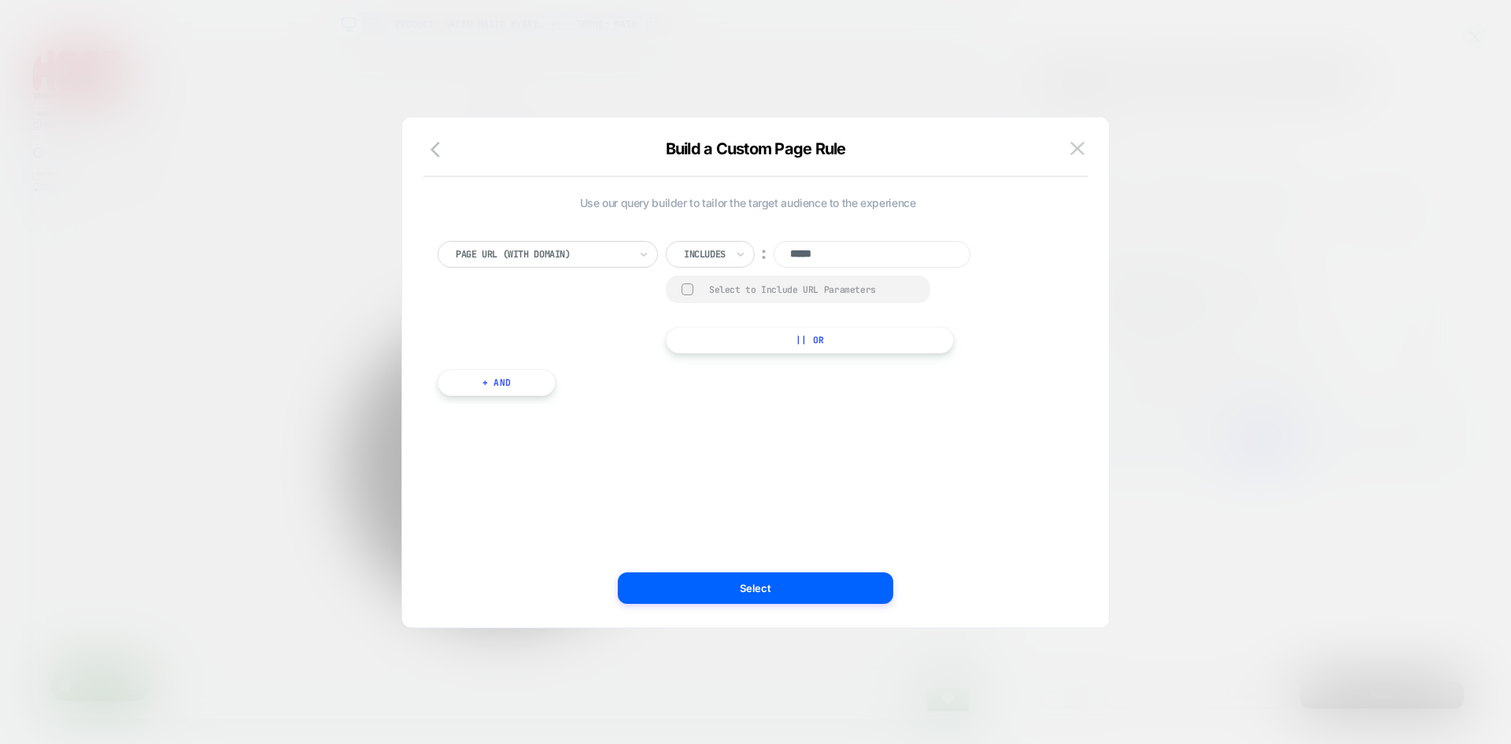
click at [894, 295] on div "Select to Include URL Parameters" at bounding box center [798, 290] width 264 height 28
click at [691, 291] on div at bounding box center [688, 289] width 12 height 12
click at [808, 608] on div "Use our query builder to tailor the target audience to the experience Page Url …" at bounding box center [756, 380] width 660 height 494
click at [823, 597] on button "Select" at bounding box center [756, 587] width 276 height 31
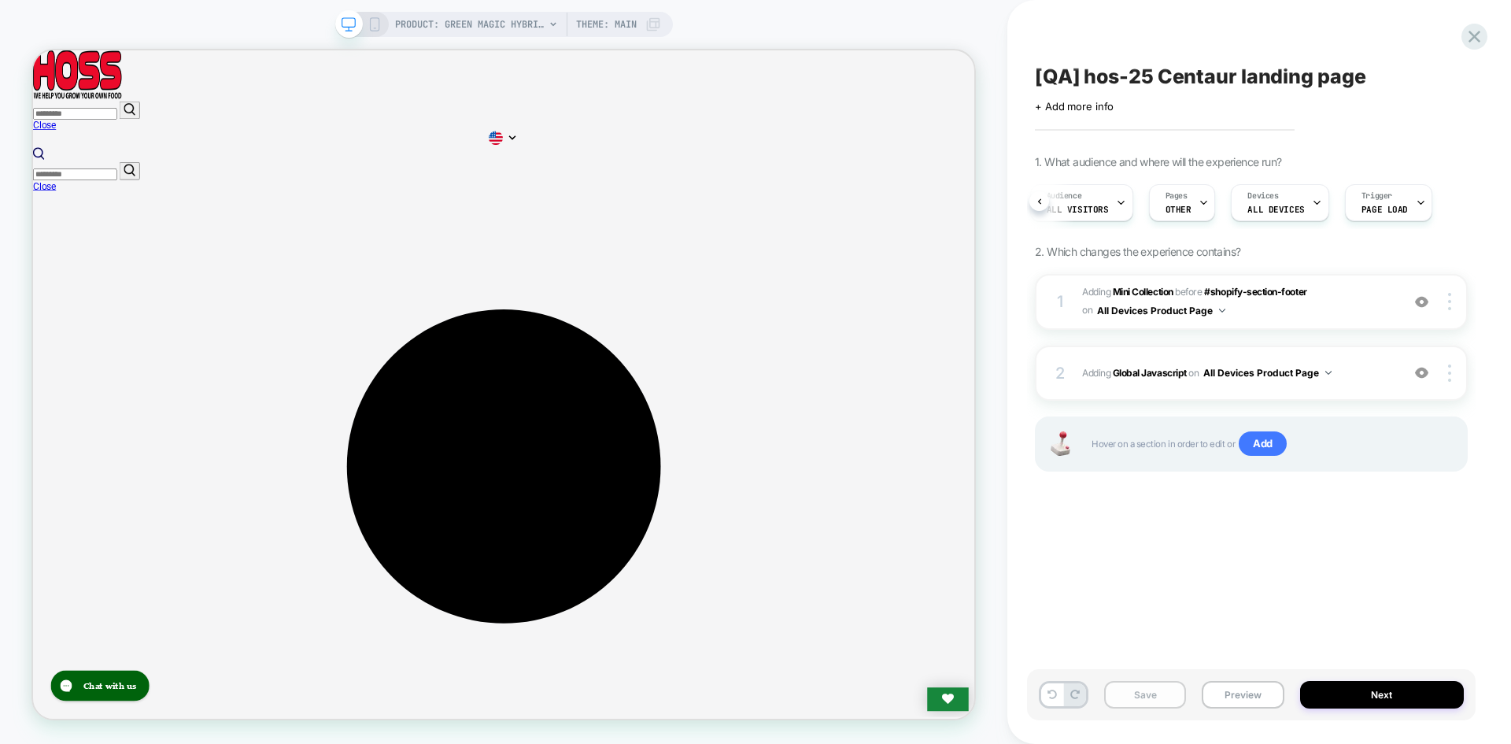
click at [1132, 697] on button "Save" at bounding box center [1145, 695] width 82 height 28
click at [1235, 702] on button "Preview" at bounding box center [1243, 695] width 82 height 28
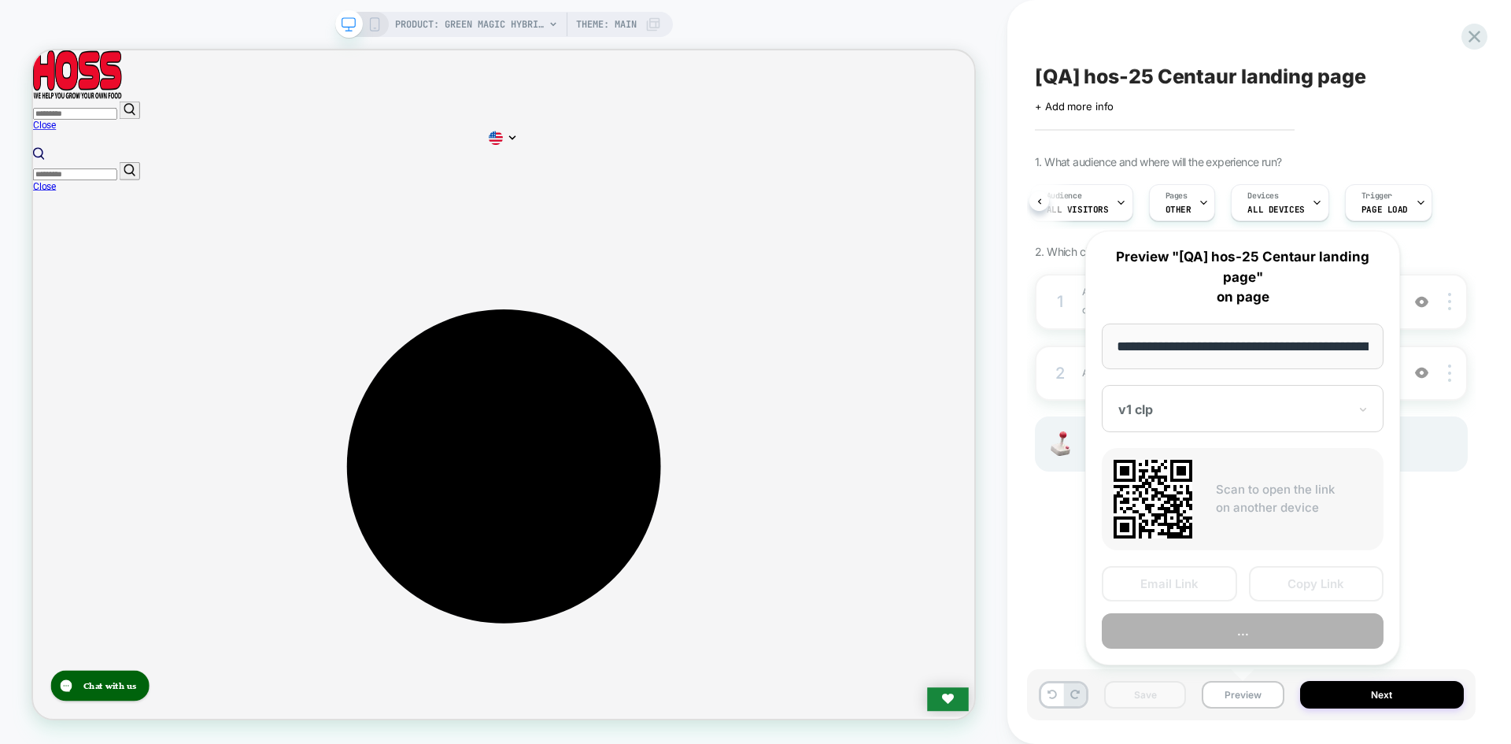
scroll to position [0, 208]
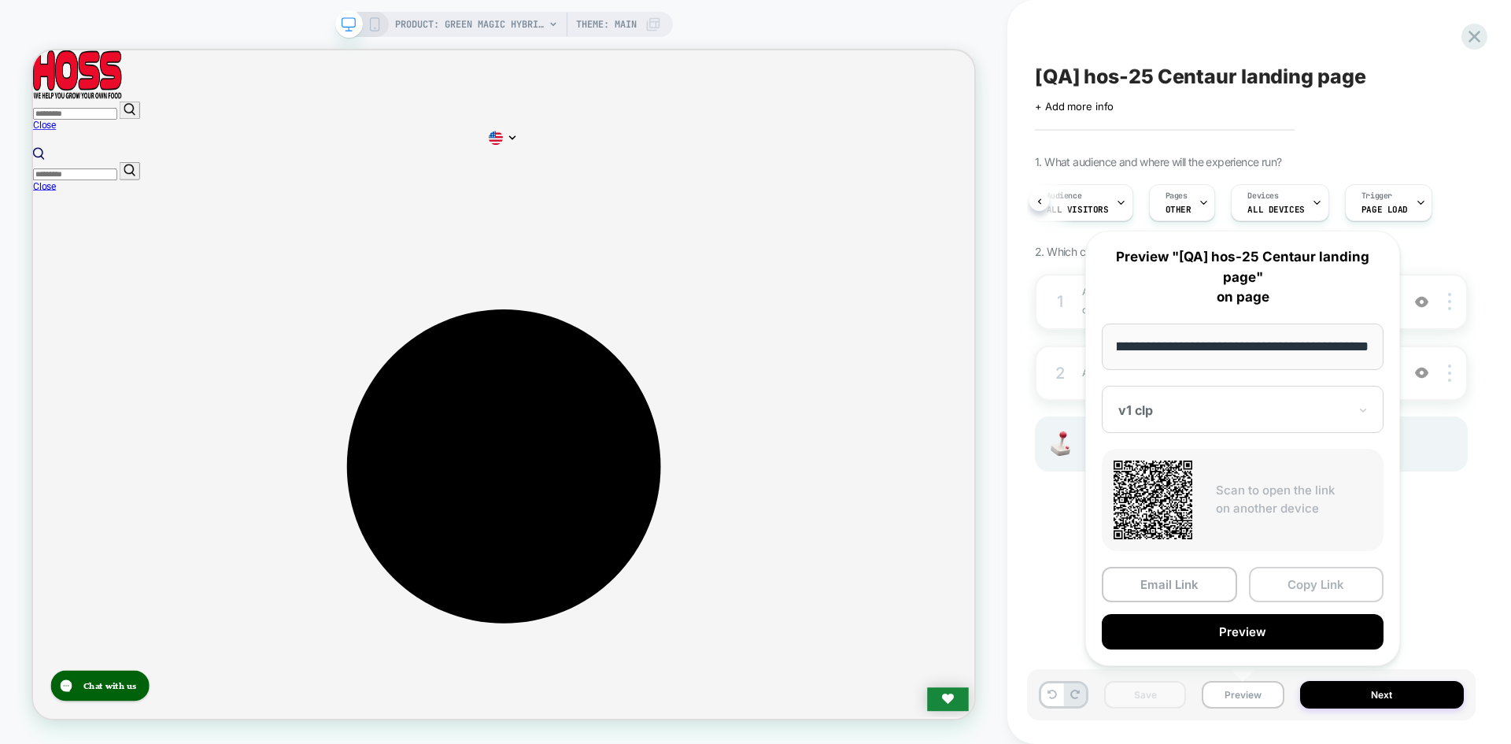
click at [1302, 587] on button "Copy Link" at bounding box center [1316, 584] width 135 height 35
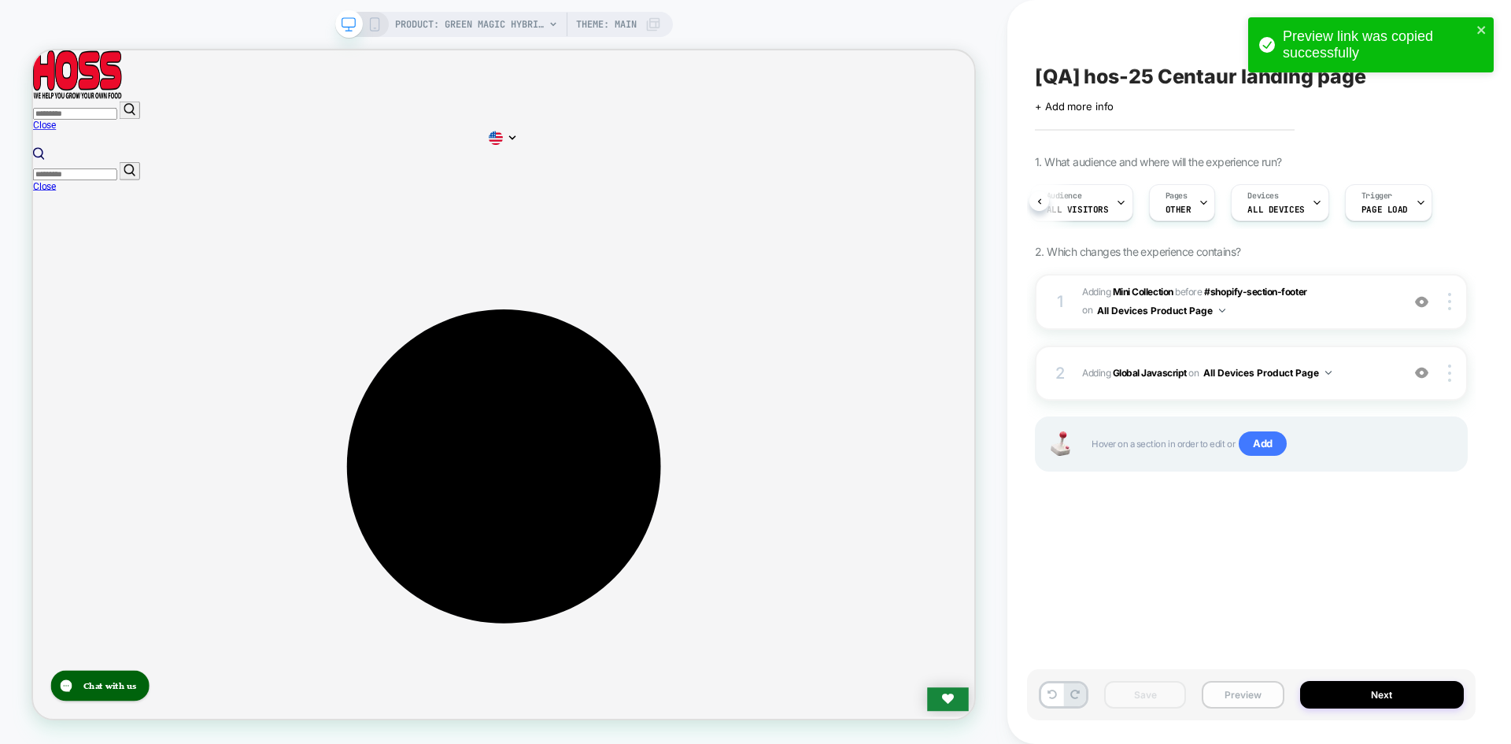
click at [1248, 704] on button "Preview" at bounding box center [1243, 695] width 82 height 28
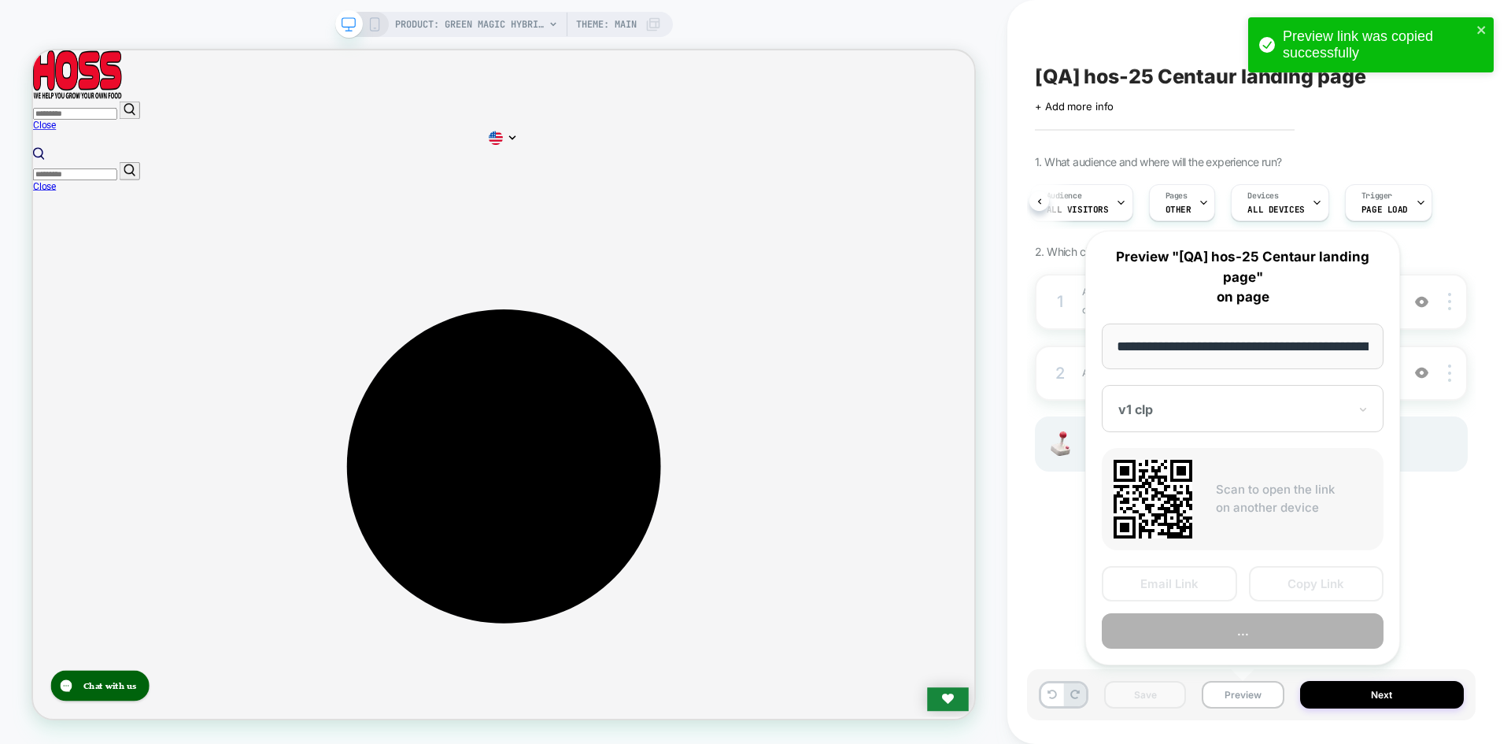
scroll to position [0, 208]
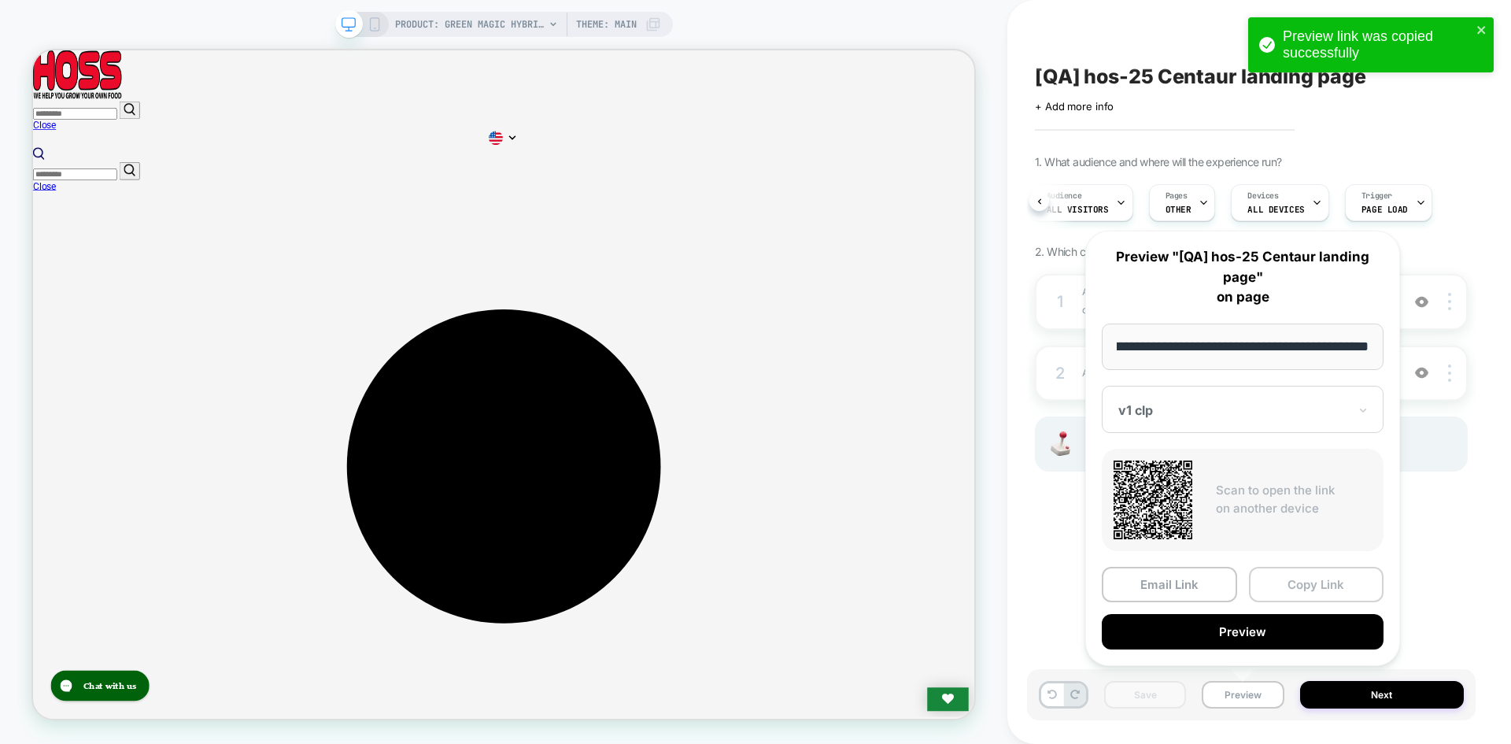
click at [1271, 582] on button "Copy Link" at bounding box center [1316, 584] width 135 height 35
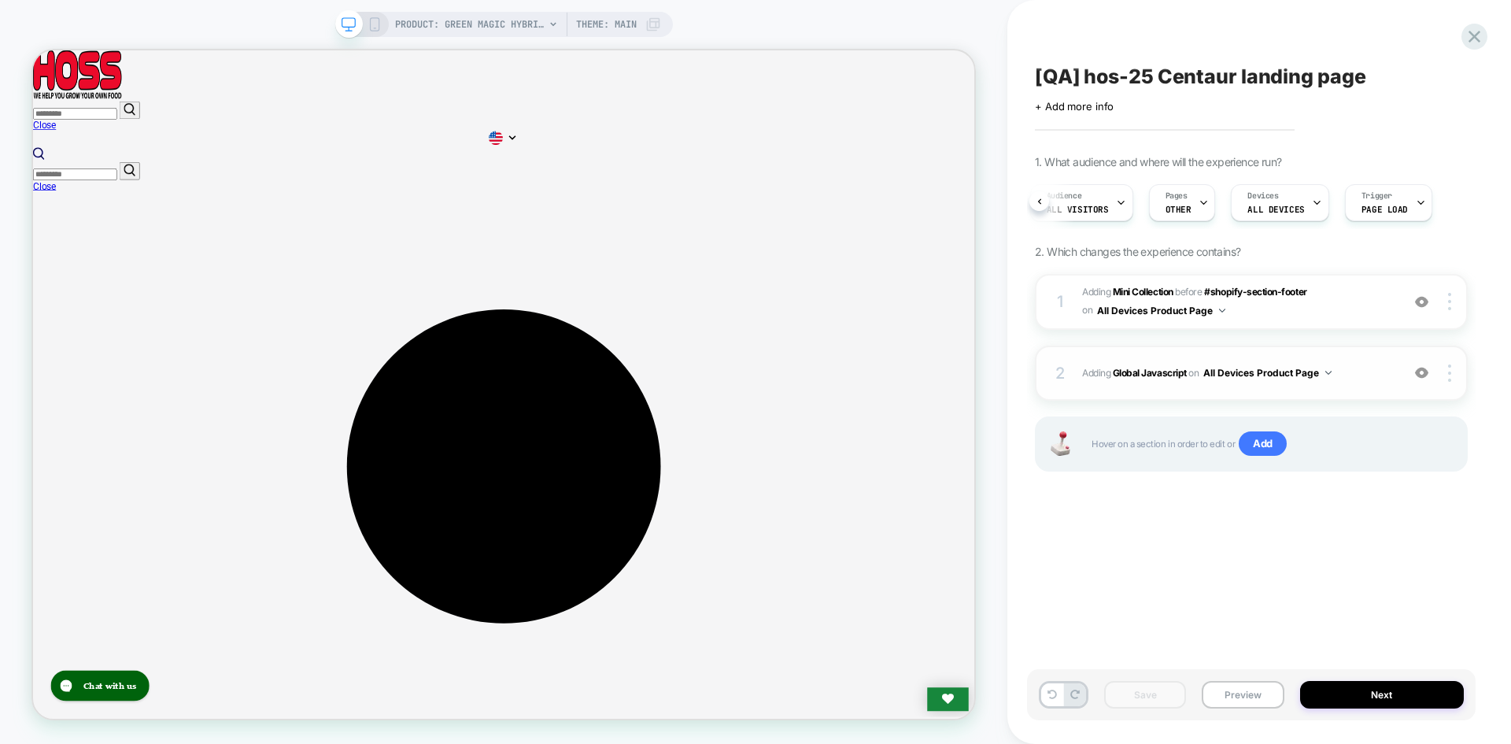
click at [1157, 389] on div "2 Adding Global Javascript on All Devices Product Page Add Before Add After Tar…" at bounding box center [1251, 373] width 433 height 55
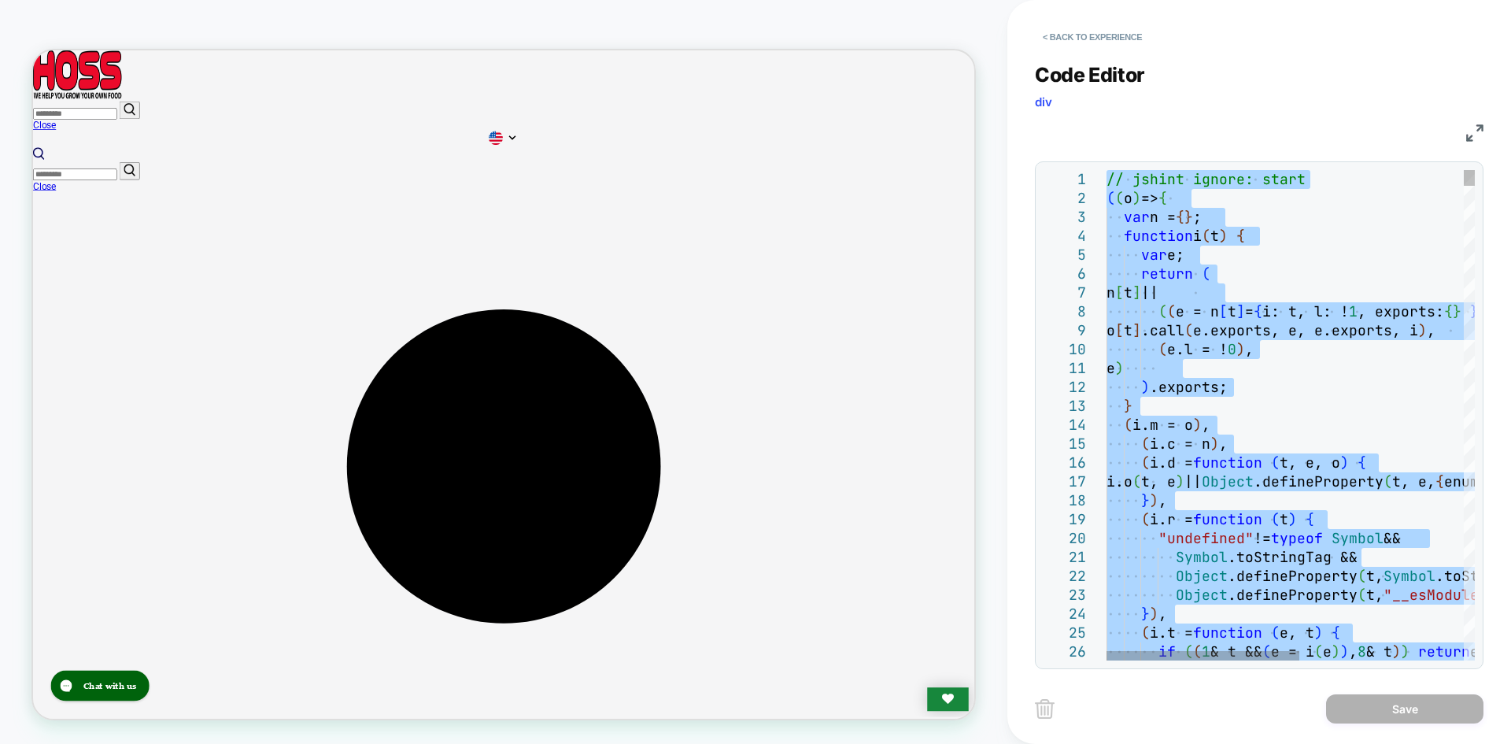
type textarea "**********"
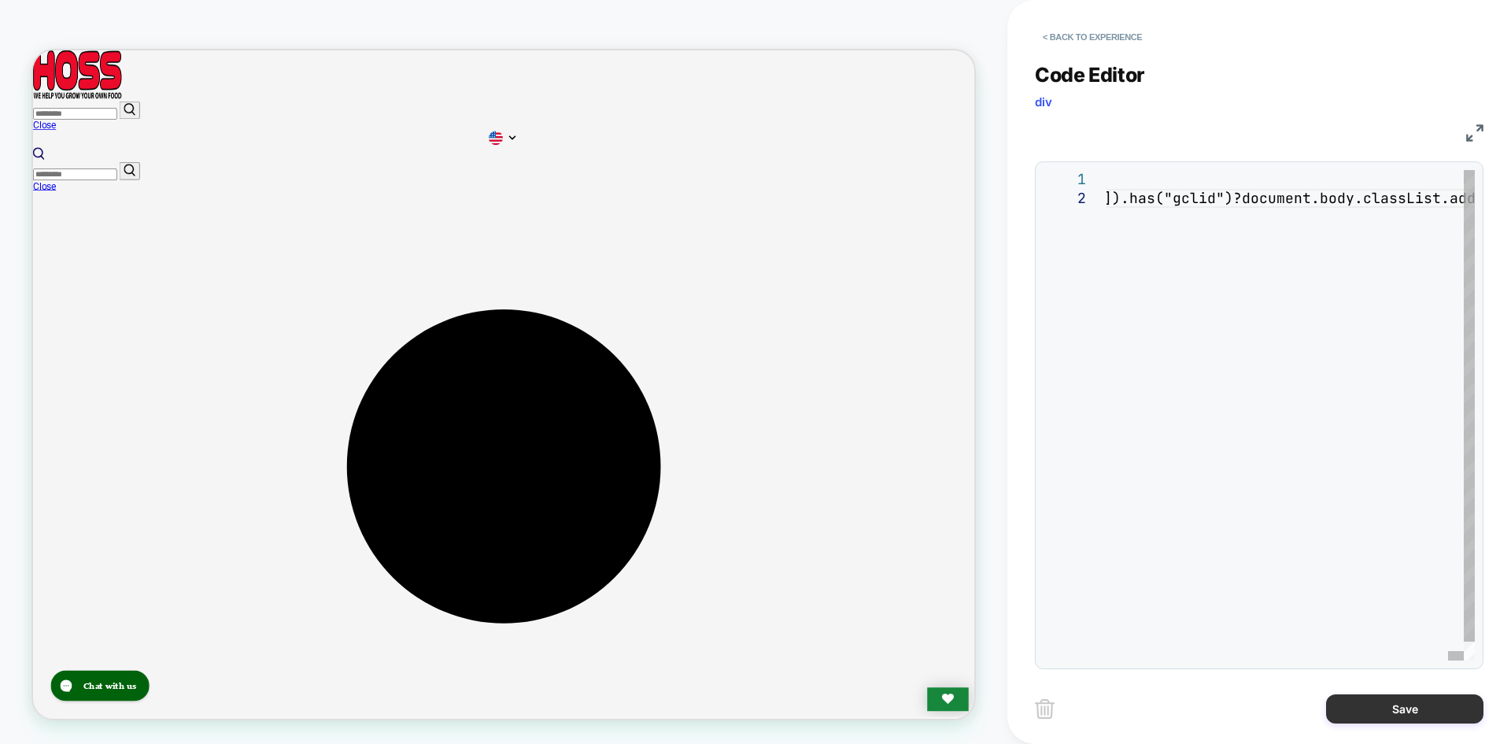
click at [1411, 716] on button "Save" at bounding box center [1404, 708] width 157 height 29
click at [1411, 701] on button "Save" at bounding box center [1404, 708] width 157 height 29
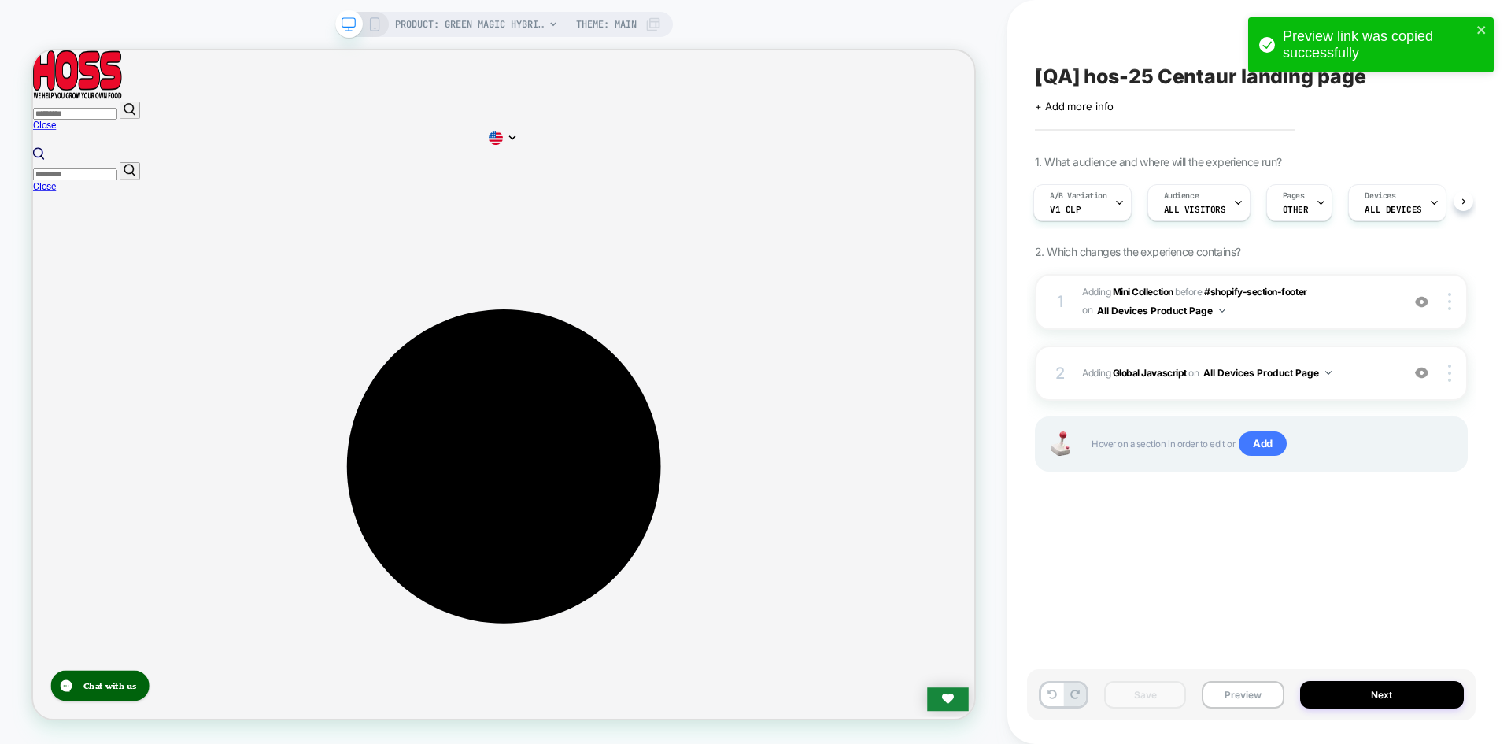
scroll to position [484, 0]
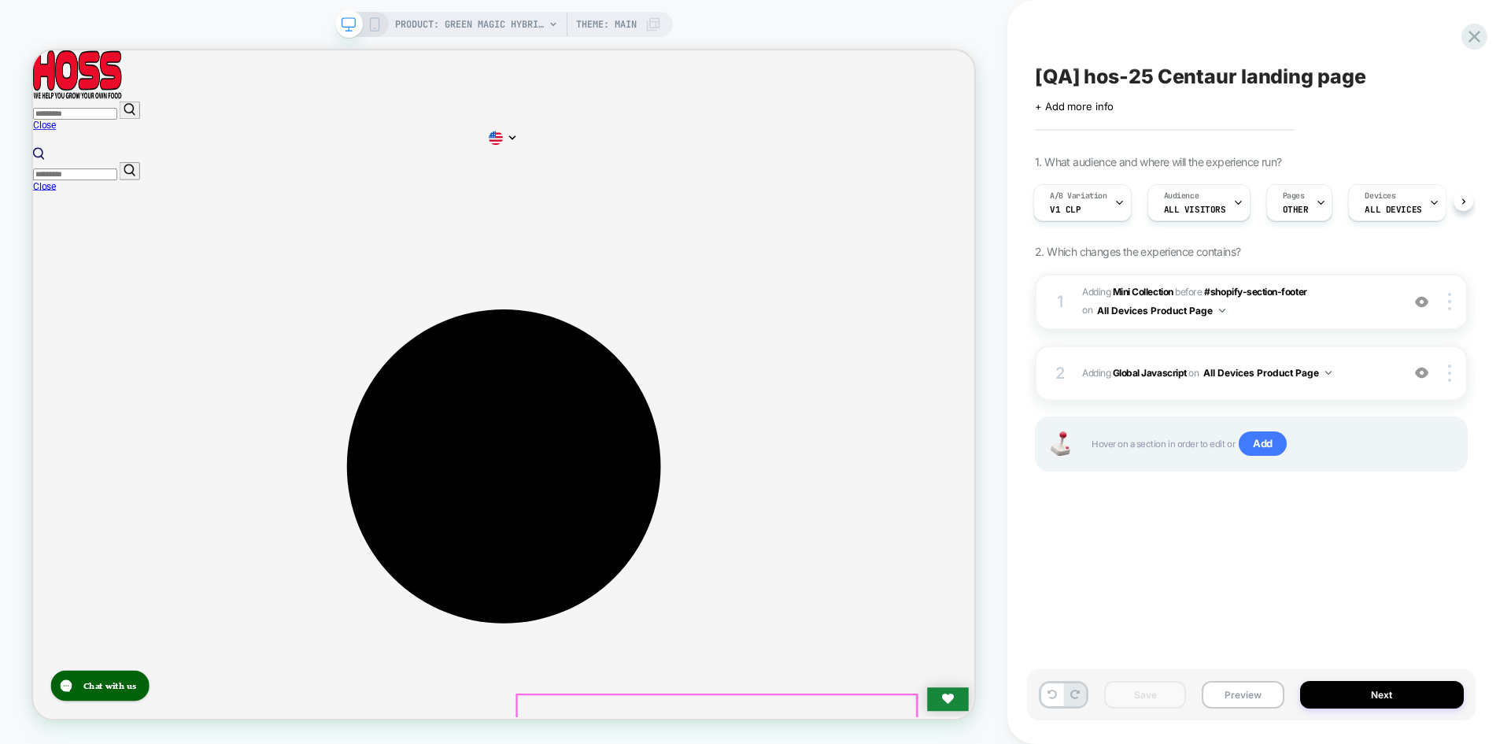
click at [1163, 374] on b "Global Javascript" at bounding box center [1150, 373] width 74 height 12
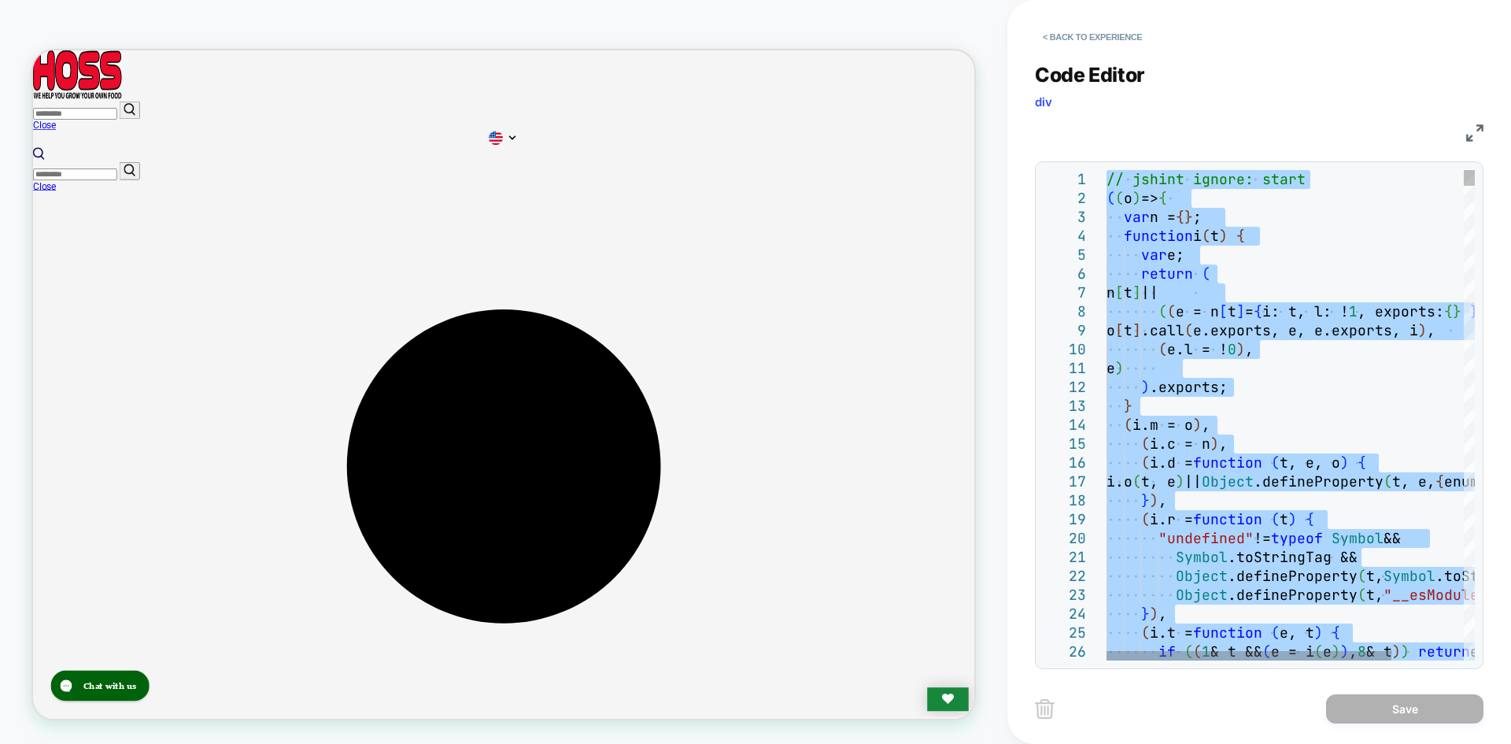
type textarea "**********"
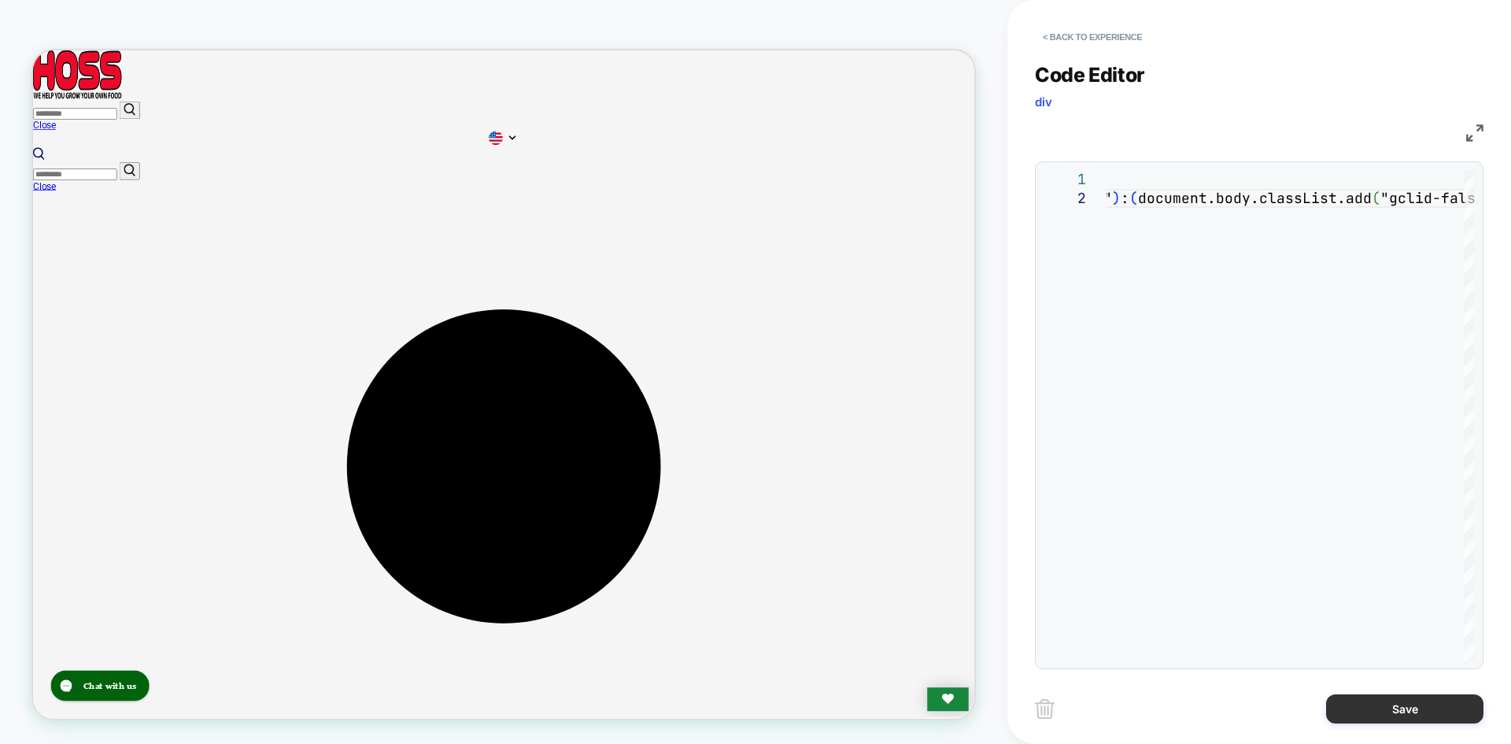
click at [1401, 709] on button "Save" at bounding box center [1404, 708] width 157 height 29
click at [1394, 711] on button "Save" at bounding box center [1404, 708] width 157 height 29
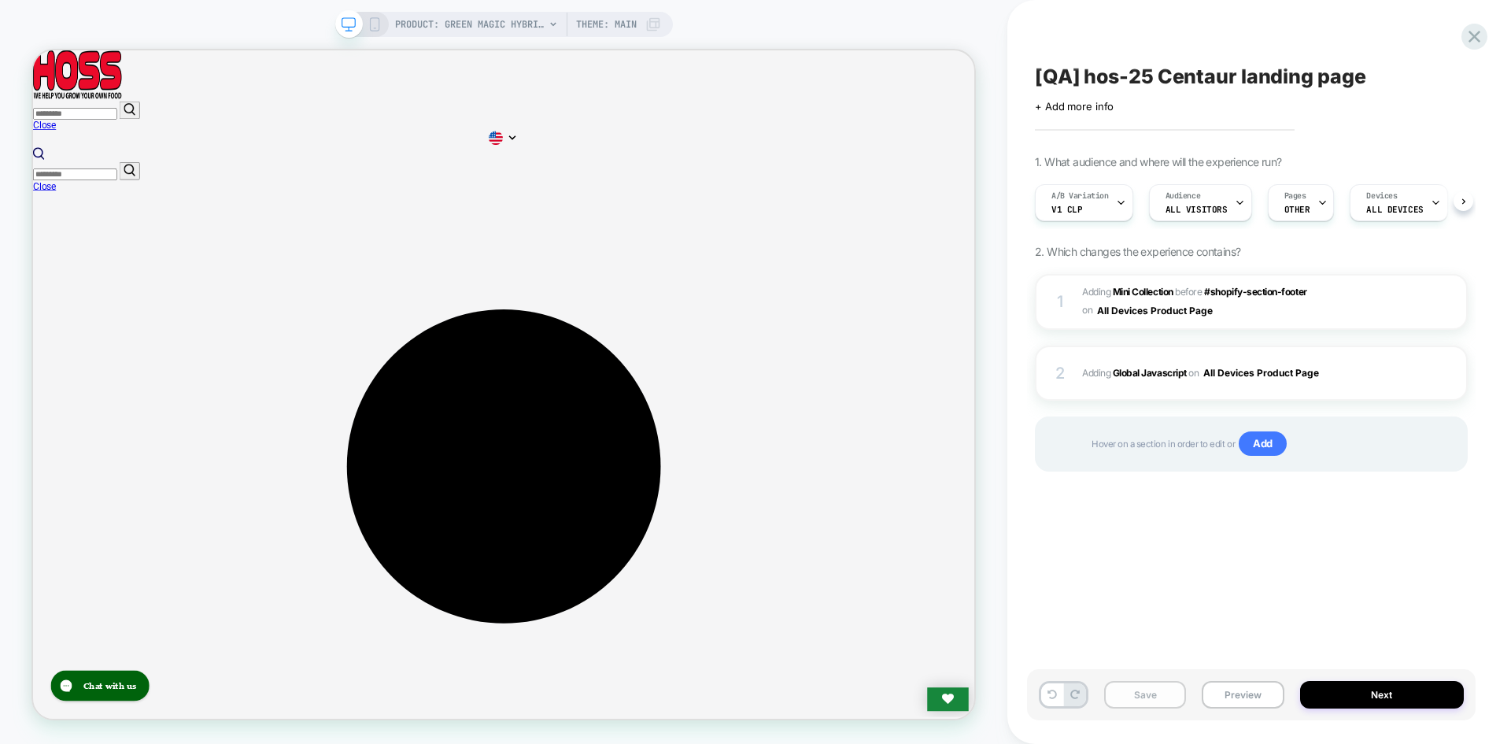
click at [1138, 694] on button "Save" at bounding box center [1145, 695] width 82 height 28
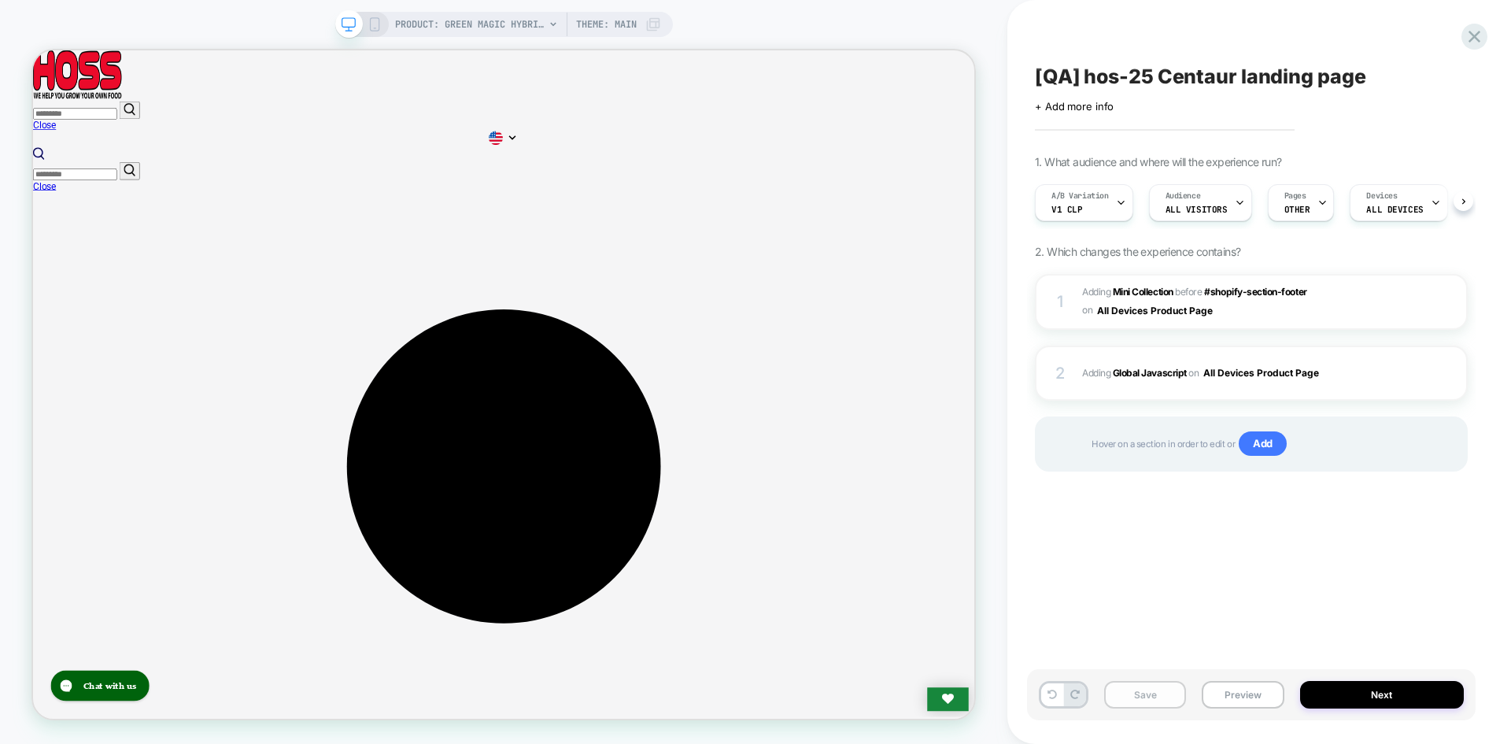
click at [1138, 694] on button "Save" at bounding box center [1145, 695] width 82 height 28
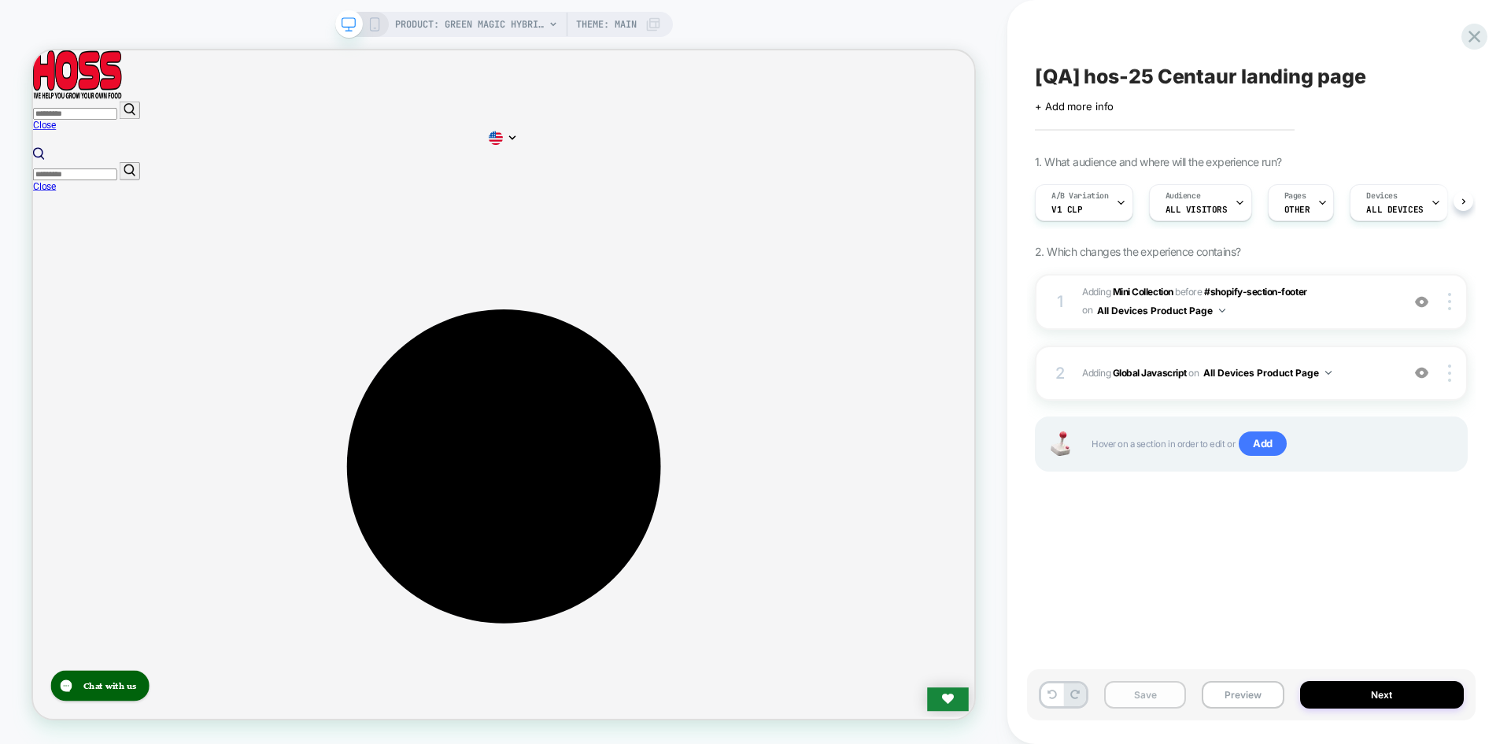
click at [1138, 694] on button "Save" at bounding box center [1145, 695] width 82 height 28
click at [1252, 693] on button "Preview" at bounding box center [1243, 695] width 82 height 28
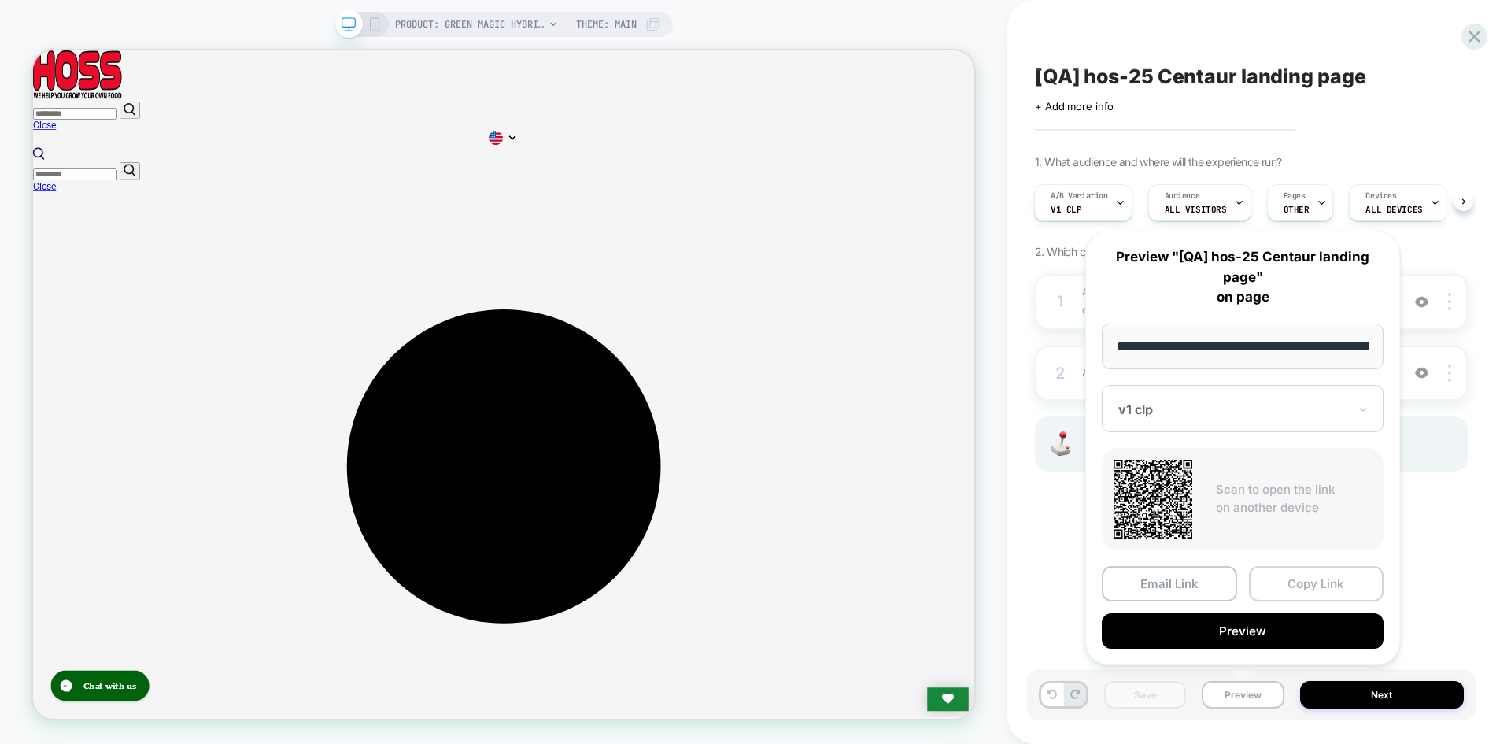
scroll to position [0, 0]
click at [1315, 587] on button "Copy Link" at bounding box center [1316, 583] width 135 height 35
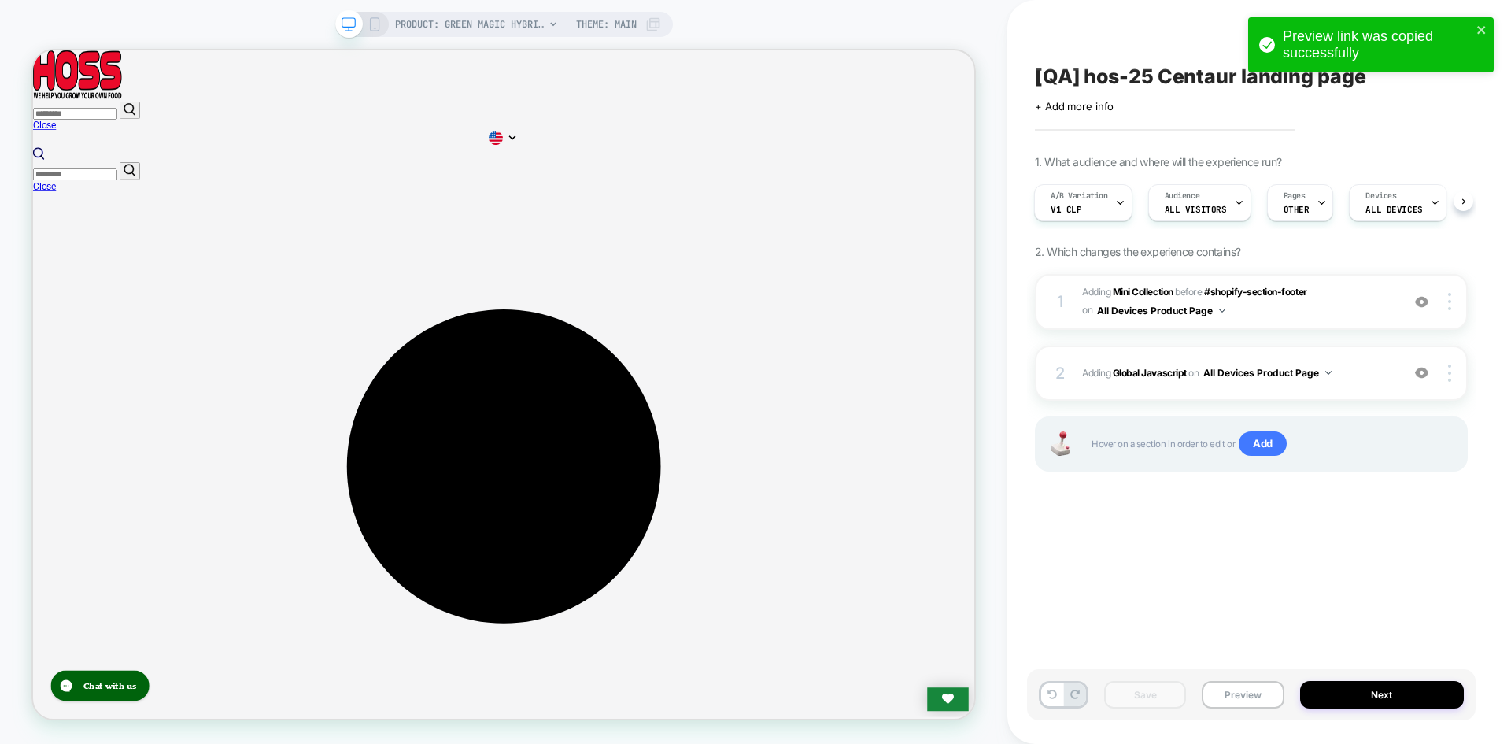
scroll to position [484, 0]
click at [1192, 369] on span "on" at bounding box center [1194, 372] width 10 height 17
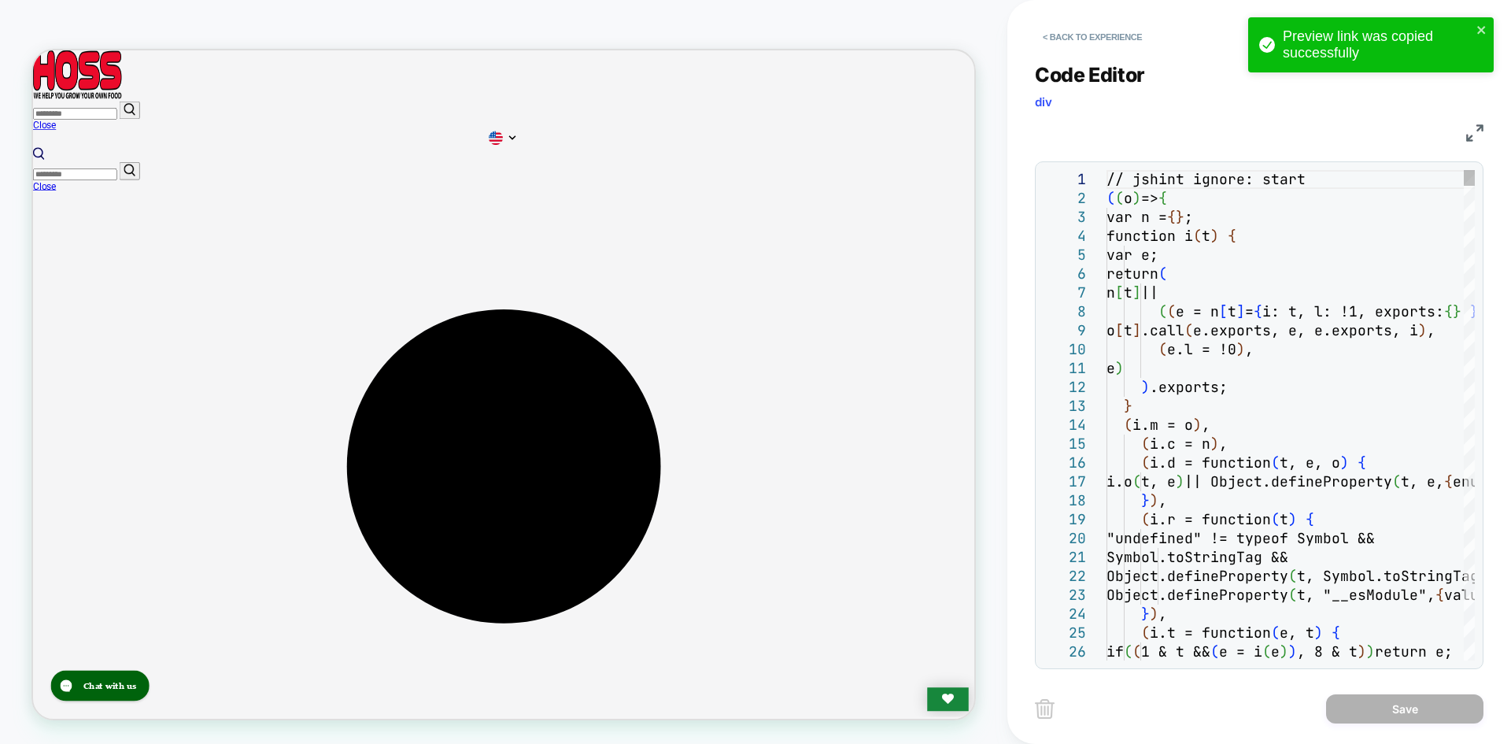
scroll to position [0, 0]
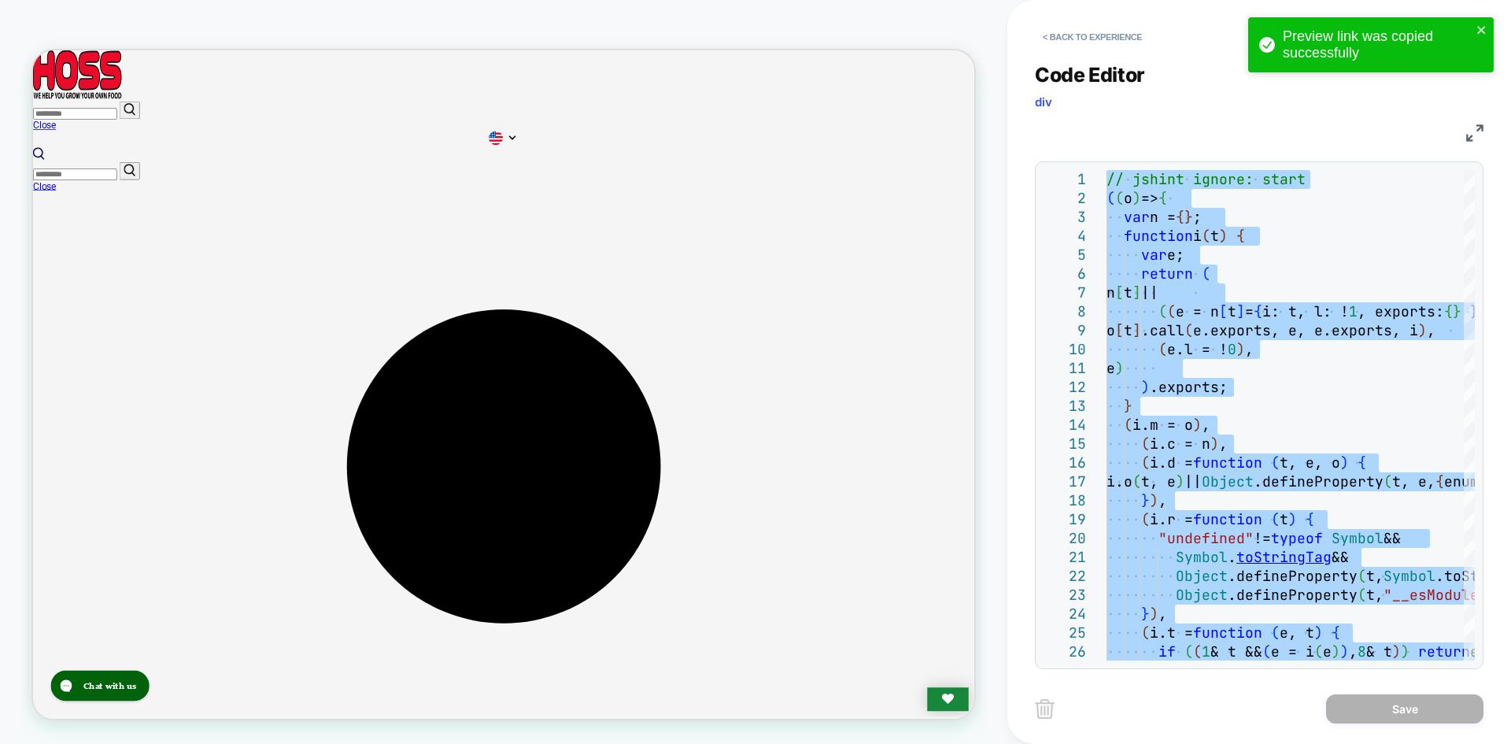
type textarea "**********"
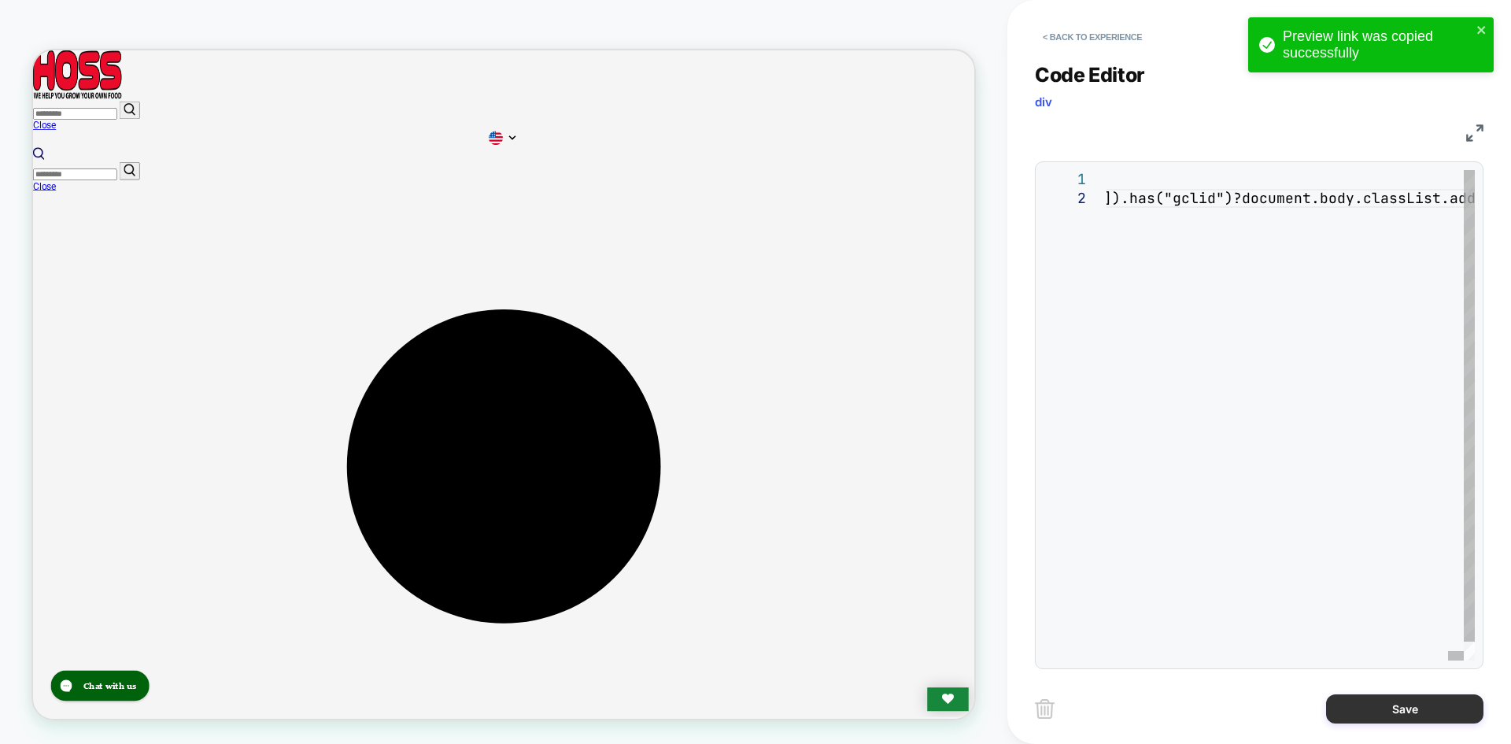
click at [1367, 727] on div "Save" at bounding box center [1259, 708] width 449 height 39
click at [1371, 717] on button "Save" at bounding box center [1404, 708] width 157 height 29
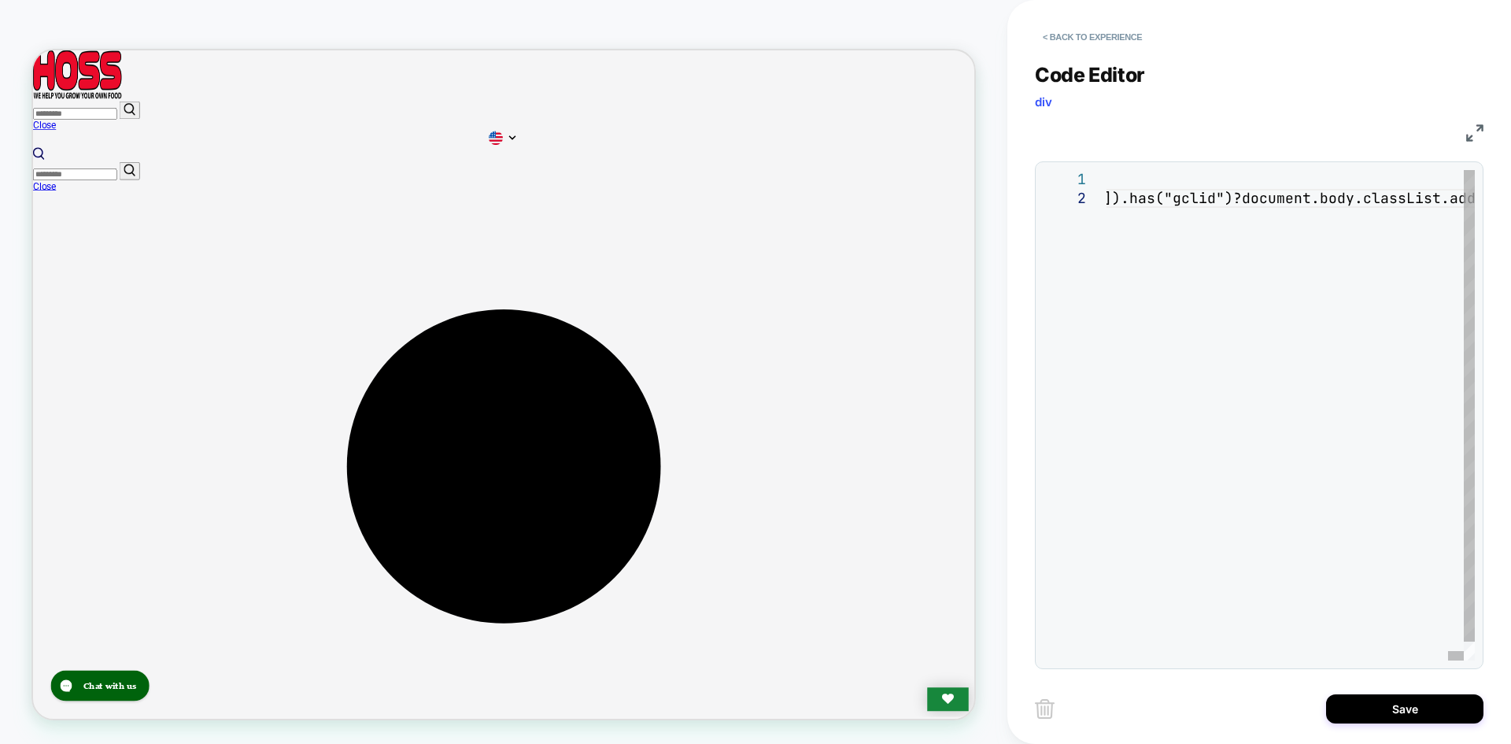
click at [1417, 716] on button "Save" at bounding box center [1404, 708] width 157 height 29
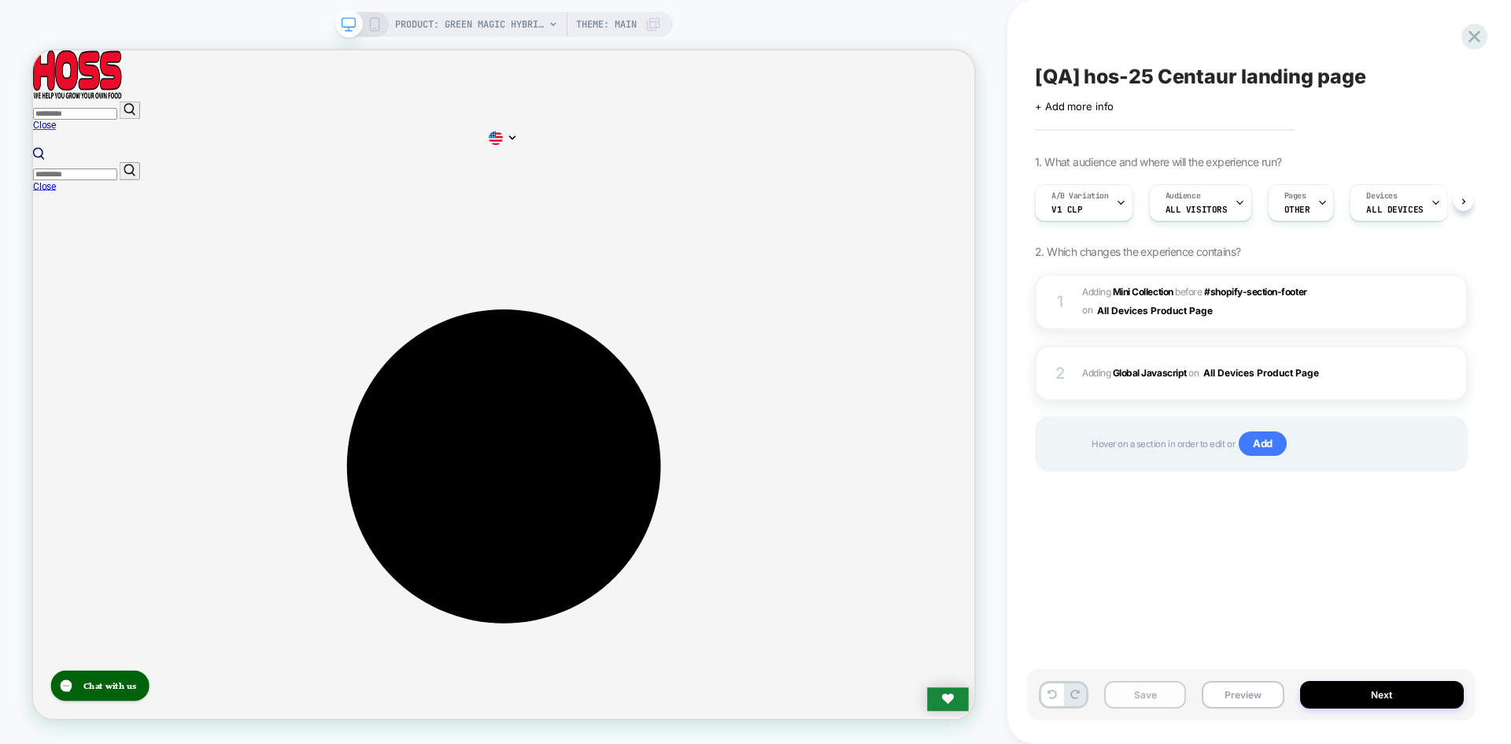
click at [1163, 682] on button "Save" at bounding box center [1145, 695] width 82 height 28
click at [1156, 703] on button "Save" at bounding box center [1145, 695] width 82 height 28
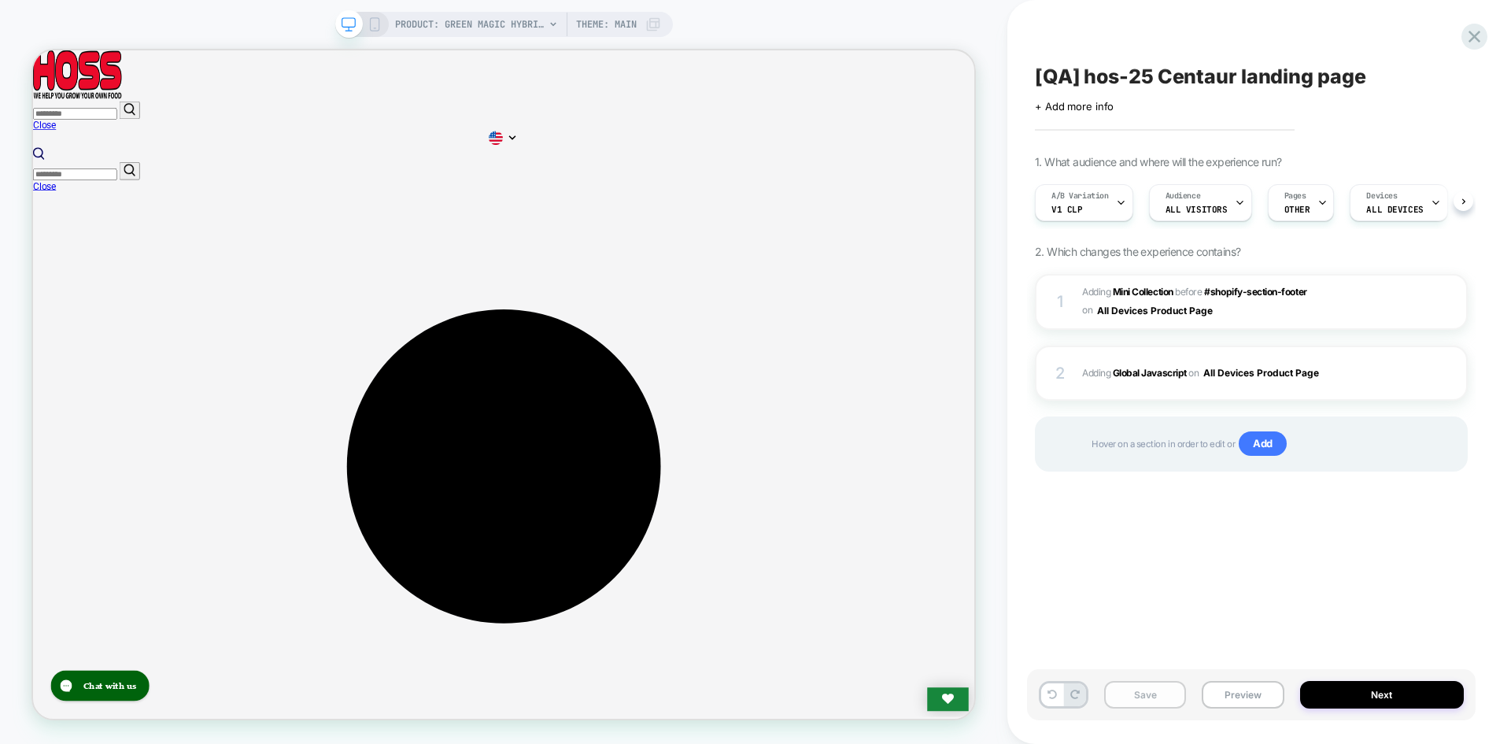
click at [1156, 703] on button "Save" at bounding box center [1145, 695] width 82 height 28
click at [1246, 697] on button "Preview" at bounding box center [1243, 695] width 82 height 28
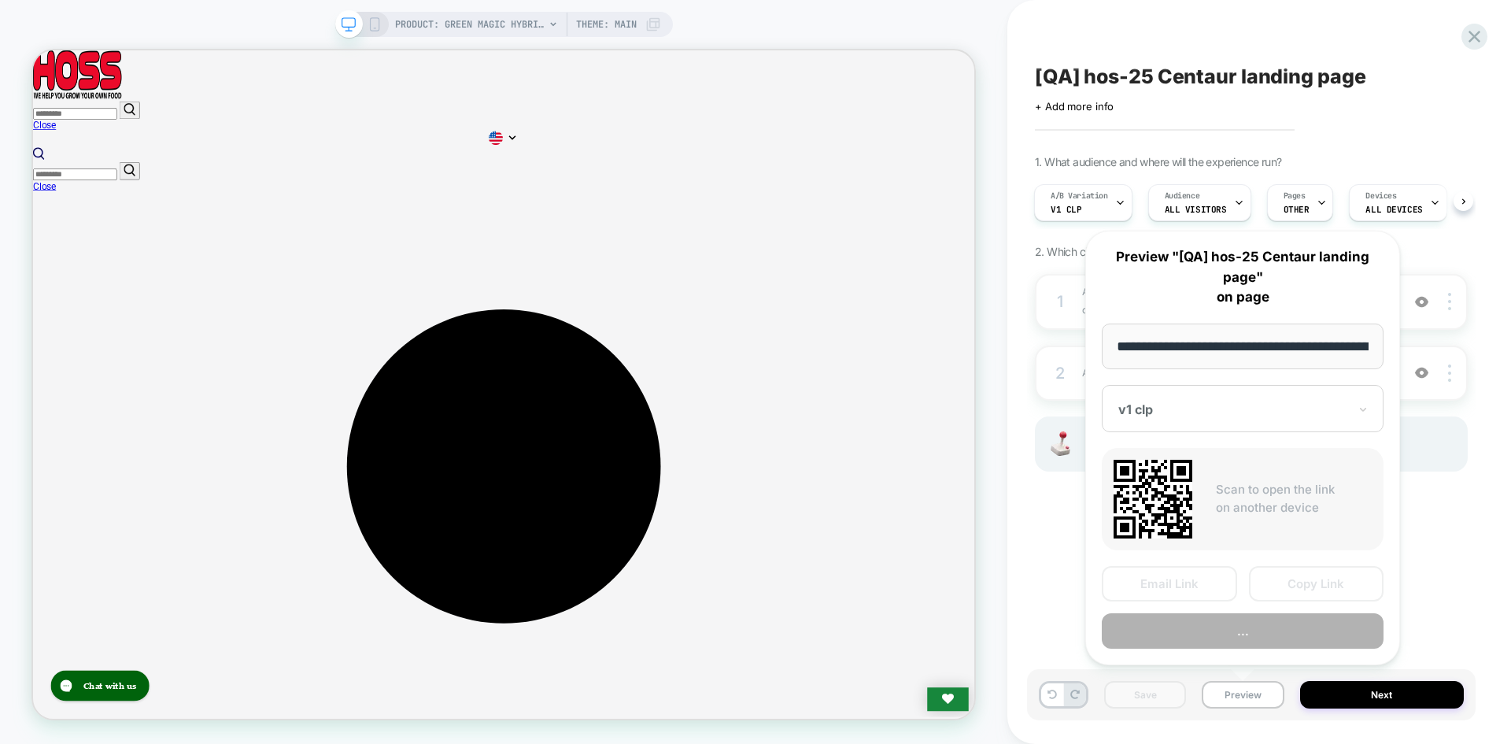
scroll to position [0, 208]
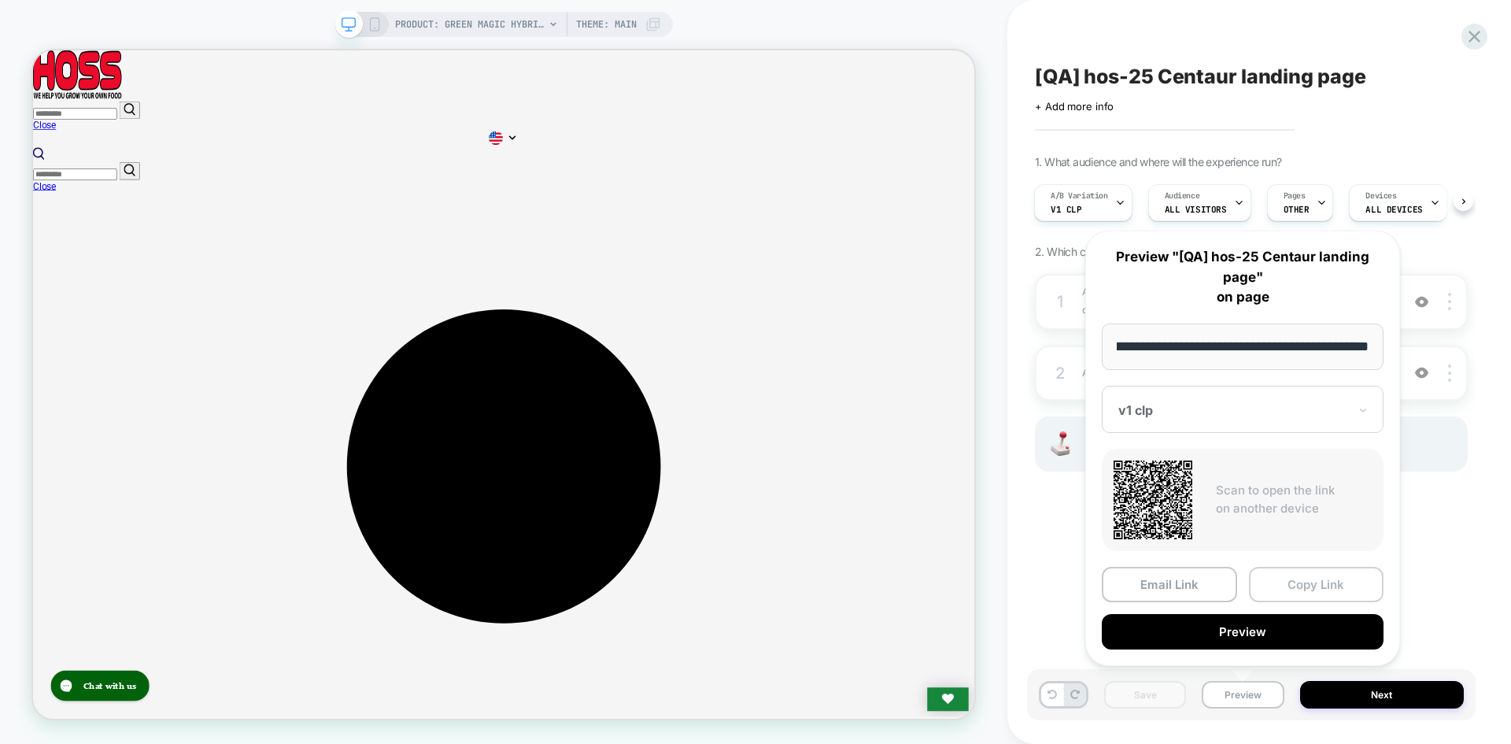
click at [1340, 585] on button "Copy Link" at bounding box center [1316, 584] width 135 height 35
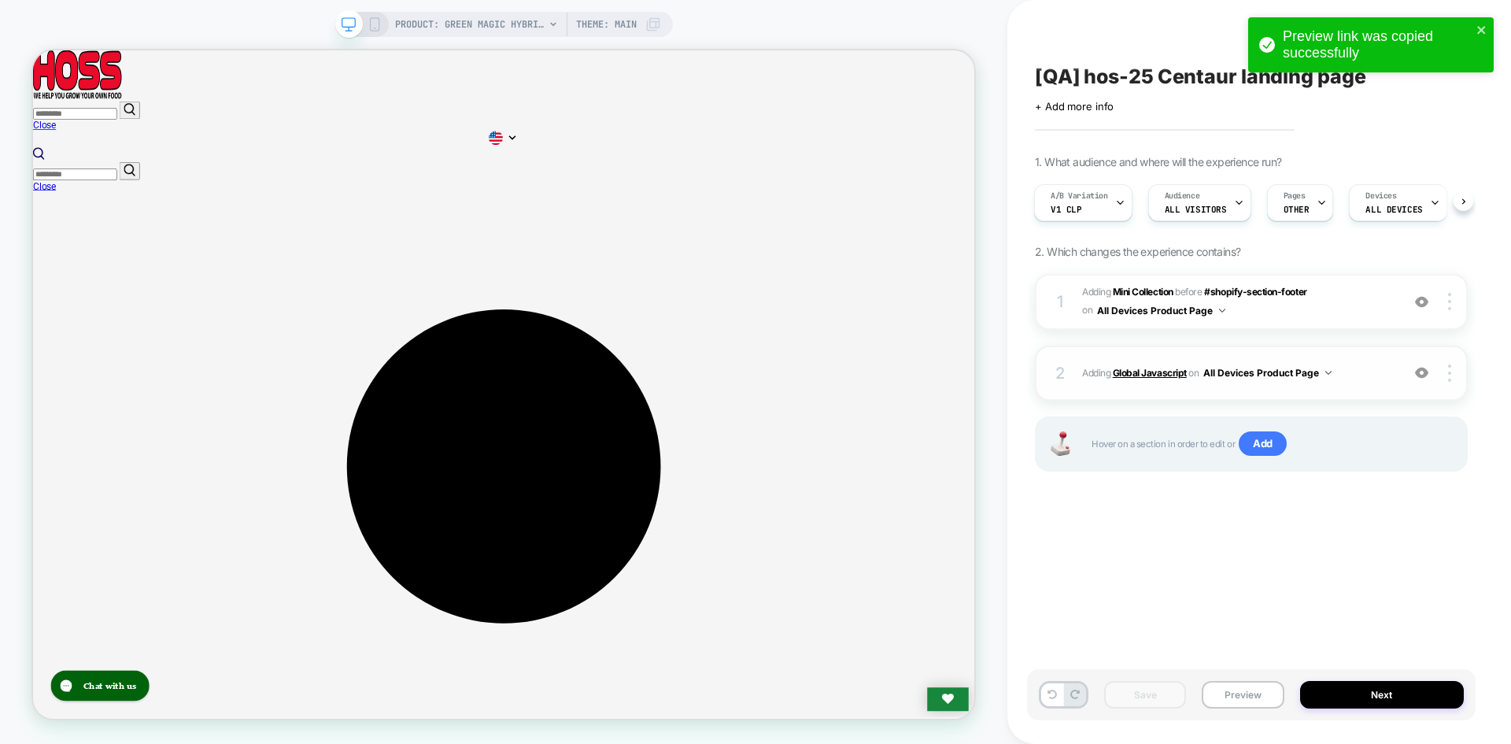
click at [1178, 378] on b "Global Javascript" at bounding box center [1150, 373] width 74 height 12
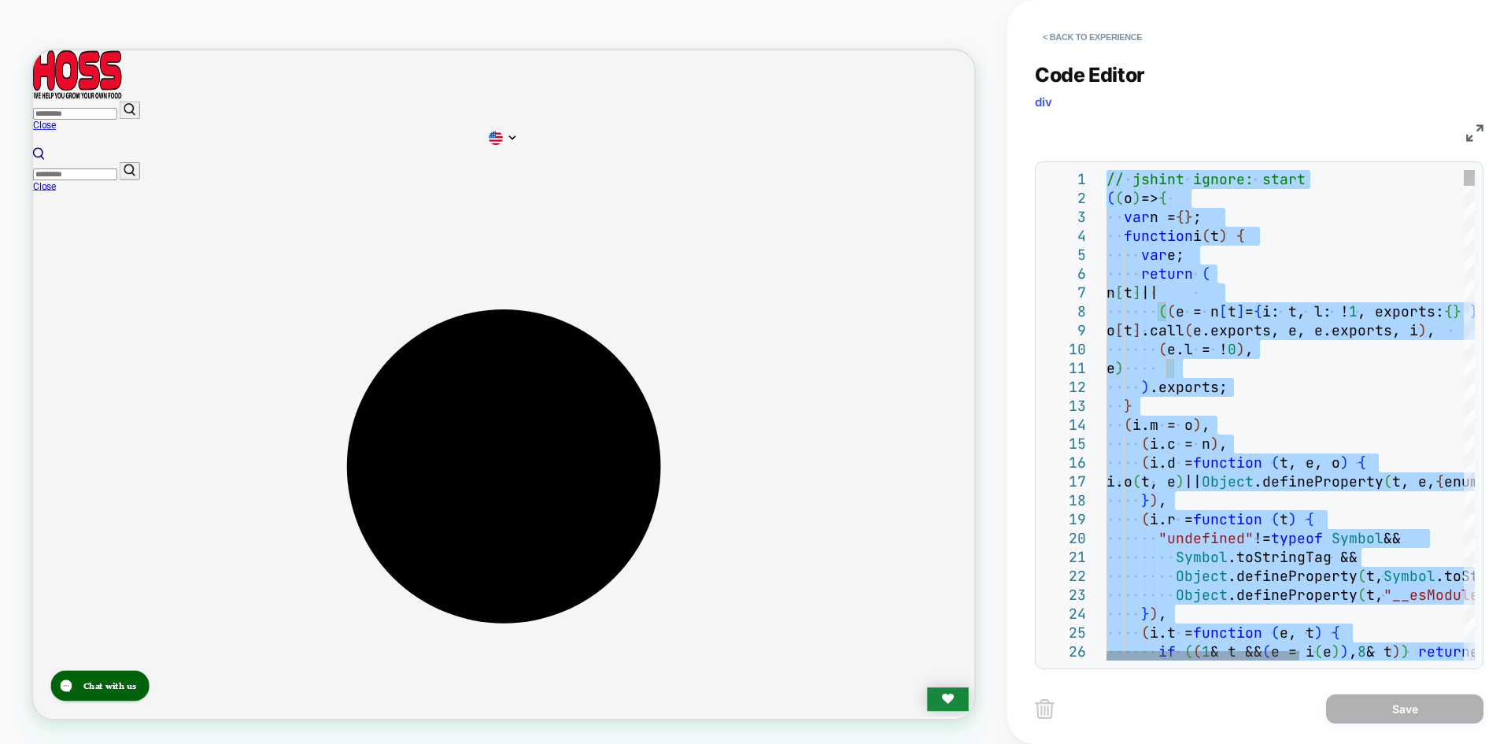
type textarea "**********"
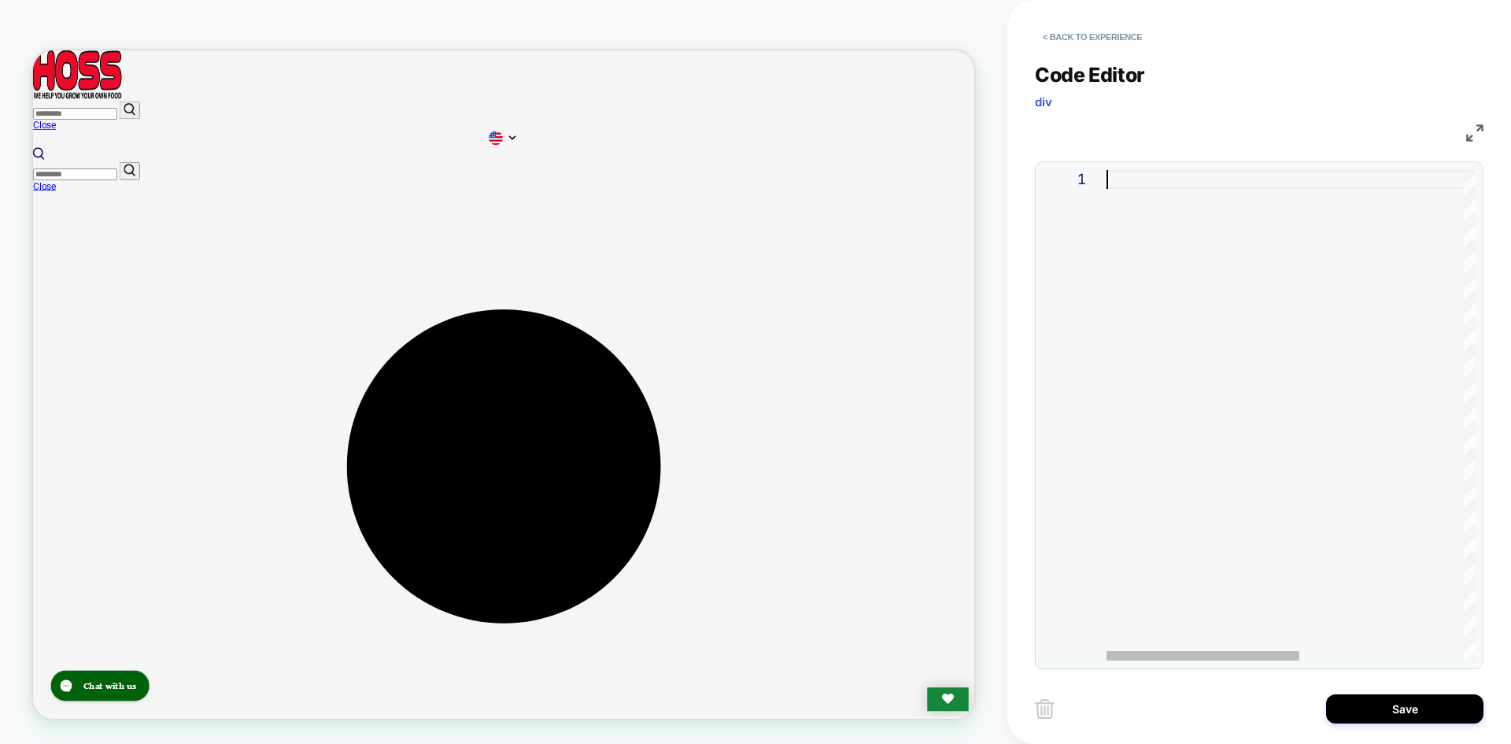
type textarea "**********"
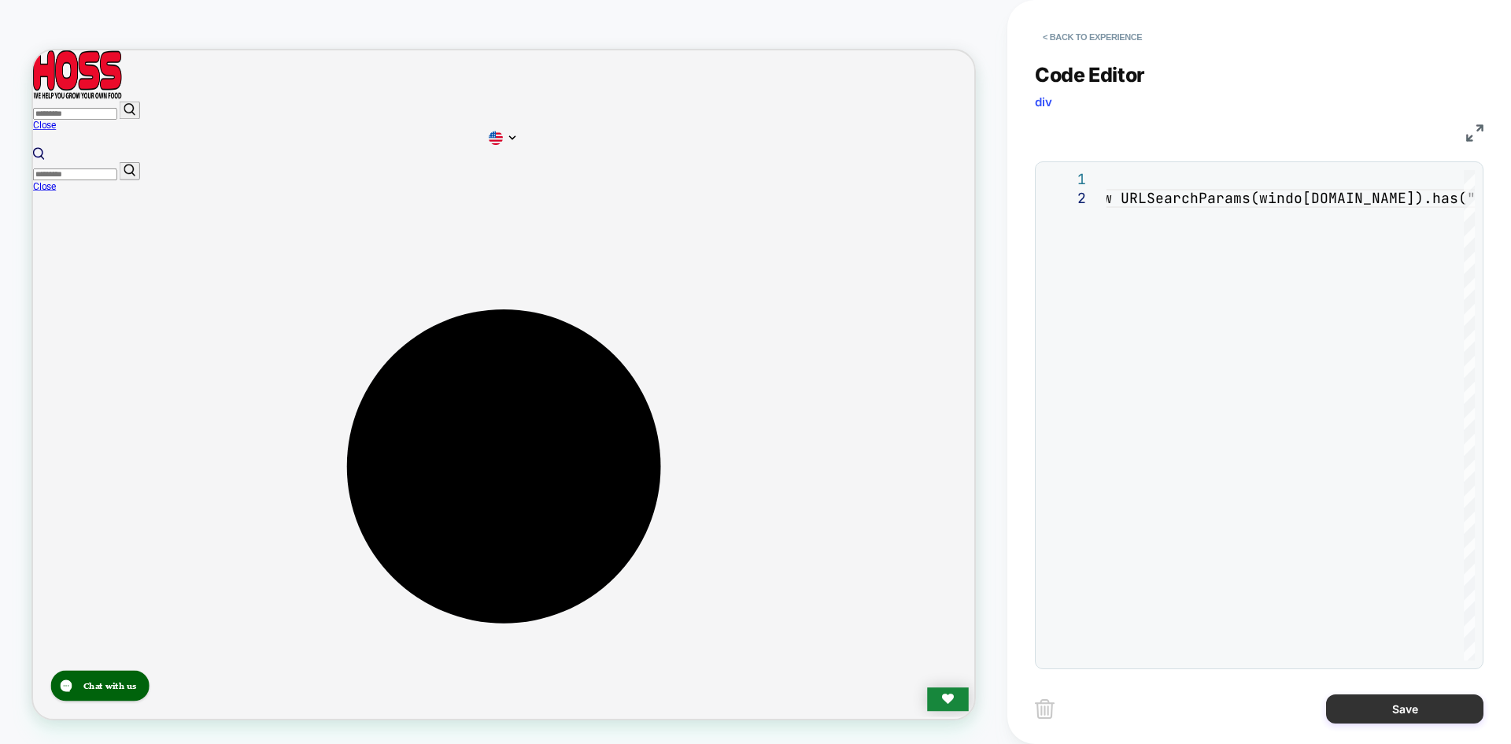
click at [1368, 702] on button "Save" at bounding box center [1404, 708] width 157 height 29
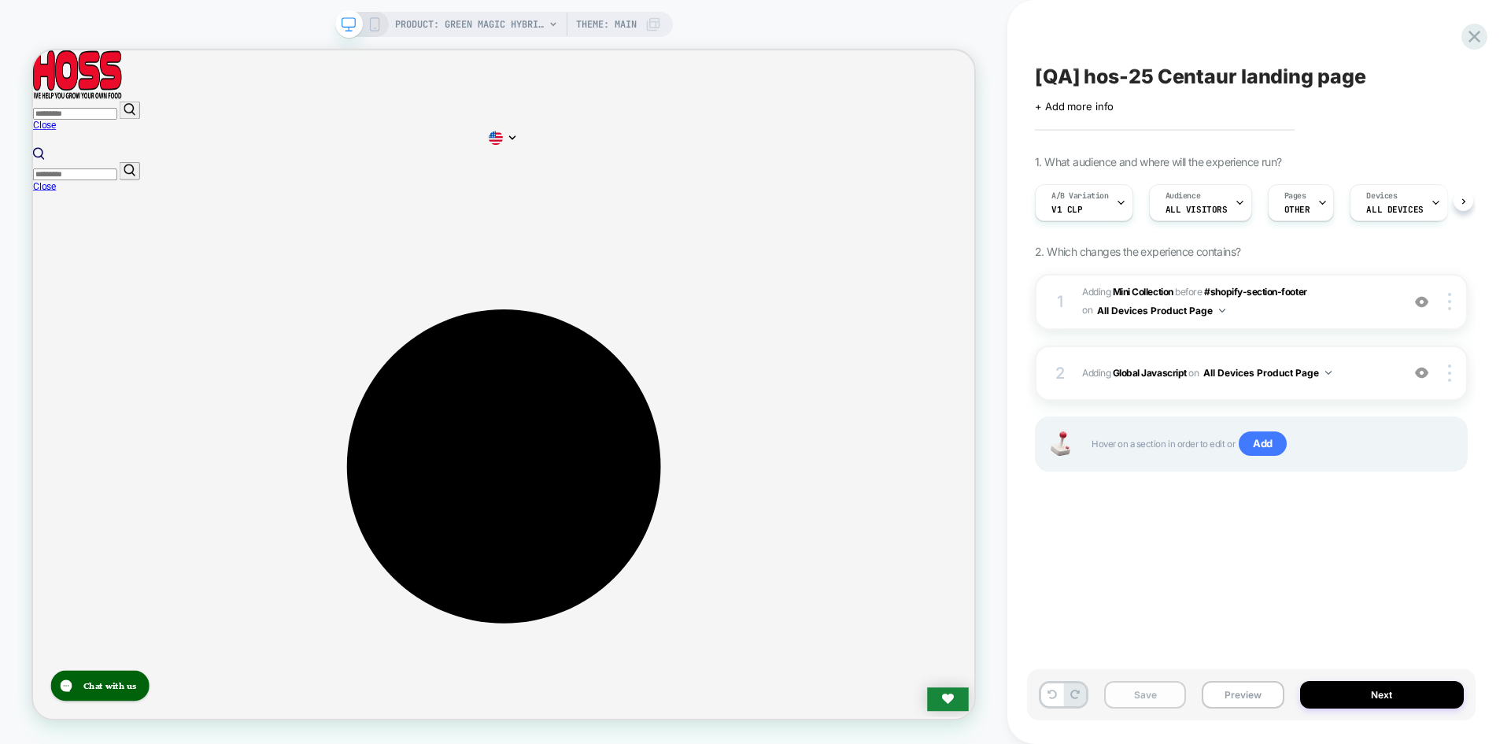
click at [1151, 701] on button "Save" at bounding box center [1145, 695] width 82 height 28
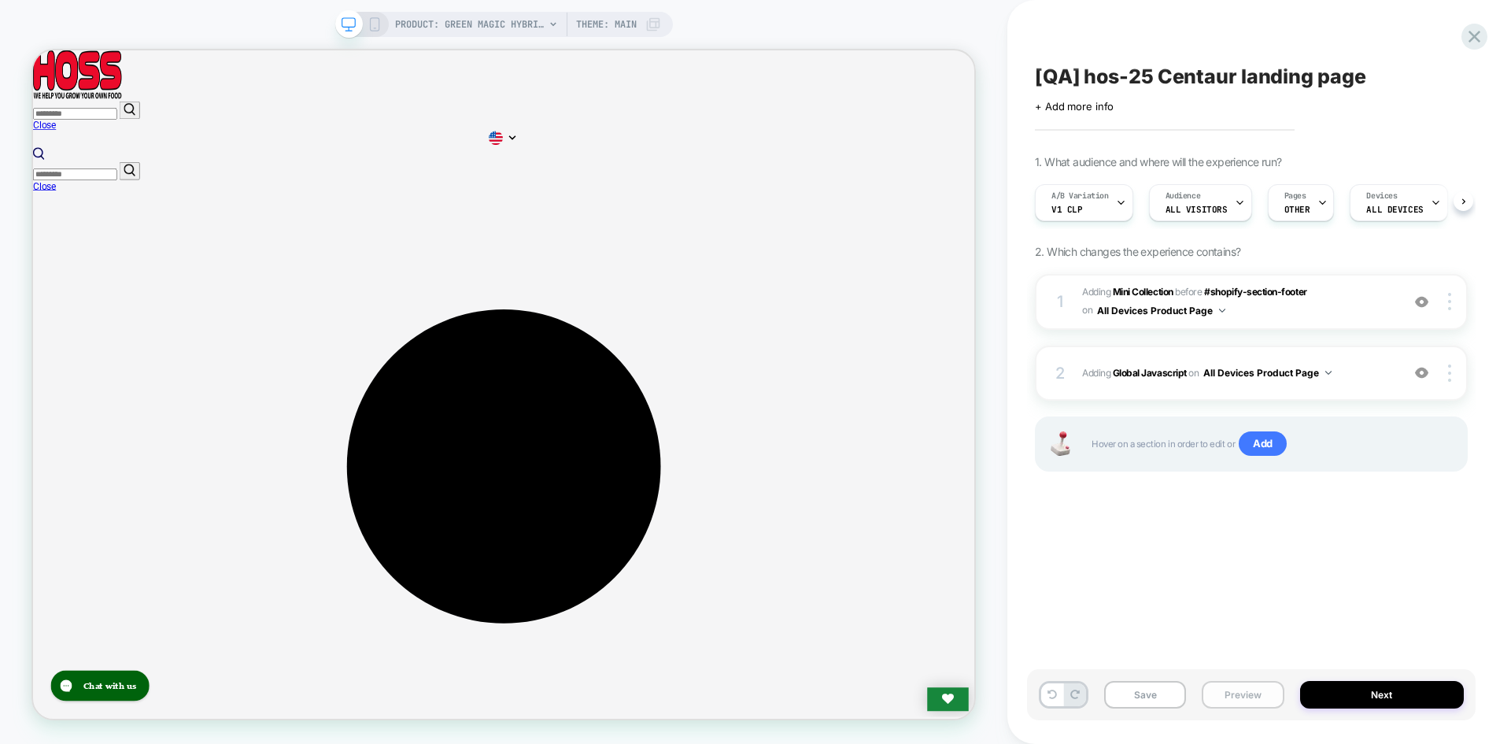
scroll to position [0, 1]
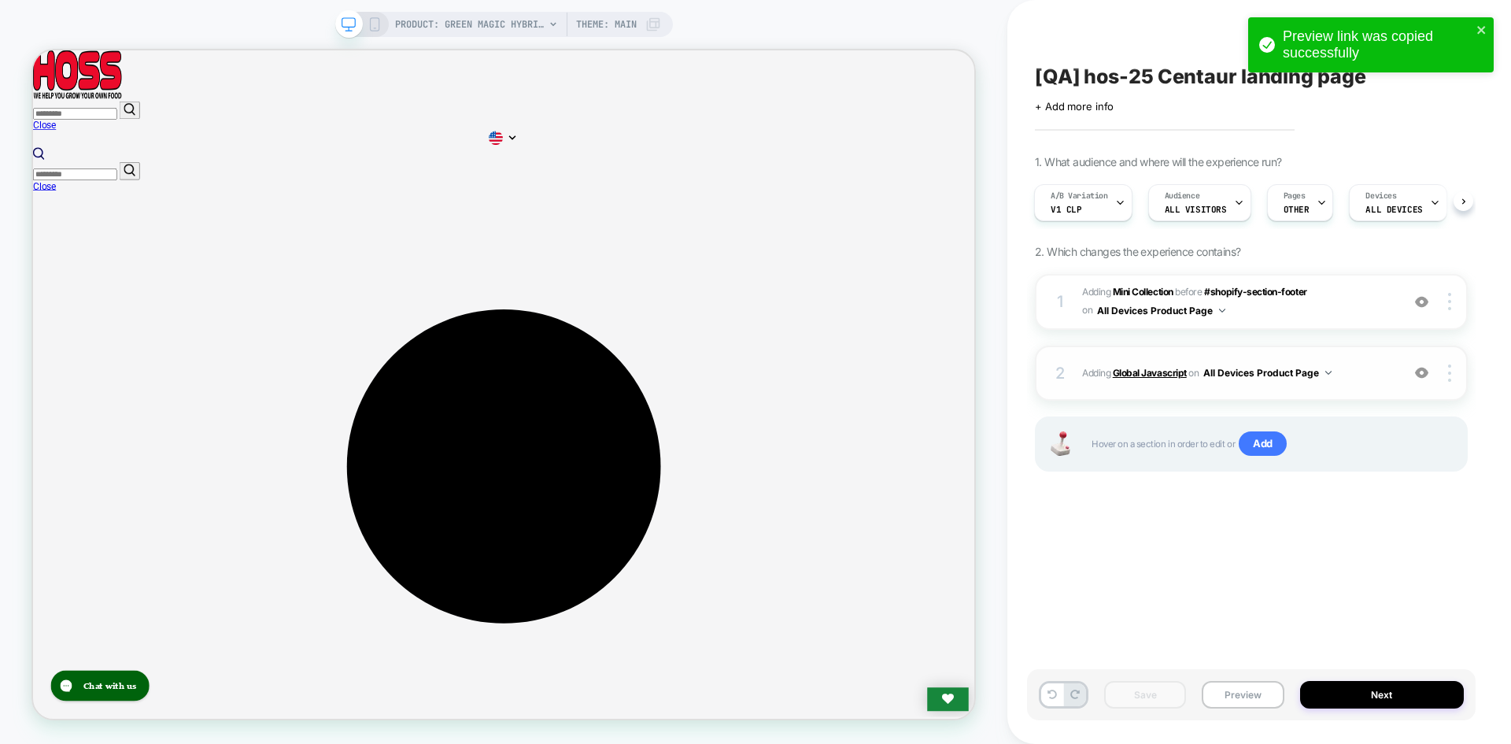
click at [1155, 375] on b "Global Javascript" at bounding box center [1150, 373] width 74 height 12
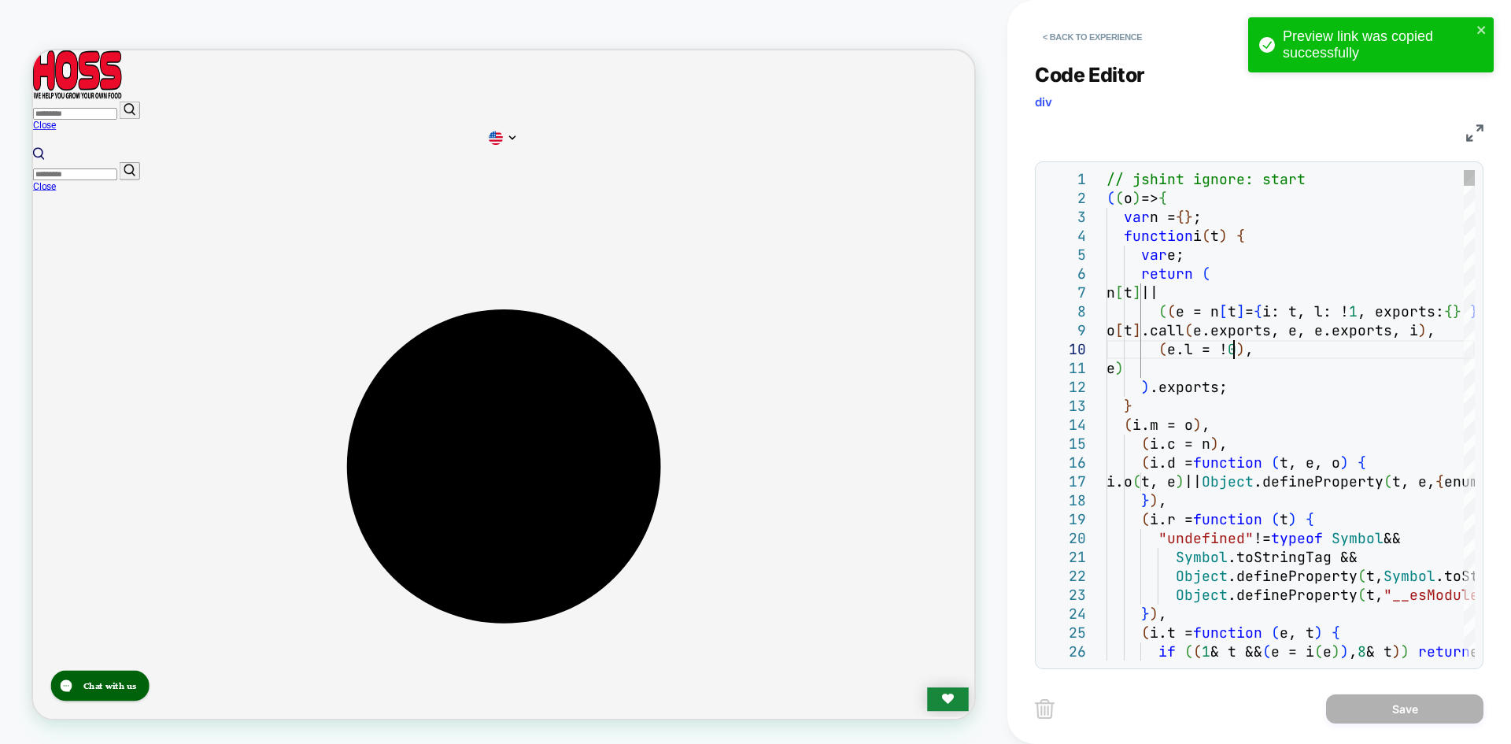
type textarea "**********"
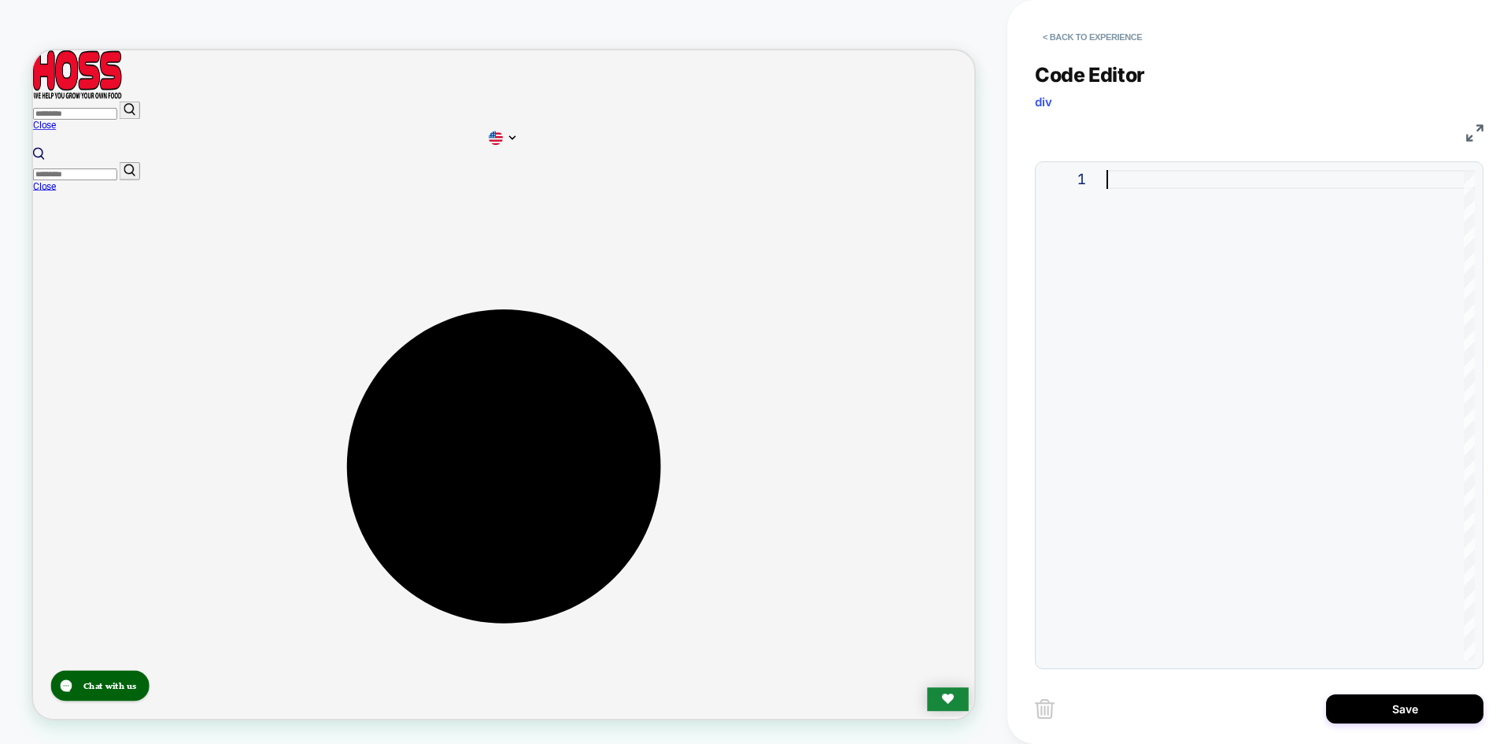
click at [1193, 202] on div at bounding box center [1291, 415] width 368 height 490
type textarea "**********"
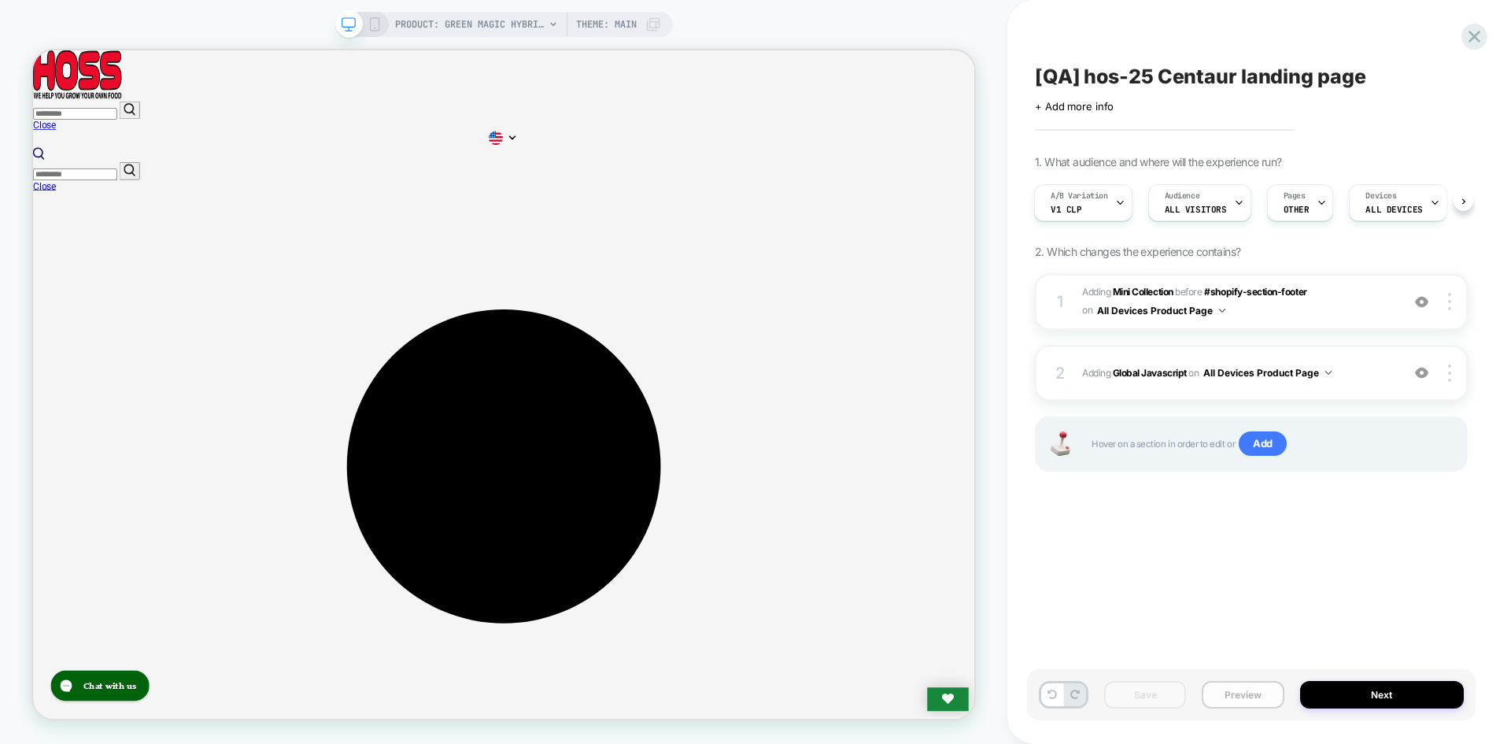
scroll to position [484, 0]
click at [1216, 694] on button "Preview" at bounding box center [1243, 695] width 82 height 28
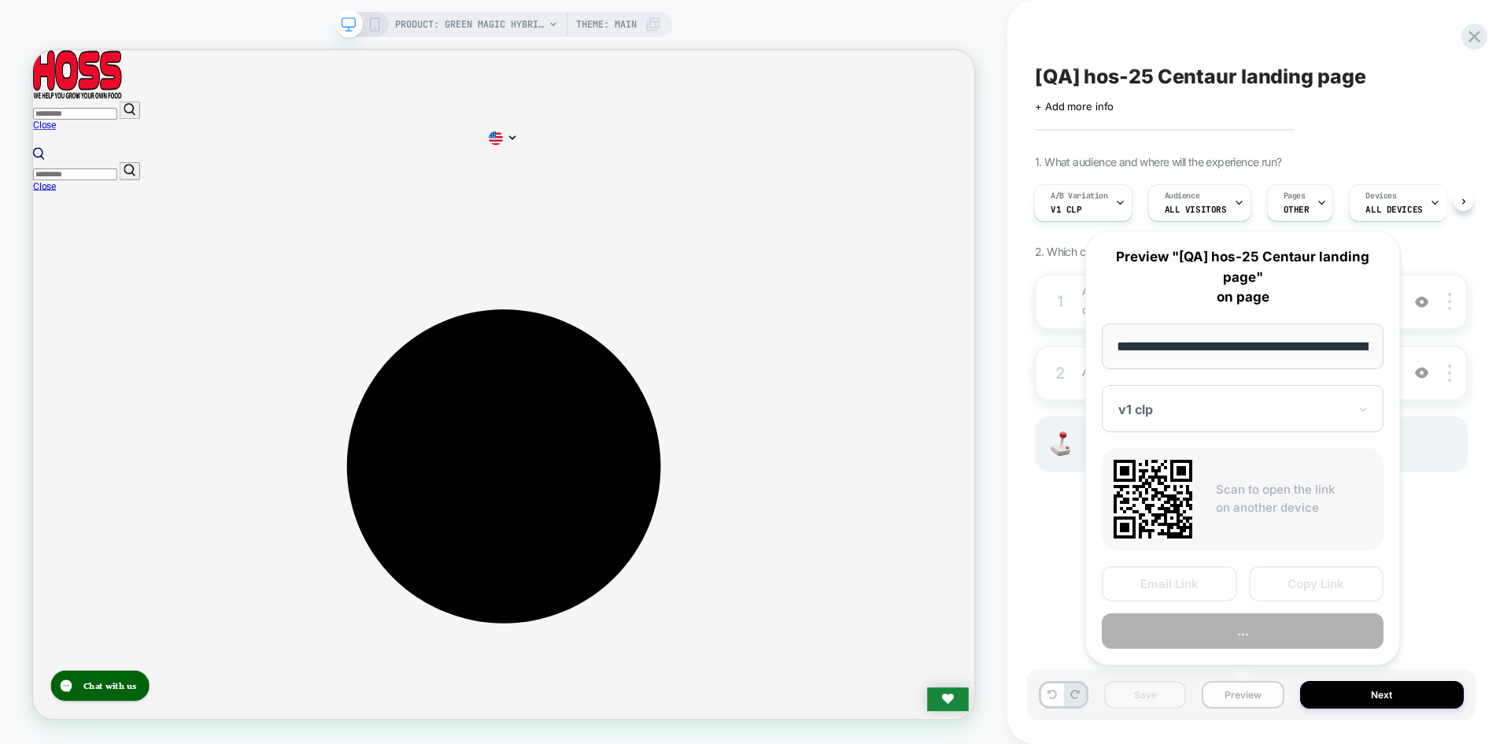
scroll to position [0, 208]
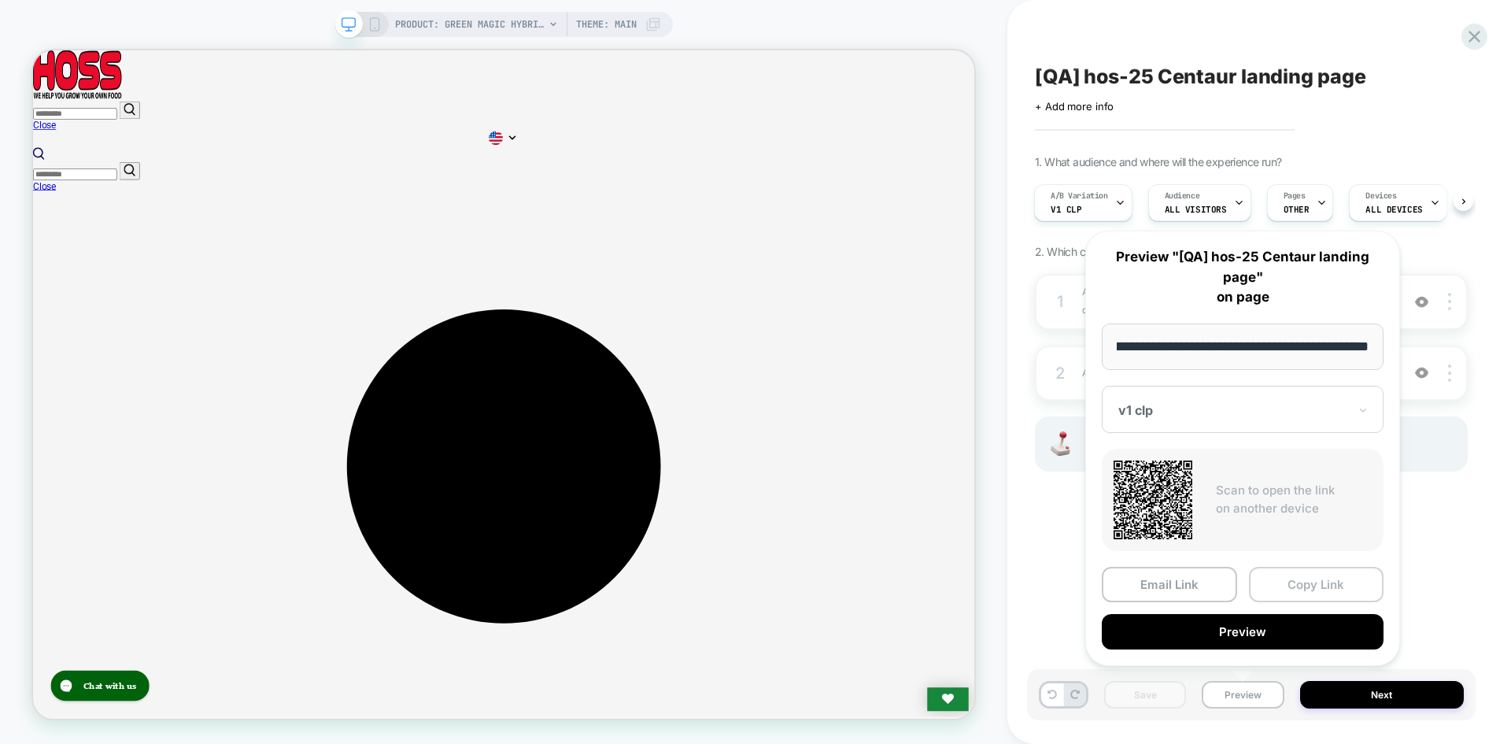
click at [1293, 583] on button "Copy Link" at bounding box center [1316, 584] width 135 height 35
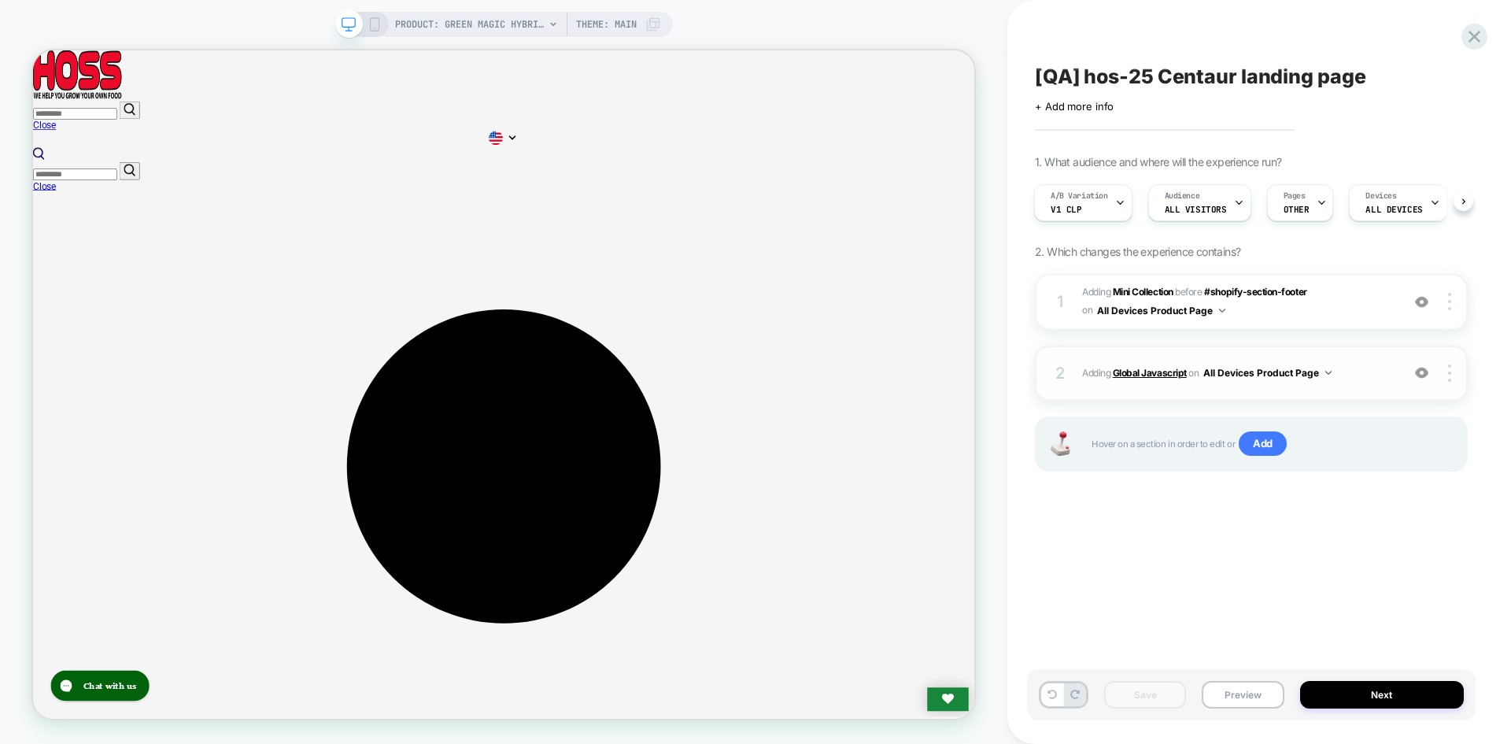
click at [1174, 376] on b "Global Javascript" at bounding box center [1150, 373] width 74 height 12
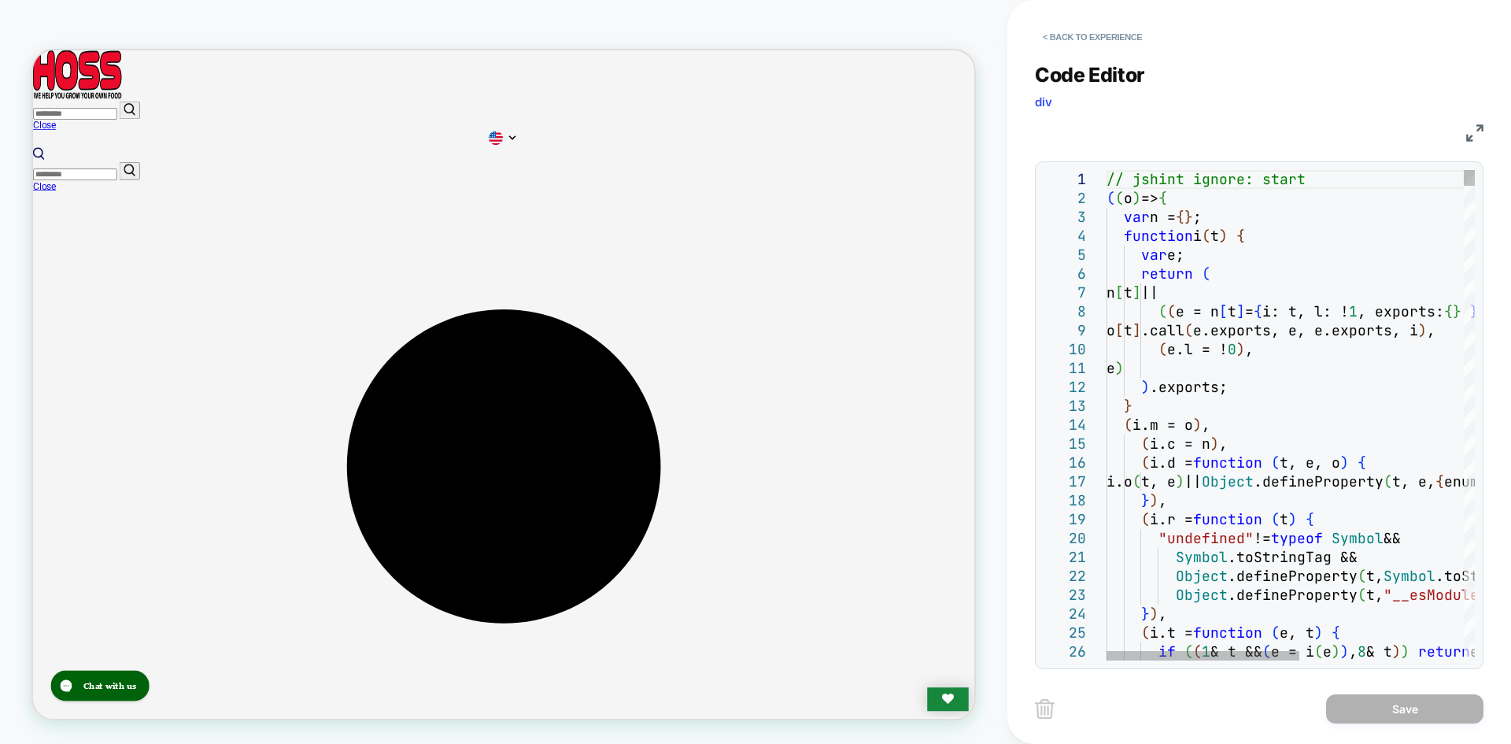
type textarea "**********"
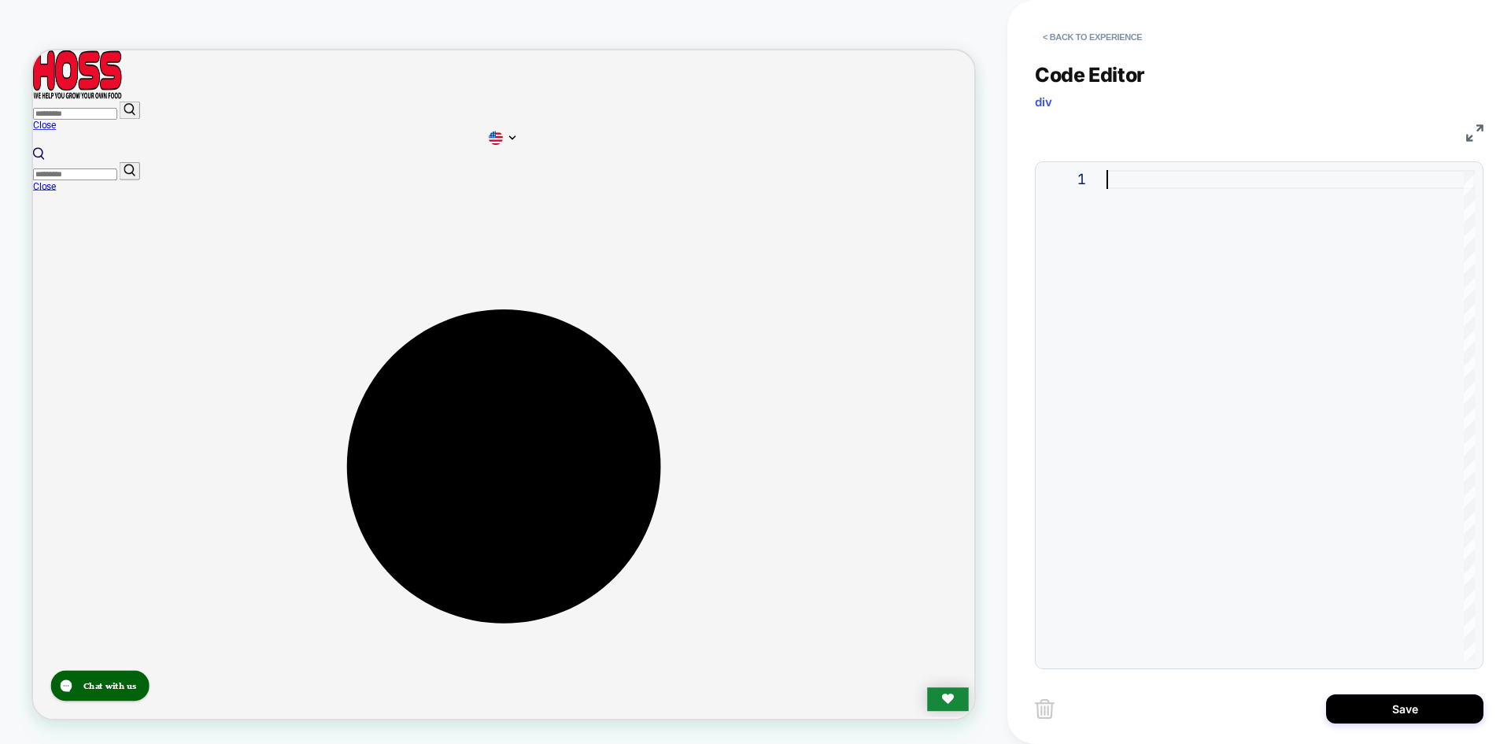
type textarea "**********"
click at [1407, 719] on button "Save" at bounding box center [1404, 708] width 157 height 29
click at [1411, 710] on button "Save" at bounding box center [1404, 708] width 157 height 29
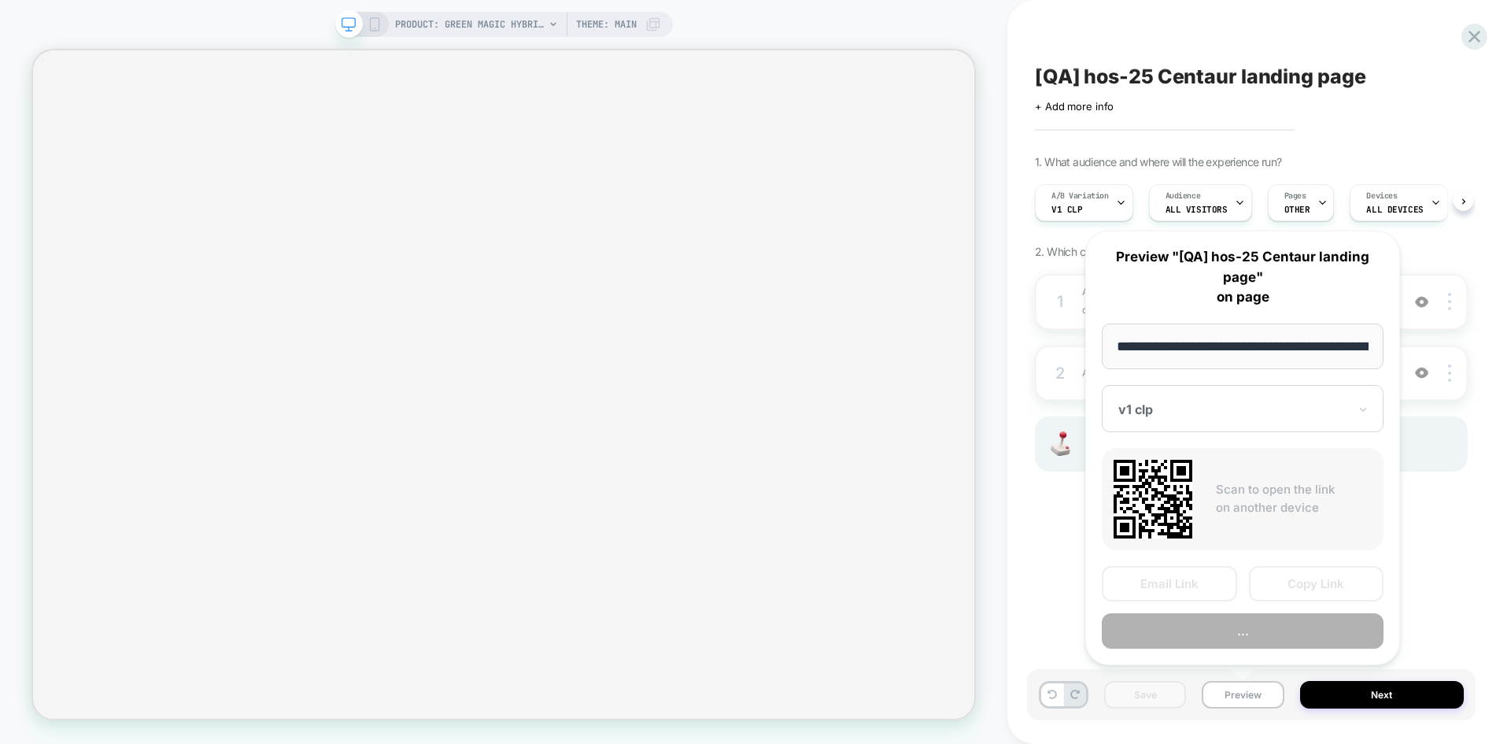
click at [1326, 592] on button "Copy Link" at bounding box center [1316, 583] width 135 height 35
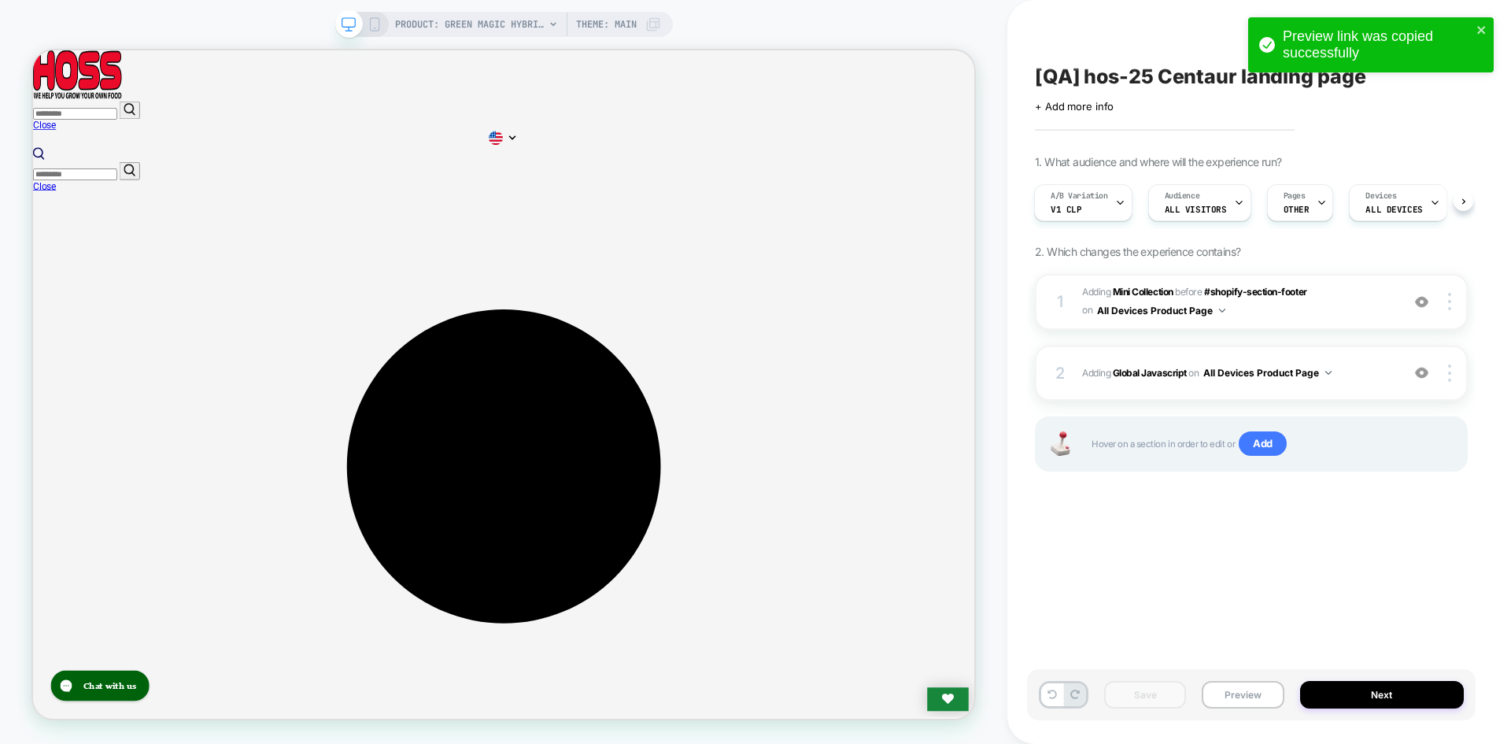
scroll to position [484, 0]
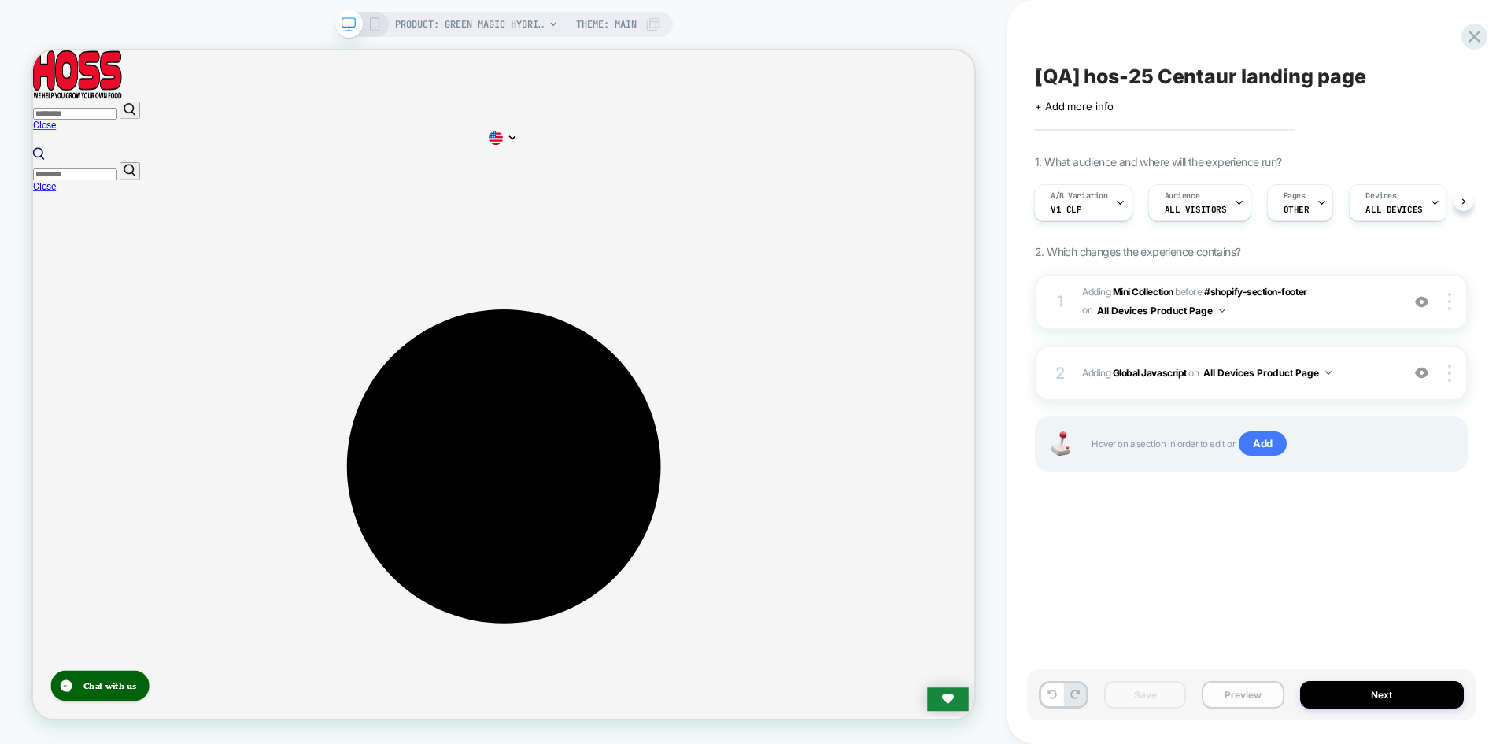
click at [1225, 694] on button "Preview" at bounding box center [1243, 695] width 82 height 28
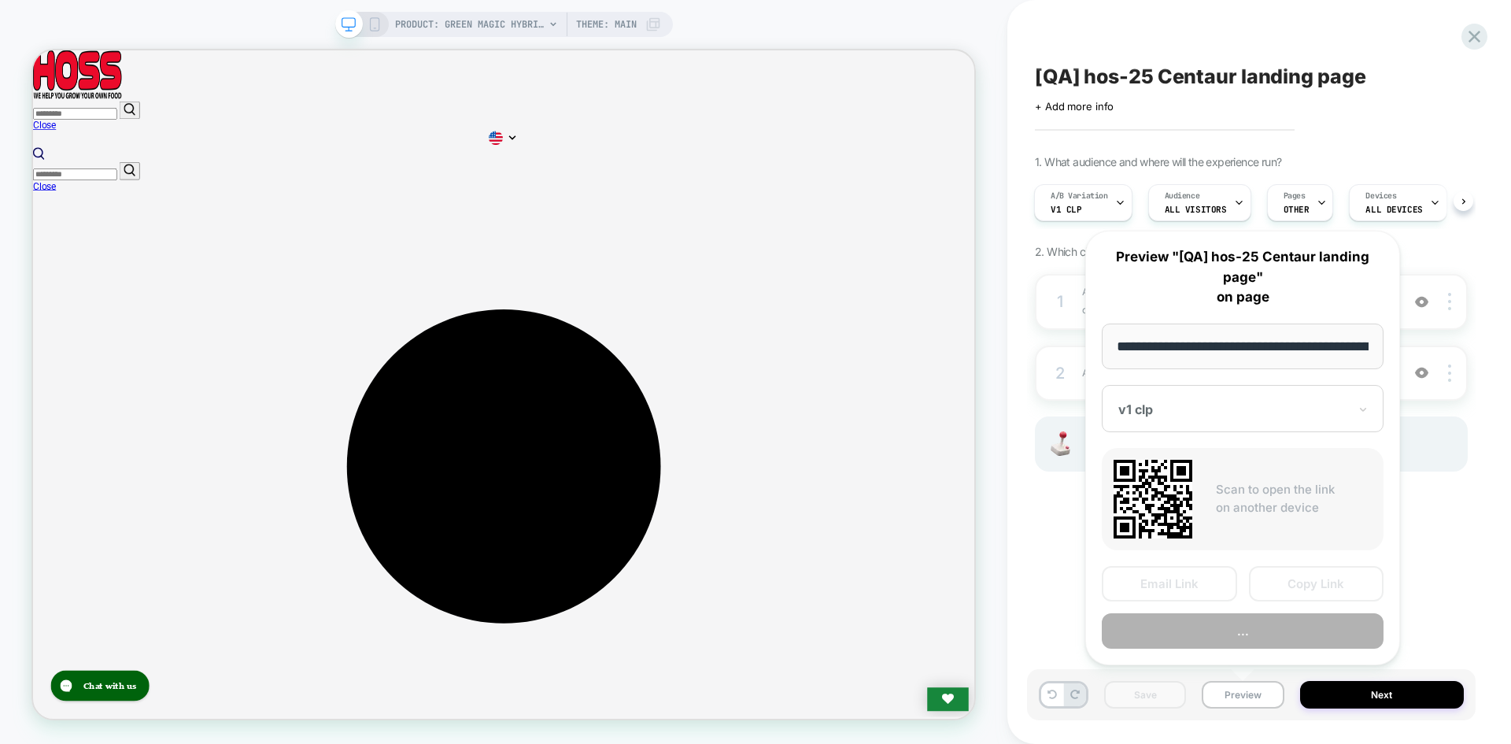
scroll to position [0, 208]
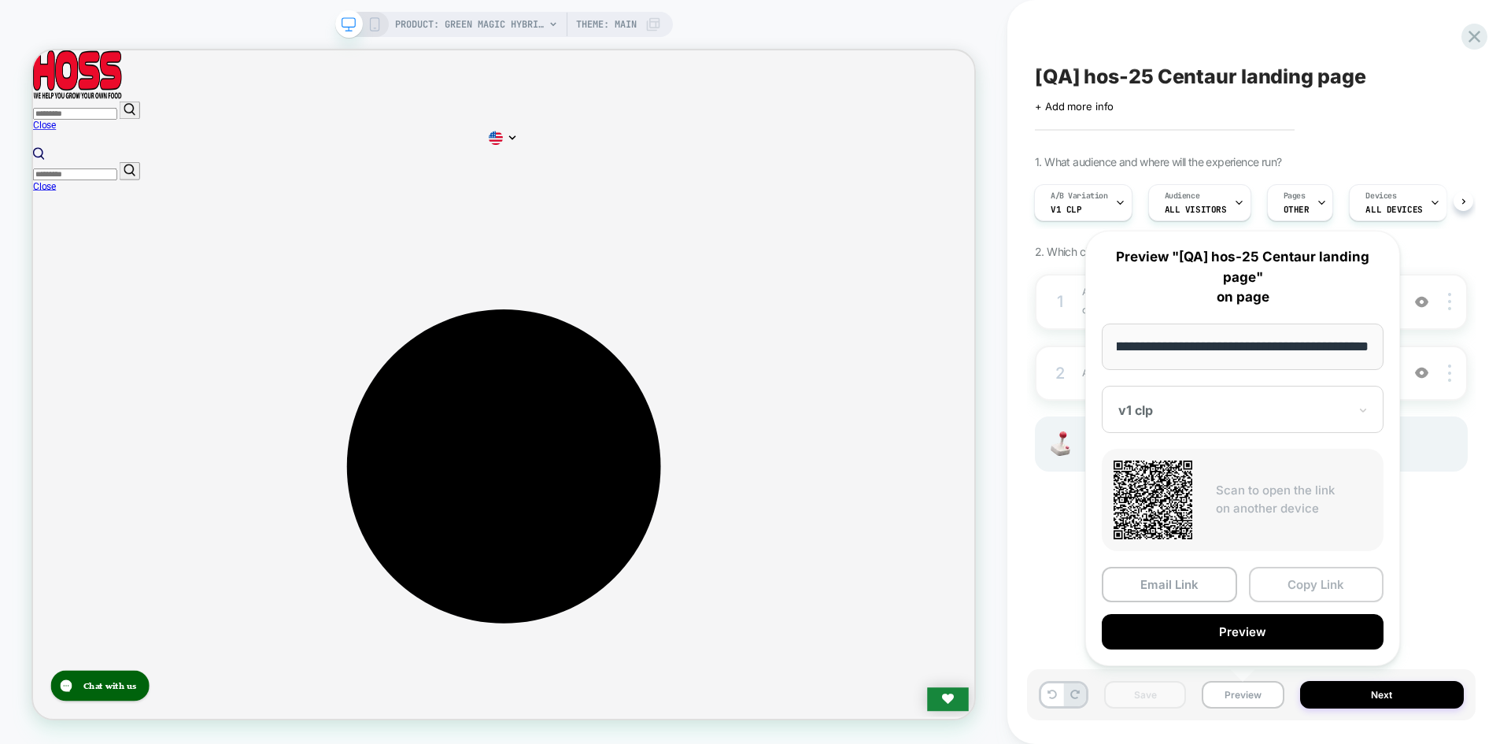
click at [1330, 591] on button "Copy Link" at bounding box center [1316, 584] width 135 height 35
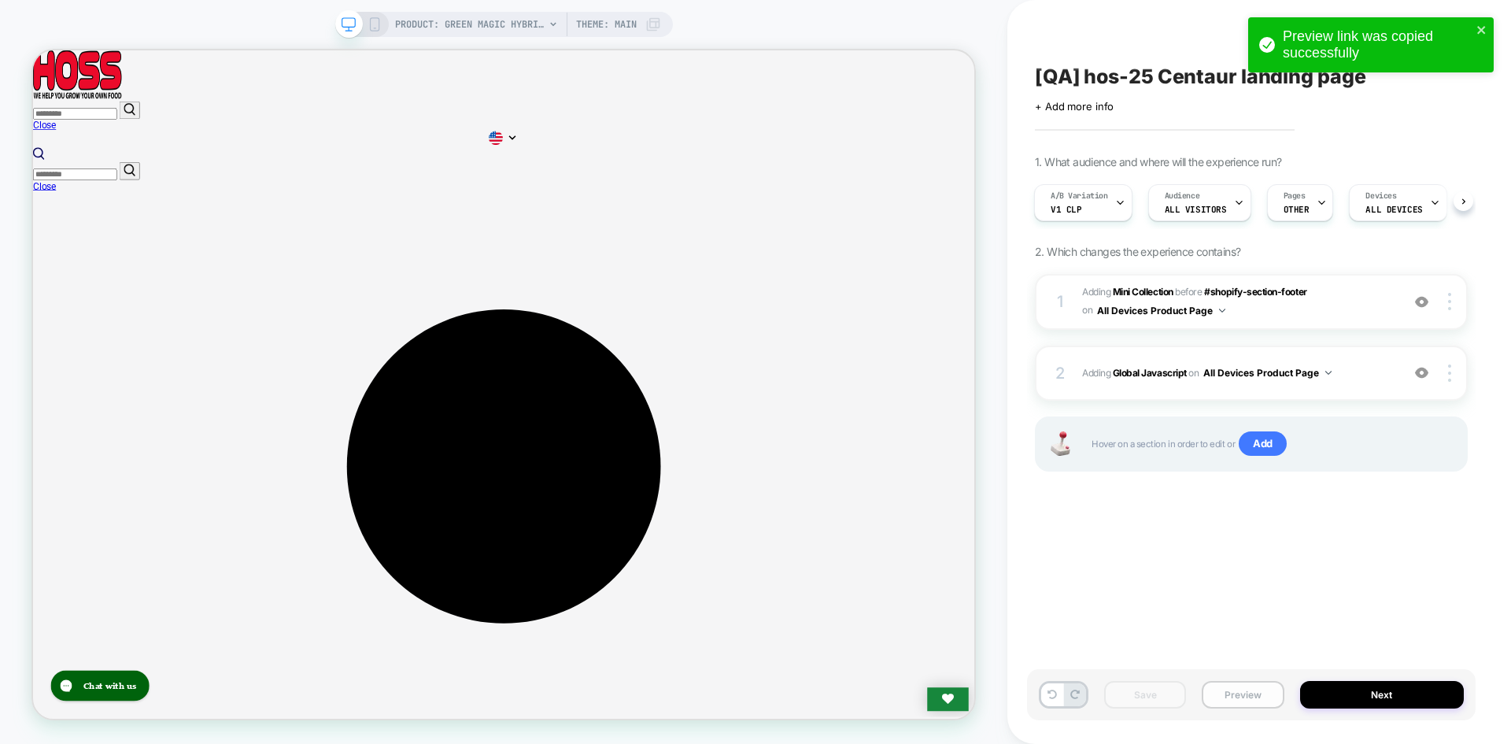
click at [1247, 701] on button "Preview" at bounding box center [1243, 695] width 82 height 28
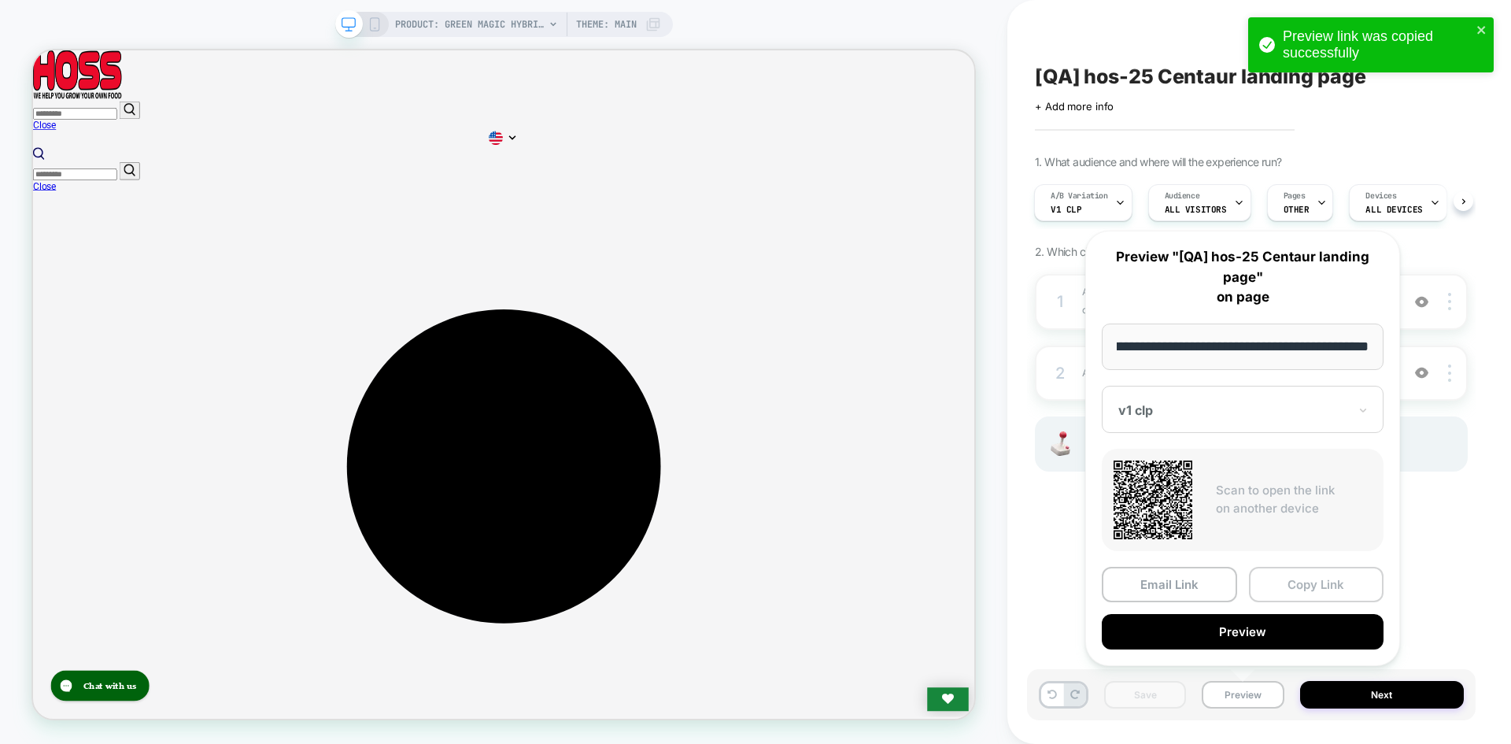
click at [1271, 601] on button "Copy Link" at bounding box center [1316, 584] width 135 height 35
